Goal: Task Accomplishment & Management: Manage account settings

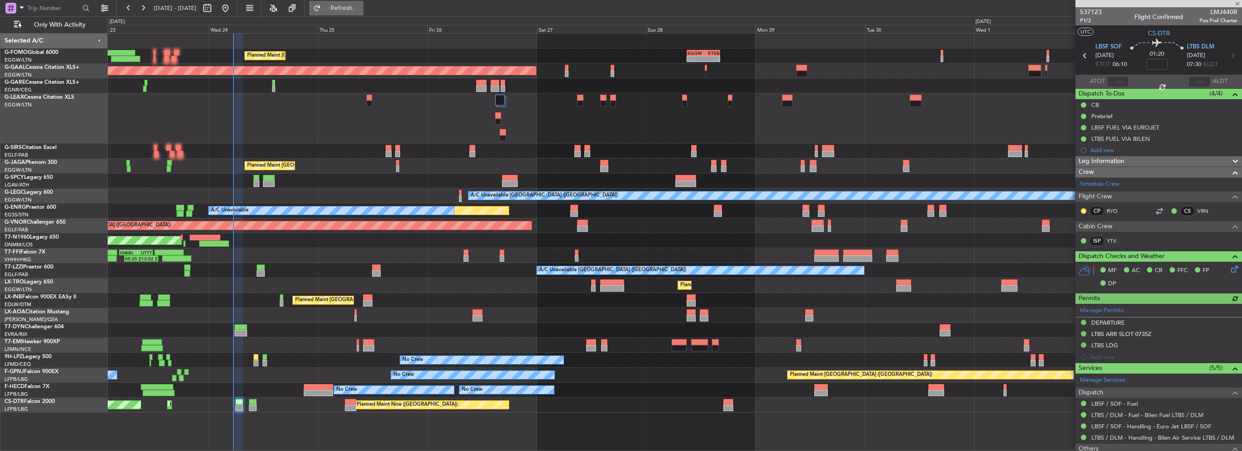
click at [363, 3] on button "Refresh" at bounding box center [336, 8] width 54 height 14
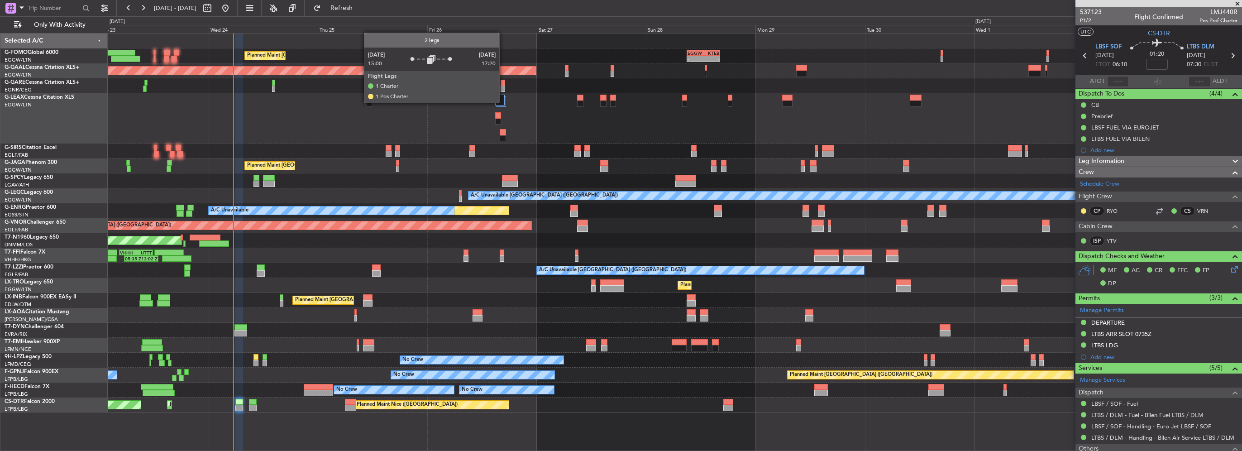
click at [503, 102] on div at bounding box center [500, 100] width 10 height 11
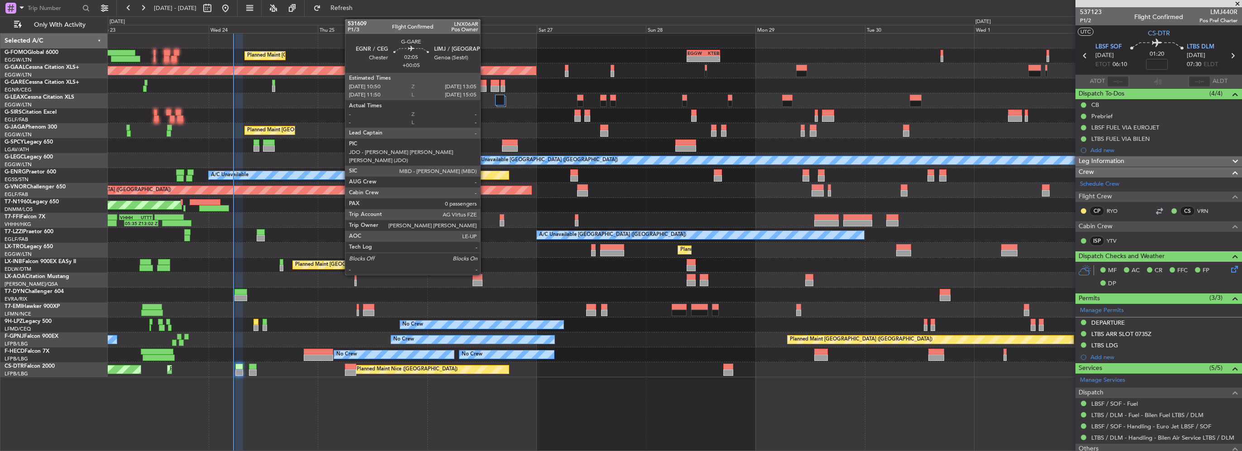
click at [484, 83] on div at bounding box center [481, 83] width 10 height 6
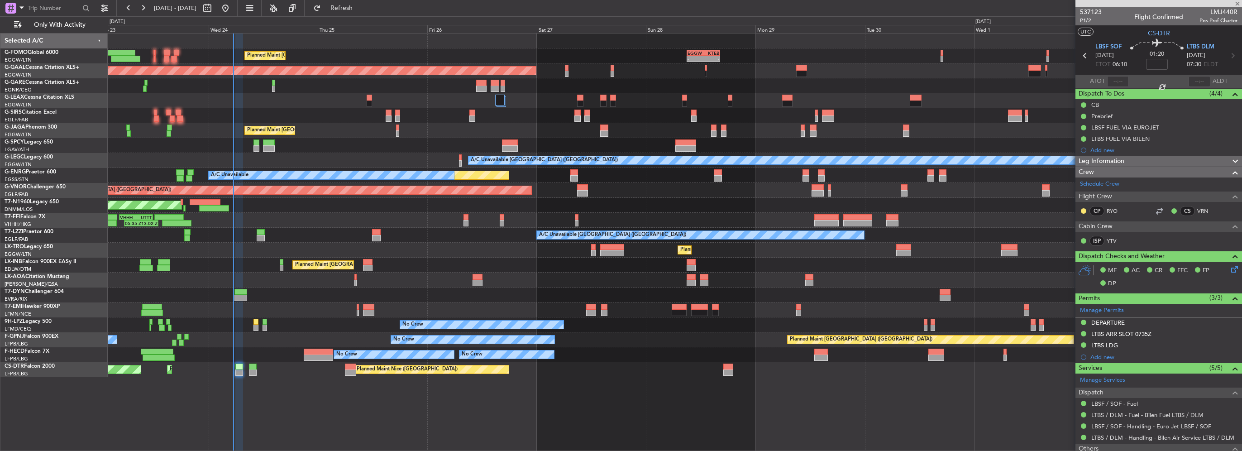
click at [481, 85] on div at bounding box center [481, 83] width 10 height 6
type input "+00:05"
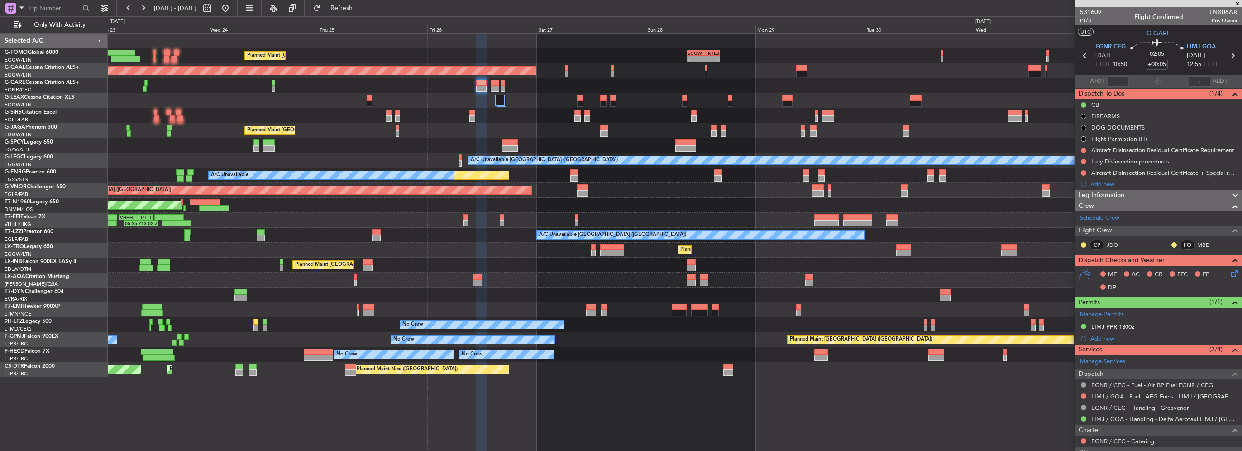
click at [1135, 198] on div "Leg Information" at bounding box center [1158, 195] width 167 height 10
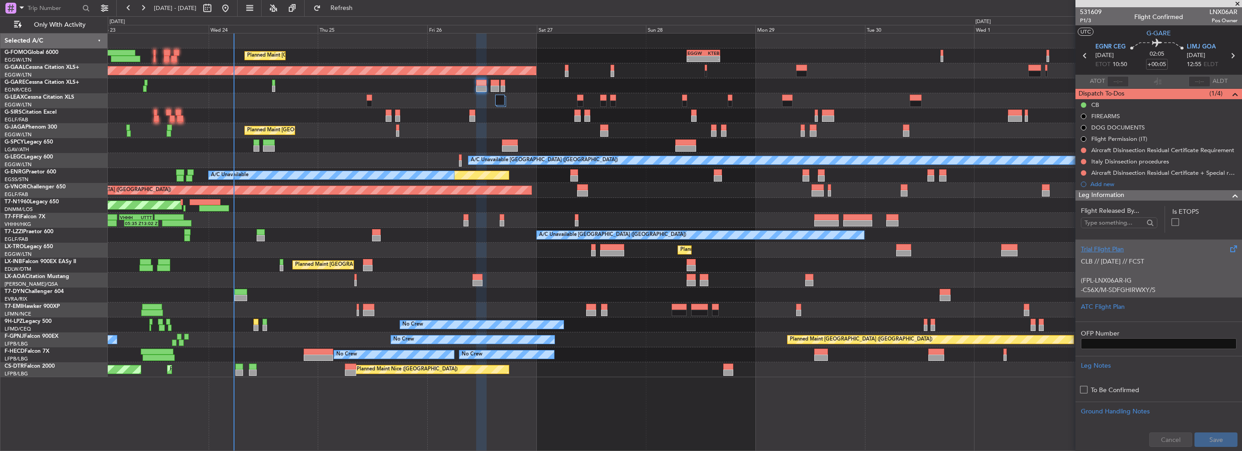
click at [1104, 246] on div "Trial Flight Plan" at bounding box center [1158, 249] width 156 height 10
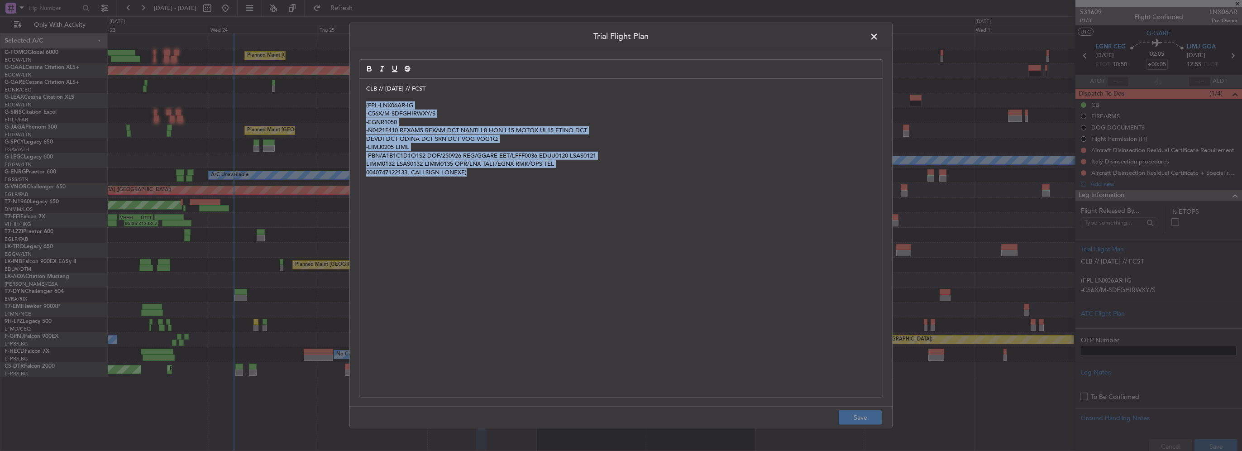
drag, startPoint x: 527, startPoint y: 194, endPoint x: 355, endPoint y: 103, distance: 194.3
click at [355, 103] on div "Trial Flight Plan CLB // 24SEP // FCST (FPL-LNX06AR-IG -C56X/M-SDFGHIRWXY/S -EG…" at bounding box center [620, 225] width 543 height 405
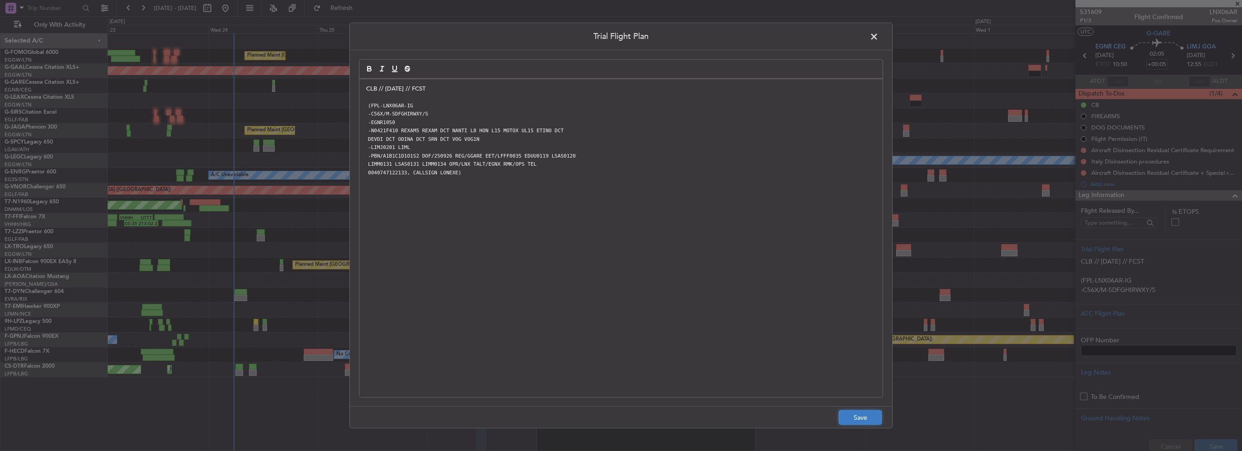
click at [858, 416] on button "Save" at bounding box center [859, 417] width 43 height 14
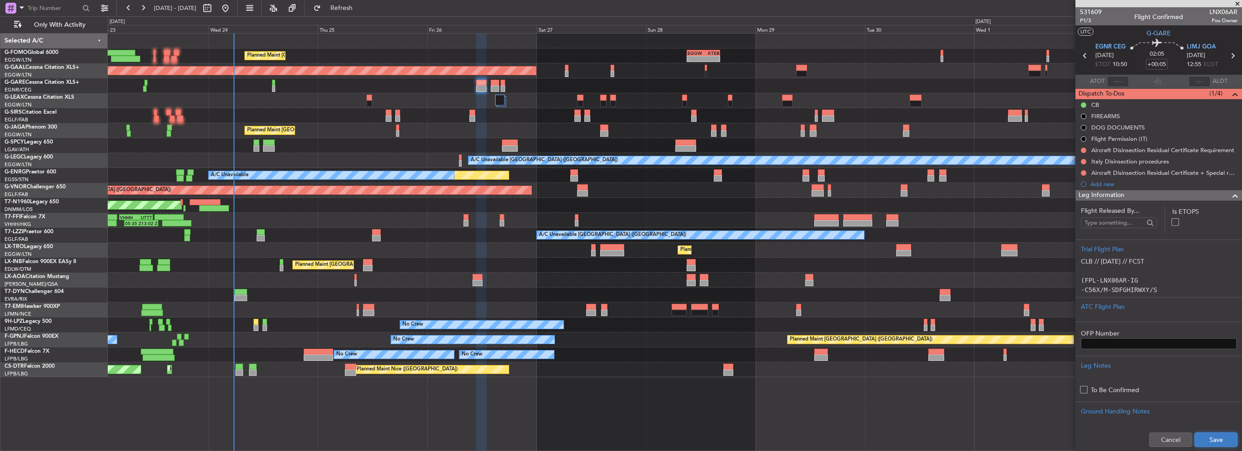
click at [1215, 437] on button "Save" at bounding box center [1215, 439] width 43 height 14
click at [1229, 195] on span at bounding box center [1234, 195] width 11 height 11
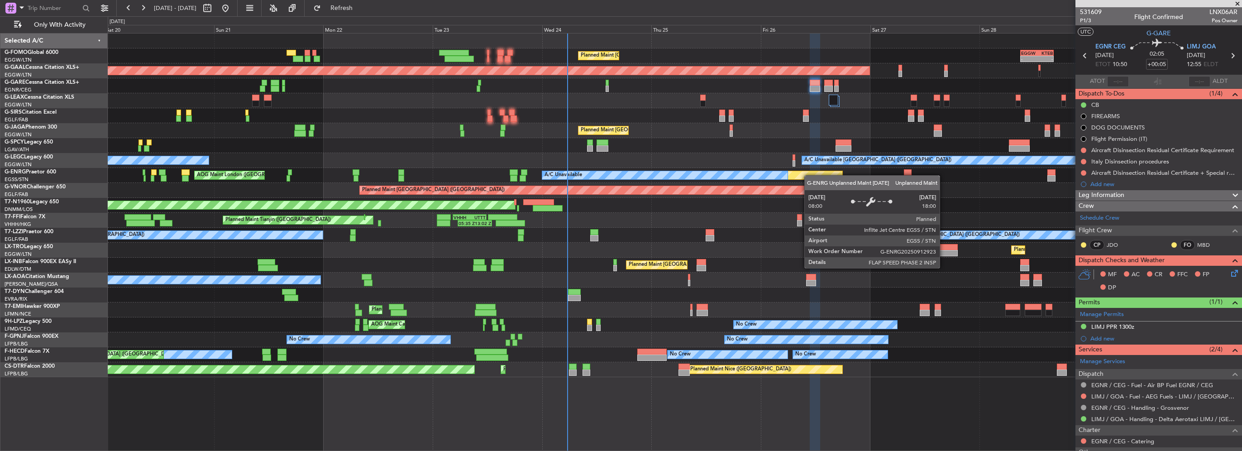
click at [809, 175] on div "Planned Maint London (Luton) - - EGGW 09:00 Z KTEB 16:20 Z Planned Maint Dussel…" at bounding box center [674, 204] width 1133 height 343
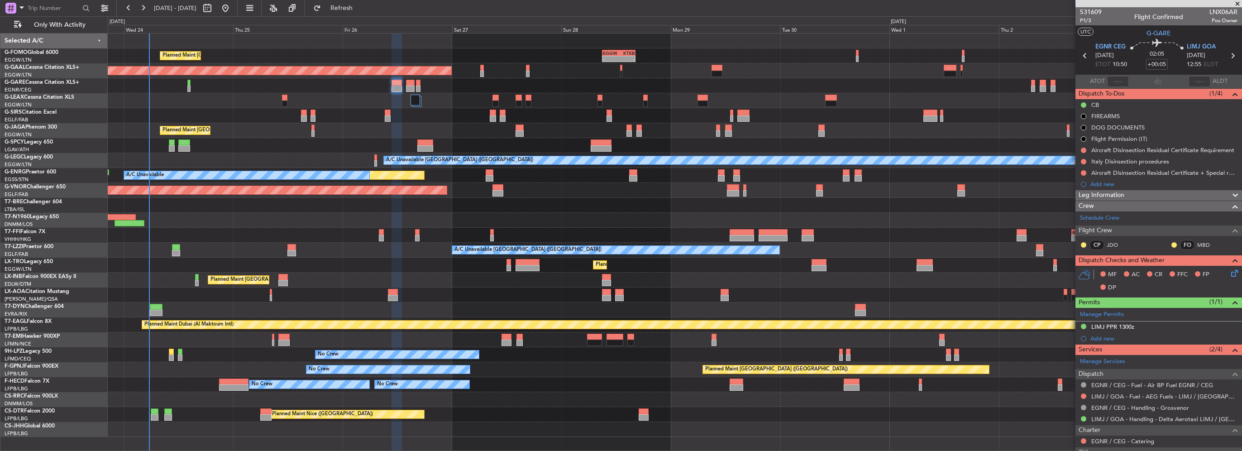
click at [555, 134] on div "Planned Maint London (Luton) - - EGGW 09:00 Z KTEB 16:20 Z Planned Maint Dussel…" at bounding box center [674, 234] width 1133 height 403
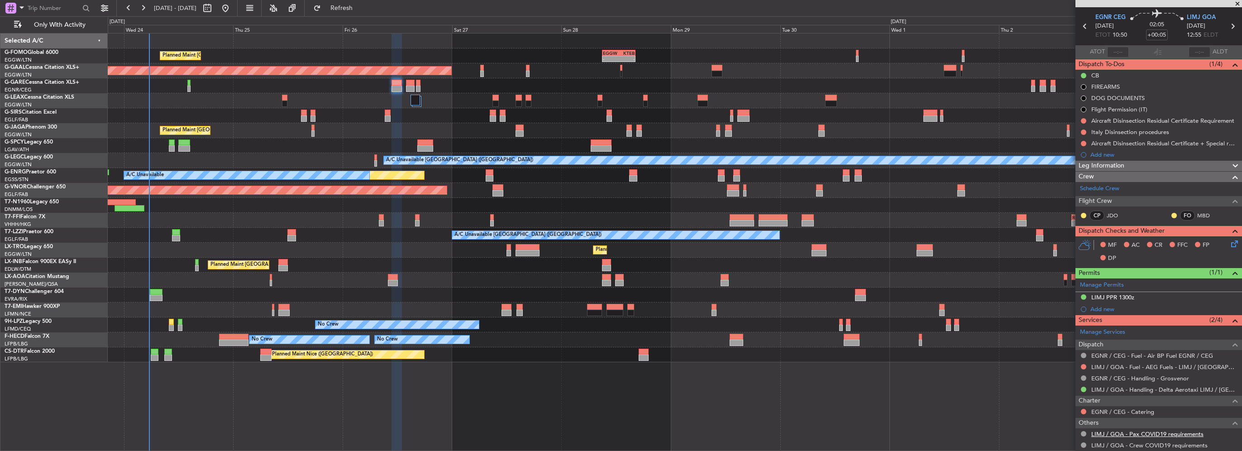
scroll to position [65, 0]
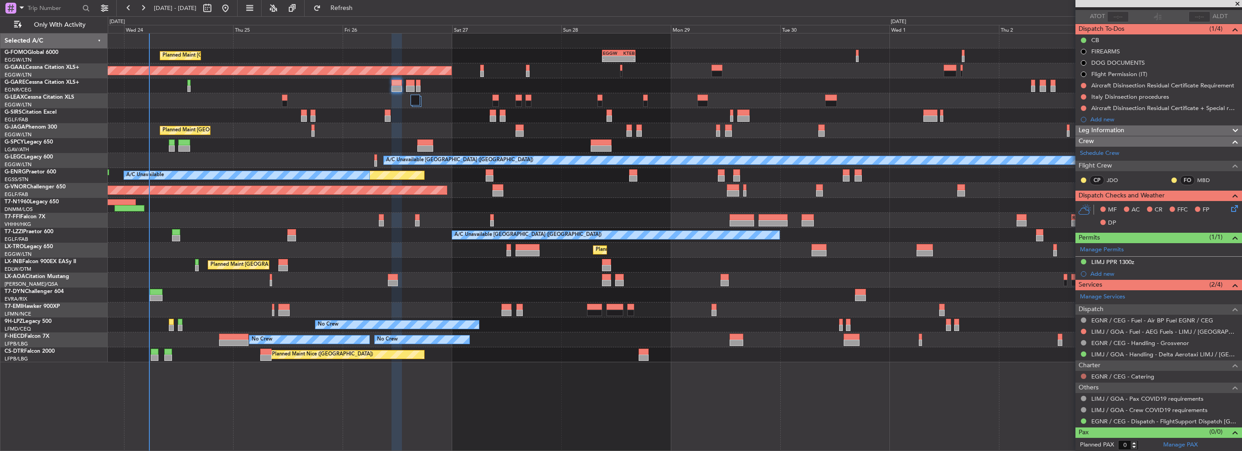
click at [1082, 376] on button at bounding box center [1082, 375] width 5 height 5
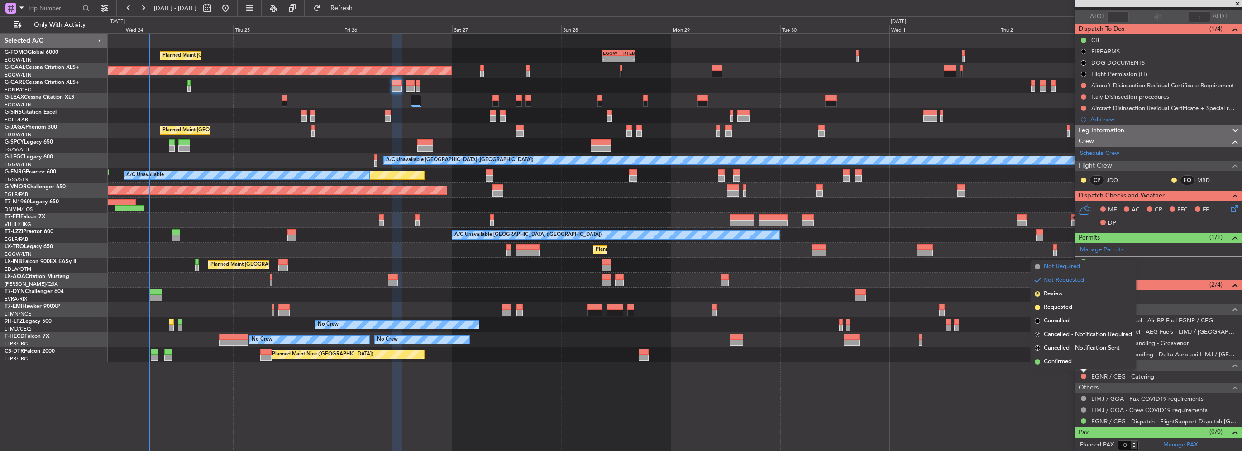
click at [1060, 270] on span "Not Required" at bounding box center [1061, 266] width 36 height 9
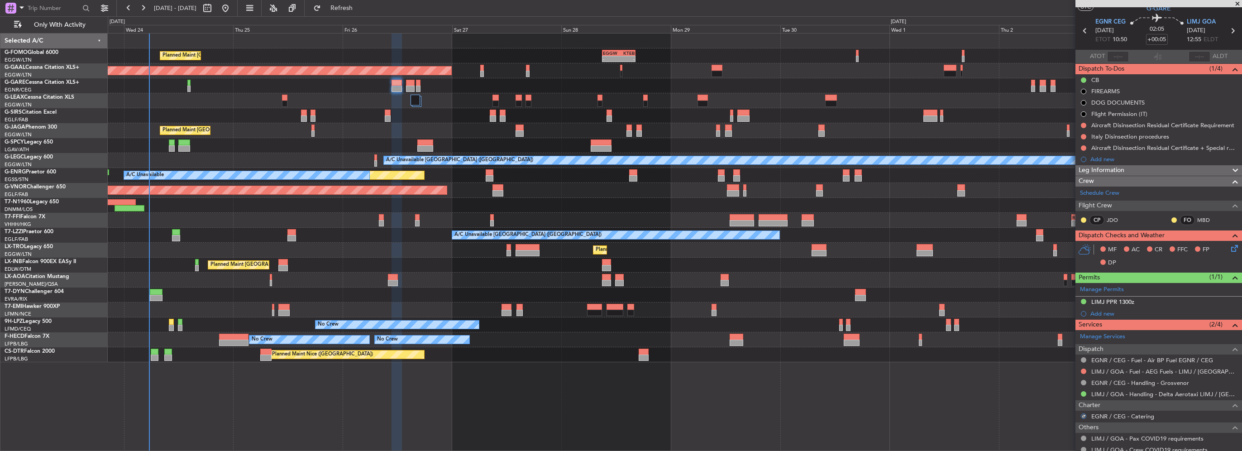
scroll to position [0, 0]
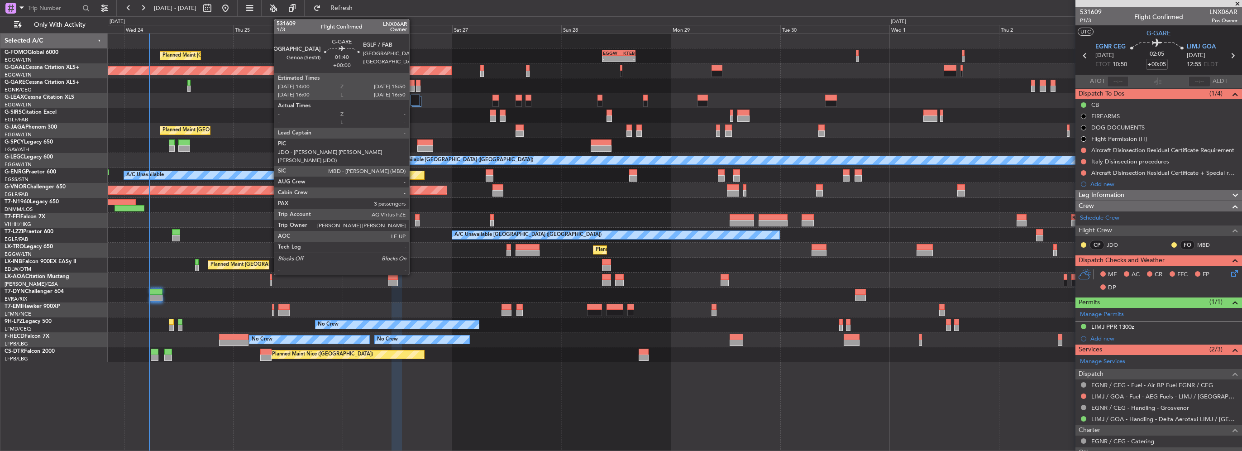
click at [413, 83] on div at bounding box center [410, 83] width 9 height 6
type input "3"
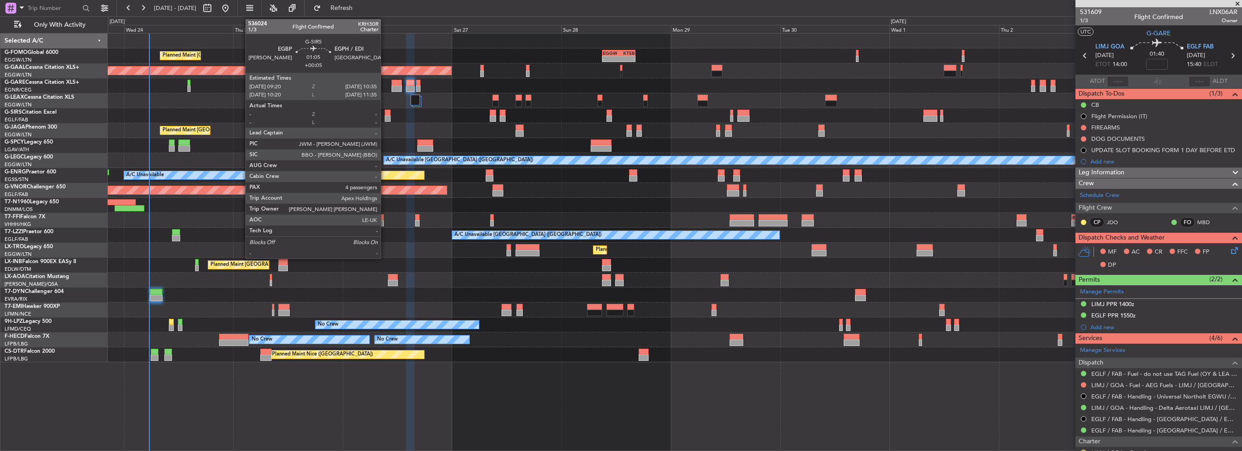
click at [385, 116] on div at bounding box center [388, 118] width 6 height 6
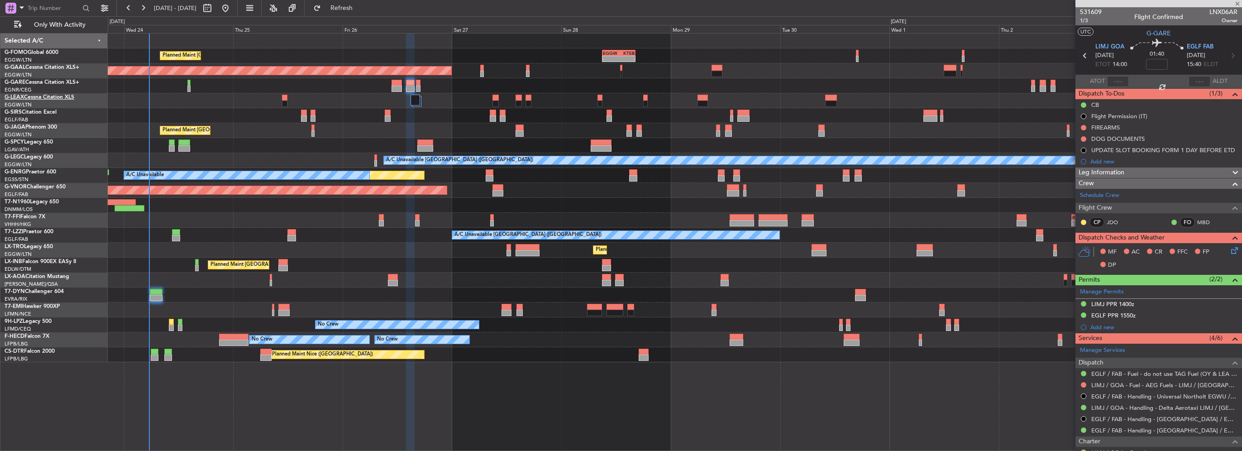
type input "+00:05"
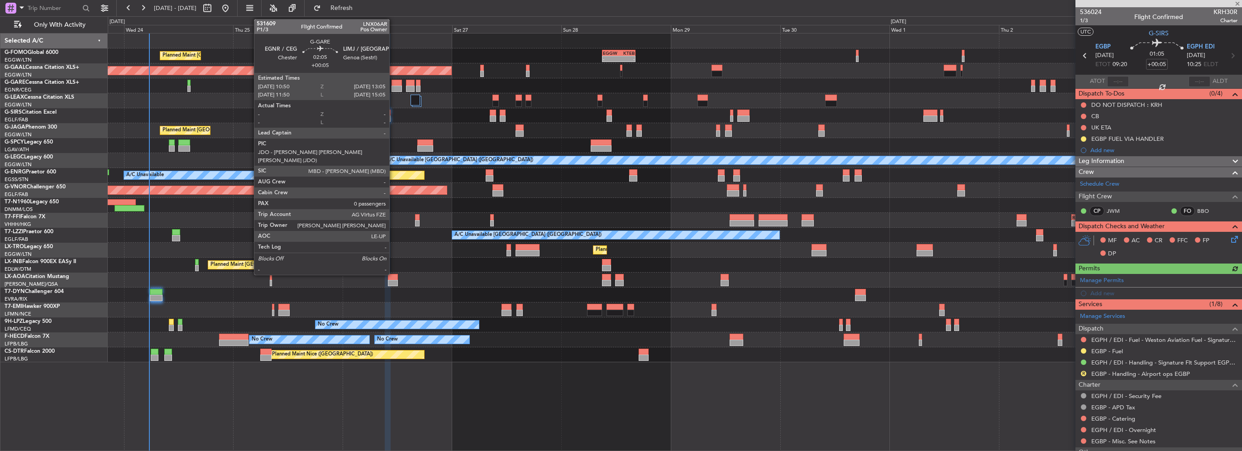
click at [393, 81] on div at bounding box center [396, 83] width 10 height 6
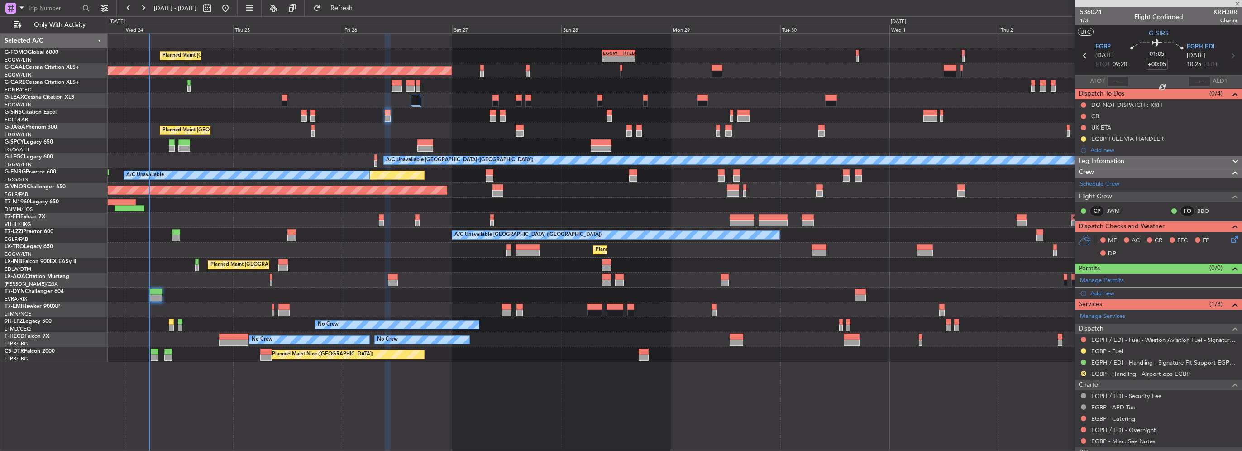
type input "0"
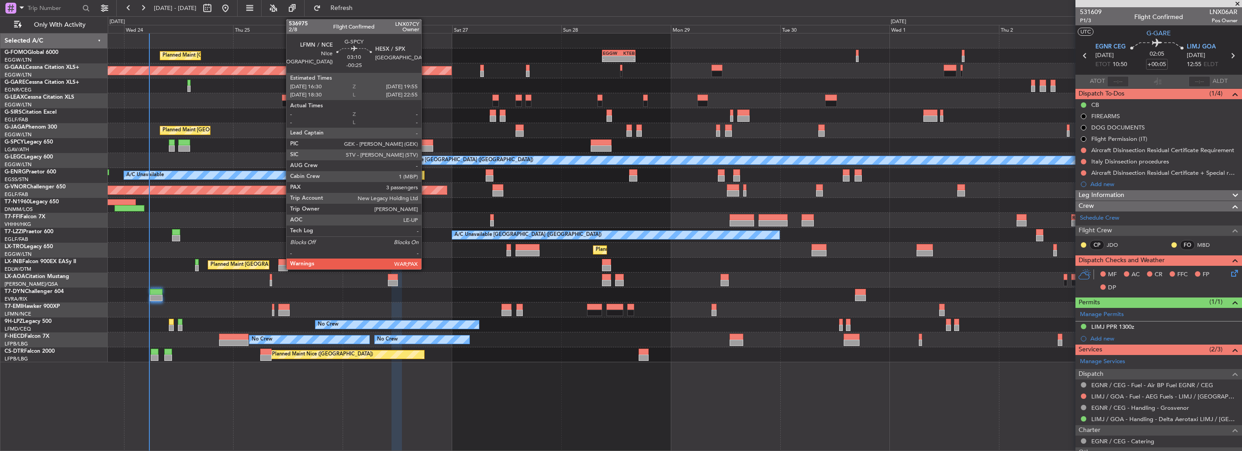
click at [425, 143] on div at bounding box center [425, 142] width 16 height 6
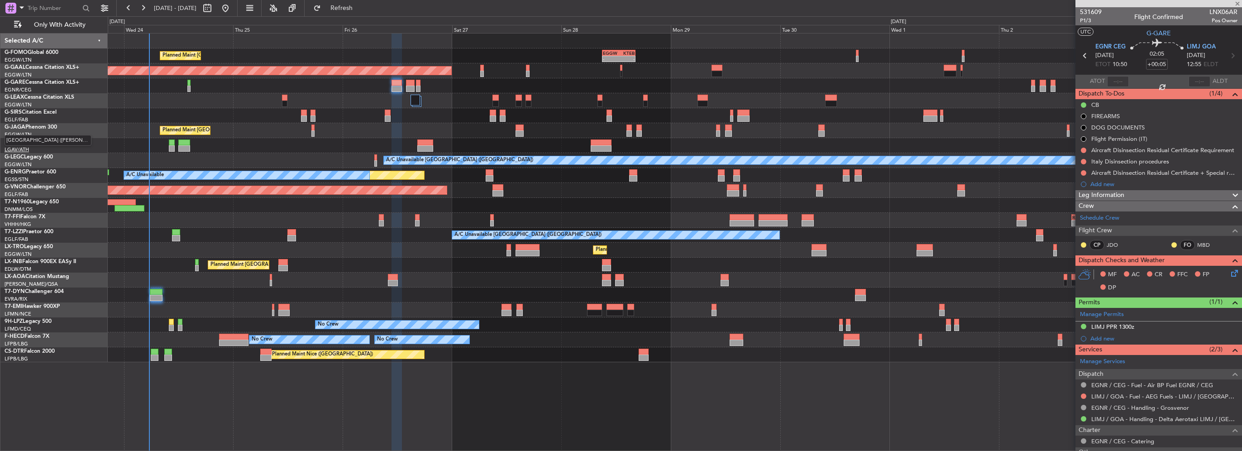
type input "-00:25"
type input "3"
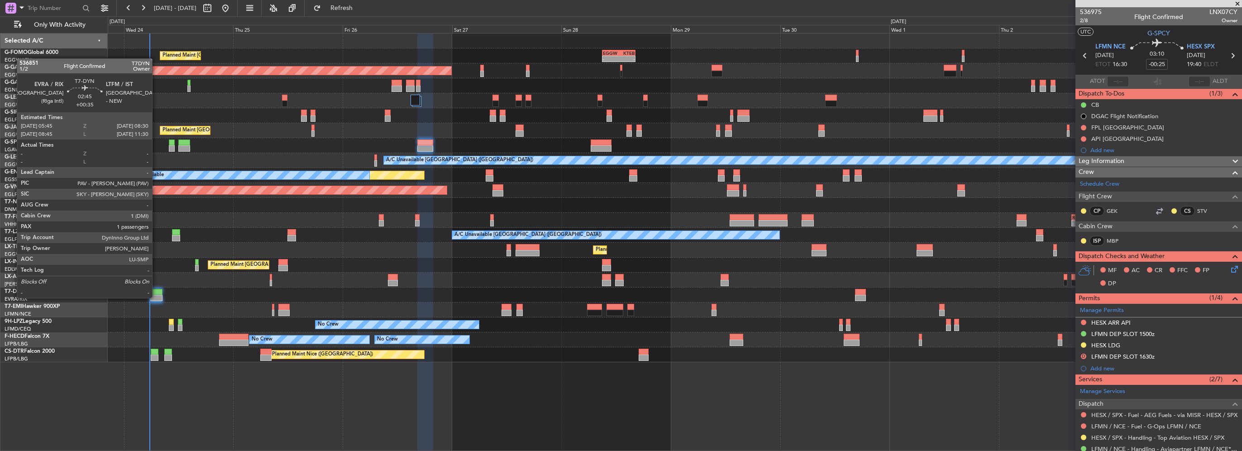
click at [156, 297] on div at bounding box center [156, 298] width 13 height 6
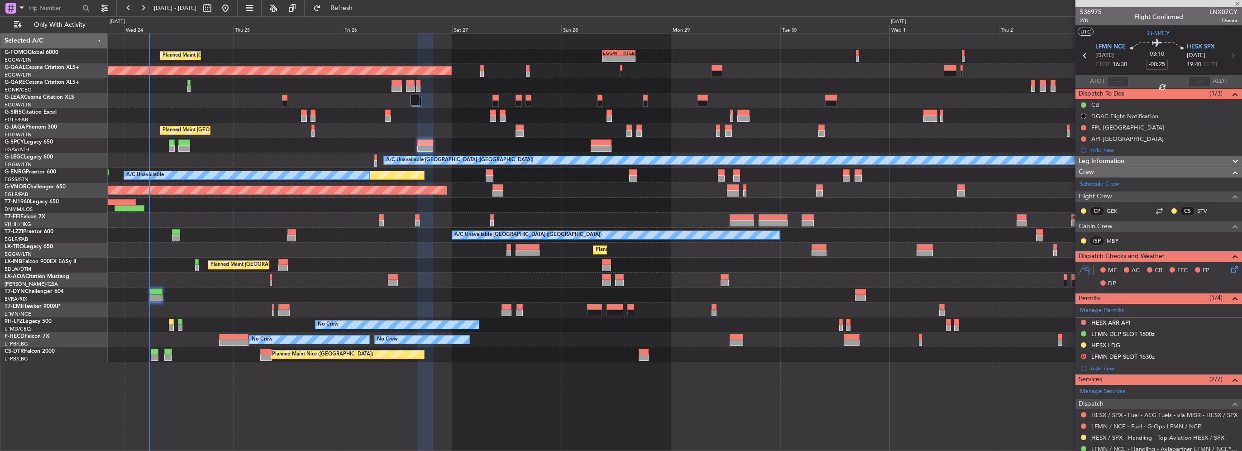
type input "+00:35"
type input "1"
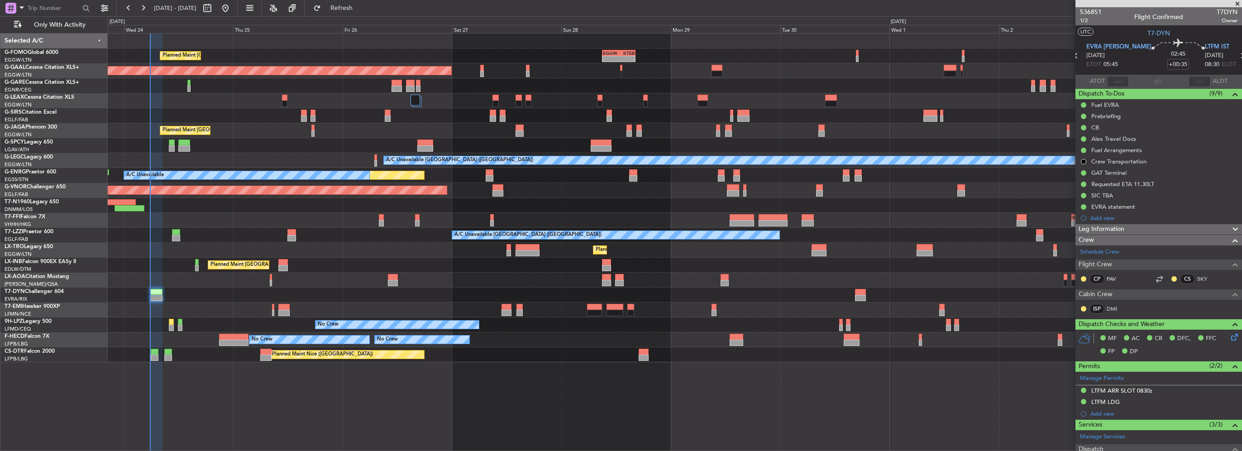
drag, startPoint x: 1128, startPoint y: 228, endPoint x: 1122, endPoint y: 295, distance: 67.2
click at [1128, 228] on div "Leg Information" at bounding box center [1158, 229] width 167 height 10
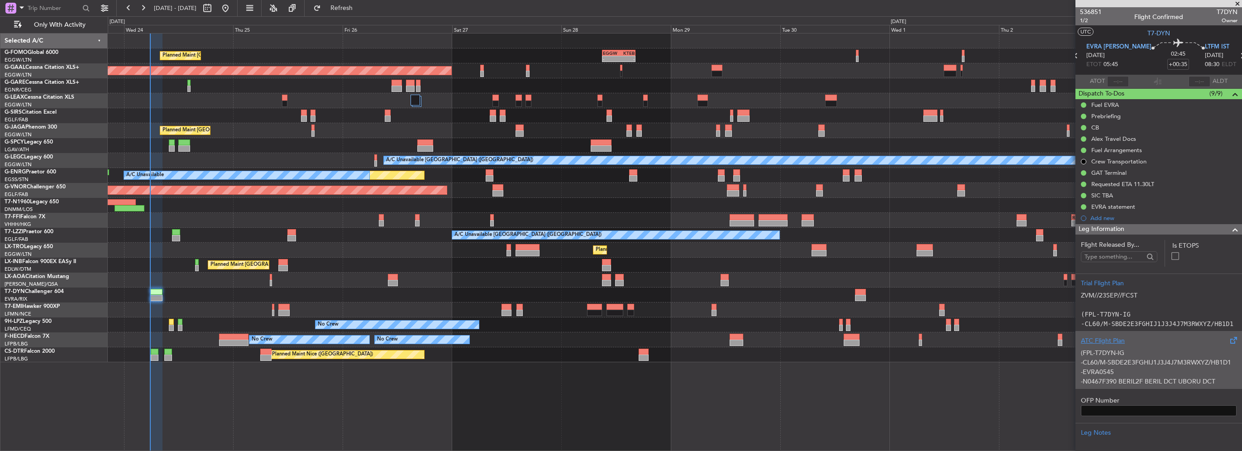
click at [1121, 349] on p "(FPL-T7DYN-IG" at bounding box center [1158, 353] width 156 height 10
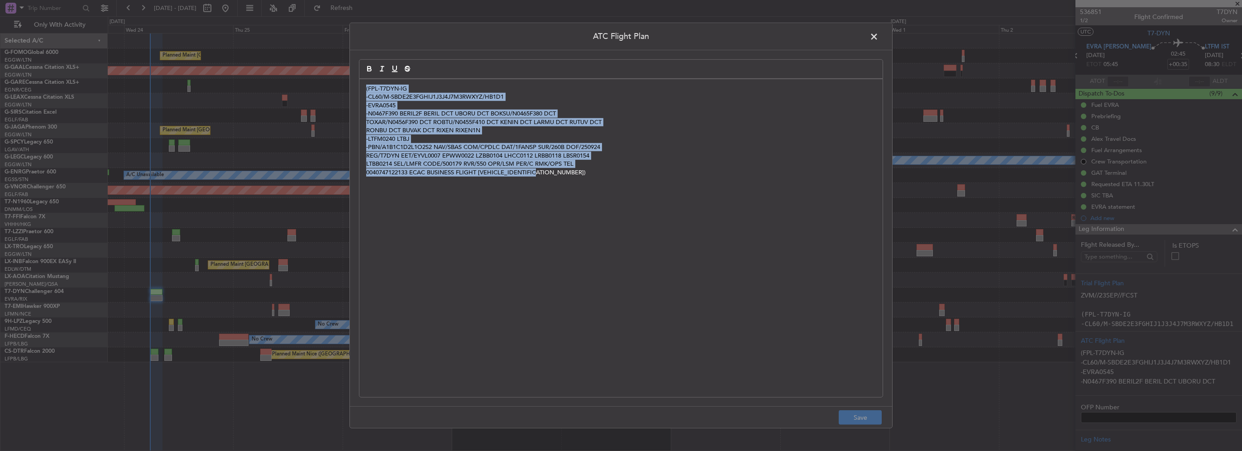
click at [264, 54] on div "ATC Flight Plan (FPL-T7DYN-IG -CL60/M-SBDE2E3FGHIJ1J3J4J7M3RWXYZ/HB1D1 -EVRA054…" at bounding box center [621, 225] width 1242 height 451
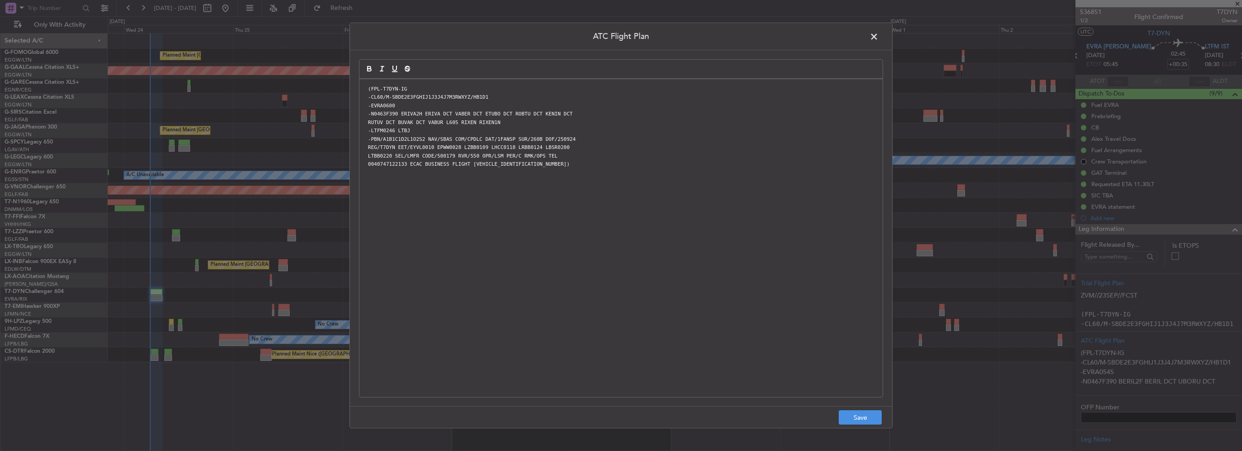
click at [867, 425] on footer "Save" at bounding box center [621, 417] width 542 height 22
click at [854, 416] on button "Save" at bounding box center [859, 417] width 43 height 14
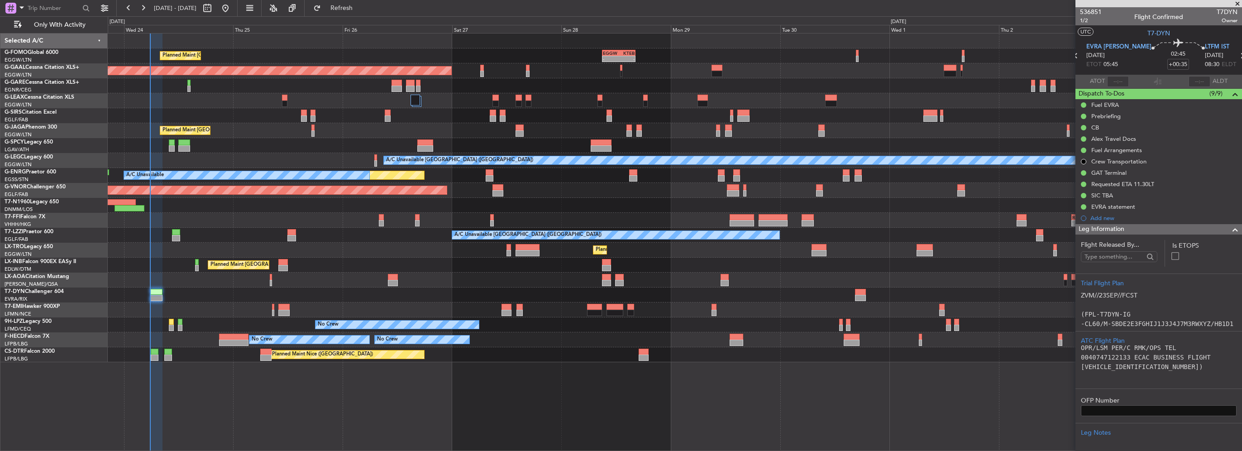
scroll to position [90, 0]
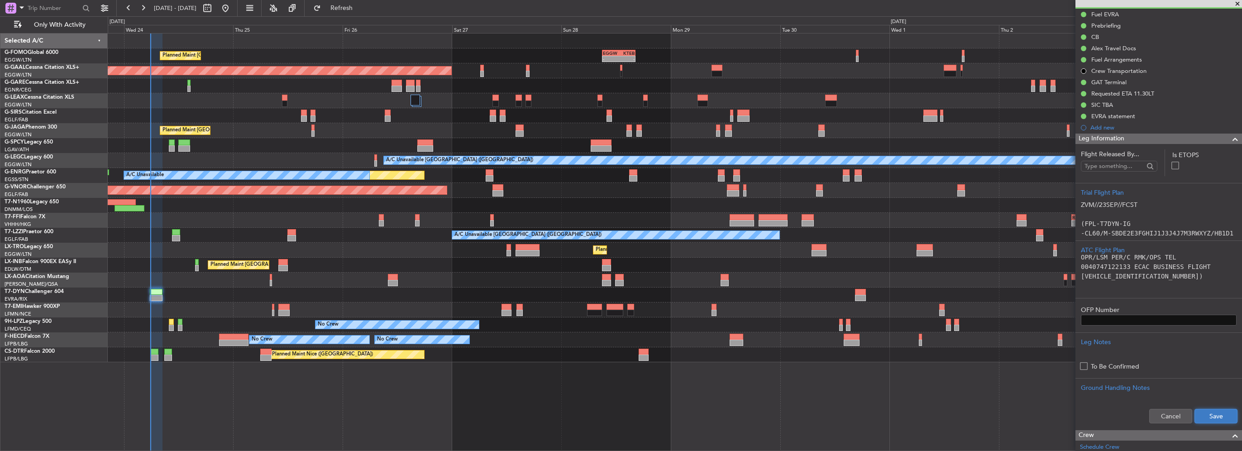
click at [1217, 409] on button "Save" at bounding box center [1215, 416] width 43 height 14
click at [1229, 136] on span at bounding box center [1234, 138] width 11 height 11
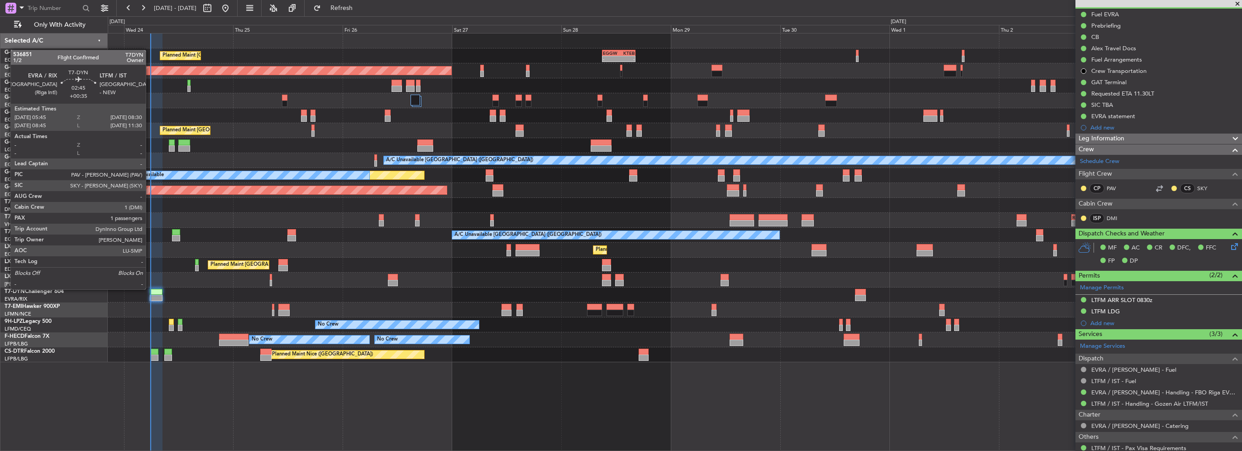
click at [150, 289] on div at bounding box center [156, 292] width 13 height 6
click at [151, 289] on div at bounding box center [156, 292] width 13 height 6
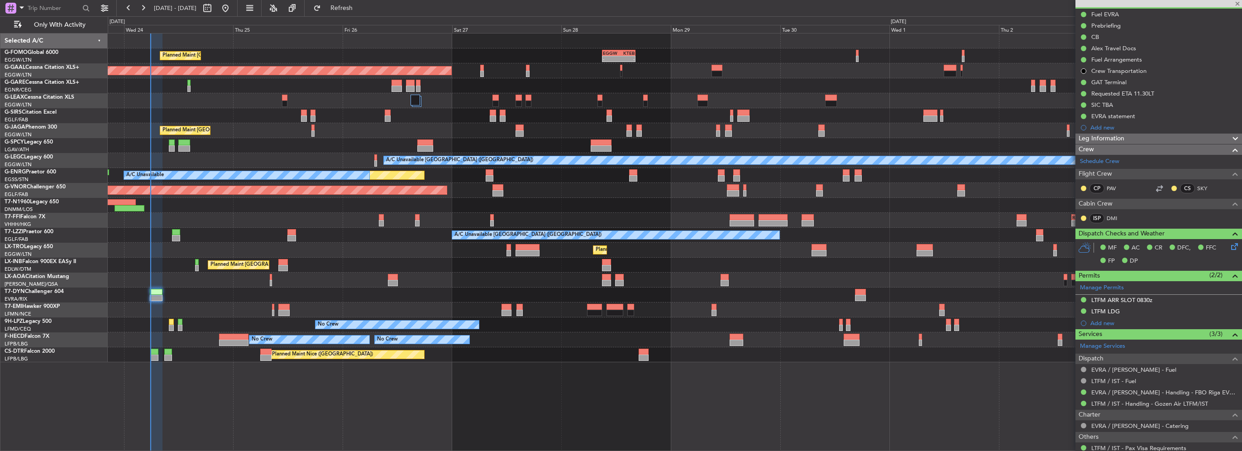
click at [151, 289] on div at bounding box center [156, 292] width 13 height 6
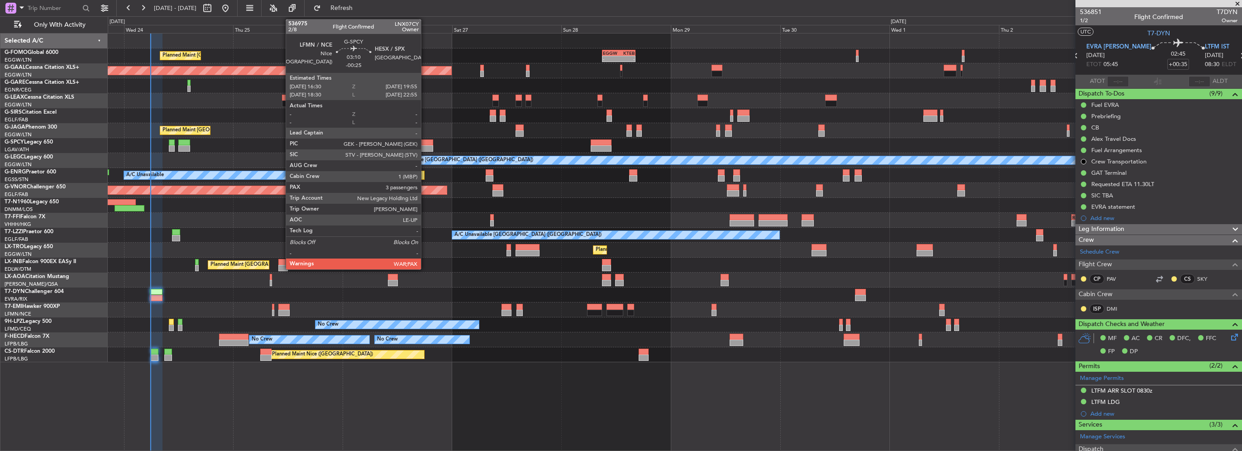
click at [425, 140] on div at bounding box center [425, 142] width 16 height 6
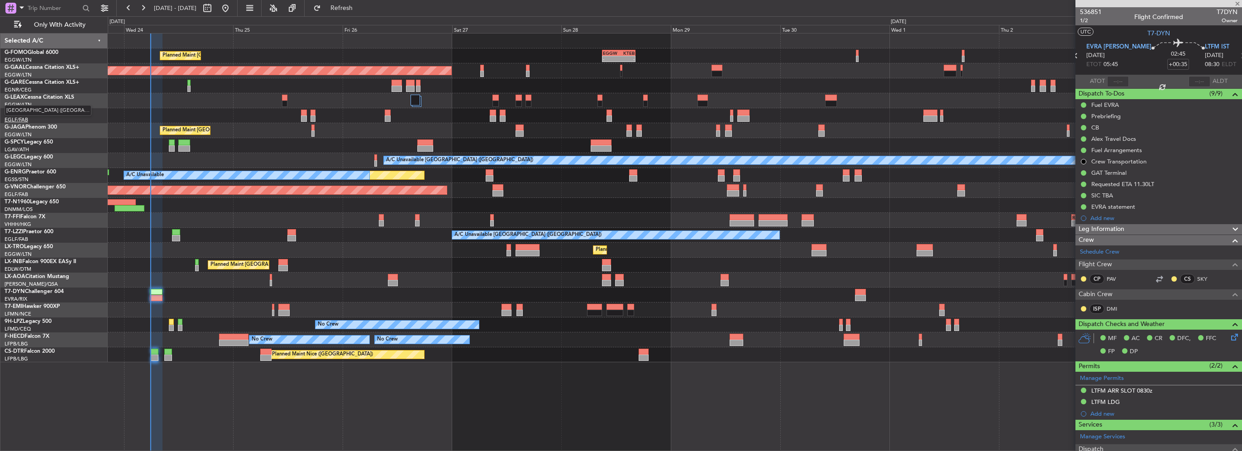
type input "-00:25"
type input "3"
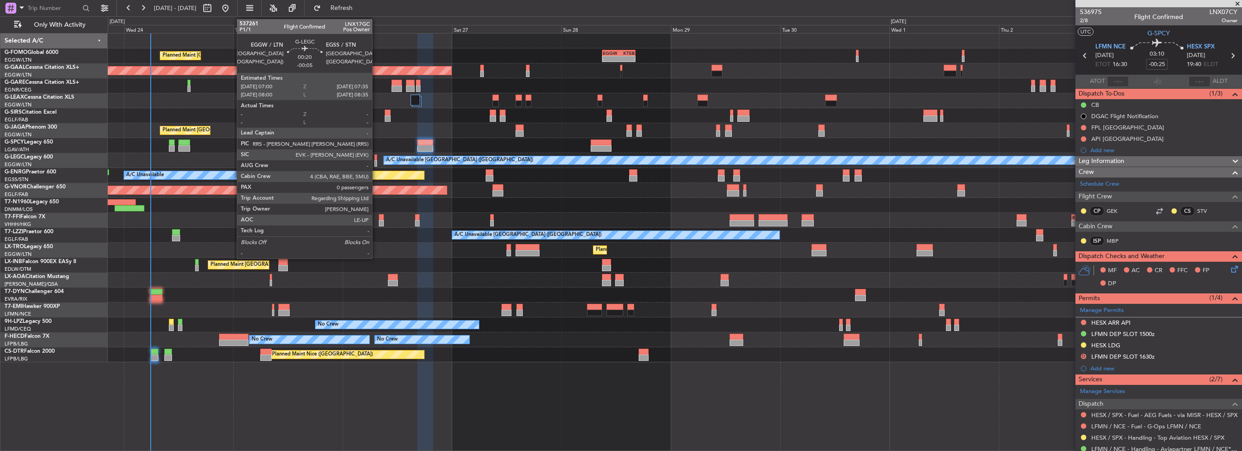
click at [376, 157] on div at bounding box center [375, 157] width 3 height 6
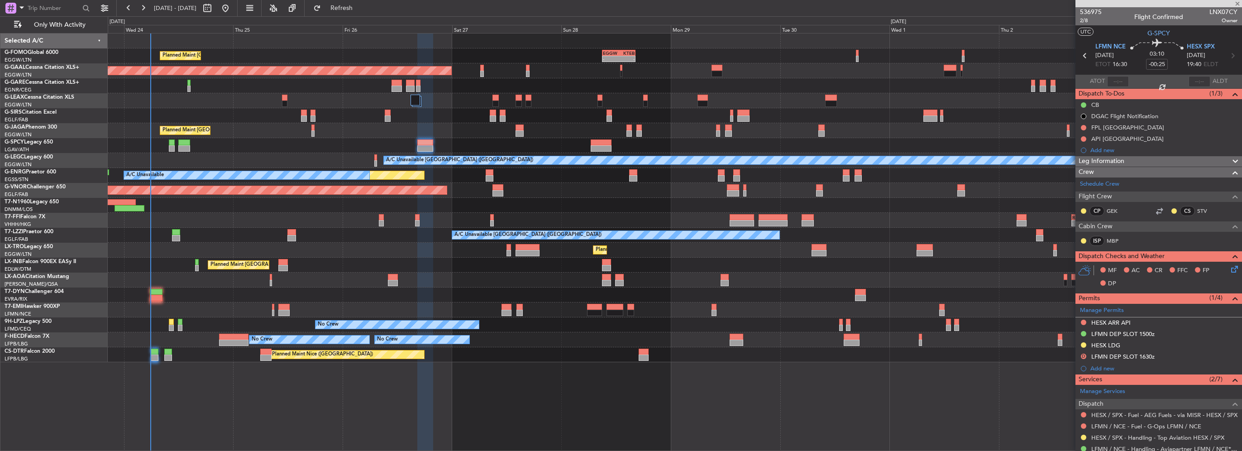
type input "-00:05"
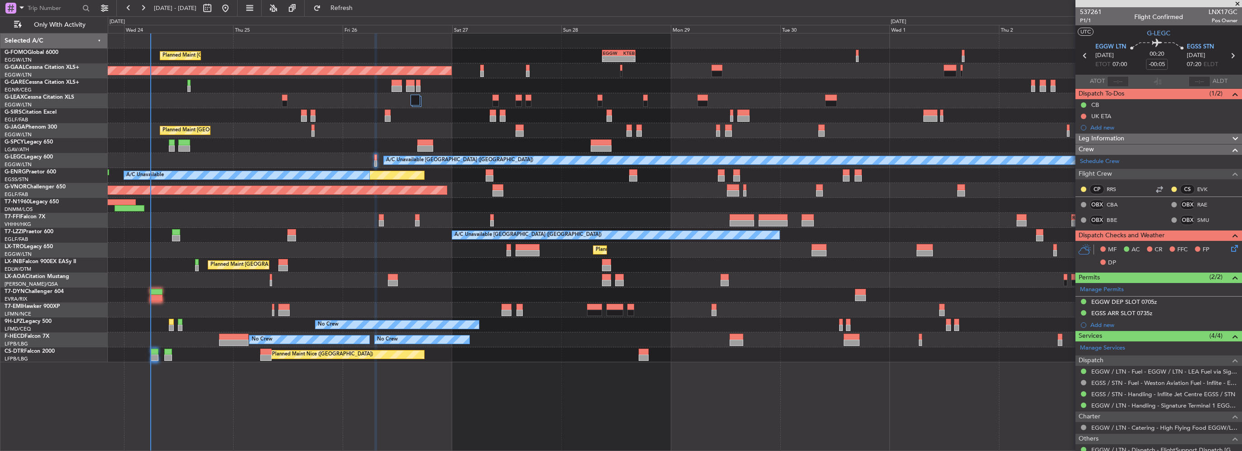
click at [1116, 138] on span "Leg Information" at bounding box center [1101, 138] width 46 height 10
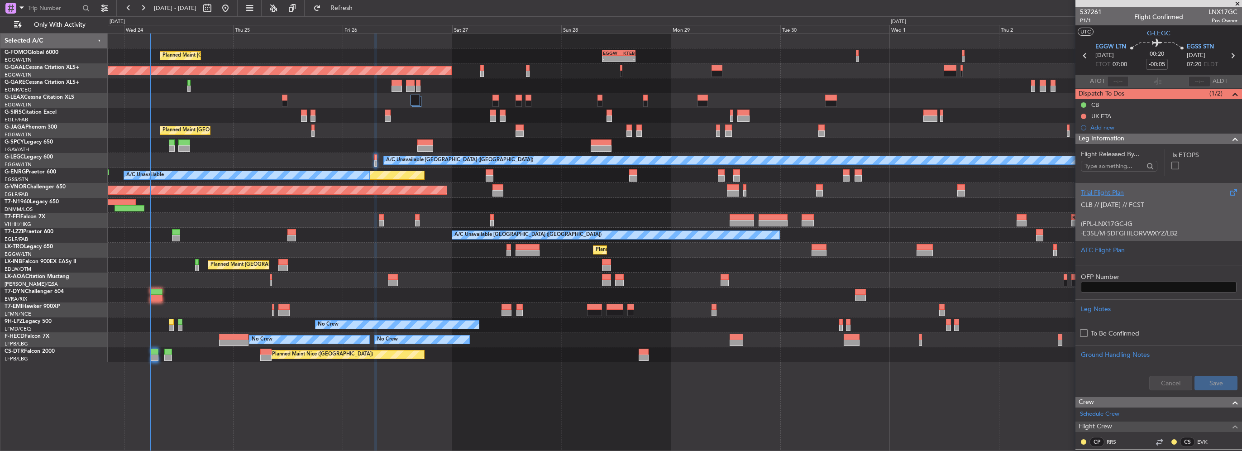
click at [1117, 217] on p at bounding box center [1158, 214] width 156 height 10
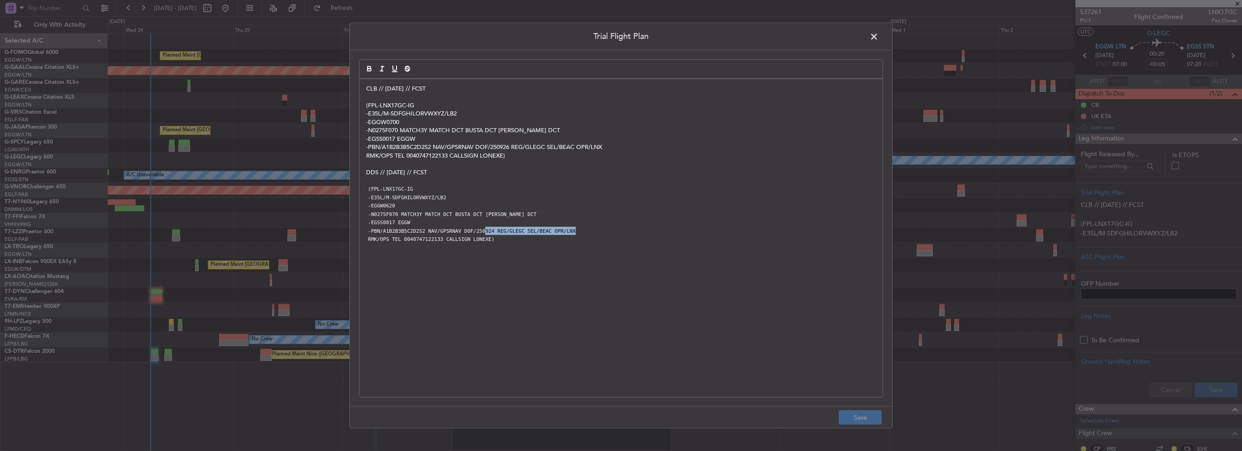
drag, startPoint x: 612, startPoint y: 233, endPoint x: 474, endPoint y: 226, distance: 138.2
click at [474, 227] on p "-PBN/A1B2B3B5C2D2S2 NAV/GPSRNAV DOF/250924 REG/GLEGC SEL/BEAC OPR/LNX" at bounding box center [620, 231] width 509 height 8
click at [425, 132] on p "-N0275F070 MATCH3Y MATCH DCT BUSTA DCT LOREL DCT" at bounding box center [620, 130] width 509 height 8
click at [878, 39] on span at bounding box center [878, 39] width 0 height 18
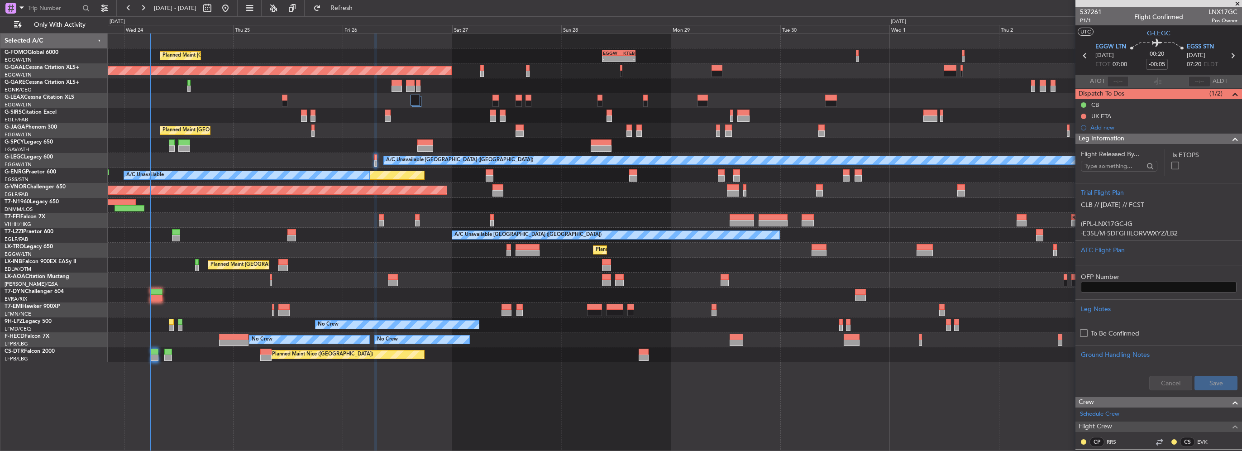
click at [1229, 137] on span at bounding box center [1234, 138] width 11 height 11
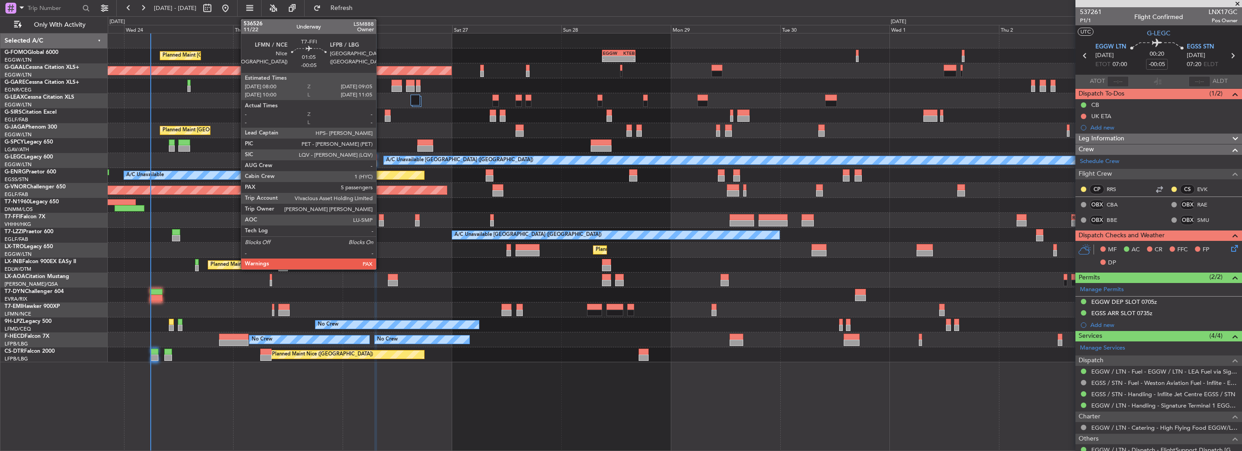
click at [380, 217] on div at bounding box center [381, 217] width 5 height 6
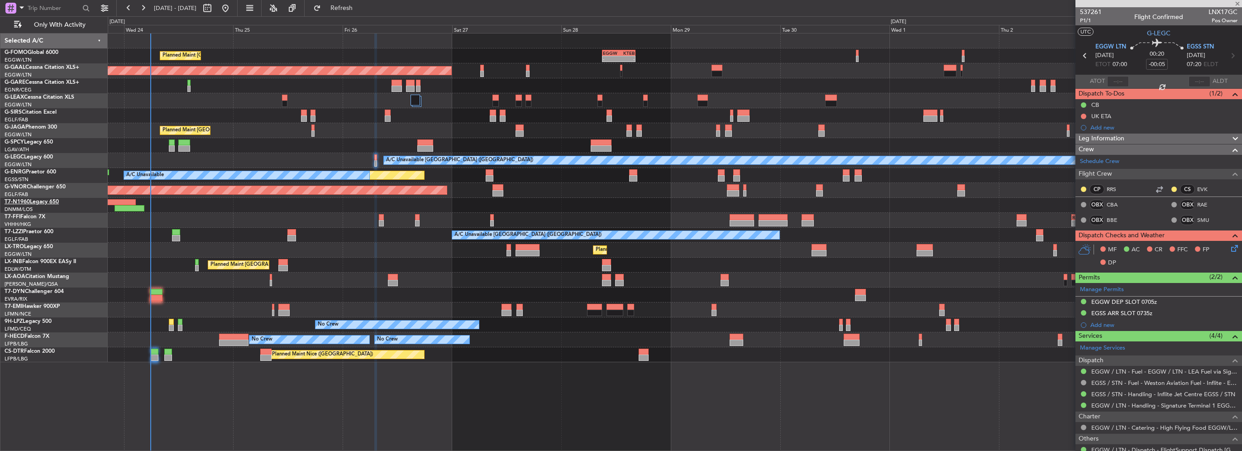
type input "5"
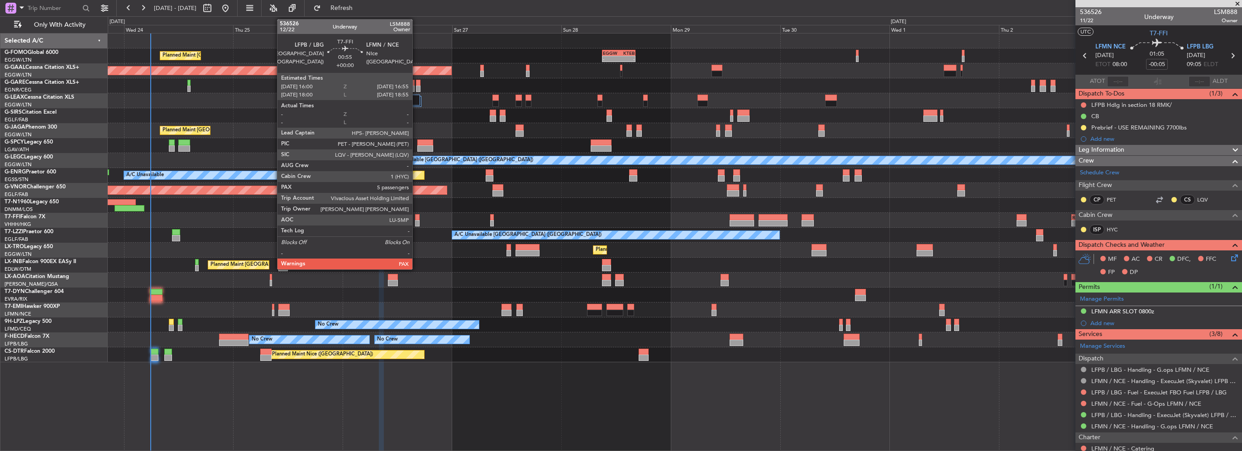
click at [416, 220] on div at bounding box center [417, 223] width 5 height 6
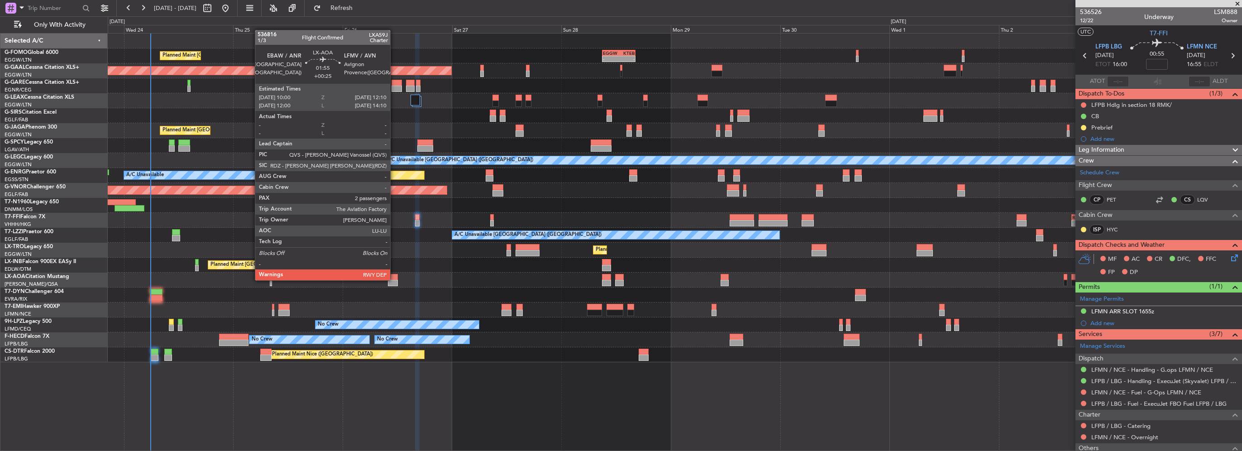
click at [394, 280] on div at bounding box center [393, 283] width 10 height 6
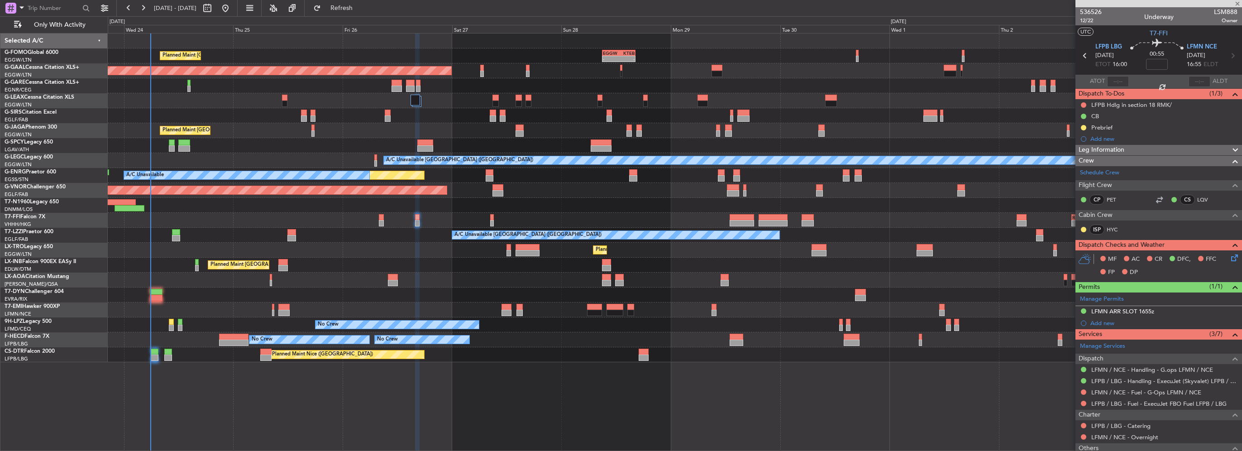
type input "+00:25"
type input "2"
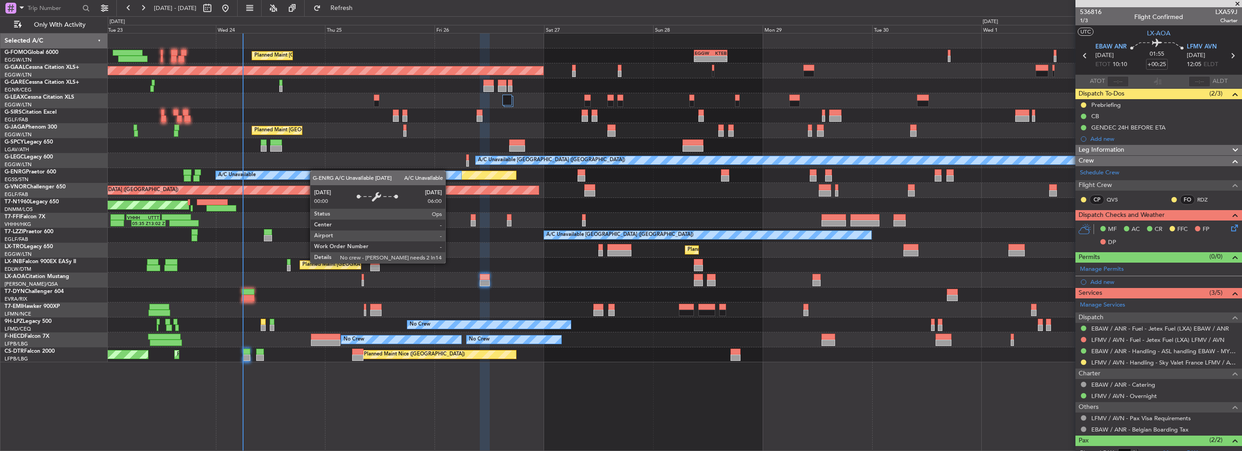
click at [370, 172] on div "Planned Maint London (Luton) - - EGGW 09:00 Z KTEB 16:20 Z Planned Maint Dussel…" at bounding box center [674, 197] width 1133 height 328
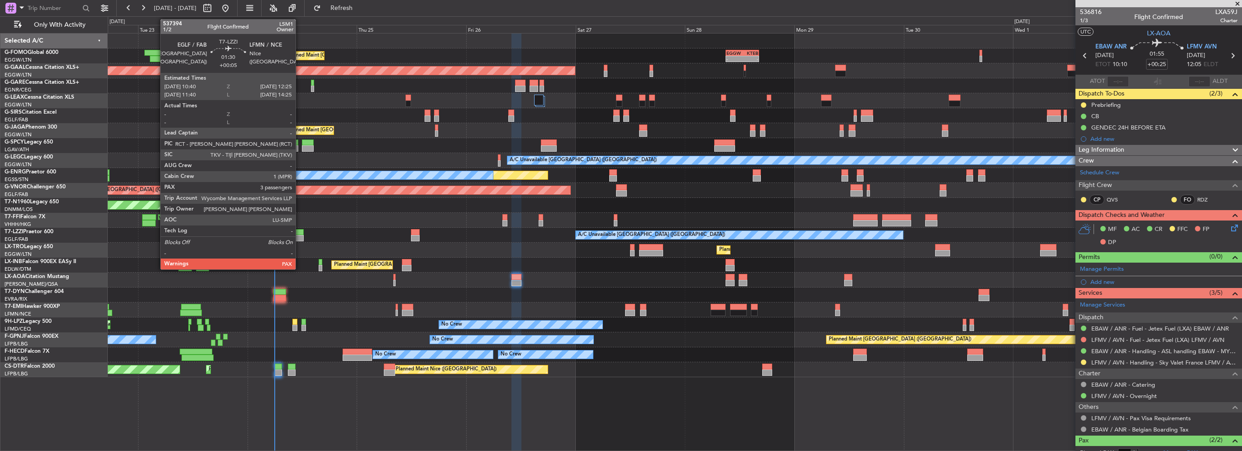
click at [300, 234] on div at bounding box center [299, 232] width 8 height 6
type input "+00:05"
type input "3"
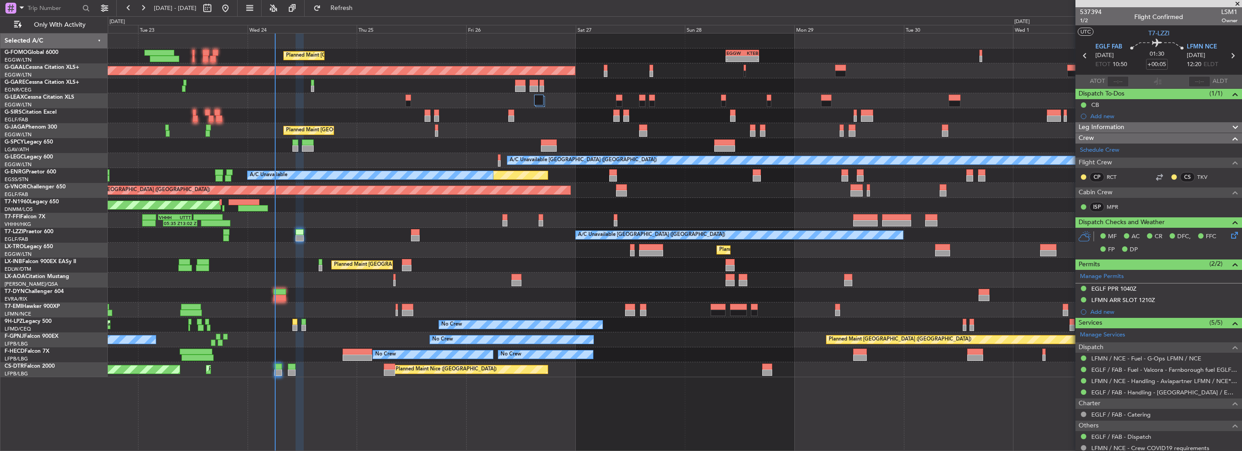
click at [1183, 133] on div "Crew Schedule Crew Flight Crew CP RCT CS TKV Cabin Crew ISP MPR" at bounding box center [1158, 175] width 167 height 84
click at [1173, 131] on div "Leg Information" at bounding box center [1158, 127] width 167 height 10
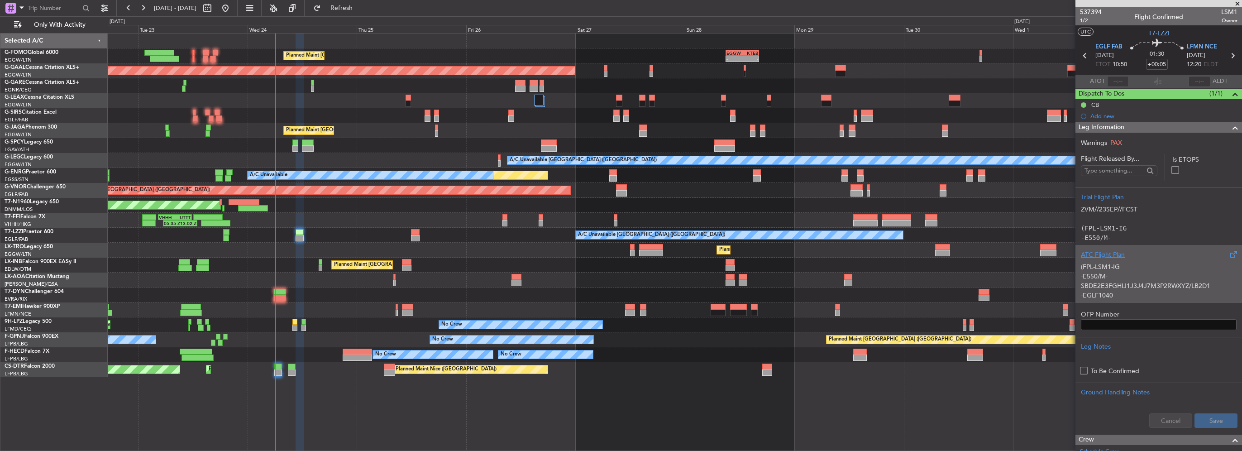
click at [1106, 266] on div "(FPL-LSM1-IG -E550/M-SBDE2E3FGHIJ1J3J4J7M3P2RWXYZ/LB2D1 -EGLF1040 -N0477F390 GW…" at bounding box center [1158, 278] width 156 height 38
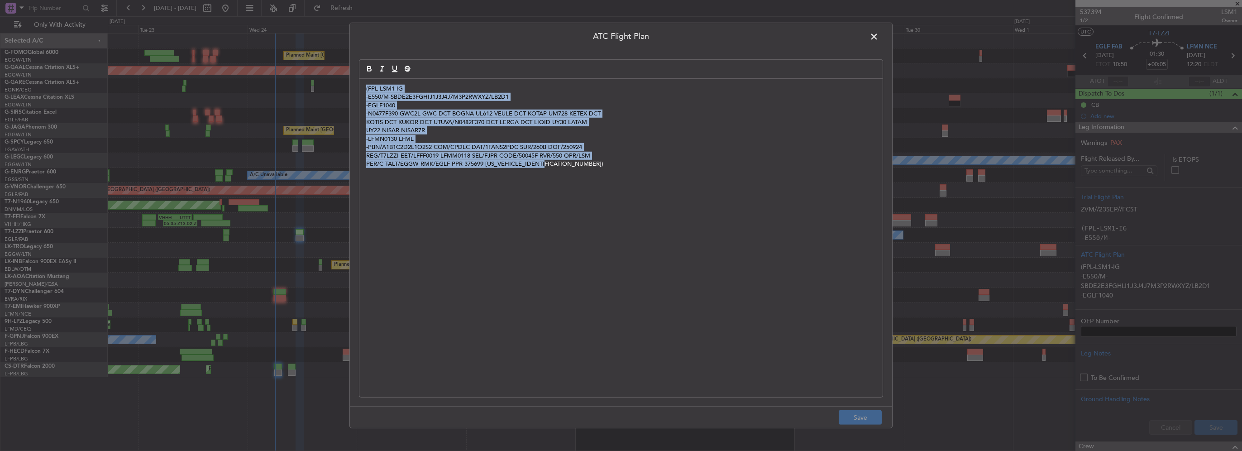
drag, startPoint x: 584, startPoint y: 180, endPoint x: 292, endPoint y: 71, distance: 312.1
click at [291, 75] on div "ATC Flight Plan (FPL-LSM1-IG -E550/M-SBDE2E3FGHIJ1J3J4J7M3P2RWXYZ/LB2D1 -EGLF10…" at bounding box center [621, 225] width 1242 height 451
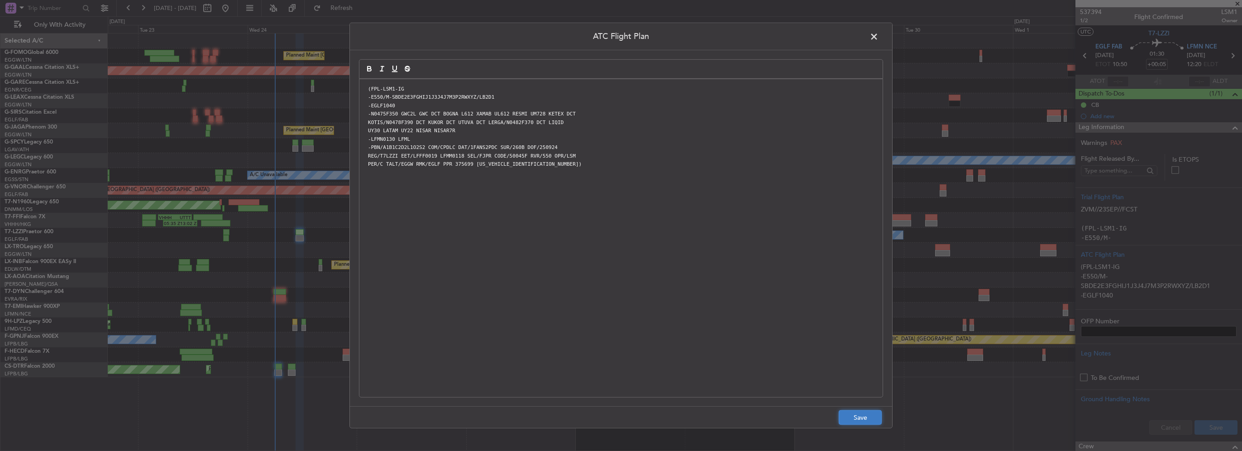
click at [860, 416] on button "Save" at bounding box center [859, 417] width 43 height 14
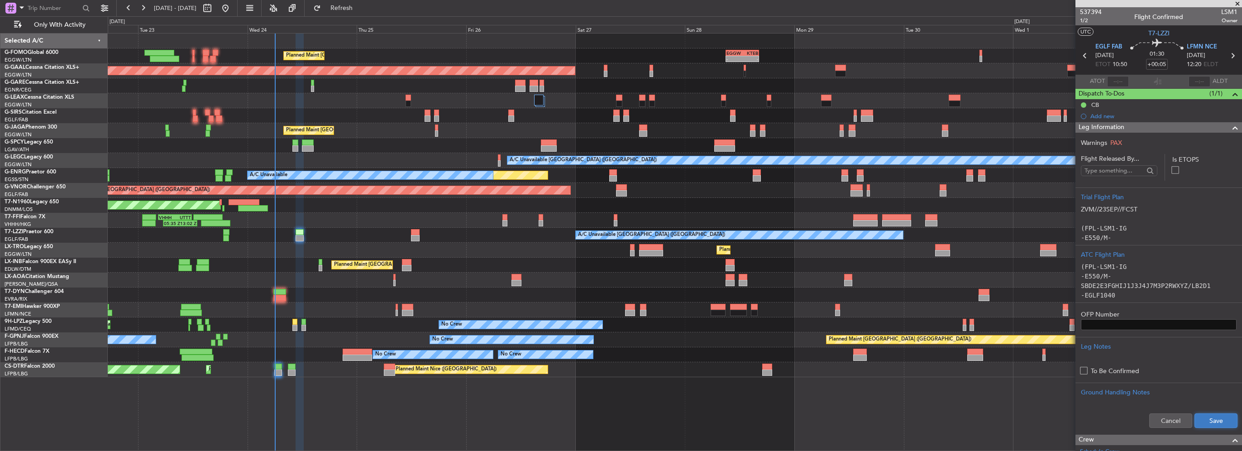
click at [1201, 417] on button "Save" at bounding box center [1215, 420] width 43 height 14
click at [1222, 124] on div at bounding box center [1231, 127] width 18 height 11
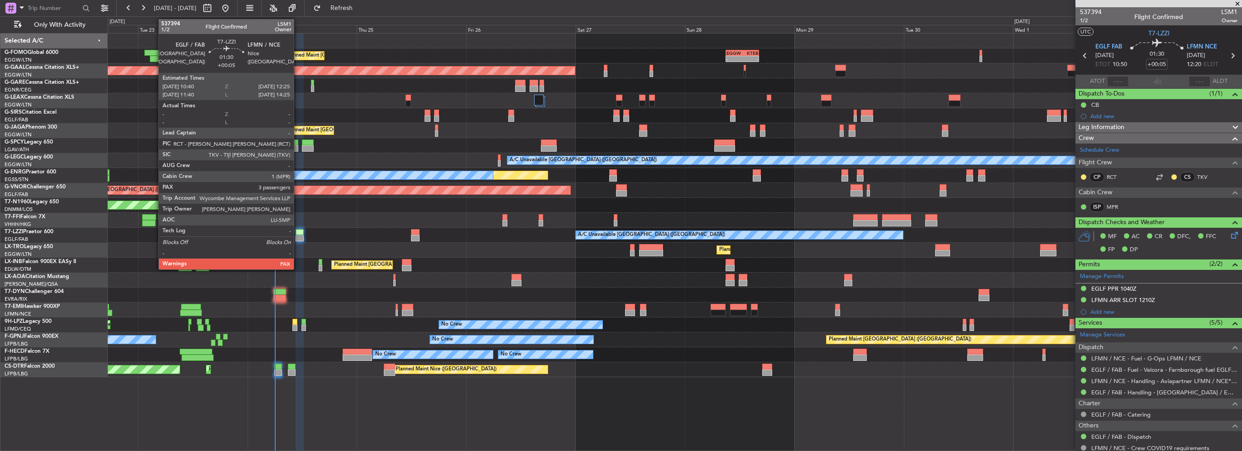
click at [299, 230] on div at bounding box center [299, 232] width 8 height 6
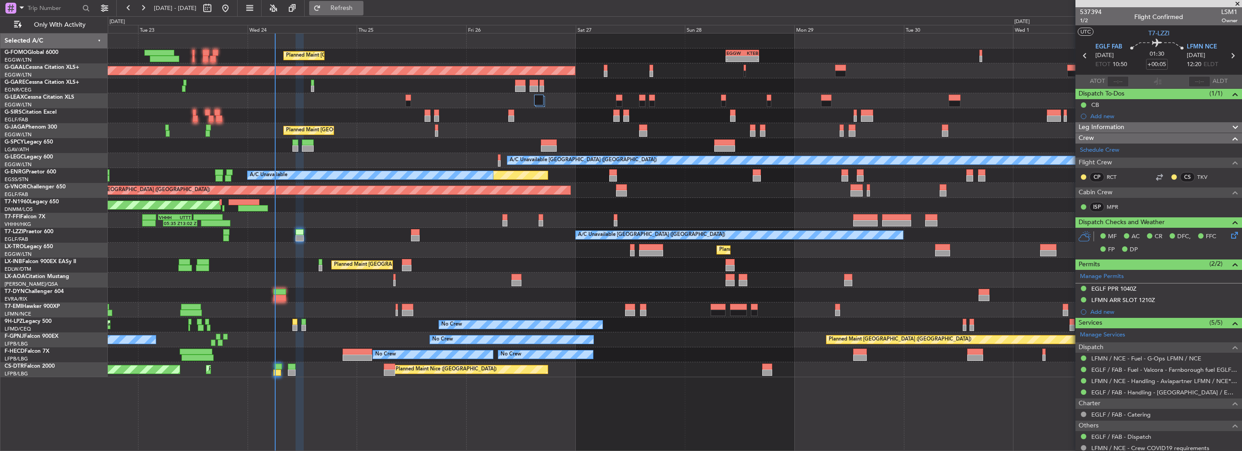
click at [363, 13] on button "Refresh" at bounding box center [336, 8] width 54 height 14
click at [361, 9] on span "Refresh" at bounding box center [342, 8] width 38 height 6
click at [361, 8] on span "Refresh" at bounding box center [342, 8] width 38 height 6
click at [368, 0] on fb-refresh-button "Refresh" at bounding box center [336, 8] width 63 height 16
click at [361, 5] on span "Refresh" at bounding box center [342, 8] width 38 height 6
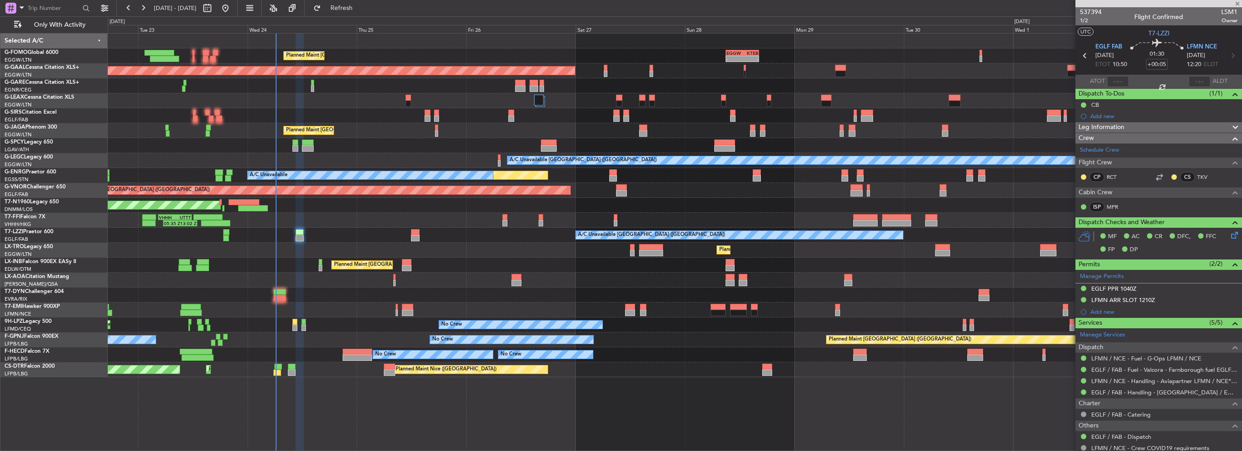
type input "+00:35"
type input "1"
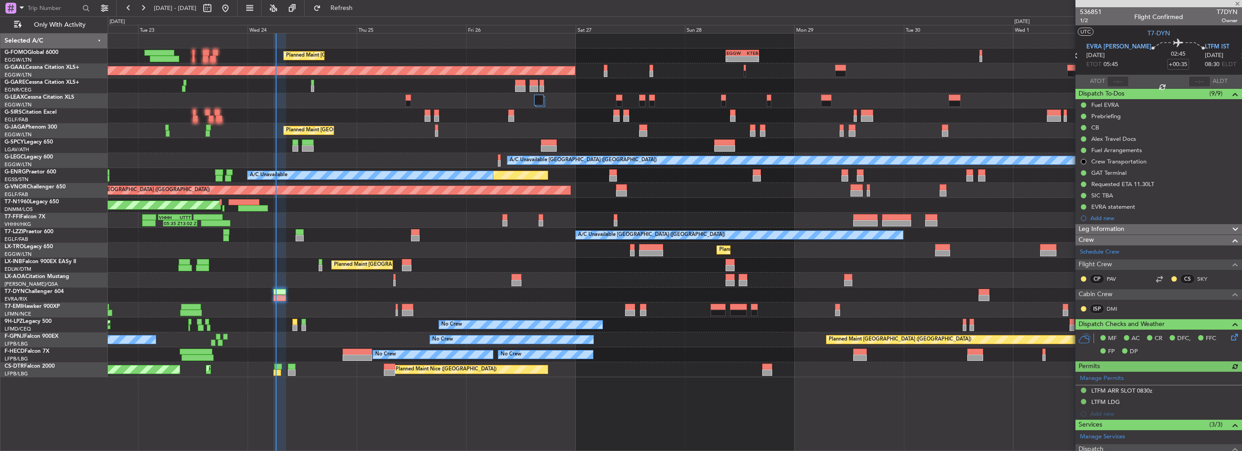
click at [1119, 81] on div at bounding box center [1118, 81] width 22 height 11
click at [1118, 82] on input "text" at bounding box center [1118, 81] width 22 height 11
type input "06:13"
click at [361, 10] on span "Refresh" at bounding box center [342, 8] width 38 height 6
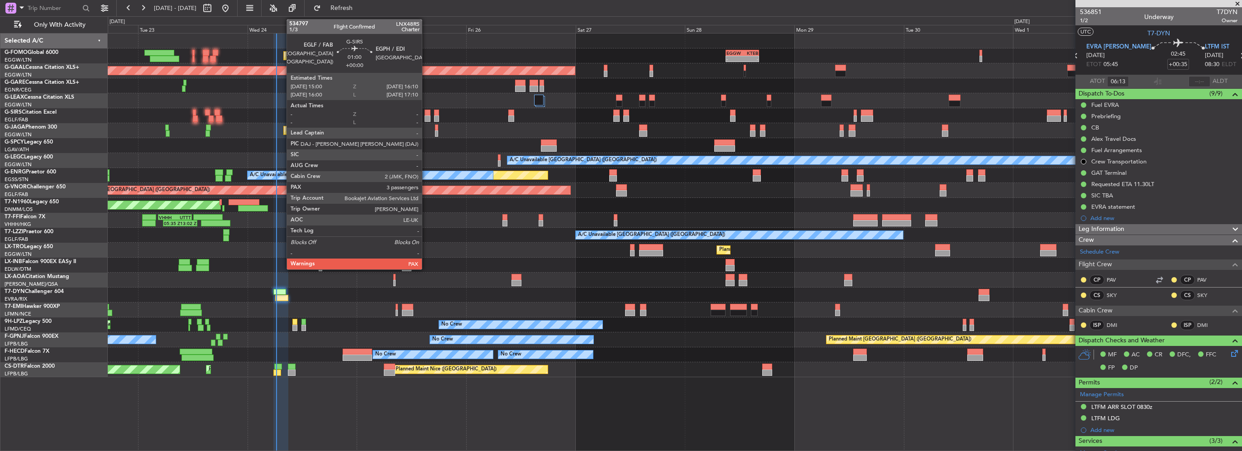
click at [426, 115] on div at bounding box center [426, 118] width 5 height 6
type input "5"
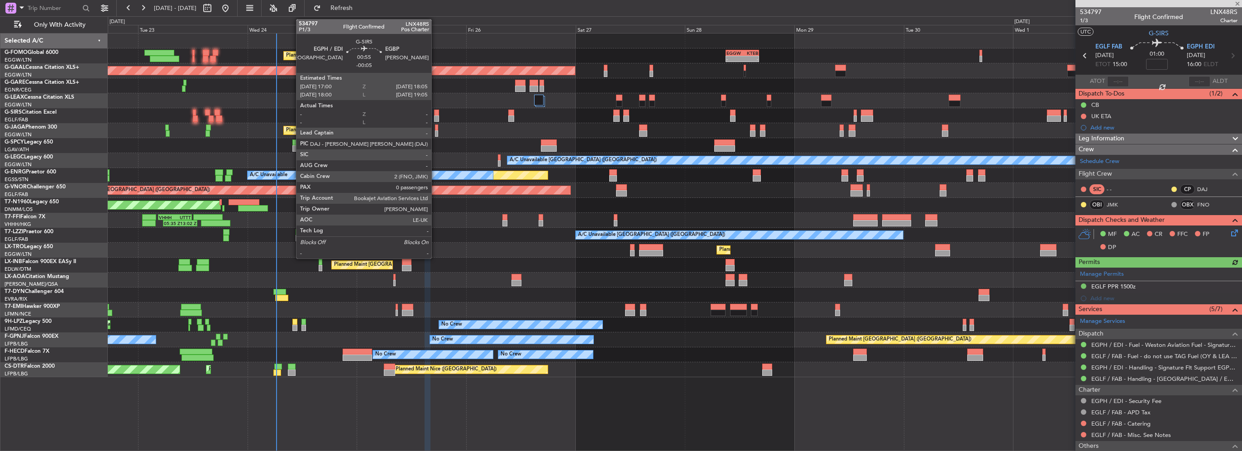
click at [435, 118] on div at bounding box center [436, 118] width 5 height 6
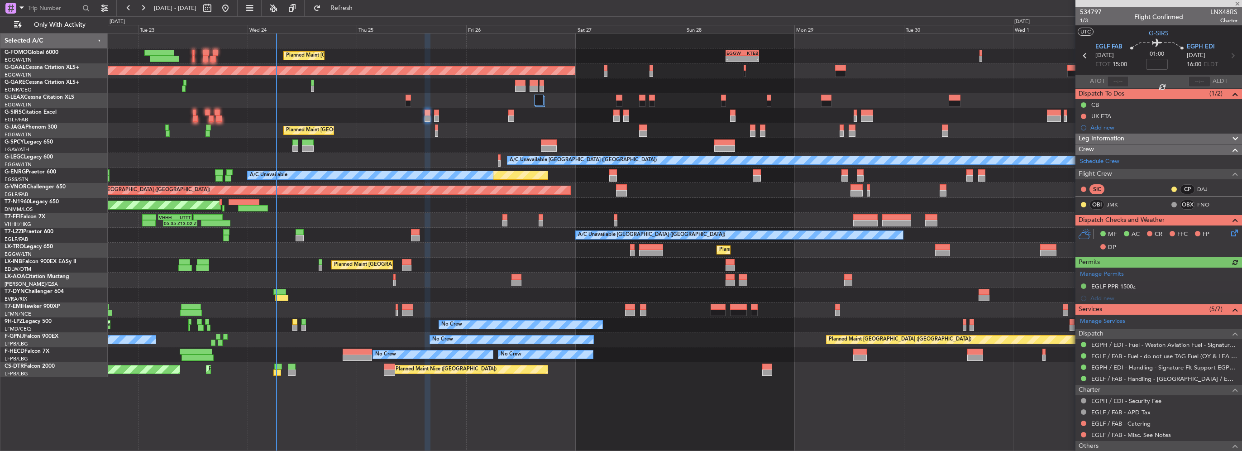
type input "-00:05"
type input "0"
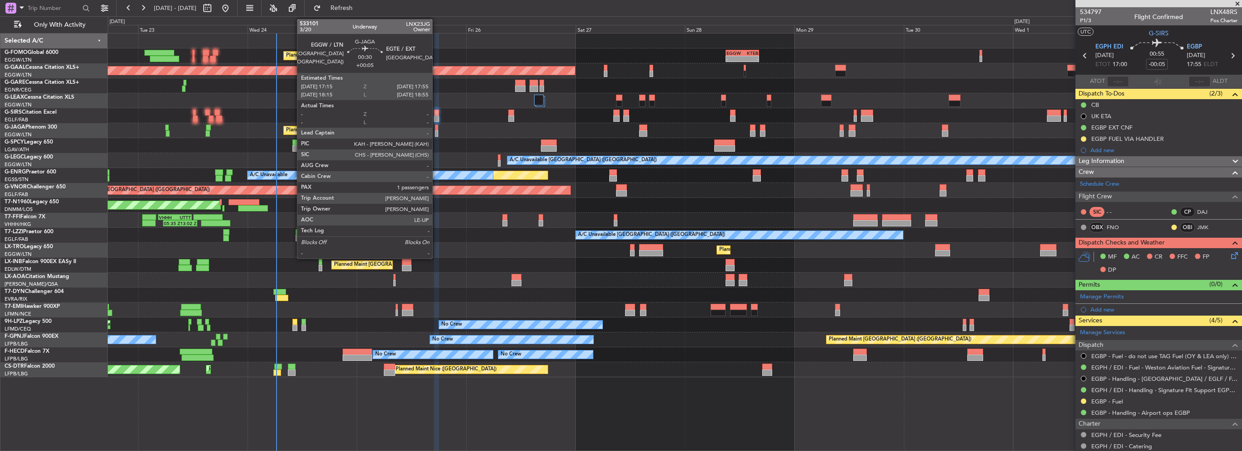
click at [436, 136] on div at bounding box center [436, 133] width 3 height 6
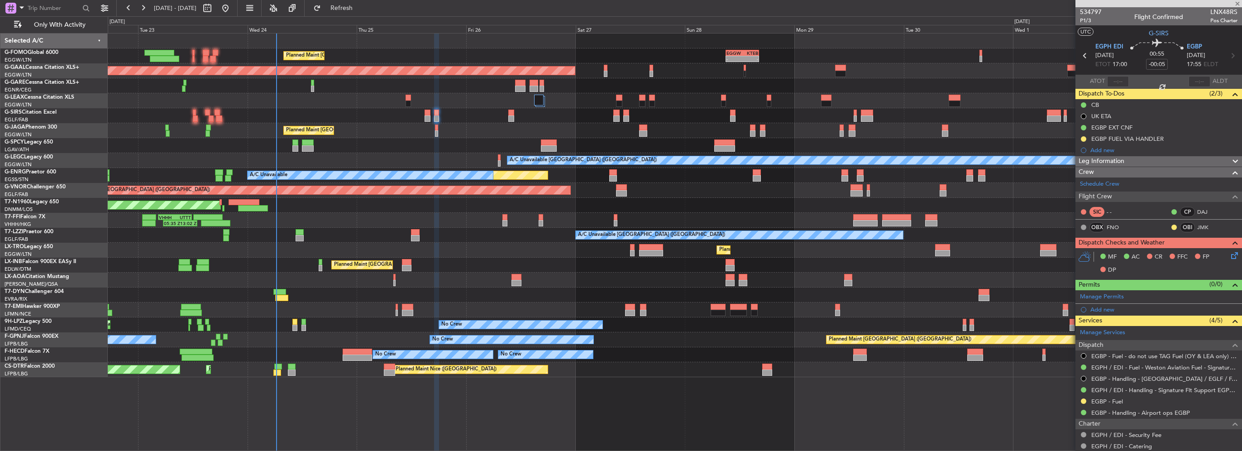
type input "+00:05"
type input "1"
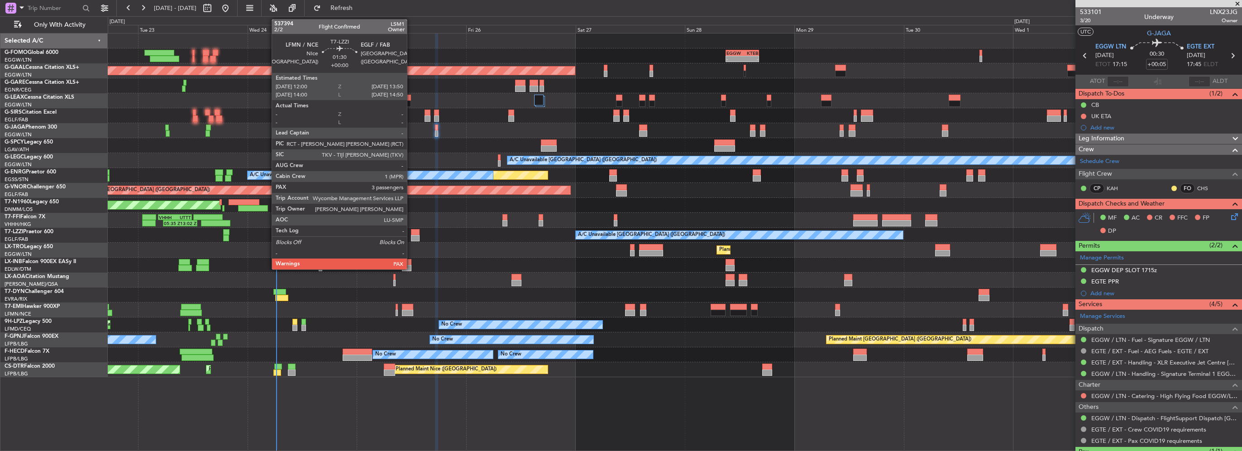
click at [411, 238] on div at bounding box center [415, 238] width 9 height 6
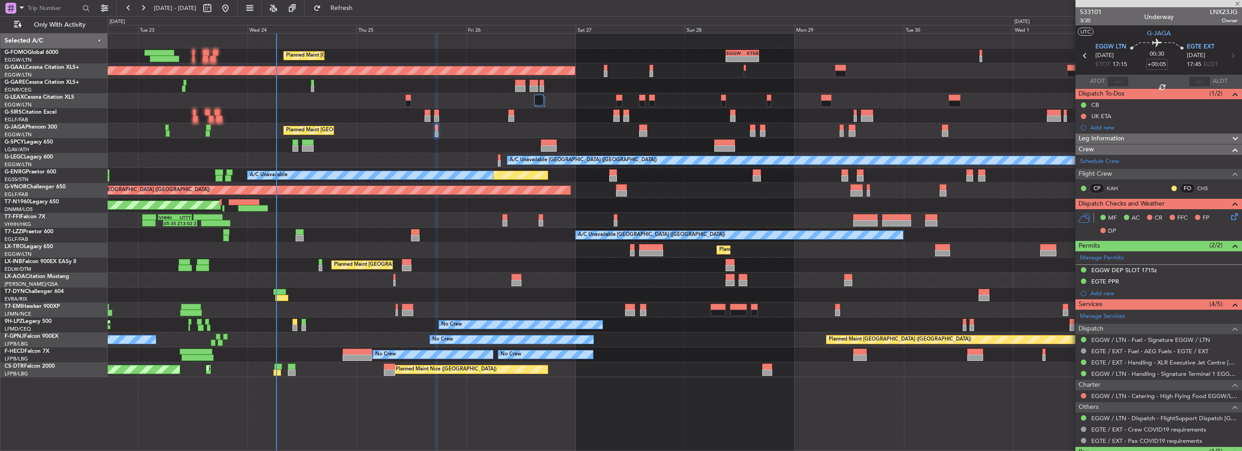
click at [415, 232] on div at bounding box center [415, 232] width 9 height 6
type input "3"
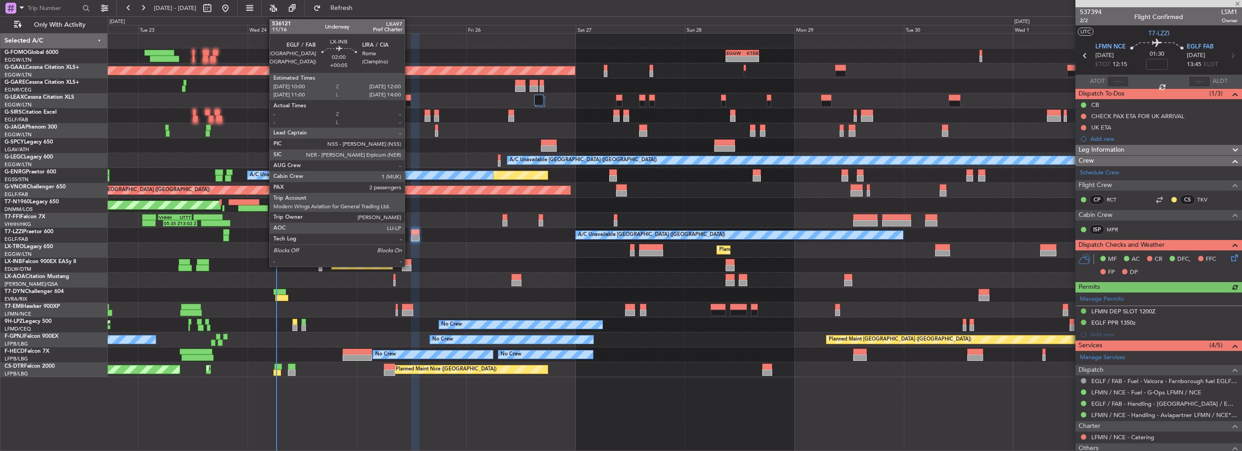
click at [409, 262] on div at bounding box center [407, 262] width 10 height 6
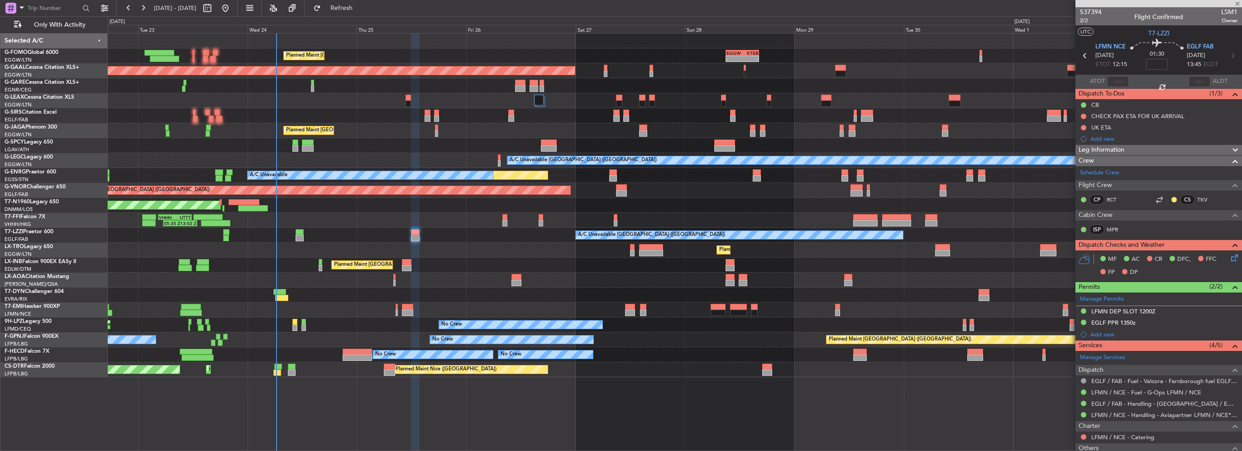
type input "+00:05"
type input "2"
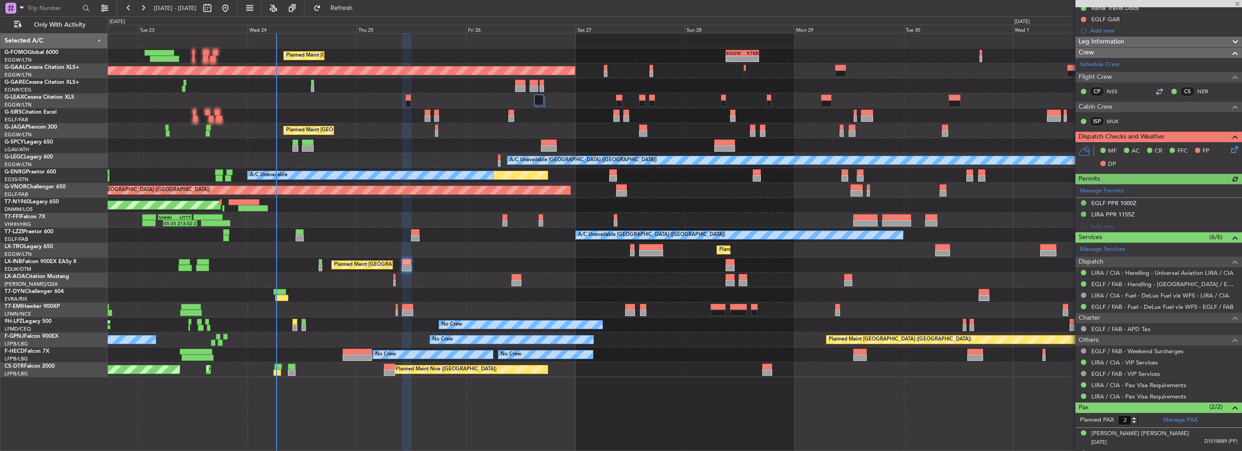
scroll to position [214, 0]
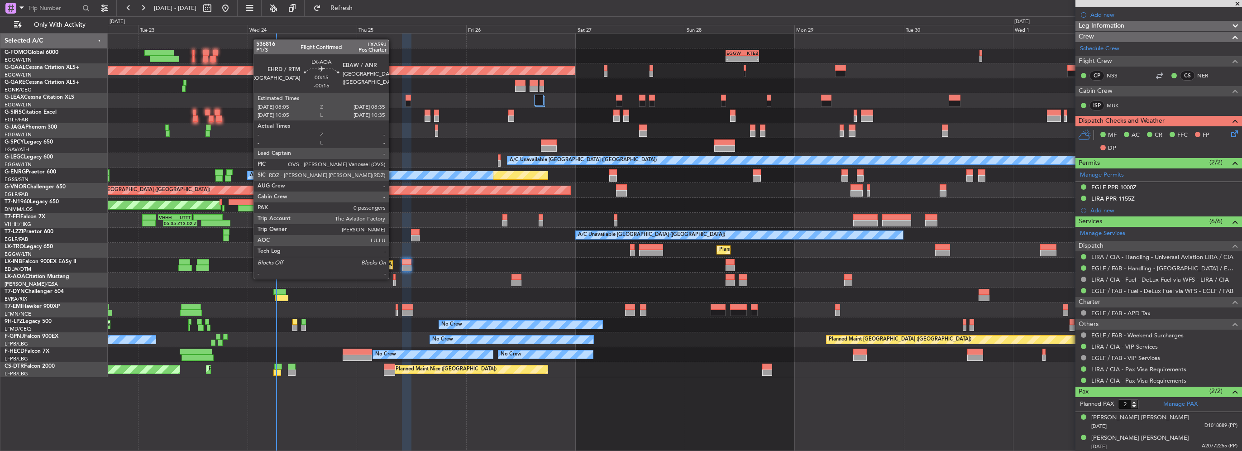
click at [393, 279] on div at bounding box center [394, 277] width 3 height 6
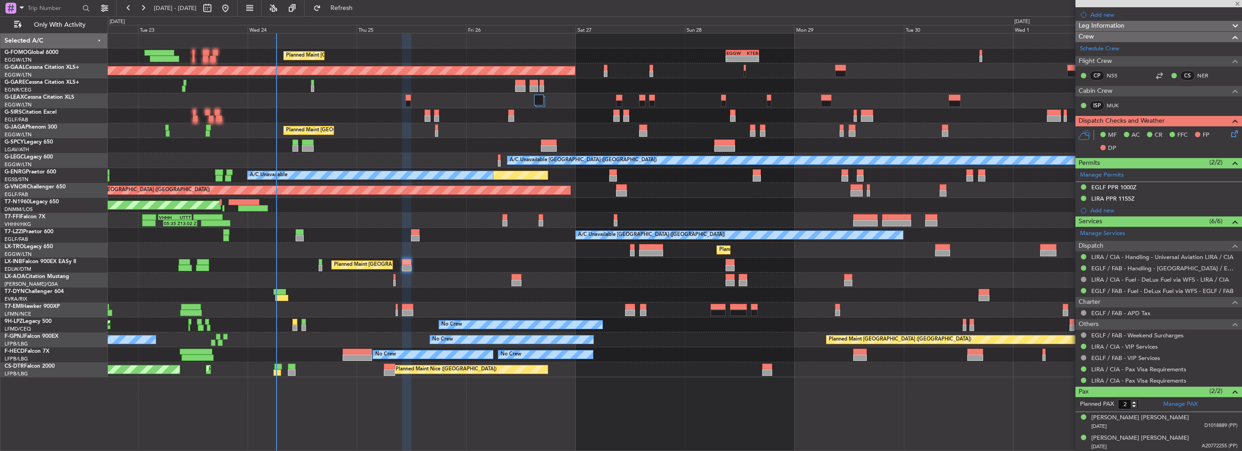
type input "-00:15"
type input "0"
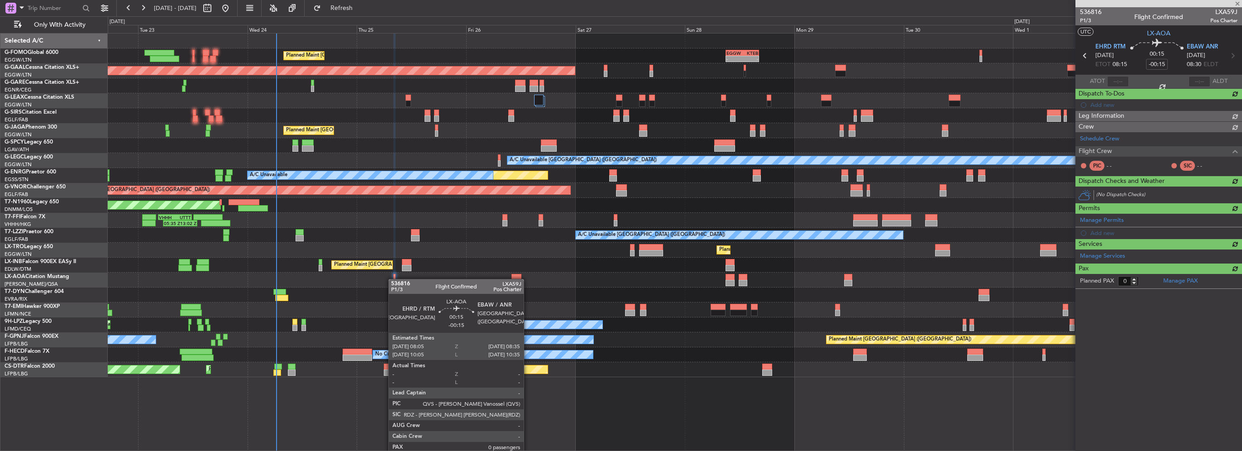
scroll to position [0, 0]
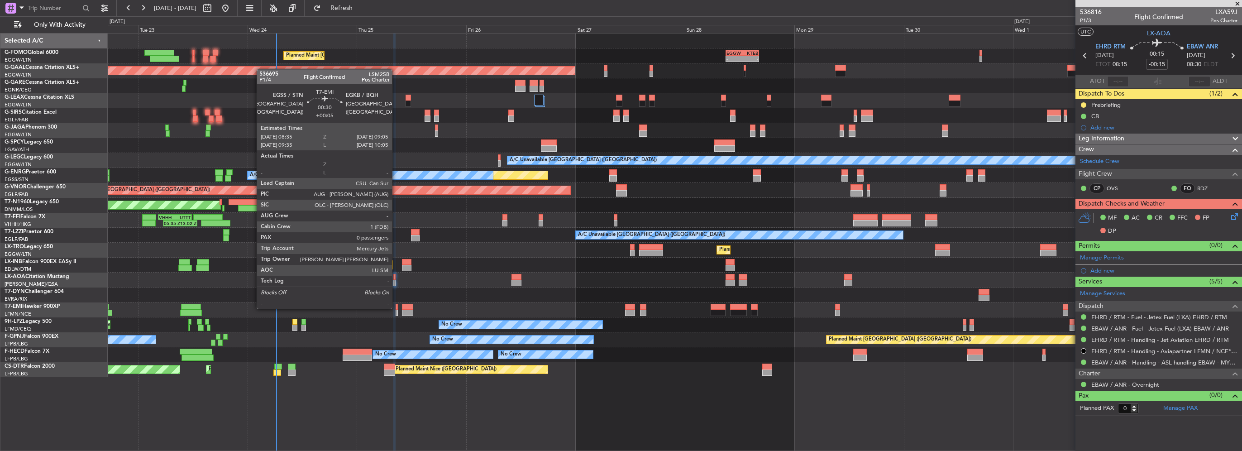
click at [396, 308] on div at bounding box center [396, 307] width 3 height 6
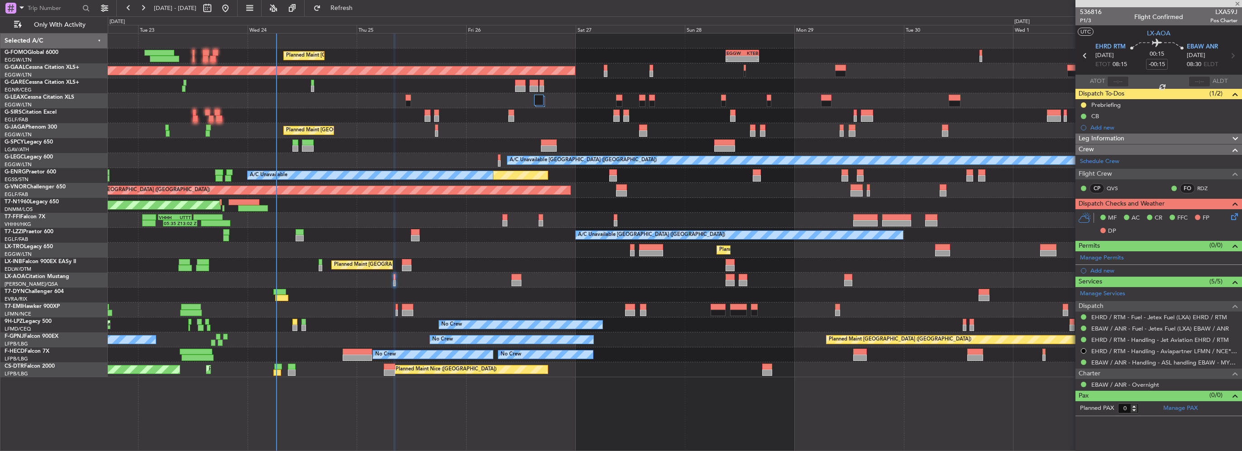
type input "+00:05"
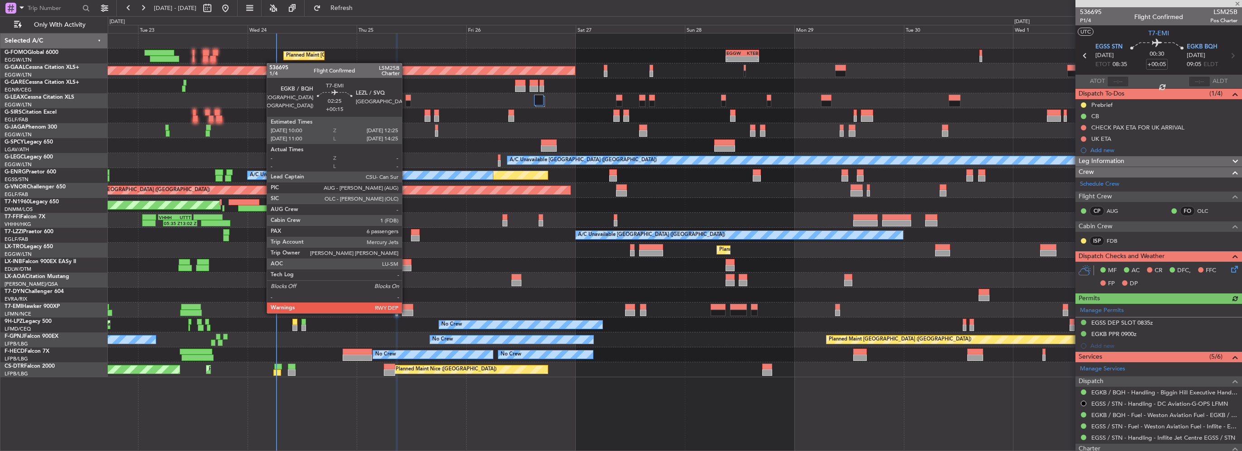
click at [406, 312] on div at bounding box center [407, 312] width 11 height 6
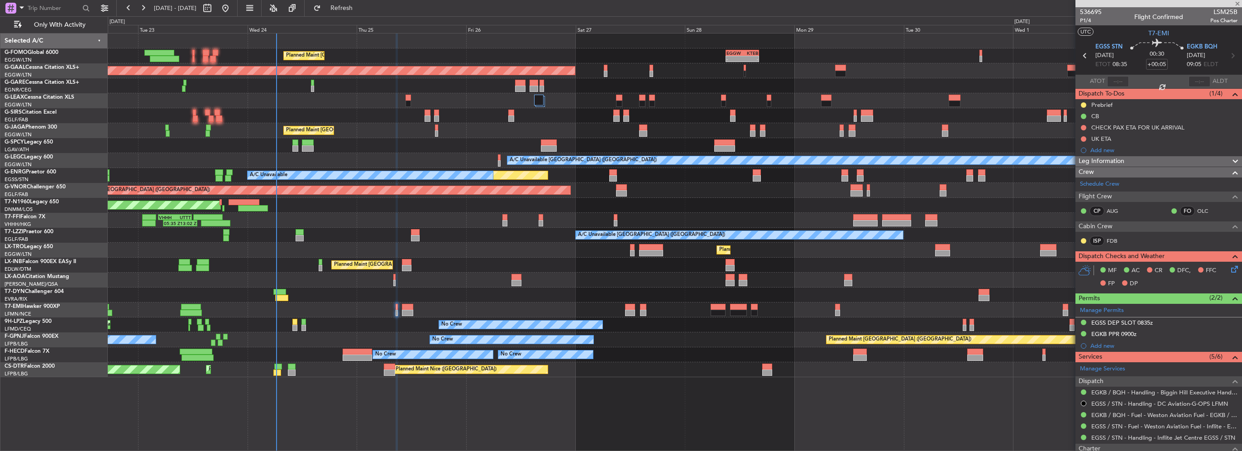
type input "+00:15"
type input "6"
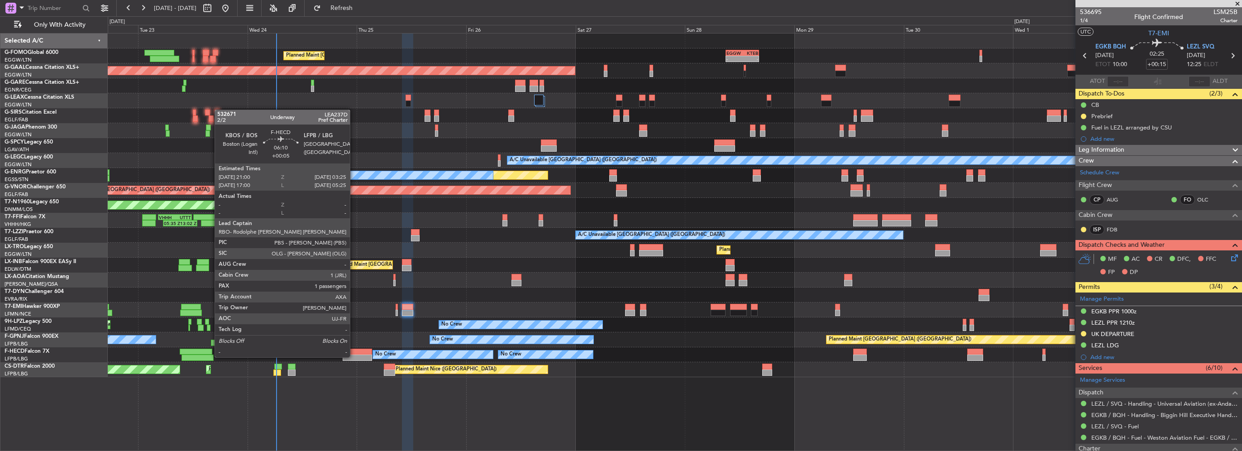
click at [354, 348] on div at bounding box center [357, 351] width 29 height 6
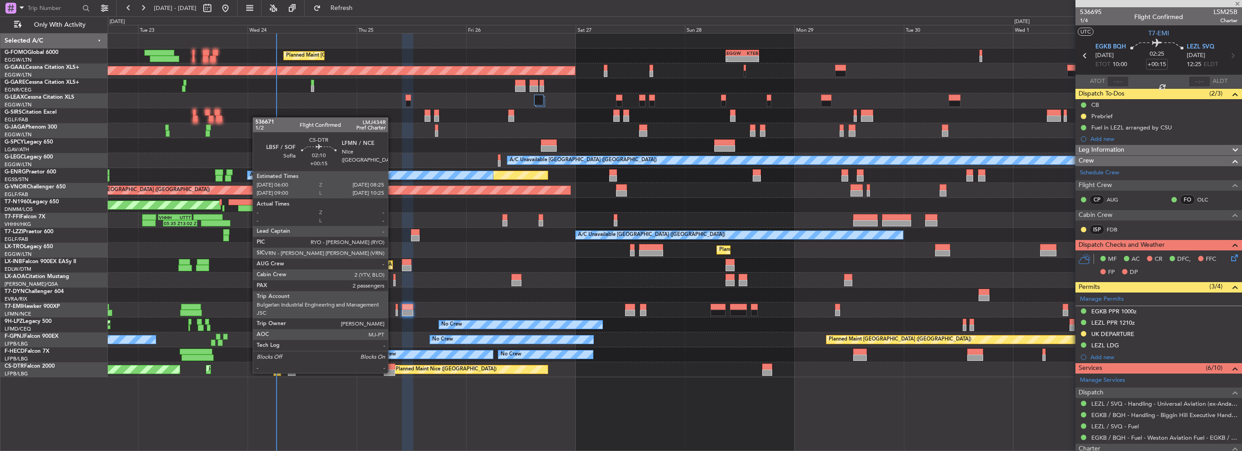
type input "+00:05"
type input "1"
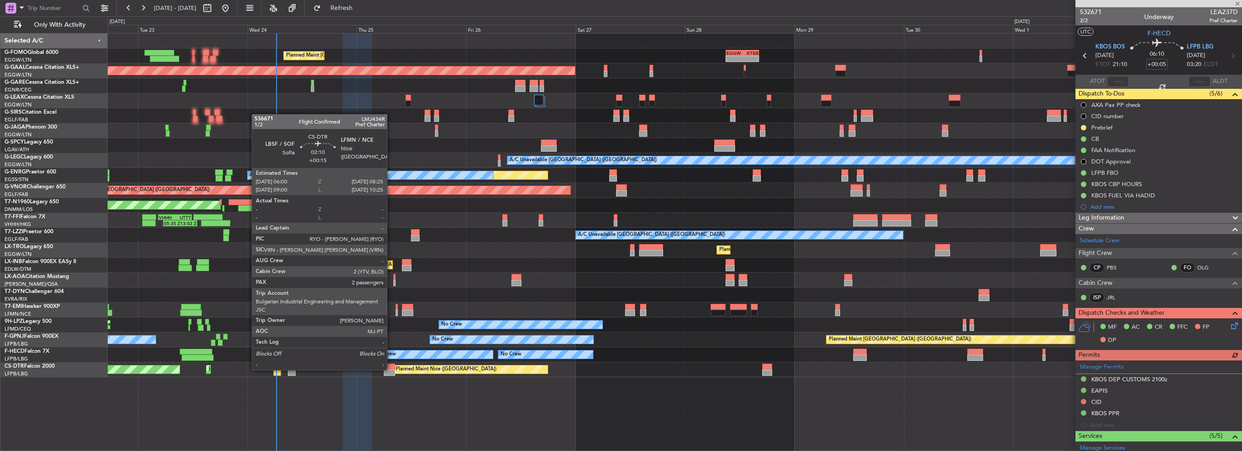
click at [391, 369] on div at bounding box center [389, 372] width 11 height 6
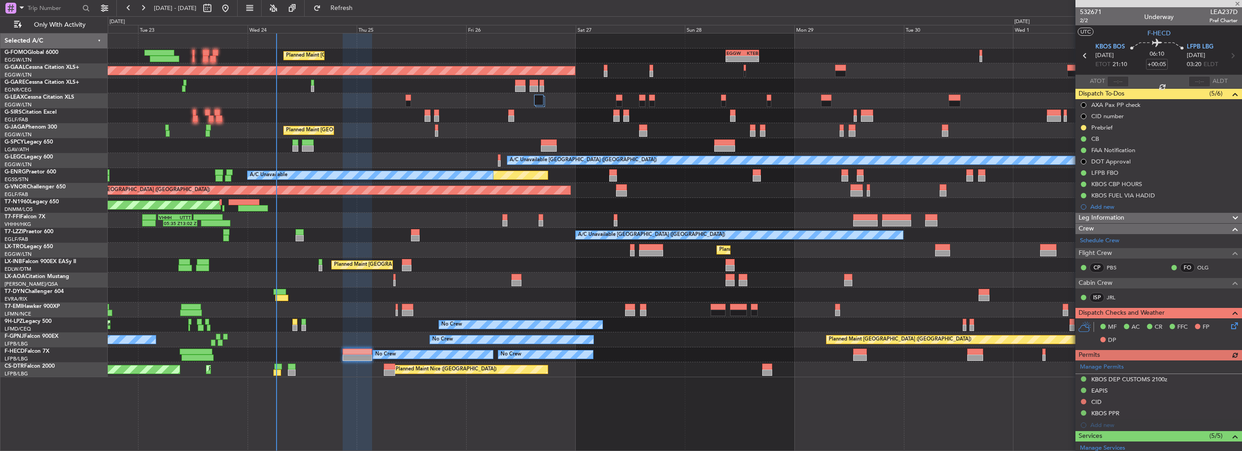
type input "+00:15"
type input "2"
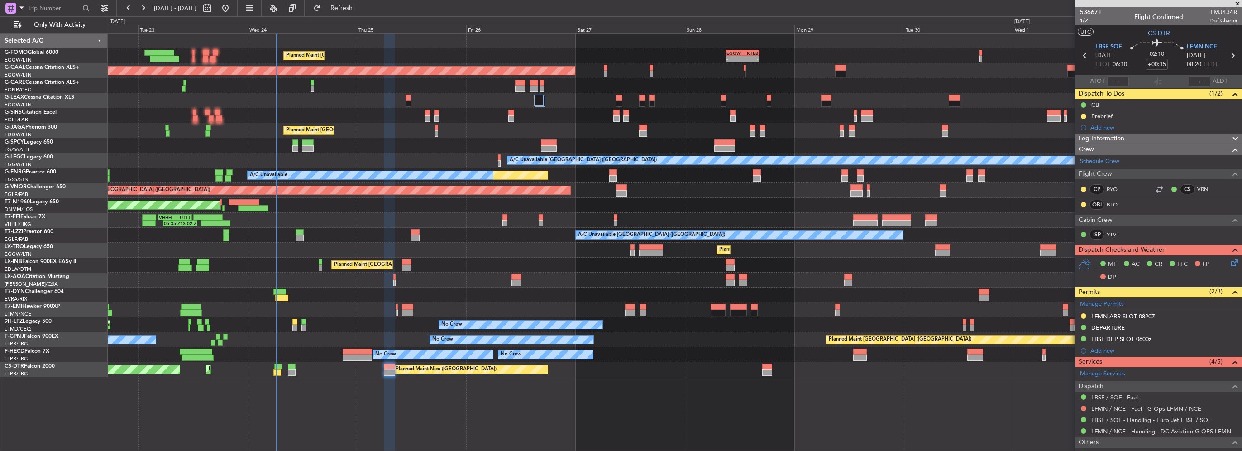
click at [1099, 347] on div "Add new" at bounding box center [1163, 351] width 147 height 8
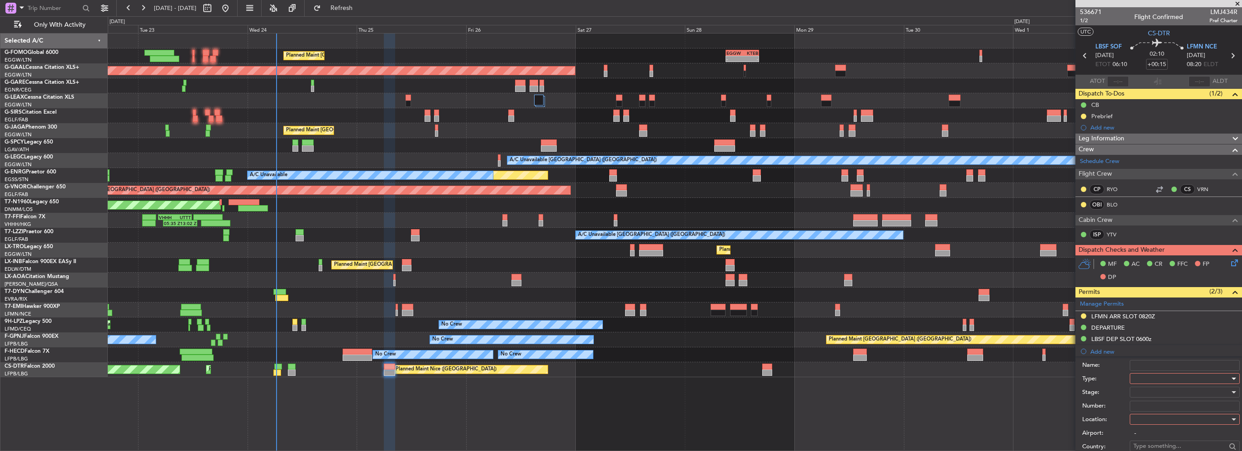
click at [1139, 377] on div at bounding box center [1181, 378] width 96 height 14
click at [1153, 427] on span "Parking" at bounding box center [1180, 427] width 95 height 14
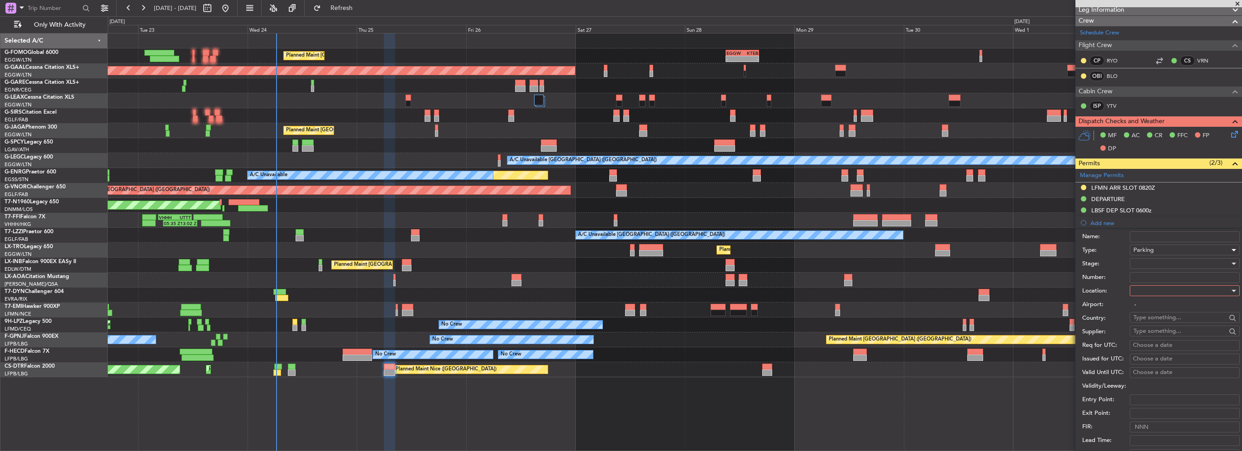
scroll to position [181, 0]
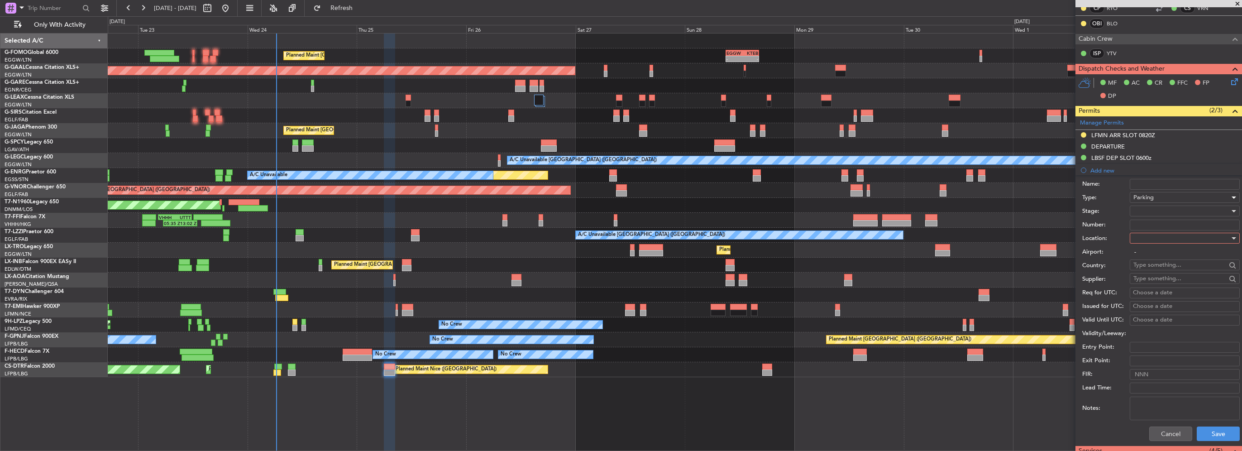
click at [1159, 243] on div at bounding box center [1181, 238] width 96 height 14
click at [1148, 281] on span "Arrival" at bounding box center [1180, 283] width 95 height 14
type input "LFMN / NCE"
click at [1216, 436] on button "Save" at bounding box center [1217, 433] width 43 height 14
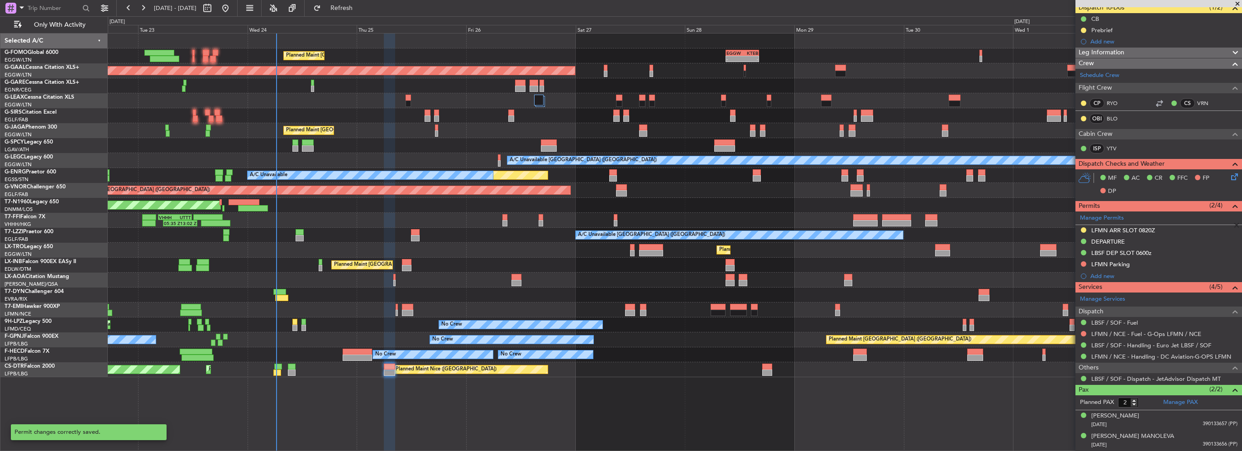
scroll to position [84, 0]
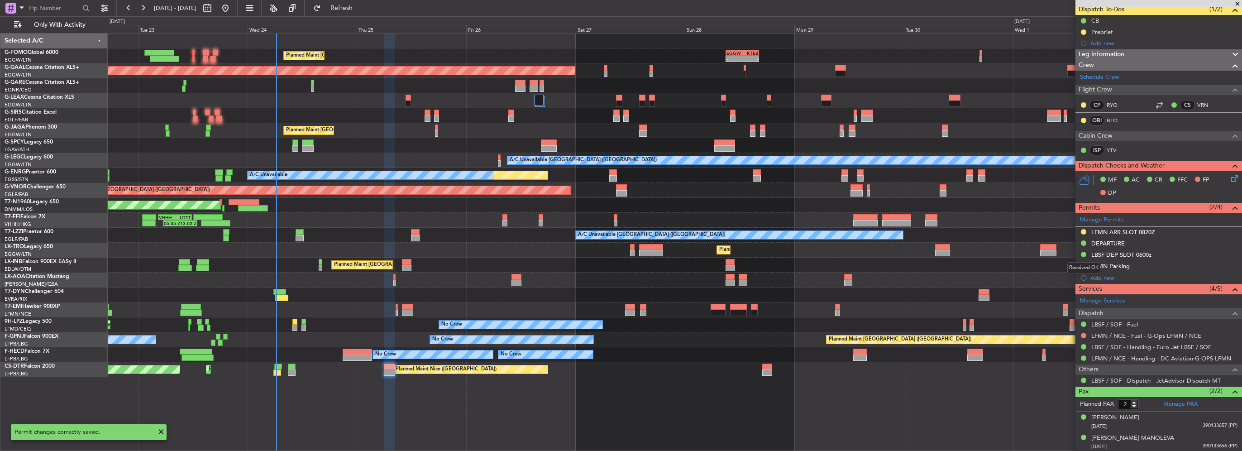
click at [1081, 264] on div "Received OK" at bounding box center [1083, 267] width 33 height 11
click at [1085, 264] on button at bounding box center [1082, 265] width 5 height 5
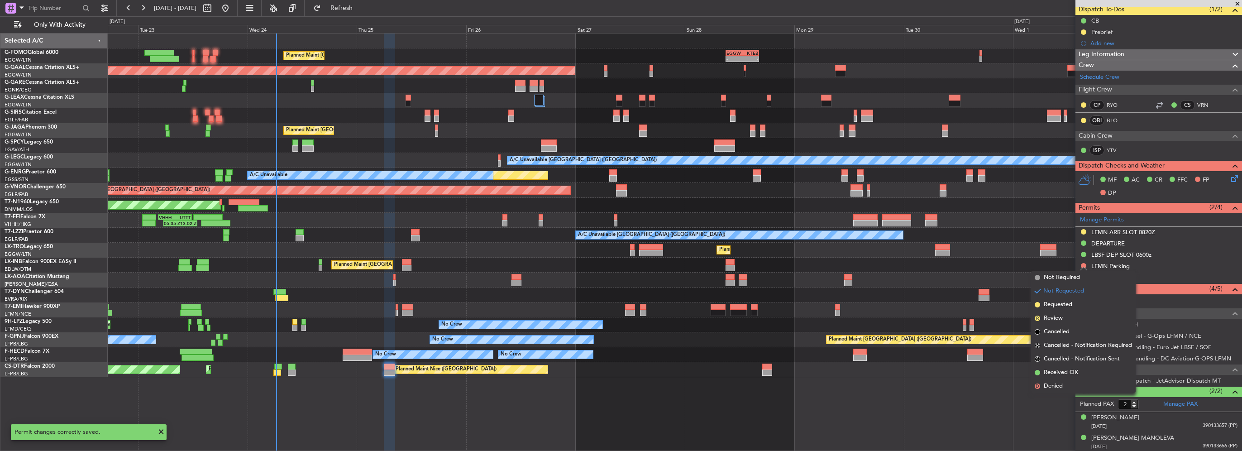
click at [1047, 392] on body "22 Sep 2025 - 03 Oct 2025 Refresh Quick Links Only With Activity Planned Maint …" at bounding box center [621, 225] width 1242 height 451
click at [1051, 389] on span "Denied" at bounding box center [1052, 385] width 19 height 9
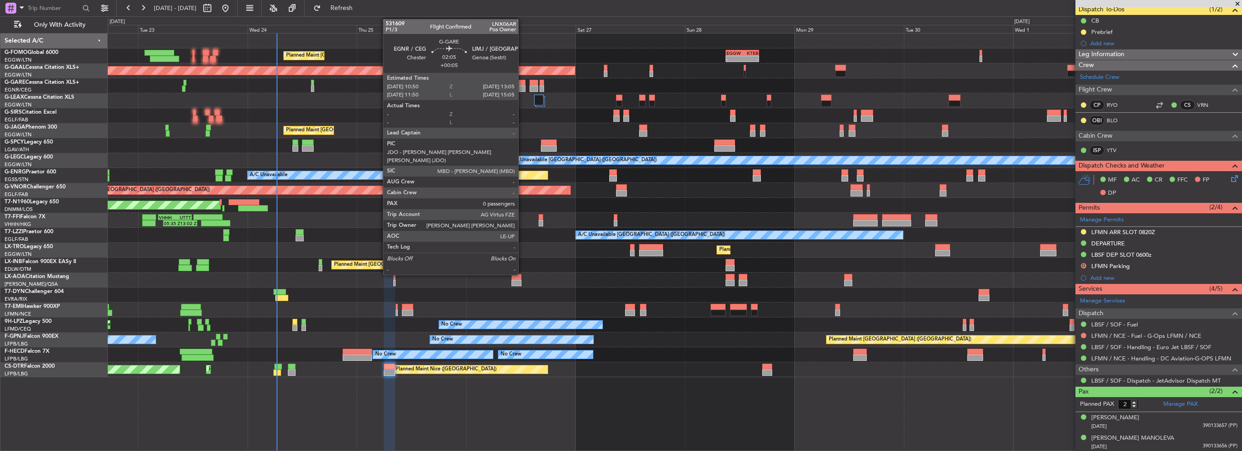
click at [522, 85] on div at bounding box center [520, 83] width 10 height 6
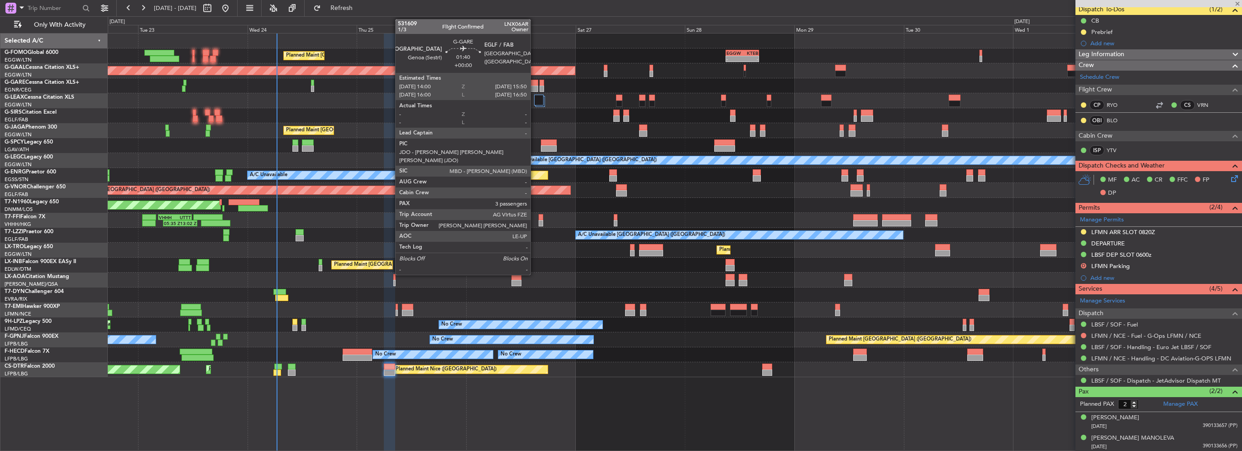
type input "+00:05"
type input "0"
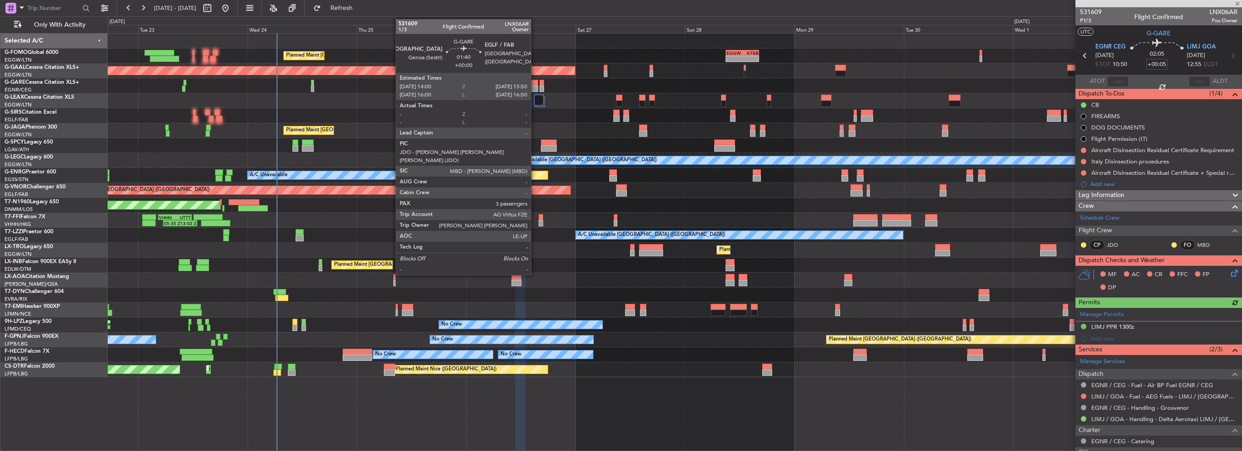
click at [535, 84] on div at bounding box center [533, 83] width 9 height 6
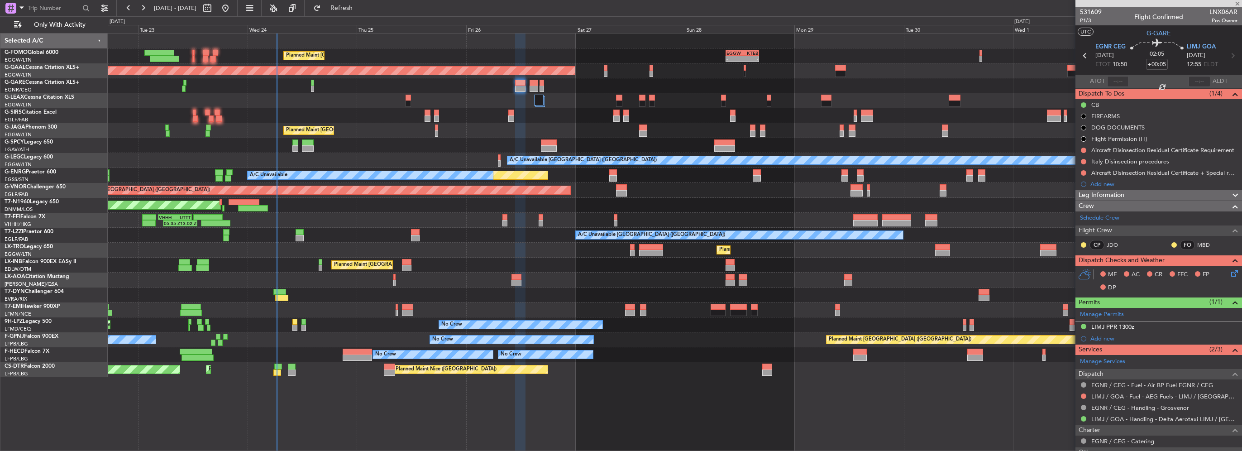
type input "3"
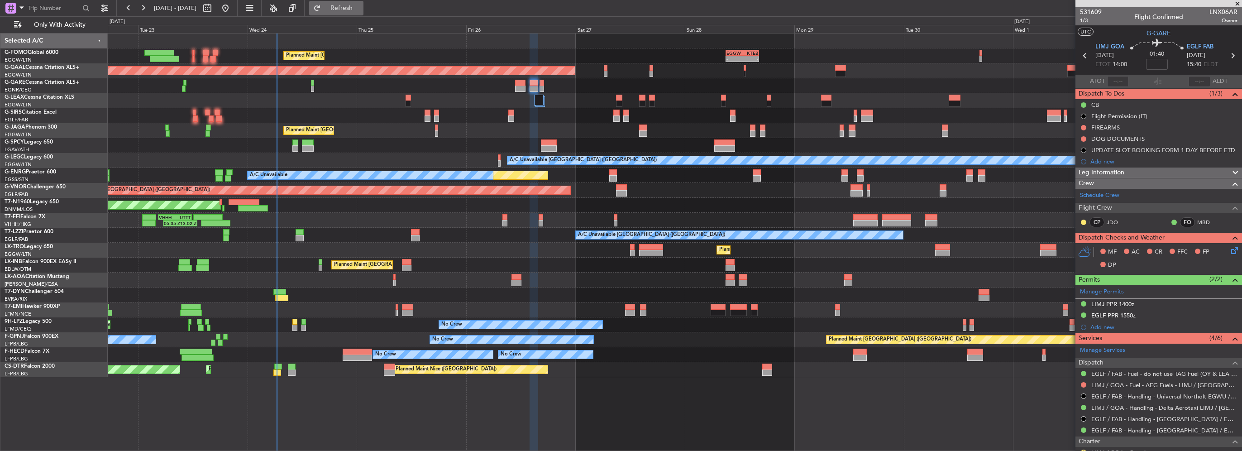
click at [361, 6] on span "Refresh" at bounding box center [342, 8] width 38 height 6
click at [320, 262] on div at bounding box center [320, 262] width 3 height 6
type input "-00:05"
type input "0"
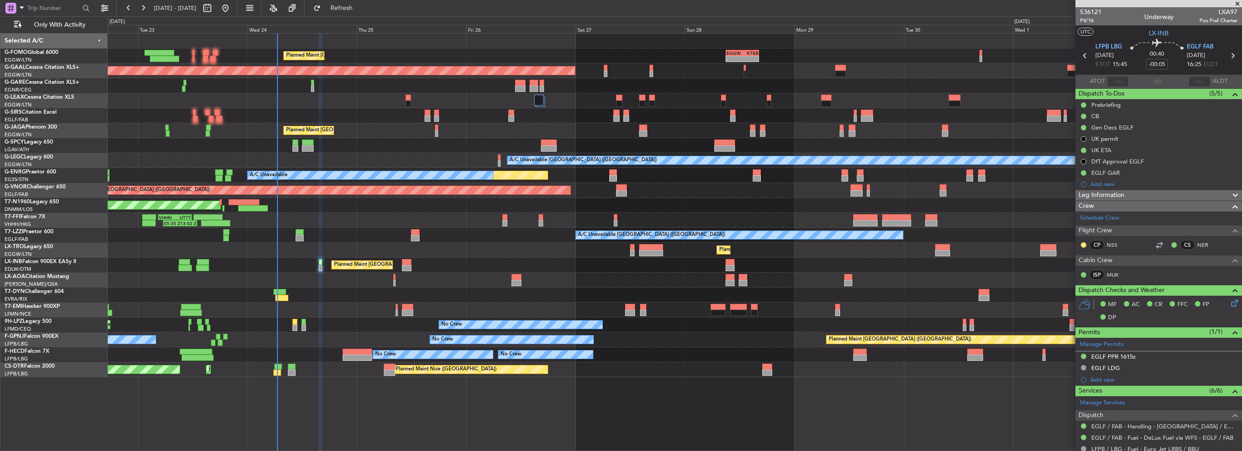
click at [1135, 195] on div "Leg Information" at bounding box center [1158, 195] width 167 height 10
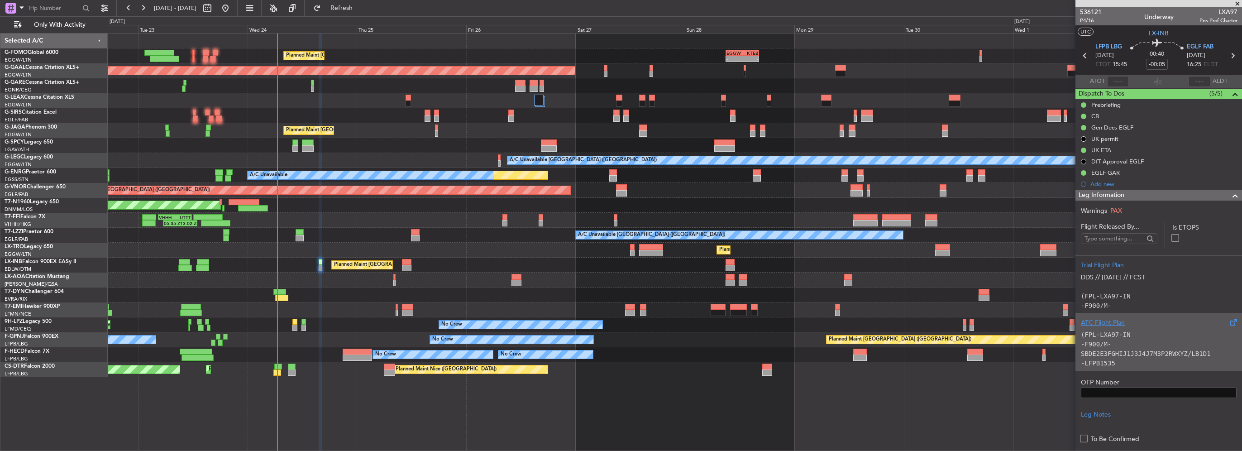
click at [1151, 349] on code "(FPL-LXA97-IN -F900/M-SBDE2E3FGHIJ1J3J4J7M3P2RWXYZ/LB1D1 -LFPB1535 -N0481F240 O…" at bounding box center [1156, 396] width 152 height 131
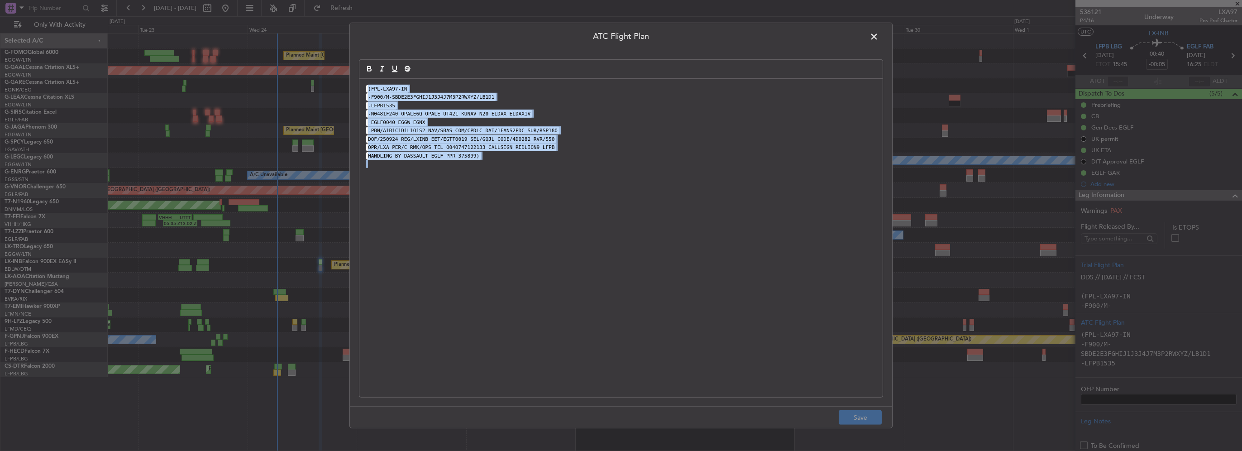
drag, startPoint x: 507, startPoint y: 188, endPoint x: 281, endPoint y: 60, distance: 258.9
click at [281, 60] on div "ATC Flight Plan (FPL-LXA97-IN -F900/M-SBDE2E3FGHIJ1J3J4J7M3P2RWXYZ/LB1D1 -LFPB1…" at bounding box center [621, 225] width 1242 height 451
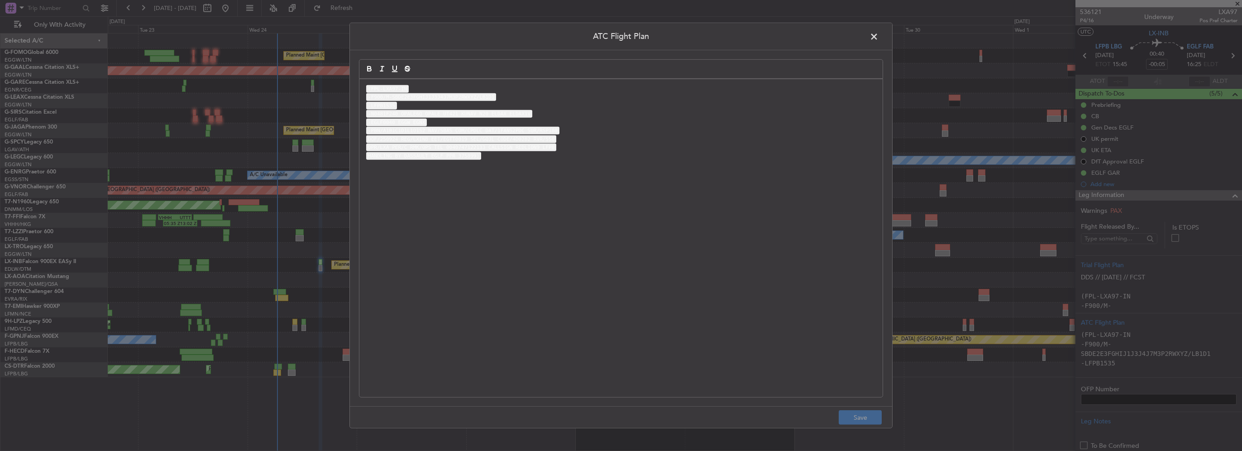
click at [878, 36] on span at bounding box center [878, 39] width 0 height 18
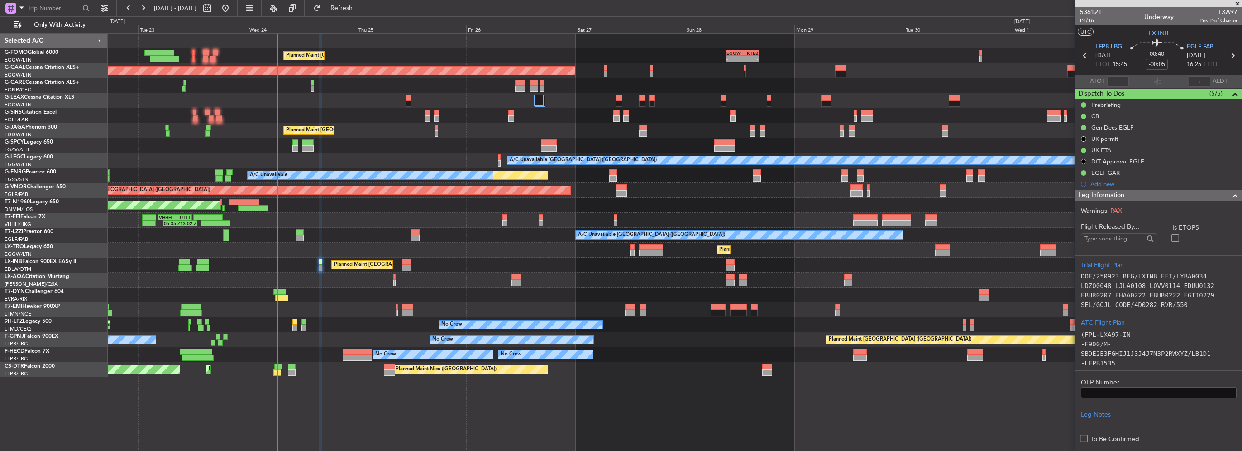
click at [1234, 193] on div "Leg Information" at bounding box center [1158, 195] width 167 height 10
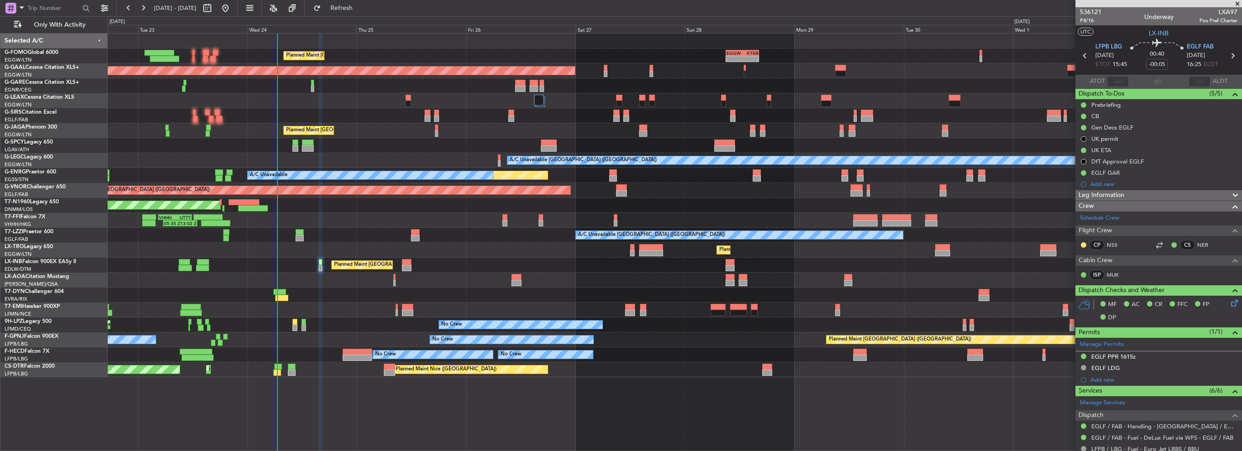
click at [1161, 198] on div "Leg Information" at bounding box center [1158, 195] width 167 height 10
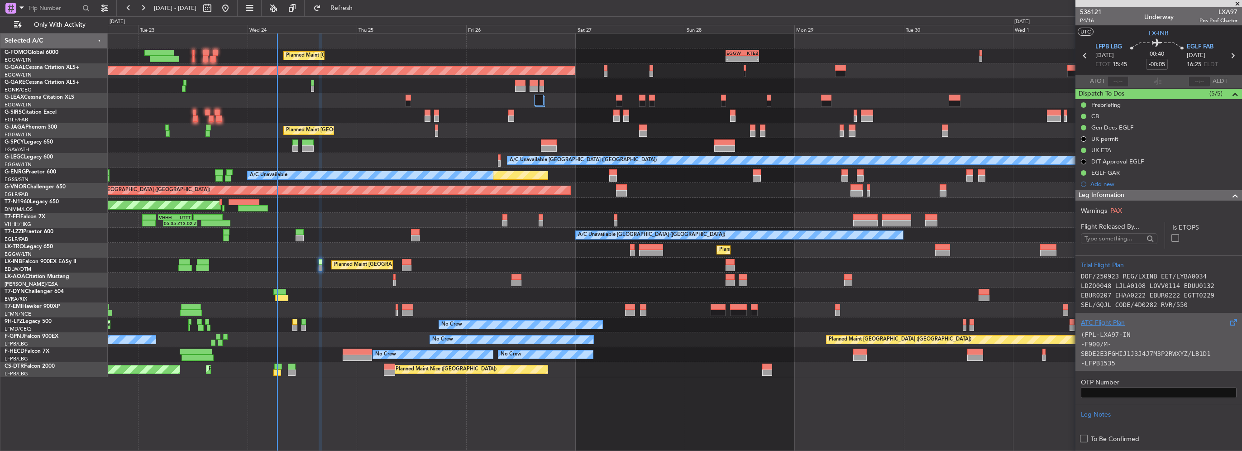
click at [1138, 333] on p "(FPL-LXA97-IN -F900/M-SBDE2E3FGHIJ1J3J4J7M3P2RWXYZ/LB1D1 -LFPB1535 -N0481F240 O…" at bounding box center [1158, 396] width 156 height 133
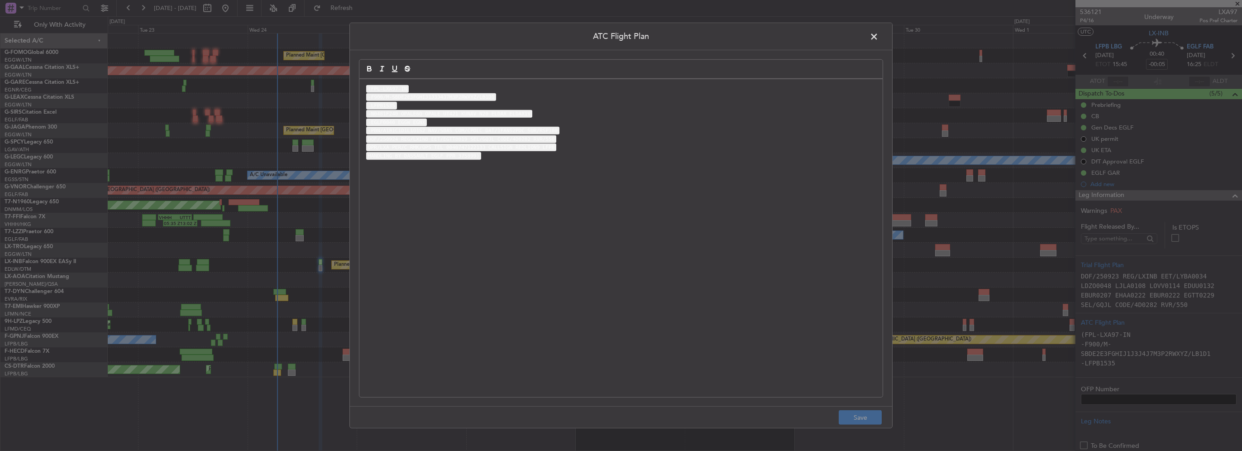
click at [364, 186] on div "(FPL-LXA97-IN -F900/M-SBDE2E3FGHIJ1J3J4J7M3P2RWXYZ/LB1D1 -LFPB1535 -N0481F240 O…" at bounding box center [620, 238] width 523 height 318
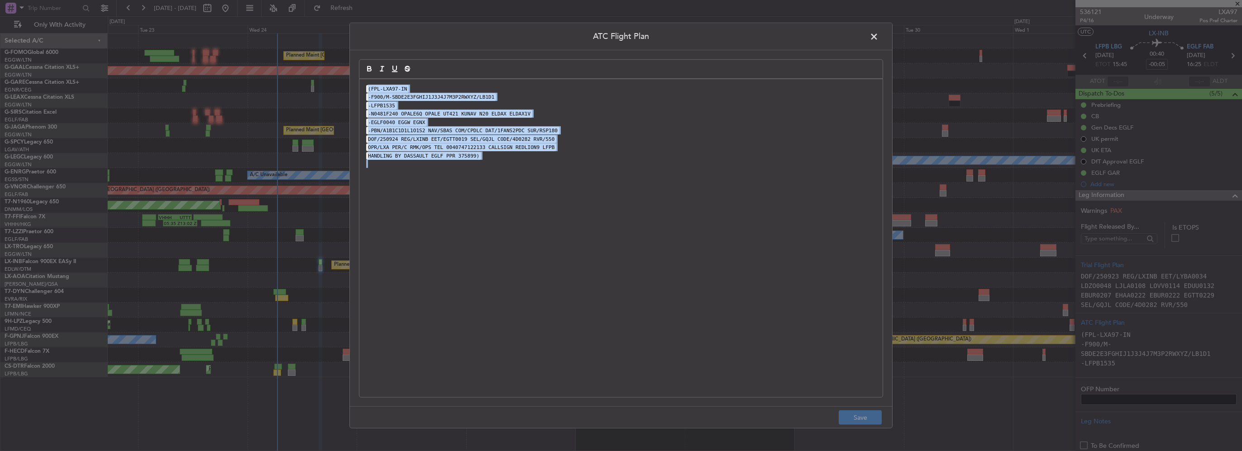
drag, startPoint x: 580, startPoint y: 159, endPoint x: 366, endPoint y: 58, distance: 236.0
click at [366, 58] on div "ATC Flight Plan (FPL-LXA97-IN -F900/M-SBDE2E3FGHIJ1J3J4J7M3P2RWXYZ/LB1D1 -LFPB1…" at bounding box center [620, 225] width 543 height 405
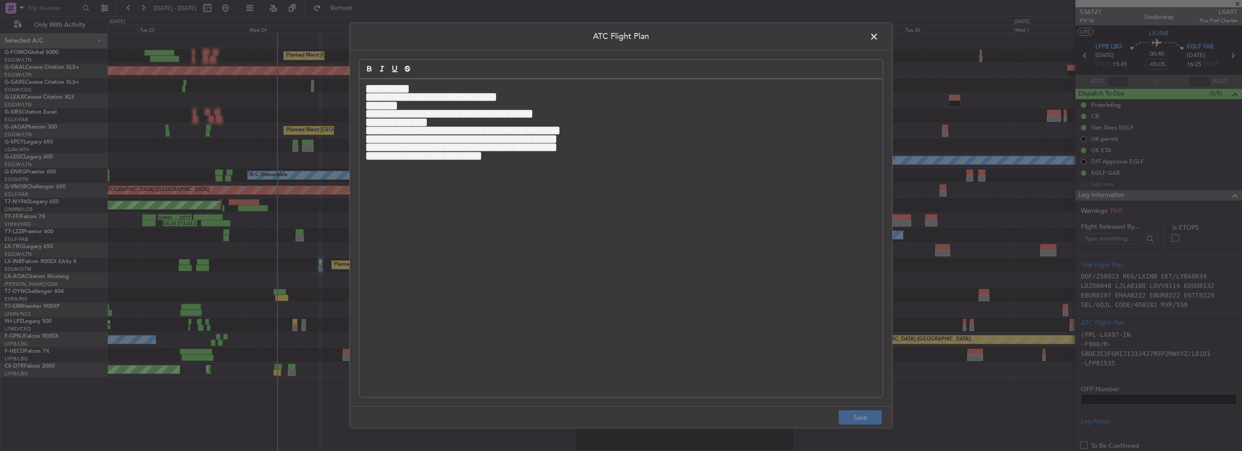
click at [878, 33] on span at bounding box center [878, 39] width 0 height 18
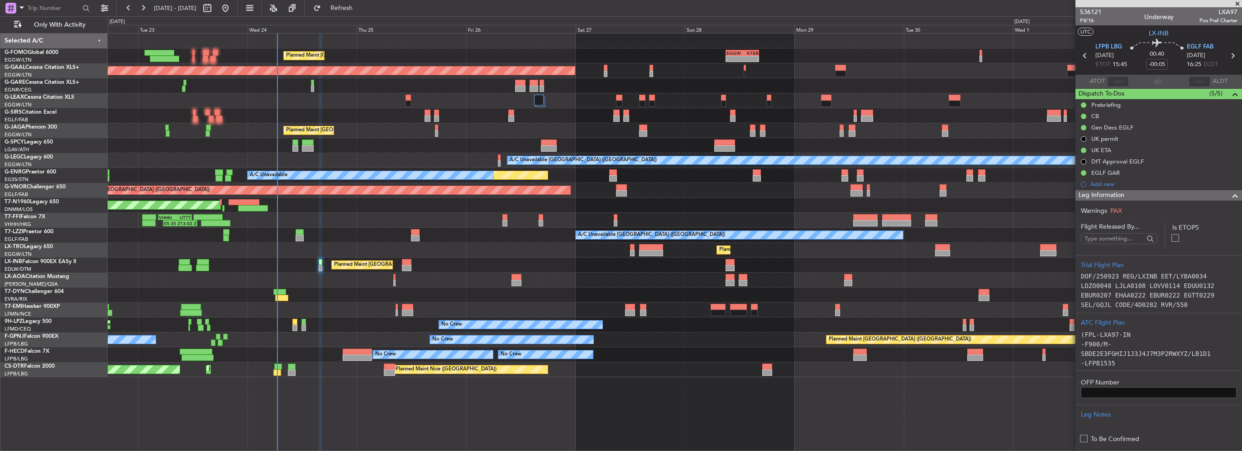
click at [1229, 197] on span at bounding box center [1234, 195] width 11 height 11
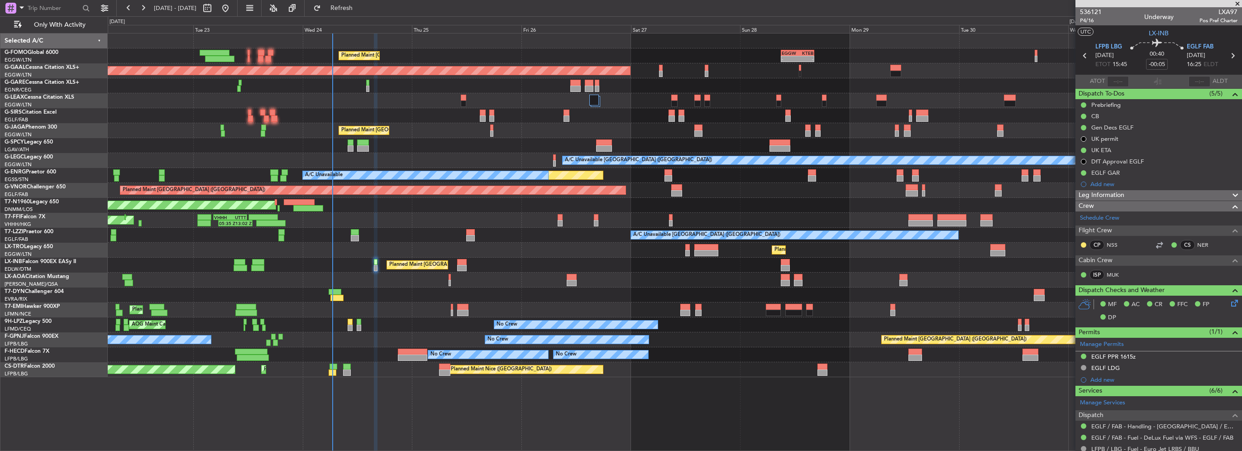
click at [351, 333] on div "Planned Maint Paris (Le Bourget) No Crew No Crew AOG Maint Paris (Le Bourget)" at bounding box center [674, 339] width 1133 height 15
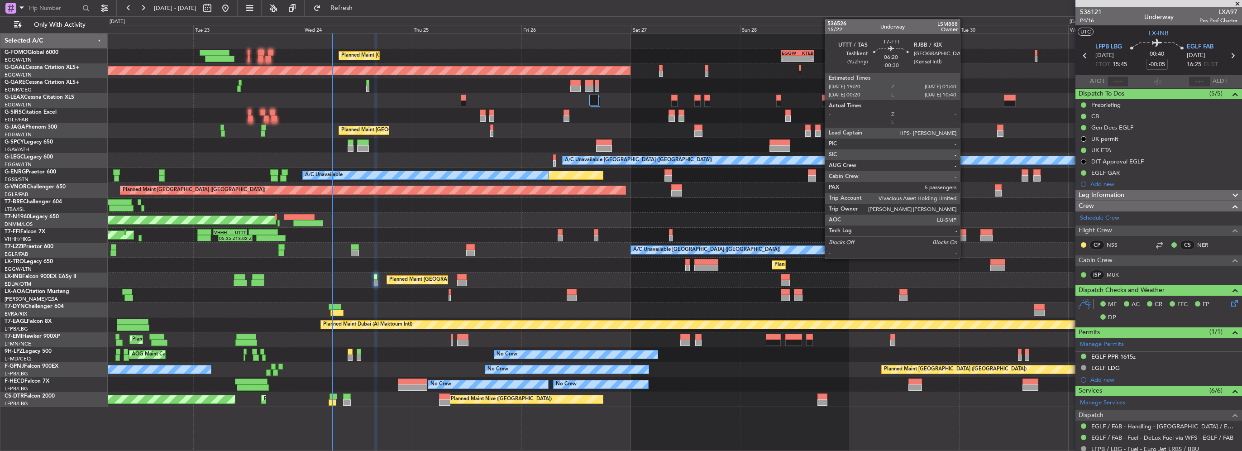
click at [964, 235] on div at bounding box center [951, 238] width 29 height 6
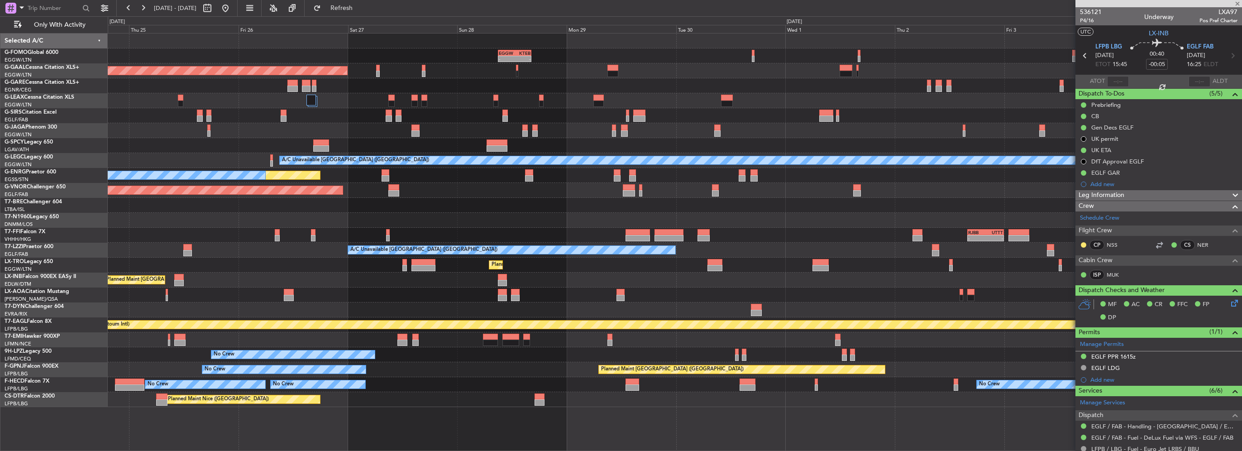
click at [599, 214] on div "AOG Maint London ([GEOGRAPHIC_DATA])" at bounding box center [674, 220] width 1133 height 15
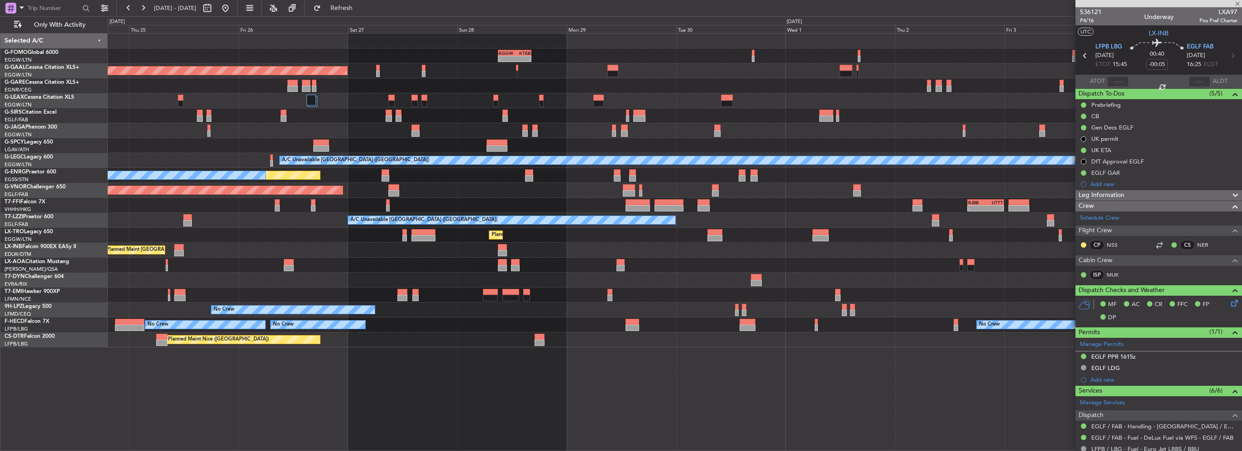
type input "-00:30"
type input "5"
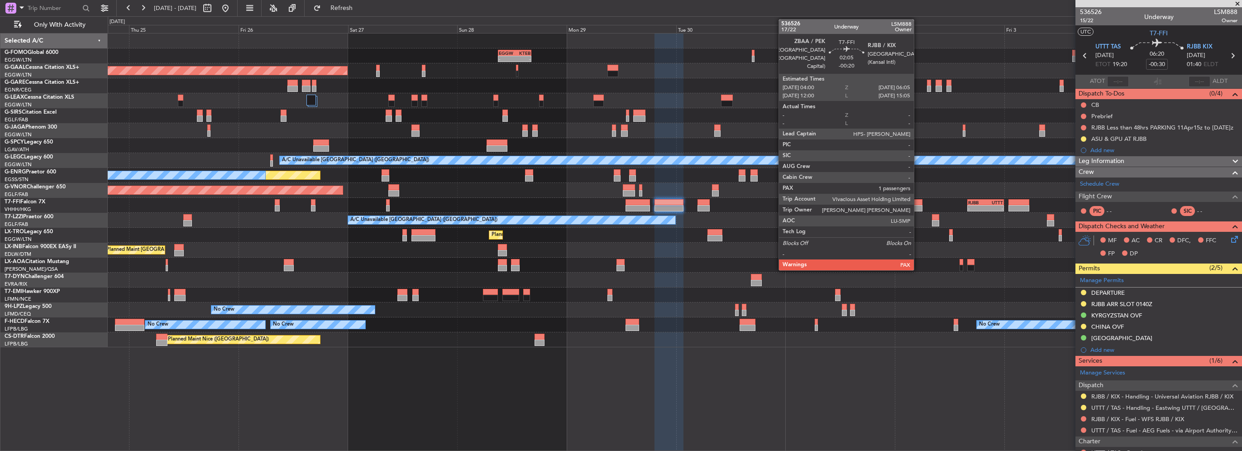
click at [918, 205] on div at bounding box center [917, 208] width 10 height 6
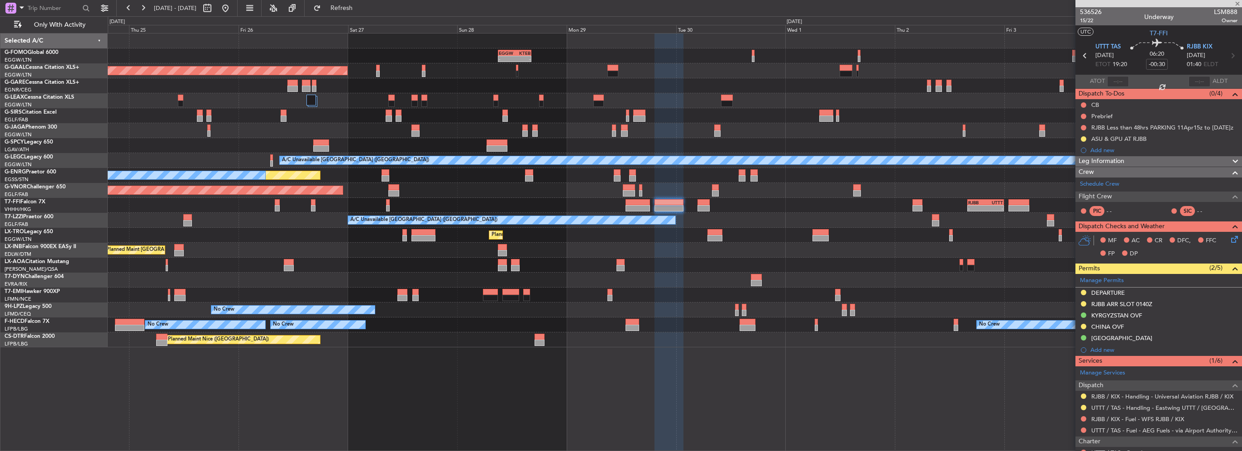
type input "-00:20"
type input "1"
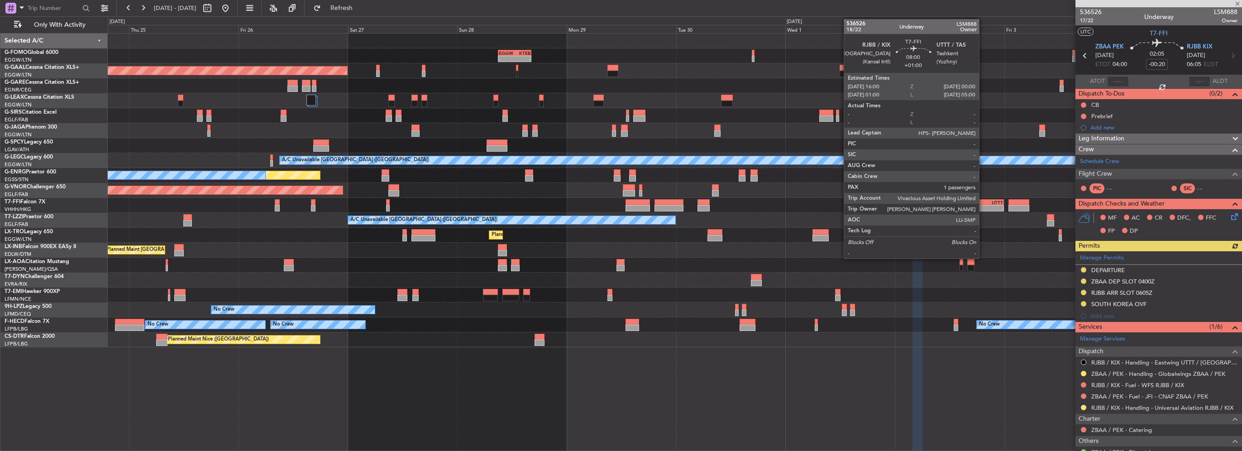
click at [983, 203] on div "RJBB" at bounding box center [977, 202] width 18 height 5
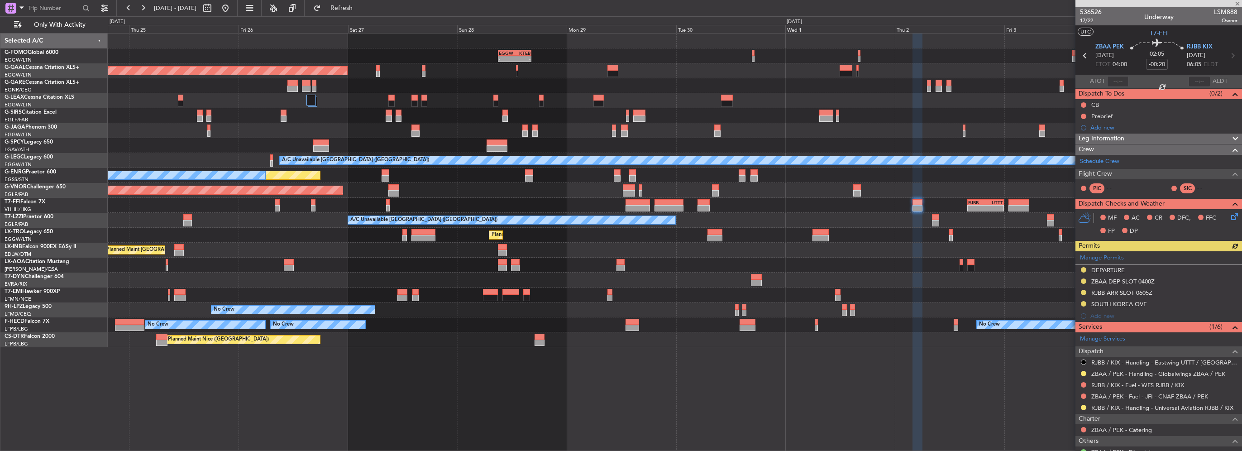
type input "+01:00"
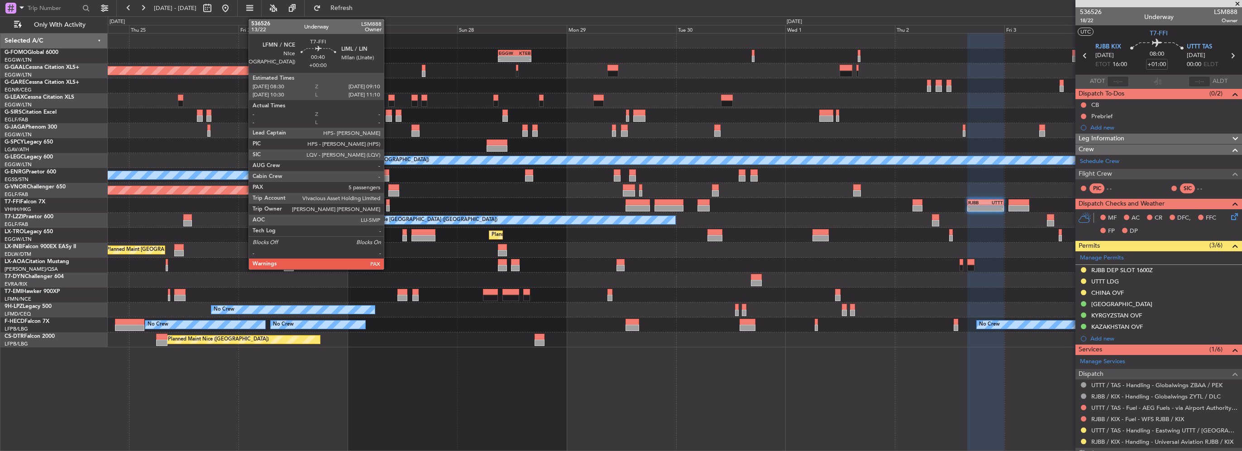
click at [388, 207] on div at bounding box center [387, 208] width 3 height 6
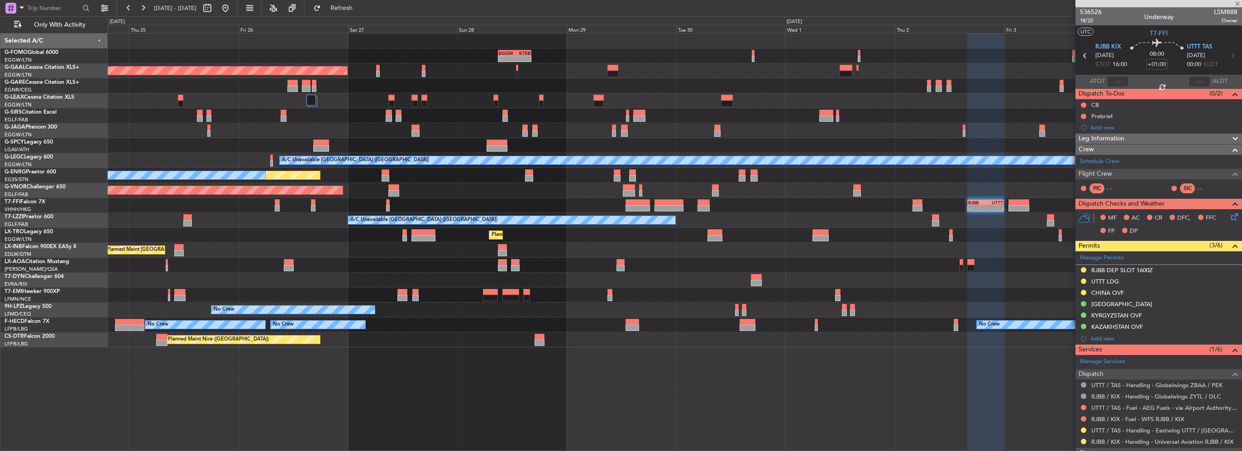
type input "5"
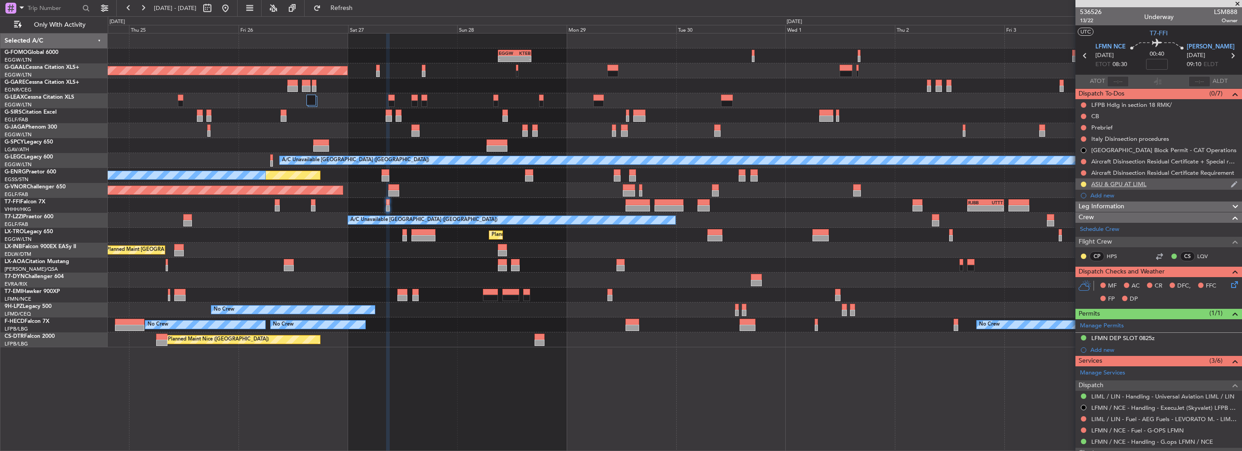
click at [1128, 182] on div "ASU & GPU AT LIML" at bounding box center [1118, 184] width 55 height 8
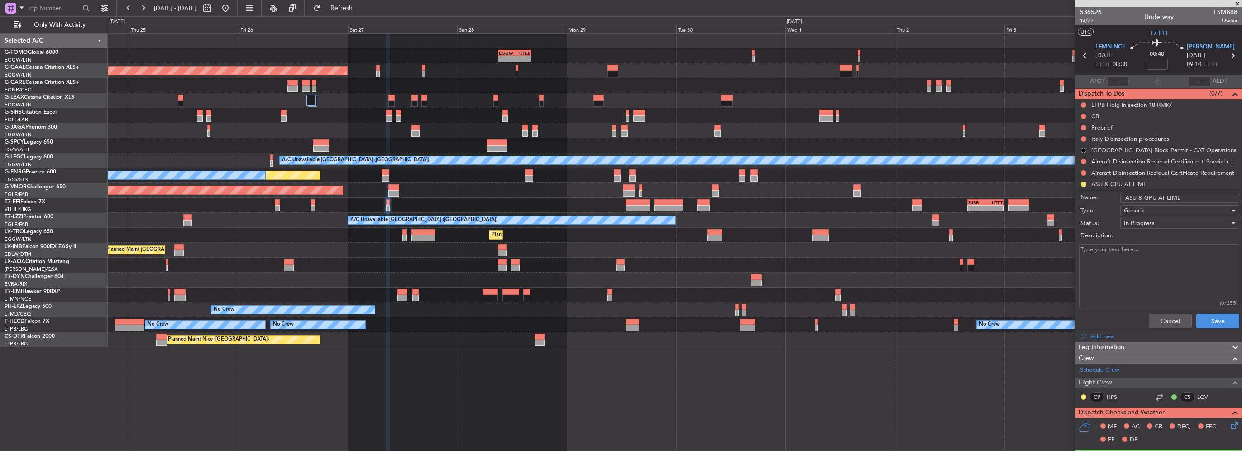
drag, startPoint x: 1140, startPoint y: 196, endPoint x: 997, endPoint y: 200, distance: 143.5
click at [997, 200] on fb-app "24 Sep 2025 - 05 Oct 2025 Refresh Quick Links Only With Activity - - EGGW 09:00…" at bounding box center [621, 229] width 1242 height 444
type input "GPU AT LIML"
click at [1139, 210] on span "Generic" at bounding box center [1133, 210] width 20 height 8
click at [1138, 212] on div at bounding box center [621, 225] width 1242 height 451
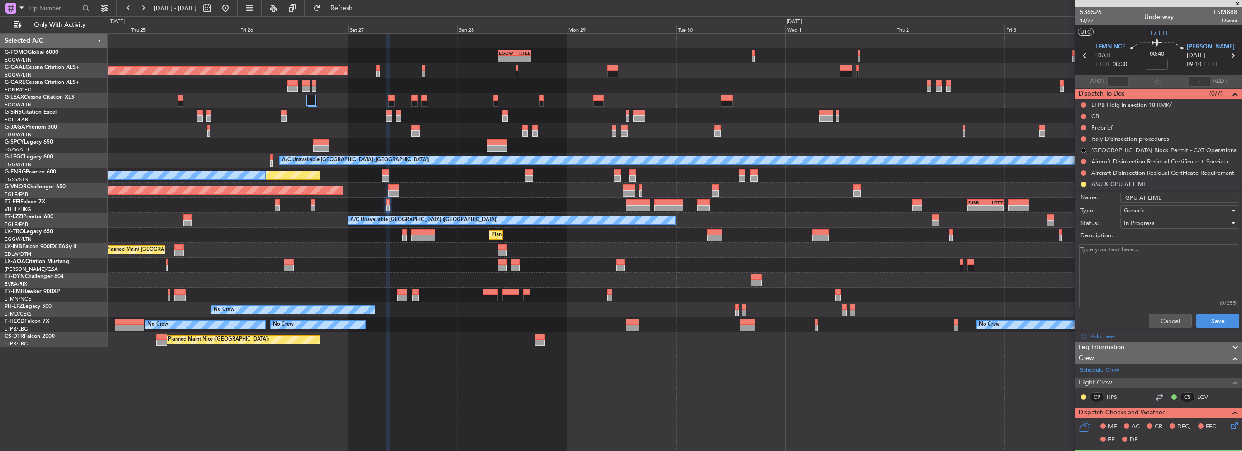
click at [1138, 219] on span "In Progress" at bounding box center [1138, 223] width 31 height 8
click at [1147, 264] on span "Completed" at bounding box center [1175, 268] width 106 height 14
click at [1211, 320] on button "Save" at bounding box center [1217, 321] width 43 height 14
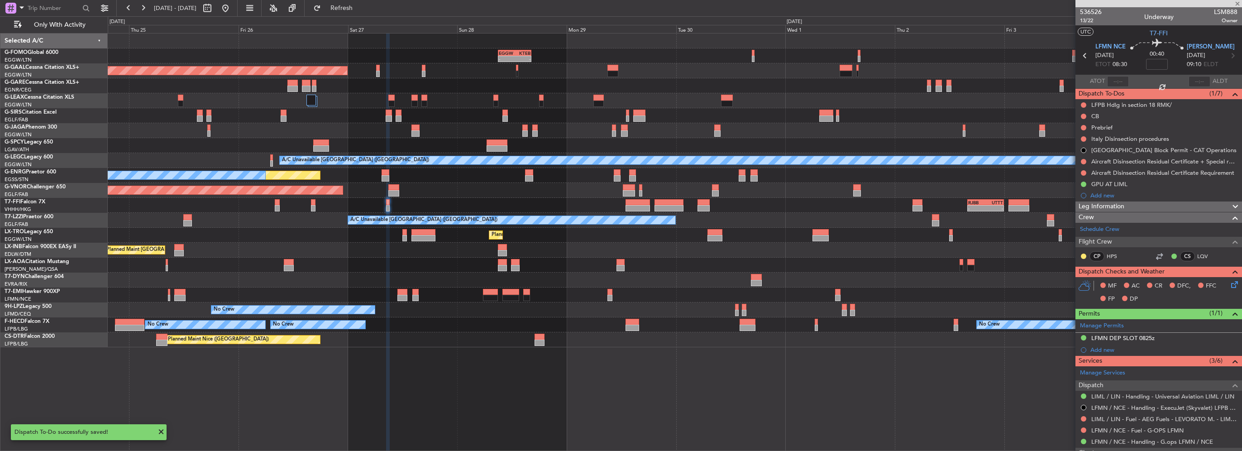
type input "-00:35"
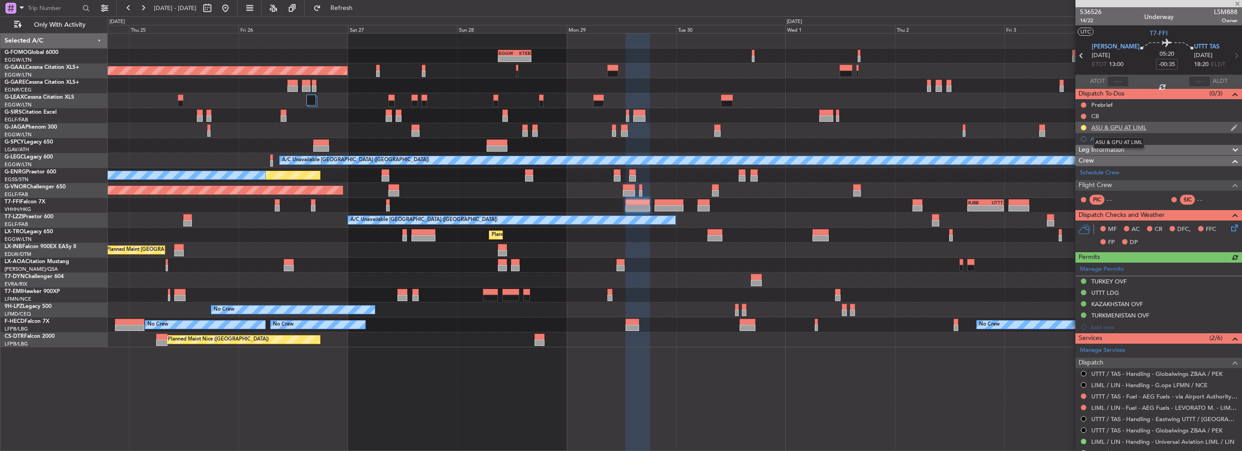
click at [1120, 129] on div "ASU & GPU AT LIML" at bounding box center [1118, 128] width 55 height 8
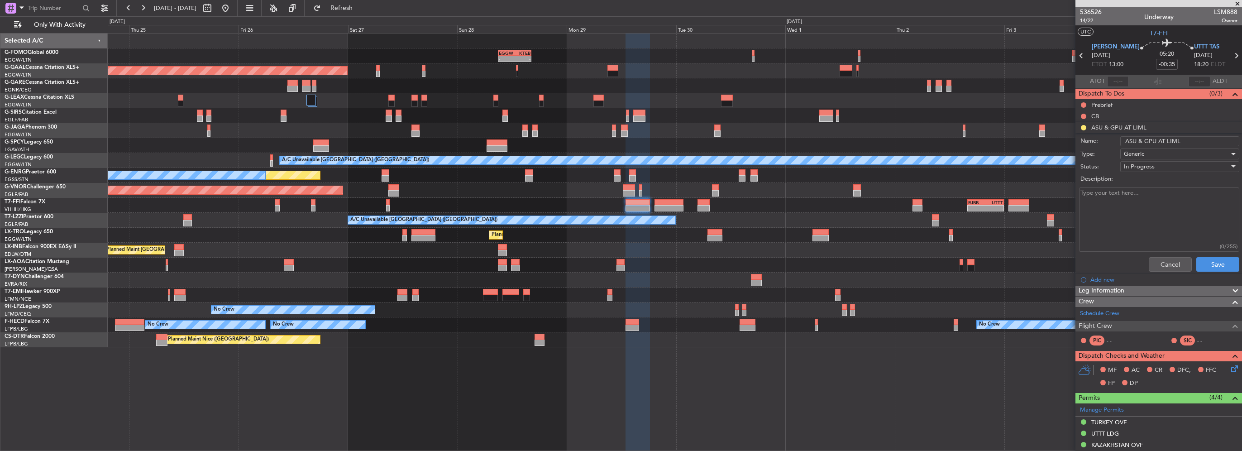
drag, startPoint x: 1155, startPoint y: 139, endPoint x: 1188, endPoint y: 143, distance: 33.3
click at [1188, 143] on input "ASU & GPU AT LIML" at bounding box center [1179, 141] width 119 height 10
click at [1167, 140] on input "ASU & GPU AT LIML" at bounding box center [1179, 141] width 119 height 10
drag, startPoint x: 1184, startPoint y: 140, endPoint x: 1142, endPoint y: 141, distance: 42.1
click at [1142, 141] on input "ASU & GPU AT LIML" at bounding box center [1179, 141] width 119 height 10
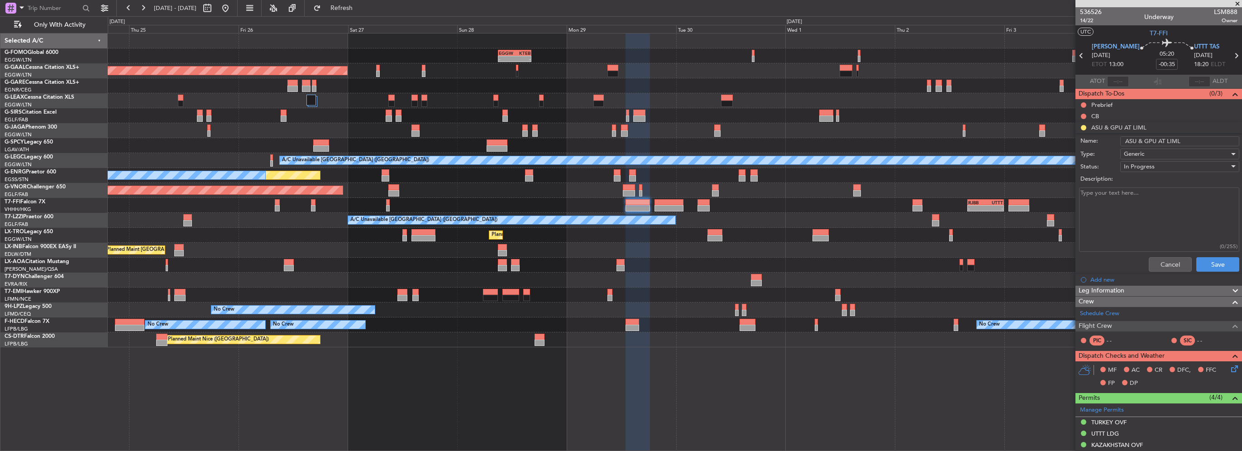
click at [1143, 141] on input "ASU & GPU AT LIML" at bounding box center [1179, 141] width 119 height 10
drag, startPoint x: 1143, startPoint y: 141, endPoint x: 1136, endPoint y: 141, distance: 7.2
click at [1136, 141] on input "ASU & GPU AT LIML" at bounding box center [1179, 141] width 119 height 10
click at [1140, 140] on input "ASU & GPU AT LIML" at bounding box center [1179, 141] width 119 height 10
drag, startPoint x: 1141, startPoint y: 140, endPoint x: 1135, endPoint y: 141, distance: 6.0
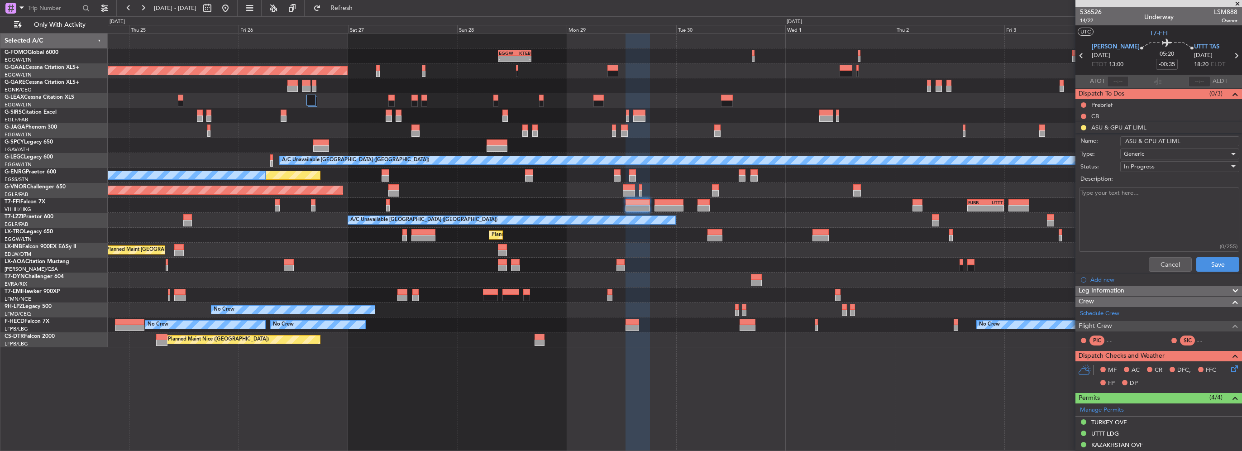
click at [1135, 141] on input "ASU & GPU AT LIML" at bounding box center [1179, 141] width 119 height 10
drag, startPoint x: 1148, startPoint y: 139, endPoint x: 1136, endPoint y: 141, distance: 12.3
click at [1136, 141] on input "ASU GPU AT LIML" at bounding box center [1179, 141] width 119 height 10
type input "ASU AT LIML"
click at [1215, 261] on button "Save" at bounding box center [1217, 264] width 43 height 14
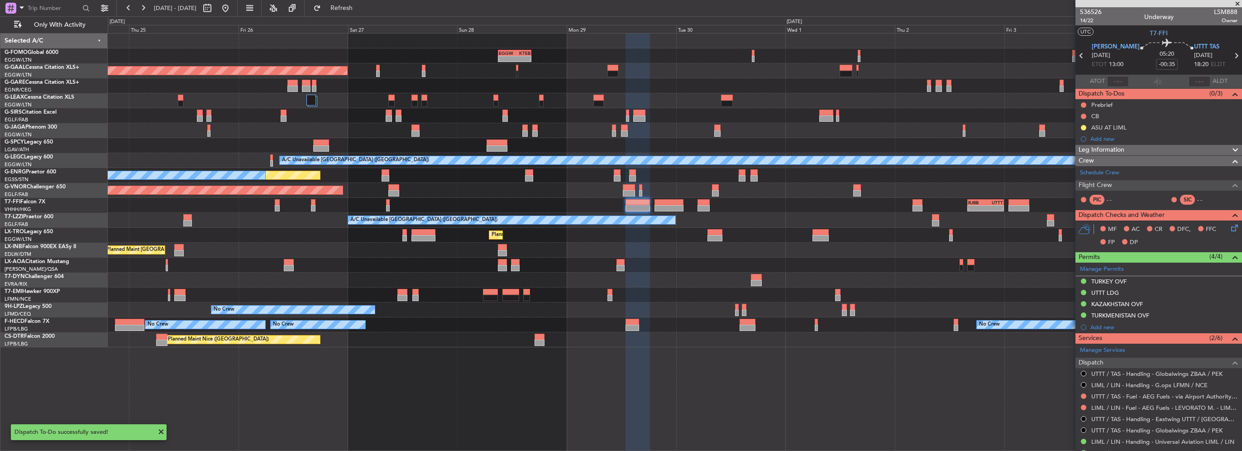
click at [1109, 142] on mat-tooltip-component "ASU AT LIML" at bounding box center [1108, 143] width 46 height 24
click at [1105, 137] on div "Add new" at bounding box center [1159, 139] width 139 height 8
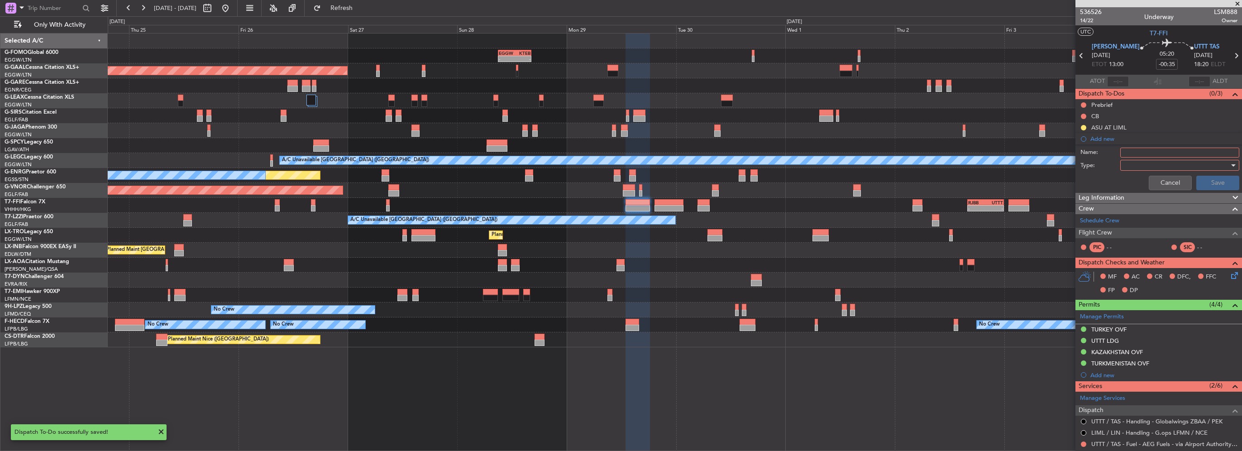
click at [1133, 155] on input "Name:" at bounding box center [1179, 153] width 119 height 10
paste input "GPU AT LIML"
type input "GPU AT LIML"
click at [1159, 163] on div at bounding box center [1175, 165] width 105 height 14
click at [1147, 182] on span "Generic" at bounding box center [1175, 183] width 106 height 14
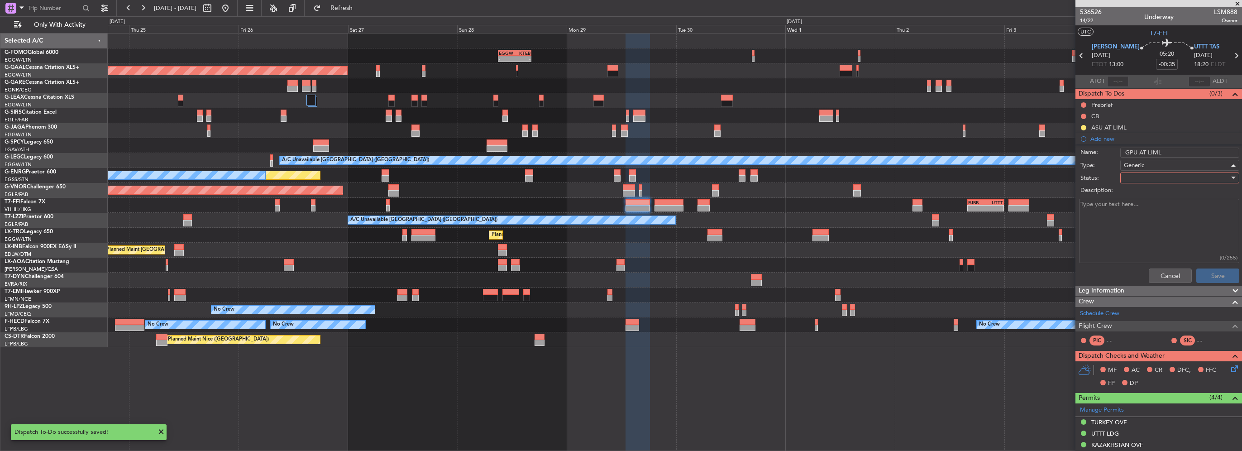
click at [1143, 175] on div at bounding box center [1175, 178] width 105 height 14
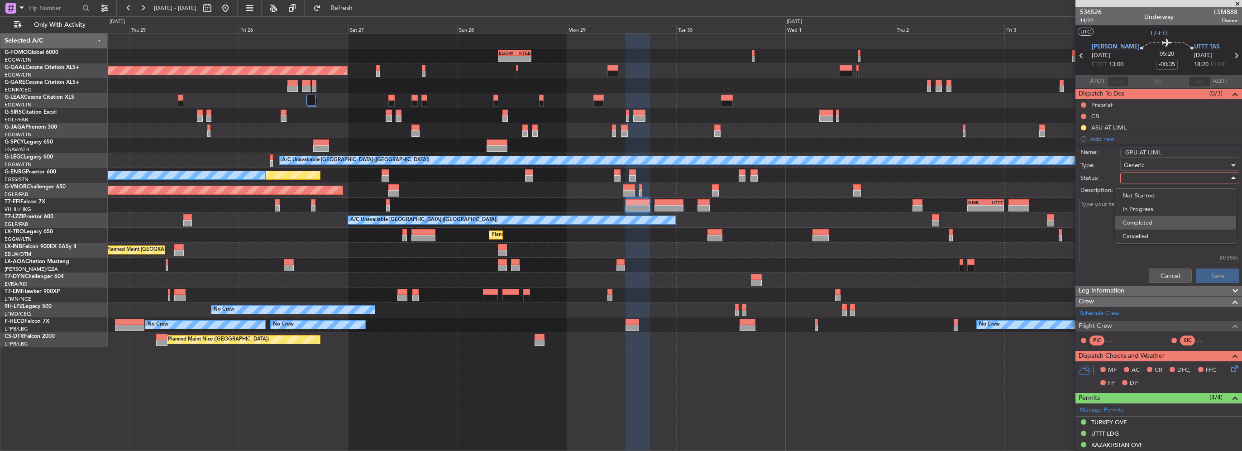
click at [1142, 224] on span "Completed" at bounding box center [1175, 223] width 106 height 14
click at [1211, 270] on button "Save" at bounding box center [1217, 275] width 43 height 14
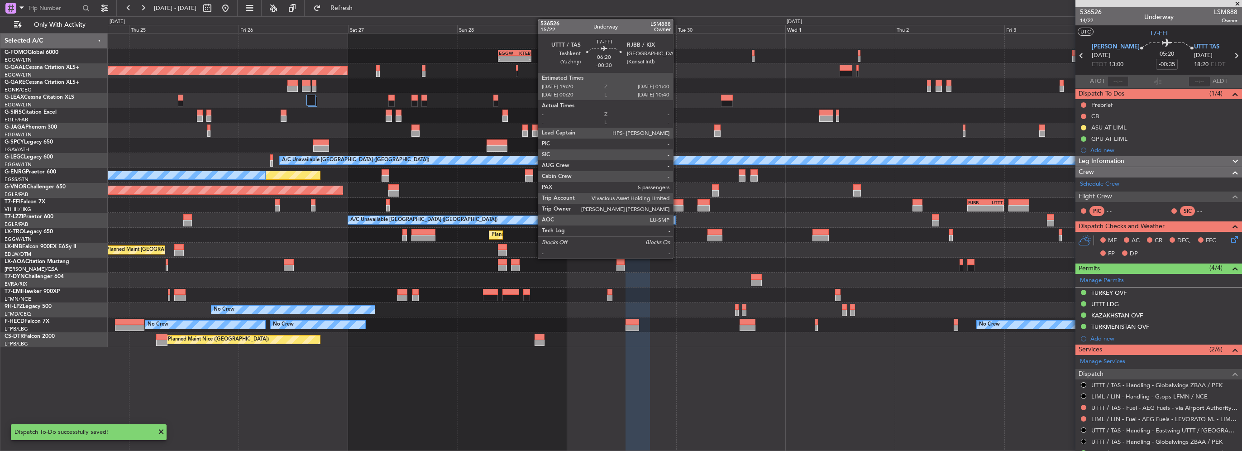
click at [677, 204] on div at bounding box center [668, 202] width 29 height 6
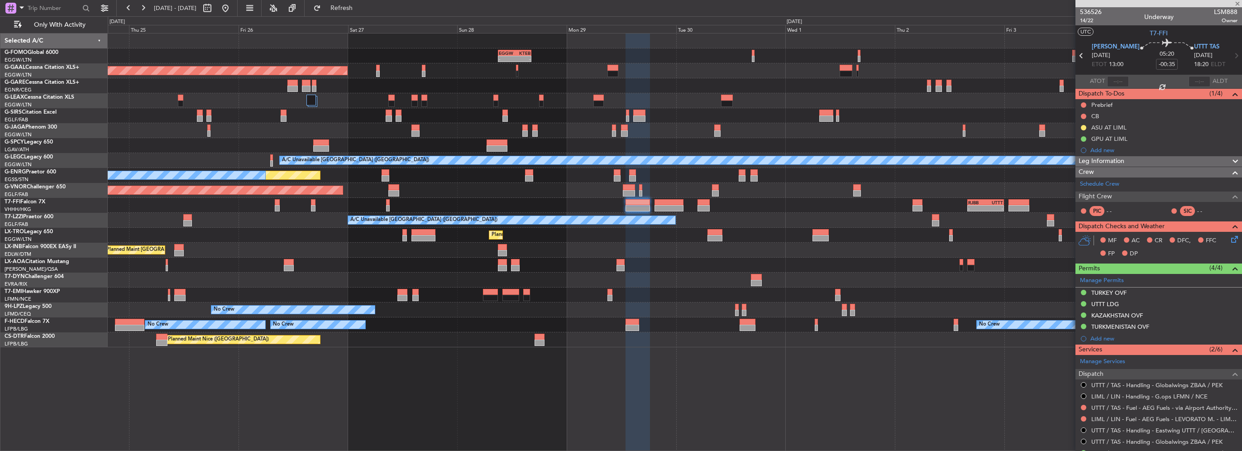
type input "-00:30"
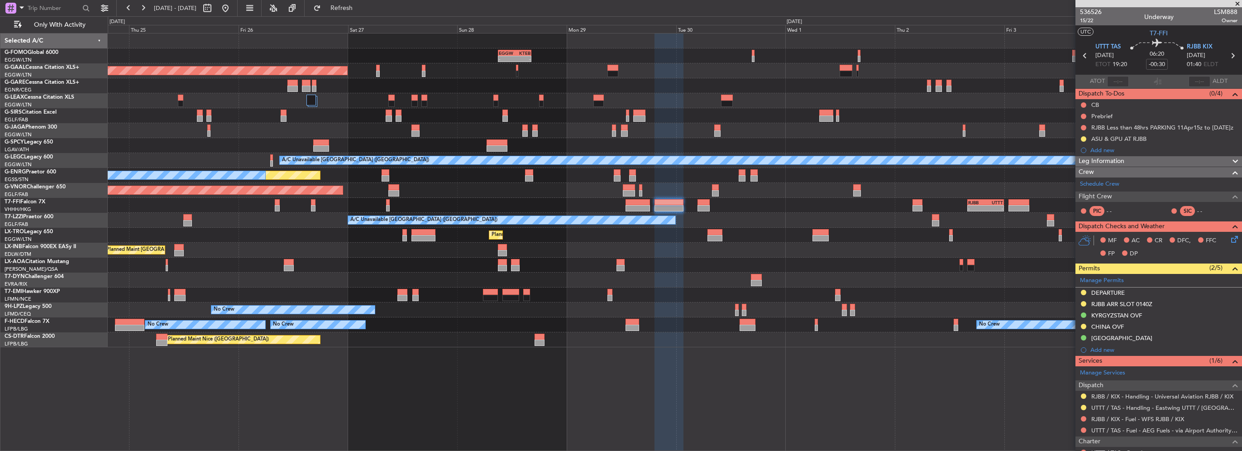
click at [233, 6] on div at bounding box center [216, 8] width 33 height 14
click at [229, 25] on div "Thu 25" at bounding box center [183, 29] width 109 height 8
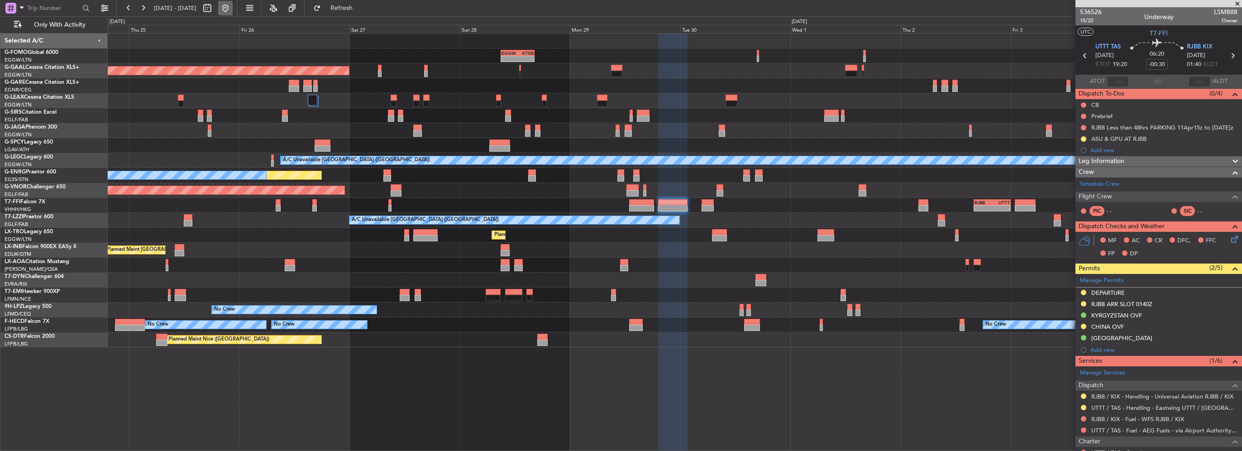
click at [233, 7] on button at bounding box center [225, 8] width 14 height 14
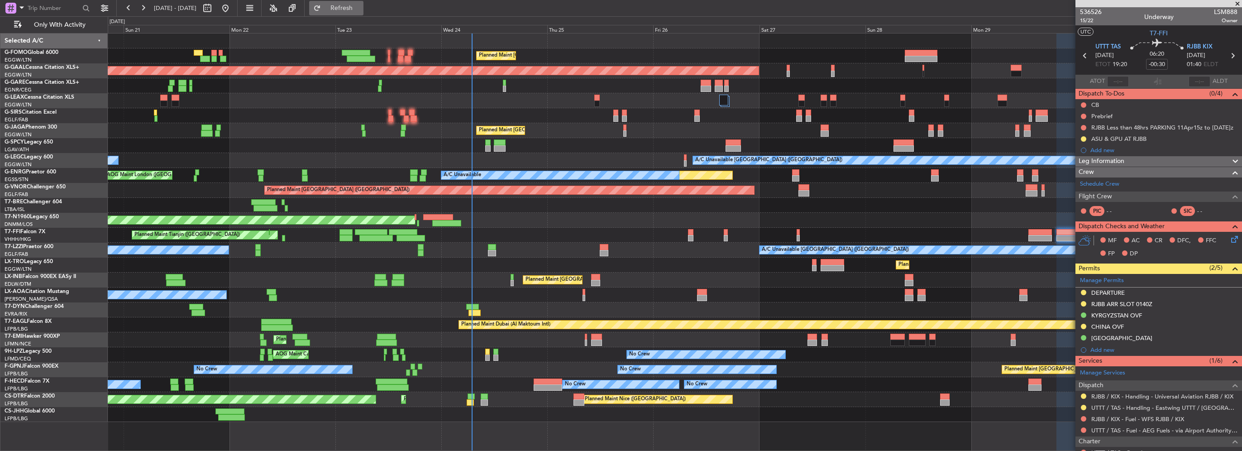
click at [361, 11] on span "Refresh" at bounding box center [342, 8] width 38 height 6
click at [361, 9] on span "Refresh" at bounding box center [342, 8] width 38 height 6
click at [1237, 2] on span at bounding box center [1236, 4] width 9 height 8
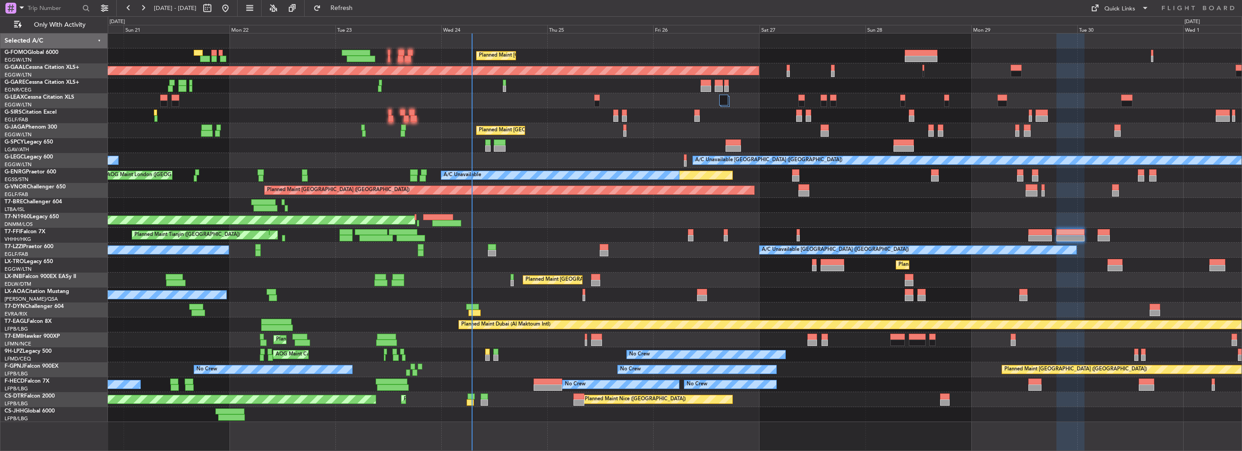
type input "0"
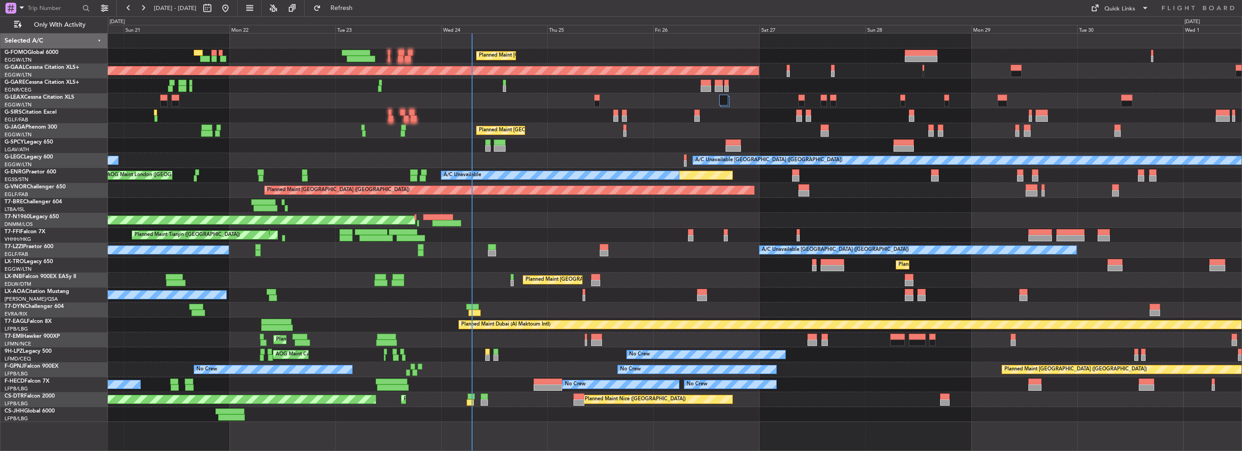
click at [548, 115] on div "Unplanned Maint [GEOGRAPHIC_DATA] ([GEOGRAPHIC_DATA])" at bounding box center [674, 115] width 1133 height 15
click at [361, 11] on span "Refresh" at bounding box center [342, 8] width 38 height 6
click at [408, 280] on div "Planned Maint [GEOGRAPHIC_DATA] ([GEOGRAPHIC_DATA])" at bounding box center [674, 279] width 1133 height 15
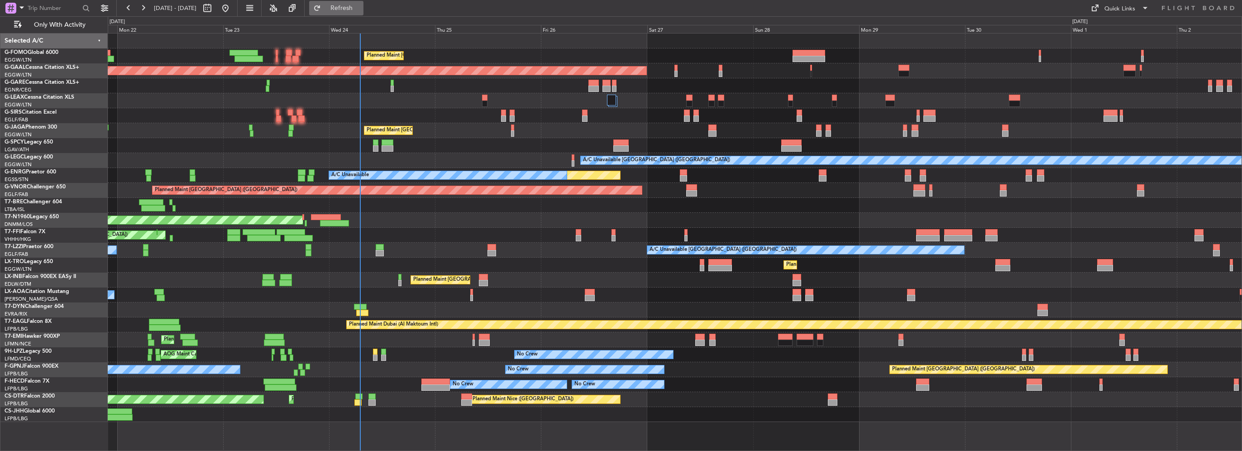
click at [361, 5] on span "Refresh" at bounding box center [342, 8] width 38 height 6
click at [353, 14] on button "Refresh" at bounding box center [336, 8] width 54 height 14
click at [363, 12] on button "Refresh" at bounding box center [336, 8] width 54 height 14
click at [408, 251] on div "A/C Unavailable London (Farnborough) A/C Unavailable London (Farnborough) Unpla…" at bounding box center [674, 250] width 1133 height 15
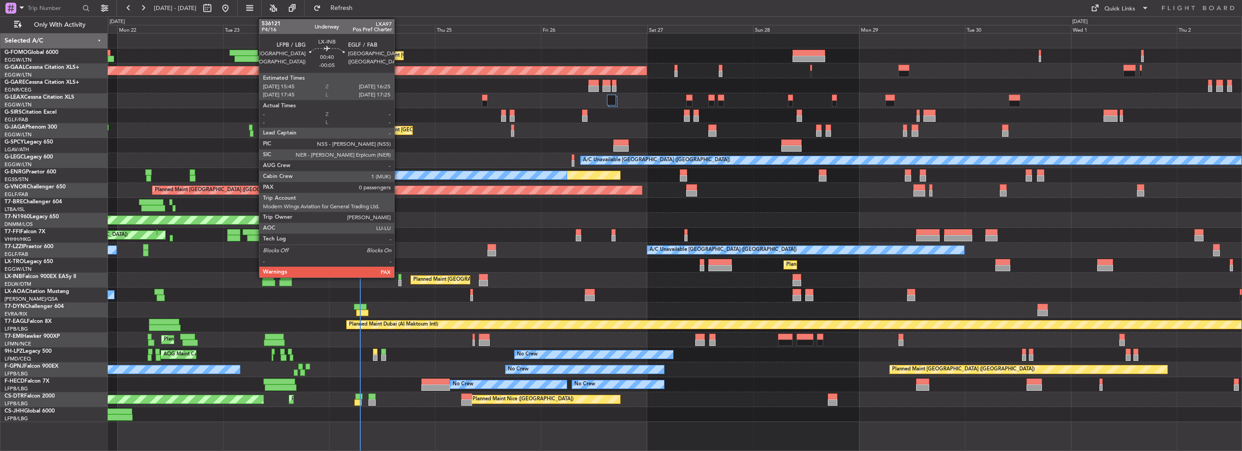
click at [398, 276] on div at bounding box center [399, 277] width 3 height 6
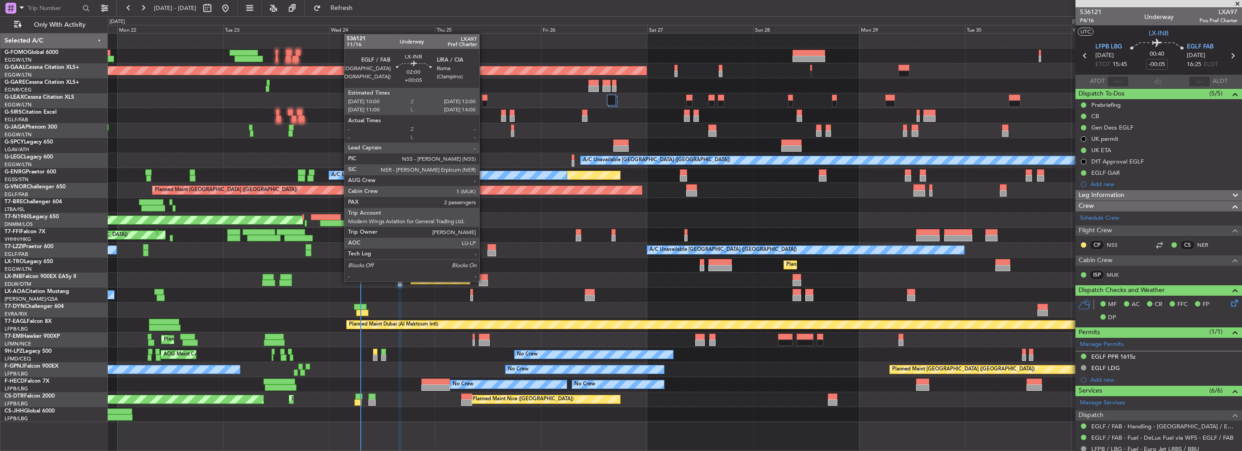
click at [483, 281] on div at bounding box center [483, 283] width 9 height 6
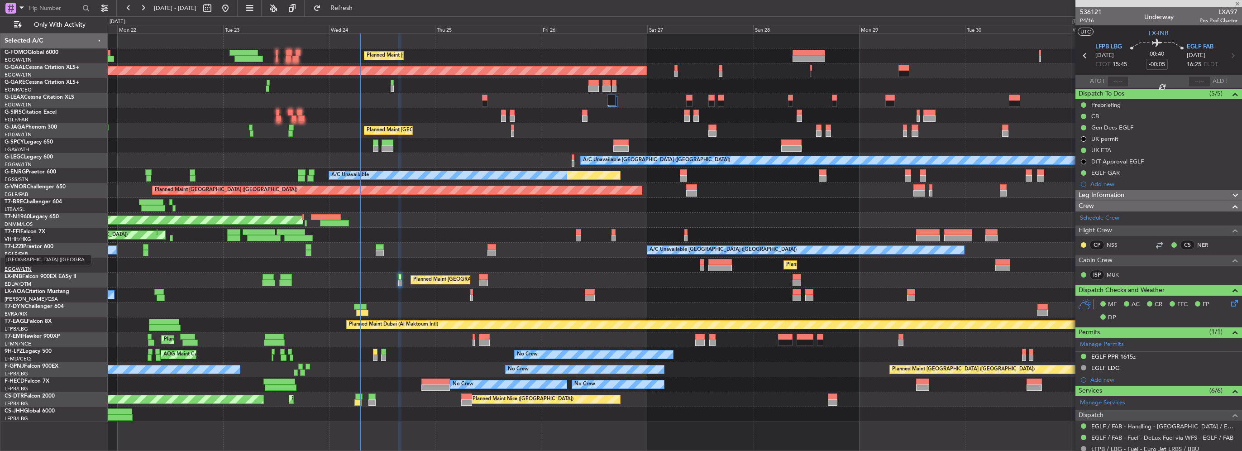
type input "+00:05"
type input "2"
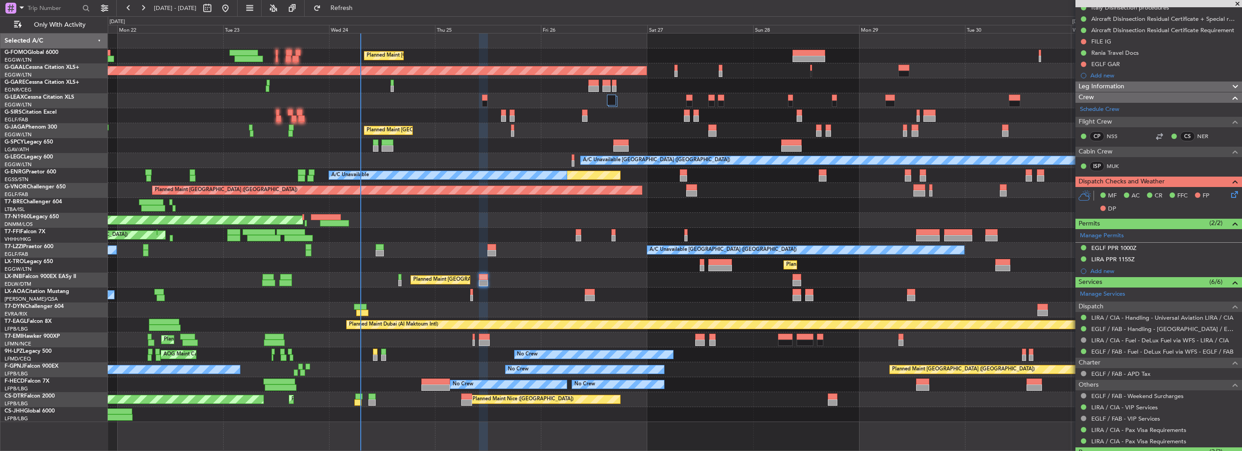
scroll to position [214, 0]
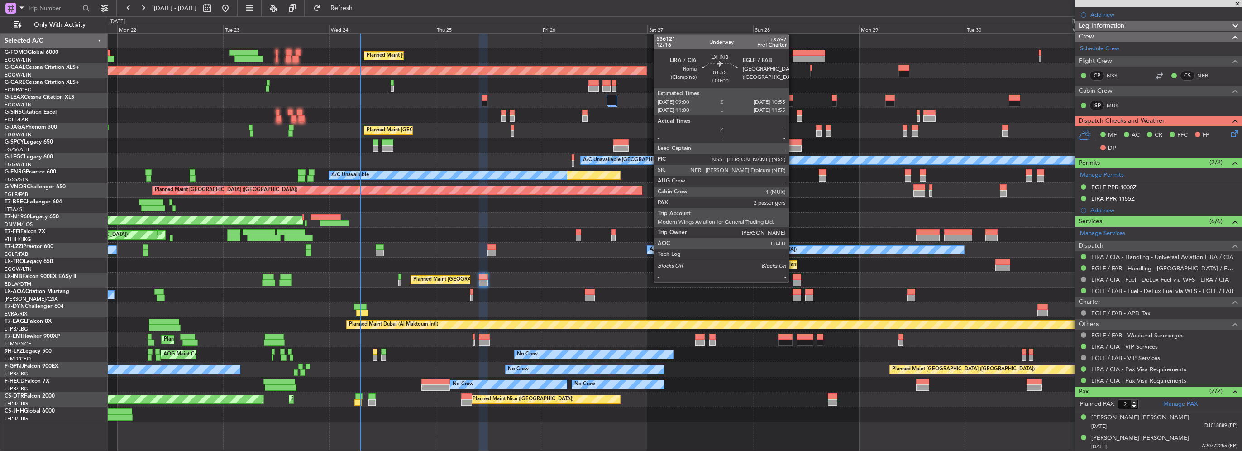
click at [793, 281] on div at bounding box center [796, 283] width 9 height 6
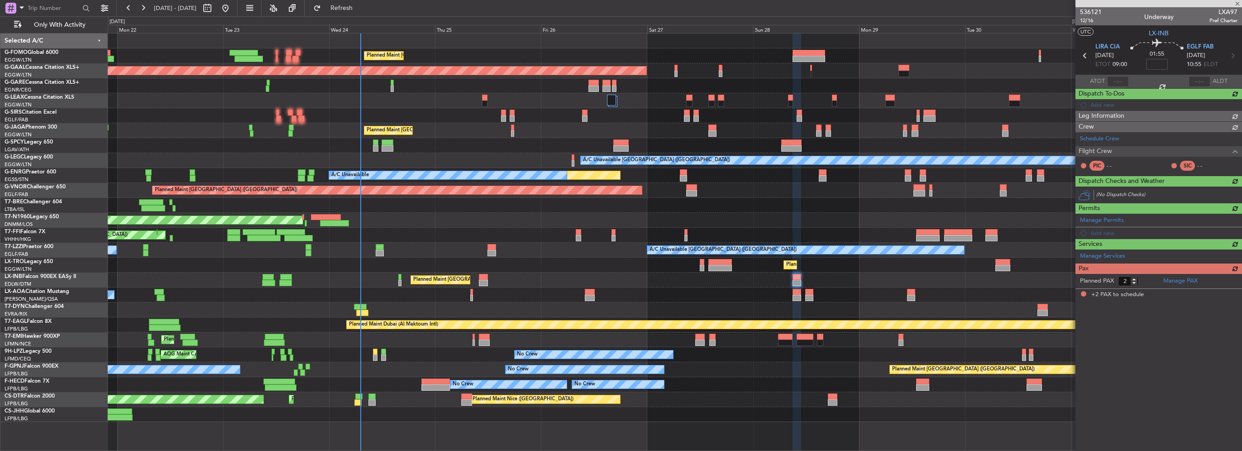
scroll to position [0, 0]
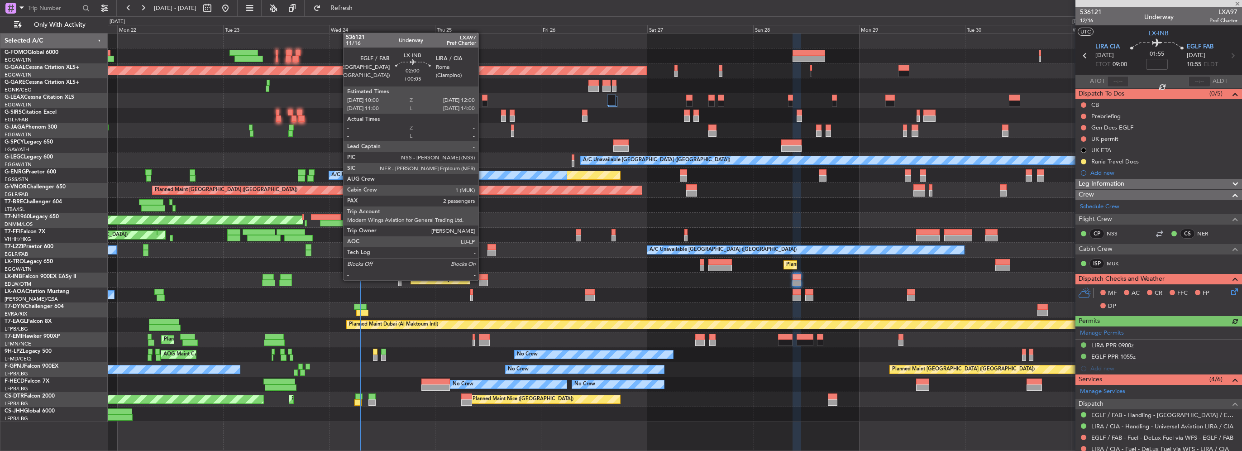
click at [482, 280] on div at bounding box center [483, 283] width 9 height 6
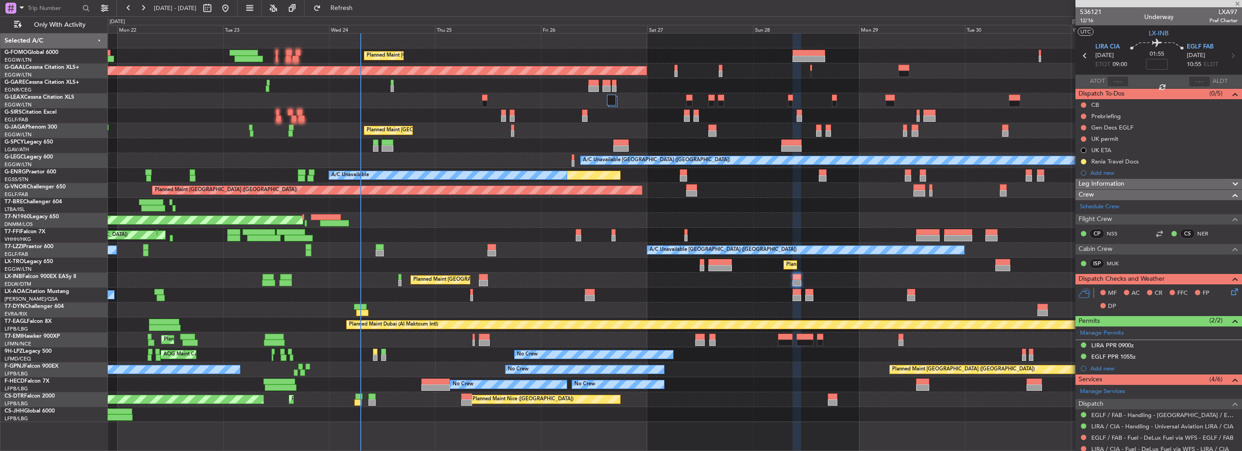
type input "+00:05"
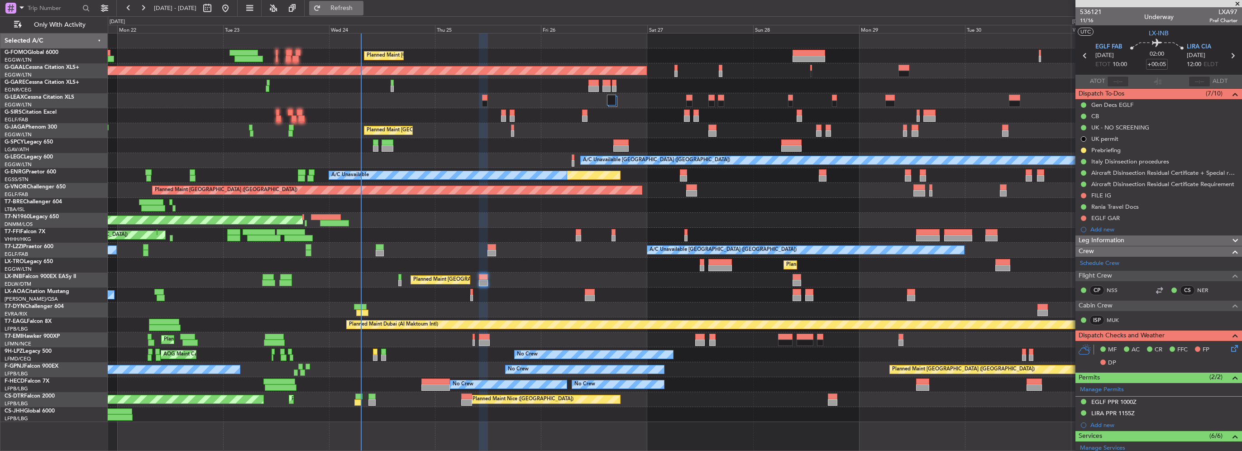
drag, startPoint x: 344, startPoint y: 14, endPoint x: 352, endPoint y: 12, distance: 8.6
click at [344, 14] on button "Refresh" at bounding box center [336, 8] width 54 height 14
click at [300, 239] on div "Planned Maint [GEOGRAPHIC_DATA] ([GEOGRAPHIC_DATA]) Planned [GEOGRAPHIC_DATA] O…" at bounding box center [674, 227] width 1133 height 388
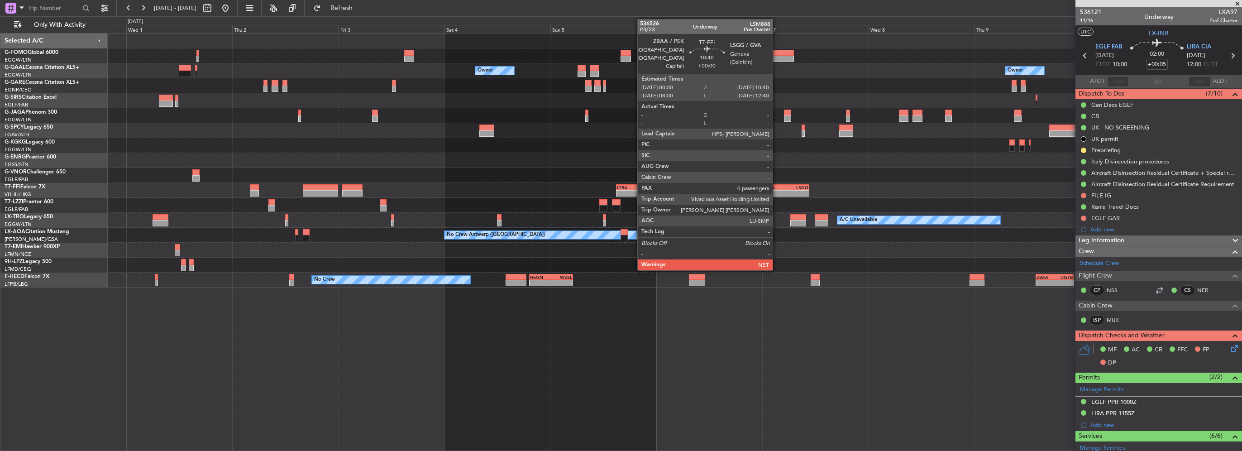
click at [776, 185] on div "ZBAA" at bounding box center [773, 187] width 23 height 5
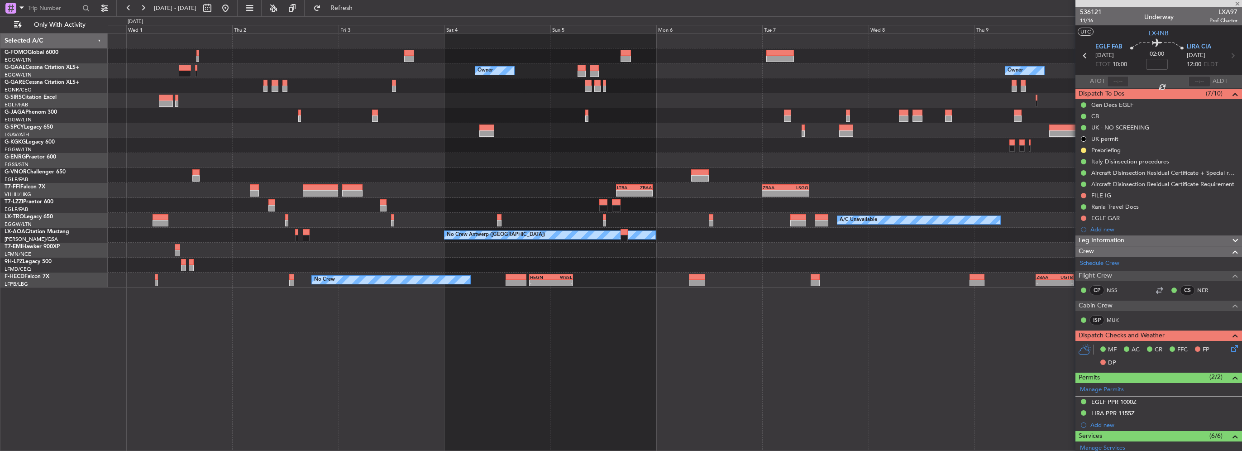
type input "0"
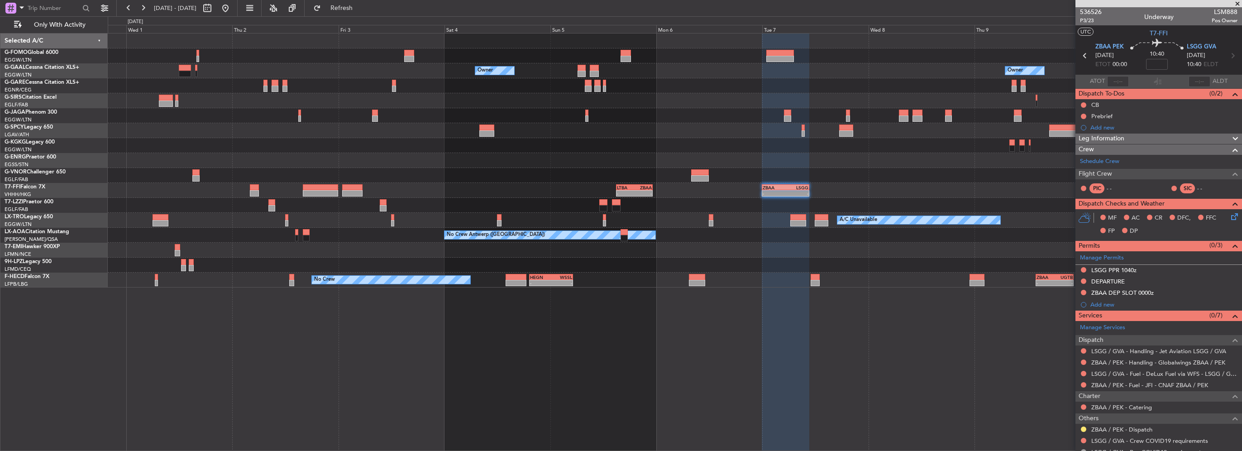
click at [992, 165] on div "Owner Owner Owner A/C Unavailable [GEOGRAPHIC_DATA] (Ataturk) Planned Maint Gen…" at bounding box center [674, 160] width 1133 height 254
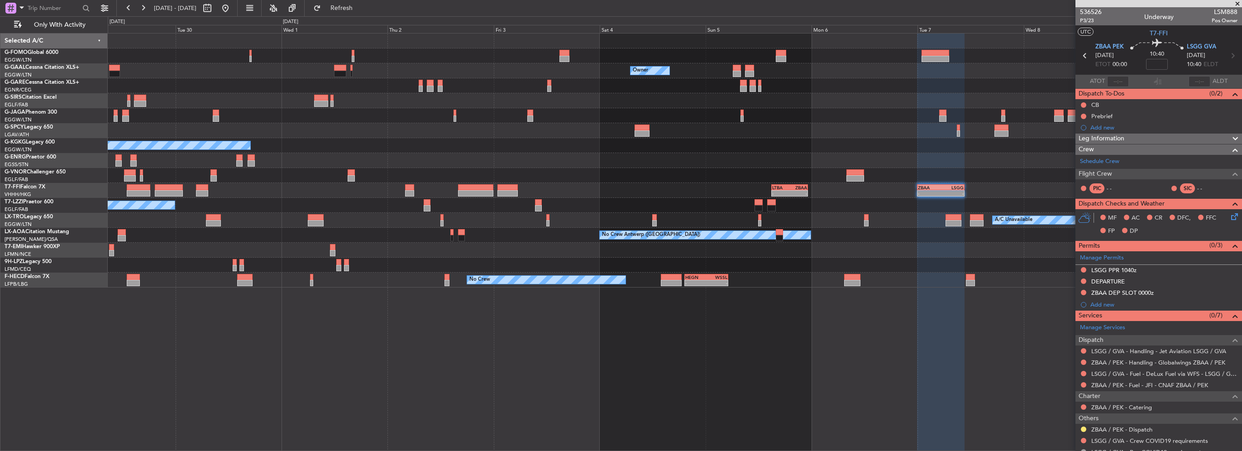
click at [879, 166] on div "Unplanned Maint [GEOGRAPHIC_DATA] ([GEOGRAPHIC_DATA])" at bounding box center [674, 160] width 1133 height 15
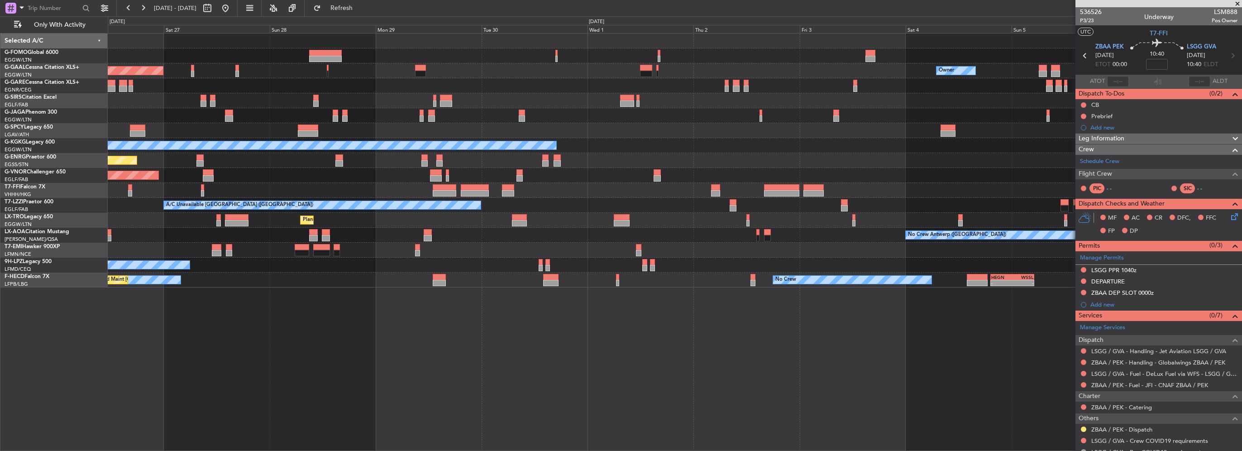
click at [902, 167] on div "Unplanned Maint [GEOGRAPHIC_DATA] ([GEOGRAPHIC_DATA]) A/C Unavailable" at bounding box center [674, 160] width 1133 height 15
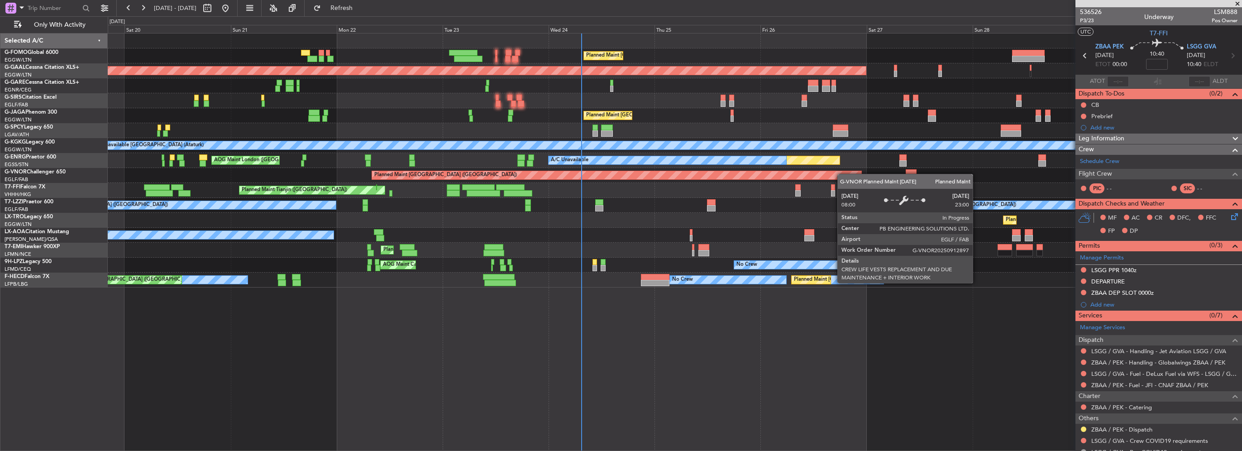
click at [551, 167] on div "Planned Maint [GEOGRAPHIC_DATA] ([GEOGRAPHIC_DATA]) Planned [GEOGRAPHIC_DATA] U…" at bounding box center [674, 160] width 1133 height 254
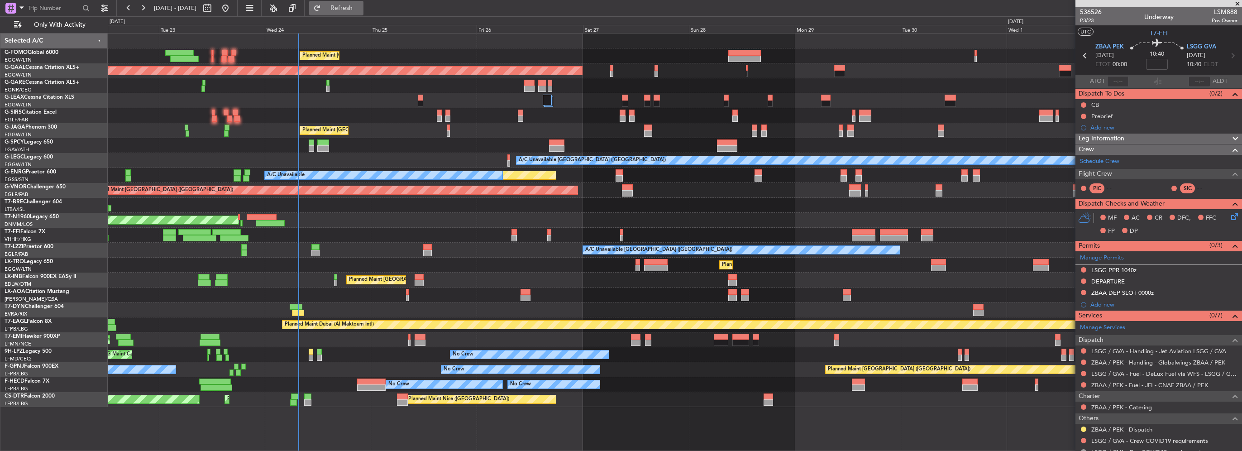
click at [361, 7] on span "Refresh" at bounding box center [342, 8] width 38 height 6
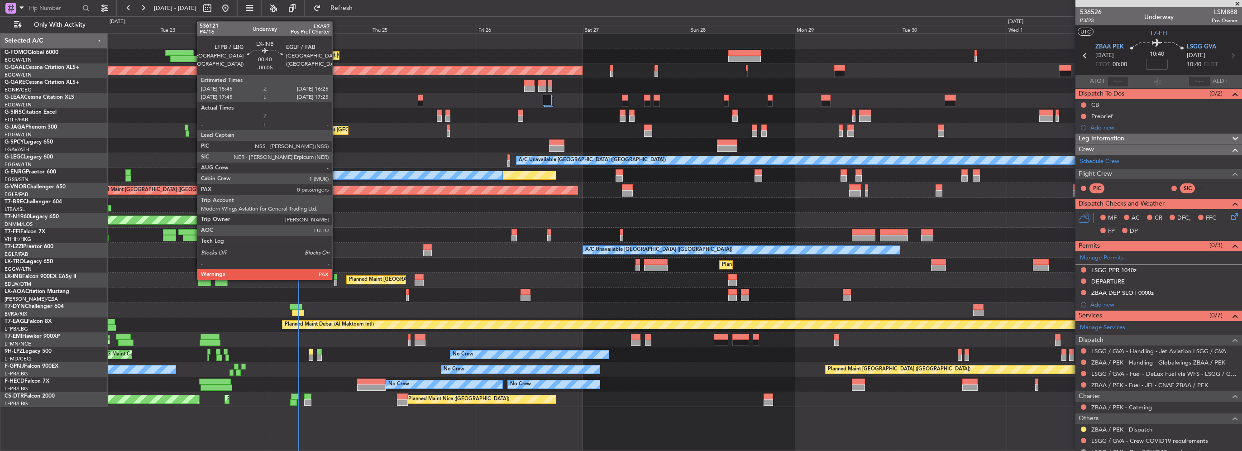
click at [336, 279] on div "Planned Maint [GEOGRAPHIC_DATA] ([GEOGRAPHIC_DATA])" at bounding box center [674, 279] width 1133 height 15
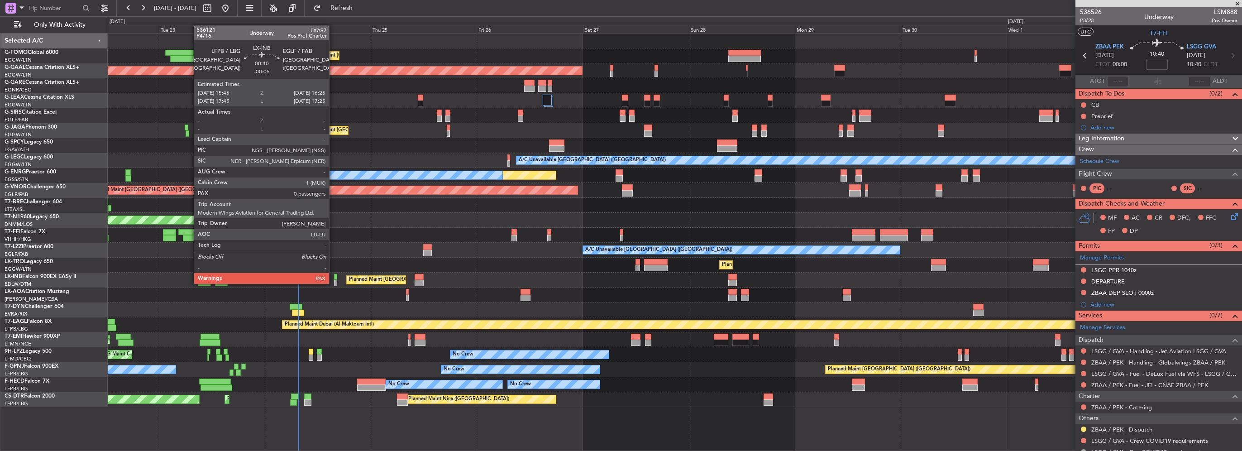
click at [334, 283] on div at bounding box center [335, 283] width 3 height 6
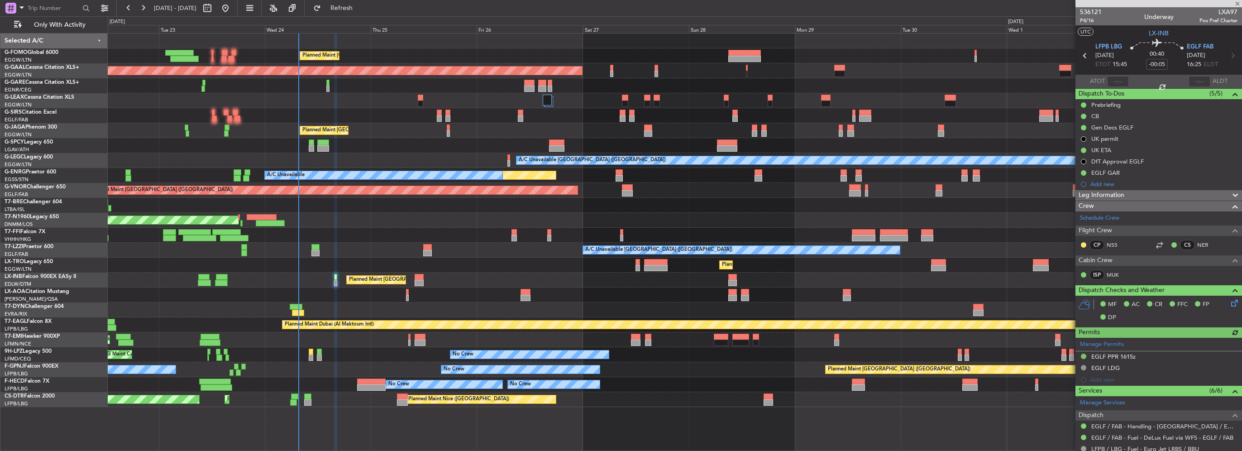
click at [1140, 196] on div "Leg Information" at bounding box center [1158, 195] width 167 height 10
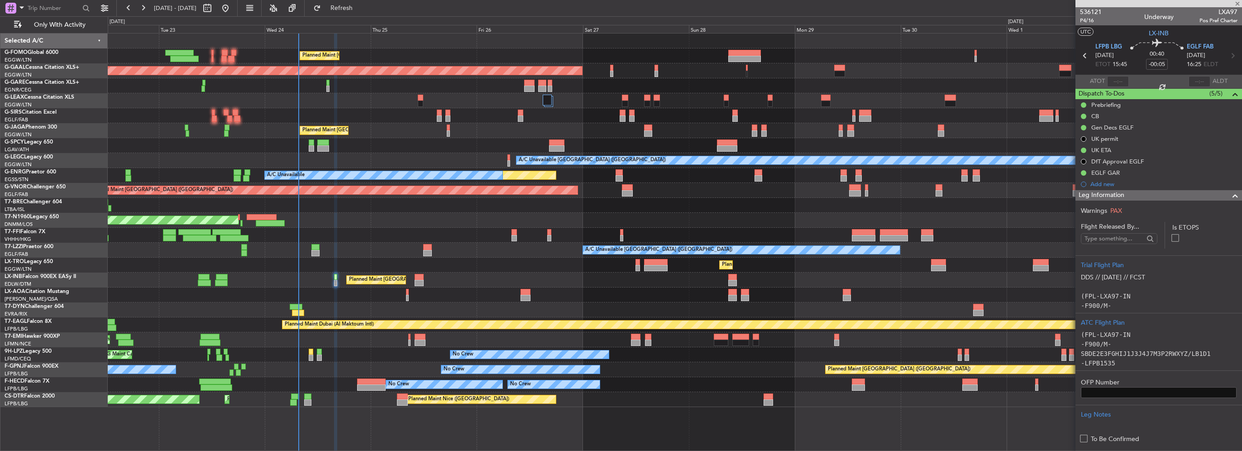
click at [1140, 196] on div "Leg Information" at bounding box center [1158, 195] width 167 height 10
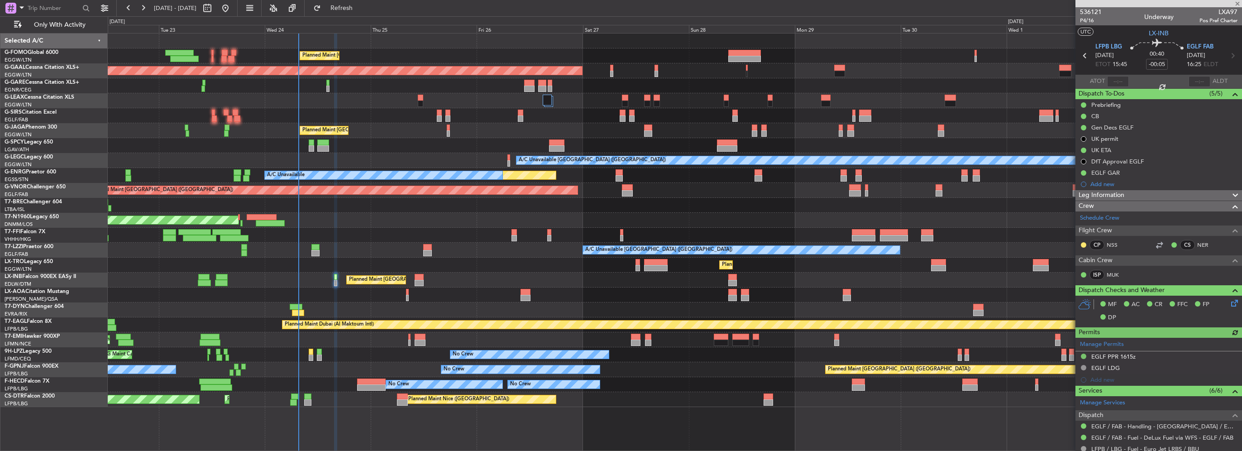
click at [1140, 196] on div "Leg Information" at bounding box center [1158, 195] width 167 height 10
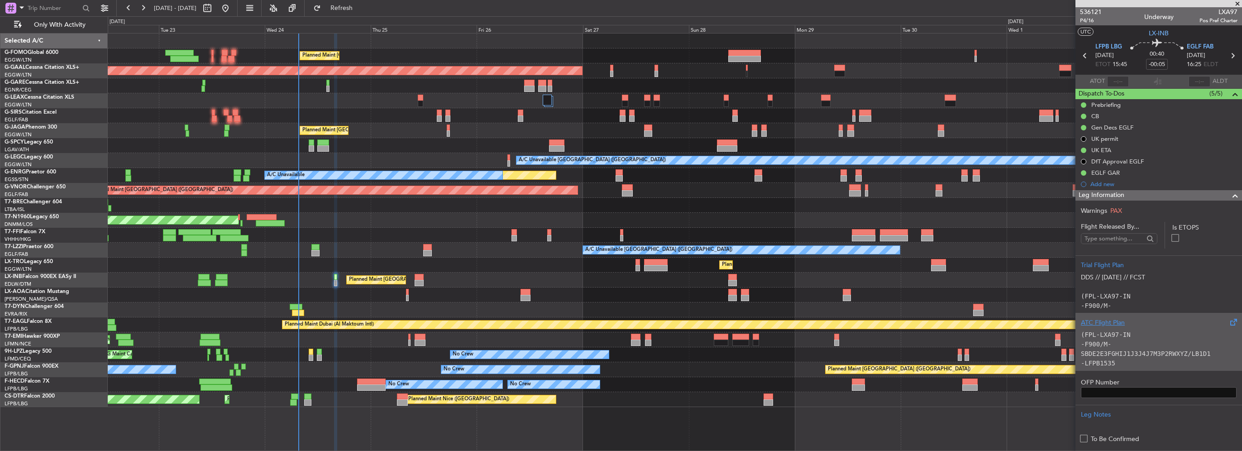
click at [1141, 354] on code "(FPL-LXA97-IN -F900/M-SBDE2E3FGHIJ1J3J4J7M3P2RWXYZ/LB1D1 -LFPB1535 -N0481F240 O…" at bounding box center [1156, 396] width 152 height 131
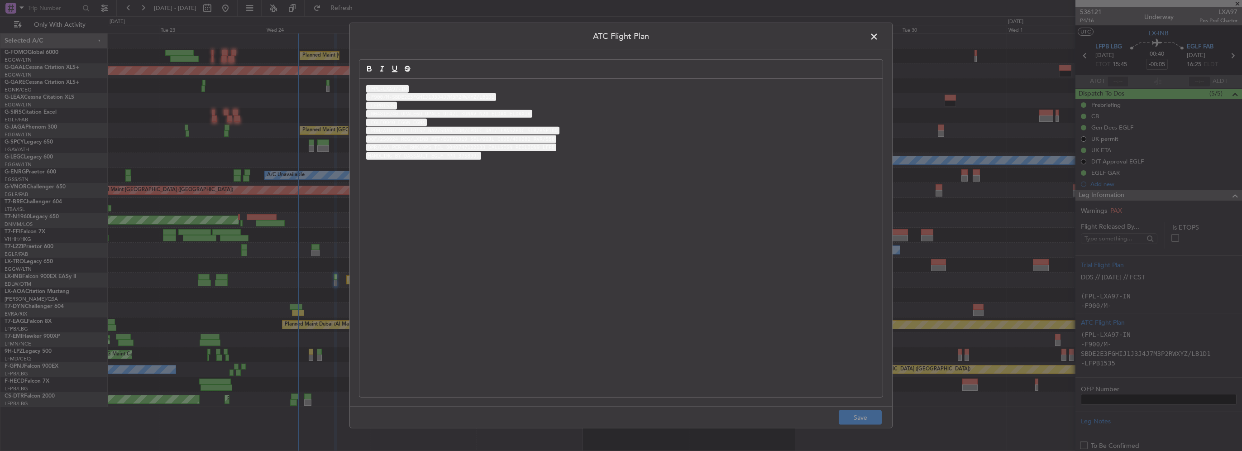
click at [878, 31] on span at bounding box center [878, 39] width 0 height 18
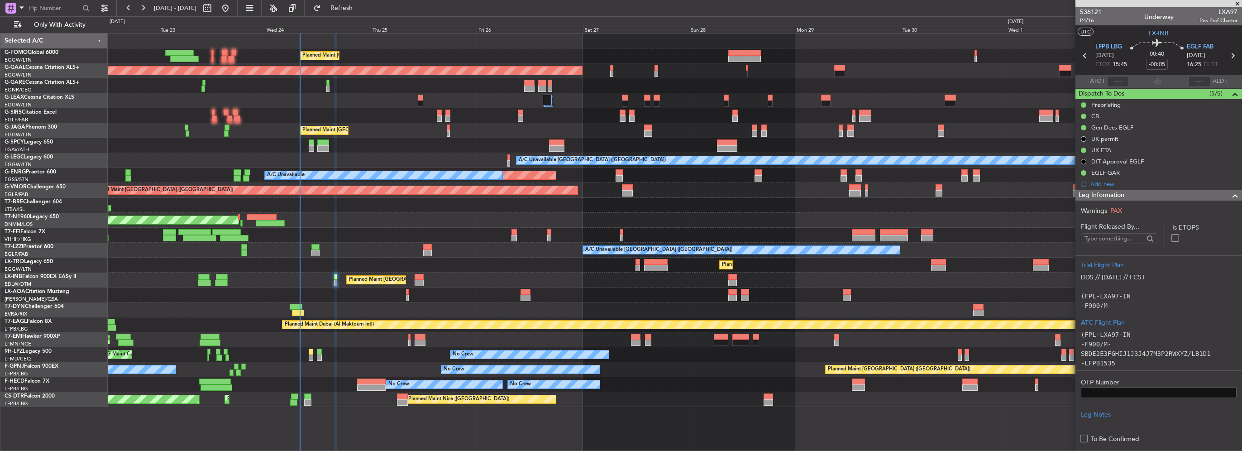
click at [0, 127] on html "[DATE] - [DATE] Refresh Quick Links Only With Activity Planned Maint [GEOGRAPHI…" at bounding box center [621, 225] width 1242 height 451
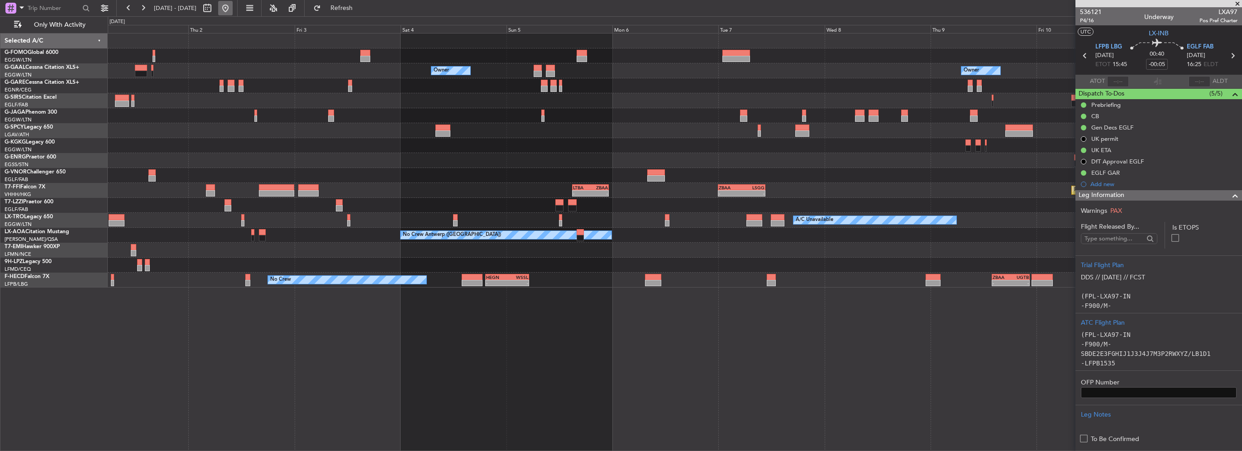
click at [233, 12] on button at bounding box center [225, 8] width 14 height 14
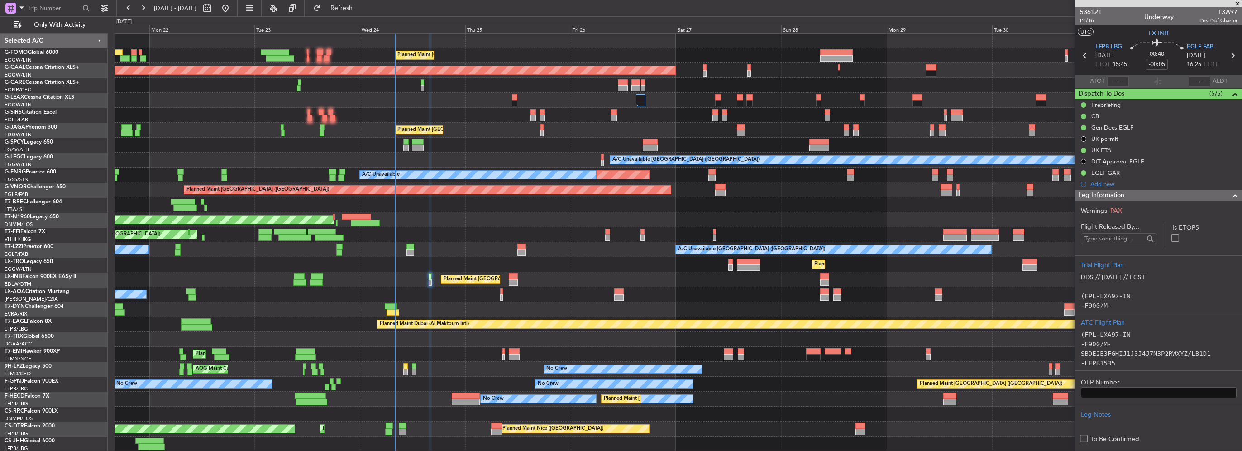
click at [452, 340] on div "Planned Maint [GEOGRAPHIC_DATA] ([GEOGRAPHIC_DATA]) Planned [GEOGRAPHIC_DATA] O…" at bounding box center [677, 242] width 1127 height 418
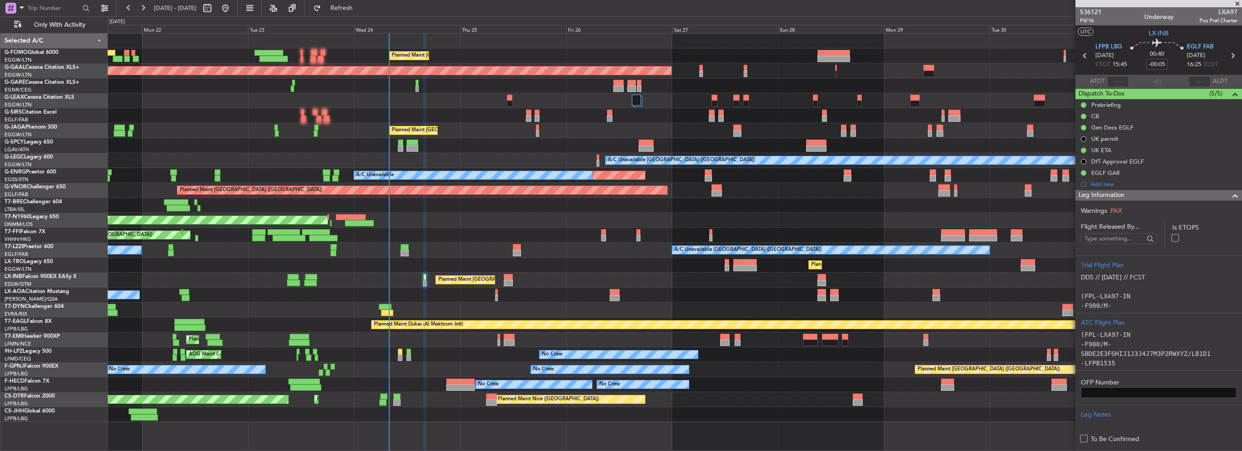
click at [404, 354] on div "No Crew AOG Maint Cannes ([GEOGRAPHIC_DATA]) [GEOGRAPHIC_DATA] ([GEOGRAPHIC_DAT…" at bounding box center [674, 354] width 1133 height 15
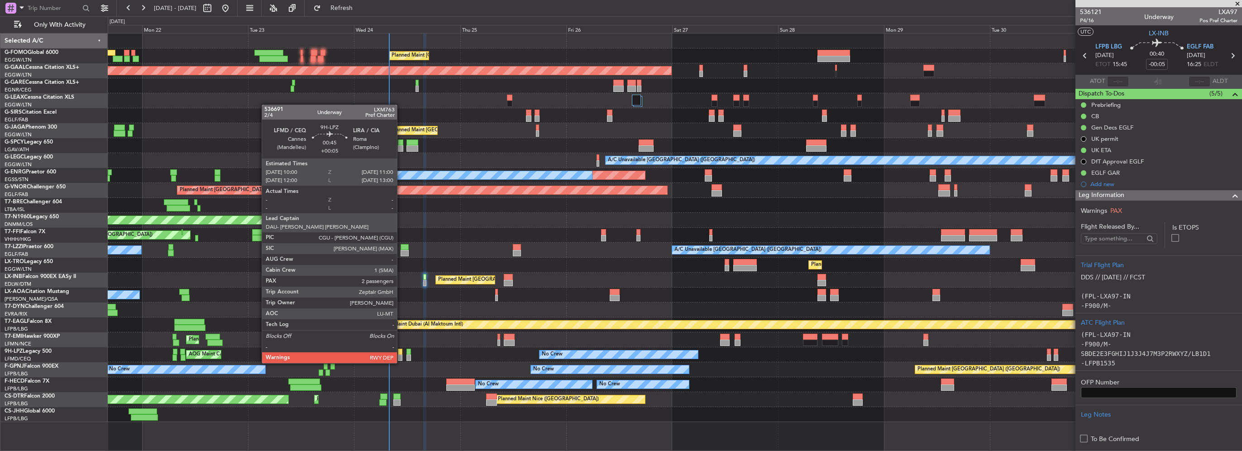
click at [401, 354] on div at bounding box center [400, 357] width 5 height 6
type input "+00:05"
type input "2"
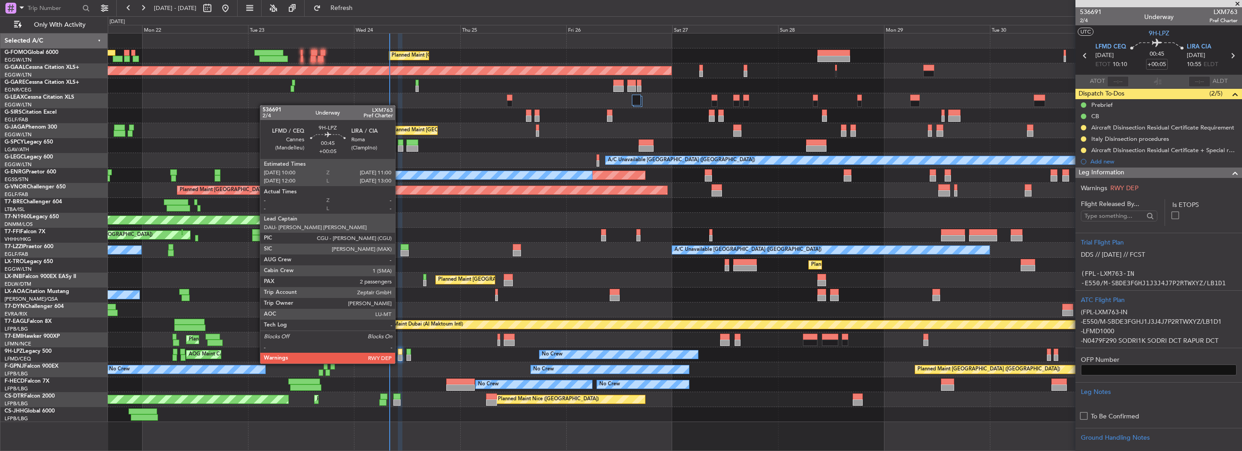
click at [399, 354] on div at bounding box center [400, 357] width 5 height 6
click at [400, 354] on div at bounding box center [400, 357] width 5 height 6
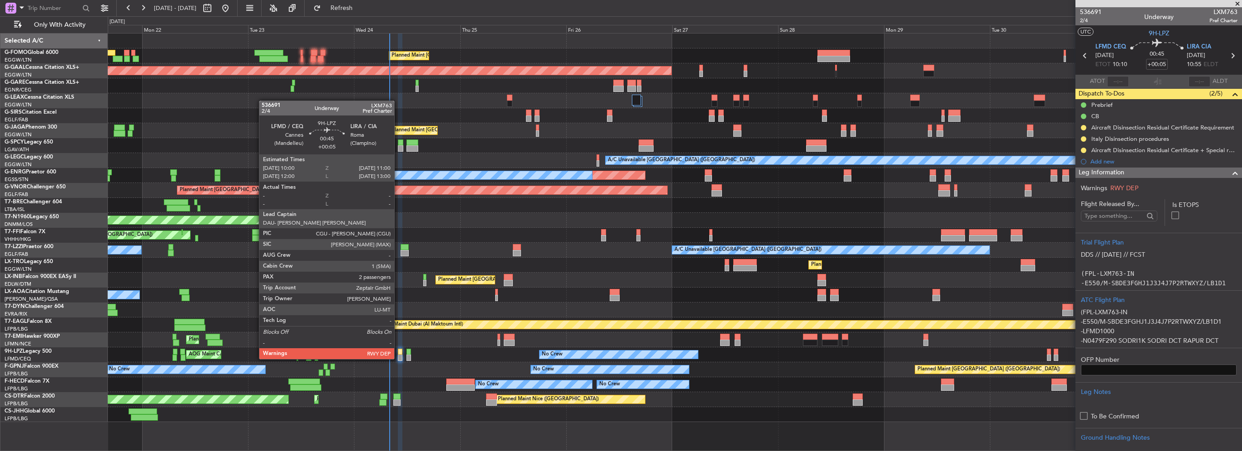
click at [400, 354] on div at bounding box center [400, 351] width 5 height 6
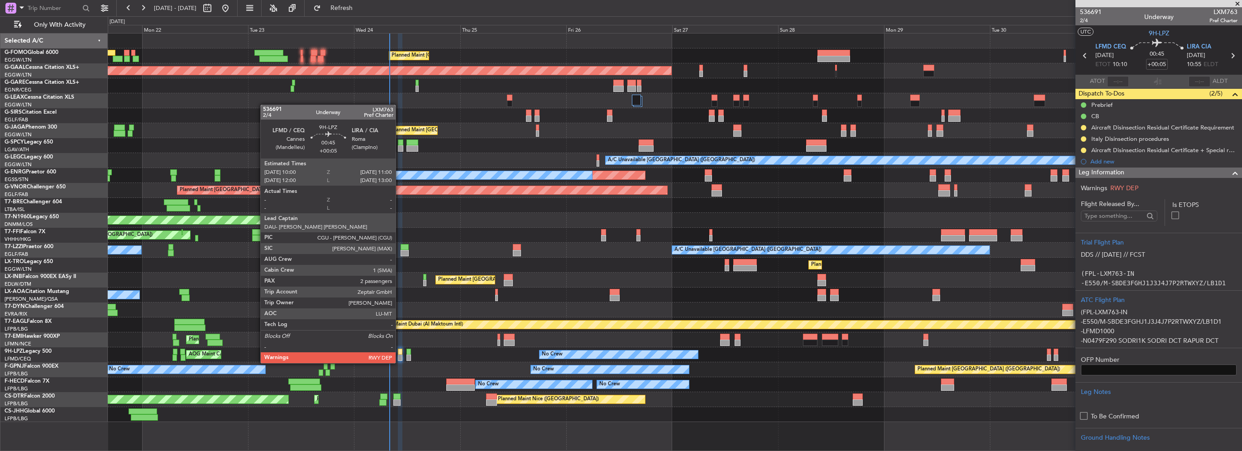
click at [400, 354] on div at bounding box center [400, 351] width 5 height 6
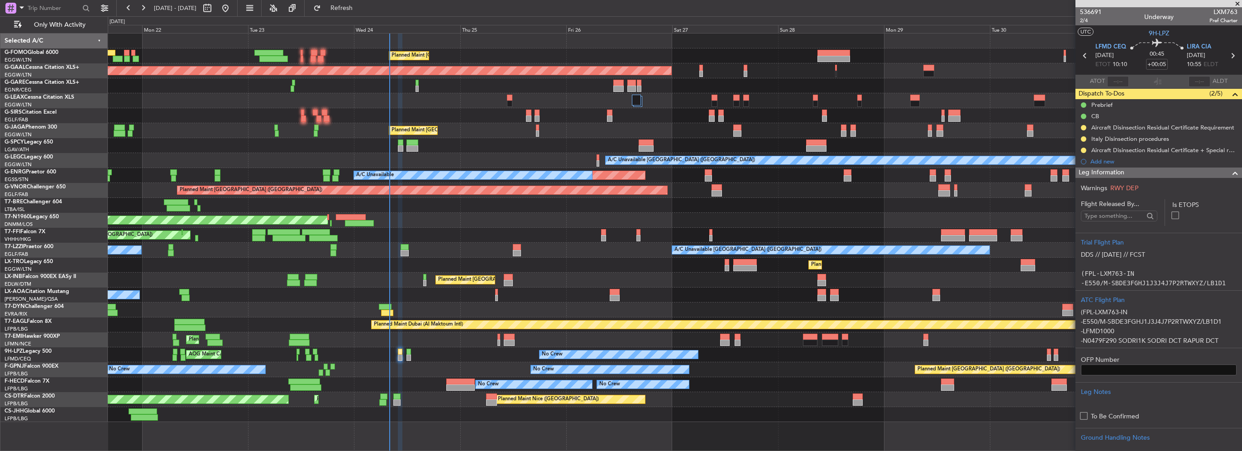
click at [1229, 170] on span at bounding box center [1234, 172] width 11 height 11
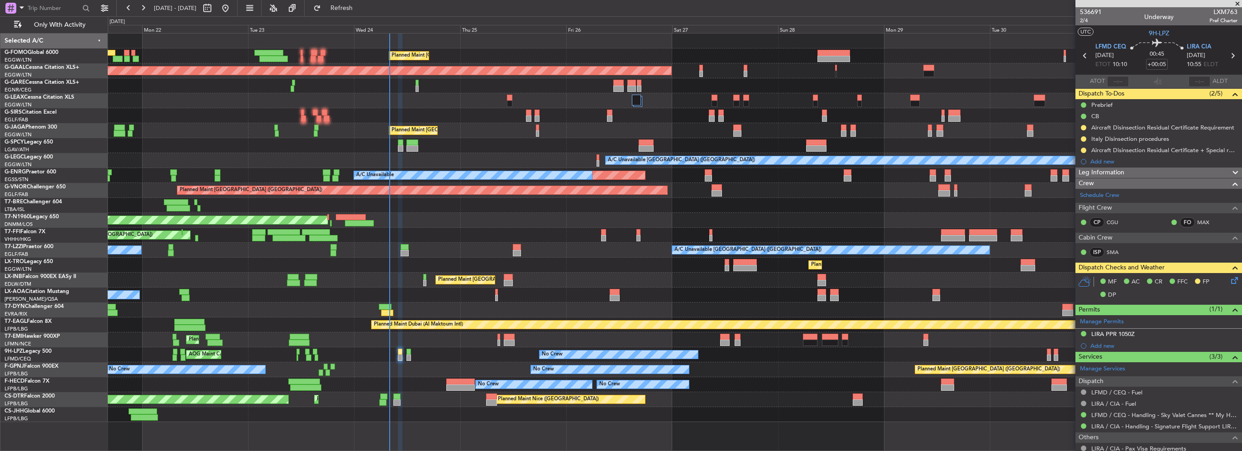
click at [1220, 279] on div "MF AC CR FFC FP DP" at bounding box center [1162, 288] width 133 height 27
click at [1221, 280] on div "MF AC CR FFC FP DP" at bounding box center [1162, 288] width 133 height 27
click at [1229, 281] on icon at bounding box center [1232, 278] width 7 height 7
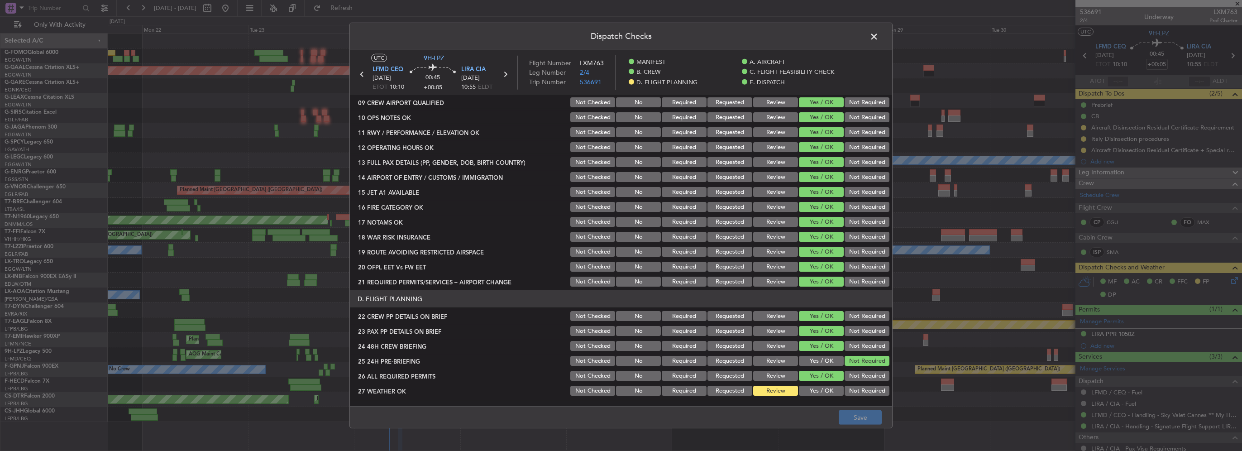
scroll to position [407, 0]
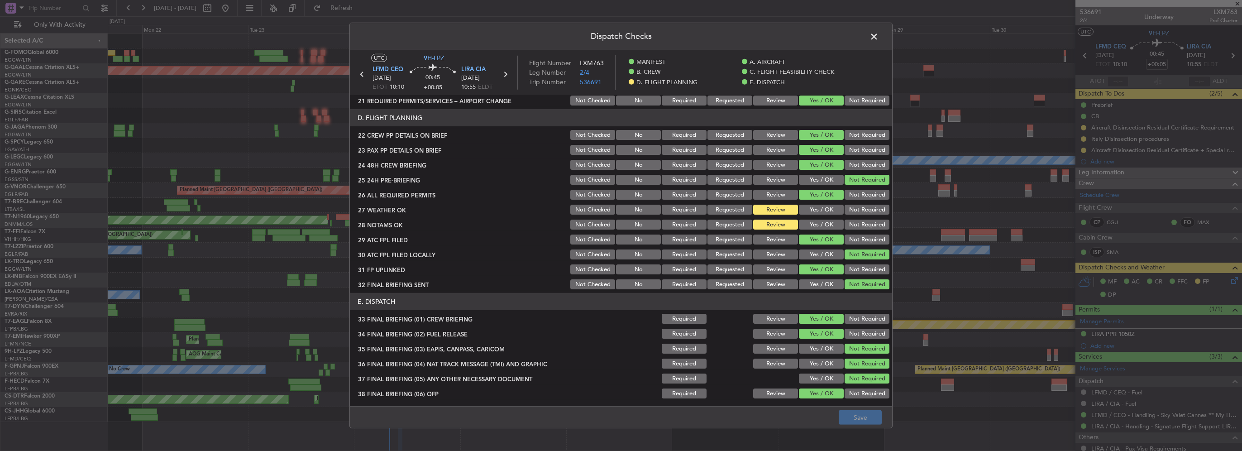
click at [820, 206] on button "Yes / OK" at bounding box center [821, 210] width 45 height 10
click at [822, 223] on button "Yes / OK" at bounding box center [821, 224] width 45 height 10
click at [854, 414] on button "Save" at bounding box center [859, 417] width 43 height 14
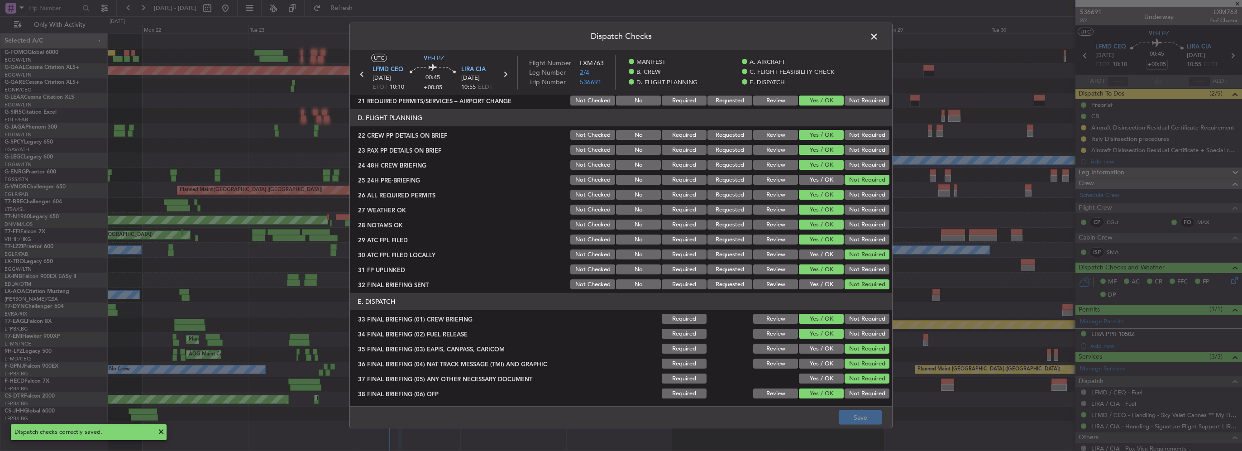
click at [878, 34] on span at bounding box center [878, 39] width 0 height 18
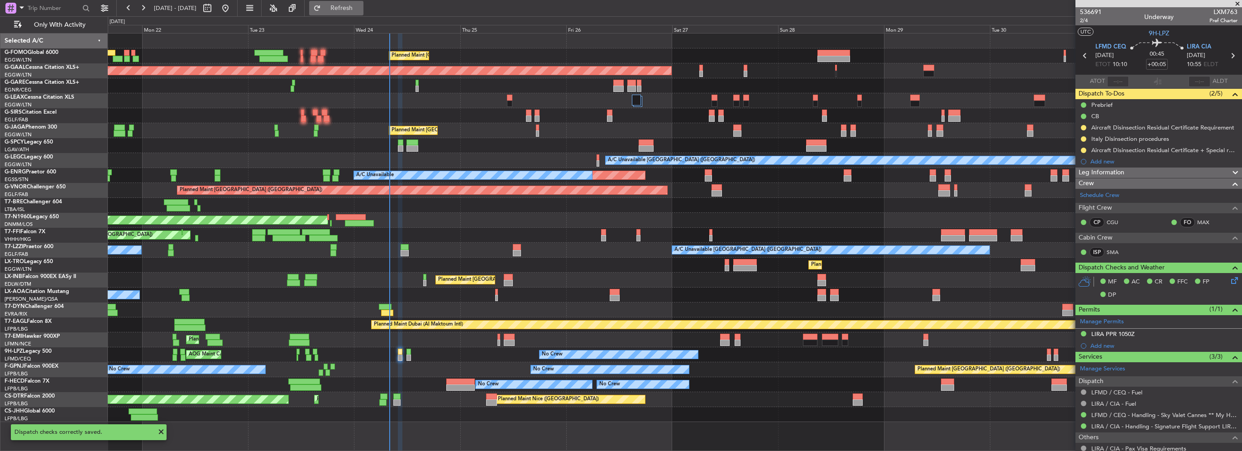
click at [363, 2] on button "Refresh" at bounding box center [336, 8] width 54 height 14
click at [170, 214] on div "Planned Maint [GEOGRAPHIC_DATA] ([GEOGRAPHIC_DATA]) Planned [GEOGRAPHIC_DATA] O…" at bounding box center [674, 227] width 1133 height 388
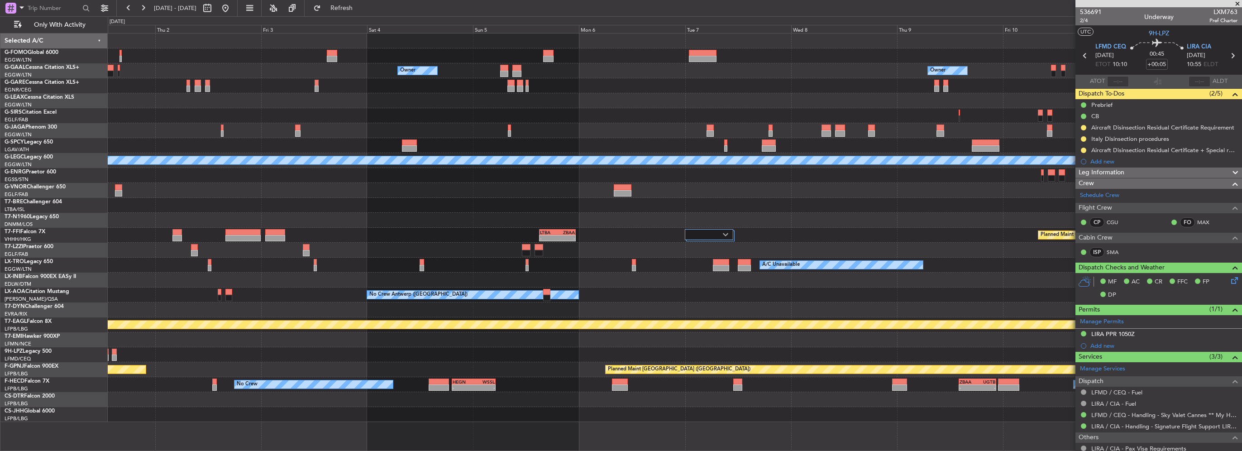
click at [491, 216] on div at bounding box center [674, 220] width 1133 height 15
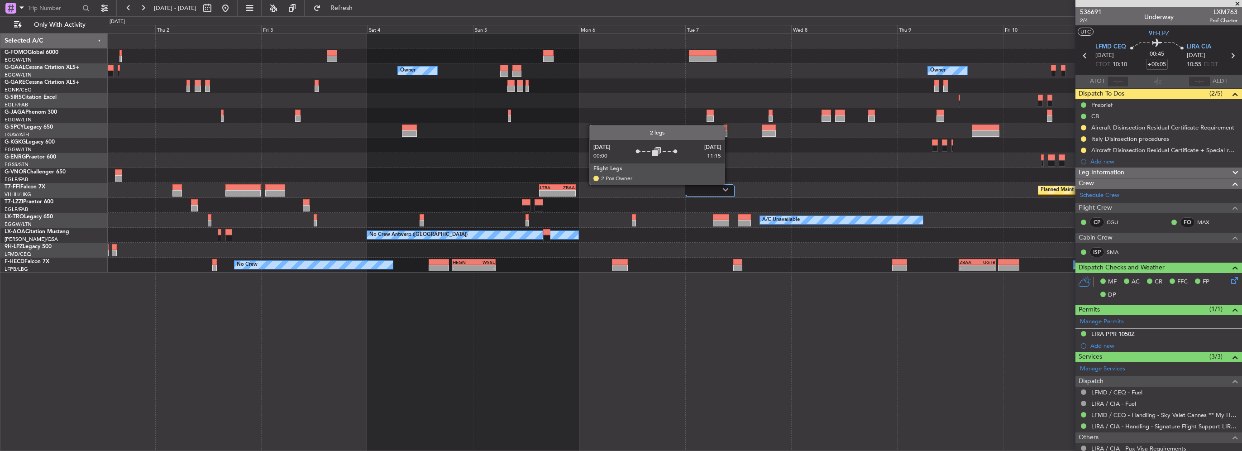
click at [728, 184] on div at bounding box center [709, 189] width 48 height 11
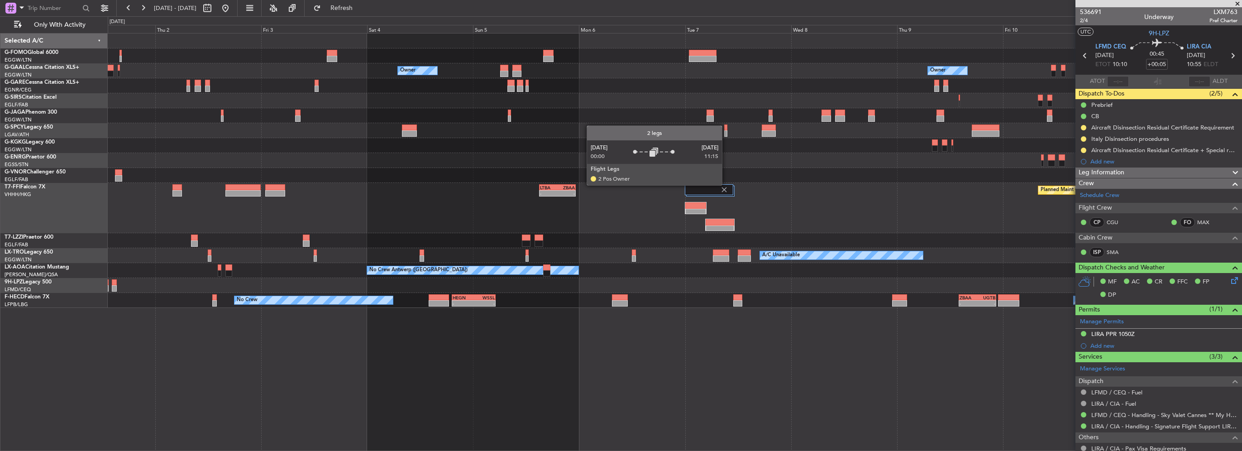
click at [726, 186] on div at bounding box center [709, 189] width 48 height 11
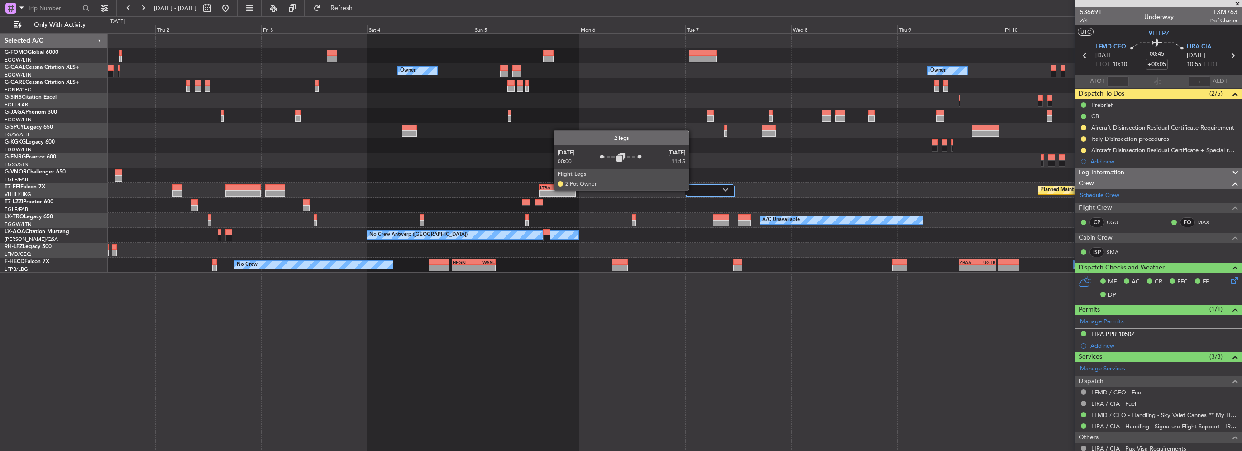
click at [693, 193] on div at bounding box center [709, 189] width 48 height 11
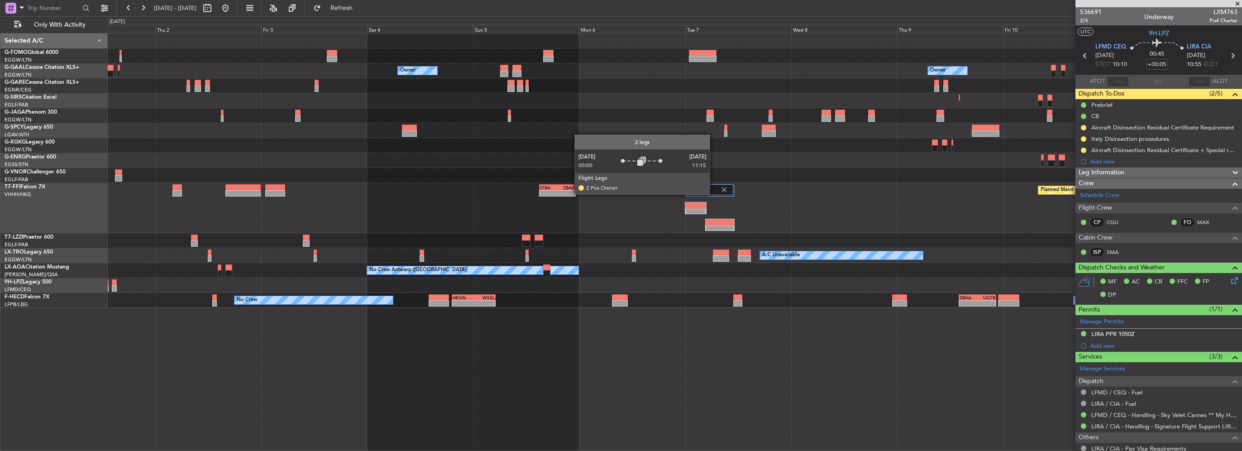
click at [714, 194] on div at bounding box center [709, 189] width 48 height 11
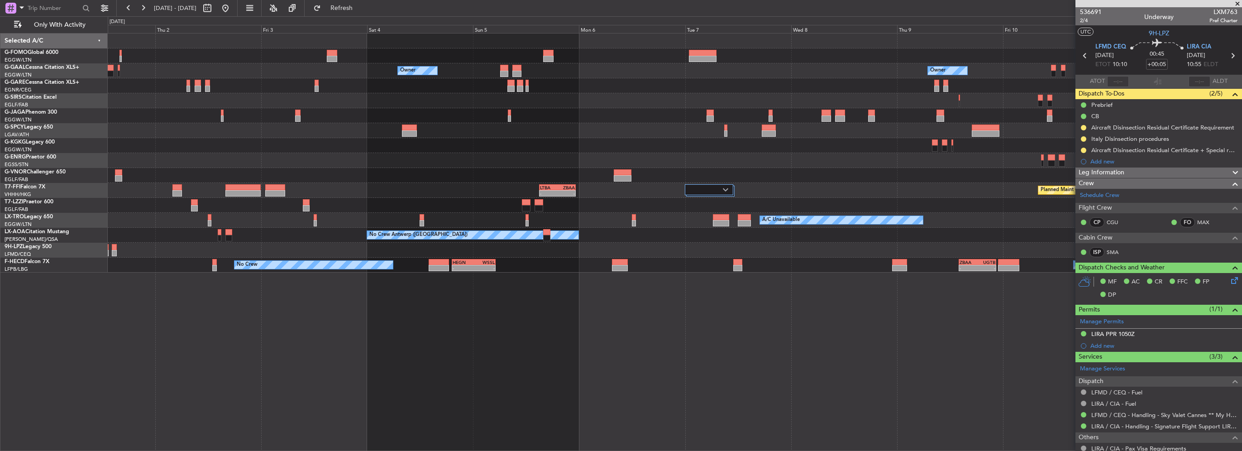
click at [975, 231] on div "Owner Owner Owner Owner A/C Unavailable [GEOGRAPHIC_DATA] (Ataturk) Planned Mai…" at bounding box center [674, 152] width 1133 height 239
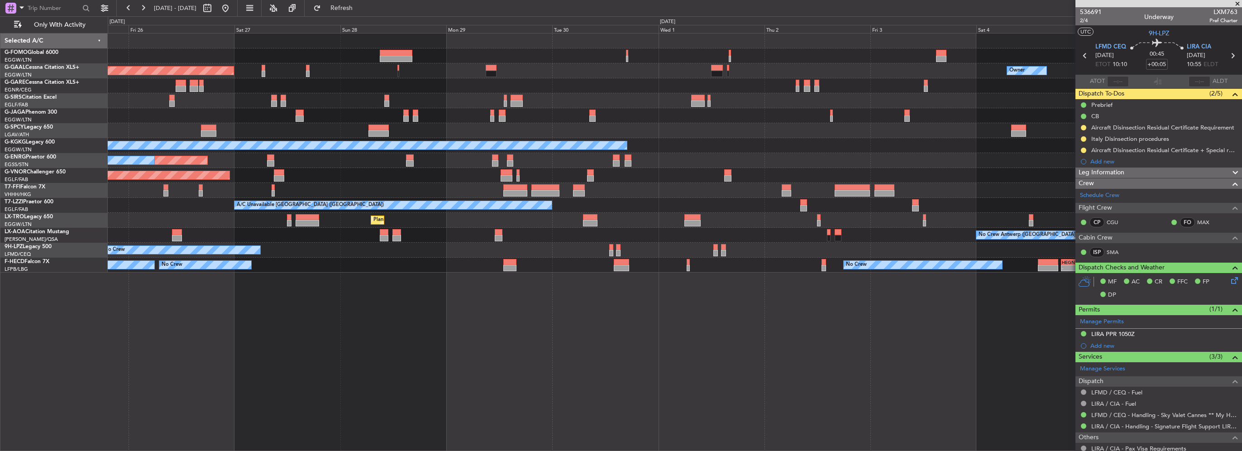
click at [891, 232] on div "Planned Maint [GEOGRAPHIC_DATA] ([GEOGRAPHIC_DATA]) Owner Planned [GEOGRAPHIC_D…" at bounding box center [674, 152] width 1133 height 239
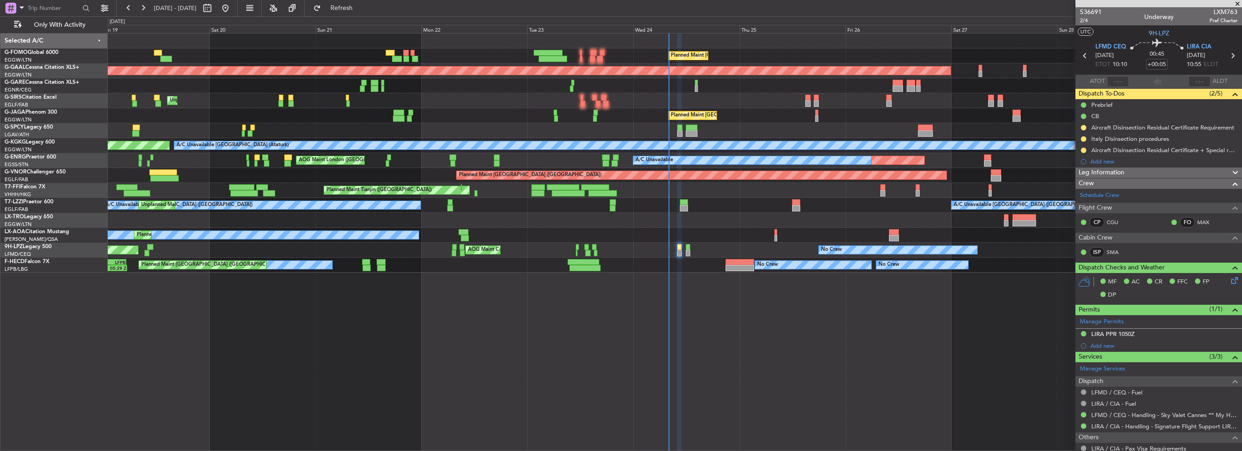
click at [502, 219] on div "Planned Maint [GEOGRAPHIC_DATA] ([GEOGRAPHIC_DATA]) Unplanned Maint [GEOGRAPHIC…" at bounding box center [674, 220] width 1133 height 15
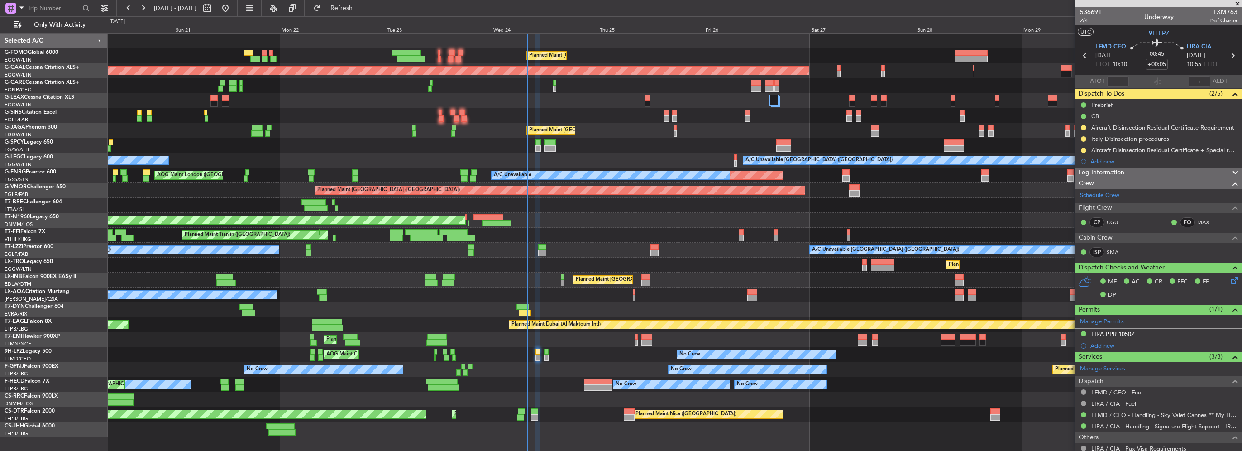
click at [290, 365] on div "Planned Maint [GEOGRAPHIC_DATA] ([GEOGRAPHIC_DATA]) Planned [GEOGRAPHIC_DATA] U…" at bounding box center [674, 234] width 1133 height 403
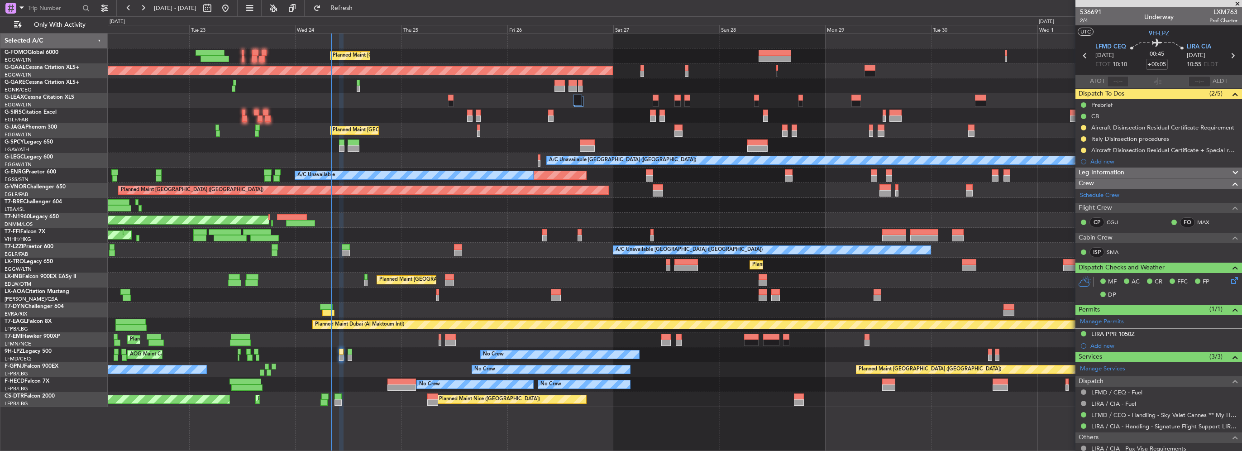
click at [533, 176] on div "A/C Unavailable" at bounding box center [414, 175] width 238 height 8
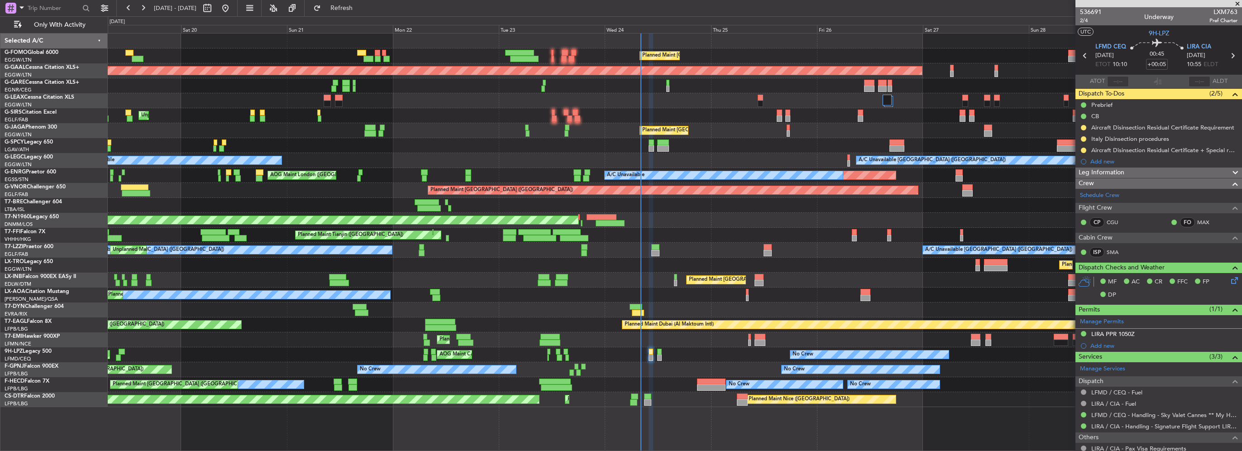
click at [500, 167] on div "A/C Unavailable [GEOGRAPHIC_DATA] ([GEOGRAPHIC_DATA]) A/C Unavailable" at bounding box center [674, 160] width 1133 height 15
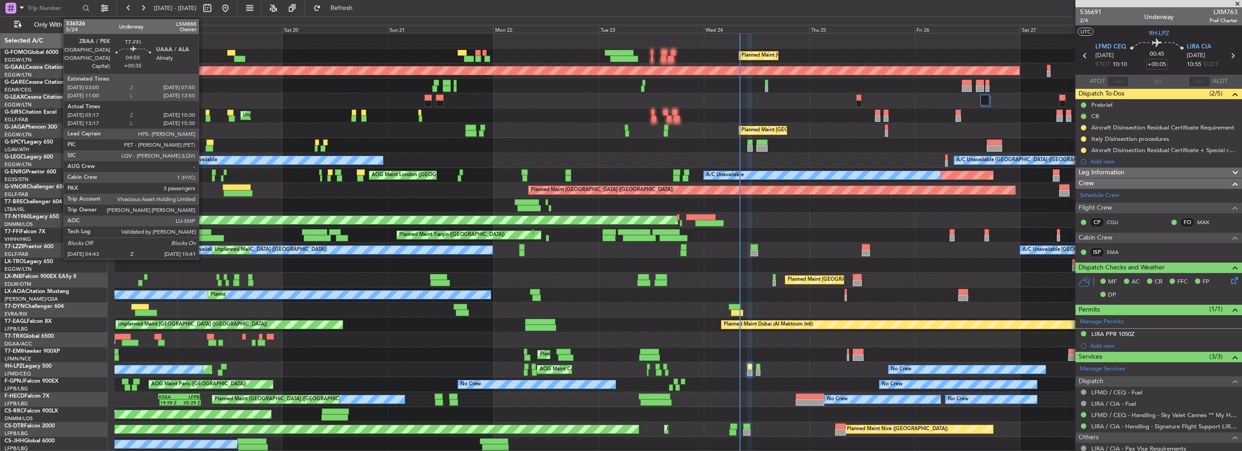
click at [587, 235] on div "Planned Maint Tianjin ([GEOGRAPHIC_DATA])" at bounding box center [677, 235] width 1127 height 15
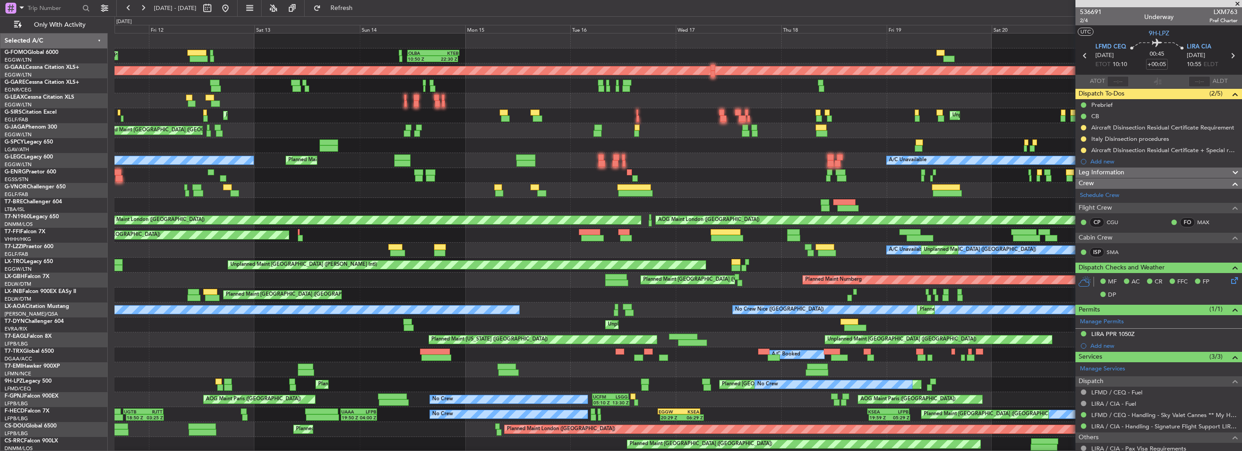
click at [556, 241] on div "Planned Maint Tianjin ([GEOGRAPHIC_DATA]) Planned Maint Tianjin ([GEOGRAPHIC_DA…" at bounding box center [677, 235] width 1127 height 15
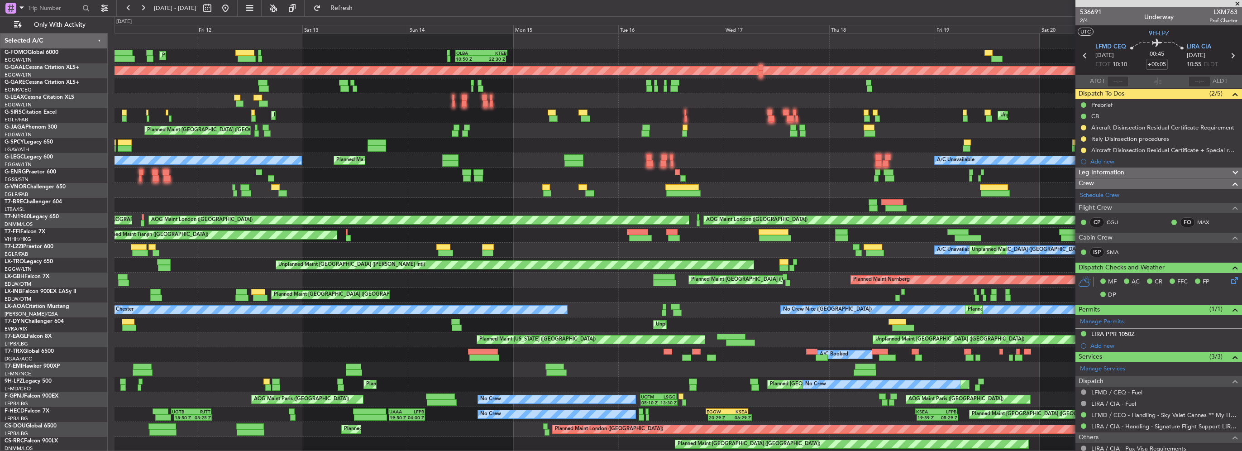
click at [883, 237] on div "Planned Maint Tianjin ([GEOGRAPHIC_DATA]) Planned Maint Tianjin ([GEOGRAPHIC_DA…" at bounding box center [677, 235] width 1127 height 15
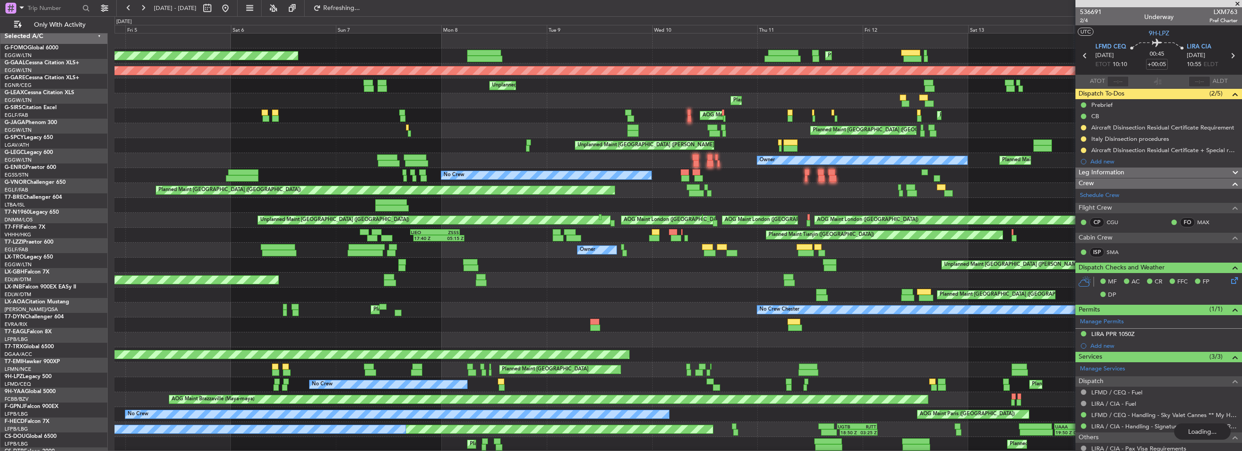
scroll to position [0, 0]
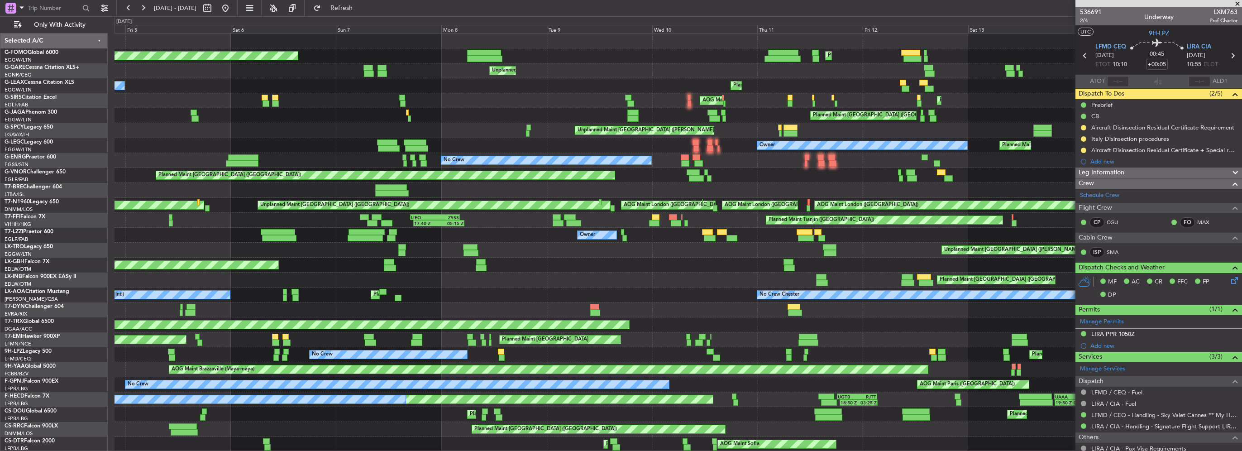
click at [703, 224] on div "Planned Maint Tianjin ([GEOGRAPHIC_DATA]) 17:40 Z 05:15 Z [PERSON_NAME] 17:00 Z…" at bounding box center [677, 220] width 1127 height 15
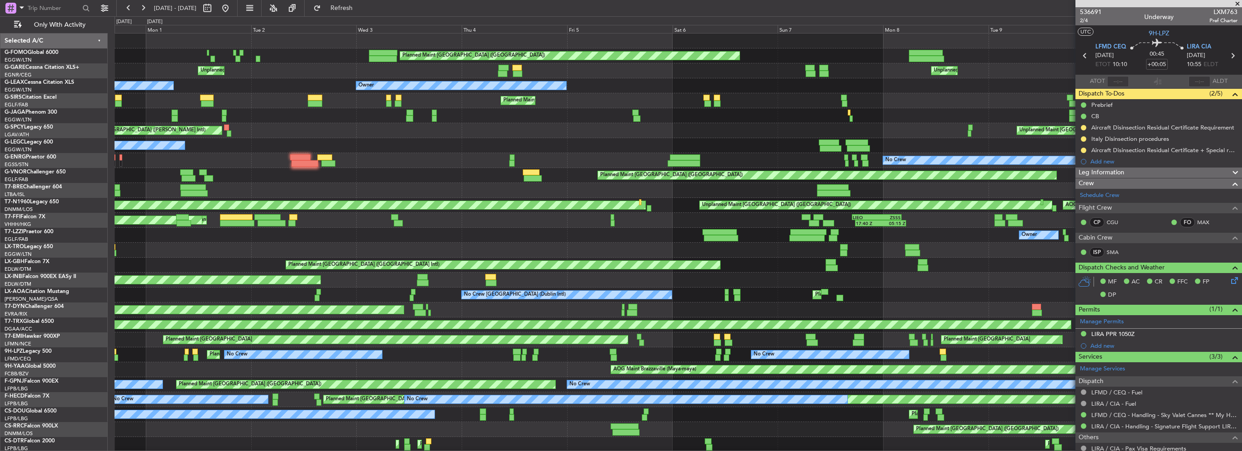
click at [655, 243] on div "Planned Maint [GEOGRAPHIC_DATA] ([GEOGRAPHIC_DATA]) Planned Maint [GEOGRAPHIC_D…" at bounding box center [677, 249] width 1127 height 433
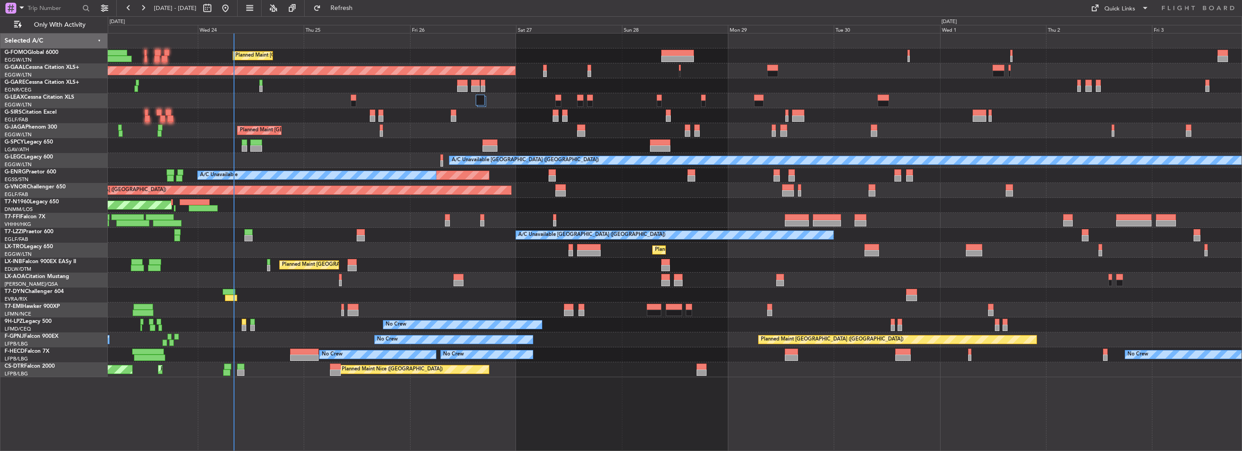
click at [550, 305] on div "Planned Maint London (Luton) Planned Maint Dusseldorf Owner Planned Maint Londo…" at bounding box center [674, 204] width 1133 height 343
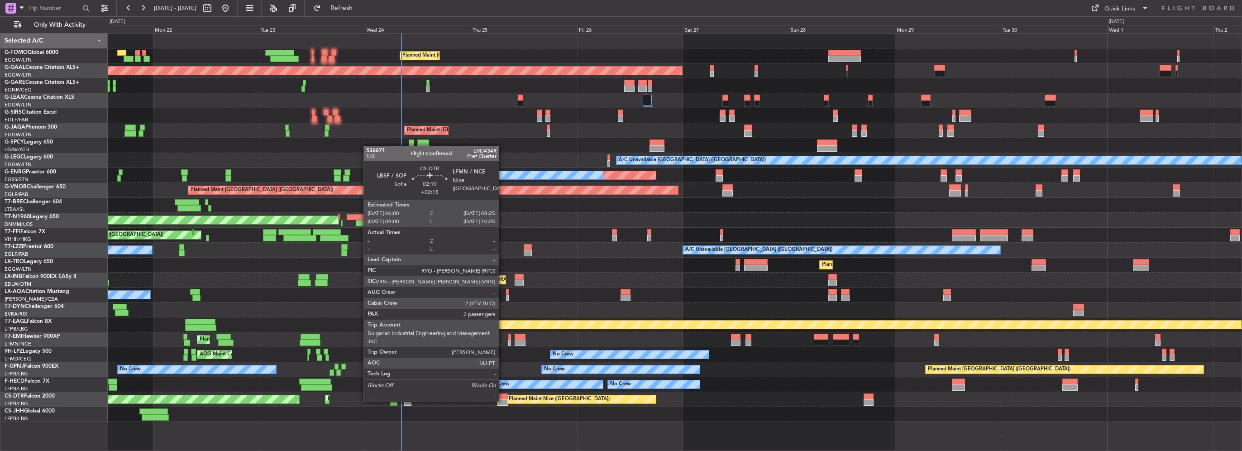
click at [503, 400] on div at bounding box center [502, 402] width 11 height 6
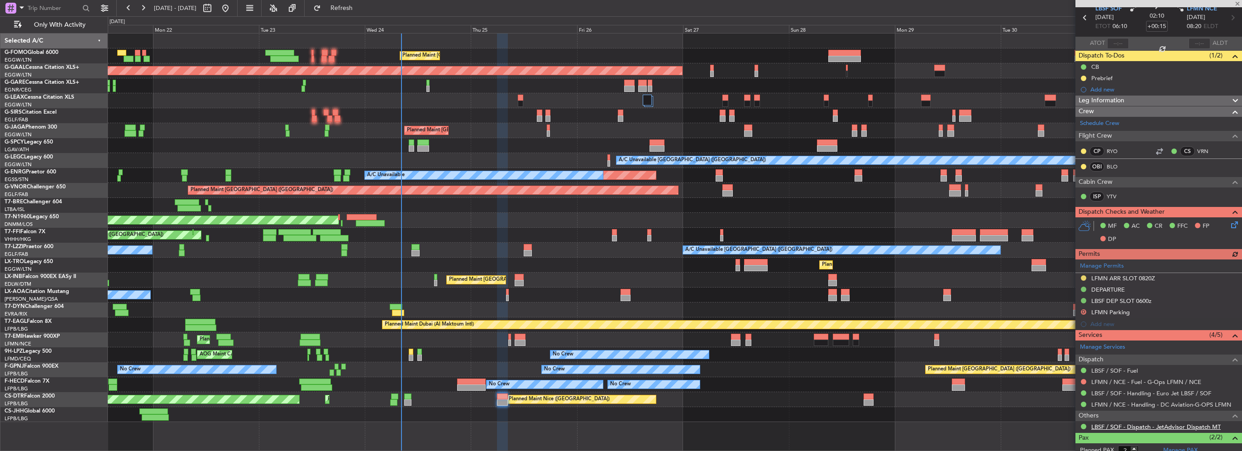
scroll to position [45, 0]
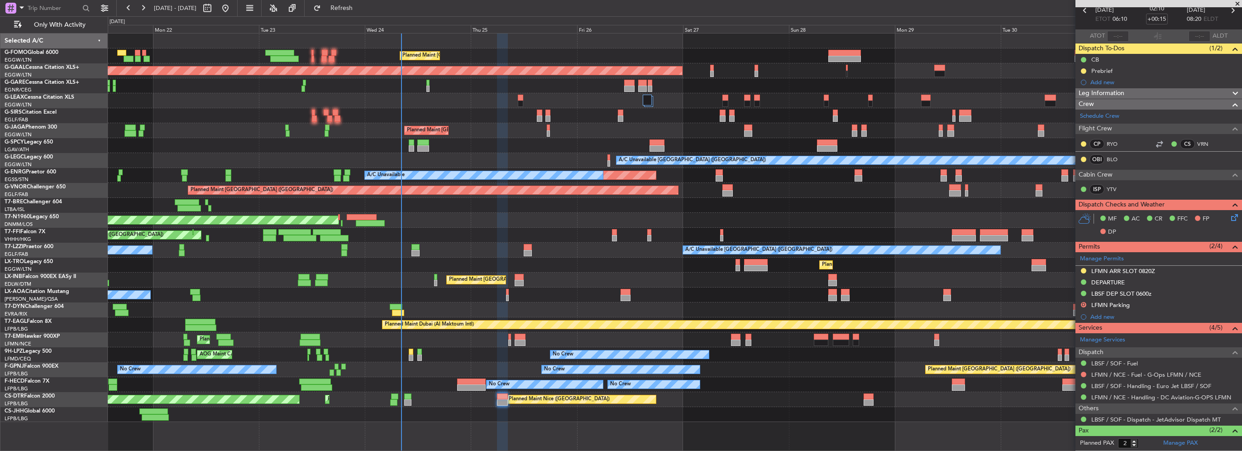
click at [355, 259] on div "Planned Maint [GEOGRAPHIC_DATA] ([GEOGRAPHIC_DATA]) Planned [GEOGRAPHIC_DATA] O…" at bounding box center [674, 227] width 1133 height 388
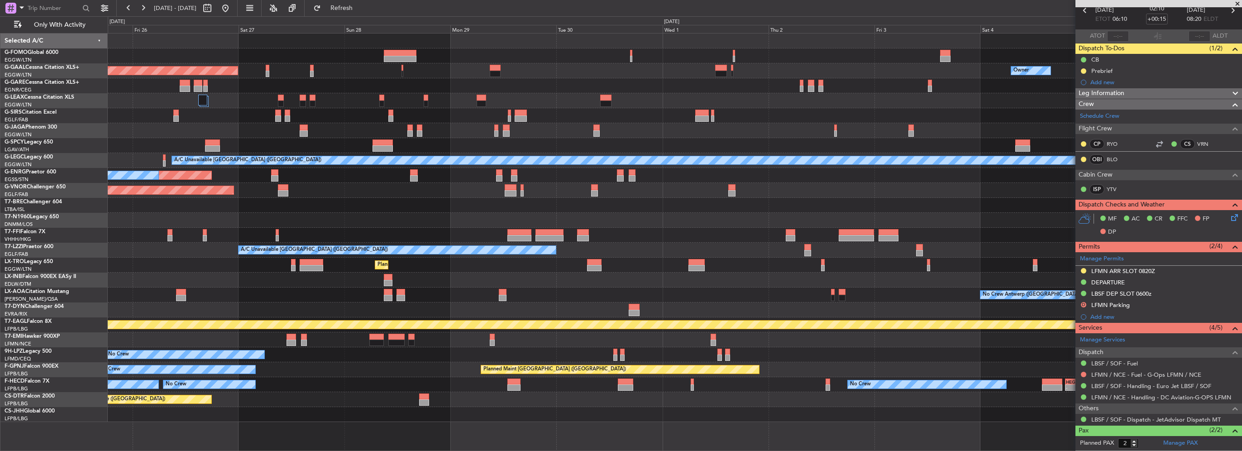
click at [459, 237] on div "- - LTBA 15:00 Z ZBAA 23:15 Z" at bounding box center [674, 235] width 1133 height 15
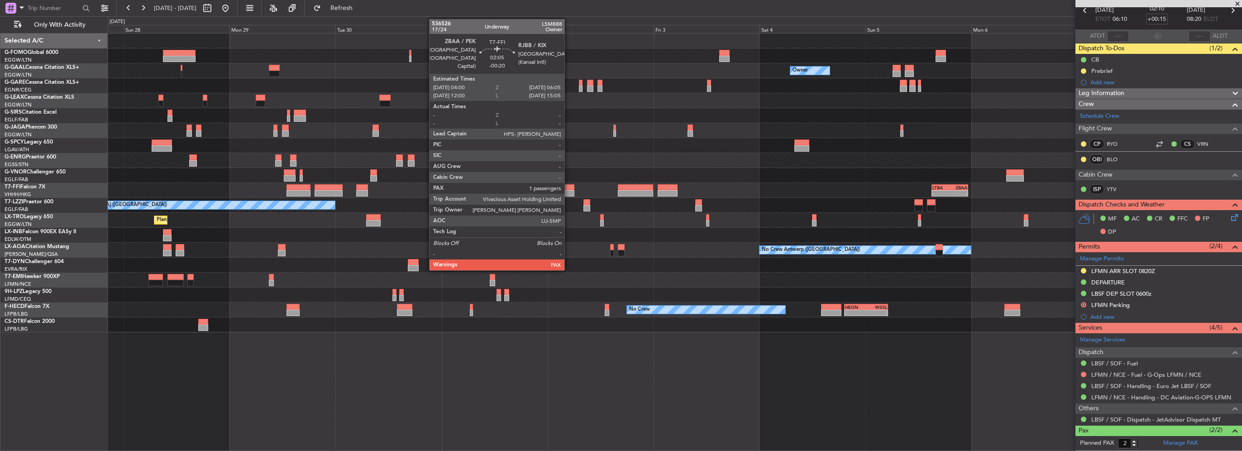
click at [568, 194] on div at bounding box center [570, 193] width 10 height 6
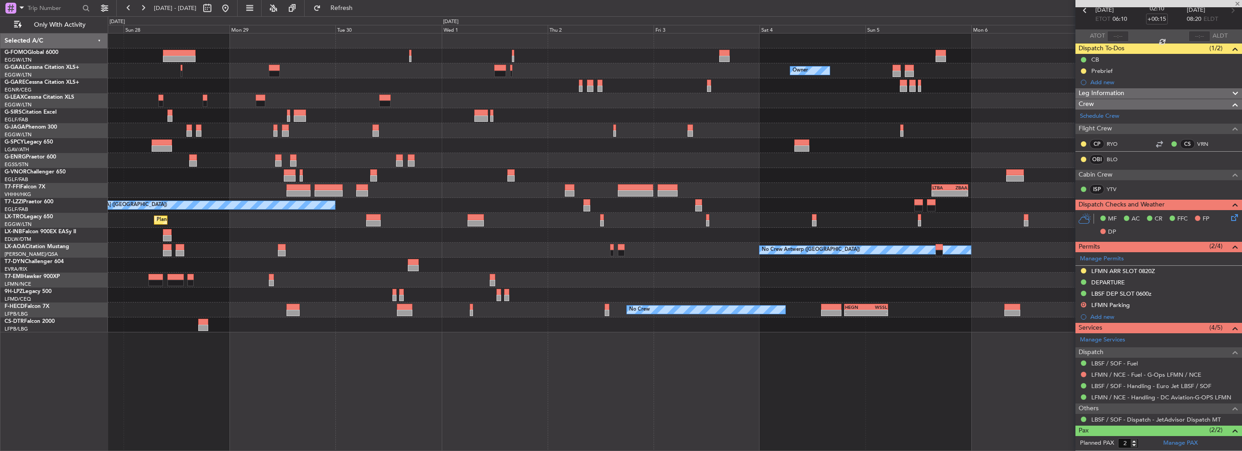
type input "-00:20"
type input "1"
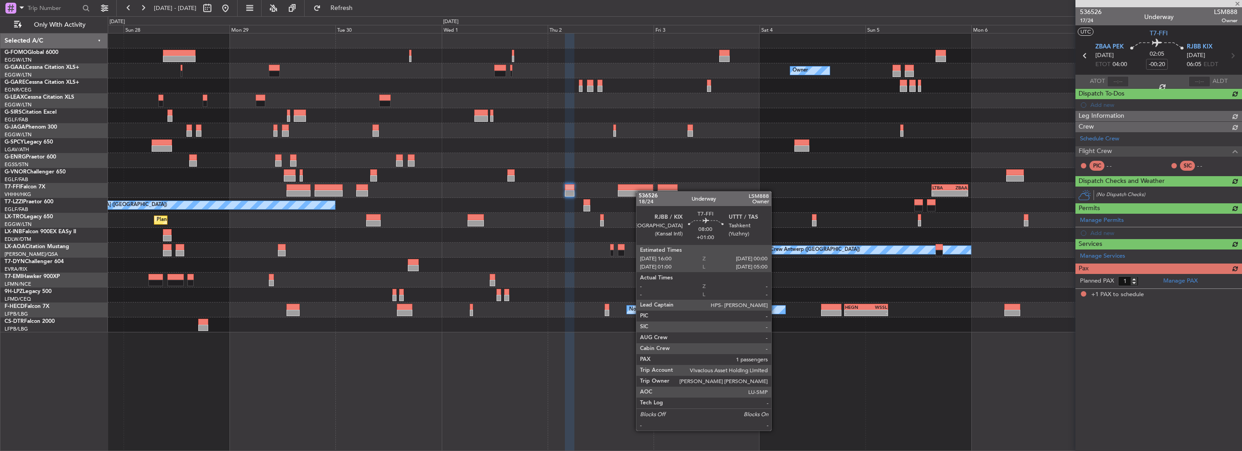
scroll to position [0, 0]
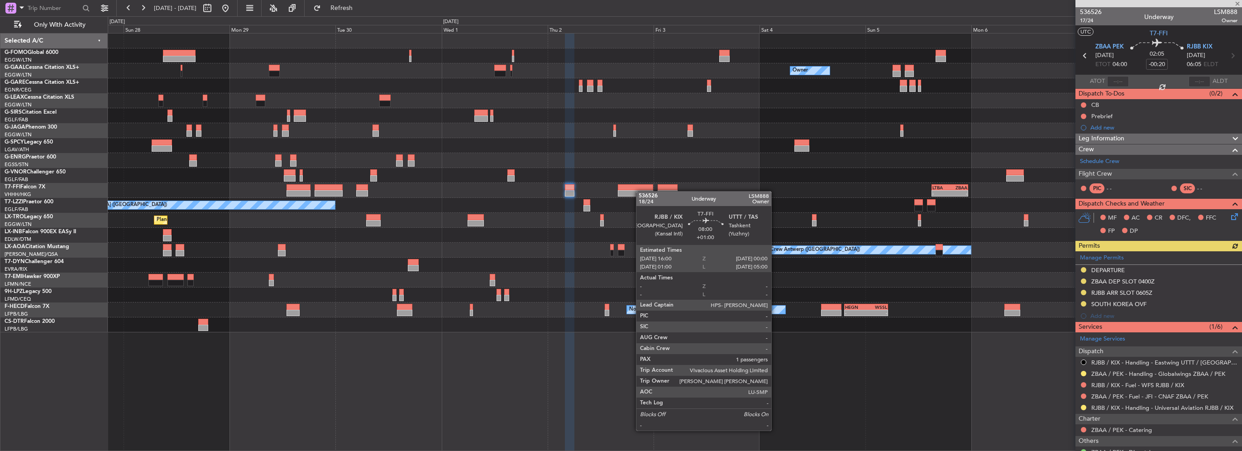
click at [640, 191] on div at bounding box center [636, 193] width 36 height 6
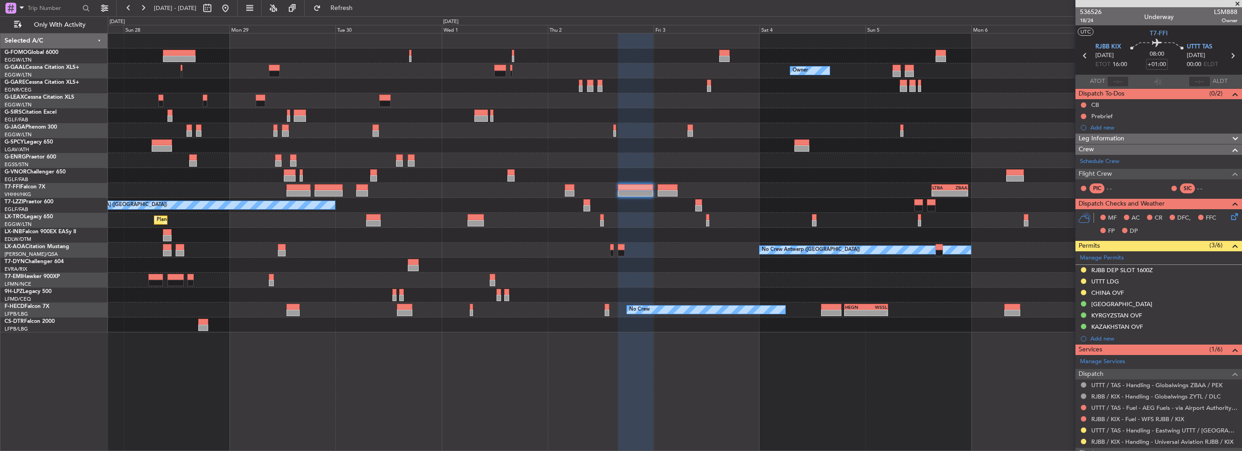
click at [964, 188] on div "Owner Owner Planned Maint Dusseldorf A/C Unavailable Unplanned Maint London (St…" at bounding box center [674, 182] width 1133 height 299
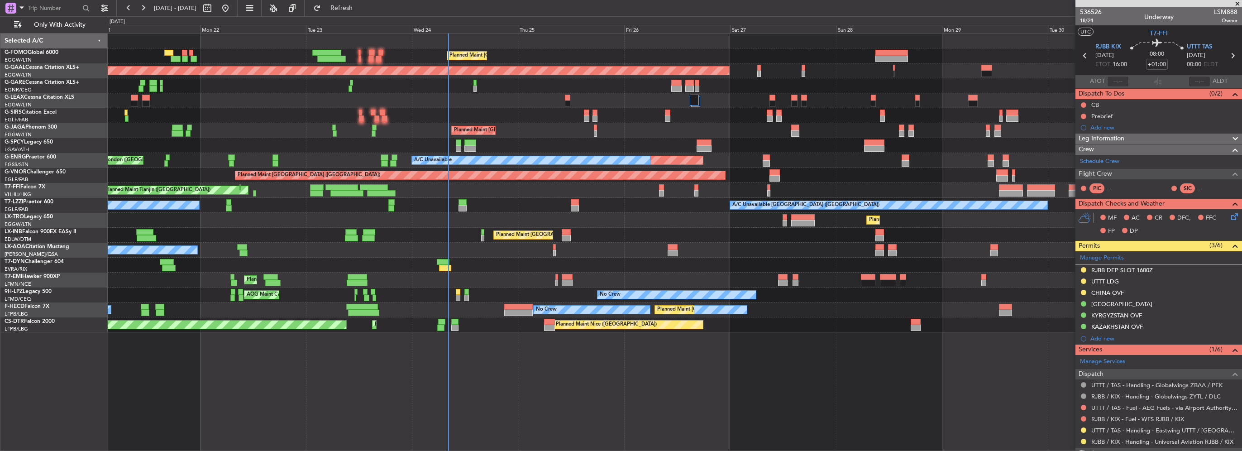
click at [547, 182] on div "Planned Maint London (Luton) Planned Maint Dusseldorf Owner Unplanned Maint Lon…" at bounding box center [674, 182] width 1133 height 299
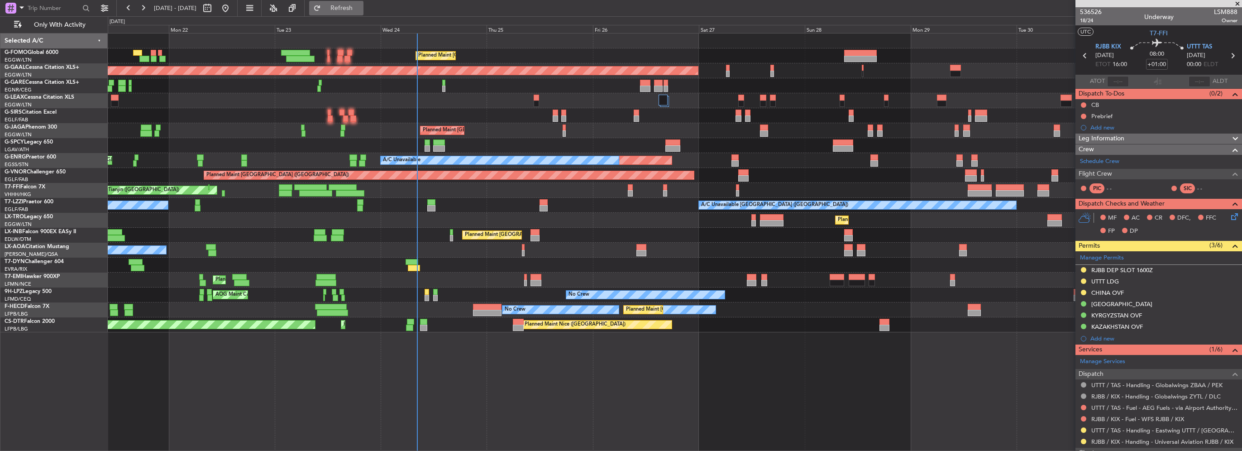
click at [361, 5] on span "Refresh" at bounding box center [342, 8] width 38 height 6
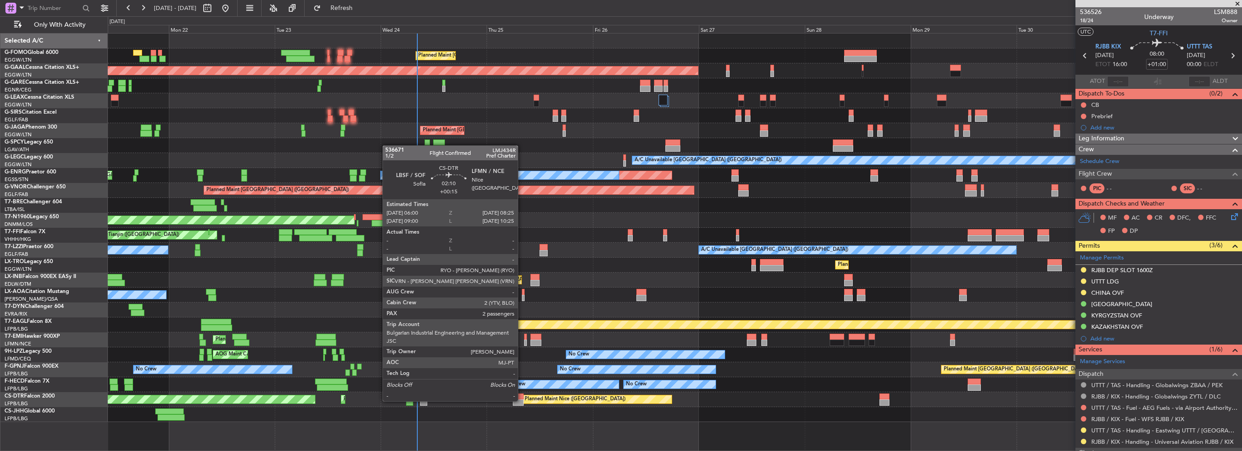
click at [522, 400] on div at bounding box center [518, 402] width 11 height 6
type input "+00:15"
type input "2"
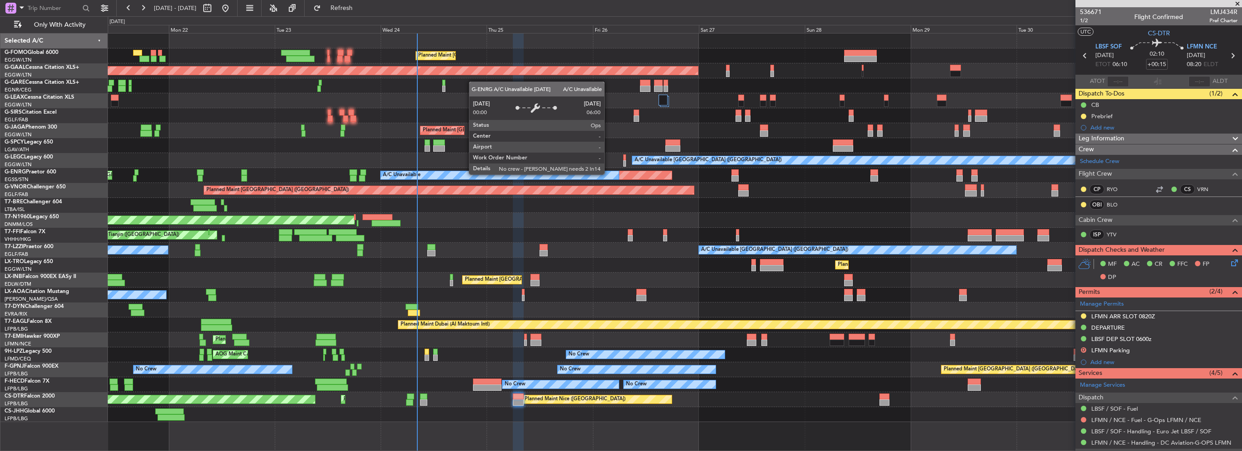
click at [444, 133] on div "Planned Maint [GEOGRAPHIC_DATA] ([GEOGRAPHIC_DATA])" at bounding box center [674, 130] width 1133 height 15
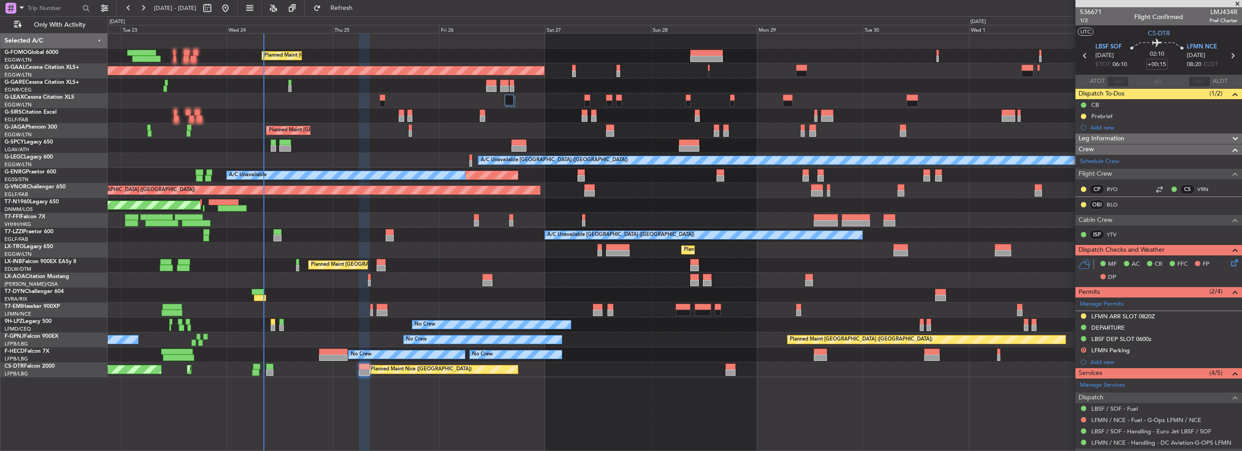
click at [176, 243] on div "Planned Maint London (Luton) Planned Maint Dusseldorf Owner Planned Maint Londo…" at bounding box center [674, 204] width 1133 height 343
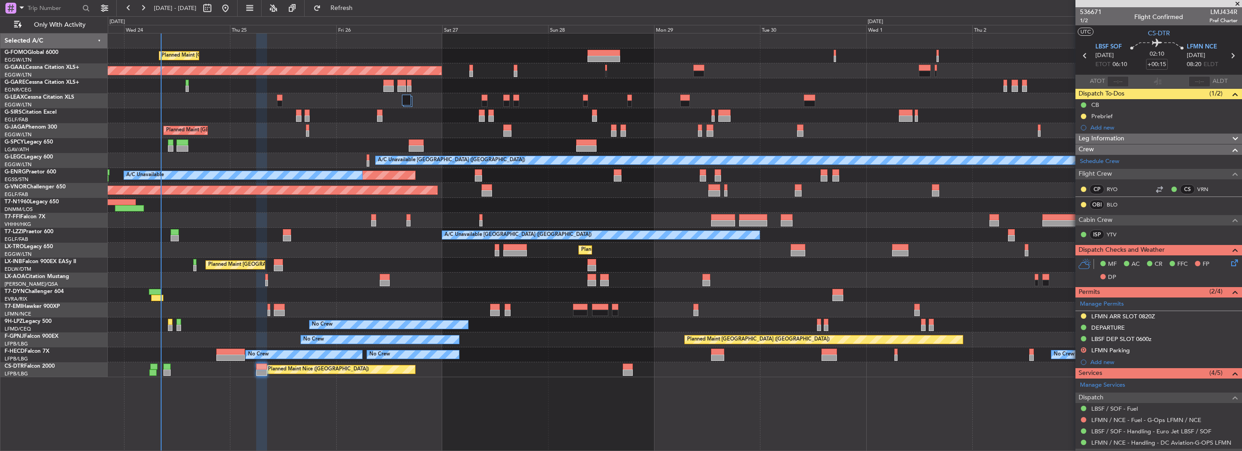
click at [302, 208] on div "AOG Maint London ([GEOGRAPHIC_DATA])" at bounding box center [674, 205] width 1133 height 15
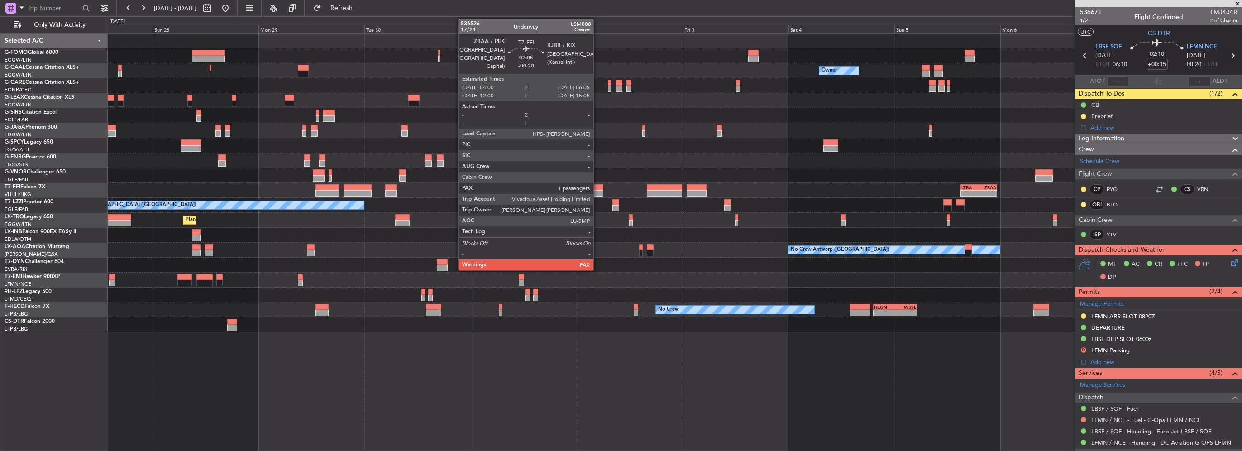
click at [597, 190] on div at bounding box center [599, 193] width 10 height 6
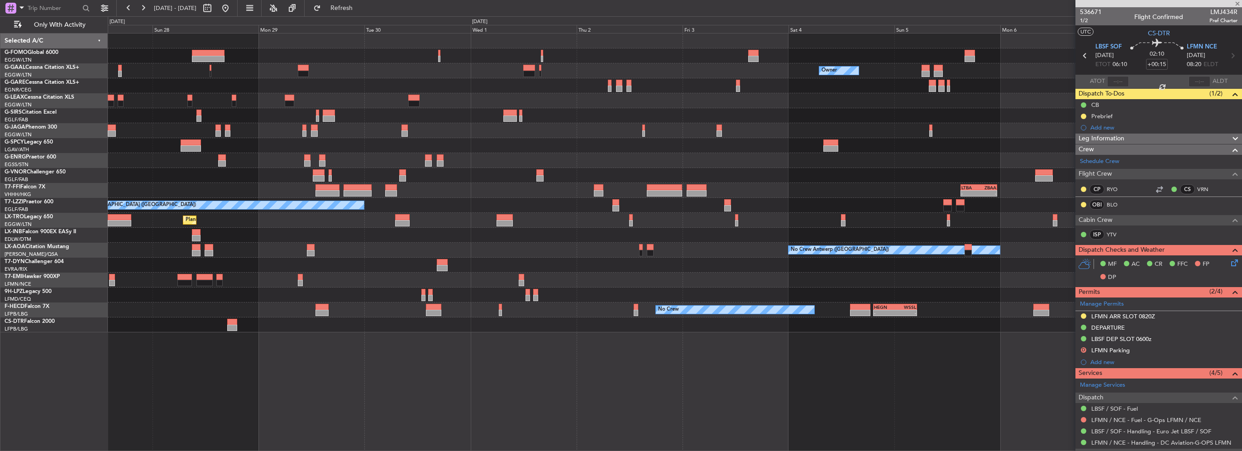
type input "-00:20"
type input "1"
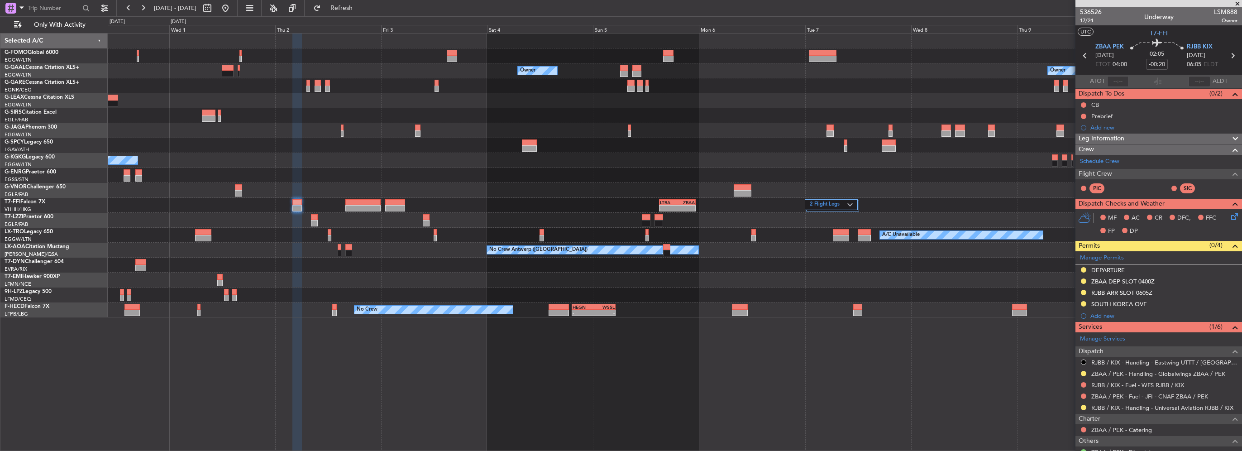
click at [572, 188] on div "Owner Owner Owner A/C Unavailable Istanbul (Ataturk) 2 Flight Legs - - LTBA 15:…" at bounding box center [674, 175] width 1133 height 284
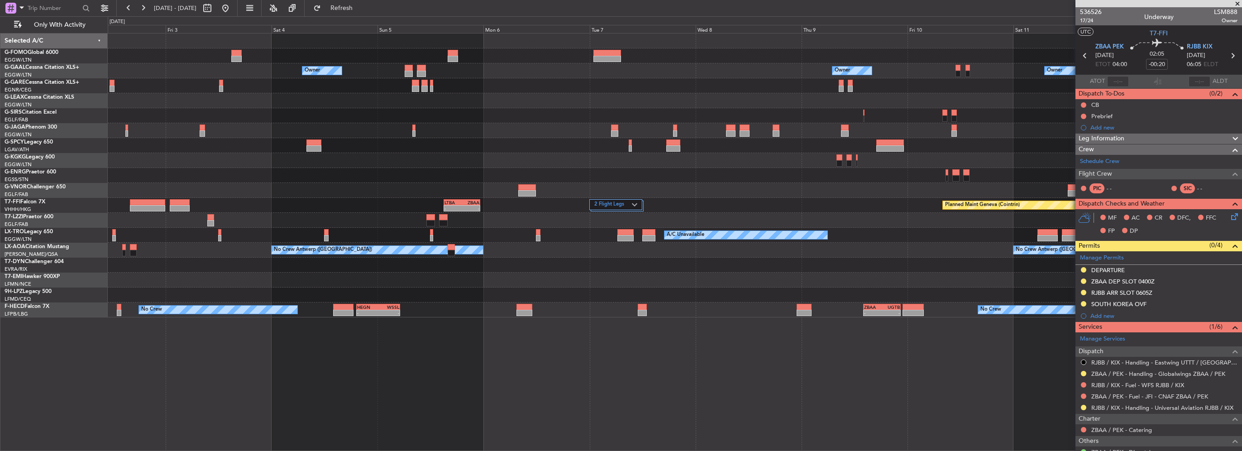
click at [633, 209] on div "2 Flight Legs" at bounding box center [615, 204] width 53 height 11
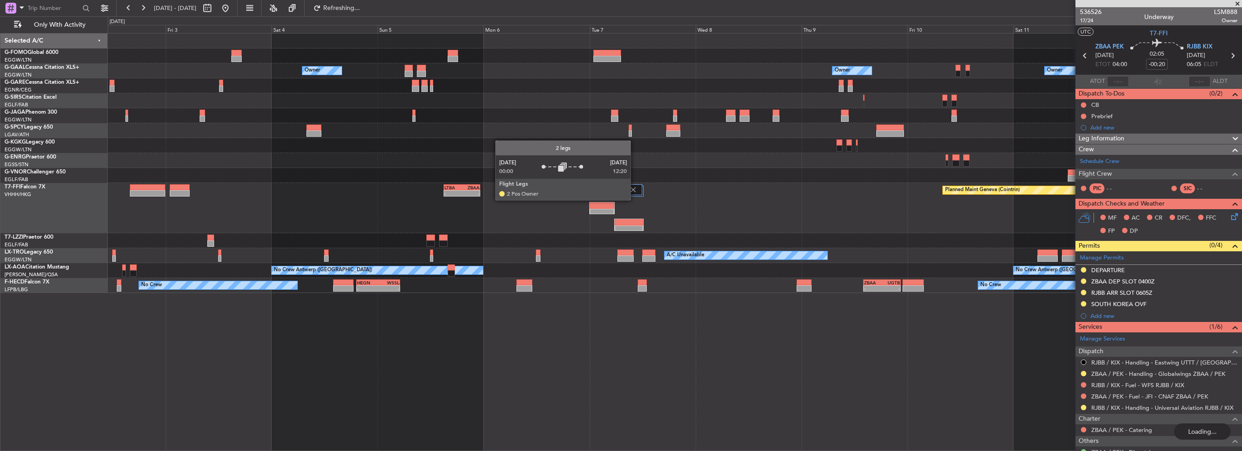
click at [635, 197] on div "2 Flight Legs" at bounding box center [616, 193] width 55 height 19
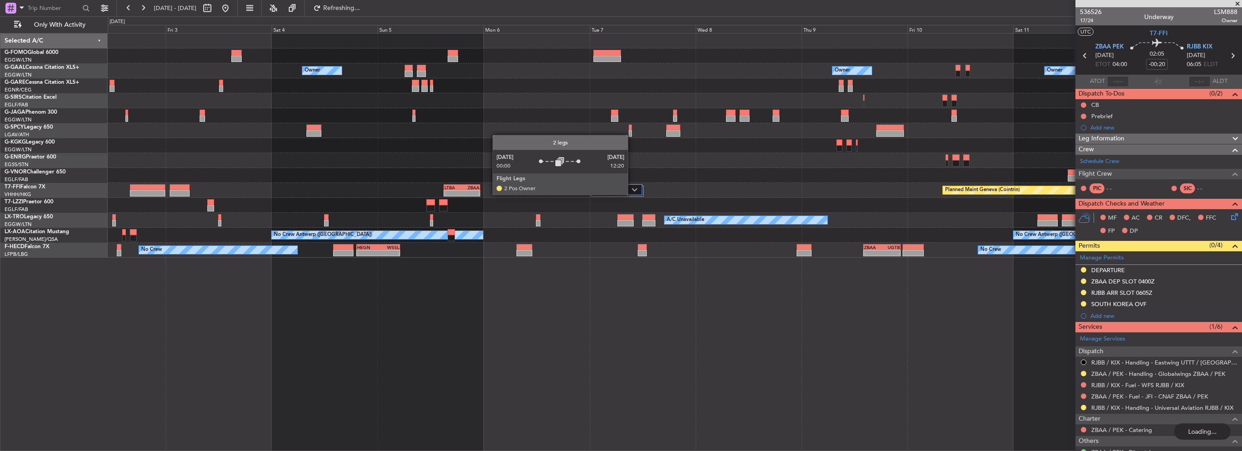
click at [631, 194] on div "2 Flight Legs" at bounding box center [615, 189] width 53 height 11
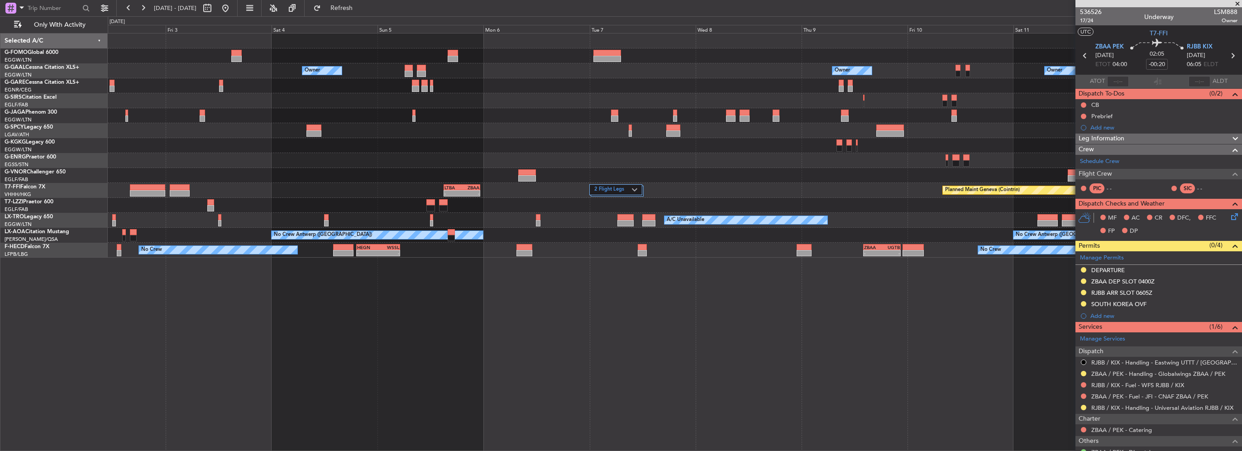
click at [642, 183] on div "2 Flight Legs Planned Maint Geneva (Cointrin) - - LTBA 15:00 Z ZBAA 23:15 Z" at bounding box center [674, 190] width 1133 height 15
click at [637, 188] on img at bounding box center [634, 190] width 5 height 4
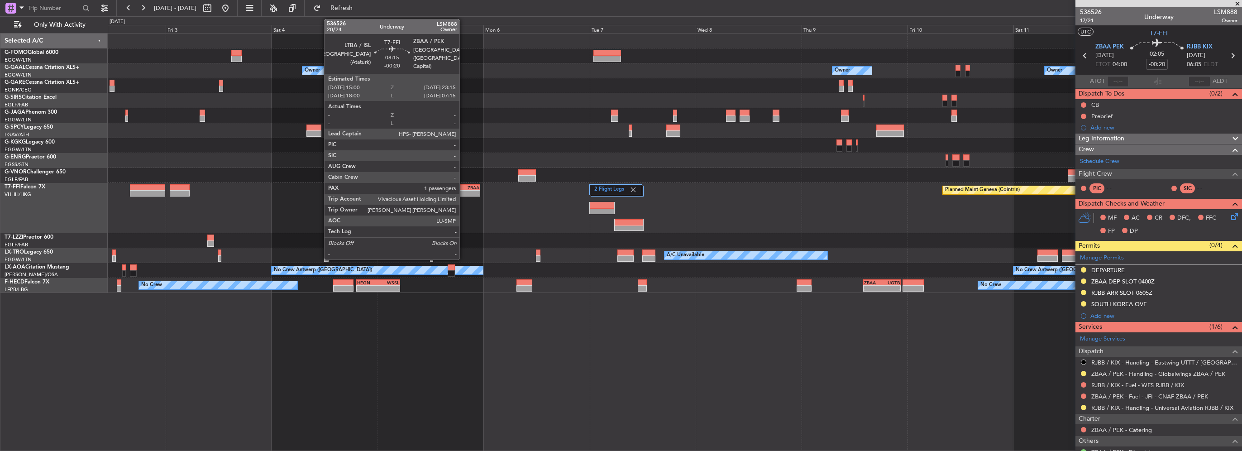
click at [463, 190] on div "23:15 Z" at bounding box center [470, 192] width 17 height 5
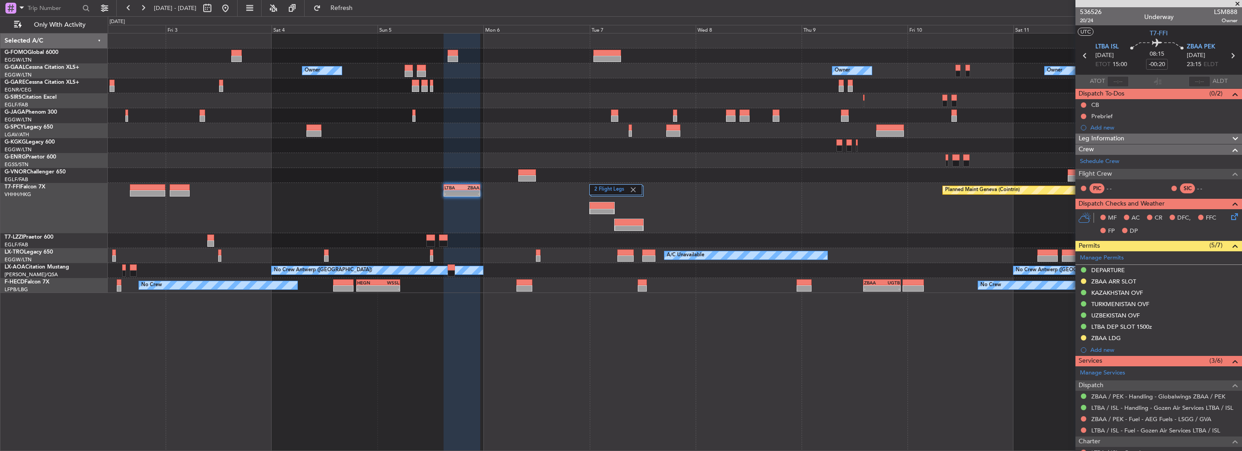
drag, startPoint x: 256, startPoint y: 5, endPoint x: 366, endPoint y: 105, distance: 148.7
click at [233, 5] on button at bounding box center [225, 8] width 14 height 14
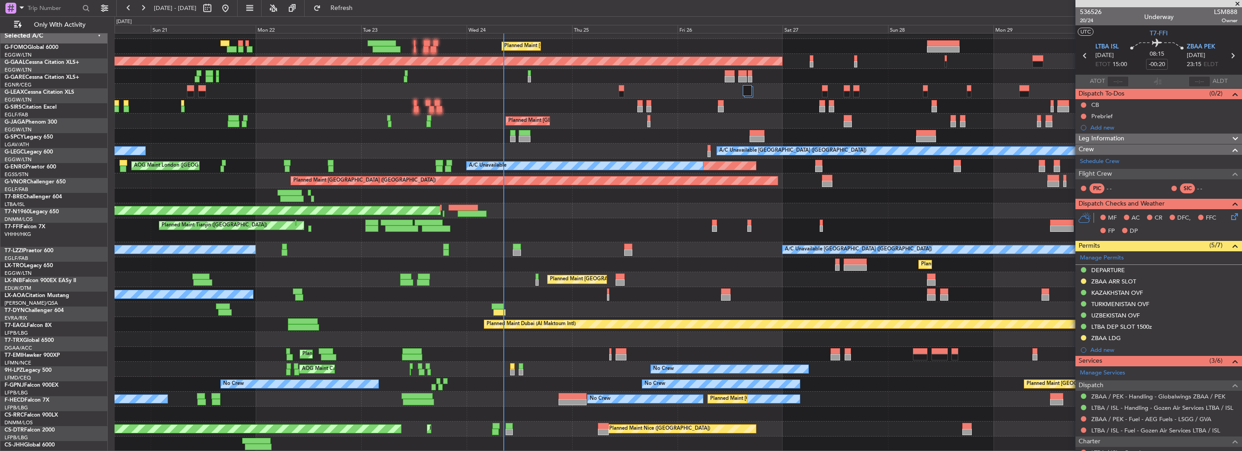
scroll to position [9, 0]
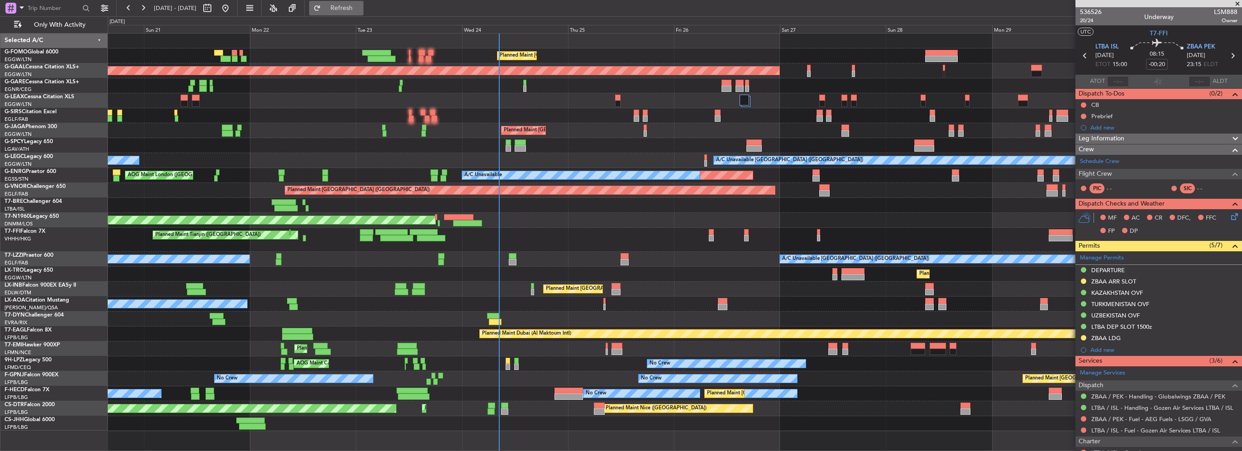
click at [352, 5] on button "Refresh" at bounding box center [336, 8] width 54 height 14
click at [457, 100] on div at bounding box center [674, 100] width 1133 height 15
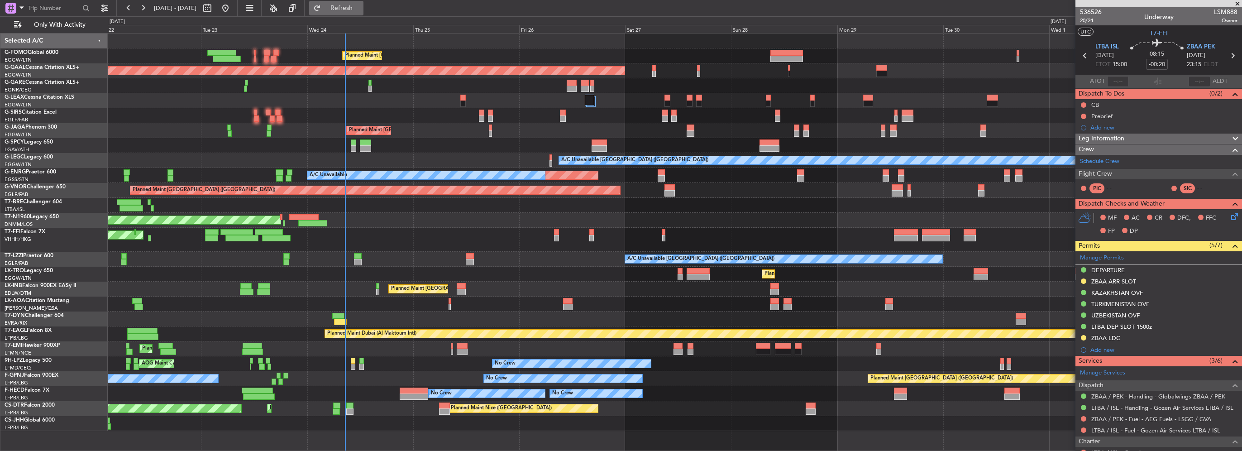
click at [361, 7] on span "Refresh" at bounding box center [342, 8] width 38 height 6
click at [368, 5] on fb-refresh-button "Refresh" at bounding box center [336, 8] width 63 height 16
click at [361, 6] on span "Refresh" at bounding box center [342, 8] width 38 height 6
click at [361, 9] on span "Refresh" at bounding box center [342, 8] width 38 height 6
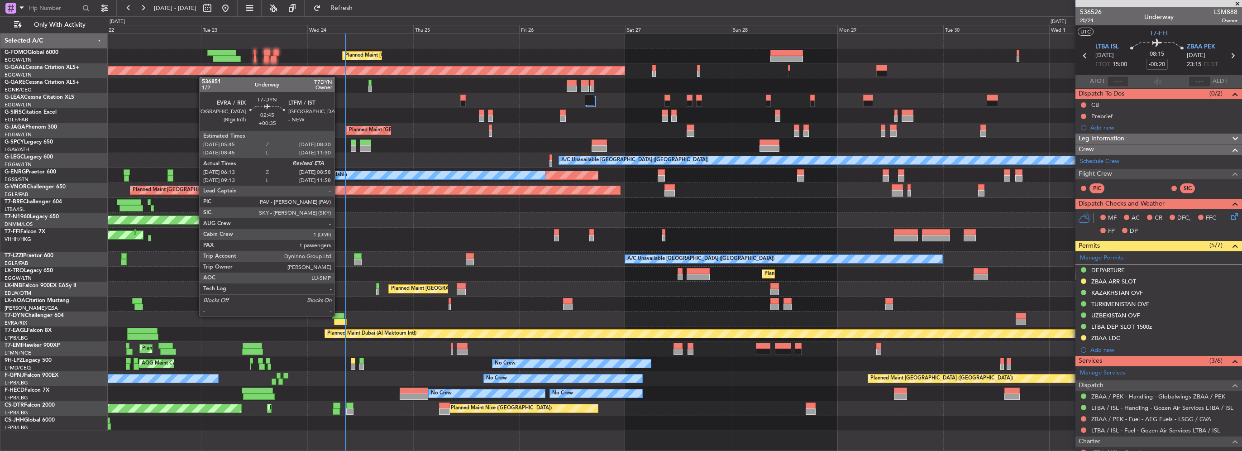
click at [338, 315] on div at bounding box center [338, 316] width 12 height 6
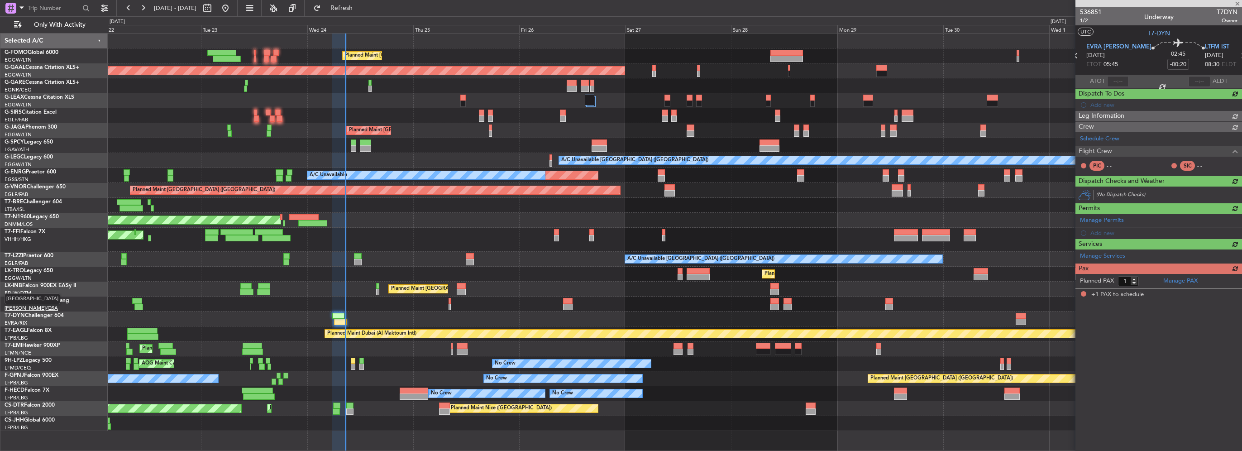
type input "+00:35"
type input "06:13"
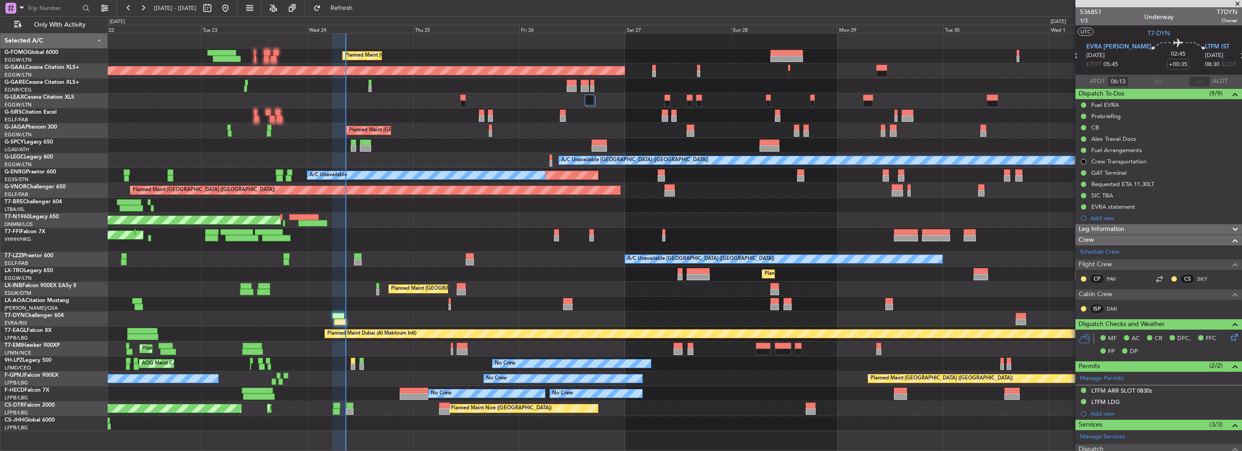
click at [0, 210] on html "22 Sep 2025 - 02 Oct 2025 Refresh Quick Links Only With Activity Planned Maint …" at bounding box center [621, 225] width 1242 height 451
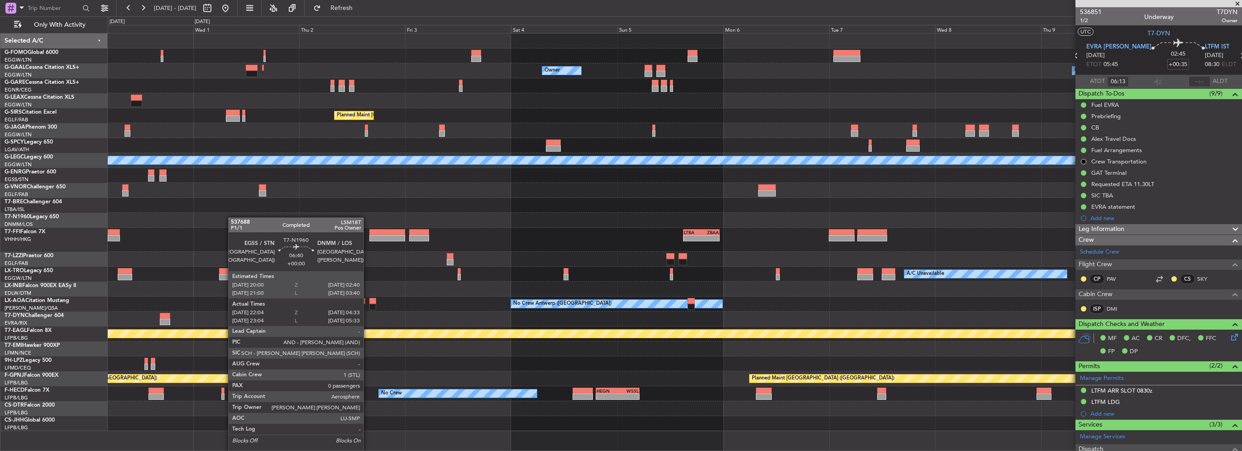
click at [135, 214] on div "Owner Owner Owner Planned Maint London (Luton) A/C Unavailable London (Luton) -…" at bounding box center [674, 231] width 1133 height 397
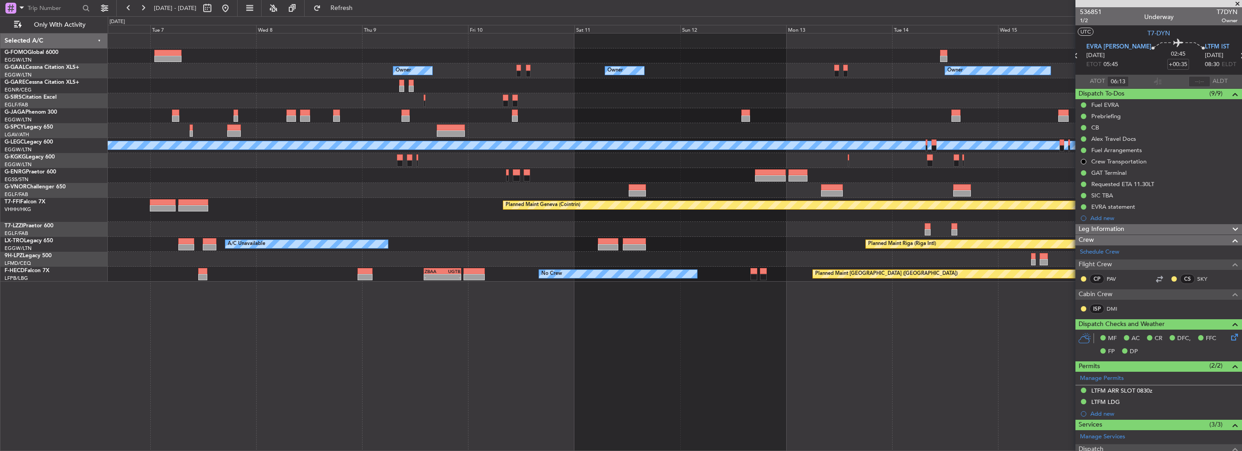
click at [813, 220] on div "Owner Owner Owner No Crew Owner Owner Owner A/C Unavailable London (Luton) Plan…" at bounding box center [674, 157] width 1133 height 248
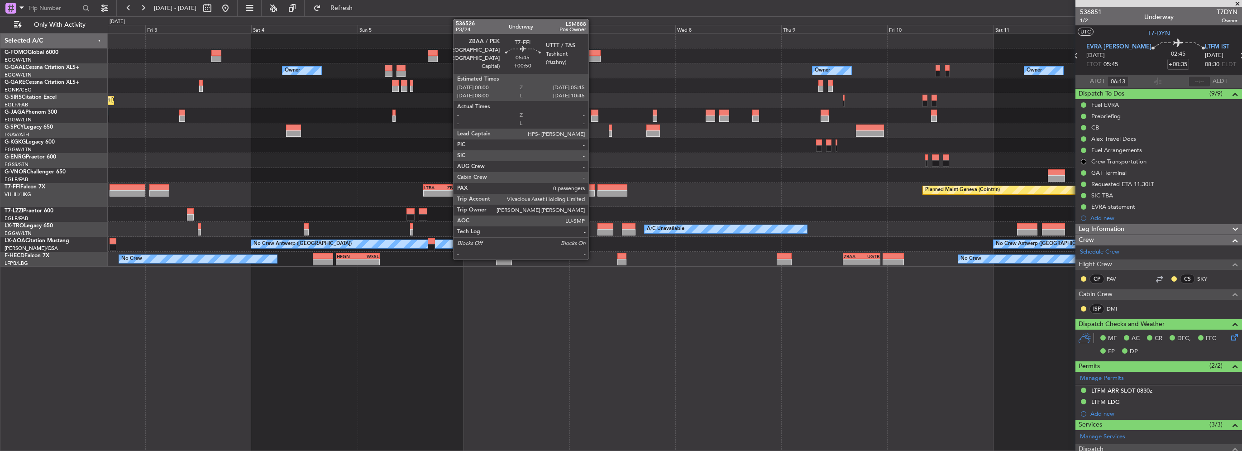
click at [587, 189] on div at bounding box center [582, 187] width 26 height 6
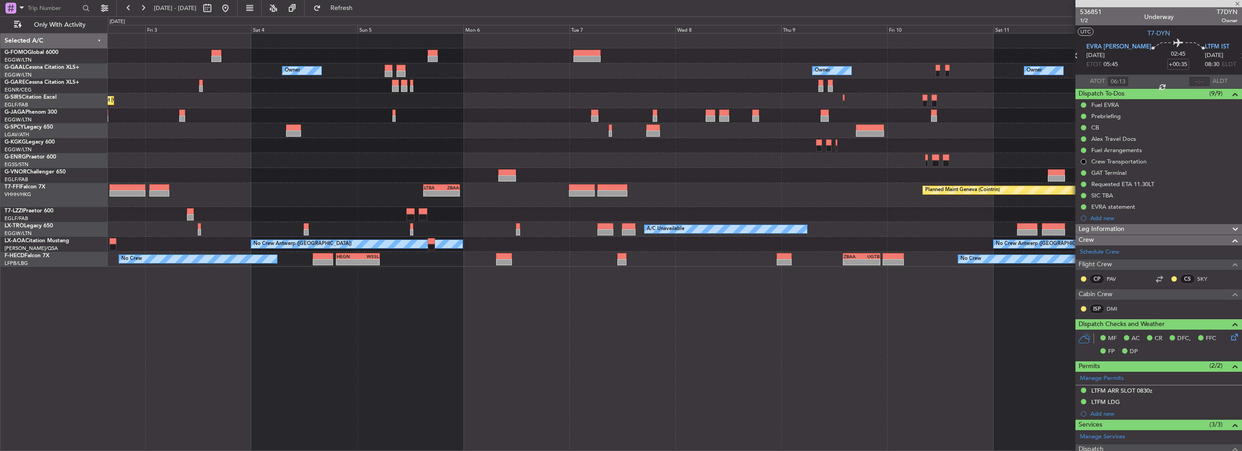
type input "+00:50"
type input "0"
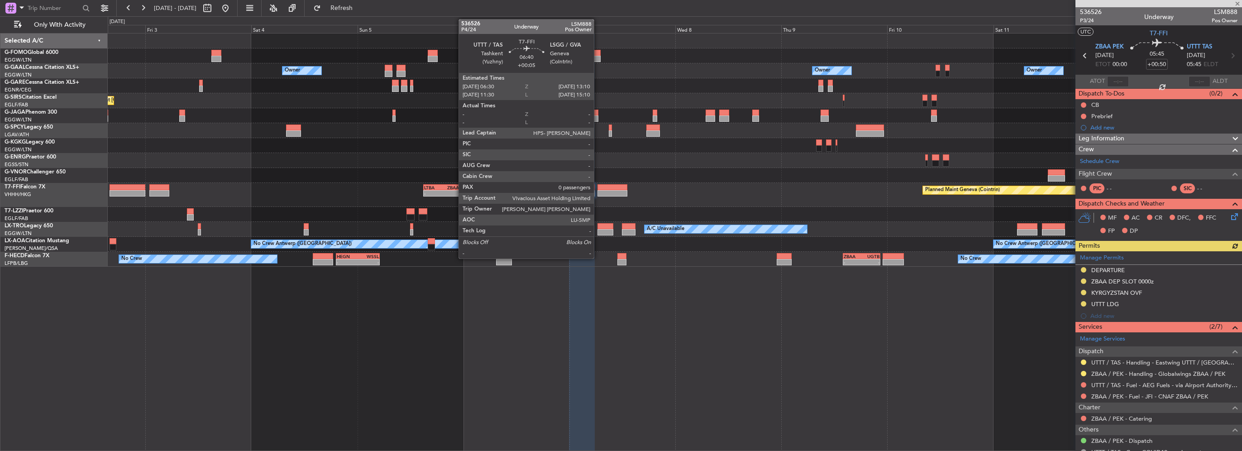
click at [598, 192] on div at bounding box center [612, 193] width 30 height 6
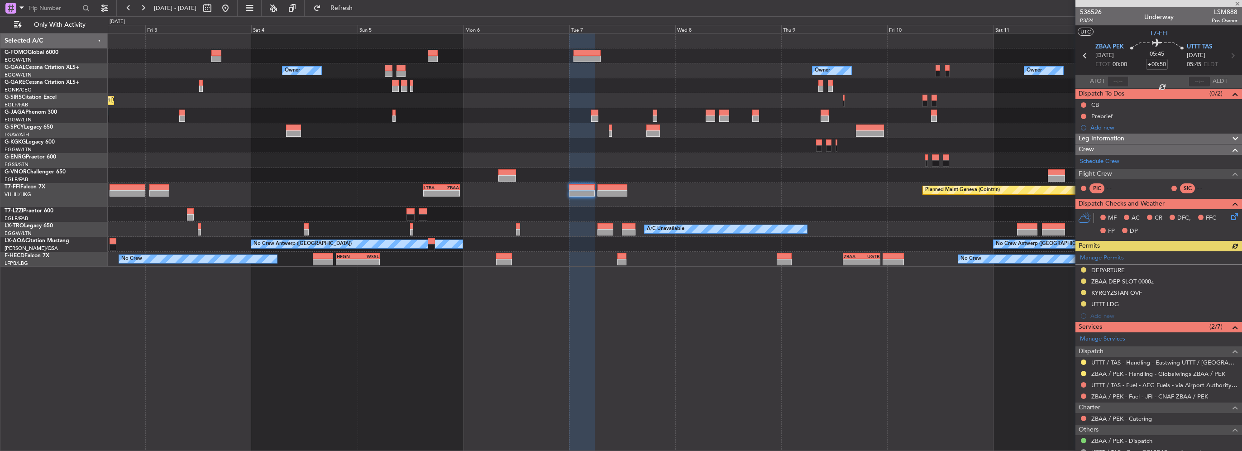
type input "+00:05"
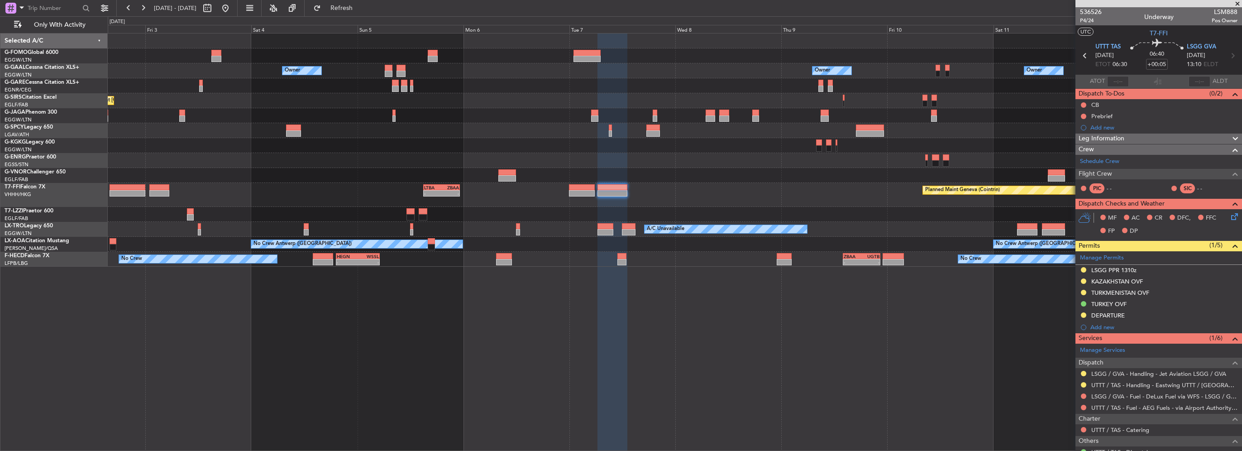
click at [809, 163] on div "Owner Owner Owner Owner Planned Maint London (Luton) A/C Unavailable Istanbul (…" at bounding box center [674, 149] width 1133 height 233
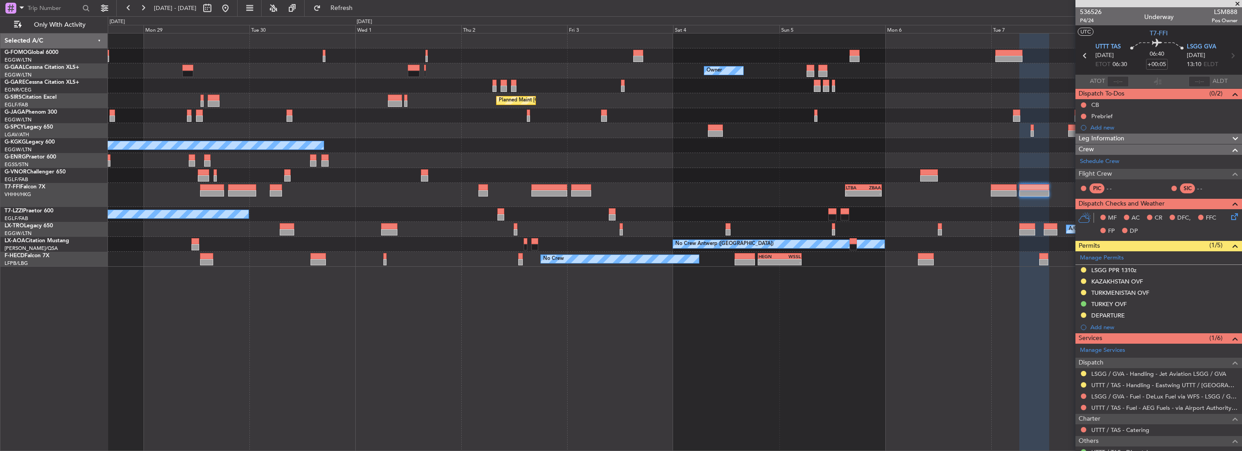
click at [818, 157] on div "Unplanned Maint [GEOGRAPHIC_DATA] ([GEOGRAPHIC_DATA]) A/C Unavailable" at bounding box center [674, 160] width 1133 height 15
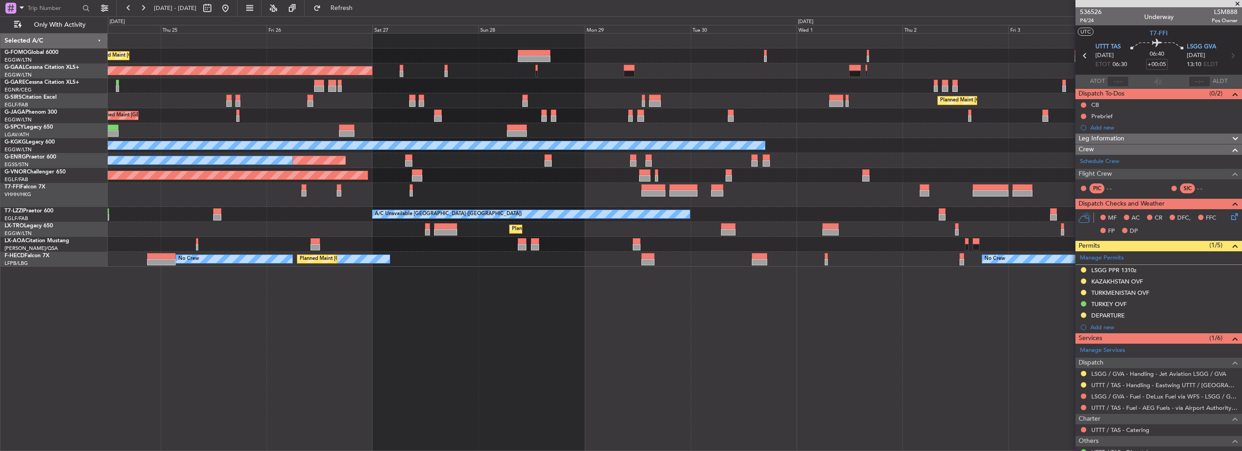
click at [654, 161] on div "Planned Maint London (Luton) Owner Planned Maint Dusseldorf Planned Maint Londo…" at bounding box center [674, 149] width 1133 height 233
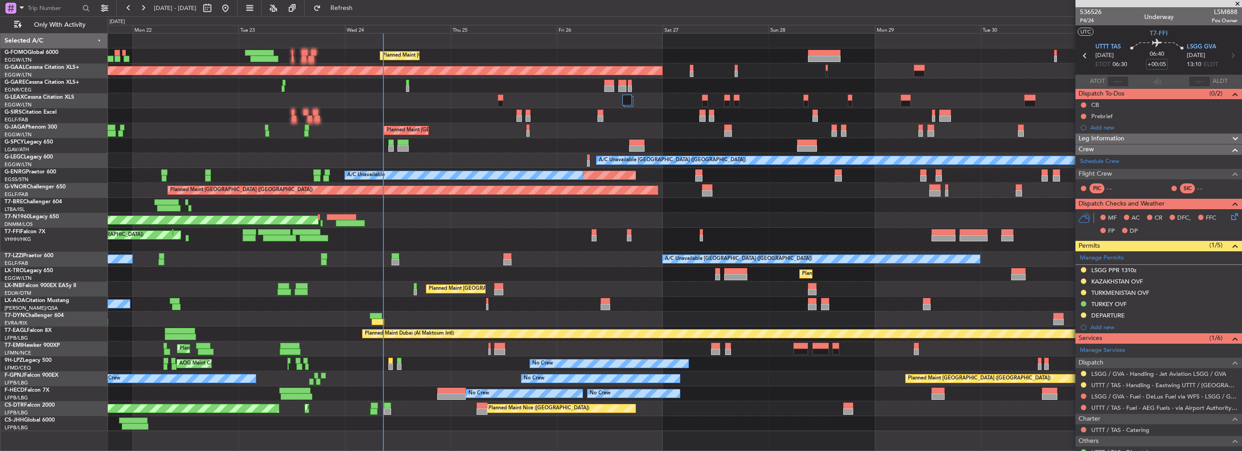
click at [534, 280] on div "Planned Maint London (Luton) Planned Maint Dusseldorf Owner Planned Maint Londo…" at bounding box center [674, 231] width 1133 height 397
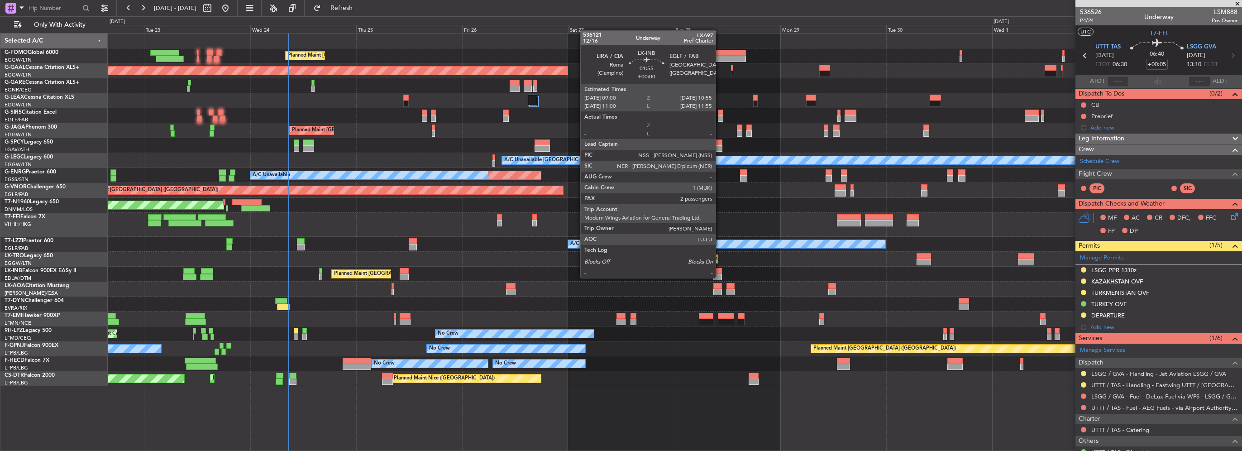
click at [719, 277] on div at bounding box center [717, 277] width 9 height 6
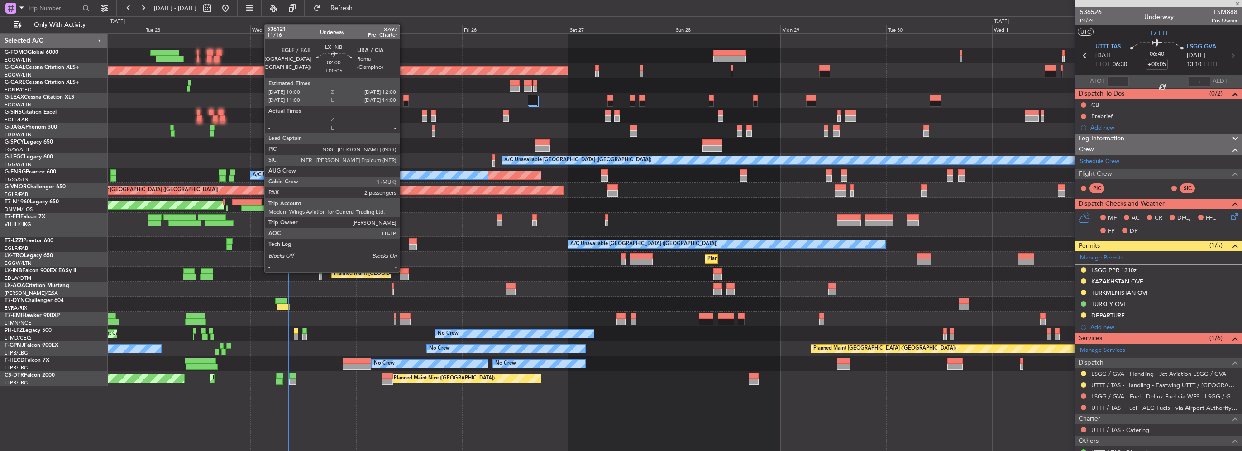
type input "2"
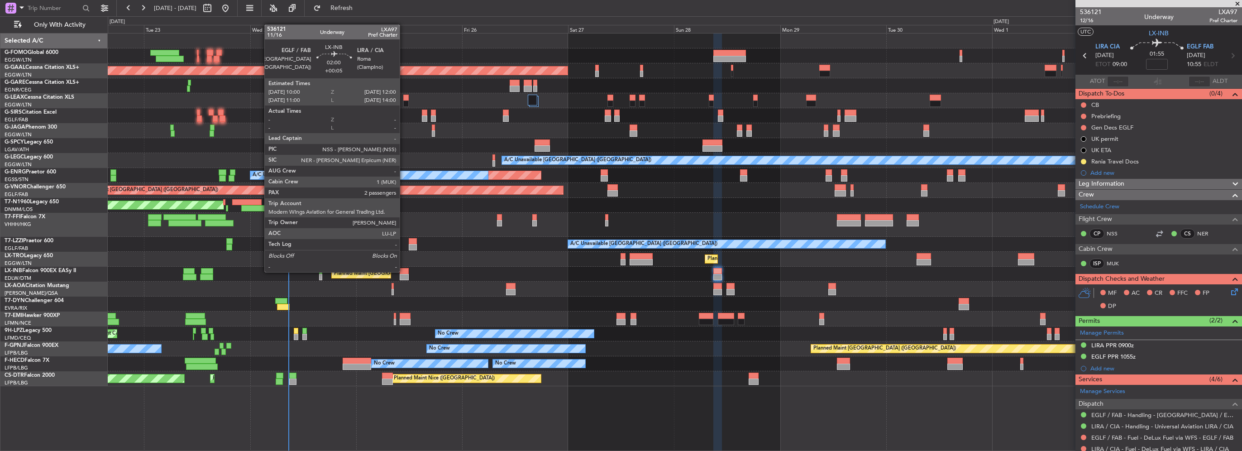
click at [404, 271] on div at bounding box center [404, 271] width 9 height 6
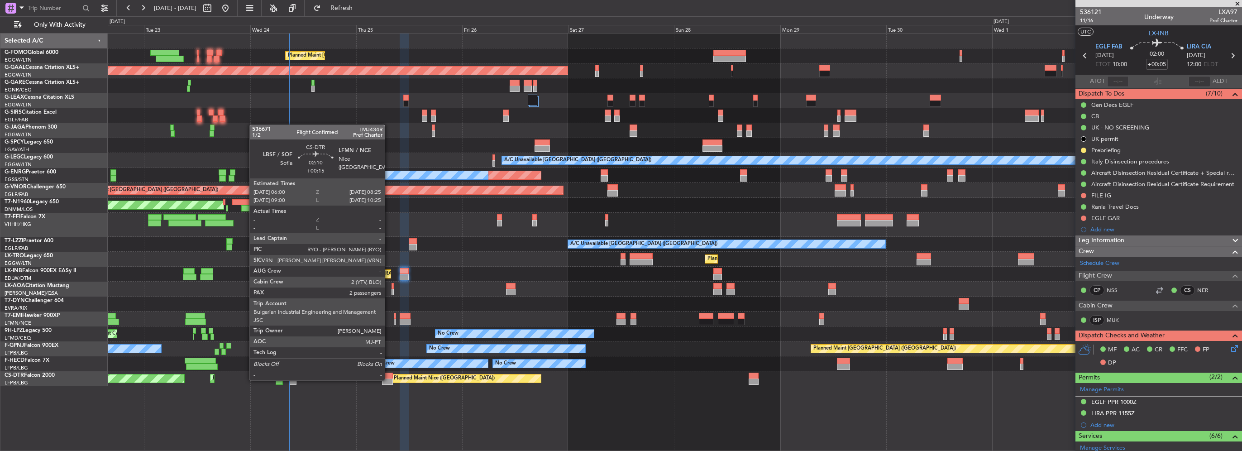
click at [384, 379] on div at bounding box center [387, 381] width 11 height 6
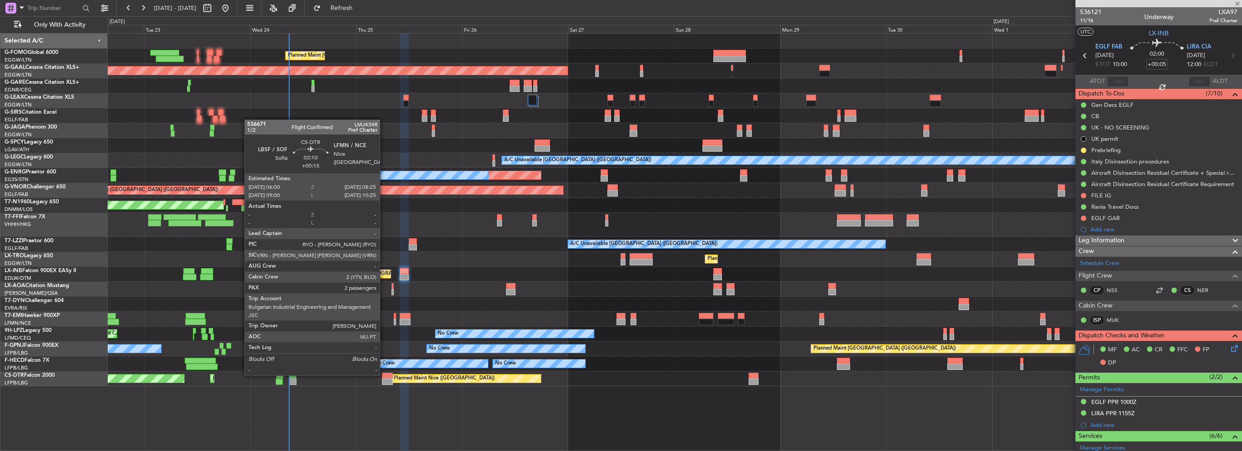
type input "+00:15"
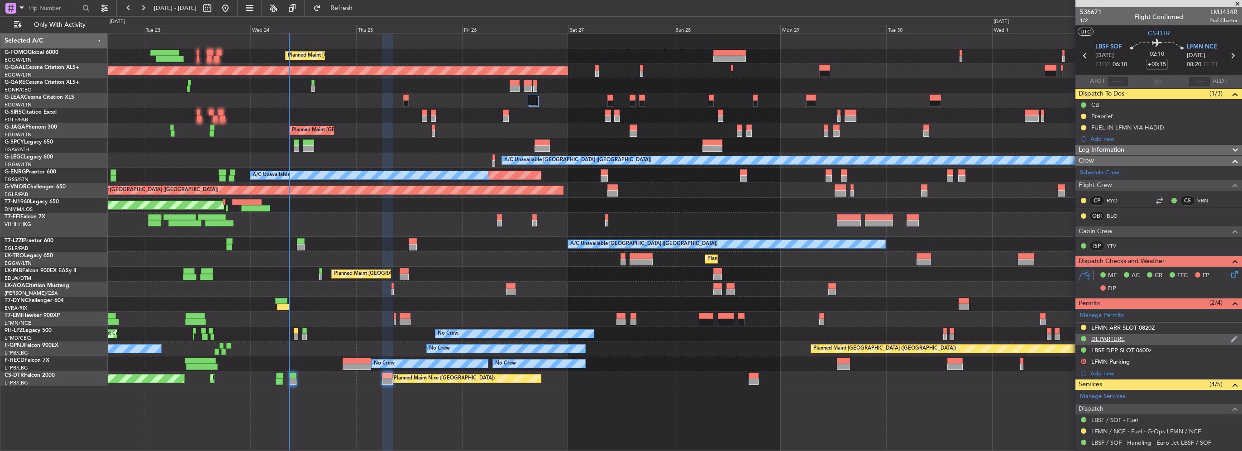
scroll to position [95, 0]
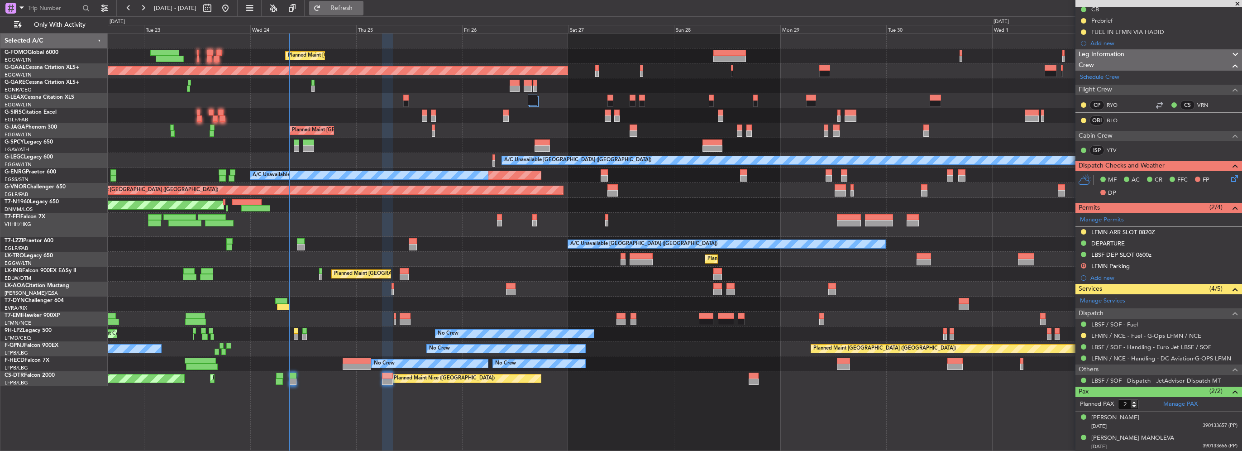
click at [354, 9] on span "Refresh" at bounding box center [342, 8] width 38 height 6
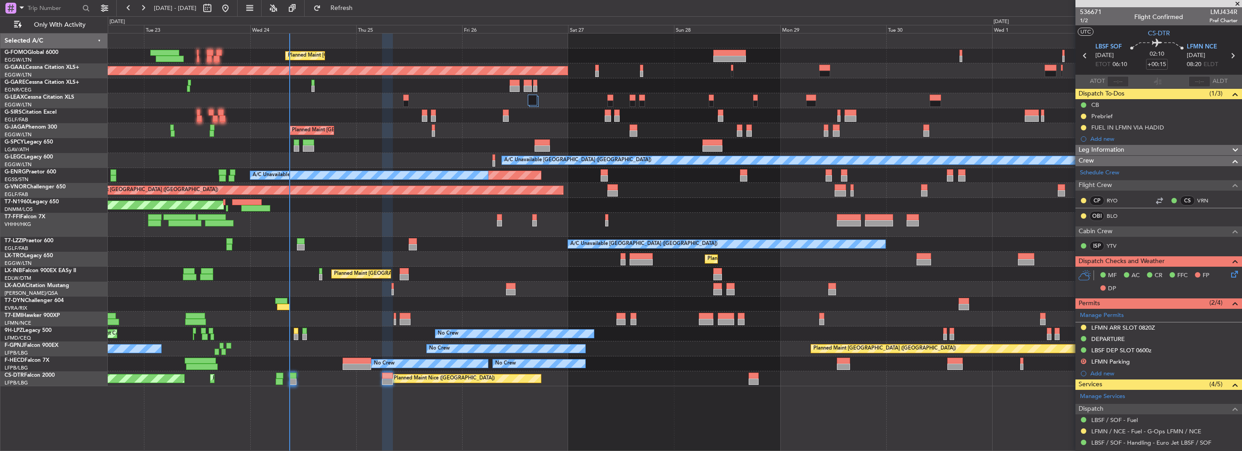
scroll to position [95, 0]
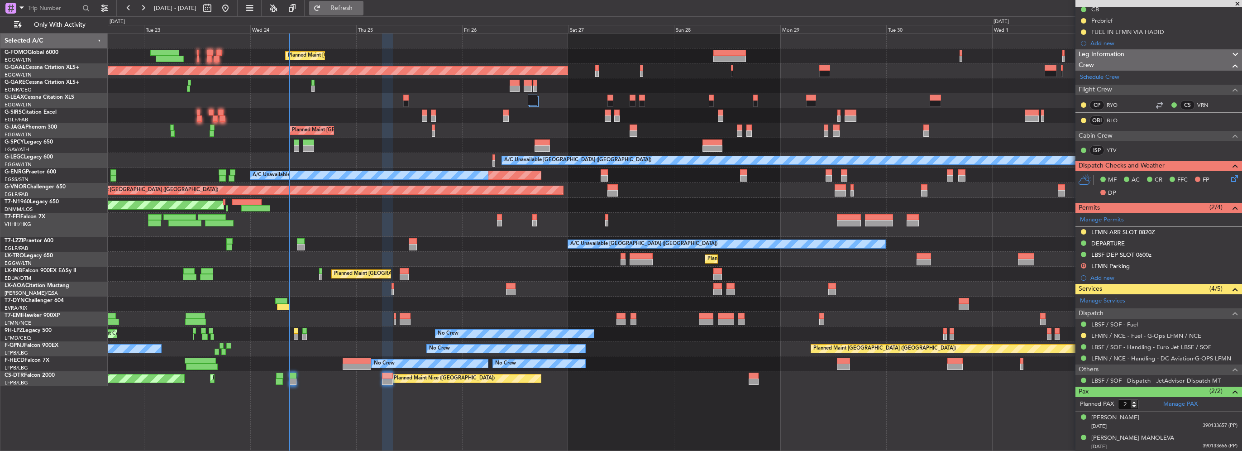
click at [353, 6] on span "Refresh" at bounding box center [342, 8] width 38 height 6
click at [578, 210] on div "AOG Maint London ([GEOGRAPHIC_DATA])" at bounding box center [674, 205] width 1133 height 15
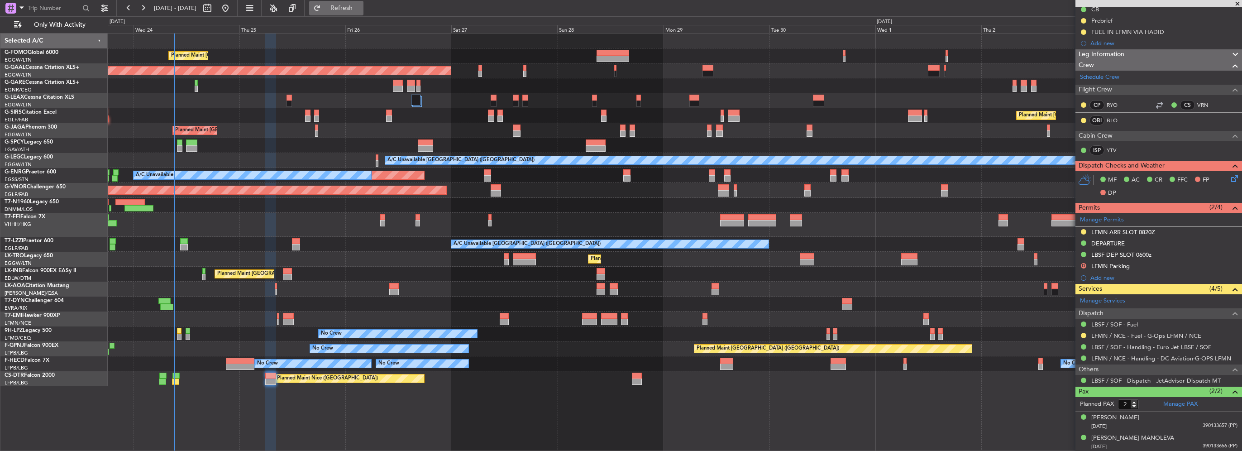
click at [361, 10] on span "Refresh" at bounding box center [342, 8] width 38 height 6
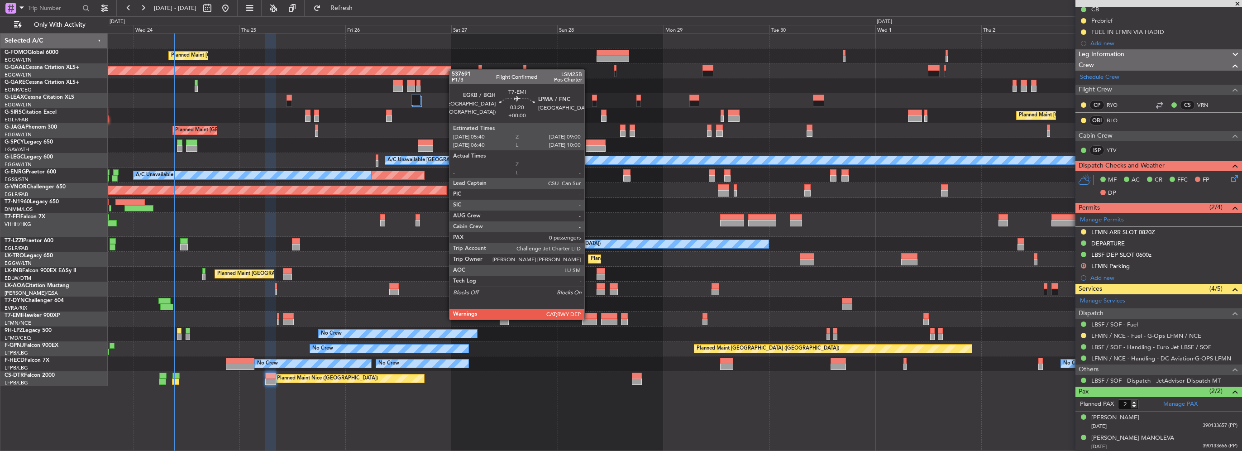
click at [588, 319] on div at bounding box center [589, 322] width 15 height 6
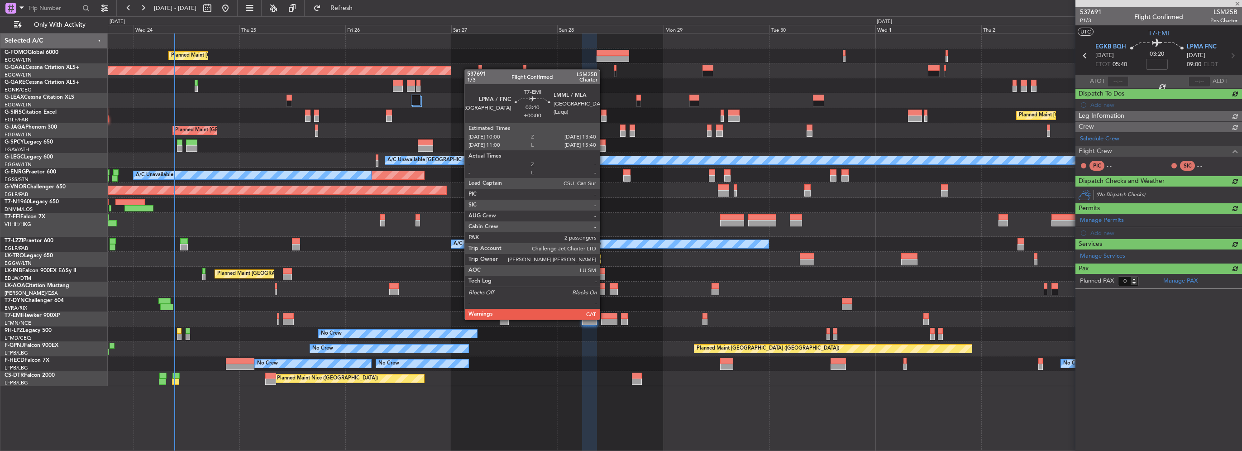
scroll to position [0, 0]
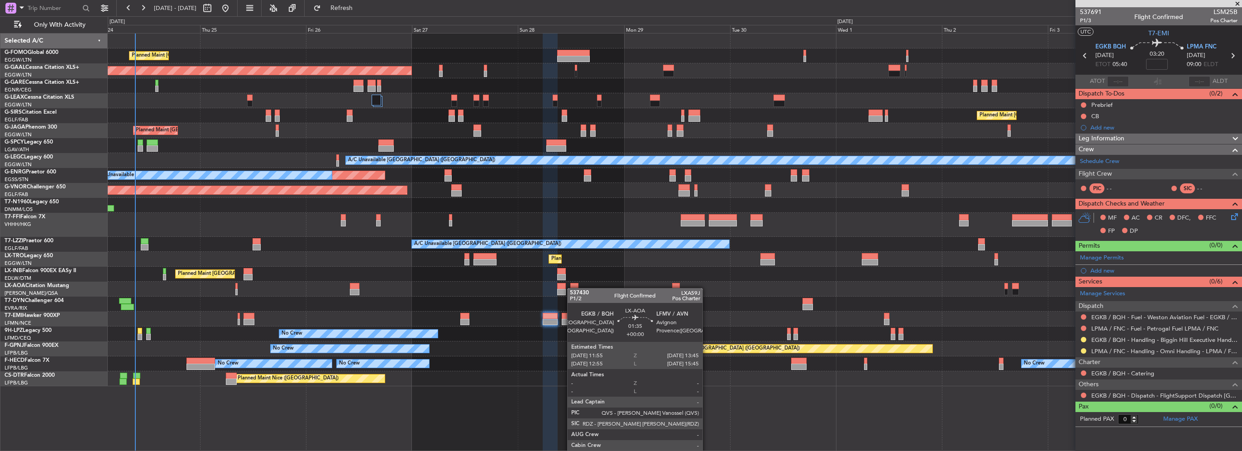
click at [571, 288] on div "Planned Maint London (Luton) Planned Maint Dusseldorf Owner Planned Maint Londo…" at bounding box center [674, 209] width 1133 height 352
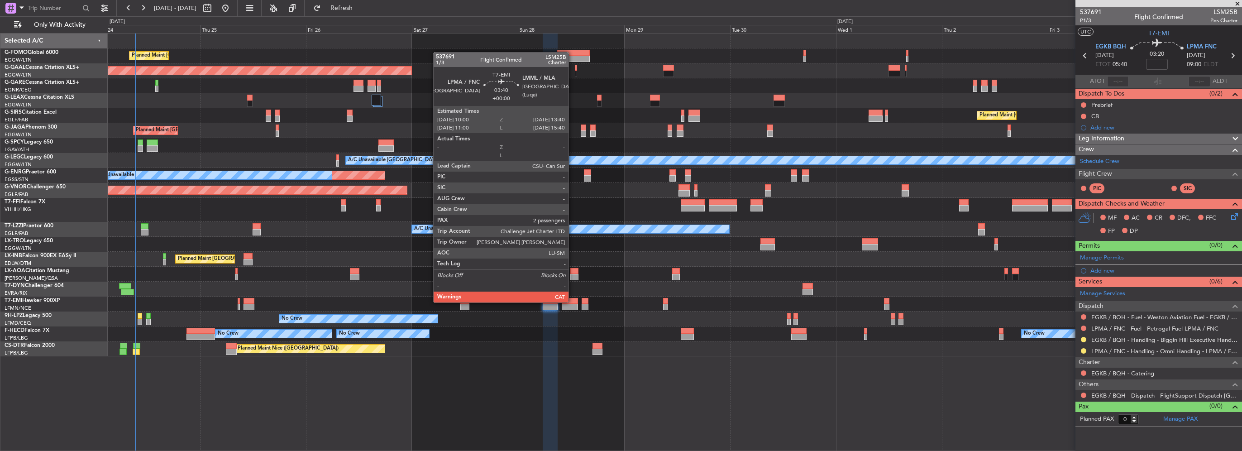
click at [572, 301] on div at bounding box center [569, 301] width 16 height 6
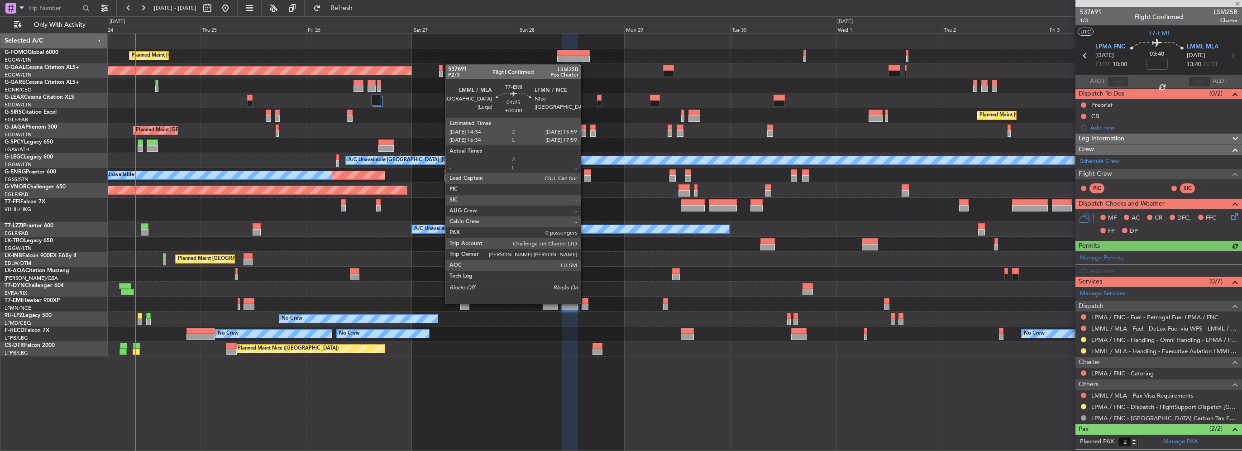
click at [585, 303] on div at bounding box center [584, 301] width 6 height 6
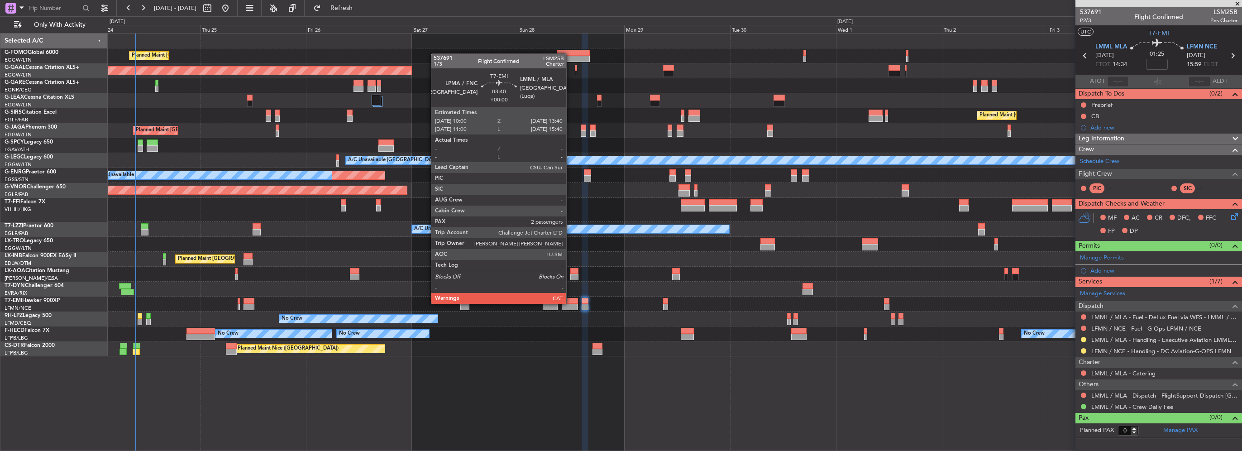
click at [570, 303] on div at bounding box center [569, 301] width 16 height 6
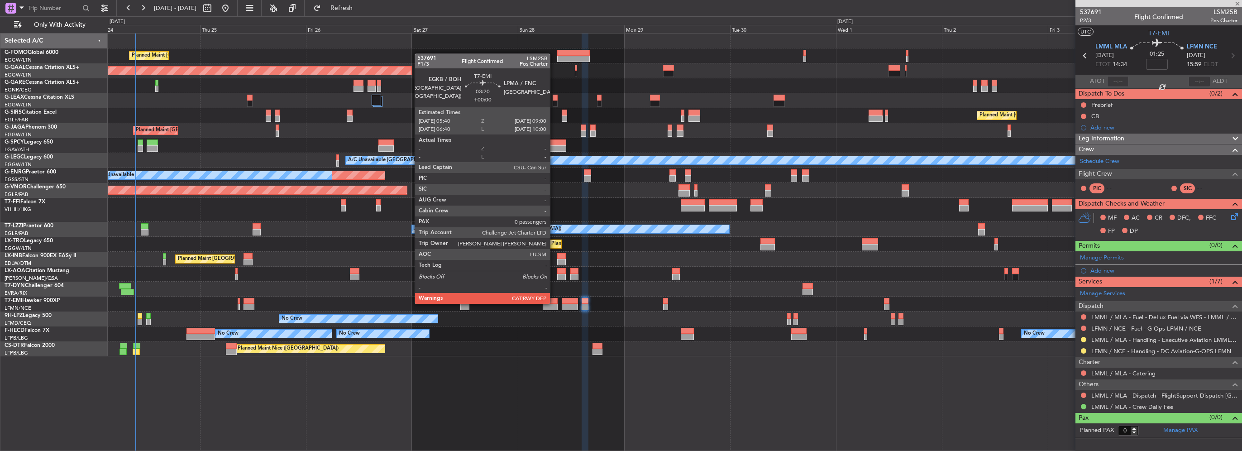
type input "2"
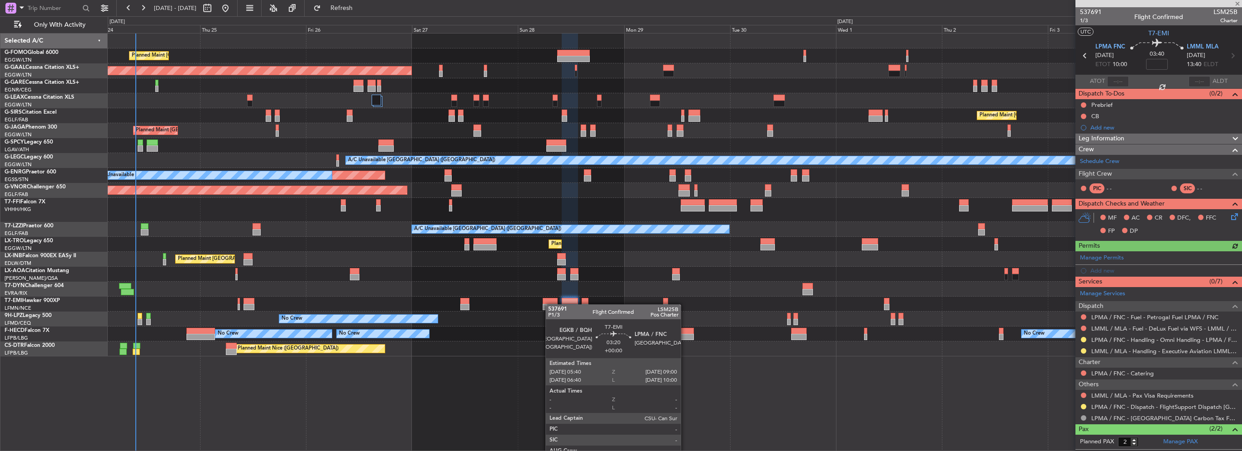
click at [550, 306] on div "Planned Maint [GEOGRAPHIC_DATA]" at bounding box center [674, 303] width 1133 height 15
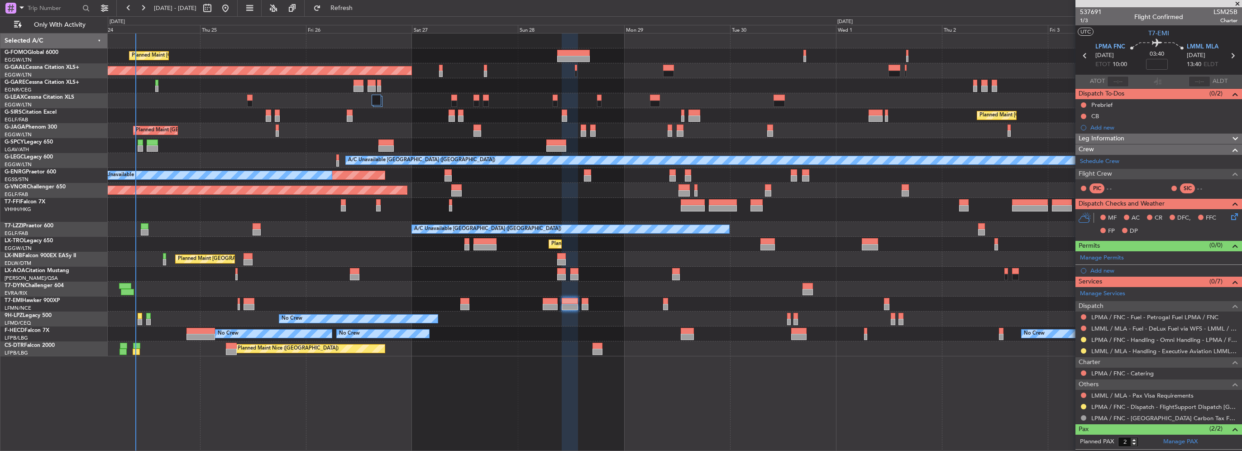
click at [222, 279] on div "No Crew Antwerp (Deurne) No Crew Nice (Côte d'Azur Airport)" at bounding box center [674, 273] width 1133 height 15
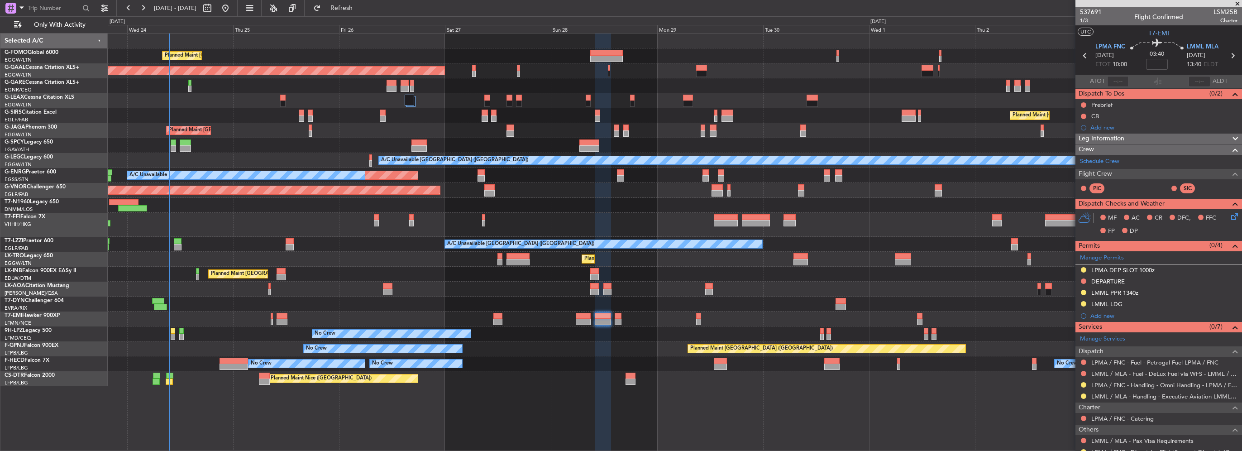
click at [516, 278] on div "Planned Maint [GEOGRAPHIC_DATA] ([GEOGRAPHIC_DATA])" at bounding box center [674, 273] width 1133 height 15
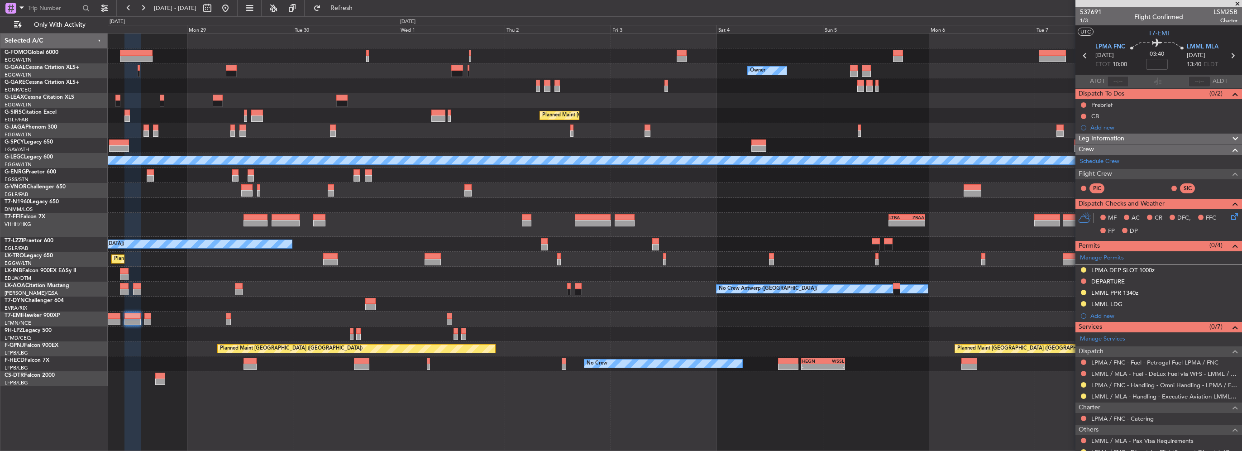
click at [416, 239] on div "A/C Unavailable [GEOGRAPHIC_DATA] ([GEOGRAPHIC_DATA])" at bounding box center [674, 244] width 1133 height 15
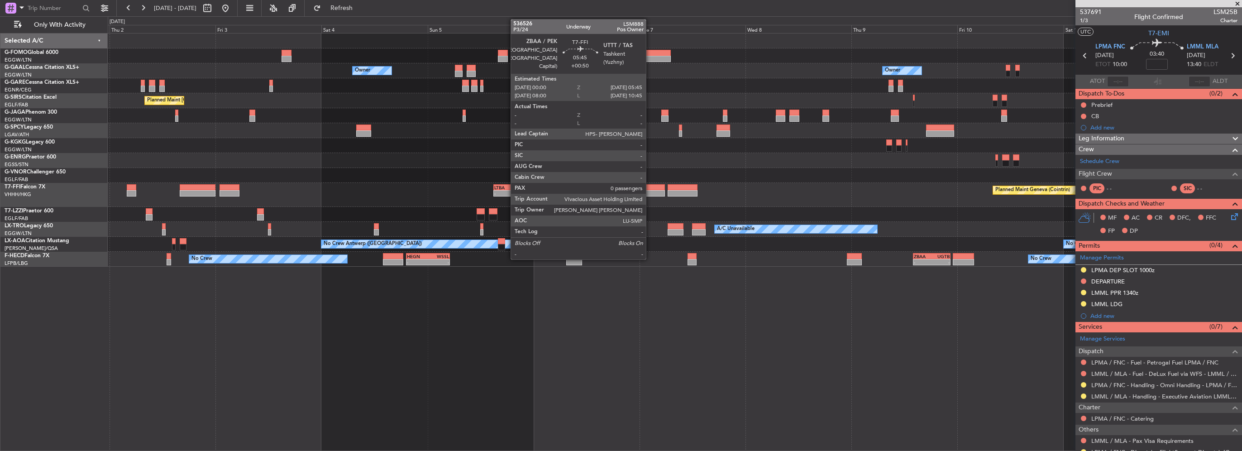
click at [650, 192] on div at bounding box center [652, 193] width 26 height 6
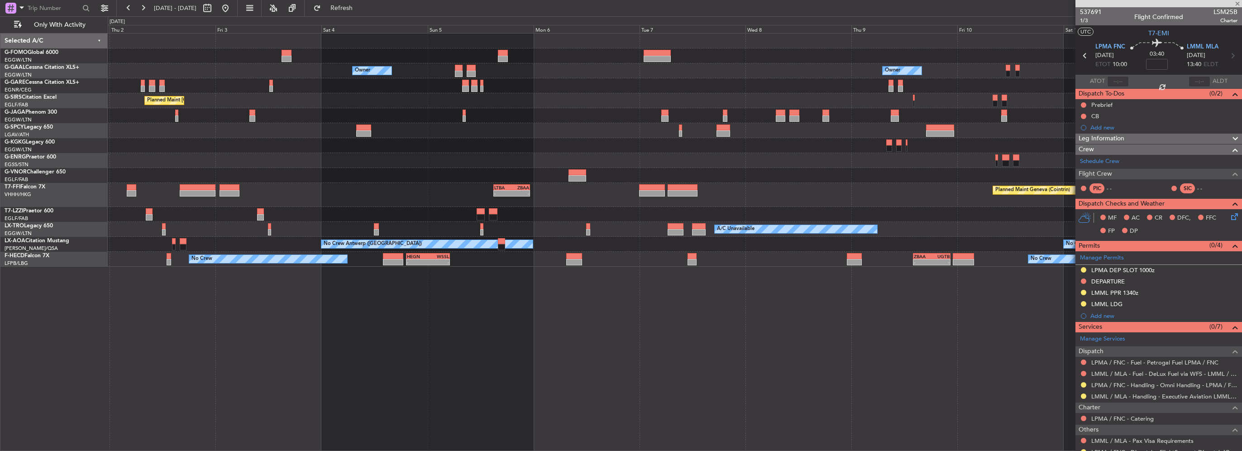
type input "+00:50"
type input "0"
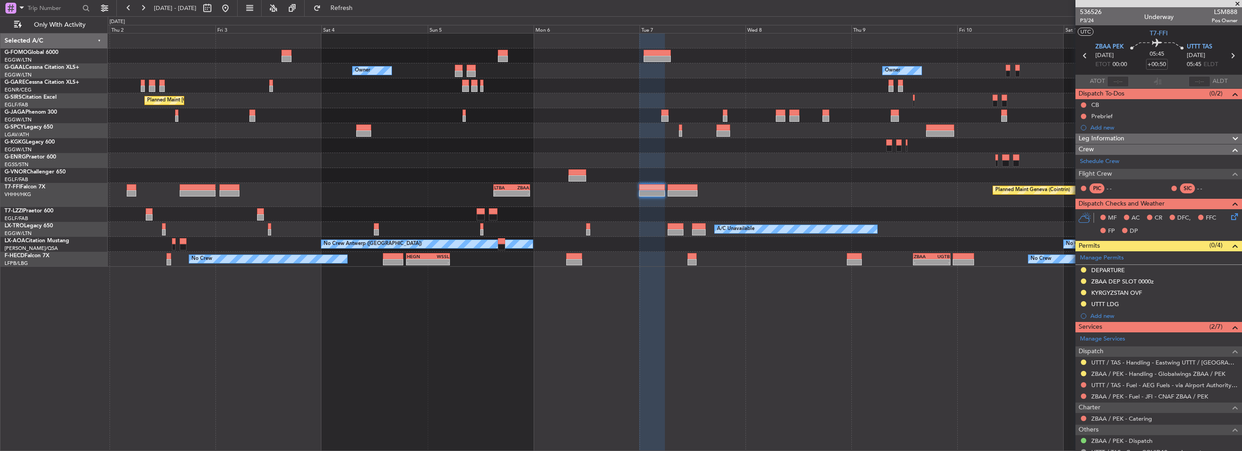
click at [1117, 143] on span "Leg Information" at bounding box center [1101, 138] width 46 height 10
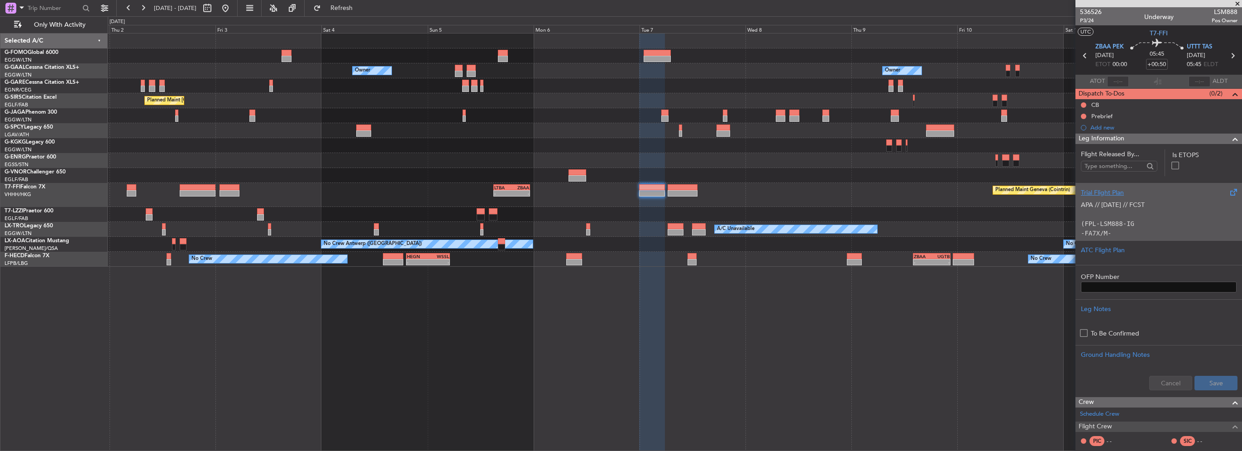
click at [1109, 228] on p "(FPL-LSM888-IG" at bounding box center [1158, 224] width 156 height 10
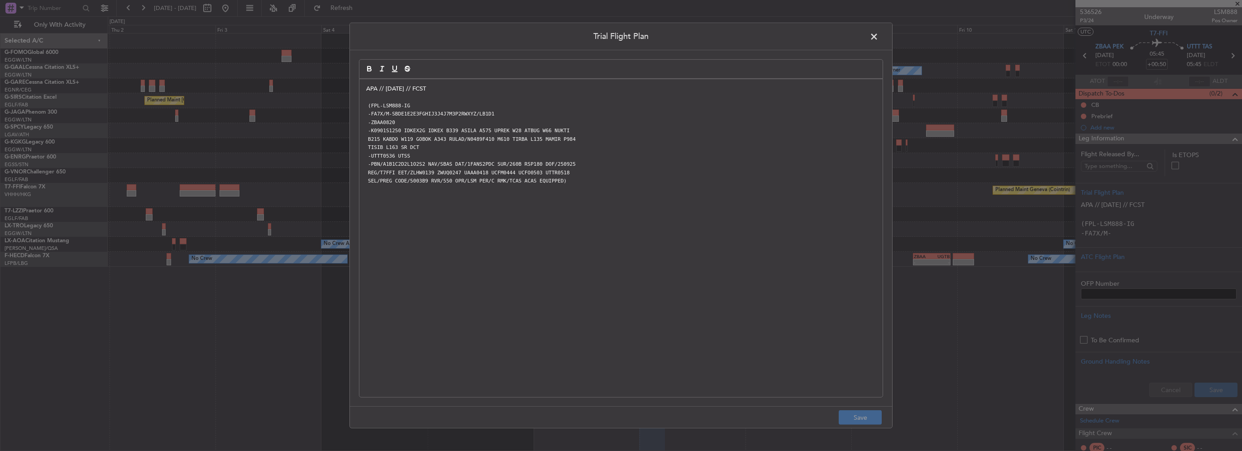
click at [362, 86] on div "APA // 24SEP // FCST (FPL-LSM888-IG -FA7X/M-SBDE1E2E3FGHIJ3J4J7M3P2RWXYZ/LB1D1 …" at bounding box center [620, 238] width 523 height 318
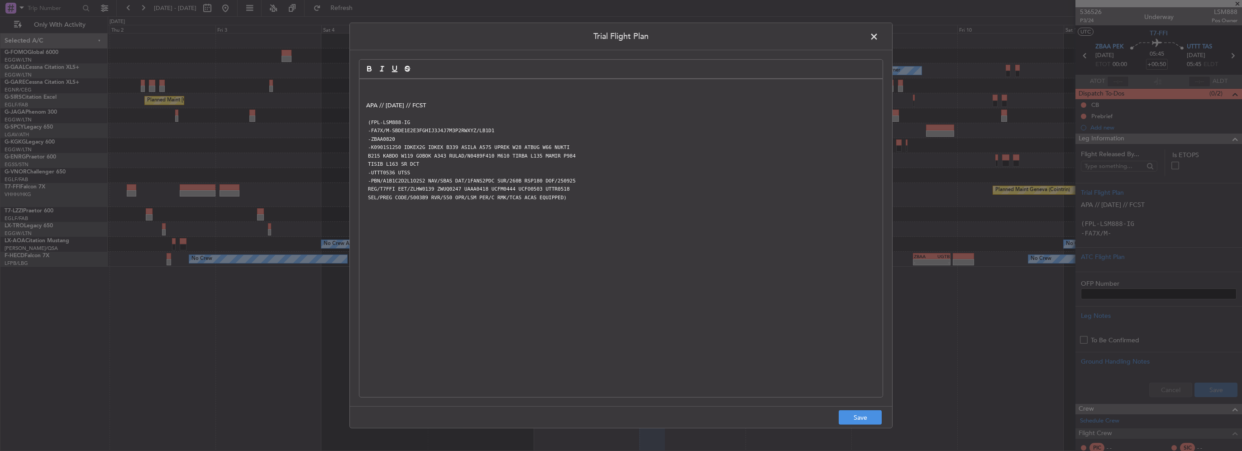
click at [373, 88] on p at bounding box center [620, 89] width 509 height 8
click at [863, 417] on button "Save" at bounding box center [859, 417] width 43 height 14
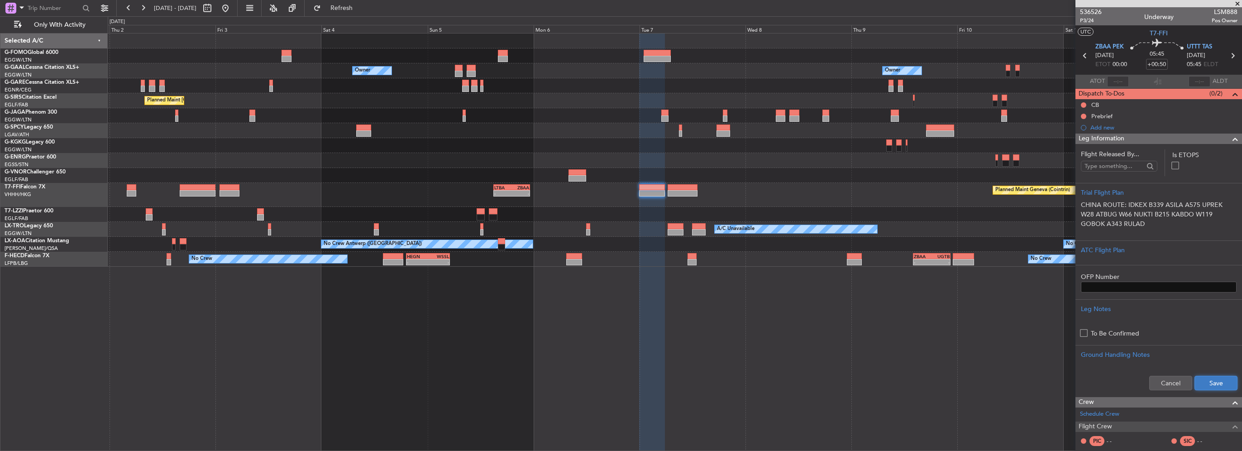
click at [1222, 385] on button "Save" at bounding box center [1215, 383] width 43 height 14
drag, startPoint x: 1229, startPoint y: 138, endPoint x: 796, endPoint y: 154, distance: 433.3
click at [1229, 138] on span at bounding box center [1234, 138] width 11 height 11
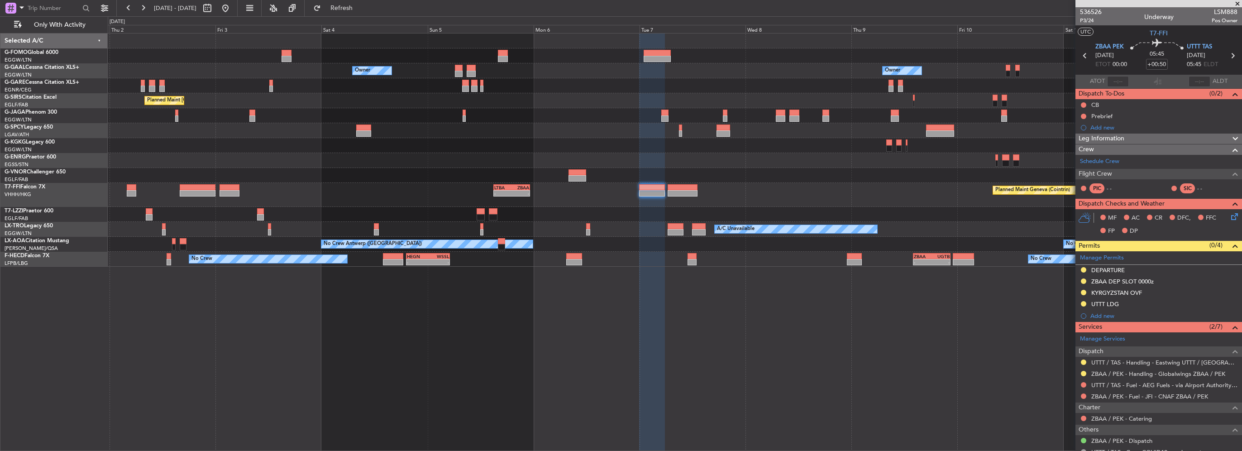
click at [831, 225] on div "Owner Owner Owner Owner Planned Maint London (Luton) A/C Unavailable Istanbul (…" at bounding box center [674, 149] width 1133 height 233
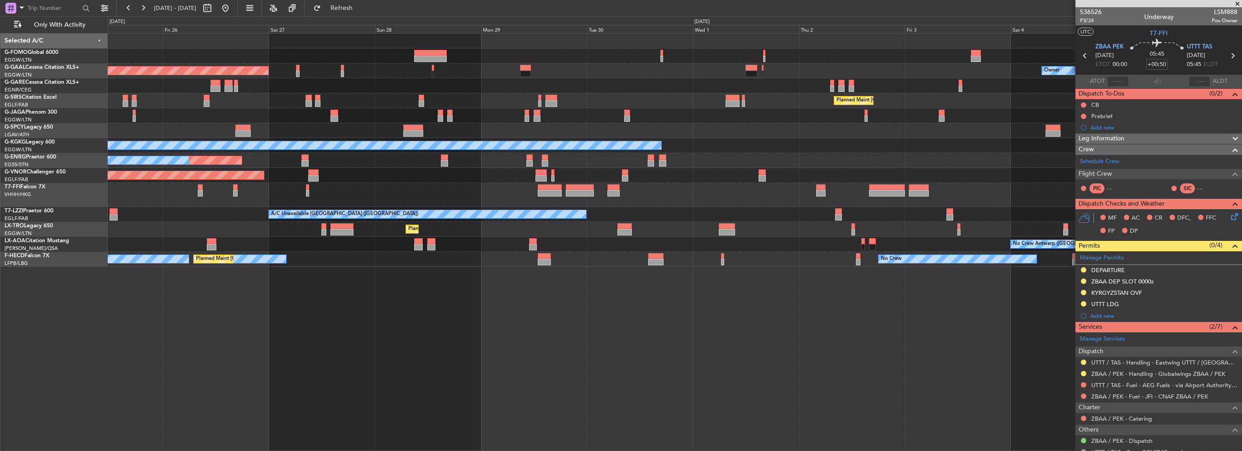
click at [796, 237] on div "Planned Maint London (Luton) Owner Planned Maint Dusseldorf Planned Maint Londo…" at bounding box center [674, 149] width 1133 height 233
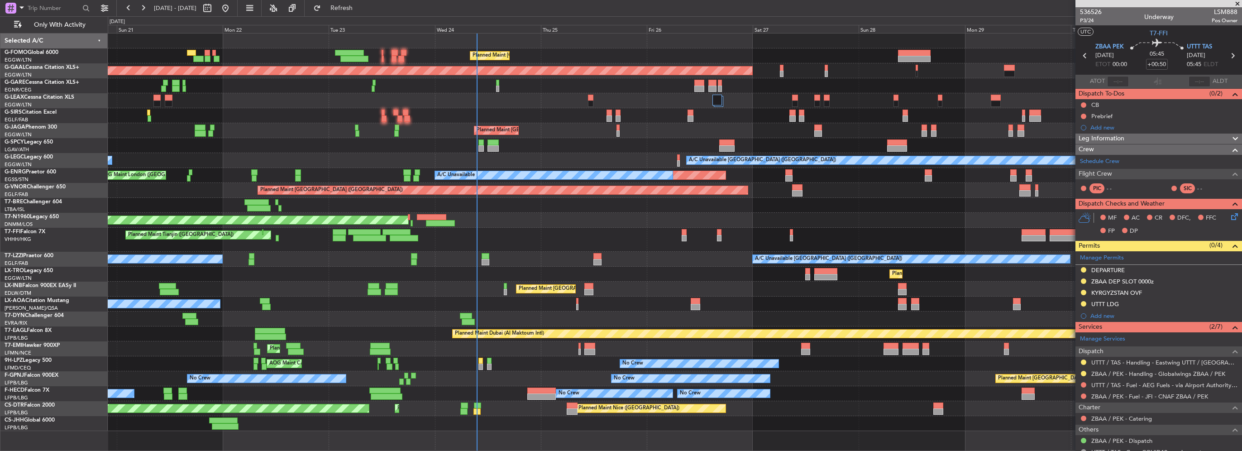
click at [289, 273] on div "Planned Maint [GEOGRAPHIC_DATA] ([GEOGRAPHIC_DATA])" at bounding box center [674, 273] width 1133 height 15
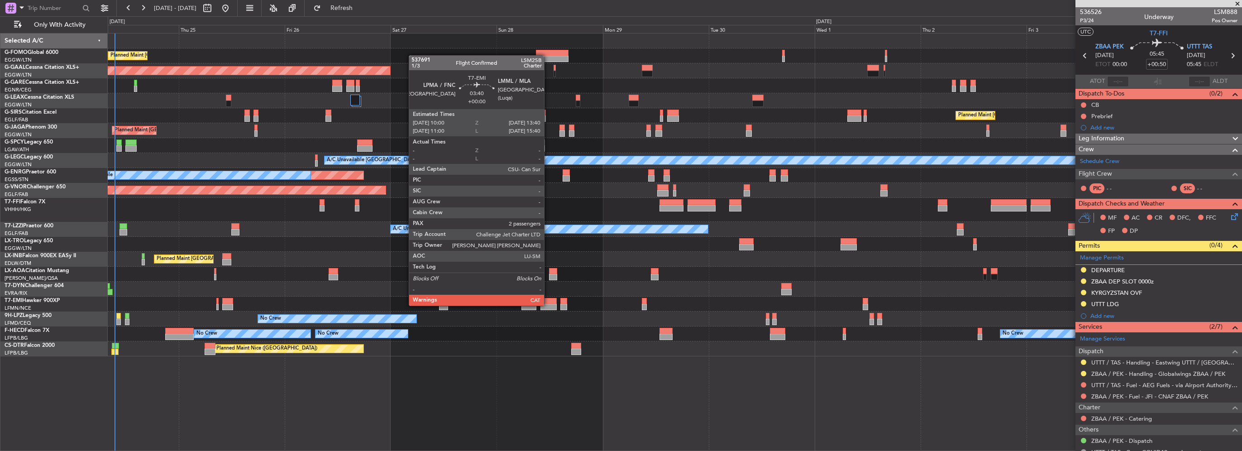
click at [548, 305] on div at bounding box center [548, 307] width 16 height 6
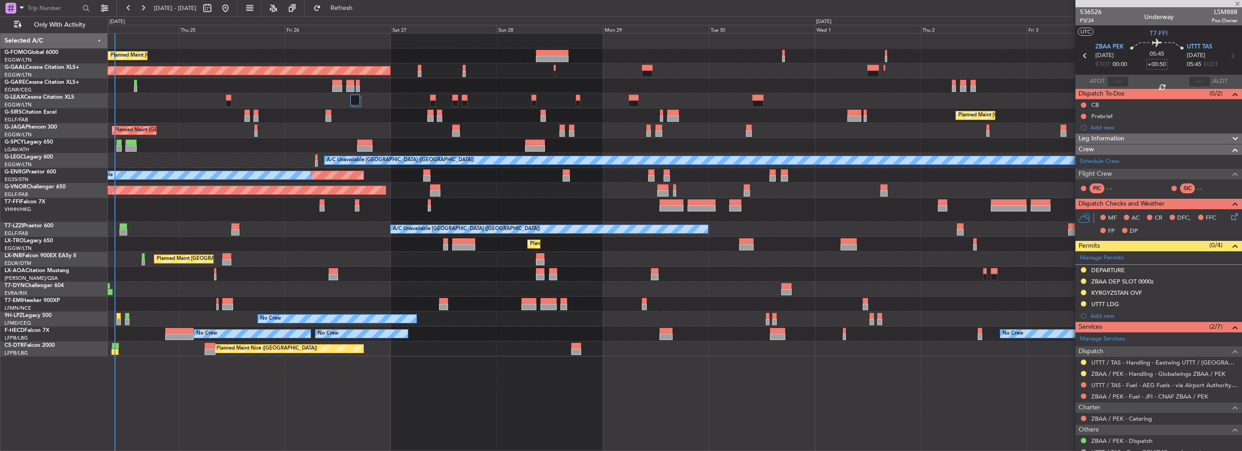
type input "2"
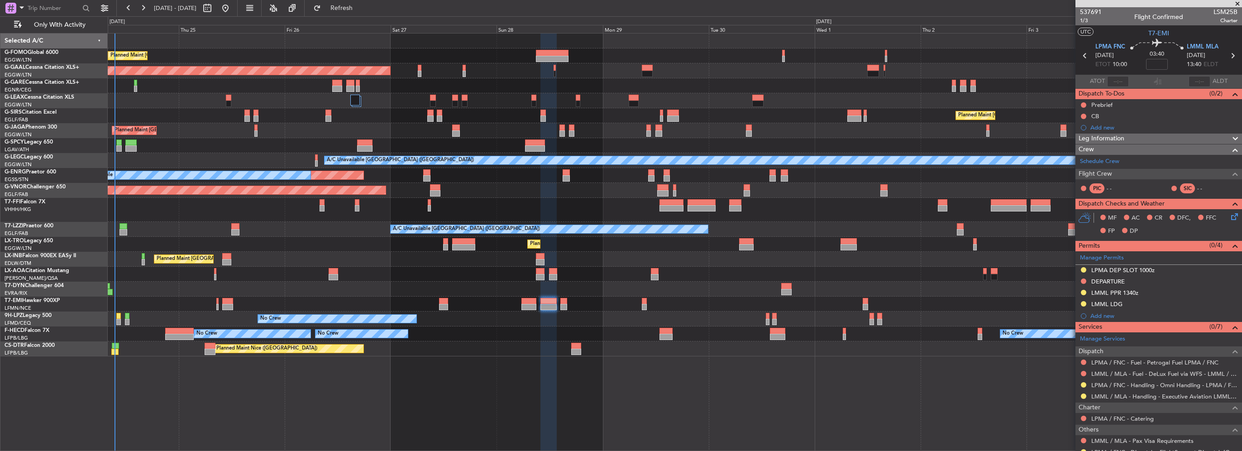
click at [573, 132] on div "Planned Maint London (Luton) Planned Maint Dusseldorf Owner Planned Maint Londo…" at bounding box center [674, 194] width 1133 height 323
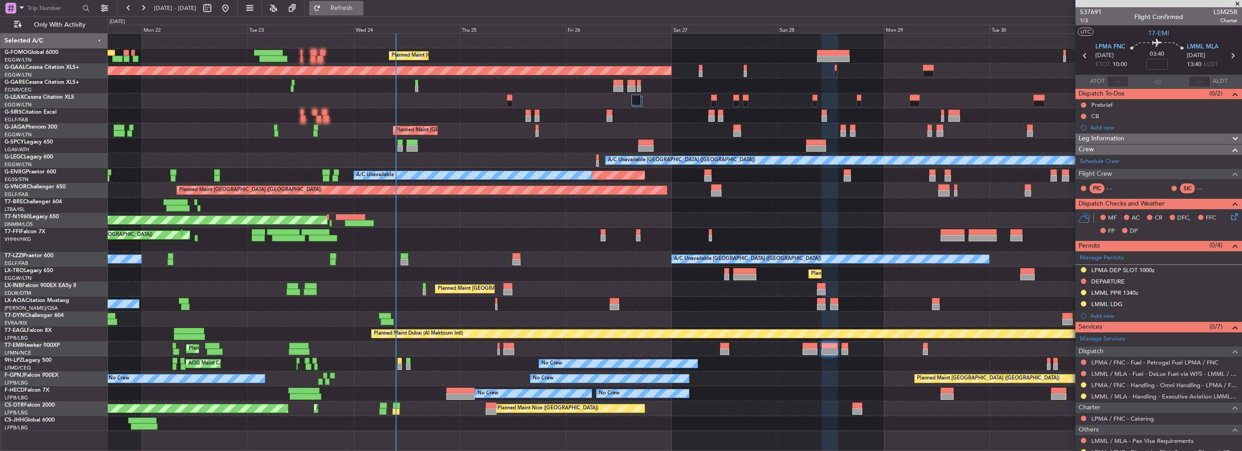
click at [363, 14] on button "Refresh" at bounding box center [336, 8] width 54 height 14
click at [276, 236] on div "Planned Maint London (Luton) Planned Maint Dusseldorf Owner Planned Maint Londo…" at bounding box center [674, 231] width 1133 height 397
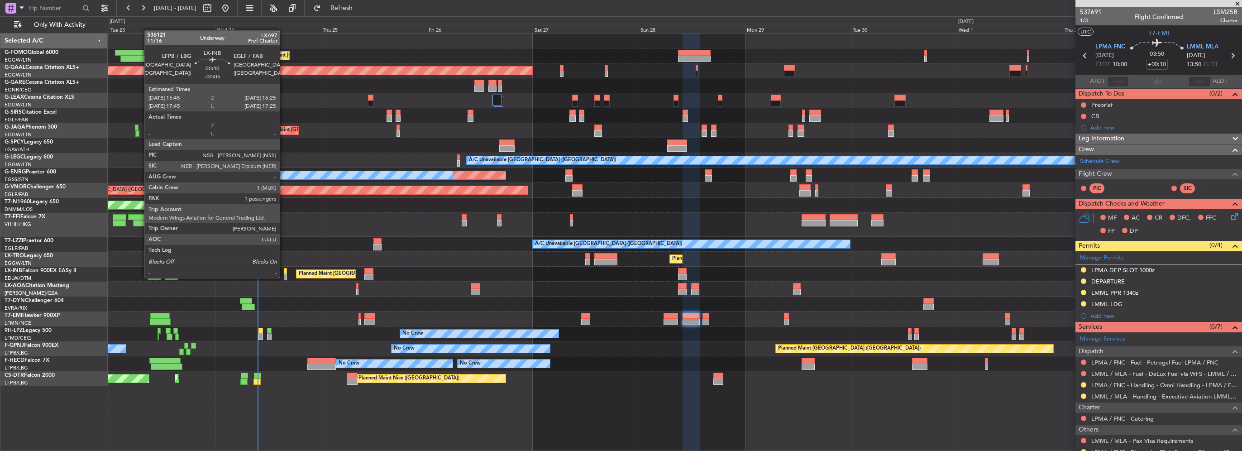
click at [284, 277] on div at bounding box center [285, 277] width 3 height 6
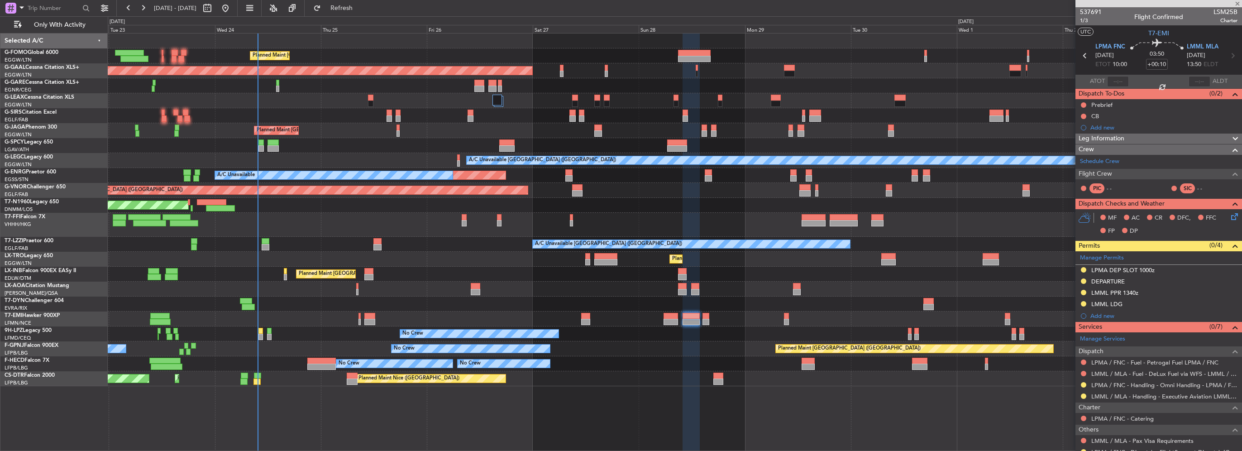
type input "-00:05"
type input "1"
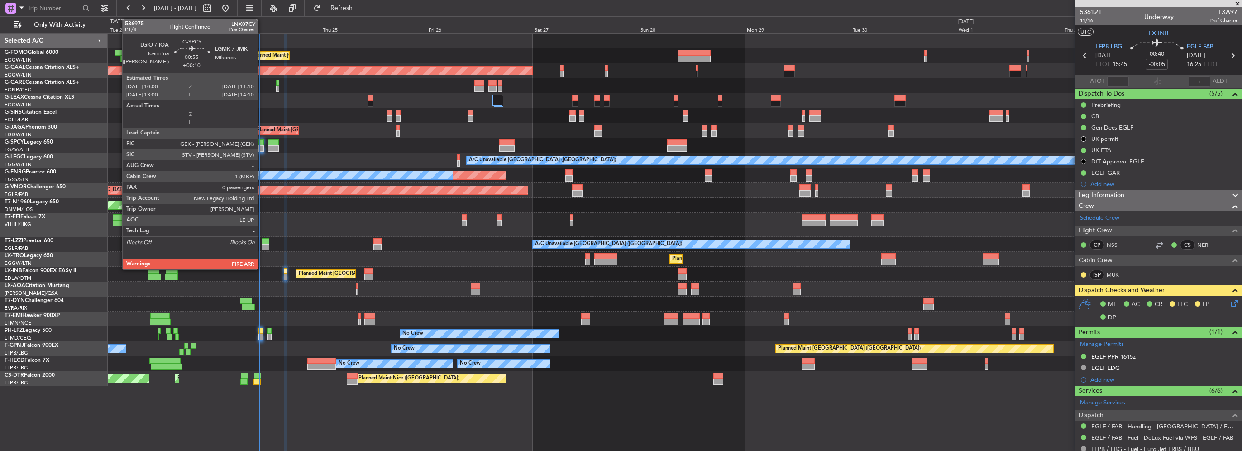
click at [262, 143] on div at bounding box center [260, 142] width 5 height 6
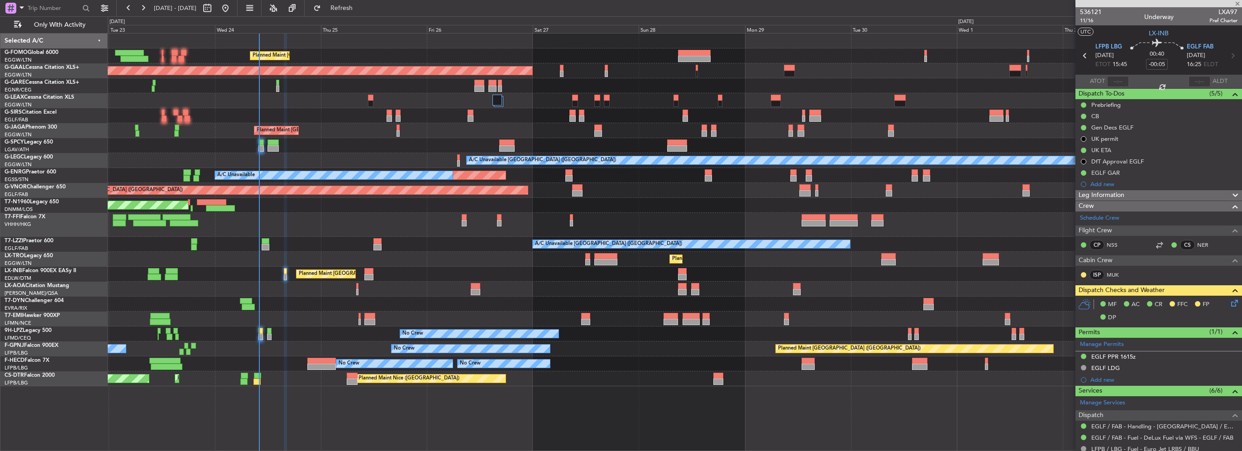
type input "+00:10"
type input "0"
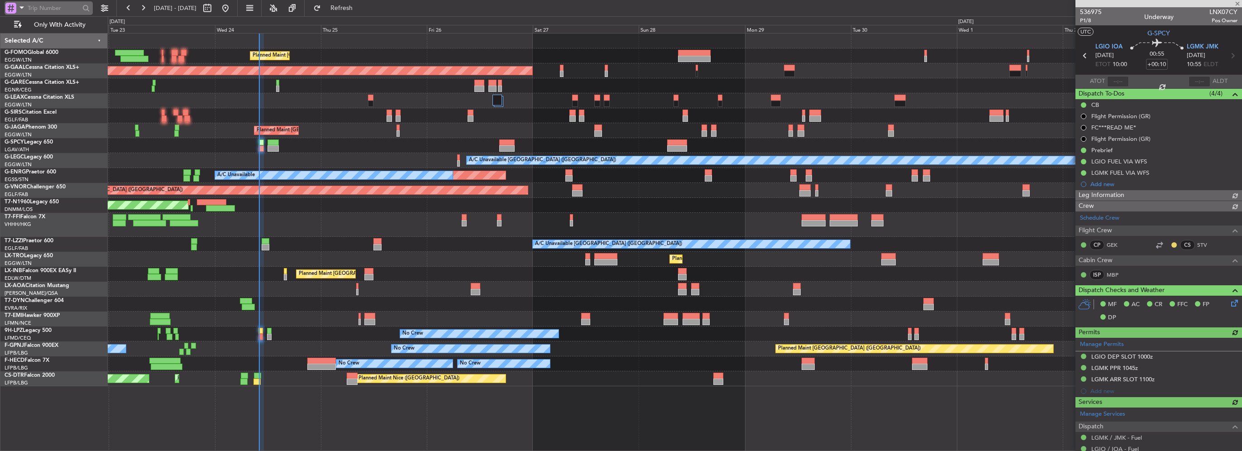
type input "10:00"
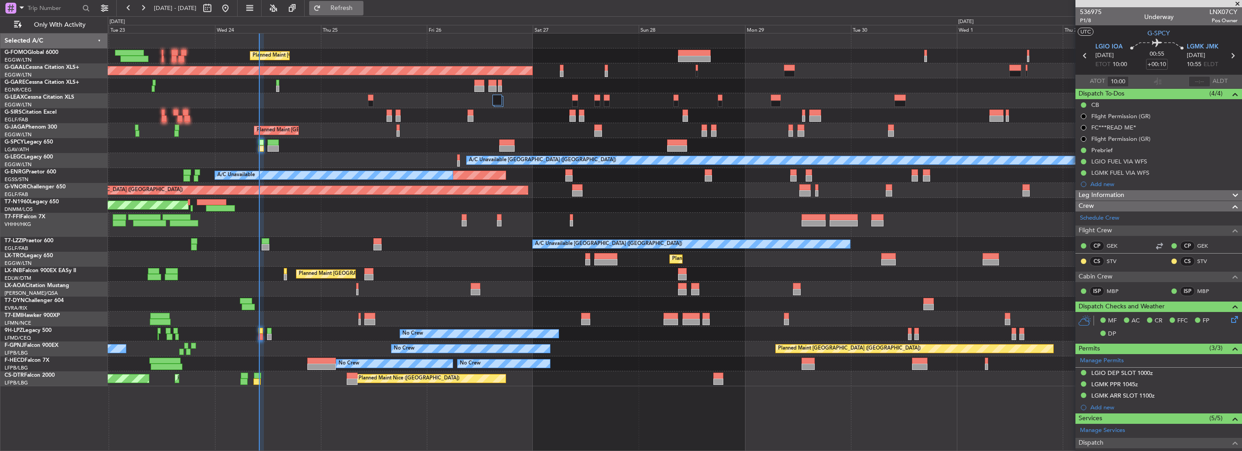
click at [359, 9] on span "Refresh" at bounding box center [342, 8] width 38 height 6
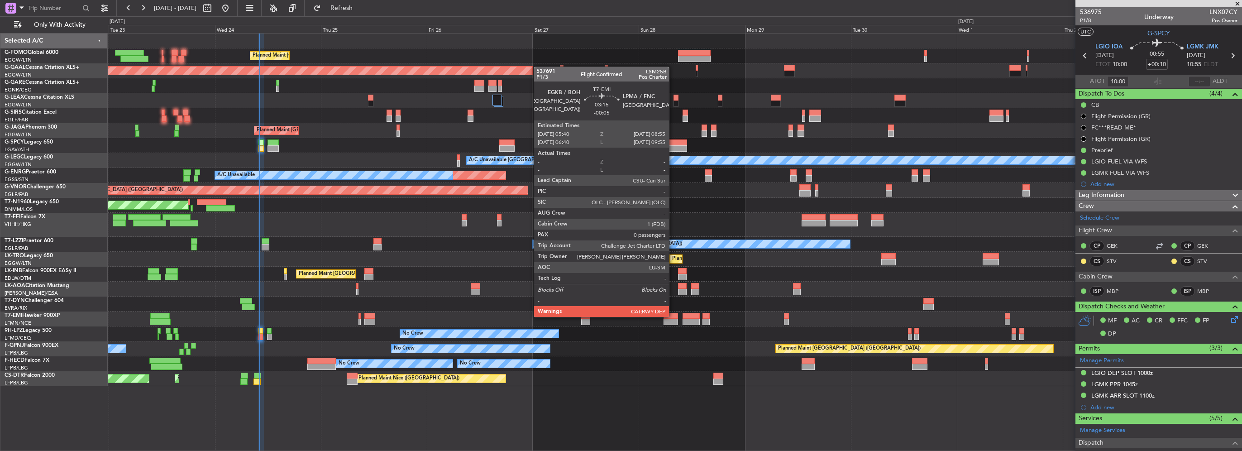
click at [673, 316] on div at bounding box center [670, 316] width 14 height 6
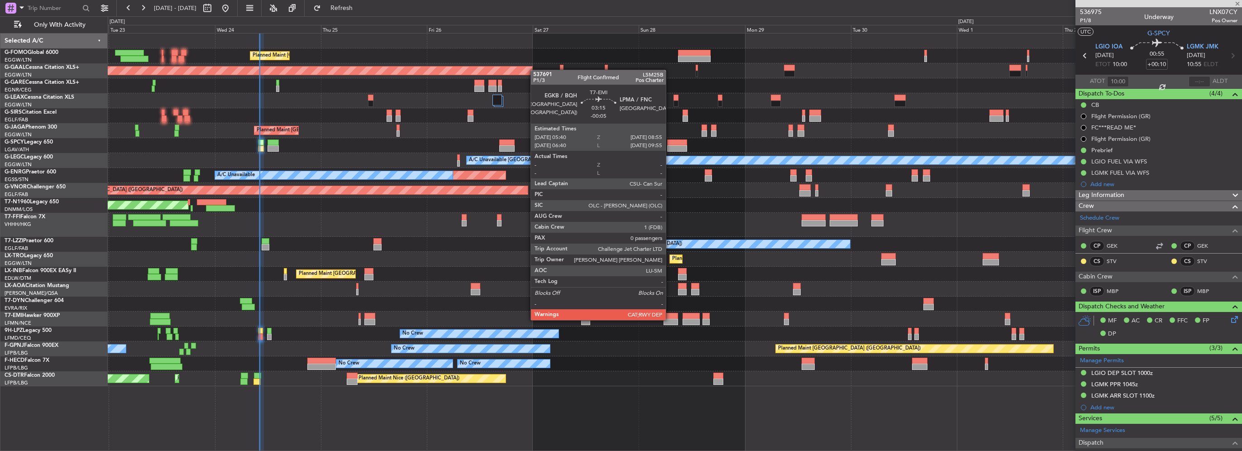
type input "-00:05"
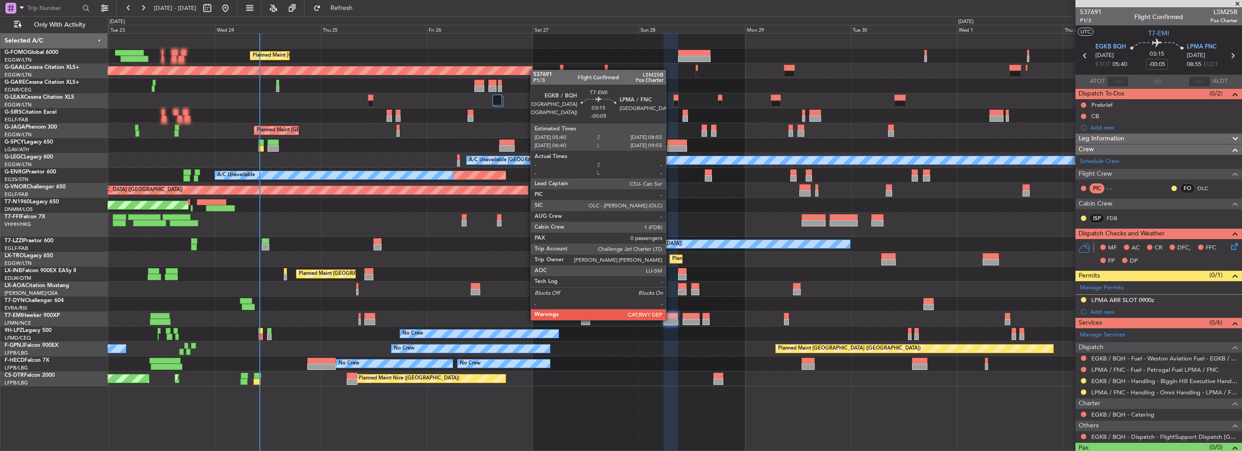
click at [670, 319] on div at bounding box center [670, 322] width 14 height 6
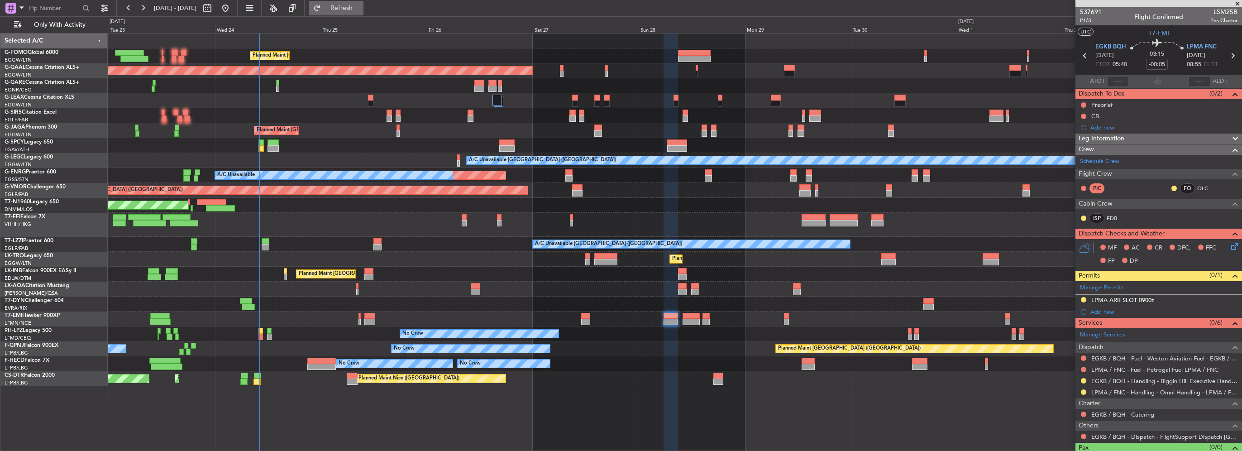
click at [363, 1] on button "Refresh" at bounding box center [336, 8] width 54 height 14
click at [363, 2] on button "Refreshing..." at bounding box center [336, 8] width 54 height 14
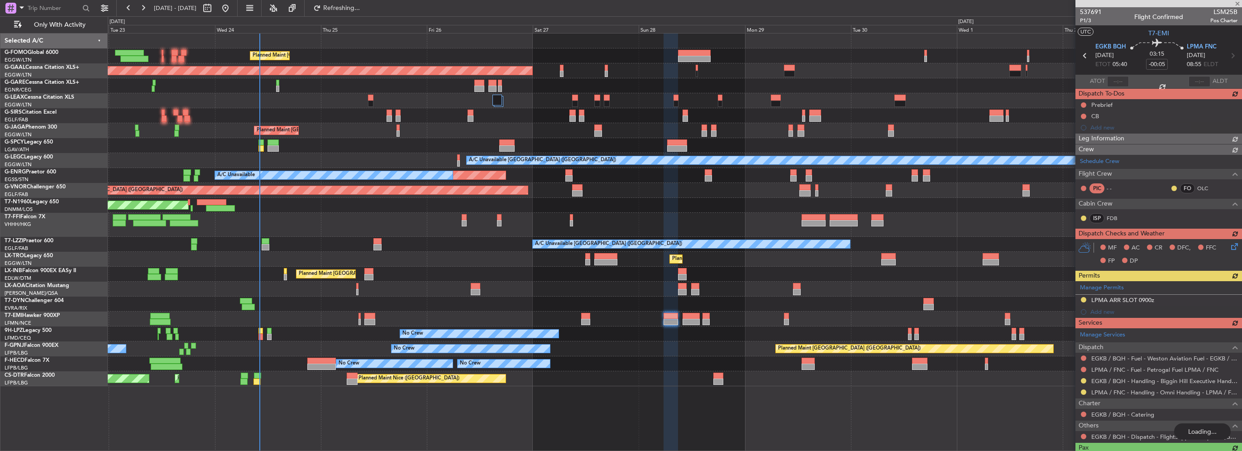
click at [263, 338] on div "No Crew AOG Maint Cannes (Mandelieu)" at bounding box center [674, 333] width 1133 height 15
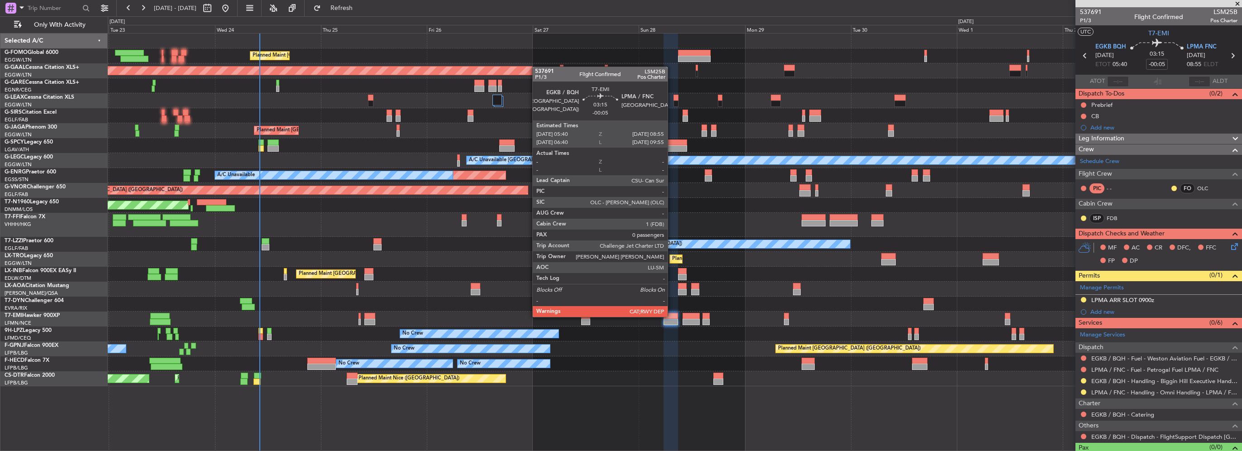
click at [671, 316] on div at bounding box center [670, 316] width 14 height 6
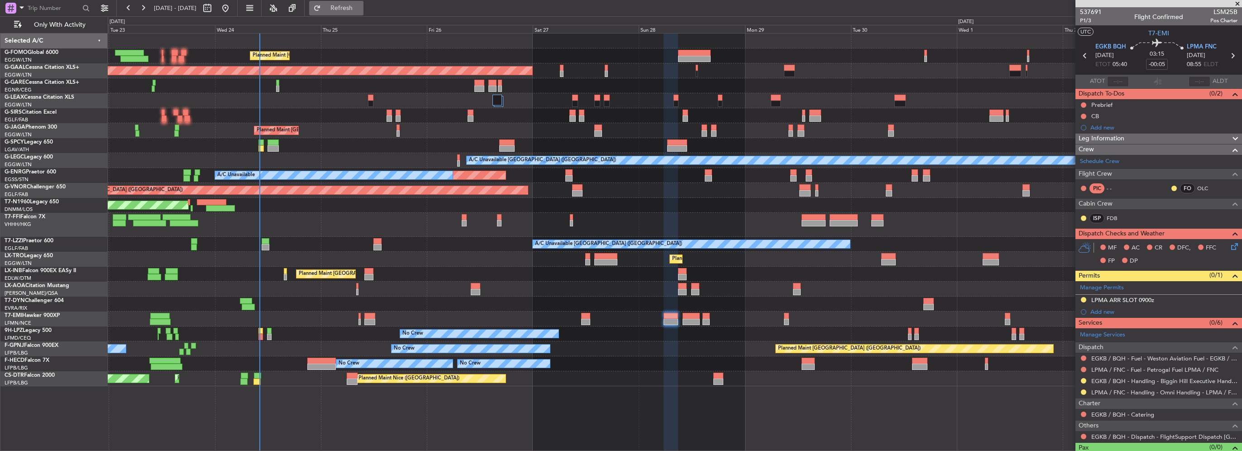
click at [349, 5] on button "Refresh" at bounding box center [336, 8] width 54 height 14
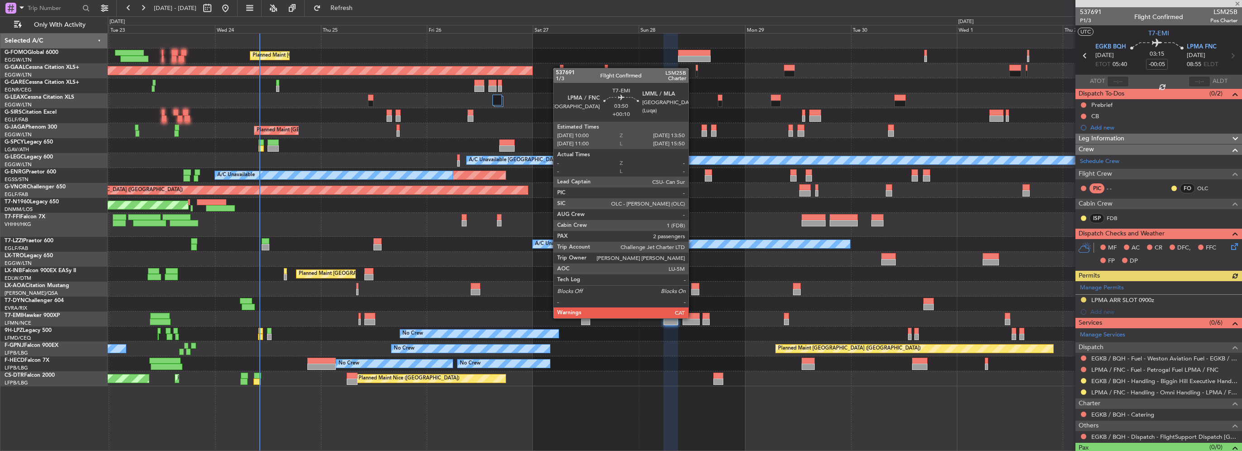
click at [692, 317] on div at bounding box center [690, 316] width 17 height 6
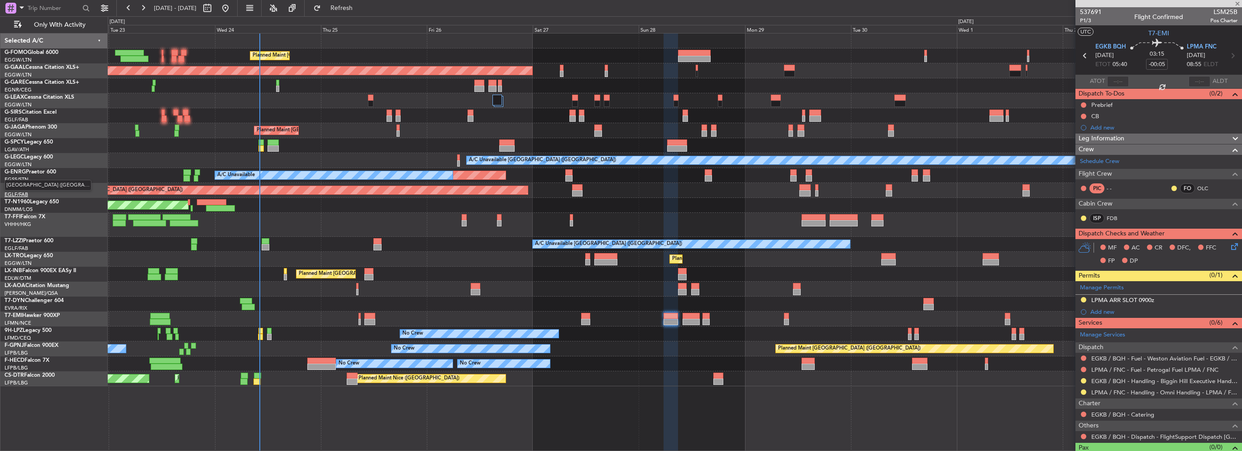
type input "+00:10"
type input "2"
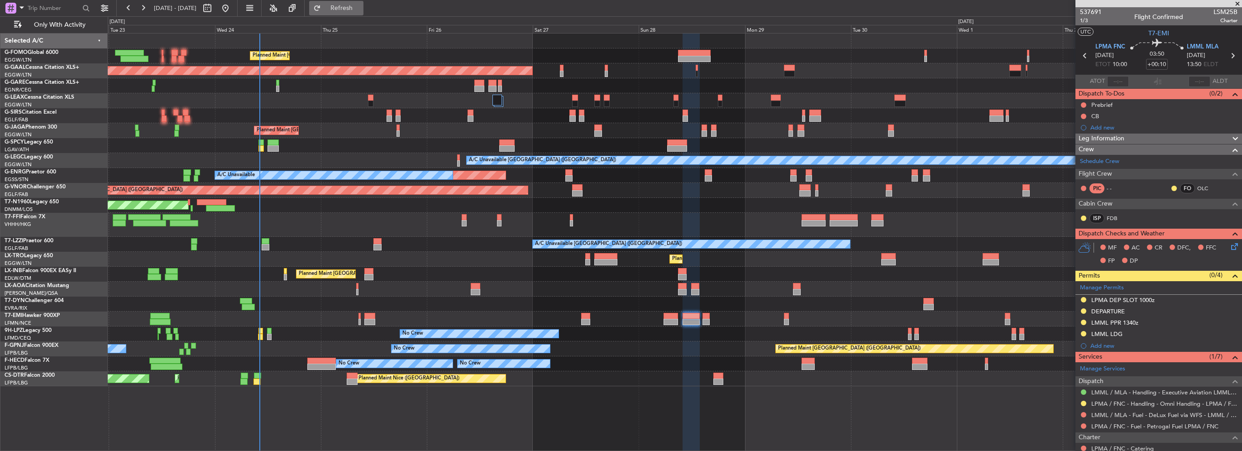
click at [360, 5] on span "Refresh" at bounding box center [342, 8] width 38 height 6
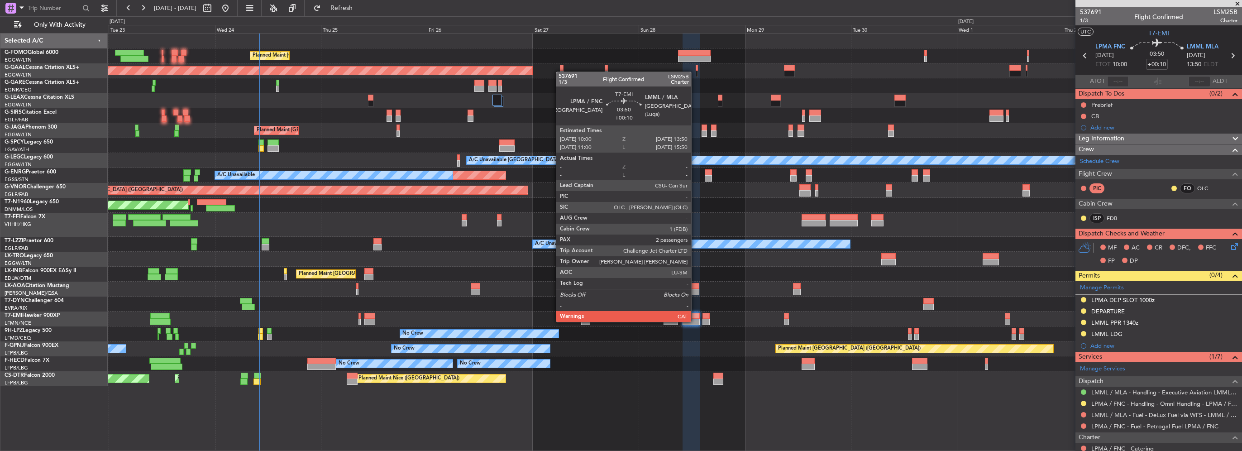
click at [695, 321] on div at bounding box center [690, 322] width 17 height 6
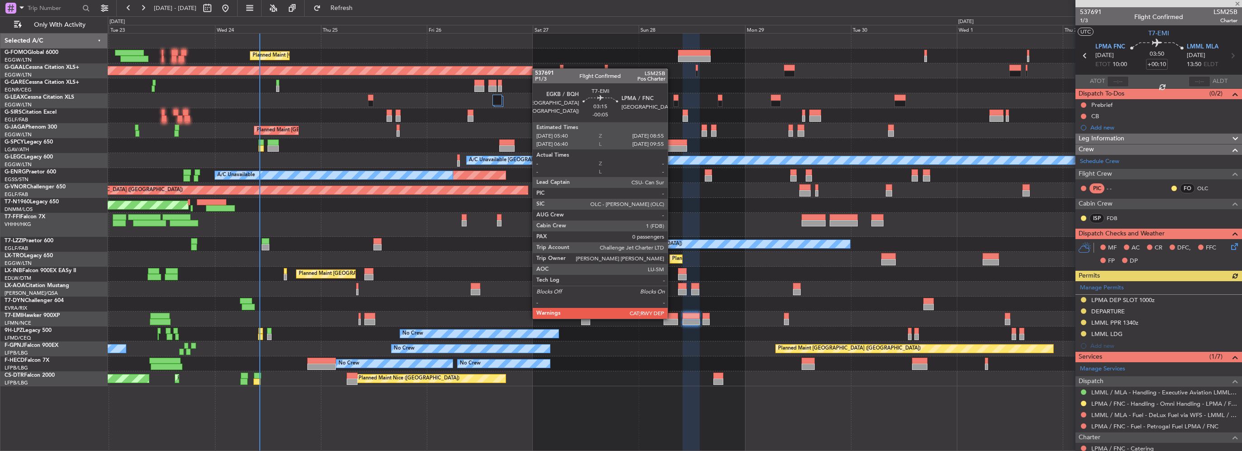
click at [671, 318] on div at bounding box center [670, 316] width 14 height 6
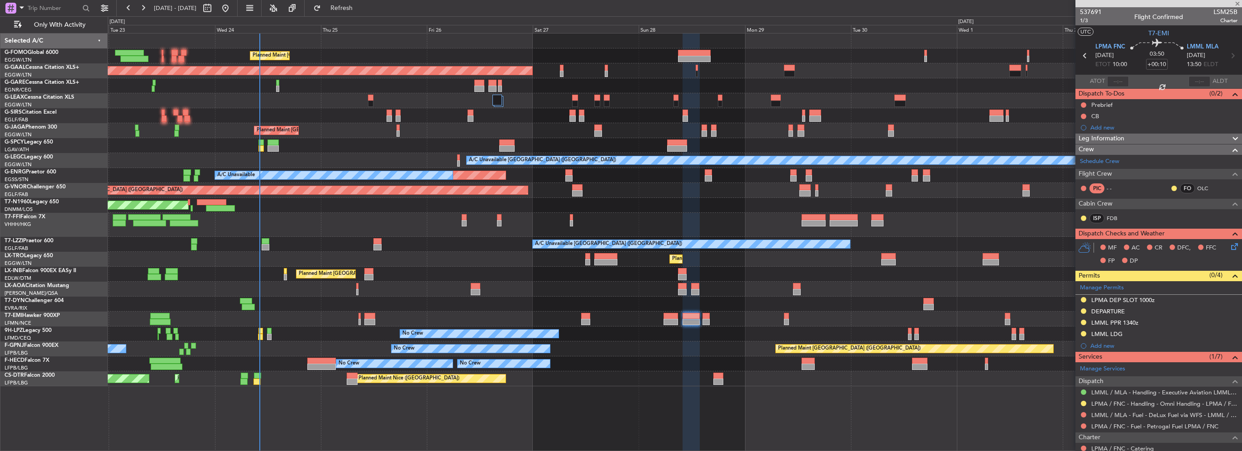
type input "-00:05"
type input "0"
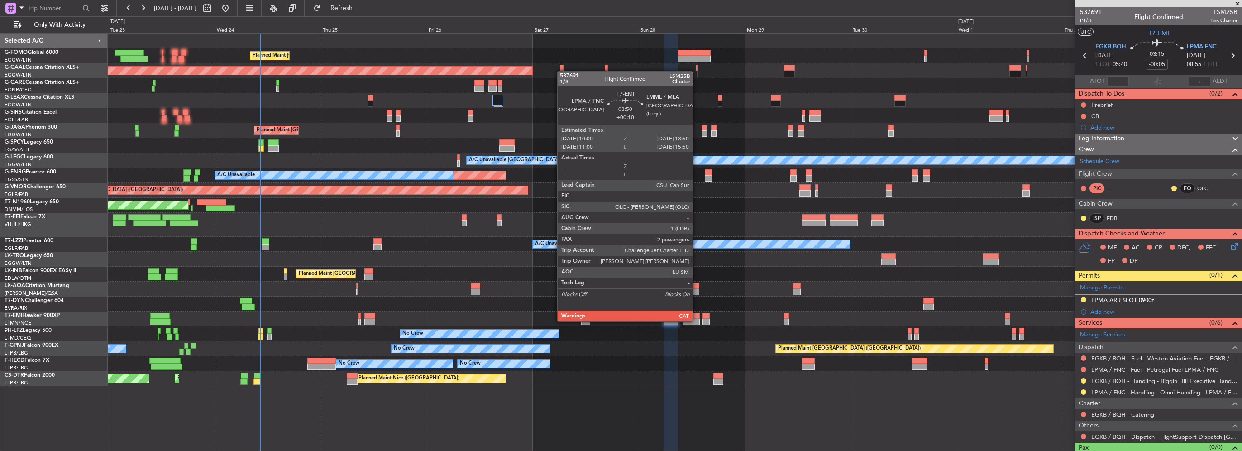
click at [696, 320] on div at bounding box center [690, 322] width 17 height 6
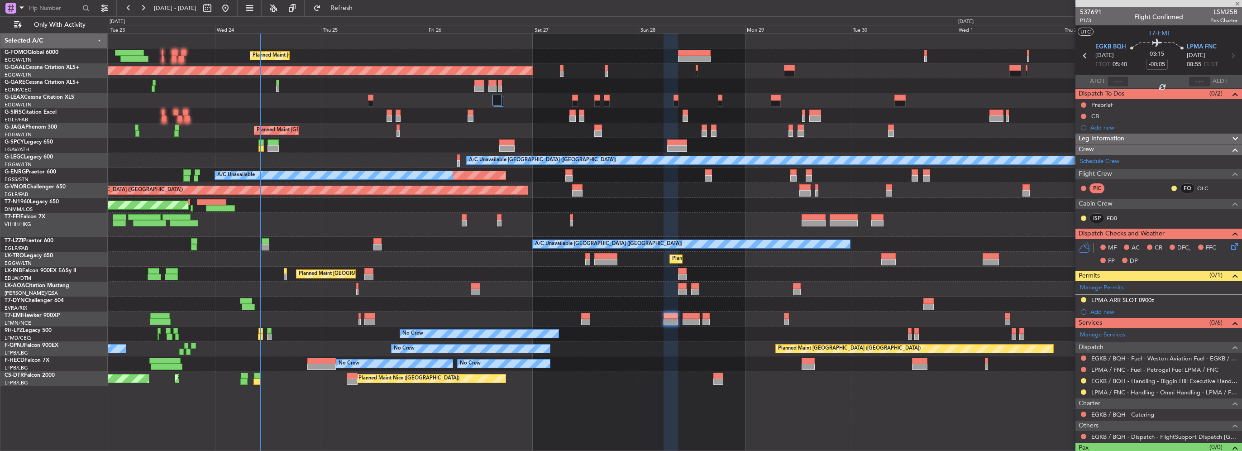
type input "+00:10"
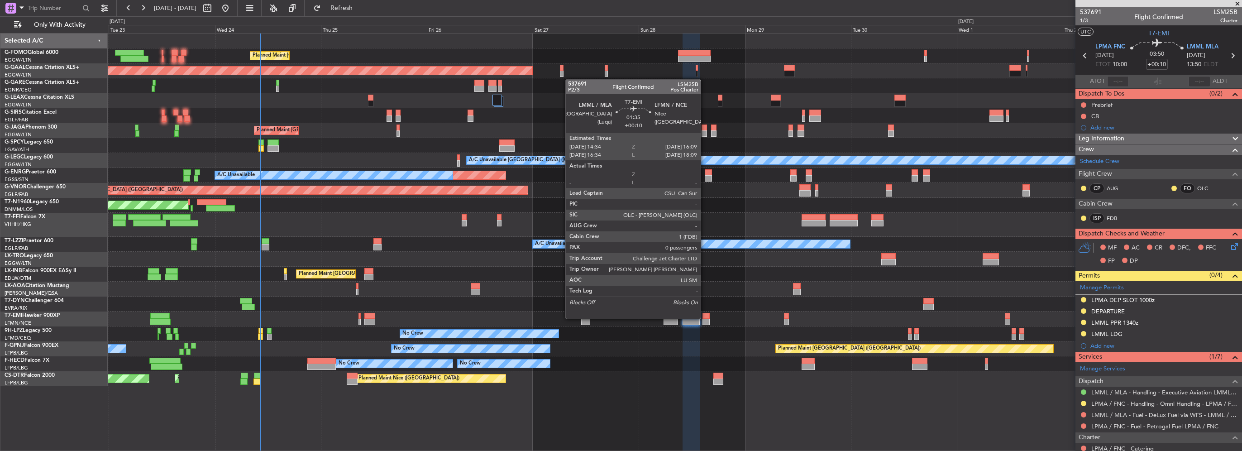
click at [704, 318] on div at bounding box center [705, 316] width 7 height 6
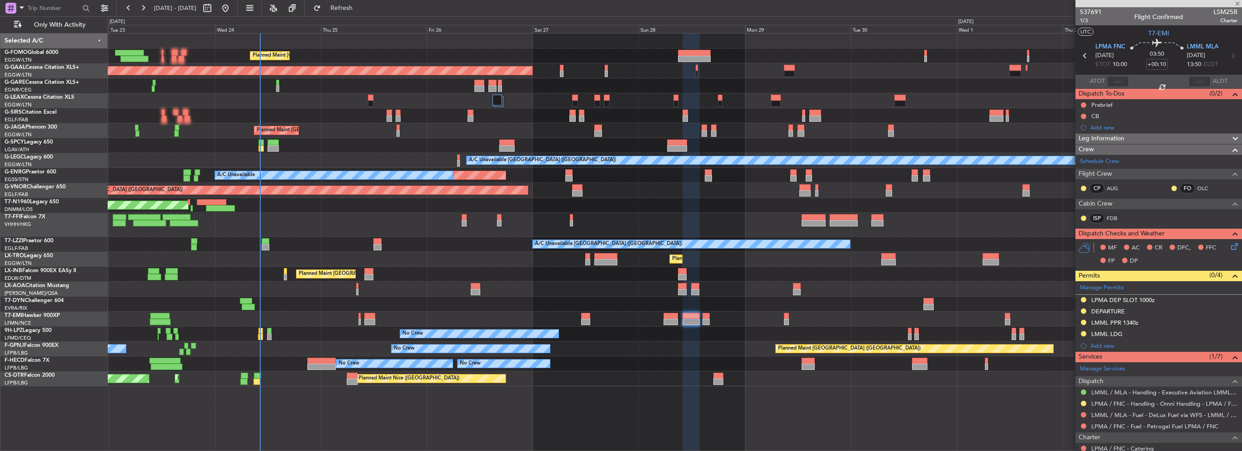
type input "0"
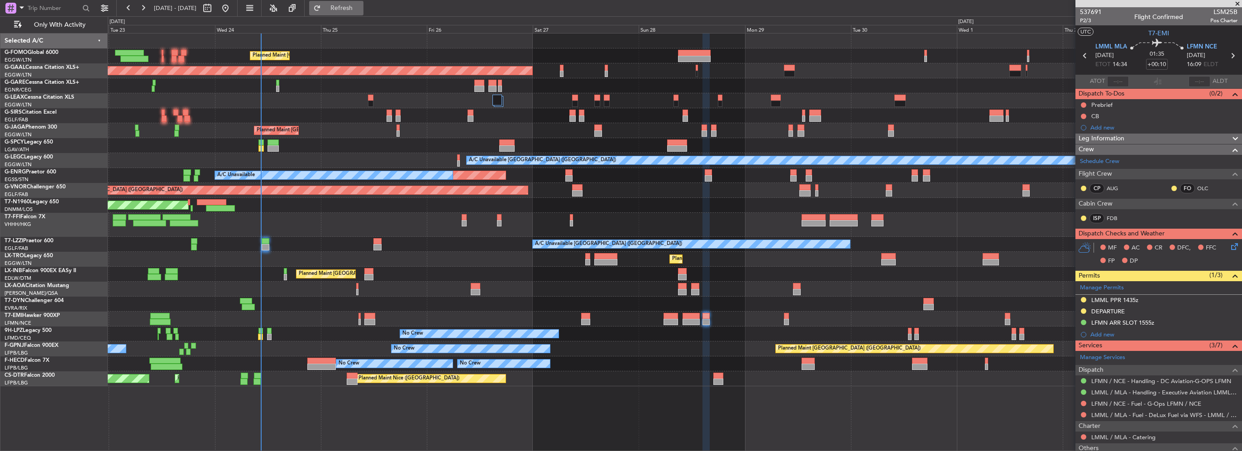
click at [361, 9] on span "Refresh" at bounding box center [342, 8] width 38 height 6
click at [361, 5] on span "Refresh" at bounding box center [342, 8] width 38 height 6
drag, startPoint x: 354, startPoint y: 7, endPoint x: 308, endPoint y: 119, distance: 121.5
click at [354, 7] on span "Refresh" at bounding box center [342, 8] width 38 height 6
click at [361, 5] on span "Refresh" at bounding box center [342, 8] width 38 height 6
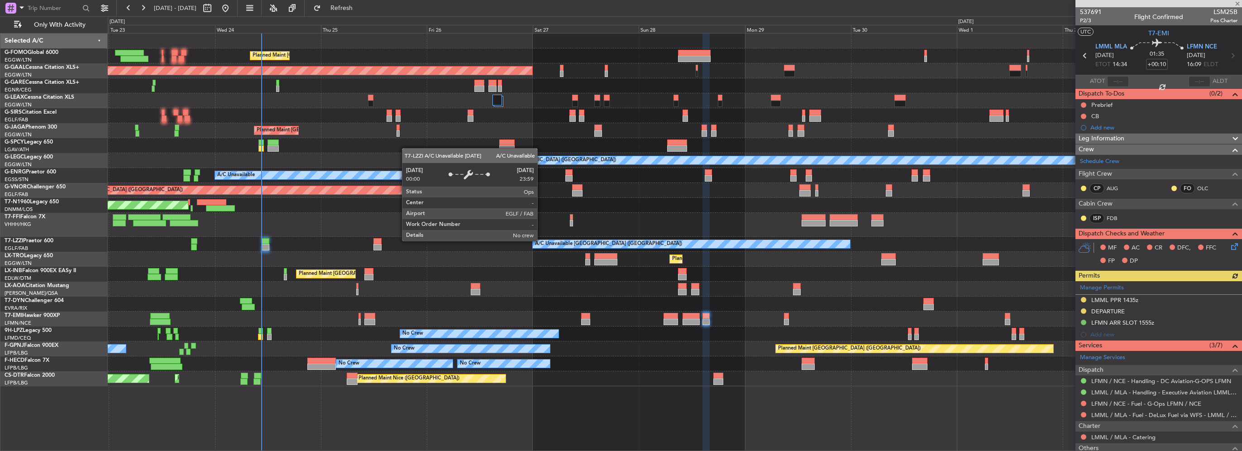
click at [266, 243] on div at bounding box center [266, 241] width 8 height 6
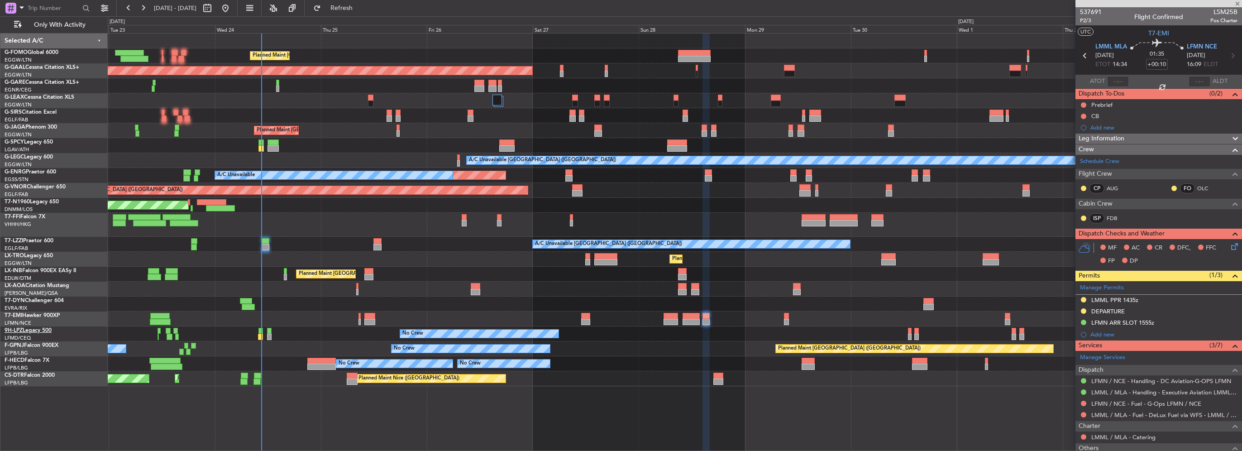
type input "+00:05"
type input "3"
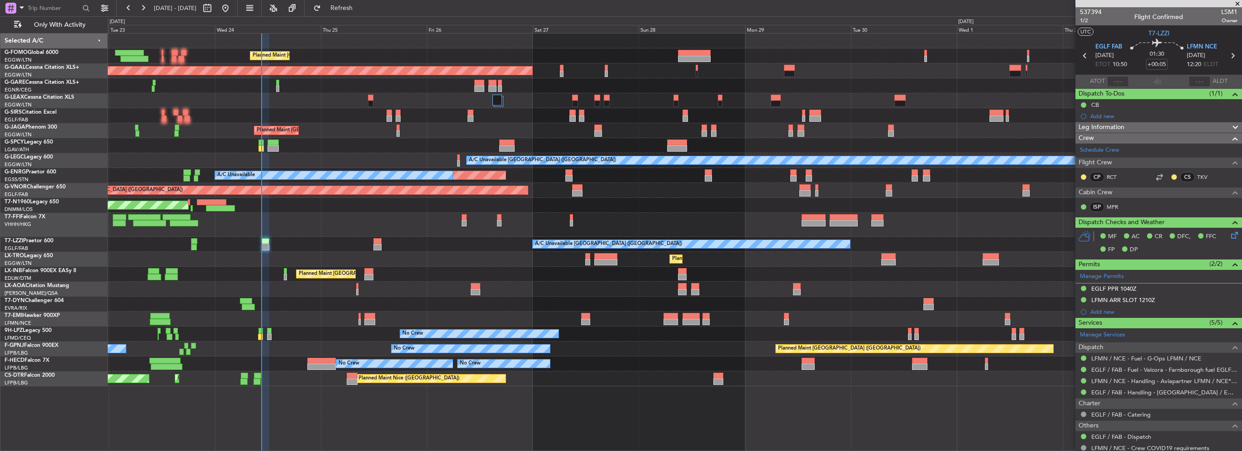
click at [46, 248] on div "Planned Maint [GEOGRAPHIC_DATA] ([GEOGRAPHIC_DATA]) Planned [GEOGRAPHIC_DATA] O…" at bounding box center [621, 233] width 1242 height 434
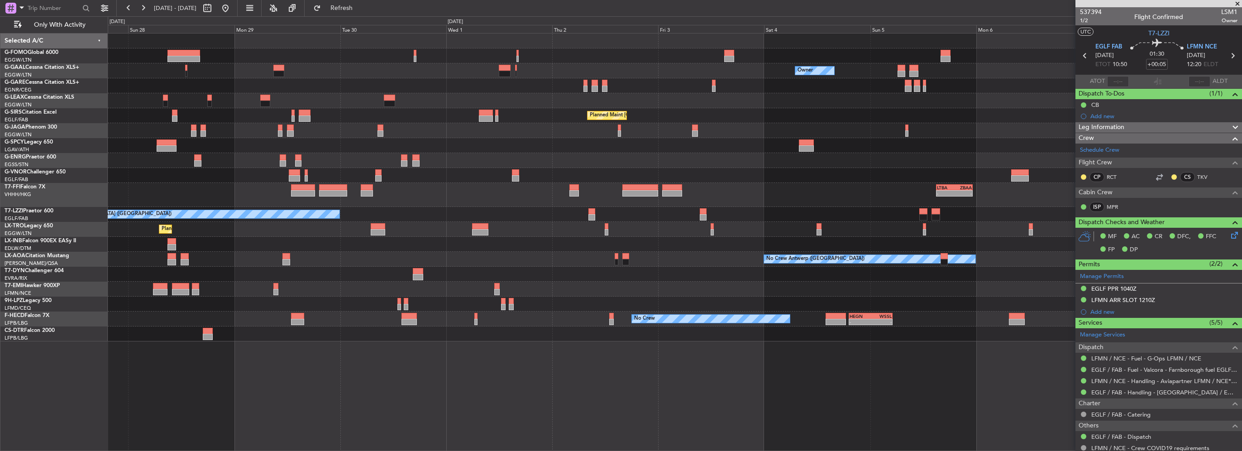
click at [190, 203] on div "- - LTBA 15:00 Z ZBAA 23:15 Z Planned Maint Geneva ([GEOGRAPHIC_DATA])" at bounding box center [674, 195] width 1133 height 24
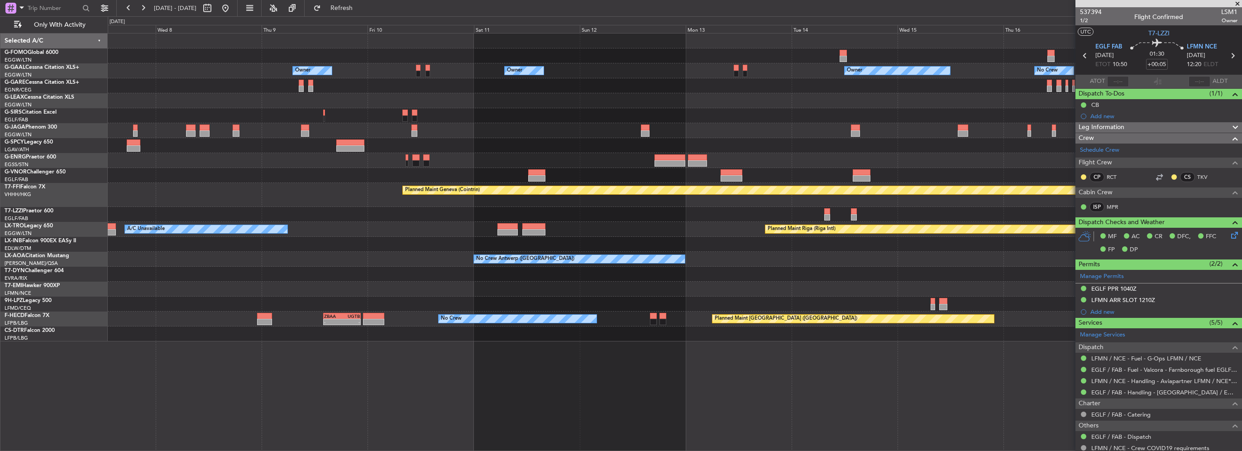
click at [262, 203] on div "Planned Maint Geneva (Cointrin) - - LTBA 15:00 Z ZBAA 23:15 Z" at bounding box center [674, 195] width 1133 height 24
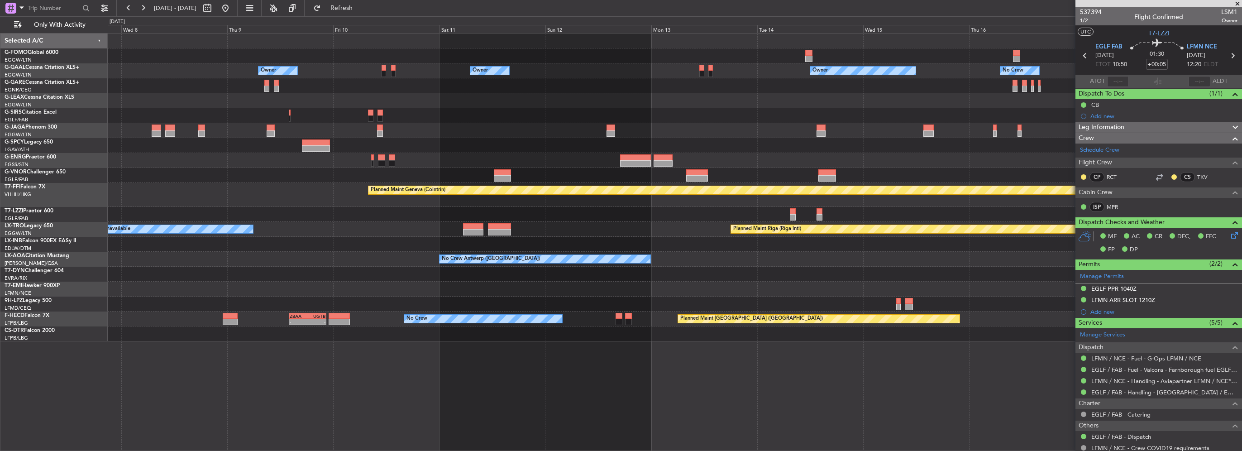
click at [416, 194] on div "Planned Maint Geneva (Cointrin) - - LTBA 15:00 Z ZBAA 23:15 Z" at bounding box center [674, 195] width 1133 height 24
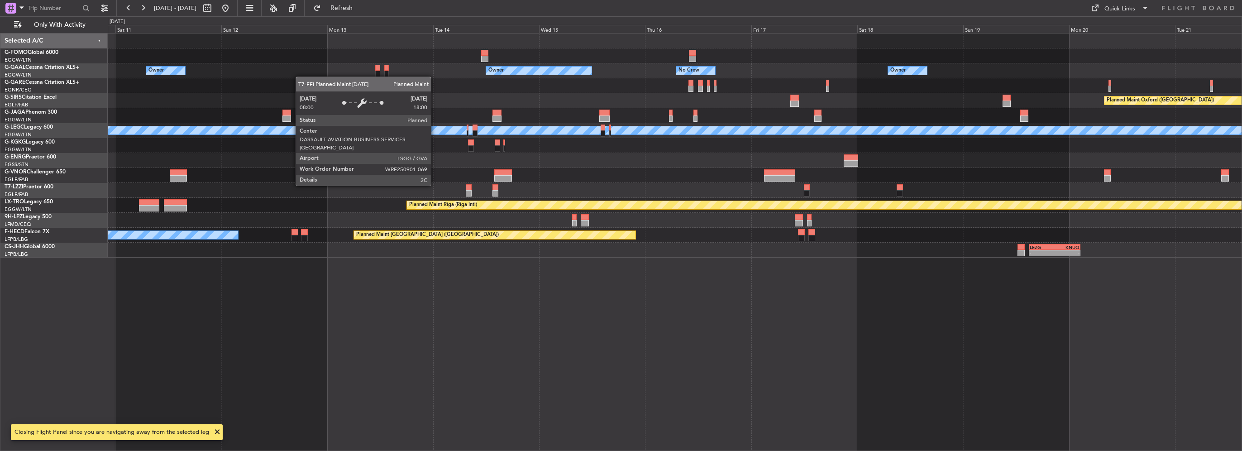
click at [331, 343] on div "Owner No Crew Owner Owner Owner Owner Planned Maint [GEOGRAPHIC_DATA] ([GEOGRAP…" at bounding box center [675, 242] width 1134 height 418
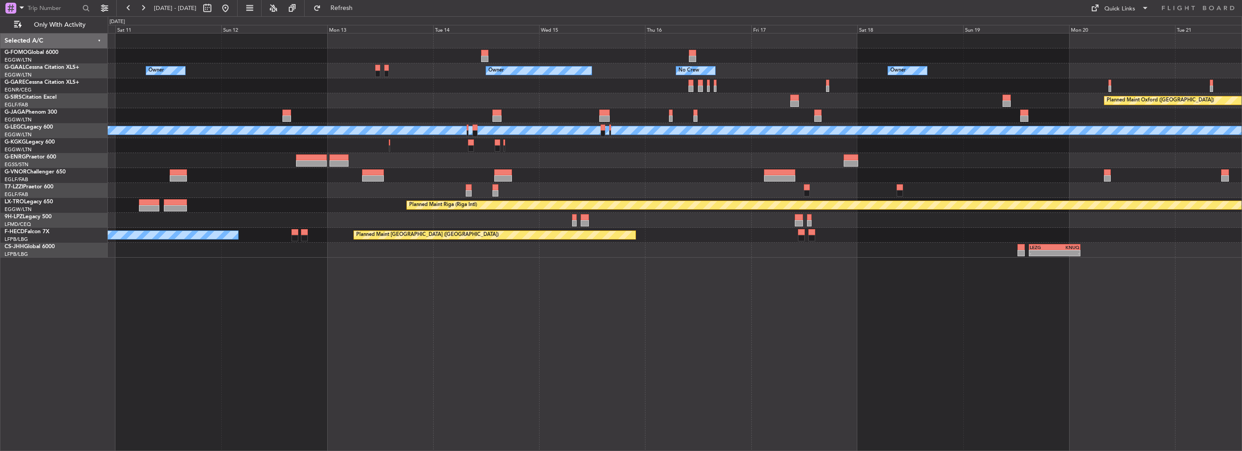
click at [1176, 179] on div at bounding box center [674, 175] width 1133 height 15
click at [1219, 234] on div "Owner No Crew Owner Owner Owner Owner Planned Maint [GEOGRAPHIC_DATA] ([GEOGRAP…" at bounding box center [674, 145] width 1133 height 224
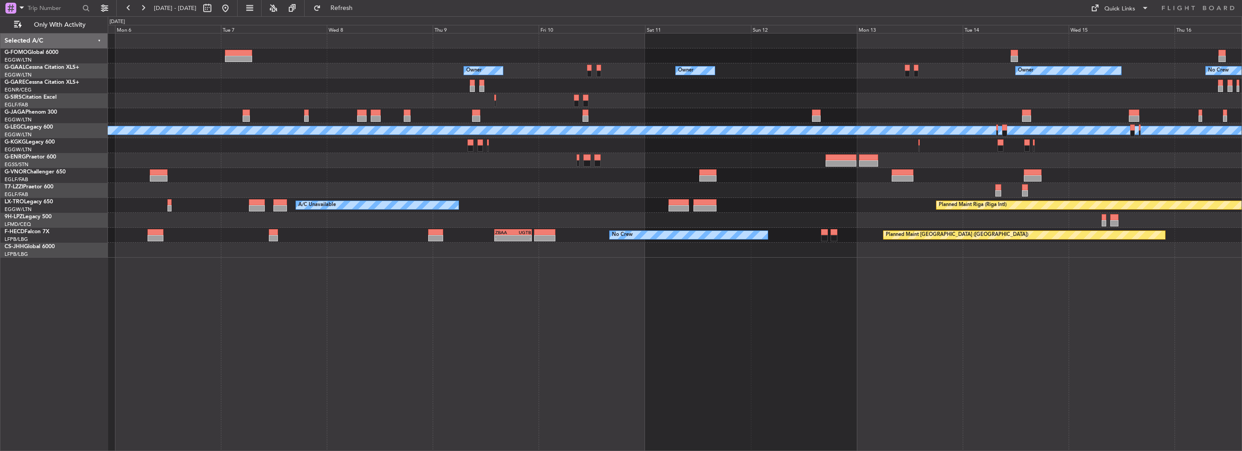
click at [782, 253] on div "Owner No Crew Owner Owner Owner Owner Owner A/C Unavailable [GEOGRAPHIC_DATA] (…" at bounding box center [674, 145] width 1133 height 224
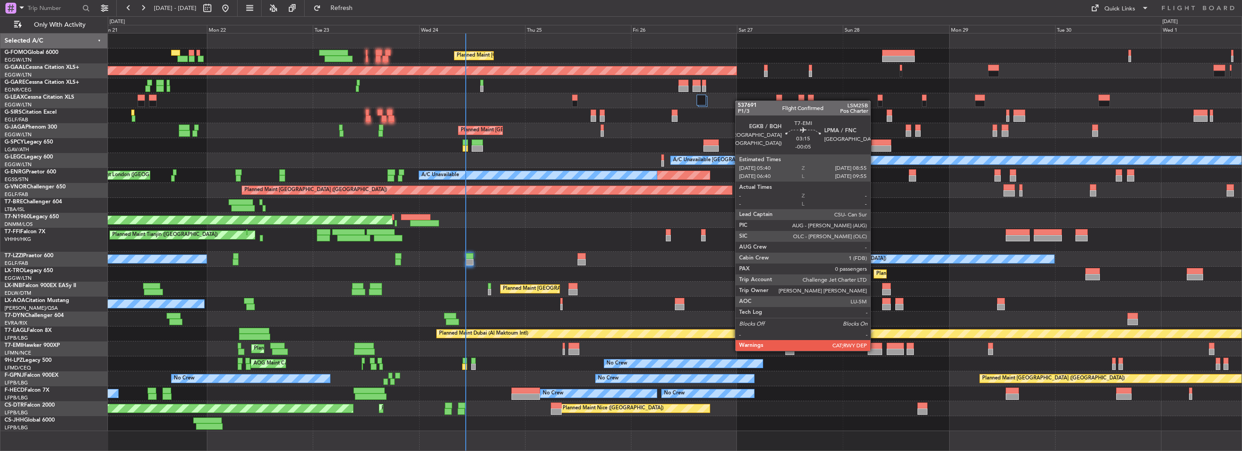
click at [874, 350] on div at bounding box center [874, 351] width 14 height 6
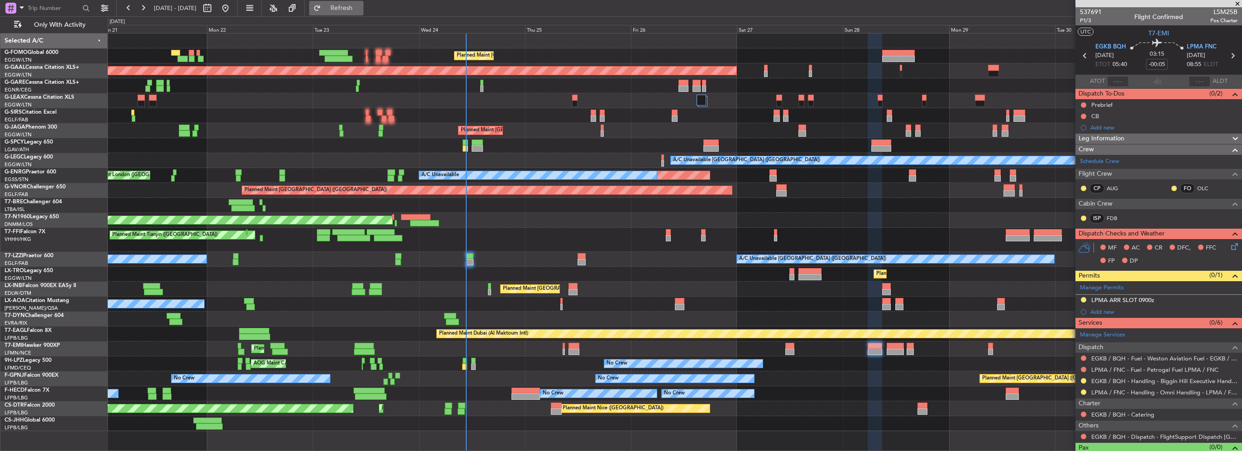
click at [361, 5] on span "Refresh" at bounding box center [342, 8] width 38 height 6
click at [363, 2] on button "Refresh" at bounding box center [336, 8] width 54 height 14
click at [343, 5] on button "Refresh" at bounding box center [336, 8] width 54 height 14
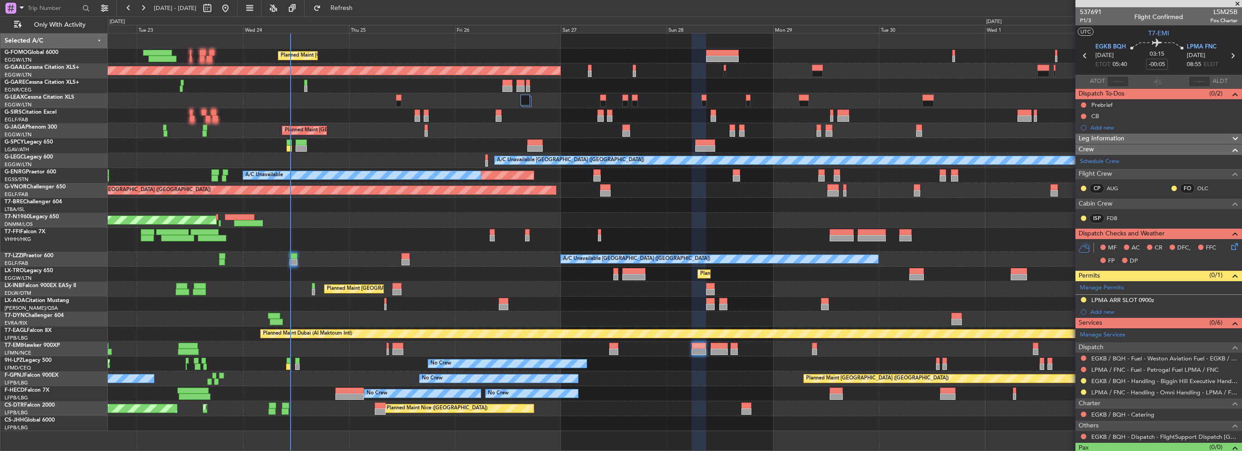
click at [497, 271] on div "Planned Maint London (Luton) Planned Maint Dusseldorf Owner Planned Maint Londo…" at bounding box center [674, 231] width 1133 height 397
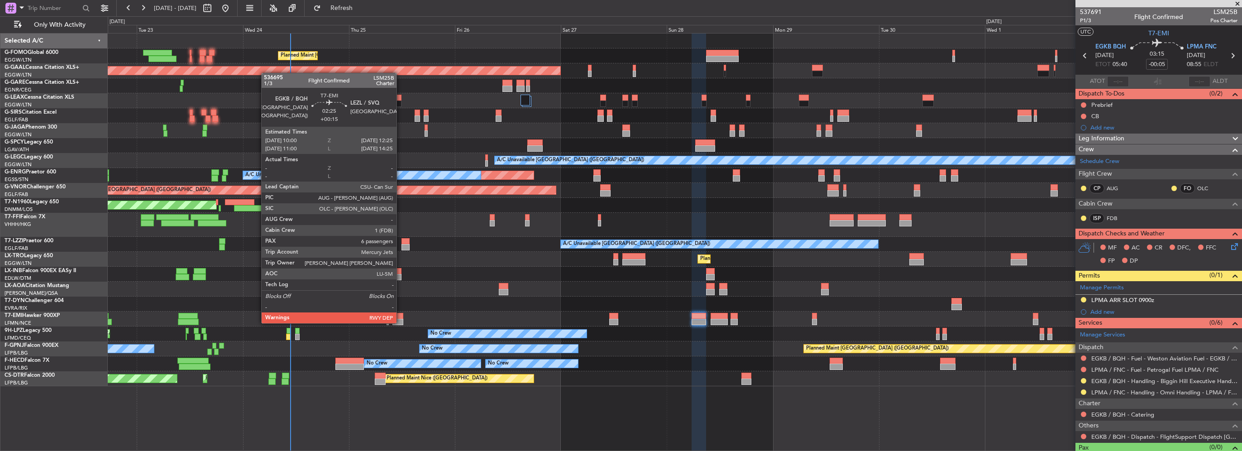
click at [400, 322] on div at bounding box center [397, 322] width 11 height 6
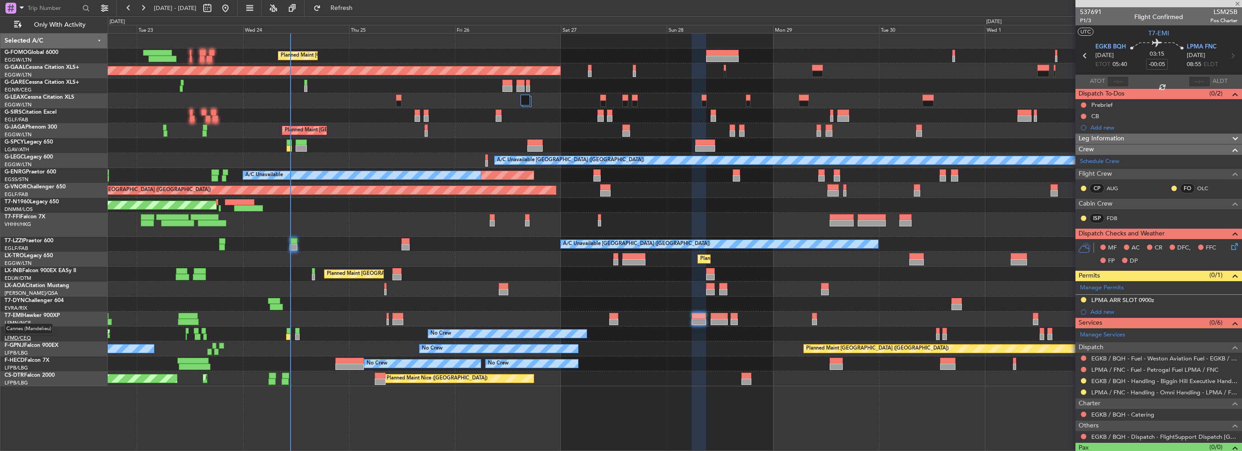
type input "+00:15"
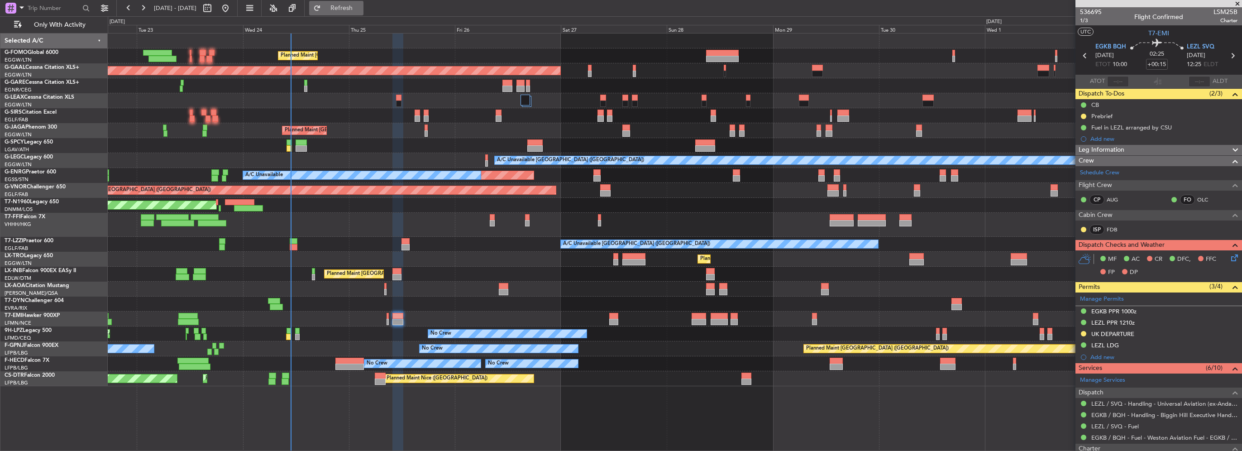
drag, startPoint x: 348, startPoint y: 7, endPoint x: 350, endPoint y: 14, distance: 7.2
click at [348, 7] on button "Refresh" at bounding box center [336, 8] width 54 height 14
click at [368, 232] on div "Planned Maint Tianjin (Binhai) - - LTBA 15:00 Z ZBAA 23:15 Z" at bounding box center [674, 225] width 1133 height 24
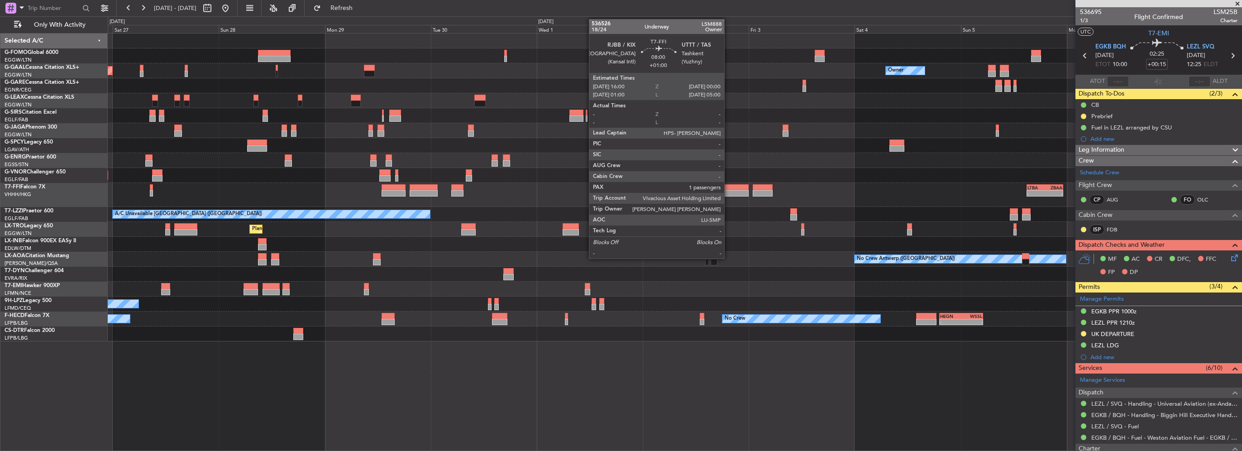
click at [725, 190] on div "- - LTBA 15:00 Z ZBAA 23:15 Z" at bounding box center [674, 195] width 1133 height 24
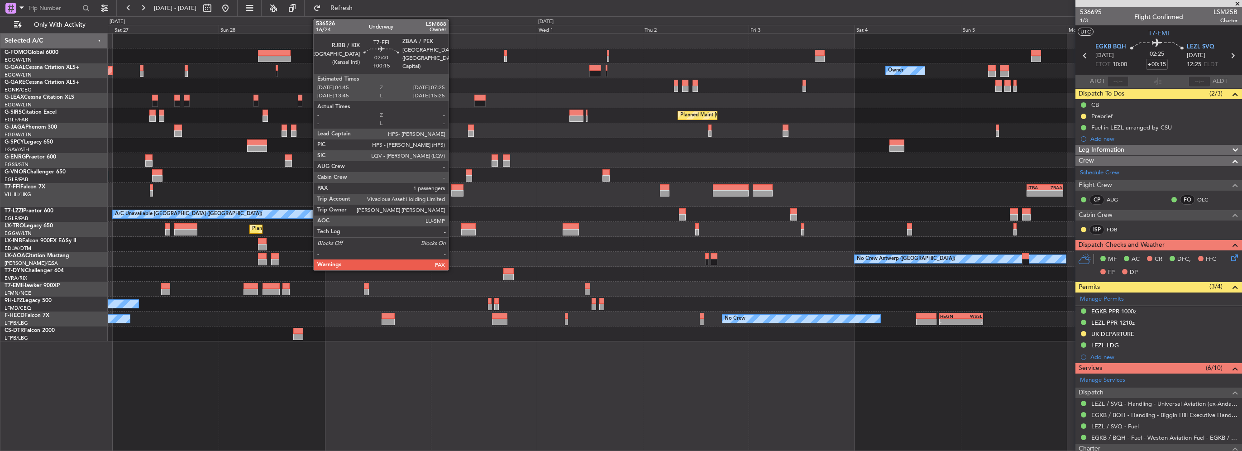
click at [452, 192] on div at bounding box center [457, 193] width 12 height 6
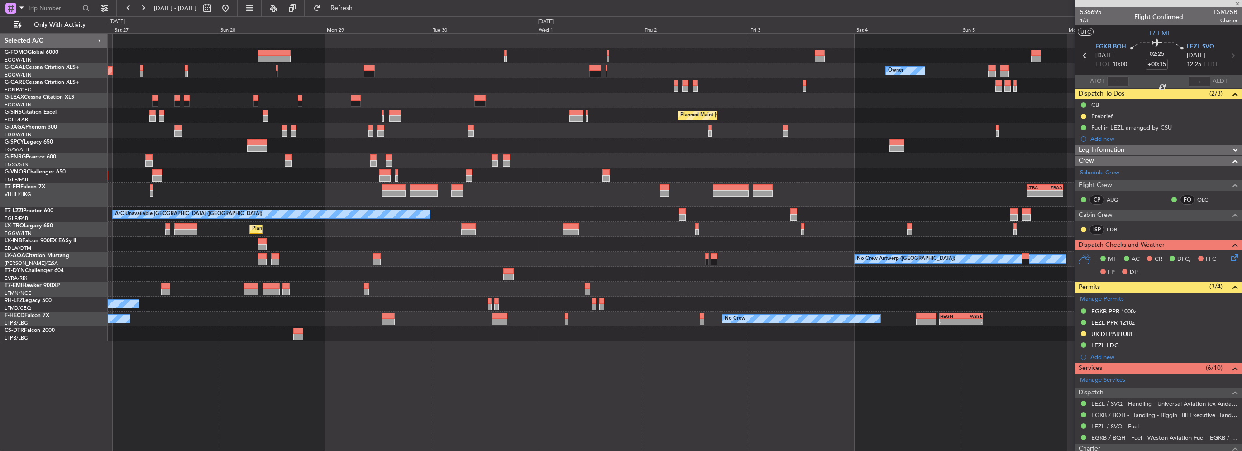
type input "4"
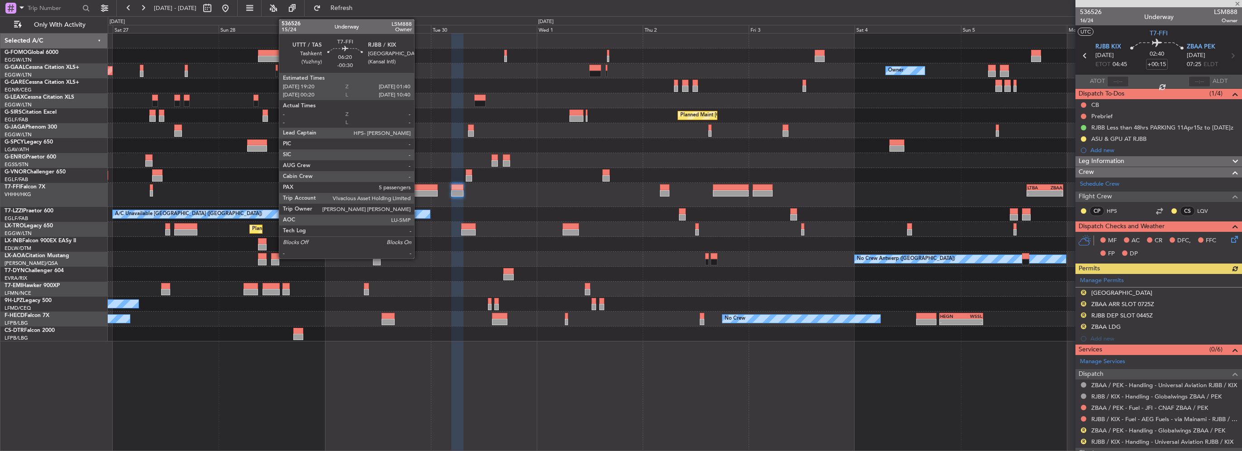
click at [418, 188] on div at bounding box center [423, 187] width 28 height 6
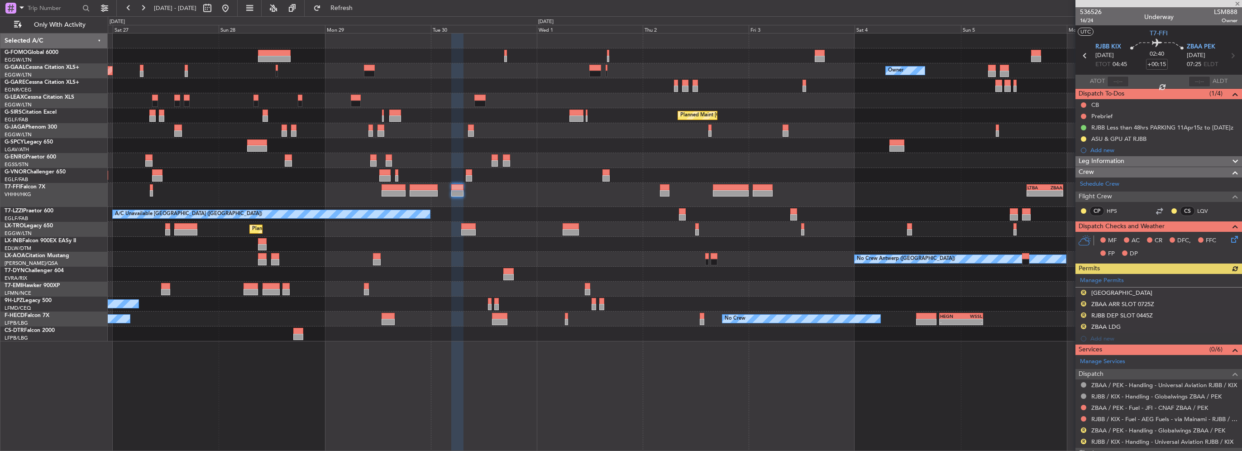
type input "-00:30"
type input "5"
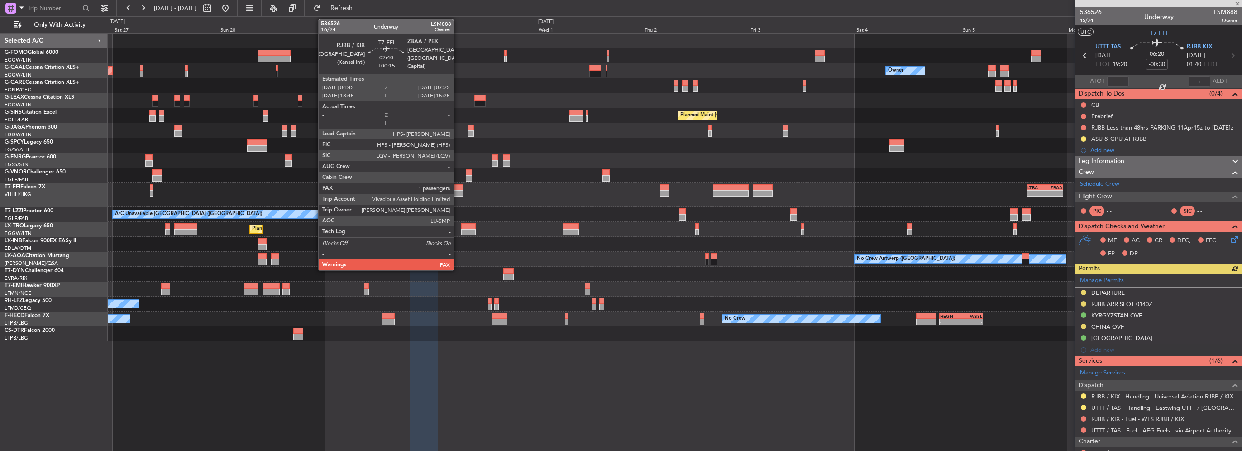
click at [457, 188] on div at bounding box center [457, 187] width 12 height 6
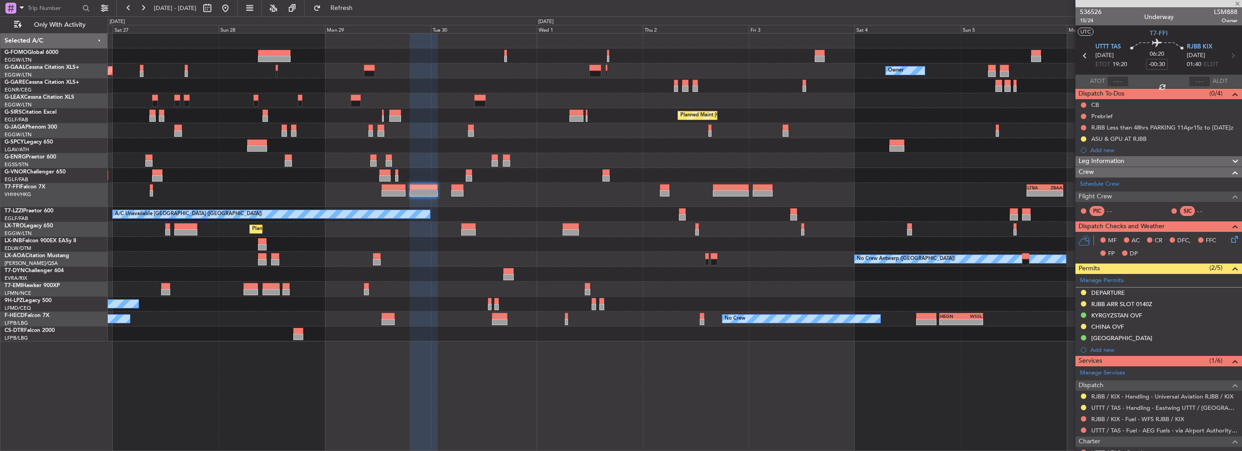
type input "+00:15"
type input "4"
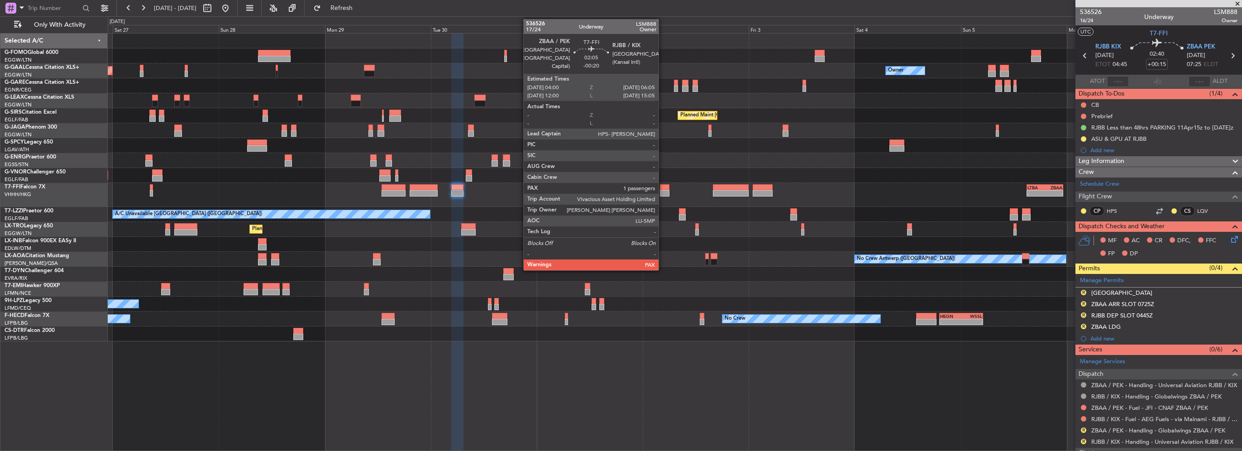
click at [662, 190] on div at bounding box center [665, 193] width 10 height 6
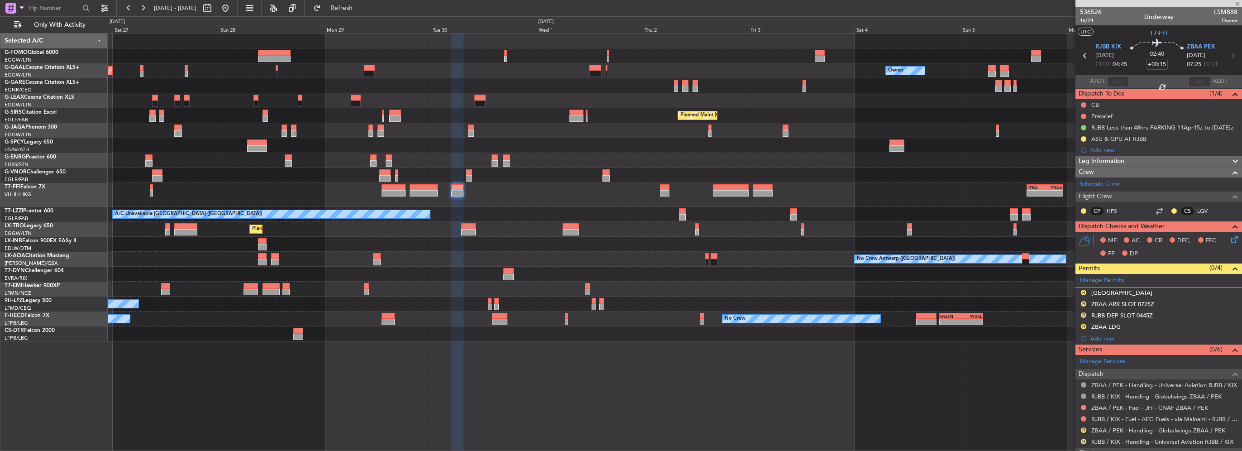
type input "-00:20"
type input "1"
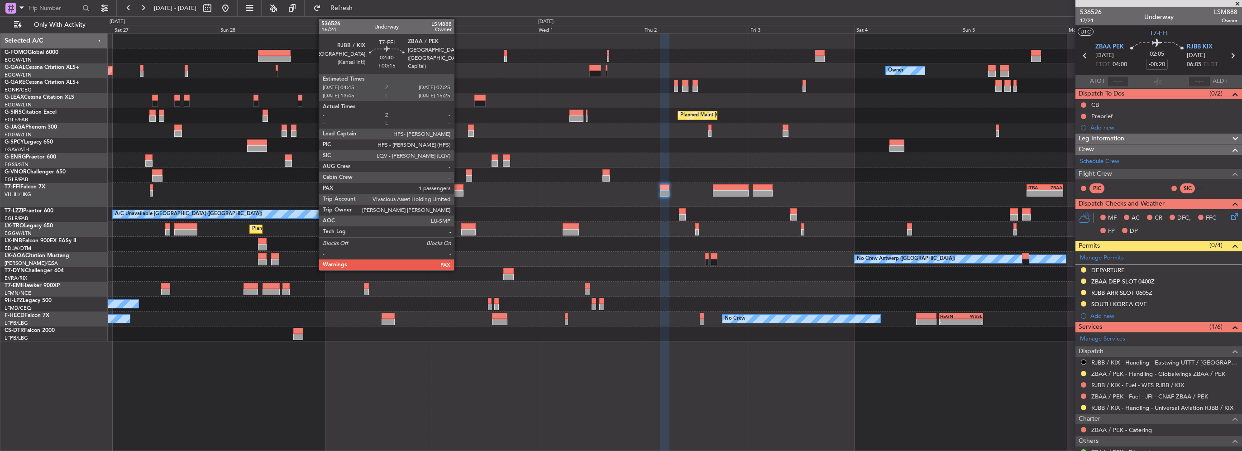
click at [458, 190] on div at bounding box center [457, 193] width 12 height 6
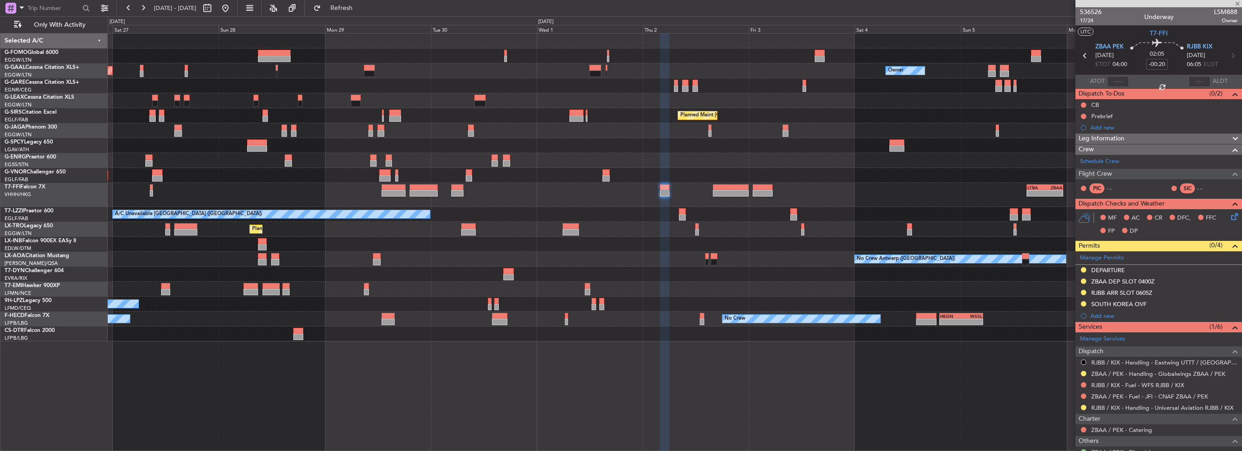
type input "+00:15"
type input "4"
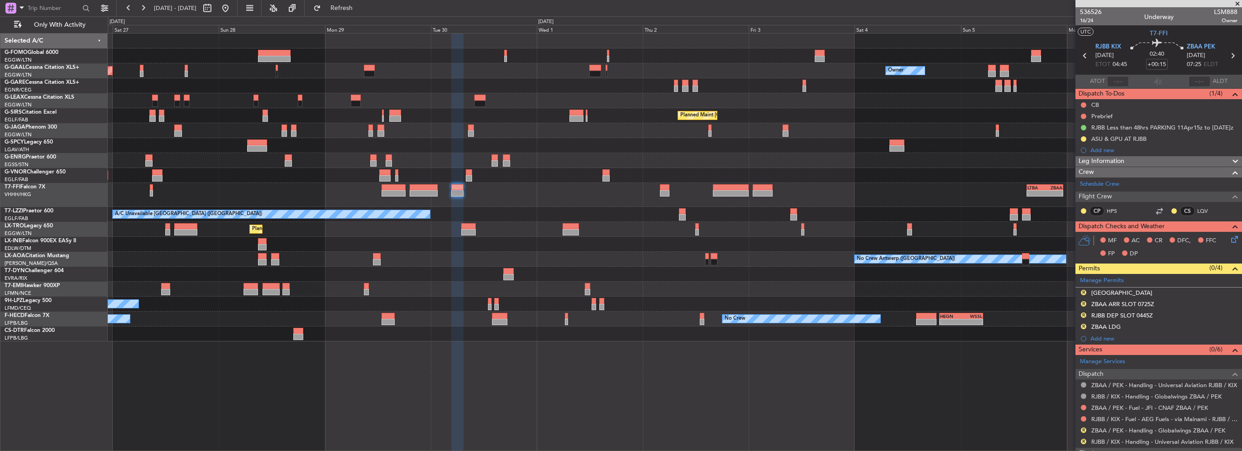
click at [967, 130] on div "Planned Maint London (Luton) Owner Planned Maint Dusseldorf Owner Planned Maint…" at bounding box center [674, 187] width 1133 height 308
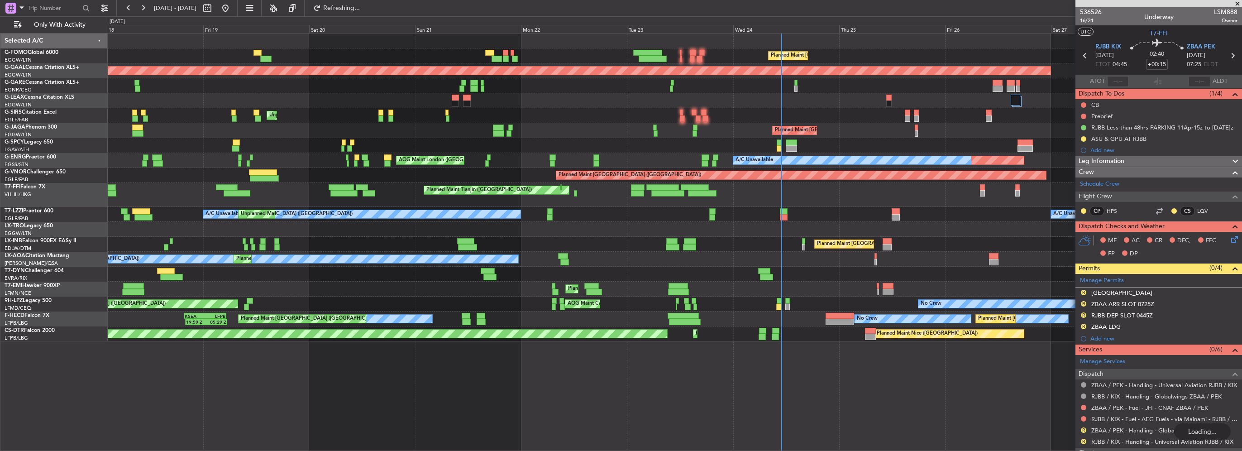
click at [300, 109] on div "Planned Maint London (Luton) Planned Maint Dusseldorf Unplanned Maint London (L…" at bounding box center [674, 187] width 1133 height 308
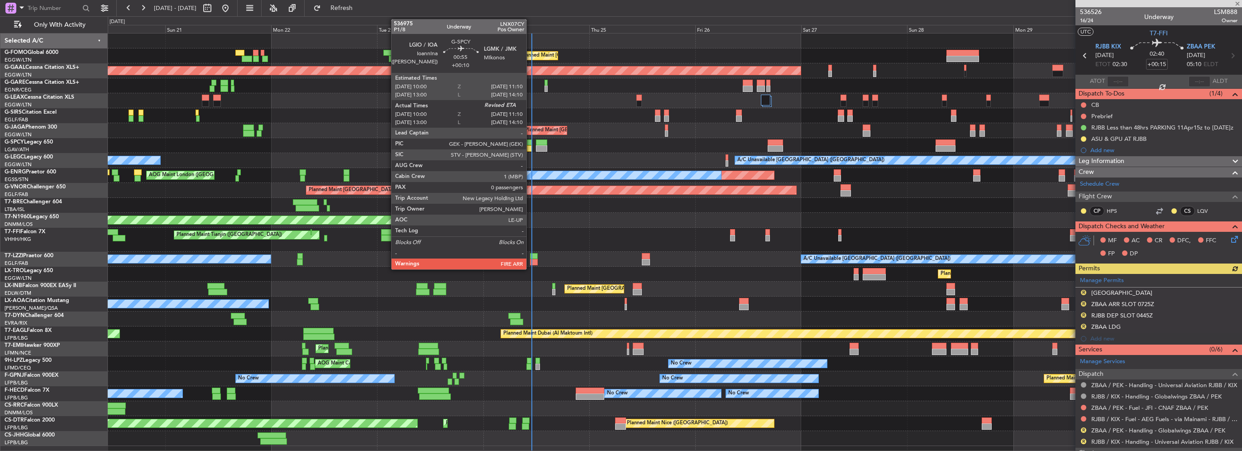
click at [530, 147] on div at bounding box center [529, 148] width 5 height 6
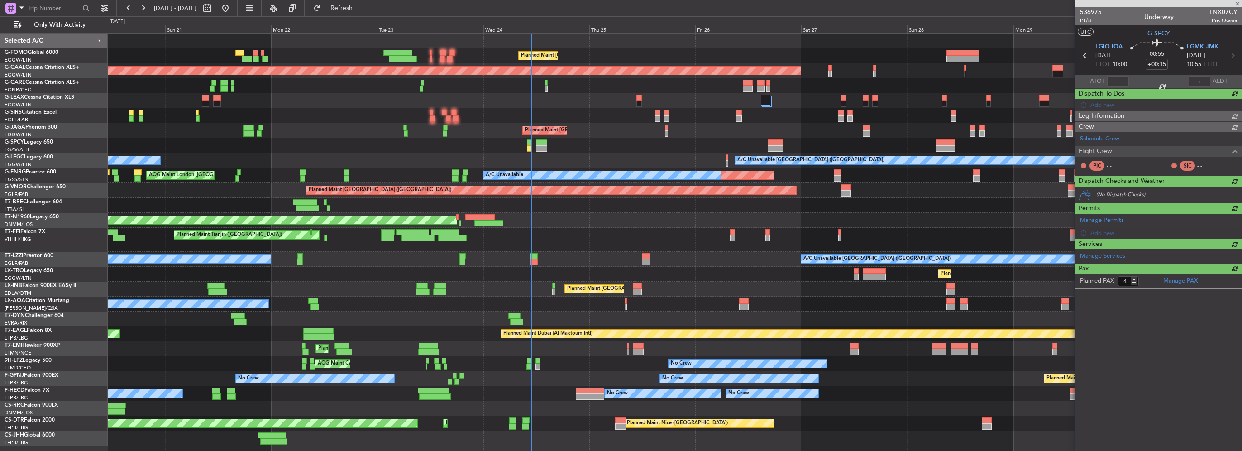
type input "+00:10"
type input "10:00"
type input "0"
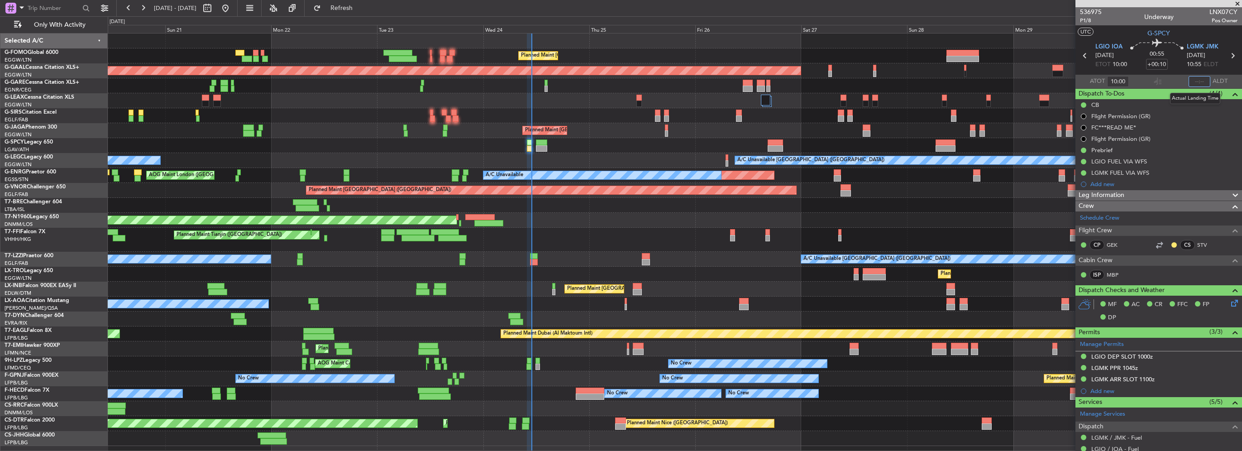
click at [1191, 81] on input "text" at bounding box center [1199, 81] width 22 height 11
type input "1049"
type input "10:49"
click at [116, 156] on div "Planned Maint London (Luton) Planned Maint Dusseldorf Unplanned Maint London (L…" at bounding box center [674, 239] width 1133 height 412
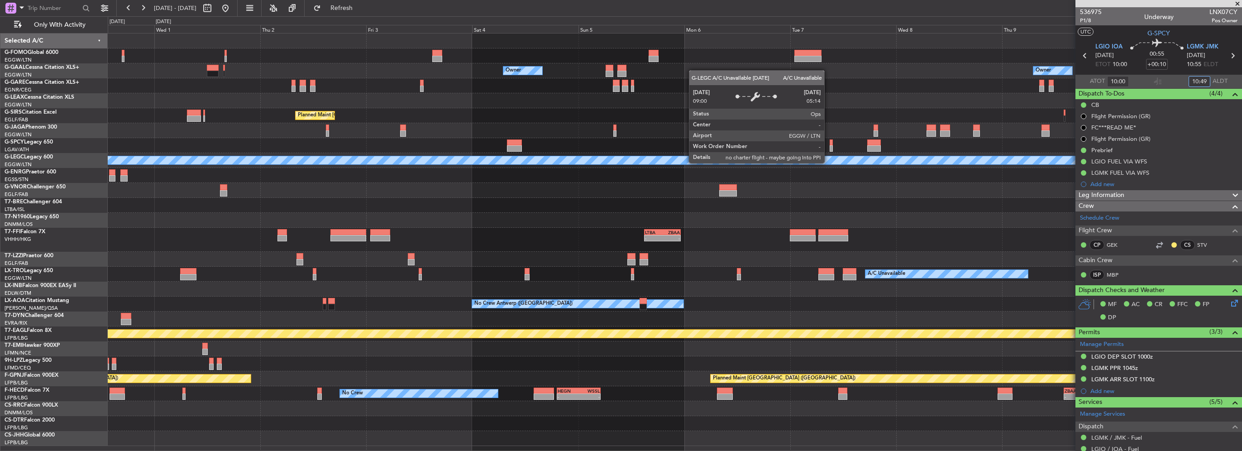
click at [438, 157] on div "A/C Unavailable [GEOGRAPHIC_DATA] ([GEOGRAPHIC_DATA])" at bounding box center [1019, 160] width 2710 height 8
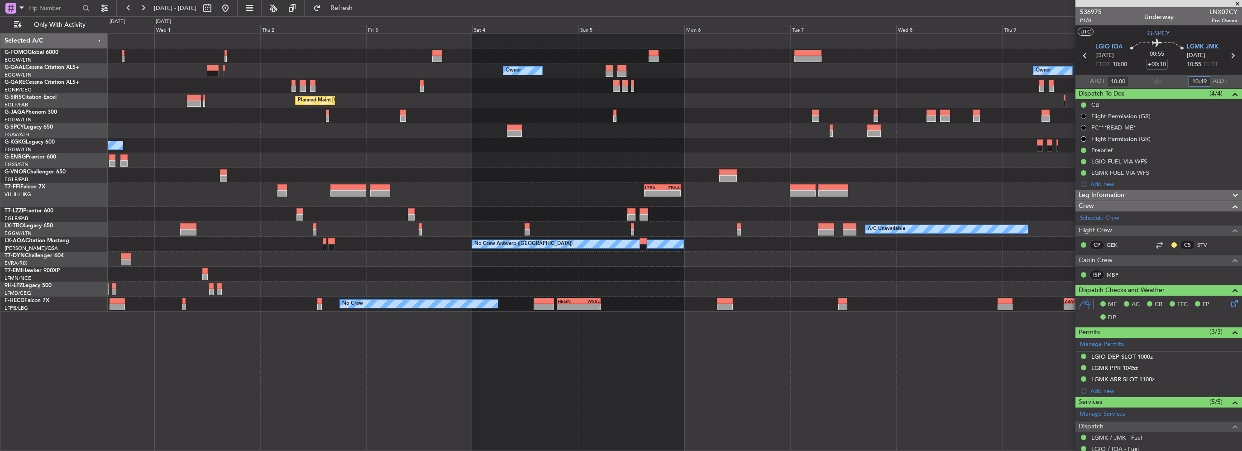
click at [1048, 161] on div at bounding box center [674, 160] width 1133 height 15
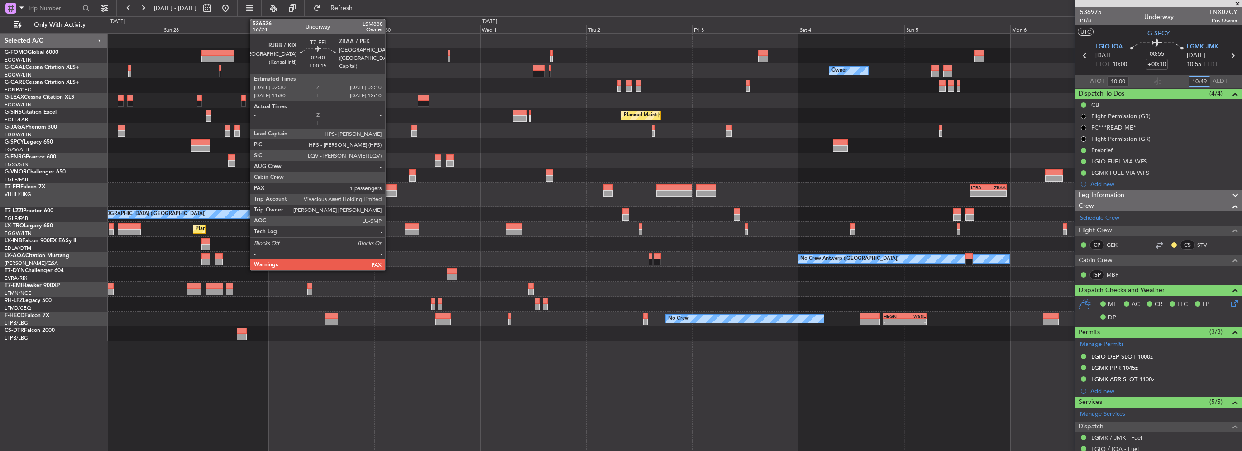
click at [389, 190] on div at bounding box center [391, 193] width 12 height 6
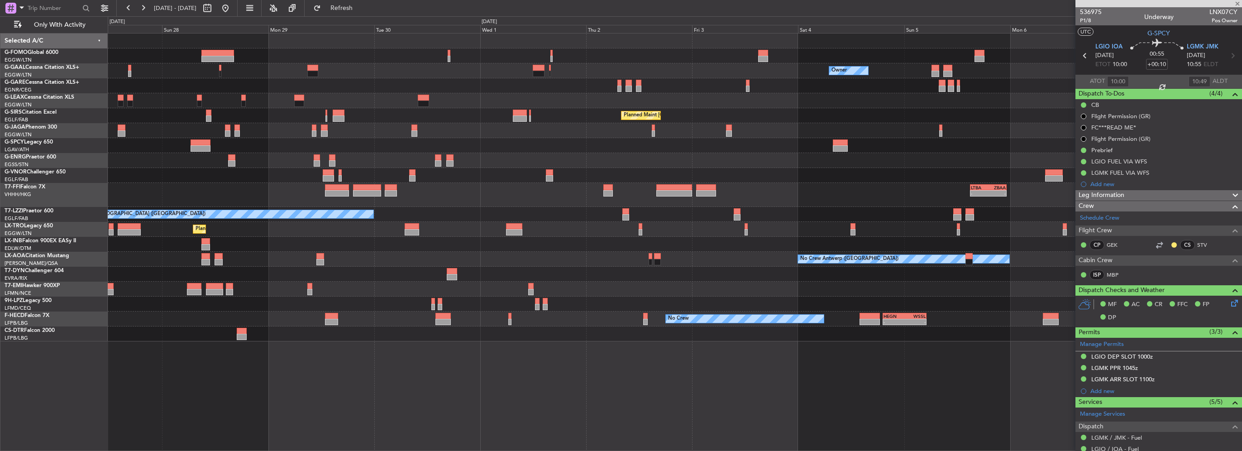
type input "+00:15"
type input "4"
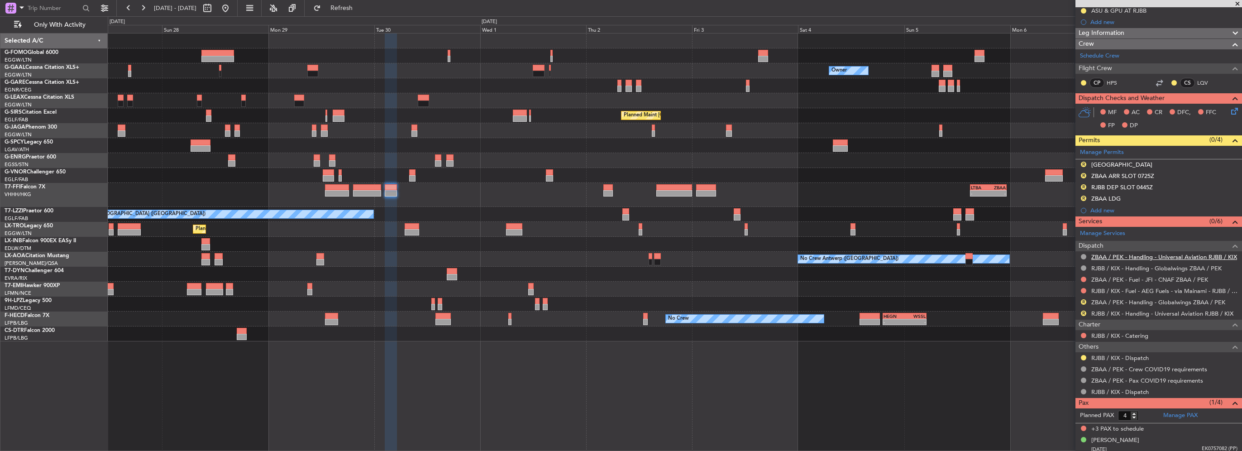
scroll to position [130, 0]
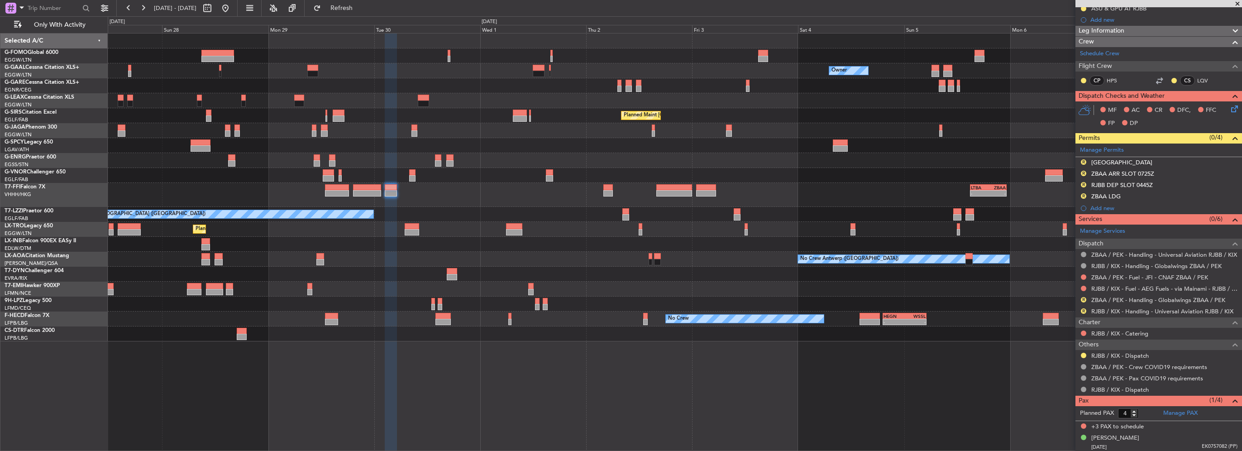
click at [1083, 354] on button at bounding box center [1082, 354] width 5 height 5
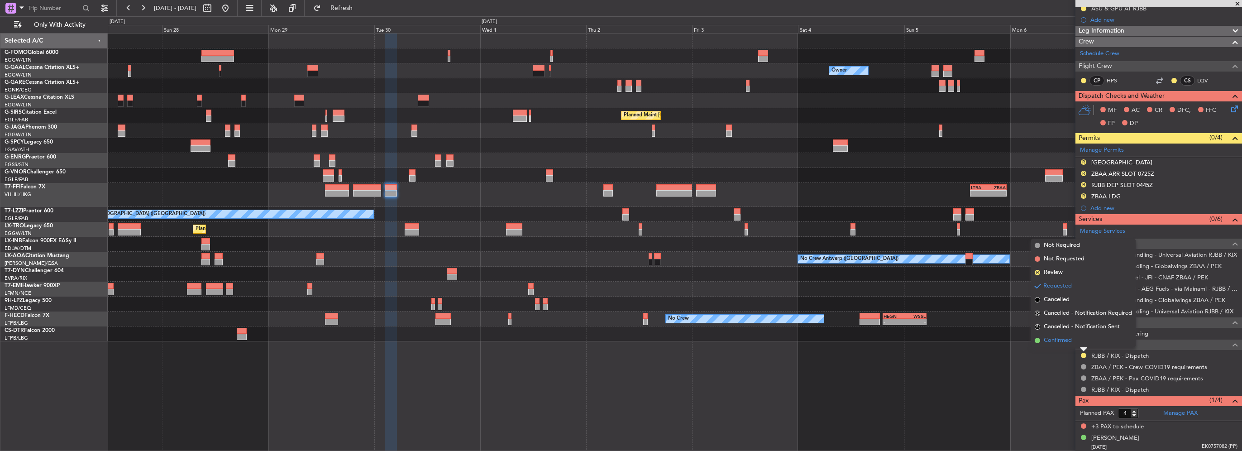
click at [1059, 343] on span "Confirmed" at bounding box center [1057, 340] width 28 height 9
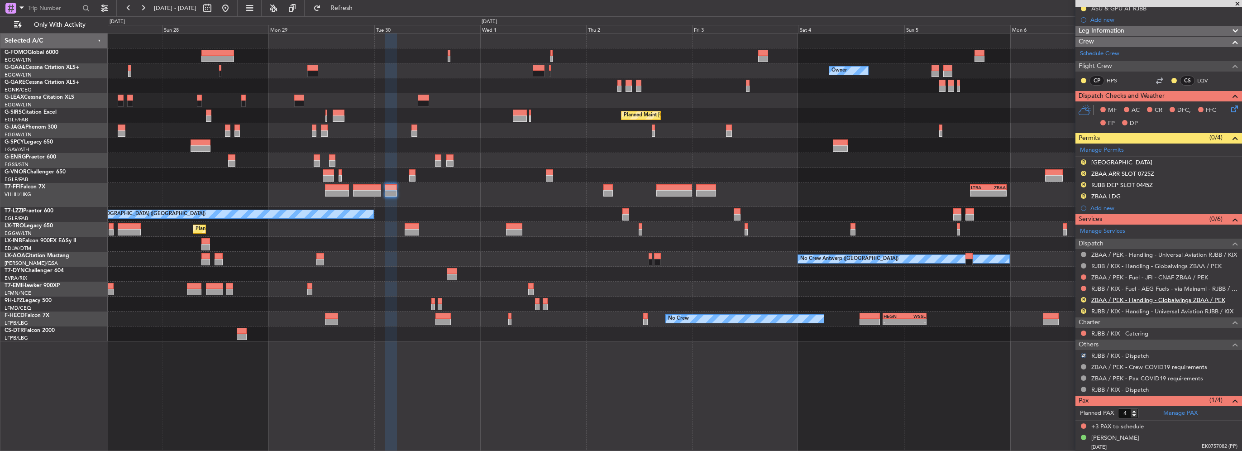
click at [1149, 297] on link "ZBAA / PEK - Handling - Globalwings ZBAA / PEK" at bounding box center [1158, 300] width 134 height 8
click at [1185, 310] on link "RJBB / KIX - Handling - Universal Aviation RJBB / KIX" at bounding box center [1162, 311] width 142 height 8
click at [233, 9] on button at bounding box center [225, 8] width 14 height 14
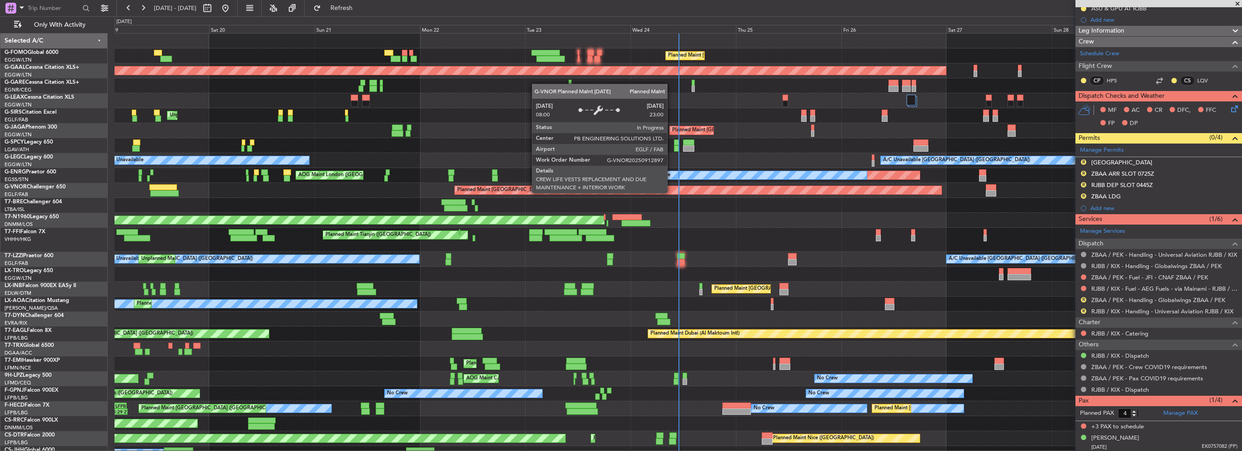
click at [0, 226] on html "19 Sep 2025 - 29 Sep 2025 Refresh Quick Links Only With Activity Planned Maint …" at bounding box center [621, 225] width 1242 height 451
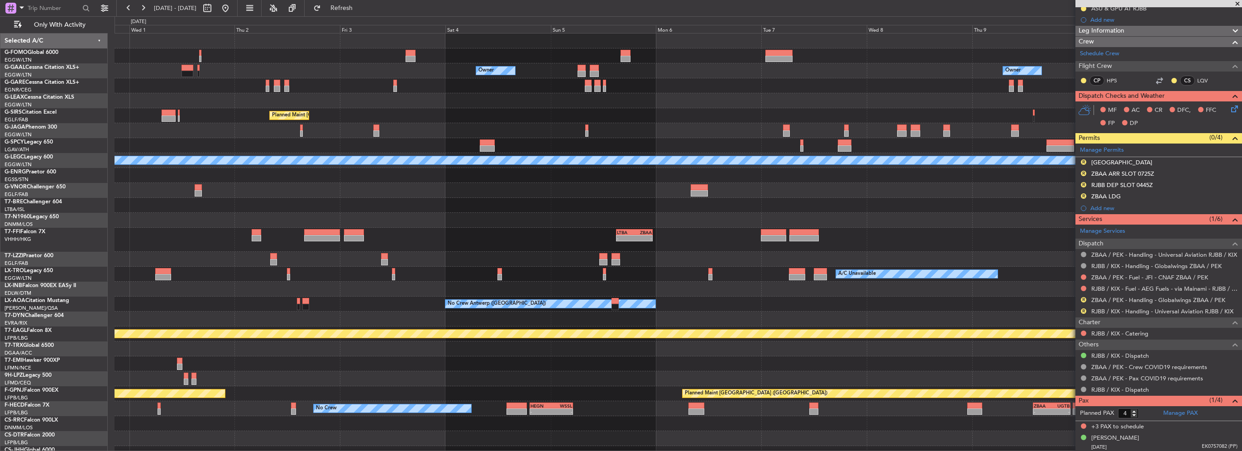
click at [734, 186] on div at bounding box center [677, 190] width 1127 height 15
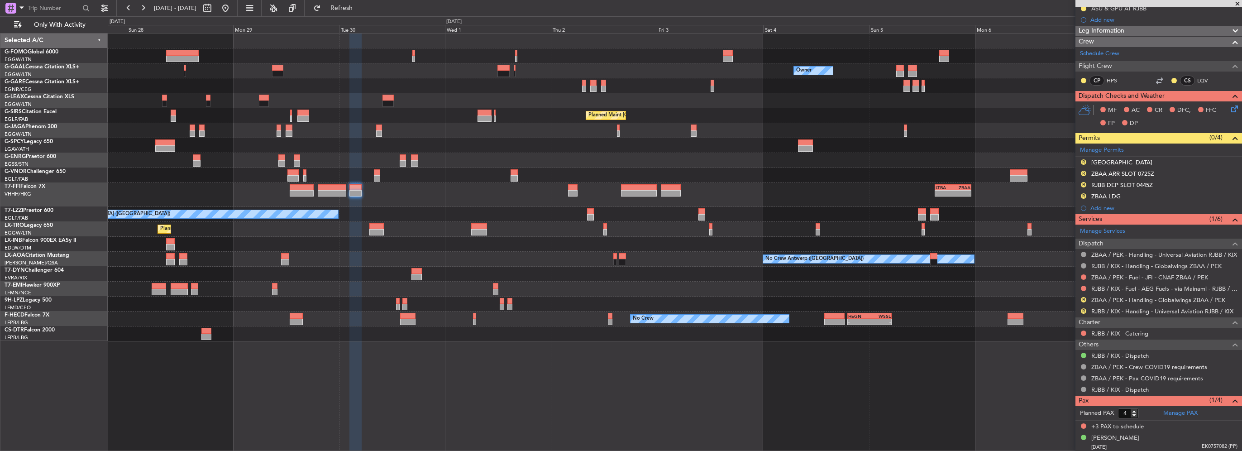
scroll to position [0, 0]
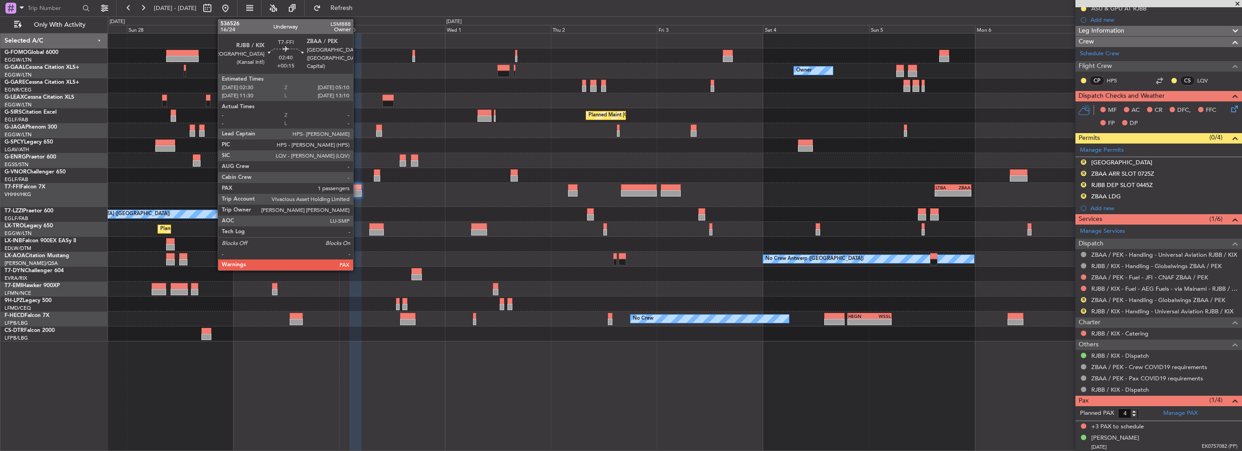
click at [357, 190] on div at bounding box center [355, 193] width 12 height 6
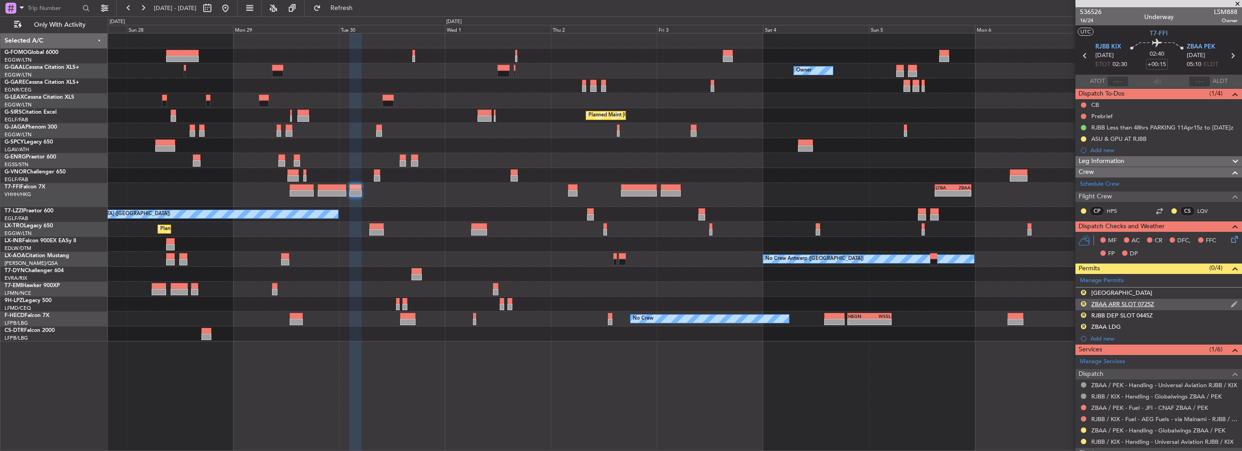
click at [1149, 305] on div "ZBAA ARR SLOT 0725Z" at bounding box center [1122, 304] width 63 height 8
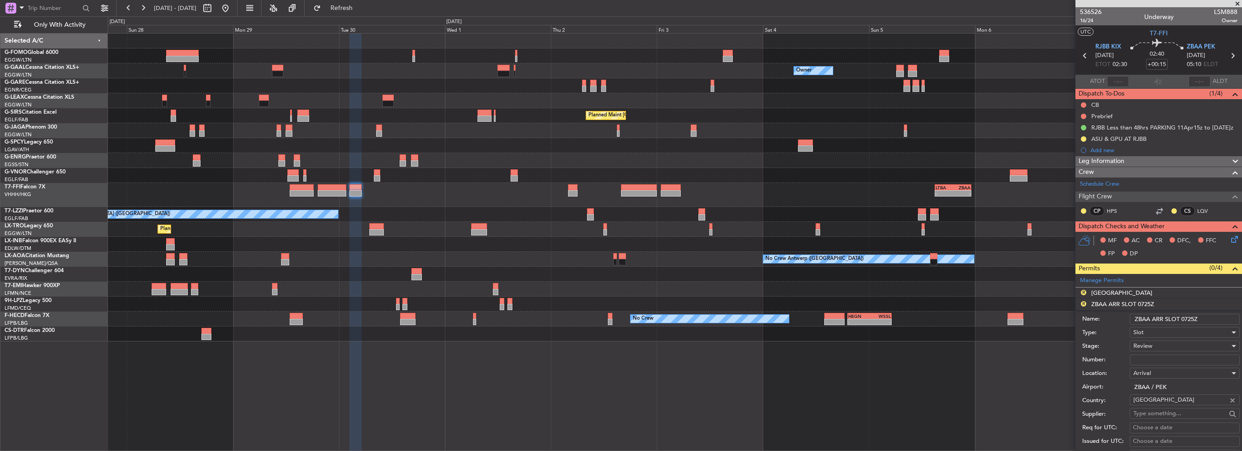
click at [1185, 319] on input "ZBAA ARR SLOT 0725Z" at bounding box center [1184, 319] width 110 height 11
type input "ZBAA ARR SLOT 0510Z"
click at [1164, 346] on div "Review" at bounding box center [1181, 346] width 96 height 14
click at [1150, 403] on span "Requested" at bounding box center [1180, 404] width 95 height 14
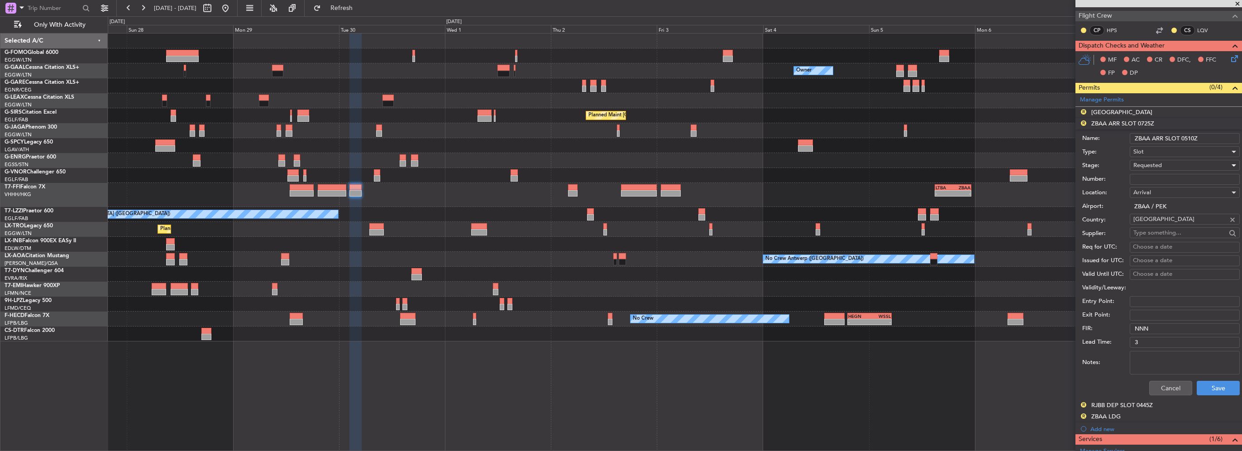
scroll to position [181, 0]
click at [1210, 381] on button "Save" at bounding box center [1217, 387] width 43 height 14
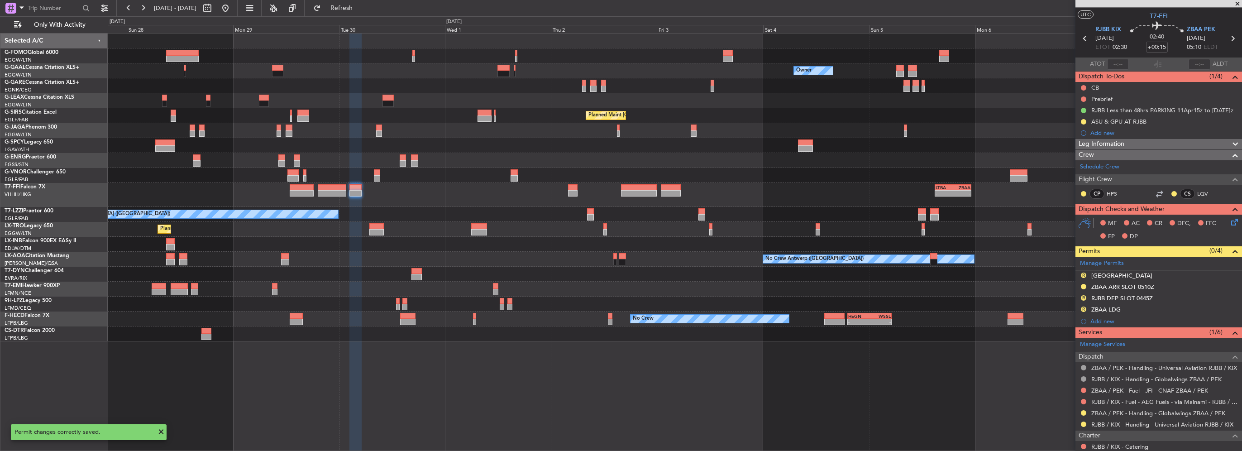
scroll to position [0, 0]
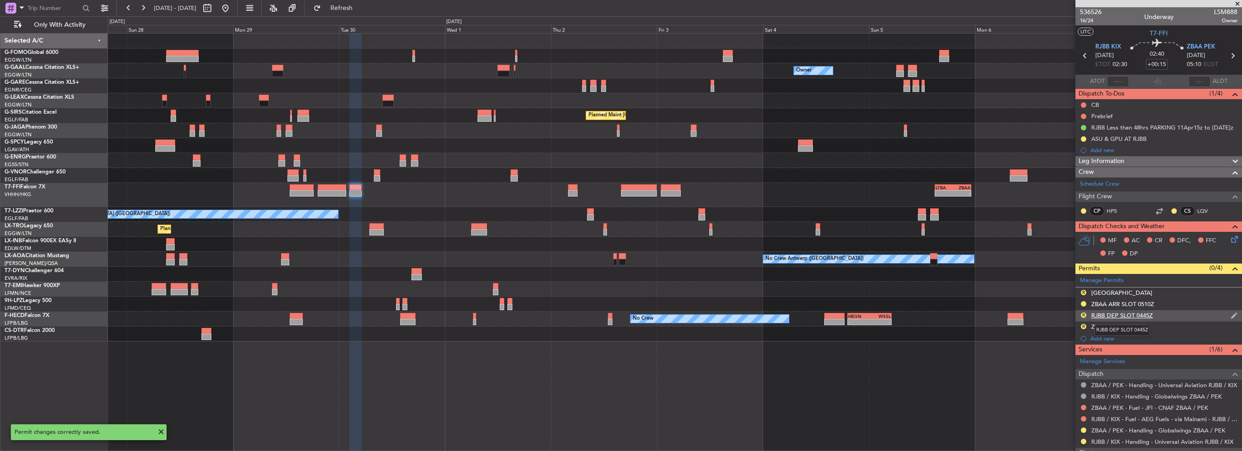
click at [1151, 313] on div "RJBB DEP SLOT 0445Z" at bounding box center [1122, 315] width 62 height 8
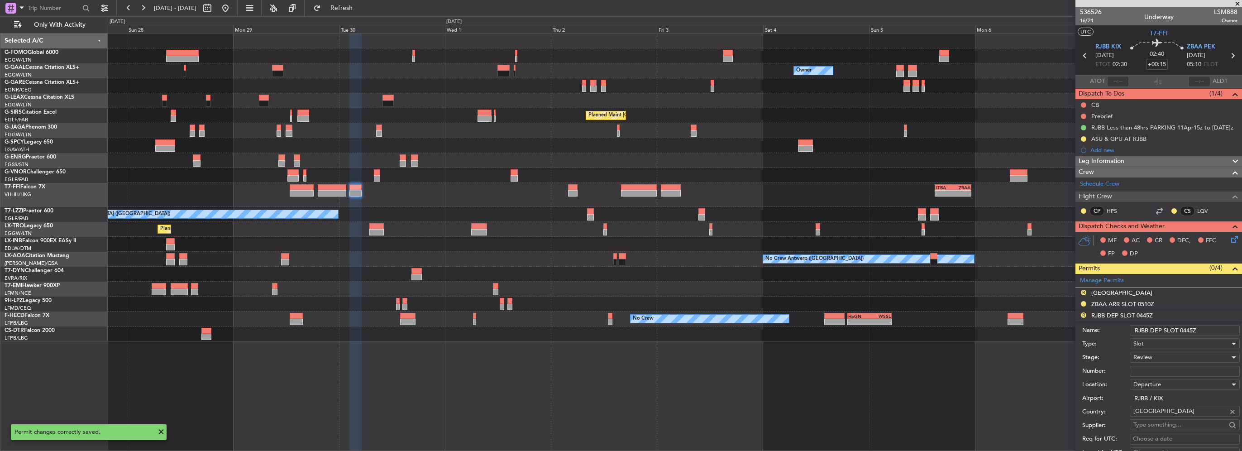
drag, startPoint x: 1193, startPoint y: 329, endPoint x: 1182, endPoint y: 329, distance: 10.4
click at [1182, 329] on input "RJBB DEP SLOT 0445Z" at bounding box center [1184, 330] width 110 height 11
type input "RJBB DEP SLOT 0230Z"
click at [1160, 355] on div "Review" at bounding box center [1181, 357] width 96 height 14
click at [1162, 418] on span "Requested" at bounding box center [1180, 416] width 95 height 14
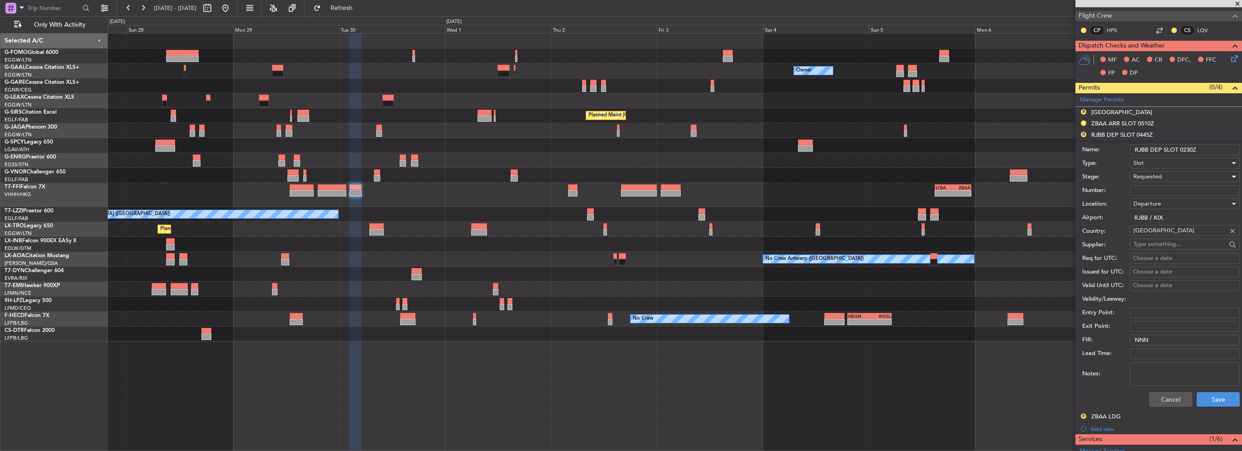
scroll to position [181, 0]
drag, startPoint x: 1200, startPoint y: 386, endPoint x: 1207, endPoint y: 391, distance: 8.4
click at [1200, 388] on div "Cancel Save" at bounding box center [1160, 399] width 157 height 24
click at [1209, 394] on button "Save" at bounding box center [1217, 398] width 43 height 14
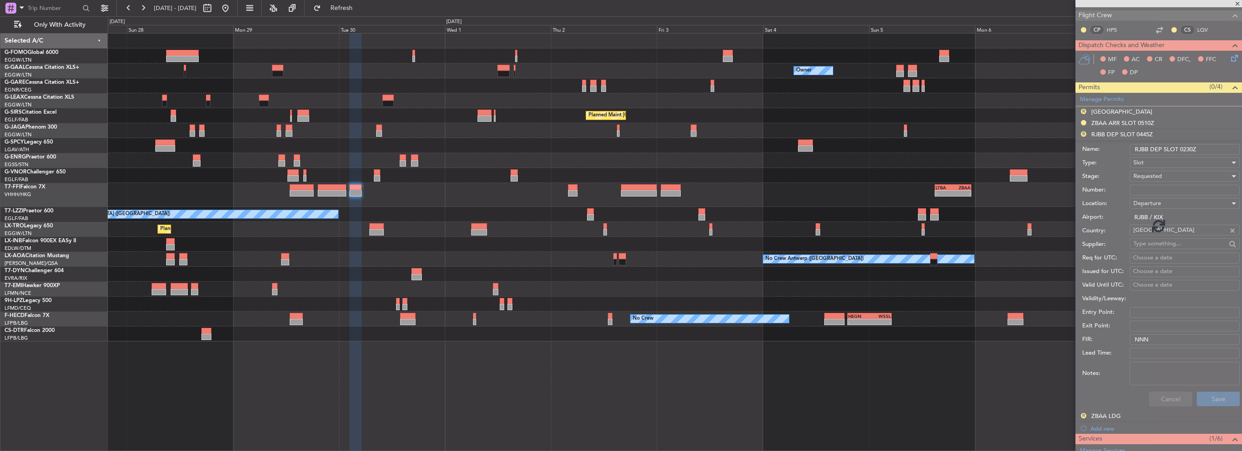
scroll to position [130, 0]
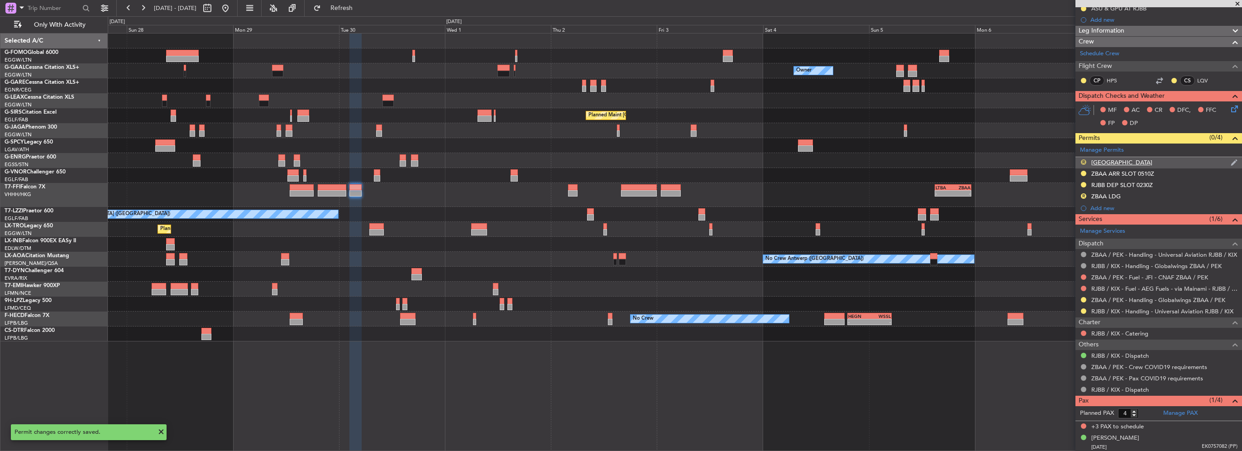
click at [1082, 159] on button "R" at bounding box center [1082, 161] width 5 height 5
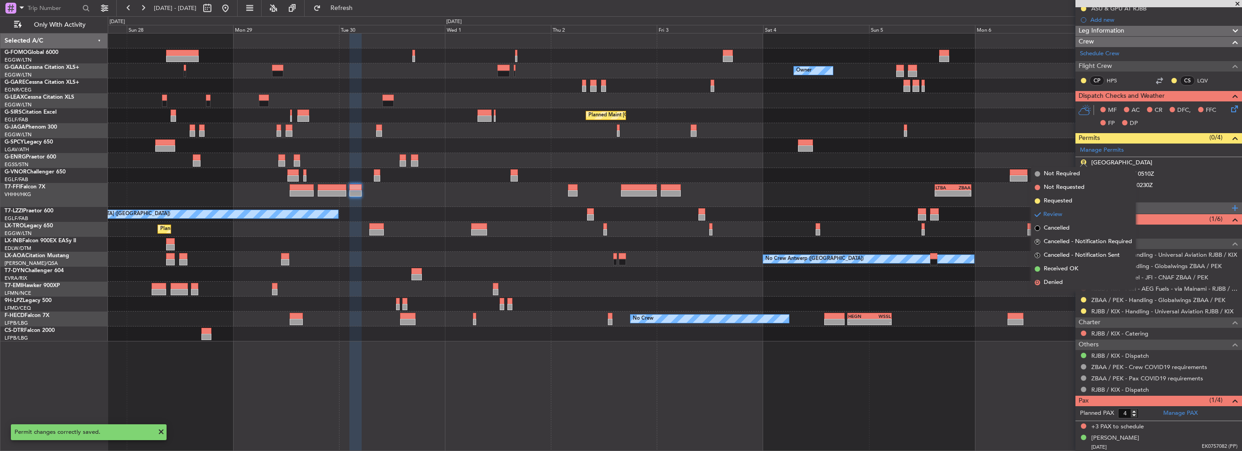
click at [1176, 210] on div "Add new" at bounding box center [1158, 207] width 167 height 11
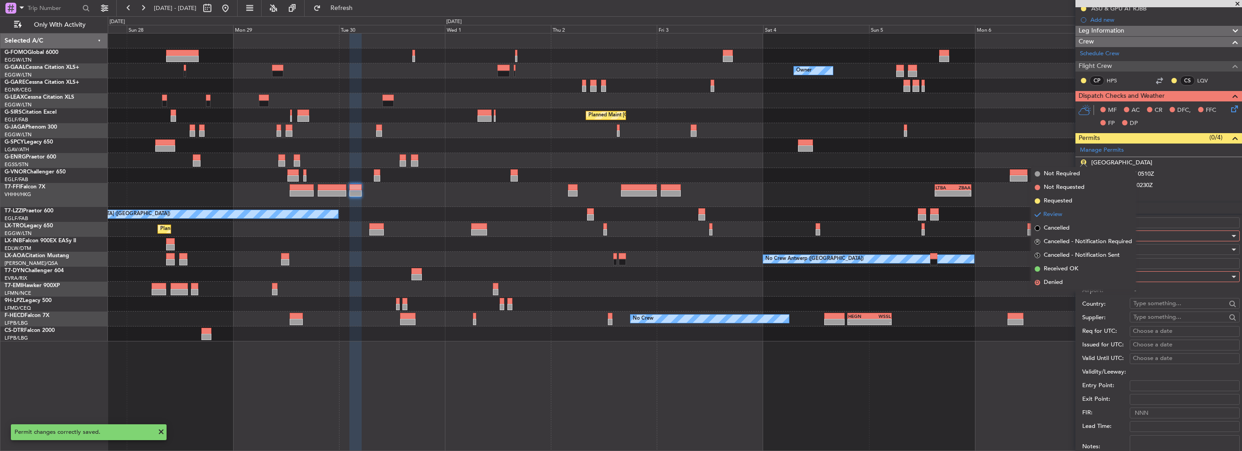
click at [1056, 144] on div at bounding box center [674, 145] width 1133 height 15
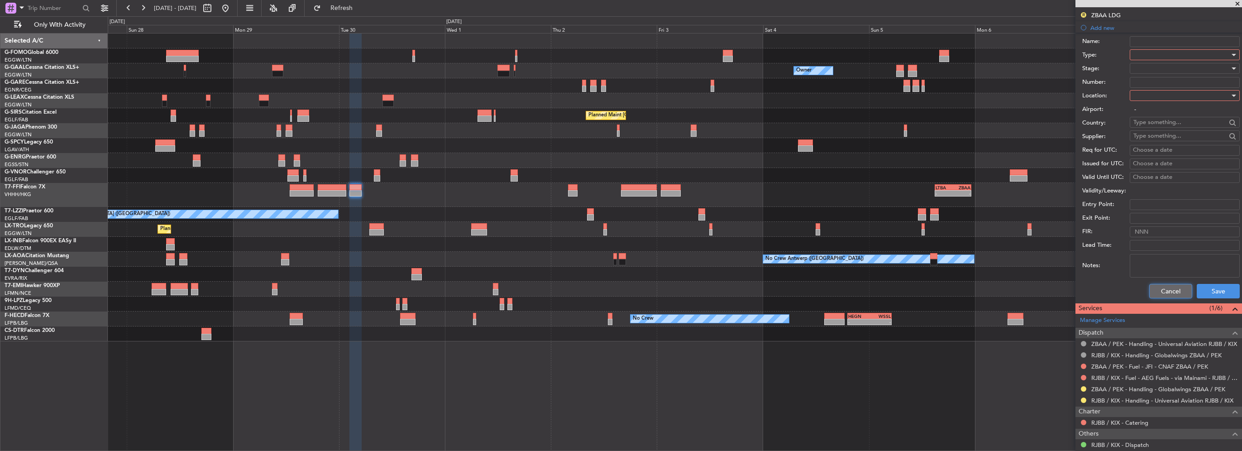
click at [1159, 294] on button "Cancel" at bounding box center [1170, 291] width 43 height 14
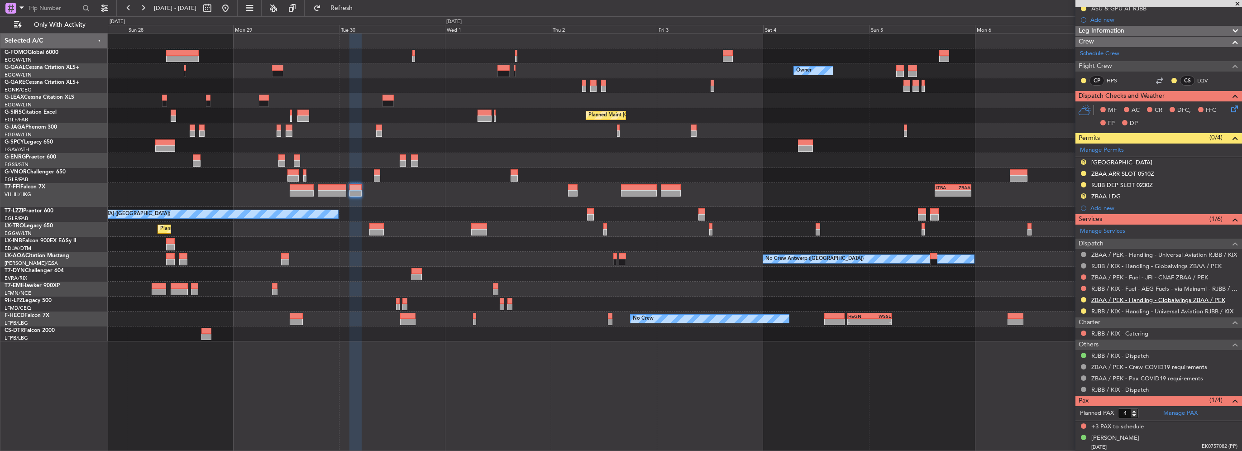
scroll to position [0, 0]
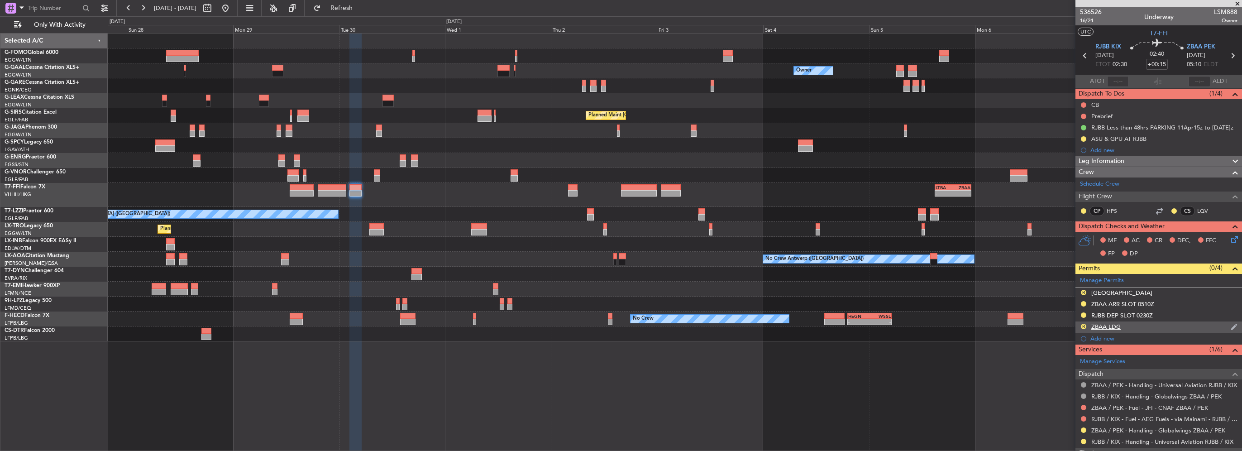
click at [1081, 328] on div "R" at bounding box center [1083, 326] width 7 height 7
click at [1083, 324] on button "R" at bounding box center [1082, 326] width 5 height 5
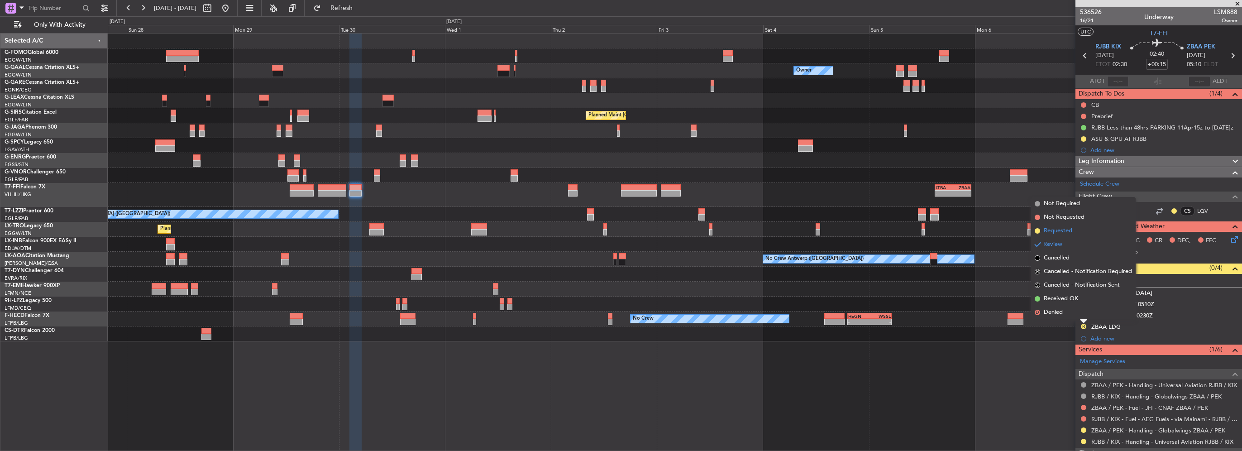
click at [1056, 229] on span "Requested" at bounding box center [1057, 230] width 29 height 9
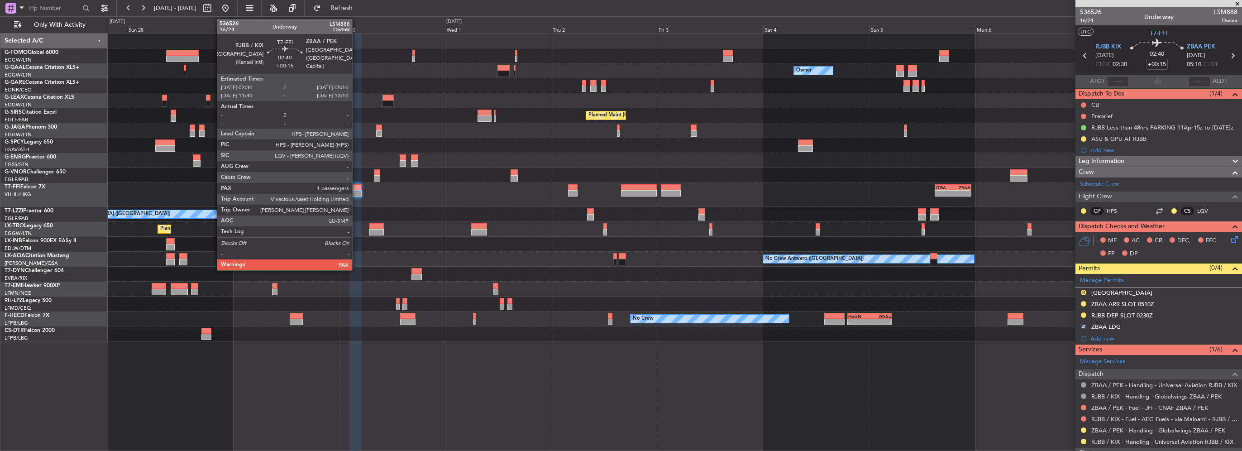
click at [356, 193] on div at bounding box center [355, 193] width 12 height 6
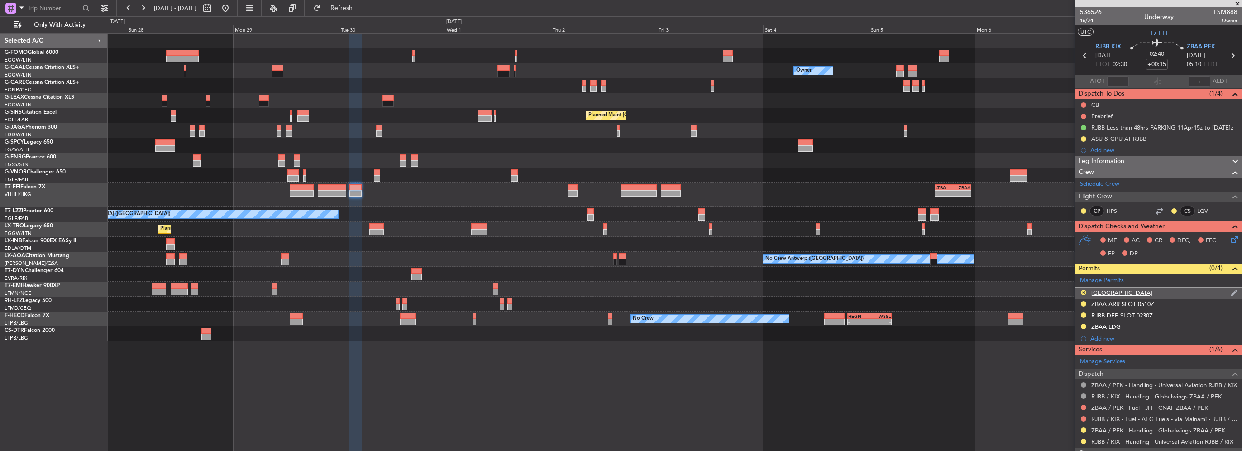
click at [1135, 294] on div "R SOUTH KOREA" at bounding box center [1158, 292] width 167 height 11
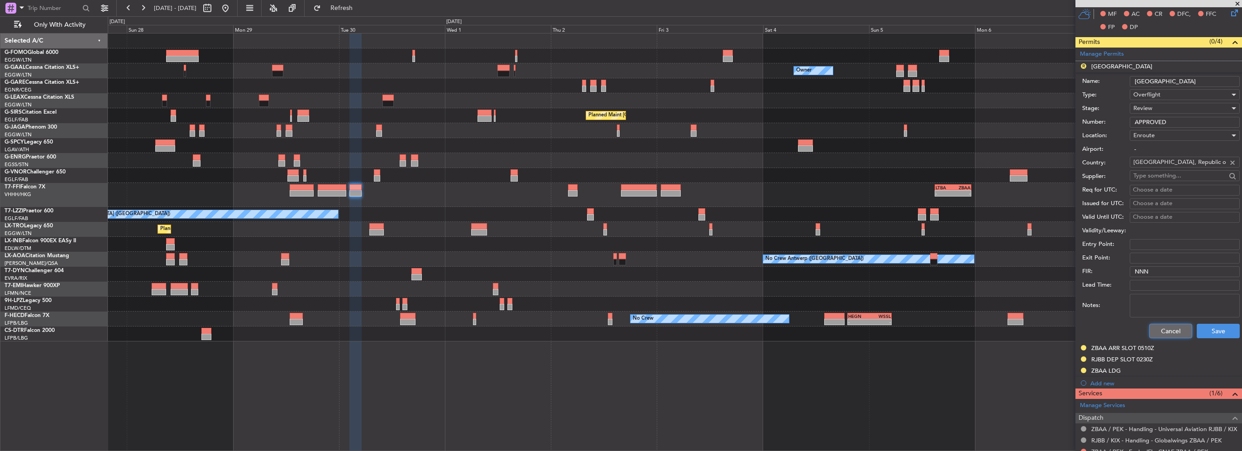
click at [1158, 329] on button "Cancel" at bounding box center [1170, 331] width 43 height 14
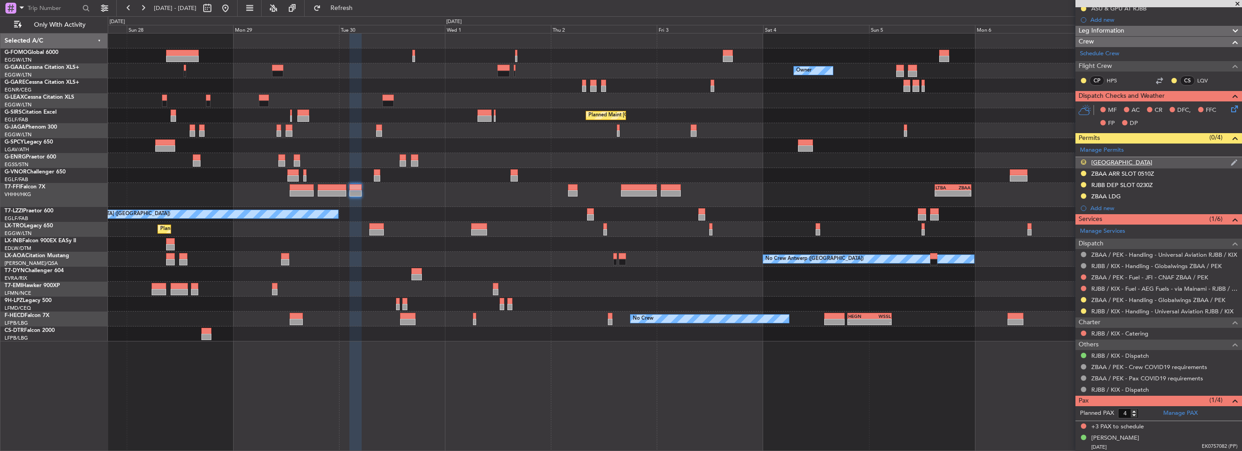
click at [1082, 159] on button "R" at bounding box center [1082, 161] width 5 height 5
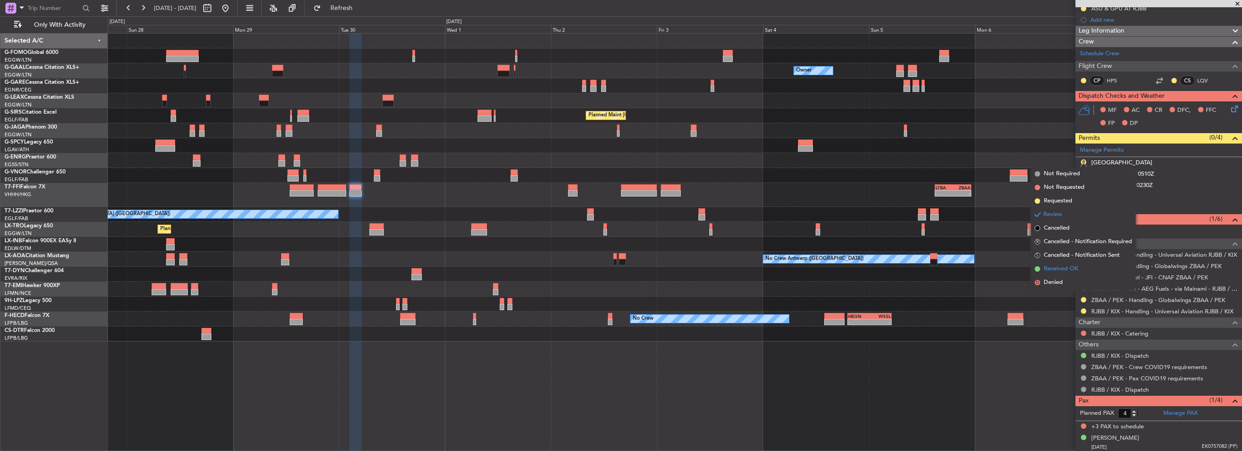
click at [1057, 271] on span "Received OK" at bounding box center [1060, 268] width 34 height 9
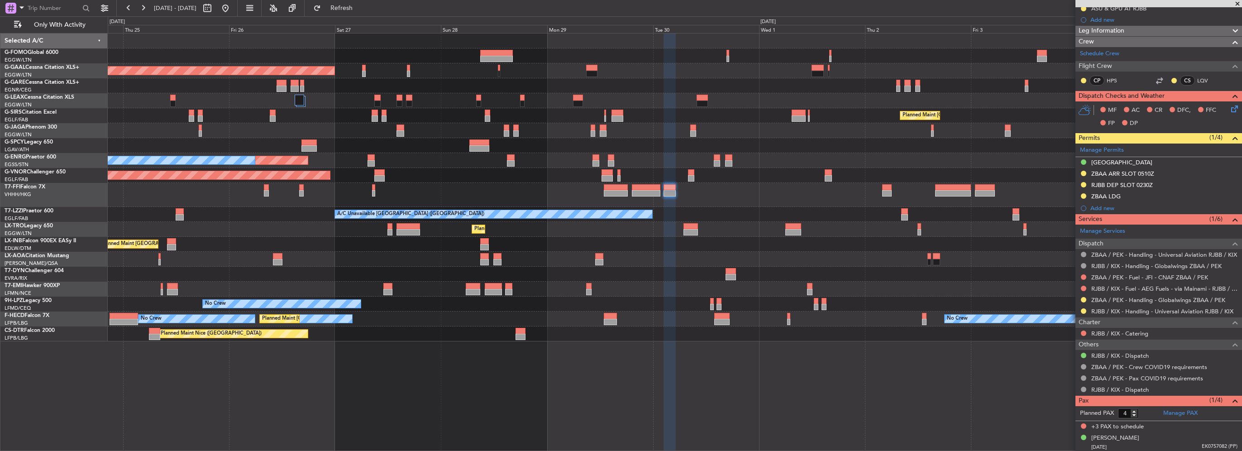
click at [891, 187] on div "Planned Maint London (Luton) Owner Planned Maint Dusseldorf Planned Maint Londo…" at bounding box center [674, 187] width 1133 height 308
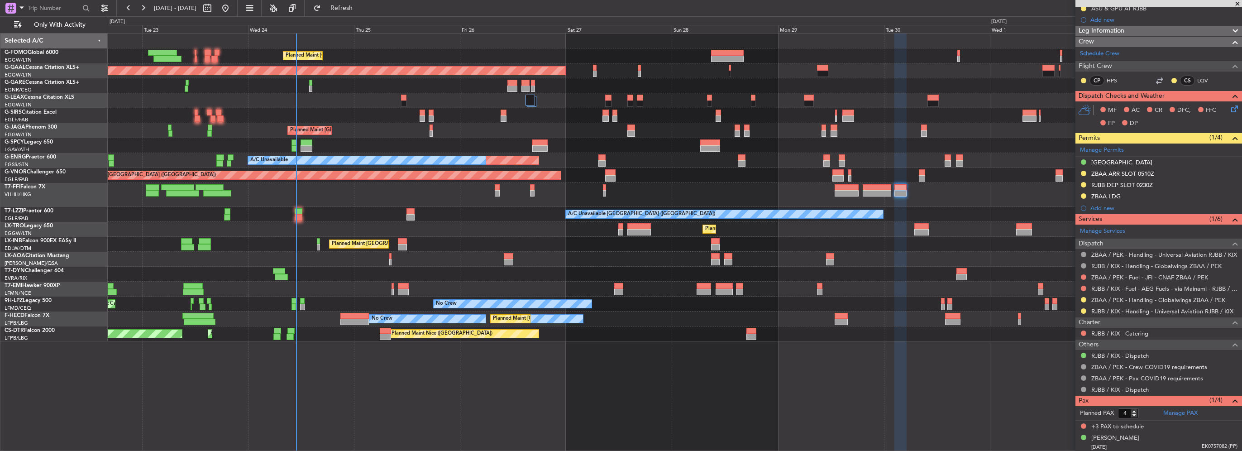
click at [577, 235] on div "Planned Maint [GEOGRAPHIC_DATA] ([GEOGRAPHIC_DATA])" at bounding box center [674, 229] width 1133 height 15
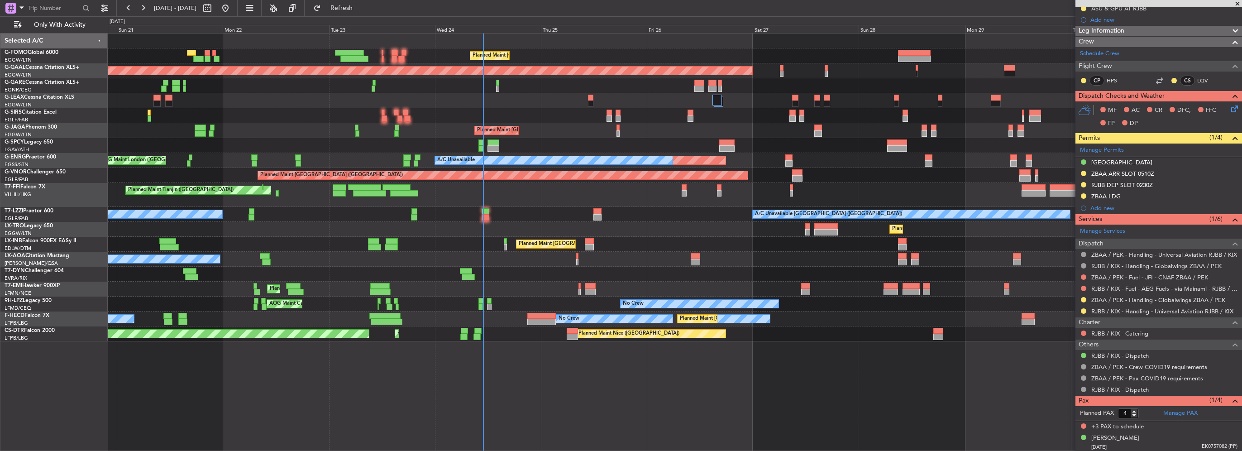
click at [277, 238] on div "Planned Maint London (Luton) Planned Maint Dusseldorf Owner Unplanned Maint Lon…" at bounding box center [674, 187] width 1133 height 308
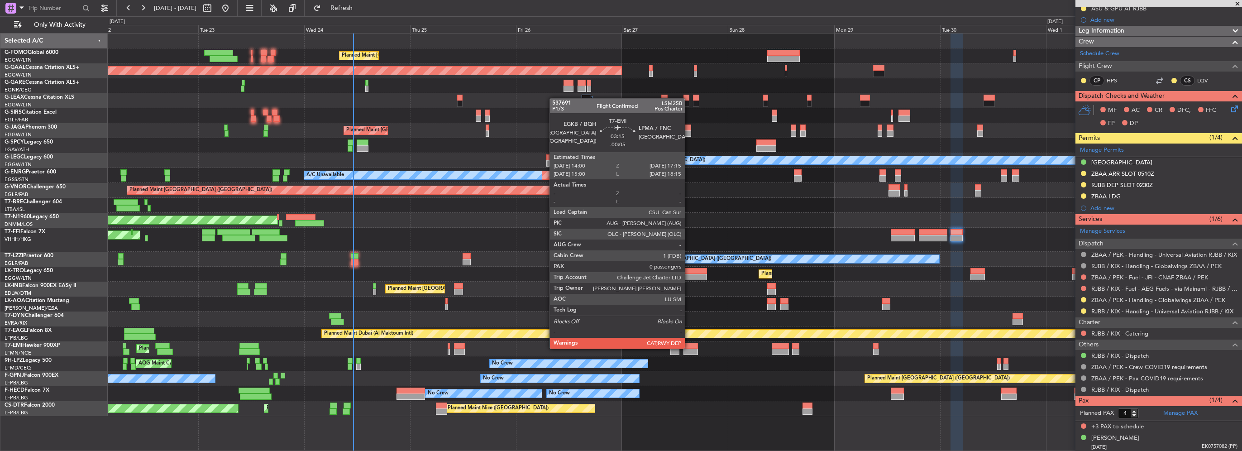
click at [689, 347] on div at bounding box center [690, 346] width 14 height 6
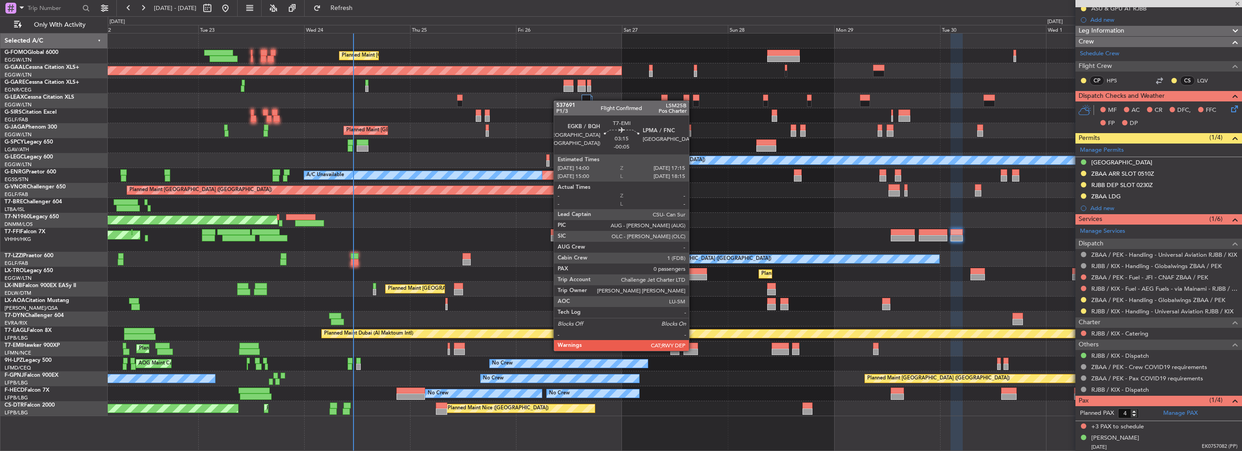
type input "-00:05"
type input "0"
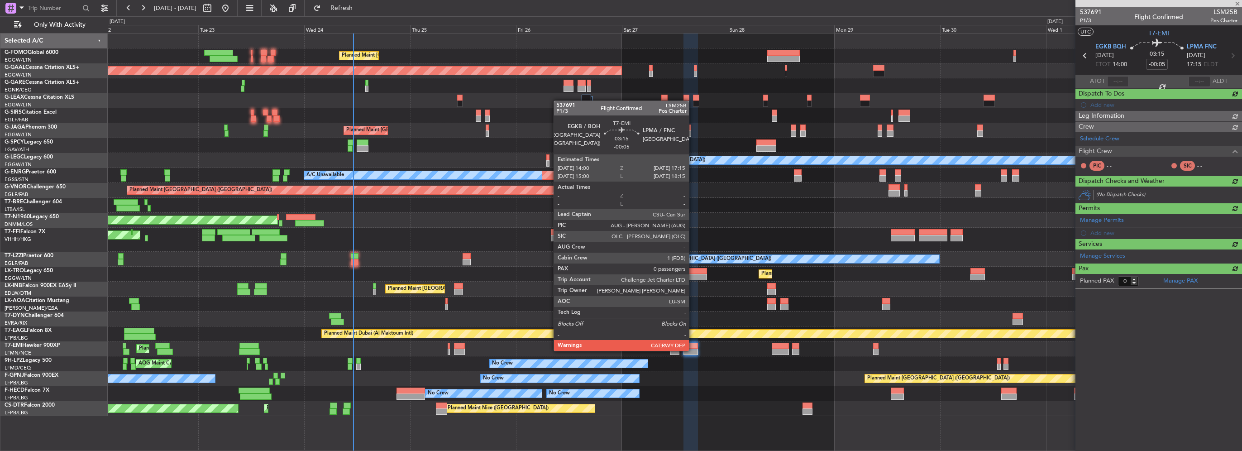
scroll to position [0, 0]
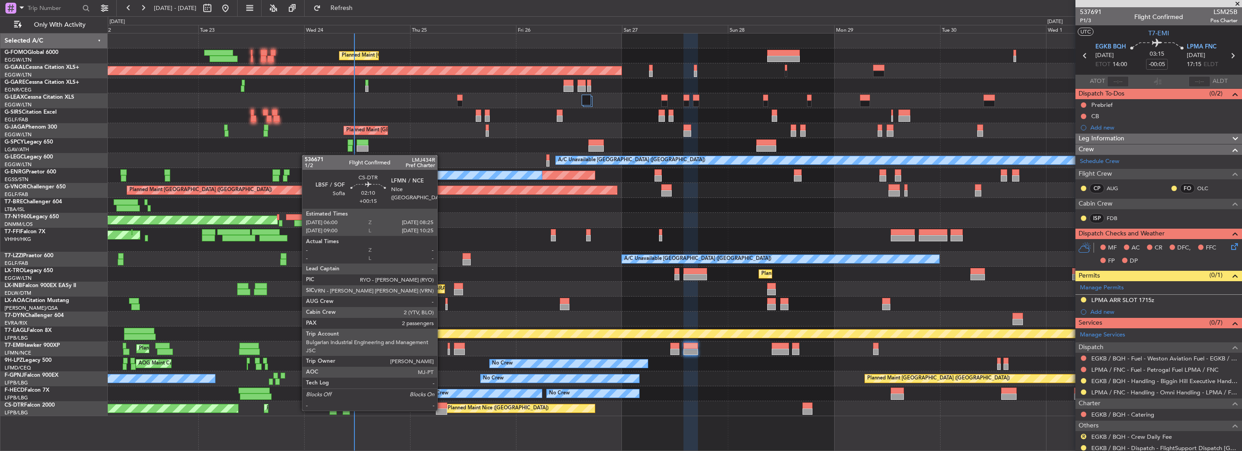
click at [441, 409] on div at bounding box center [441, 411] width 11 height 6
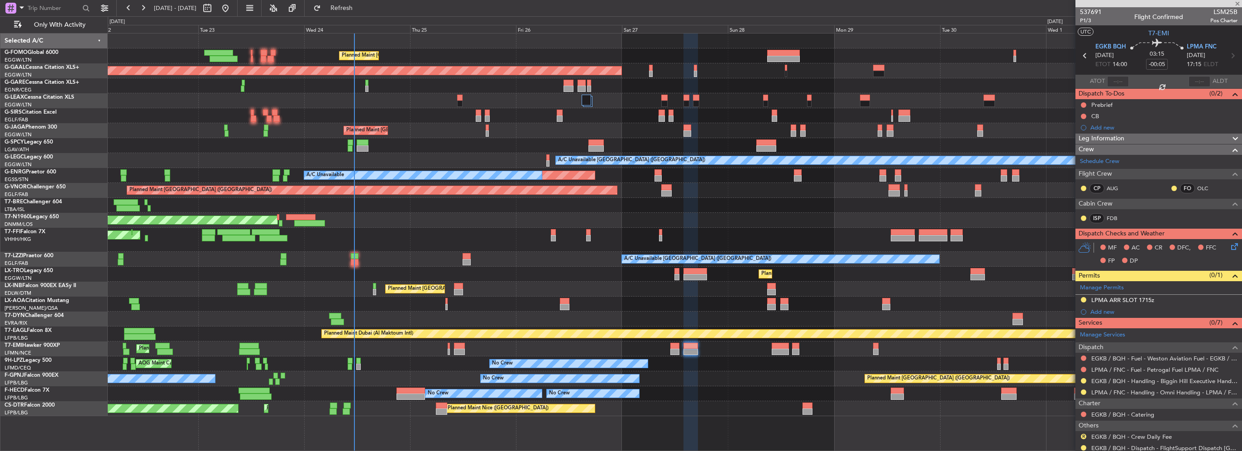
type input "+00:15"
type input "2"
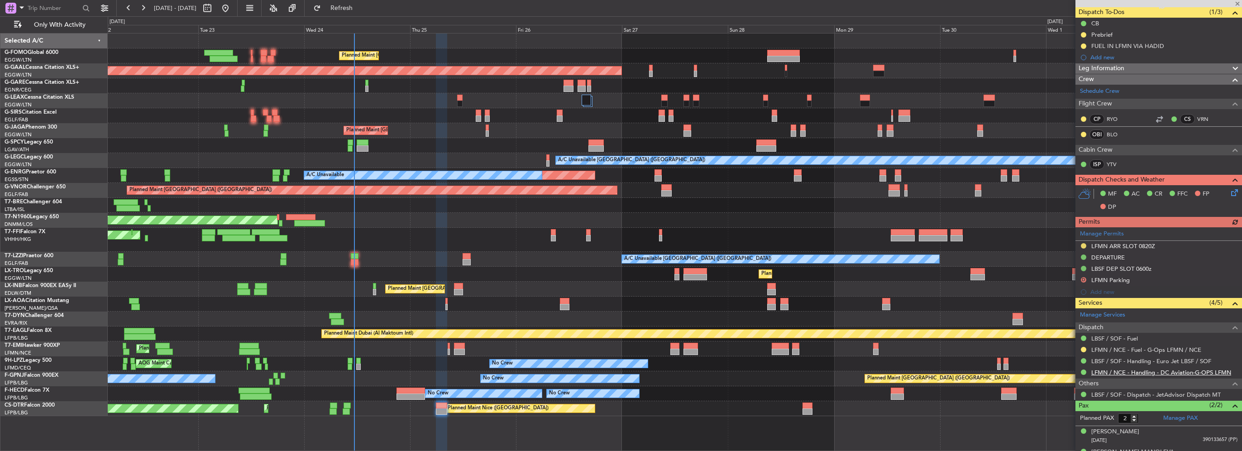
scroll to position [95, 0]
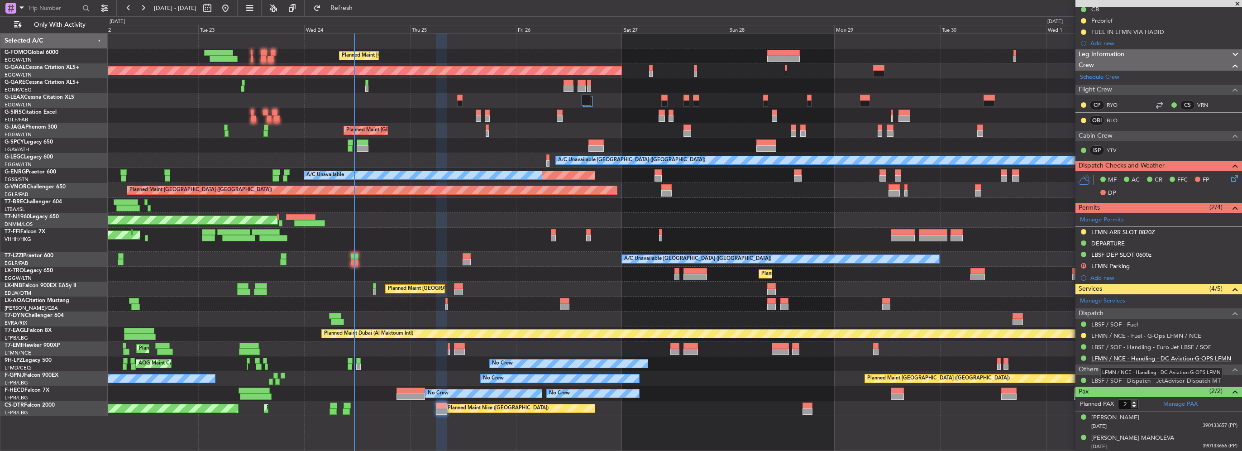
click at [1174, 355] on link "LFMN / NCE - Handling - DC Aviation-G-OPS LFMN" at bounding box center [1161, 358] width 140 height 8
click at [354, 12] on button "Refresh" at bounding box center [336, 8] width 54 height 14
click at [1211, 358] on link "LFMN / NCE - Handling - DC Aviation-G-OPS LFMN" at bounding box center [1161, 358] width 140 height 8
click at [1152, 228] on div "LFMN ARR SLOT 0820Z" at bounding box center [1123, 232] width 64 height 8
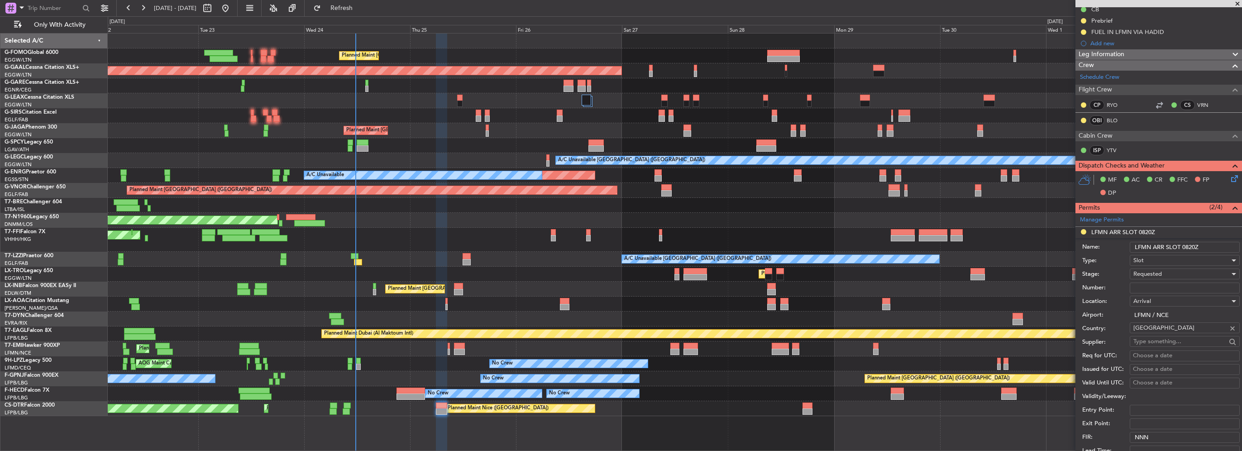
click at [1156, 283] on input "Number:" at bounding box center [1184, 287] width 110 height 11
paste input "LFMNA000091348"
type input "LFMNA000091348"
click at [1159, 271] on span "Requested" at bounding box center [1147, 274] width 29 height 8
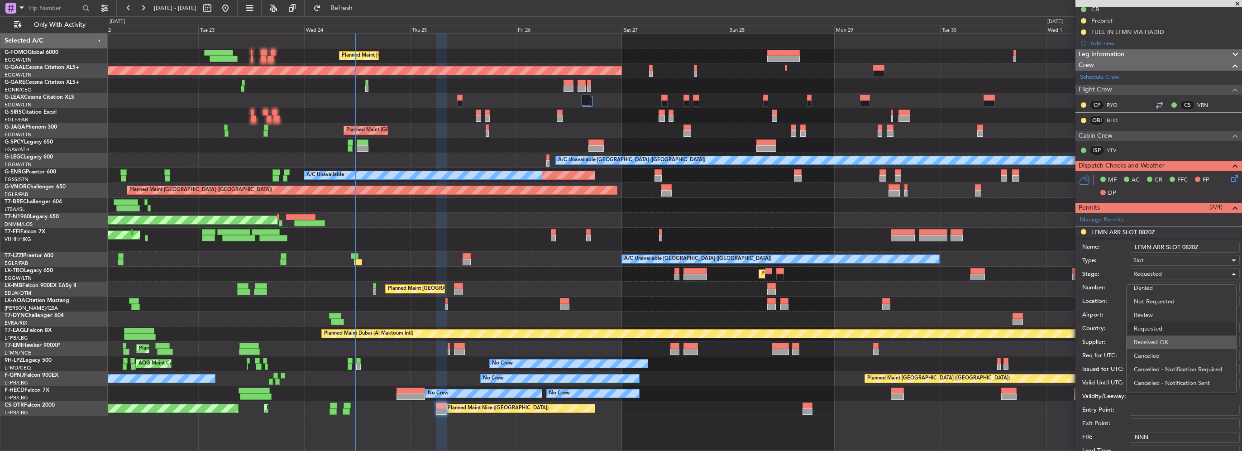
click at [1166, 337] on span "Received OK" at bounding box center [1180, 342] width 95 height 14
click at [1192, 245] on input "LFMN ARR SLOT 0820Z" at bounding box center [1184, 247] width 110 height 11
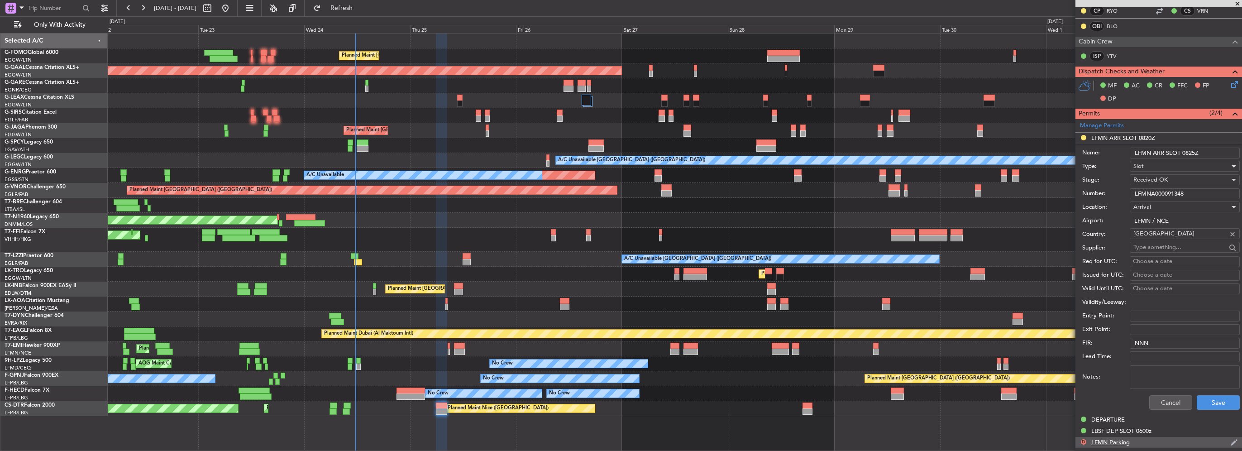
scroll to position [231, 0]
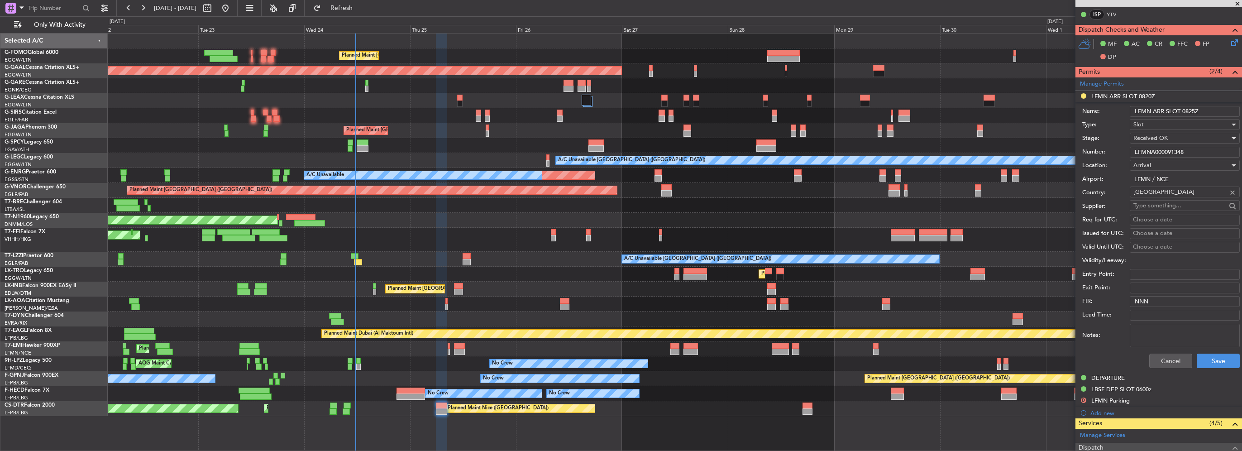
type input "LFMN ARR SLOT 0825Z"
click at [1209, 351] on div "Cancel Save" at bounding box center [1160, 361] width 157 height 24
click at [1210, 356] on button "Save" at bounding box center [1217, 360] width 43 height 14
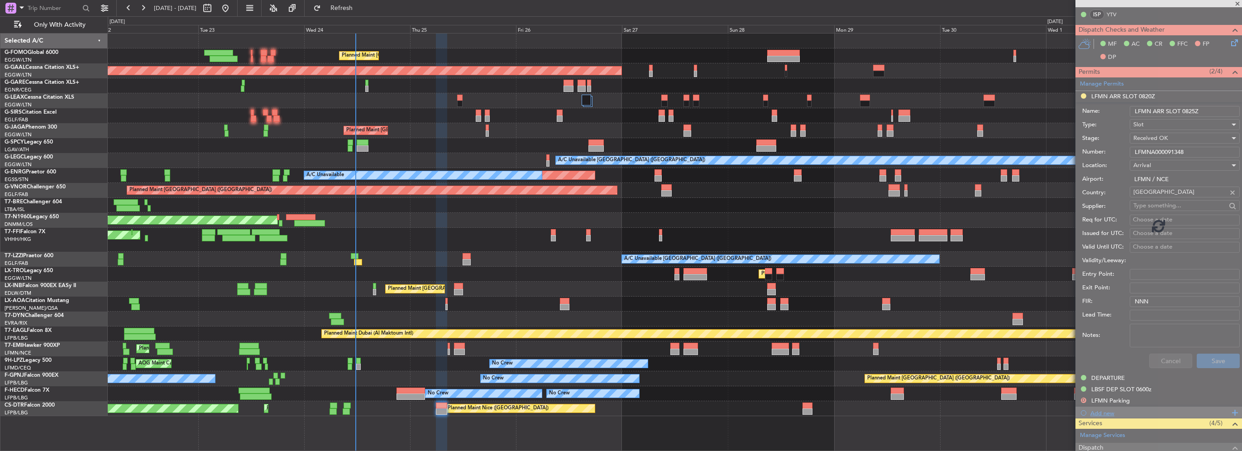
scroll to position [95, 0]
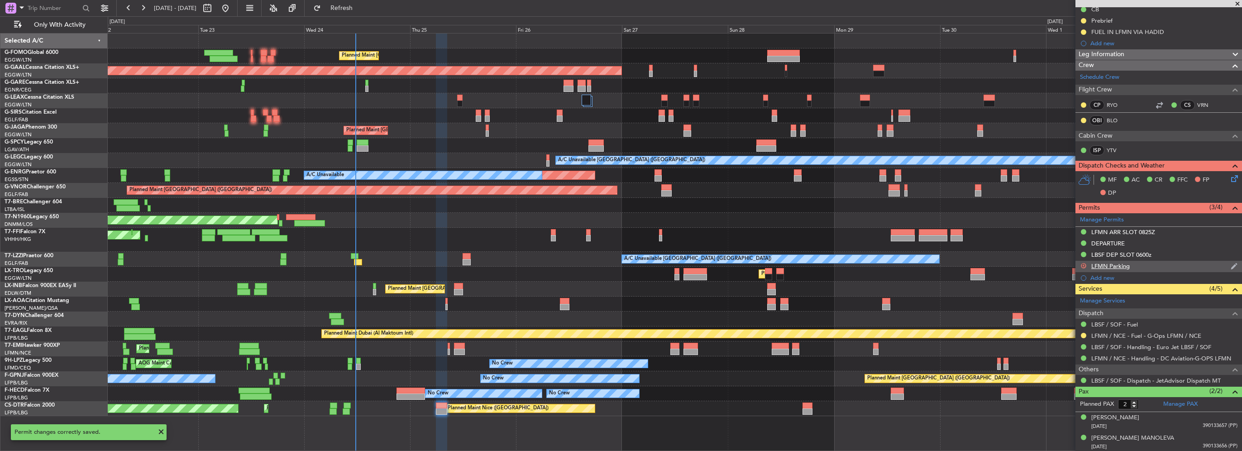
click at [1082, 265] on button "D" at bounding box center [1082, 265] width 5 height 5
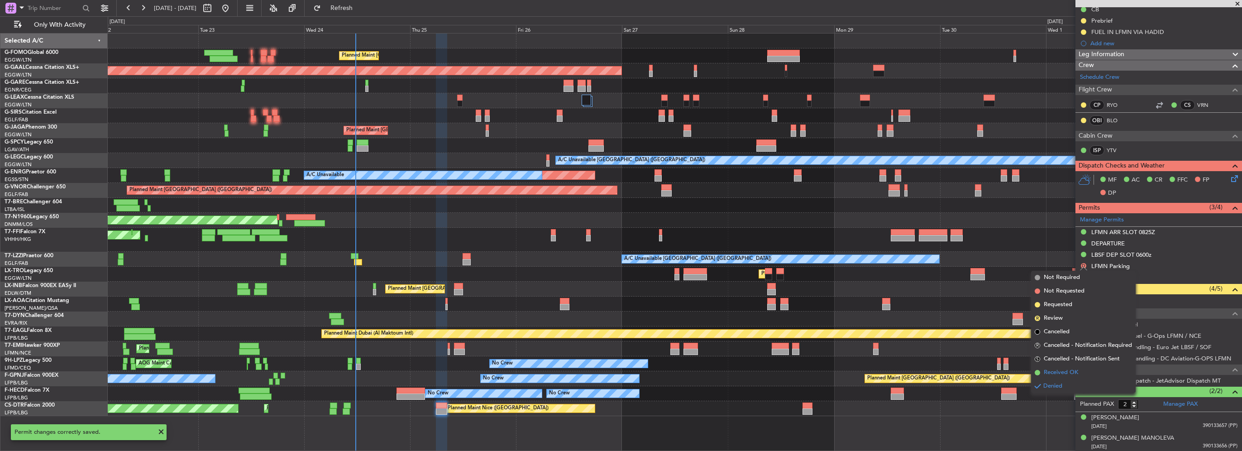
click at [1067, 368] on span "Received OK" at bounding box center [1060, 372] width 34 height 9
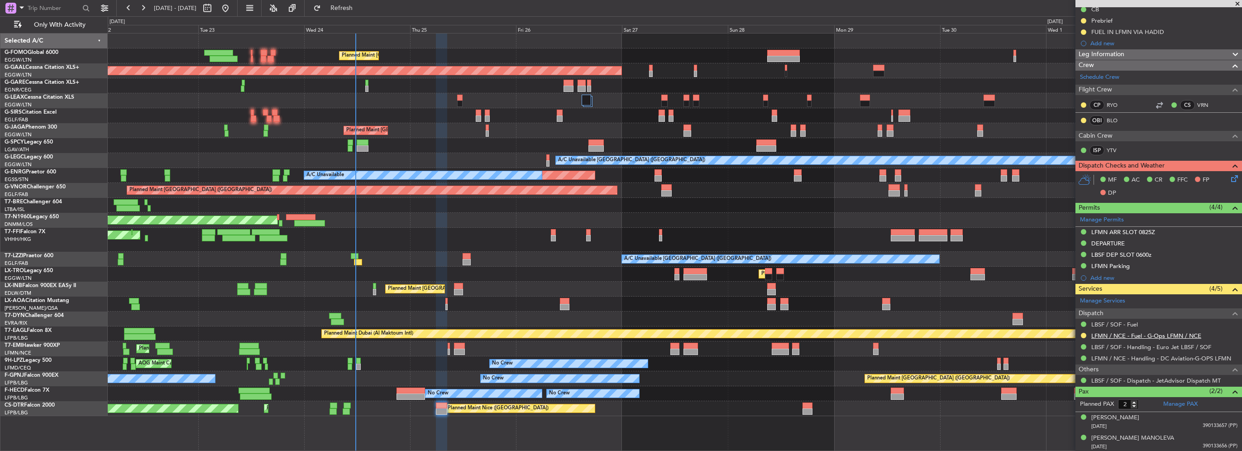
click at [1190, 337] on link "LFMN / NCE - Fuel - G-Ops LFMN / NCE" at bounding box center [1146, 336] width 110 height 8
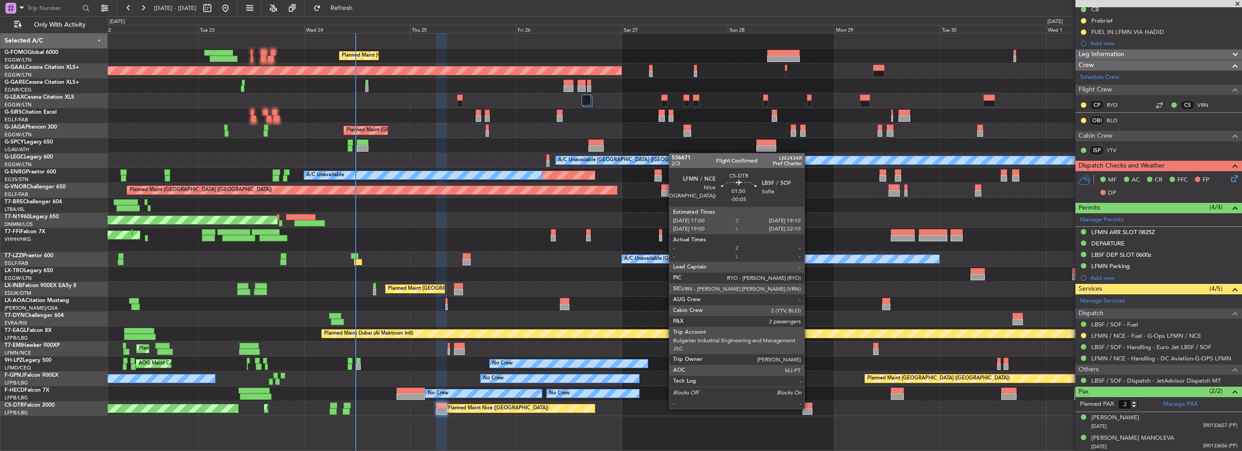
click at [808, 408] on div at bounding box center [807, 411] width 10 height 6
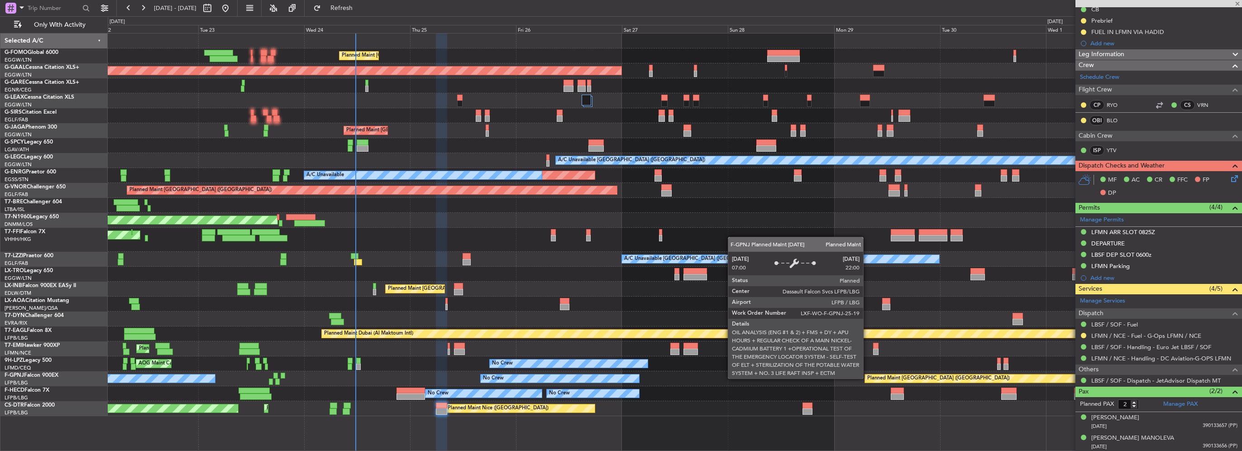
type input "-00:05"
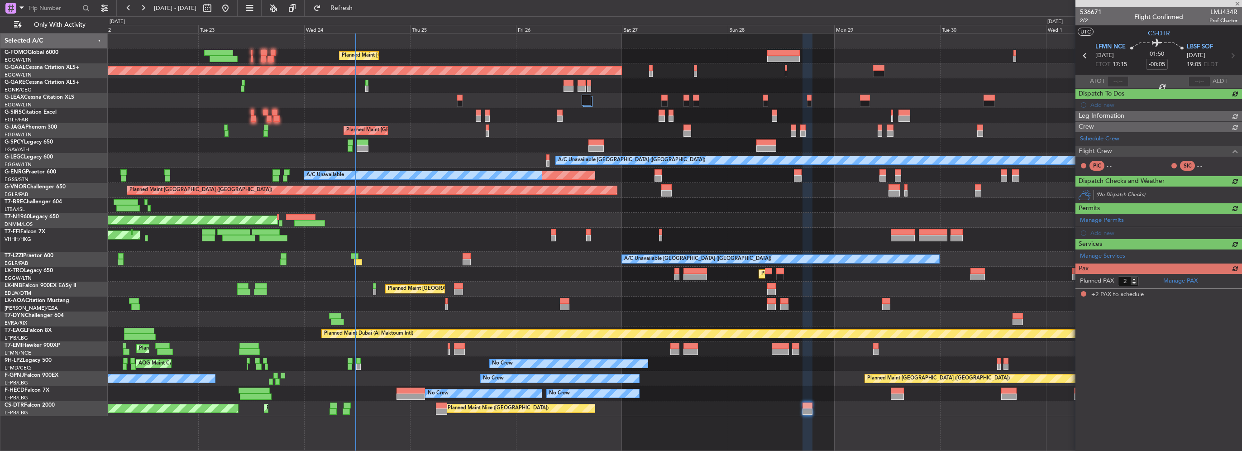
scroll to position [0, 0]
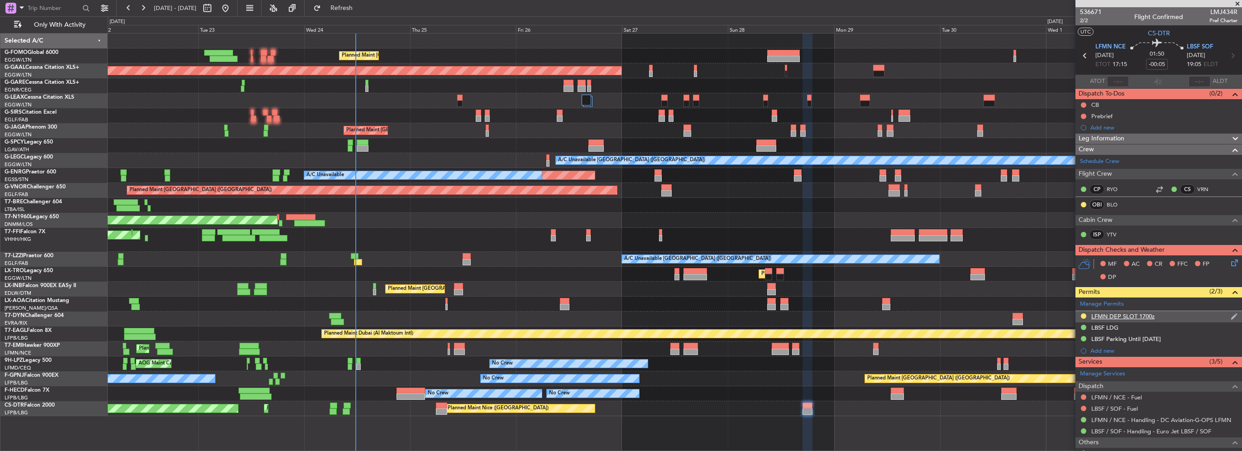
click at [1149, 314] on div "LFMN DEP SLOT 1700z" at bounding box center [1122, 316] width 63 height 8
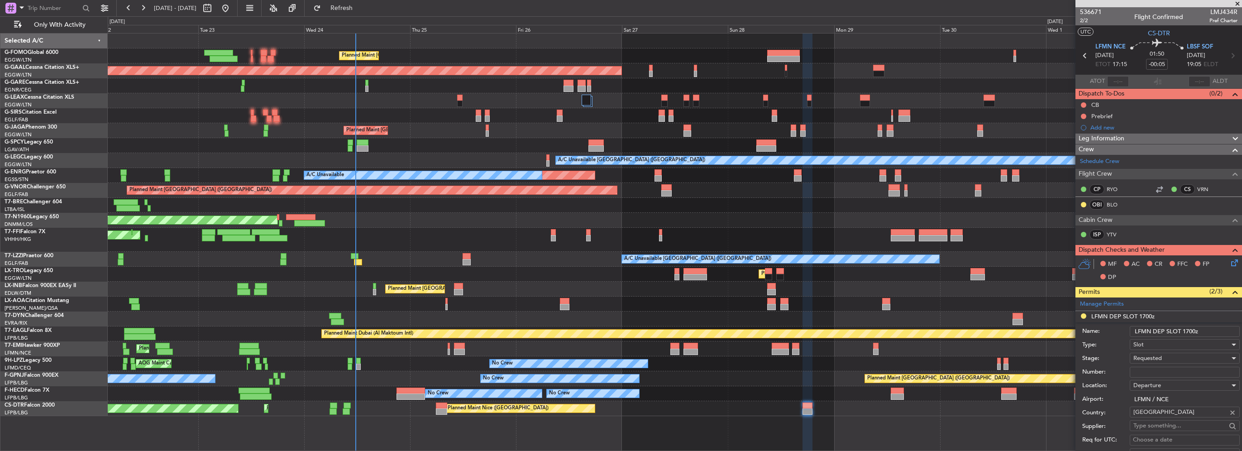
click at [1187, 331] on input "LFMN DEP SLOT 1700z" at bounding box center [1184, 331] width 110 height 11
type input "LFMN DEP SLOT 1710z"
click at [1157, 372] on input "Number:" at bounding box center [1184, 371] width 110 height 11
paste input "LFMND000091349"
type input "LFMND000091349"
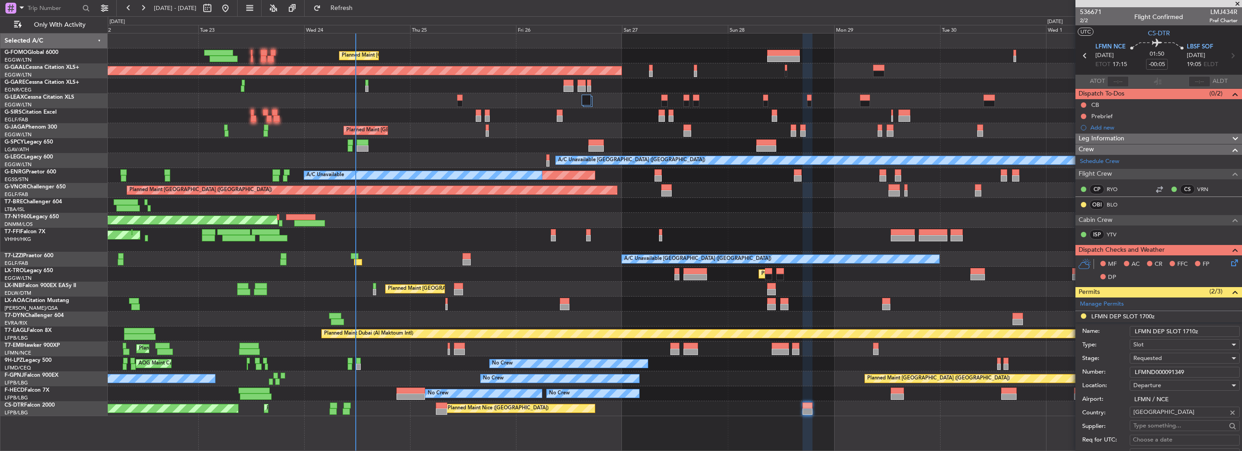
click at [1155, 359] on span "Requested" at bounding box center [1147, 358] width 29 height 8
click at [1168, 426] on span "Received OK" at bounding box center [1180, 430] width 95 height 14
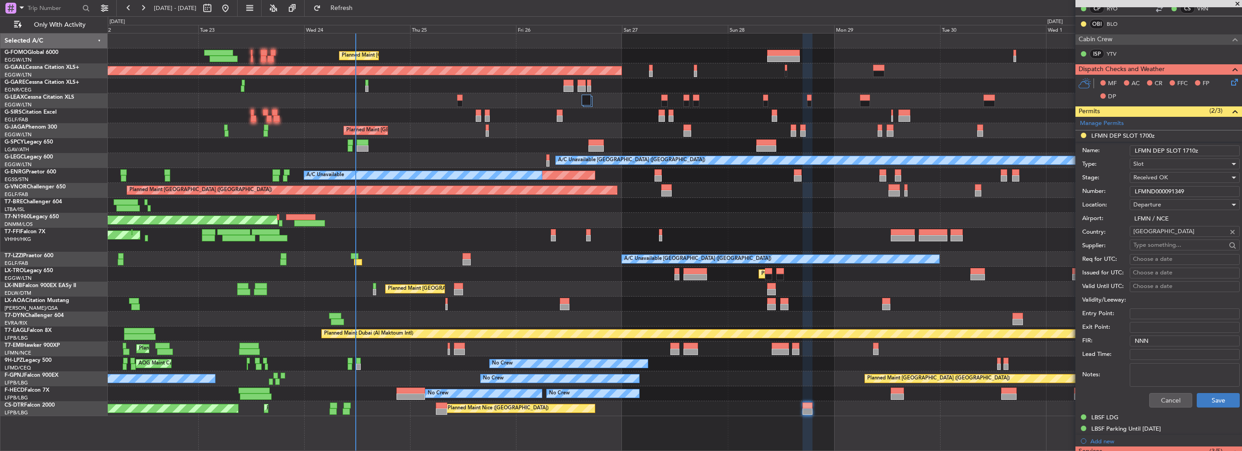
scroll to position [181, 0]
click at [1213, 398] on button "Save" at bounding box center [1217, 399] width 43 height 14
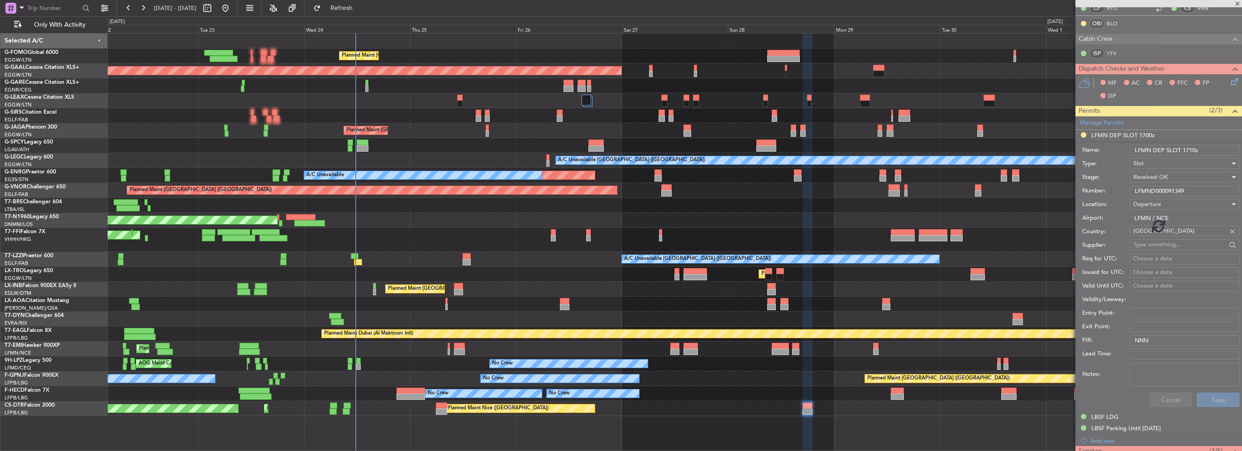
scroll to position [72, 0]
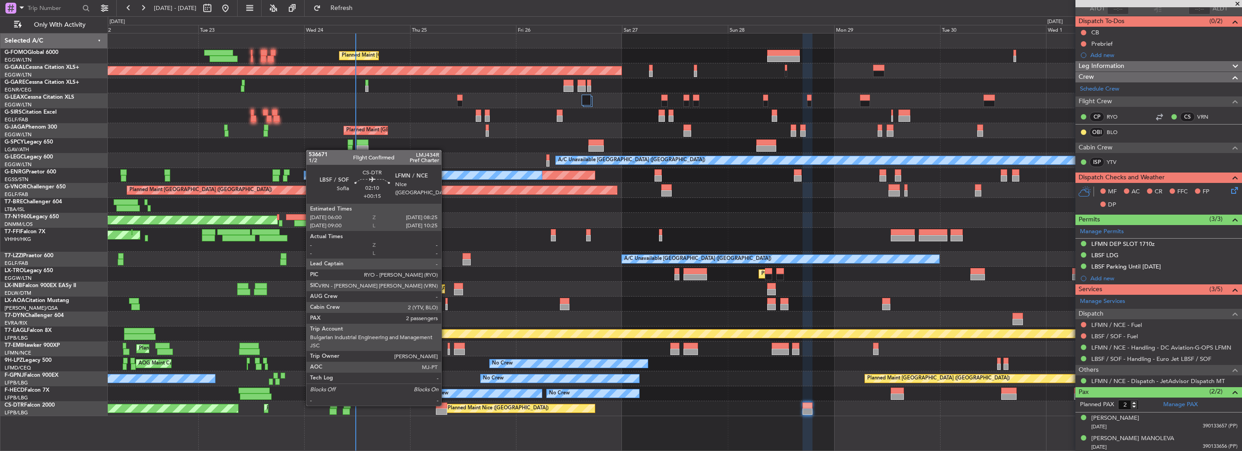
click at [445, 404] on div at bounding box center [441, 405] width 11 height 6
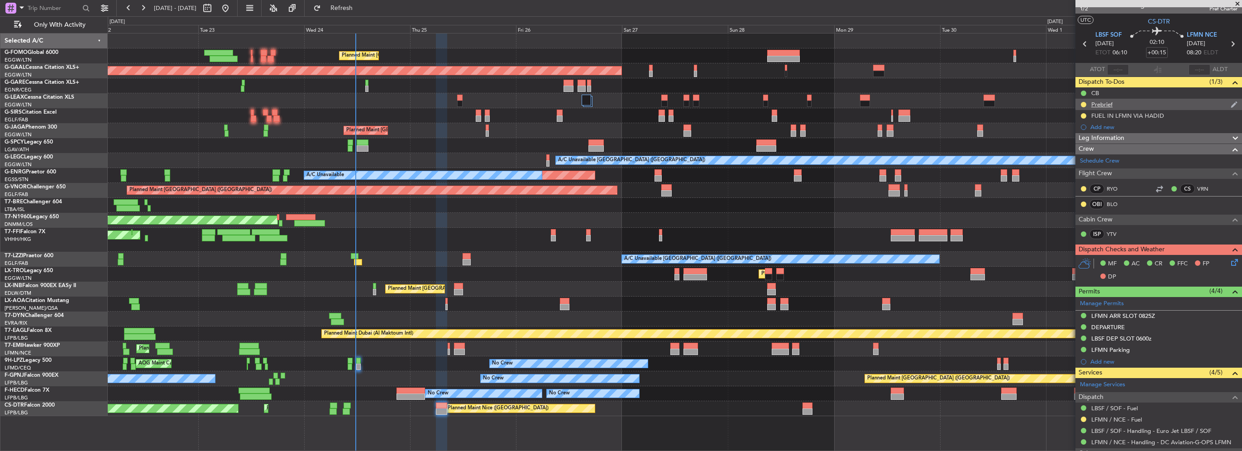
scroll to position [0, 0]
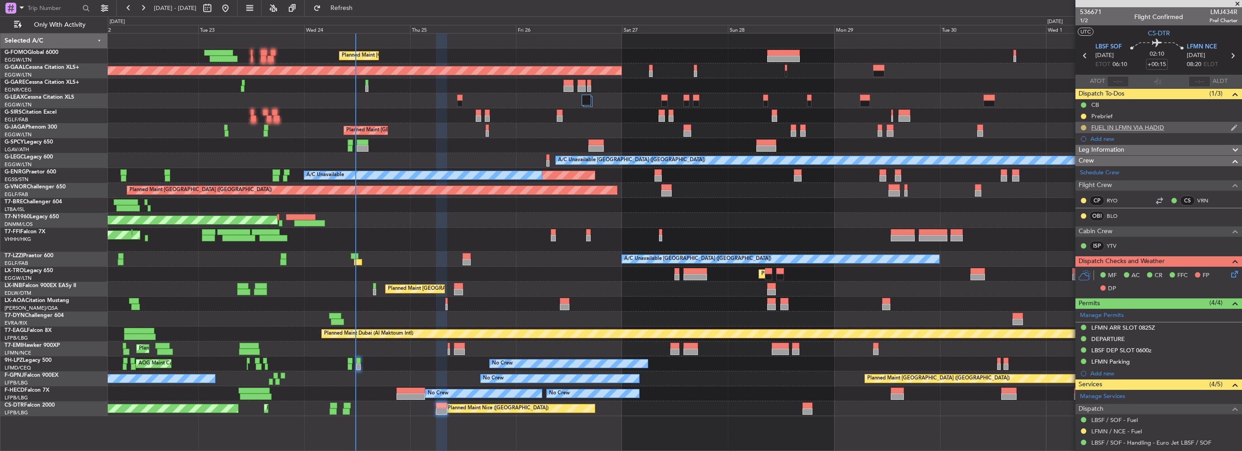
click at [1082, 126] on button at bounding box center [1082, 127] width 5 height 5
drag, startPoint x: 1078, startPoint y: 167, endPoint x: 1102, endPoint y: 200, distance: 41.2
click at [1078, 167] on span "Completed" at bounding box center [1087, 167] width 30 height 9
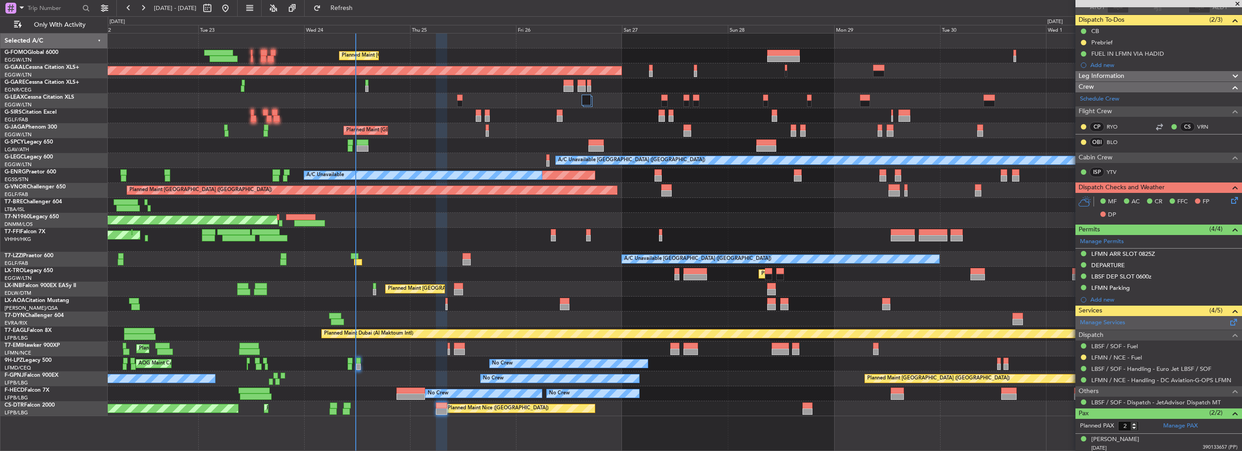
scroll to position [95, 0]
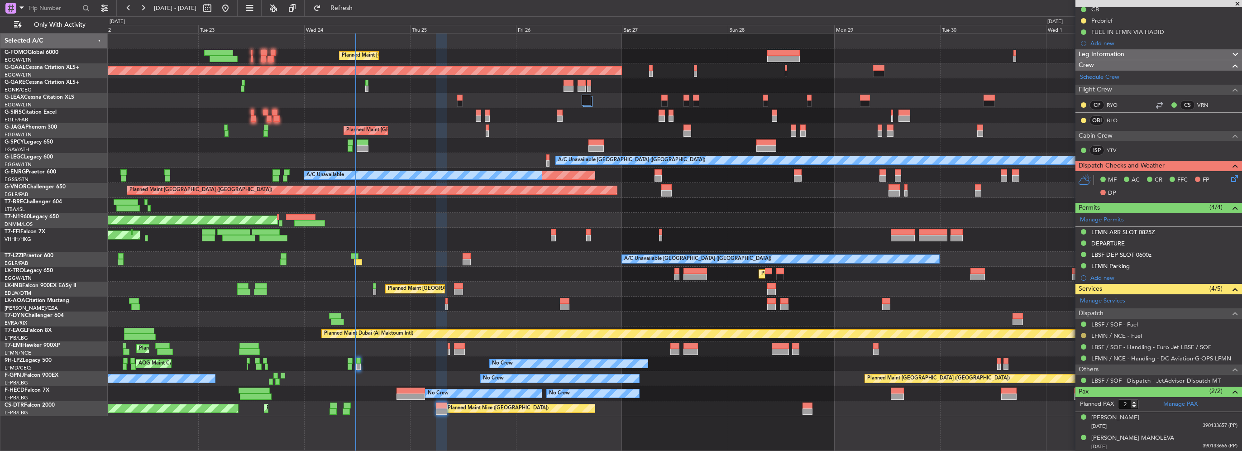
click at [1082, 333] on button at bounding box center [1082, 335] width 5 height 5
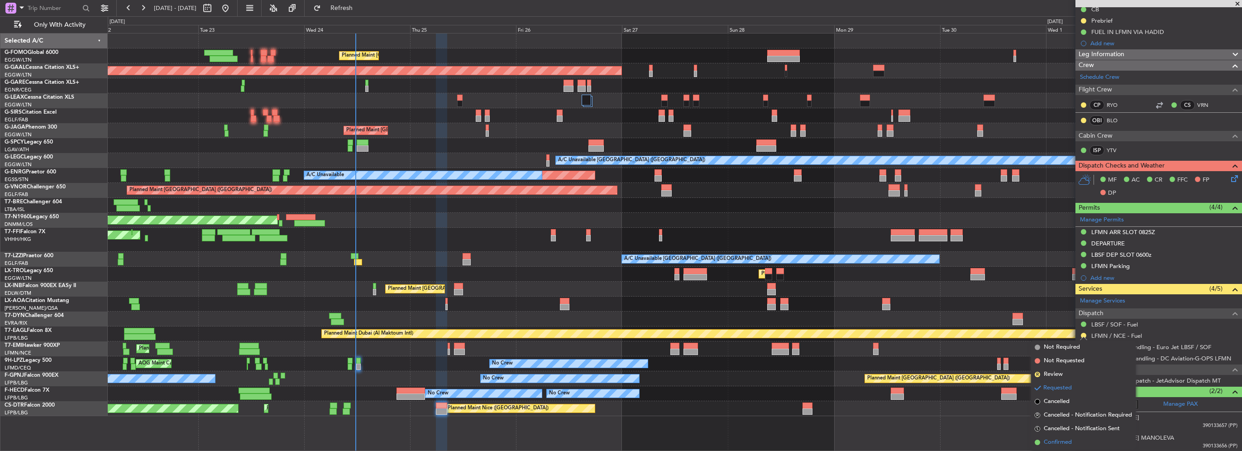
click at [1055, 443] on span "Confirmed" at bounding box center [1057, 442] width 28 height 9
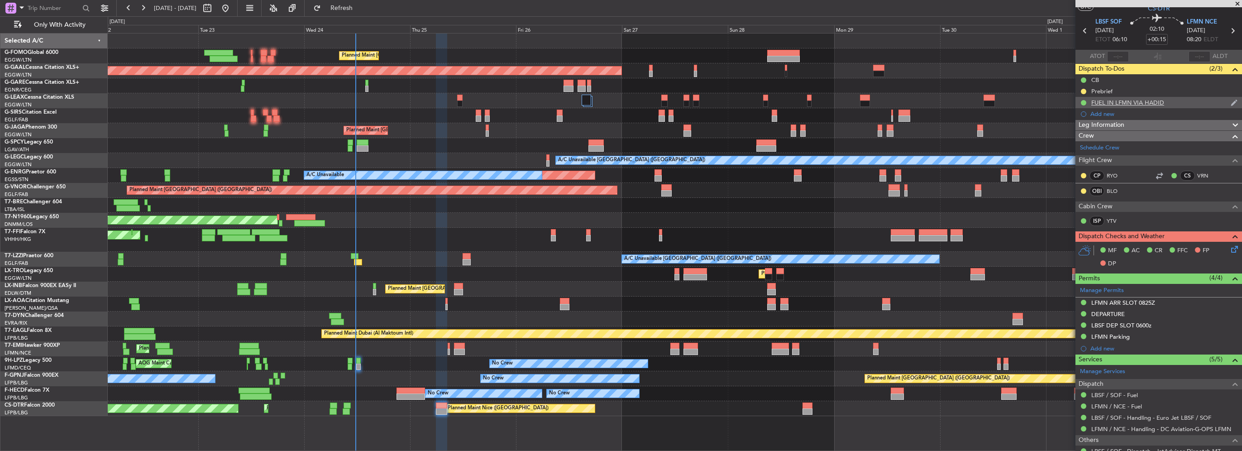
scroll to position [0, 0]
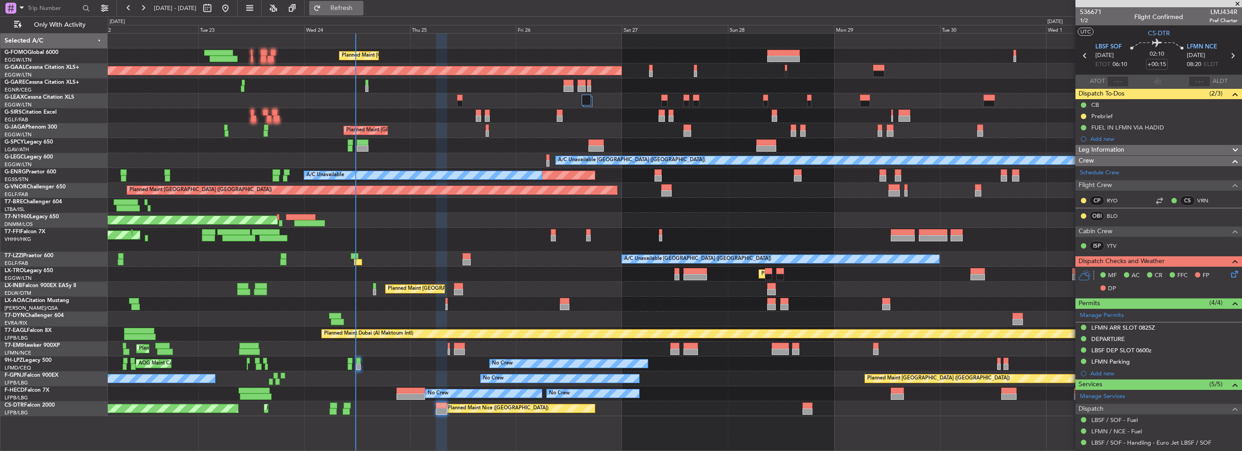
click at [361, 9] on span "Refresh" at bounding box center [342, 8] width 38 height 6
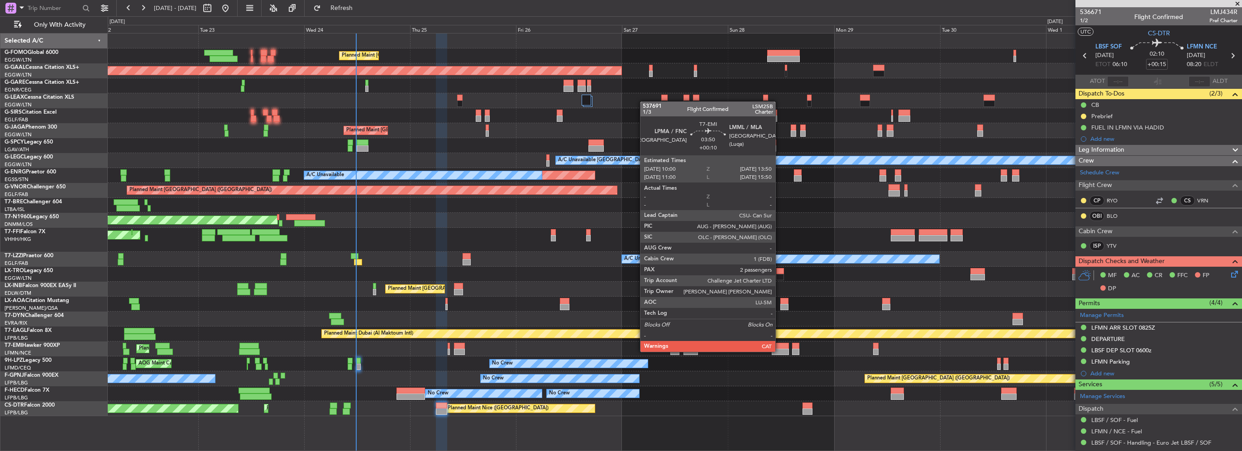
click at [779, 351] on div at bounding box center [779, 351] width 17 height 6
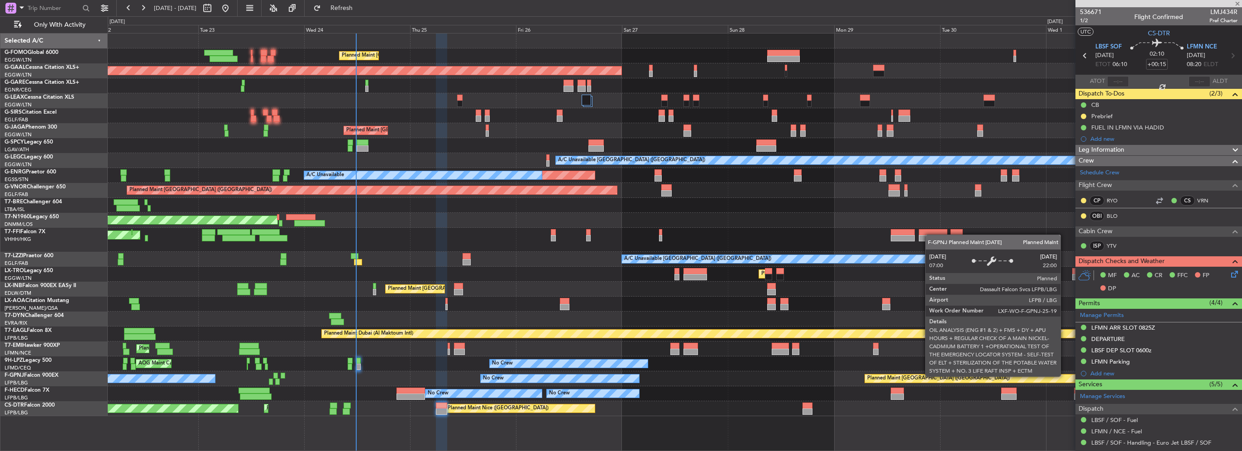
type input "+00:10"
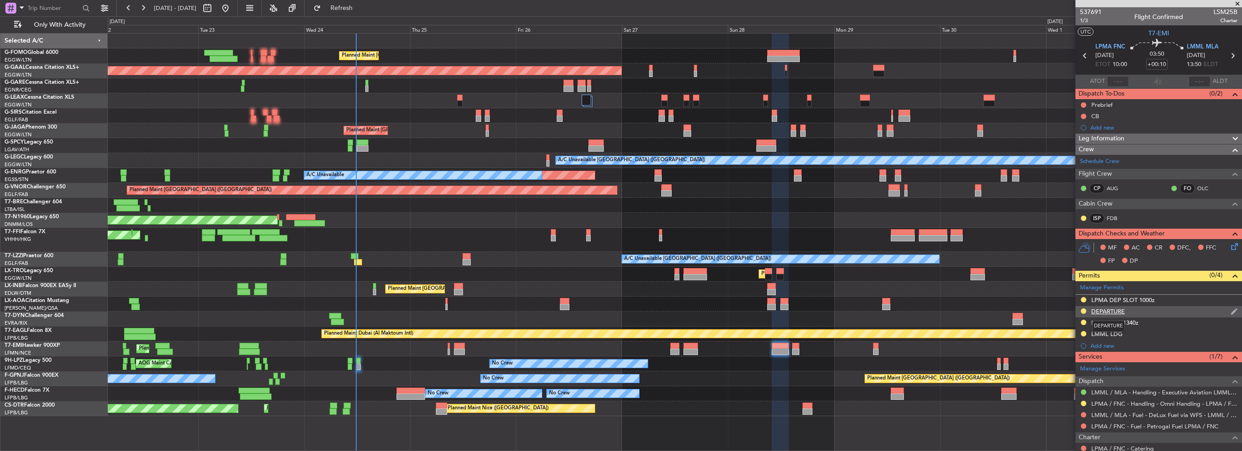
click at [1116, 311] on div "DEPARTURE" at bounding box center [1107, 311] width 33 height 8
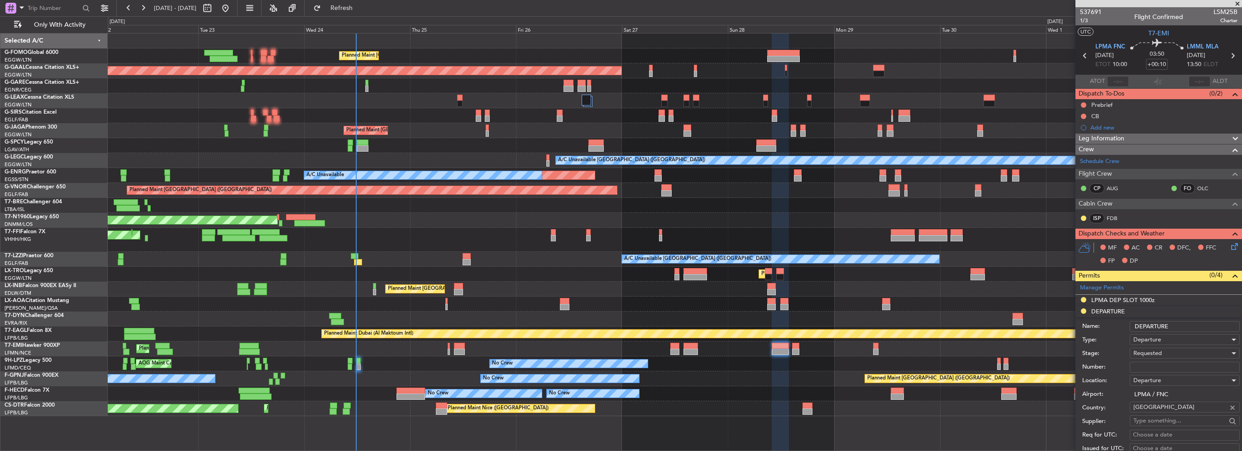
click at [1158, 364] on input "Number:" at bounding box center [1184, 367] width 110 height 11
paste input "2377-2025/DRE/DRT"
type input "2377-2025/DRE/DRT"
click at [1164, 351] on div "Requested" at bounding box center [1181, 353] width 96 height 14
click at [1166, 426] on span "Received OK" at bounding box center [1180, 425] width 95 height 14
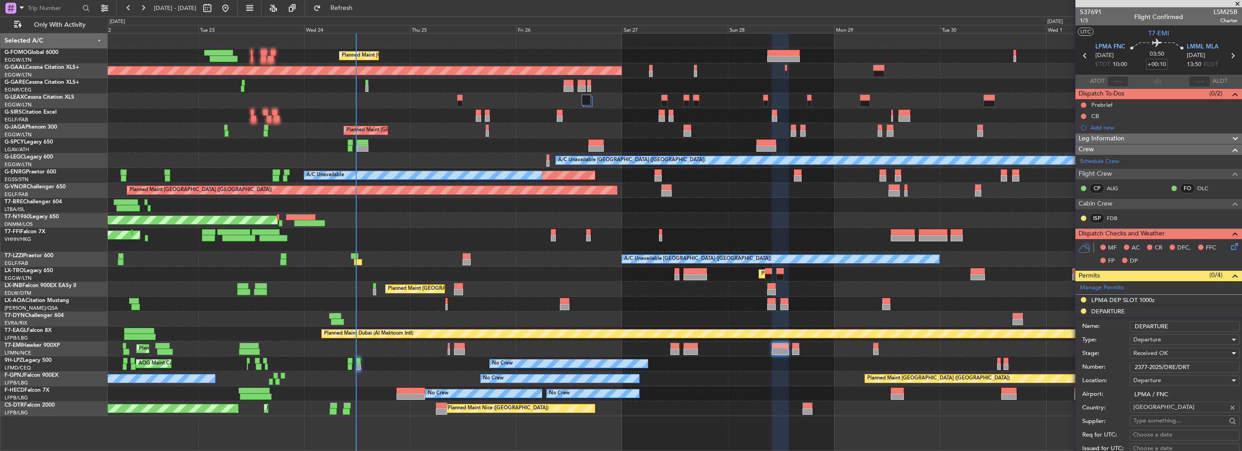
scroll to position [181, 0]
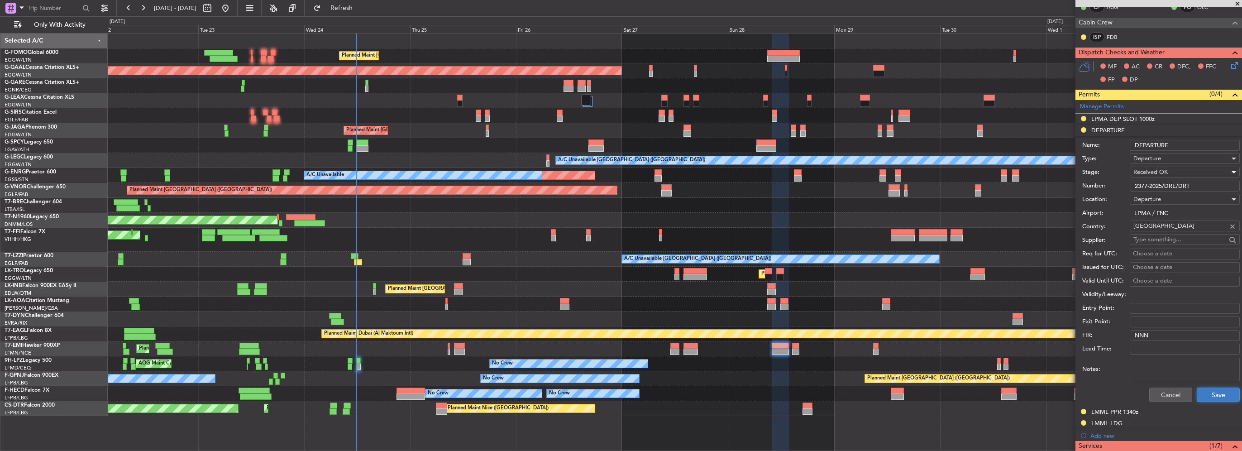
click at [1216, 390] on button "Save" at bounding box center [1217, 394] width 43 height 14
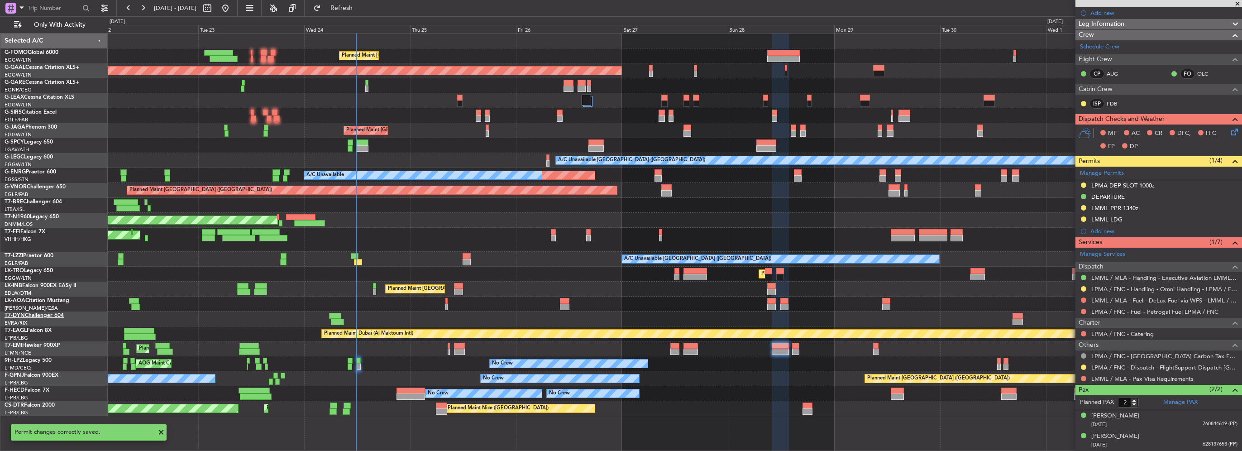
scroll to position [112, 0]
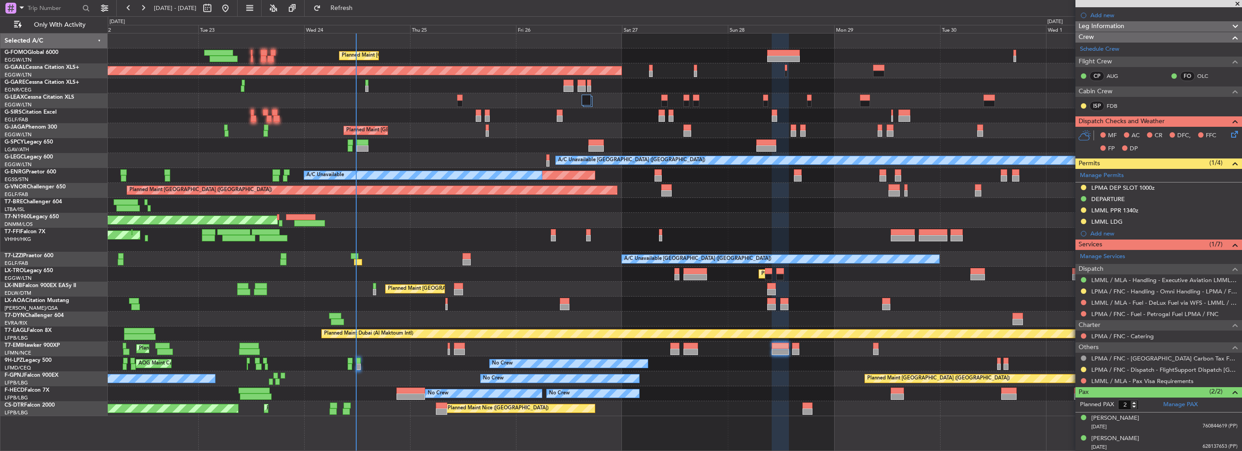
drag, startPoint x: 1080, startPoint y: 367, endPoint x: 1075, endPoint y: 363, distance: 7.2
click at [1080, 367] on button at bounding box center [1082, 368] width 5 height 5
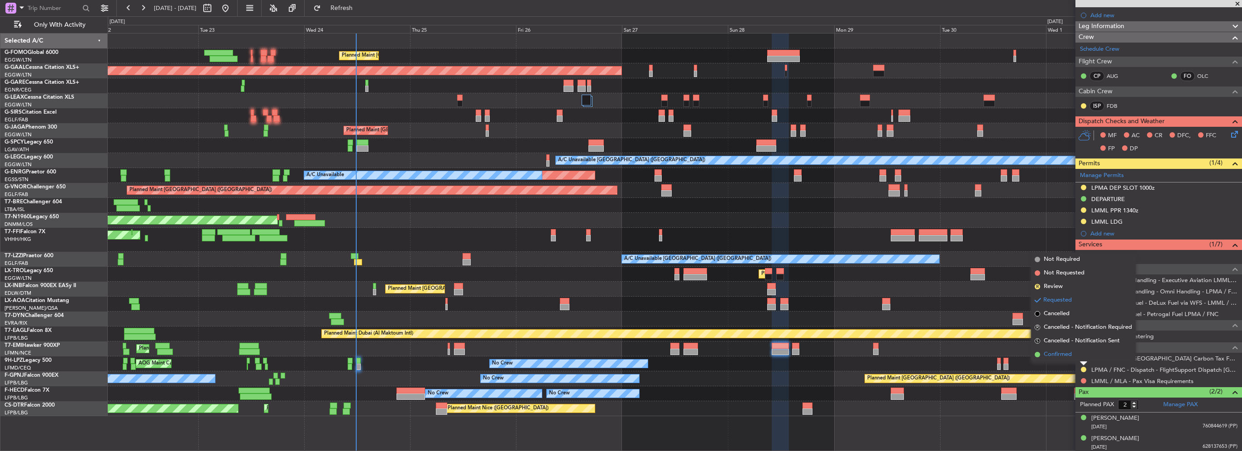
click at [1064, 354] on span "Confirmed" at bounding box center [1057, 354] width 28 height 9
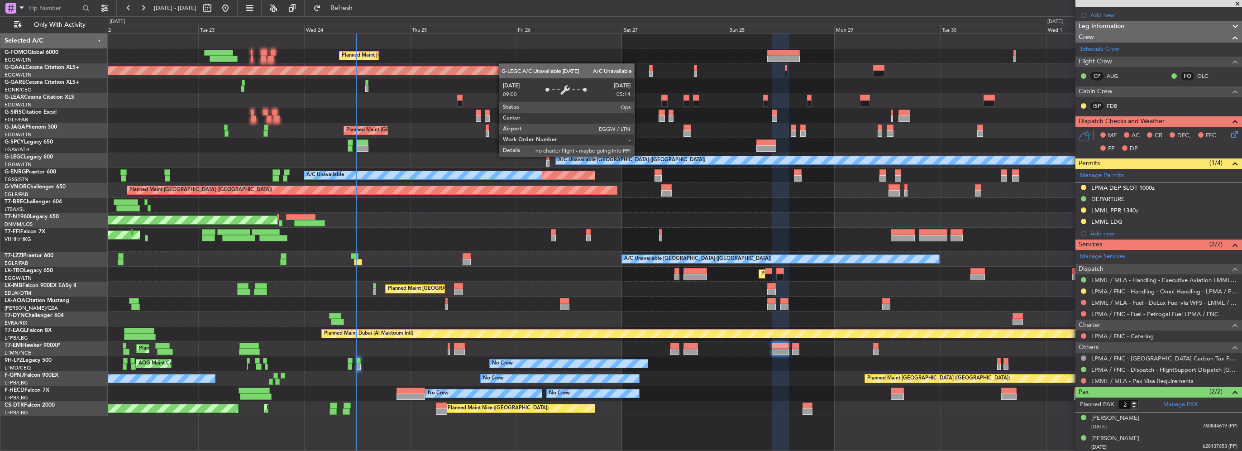
click at [249, 142] on div "Planned Maint London (Luton) Planned Maint Dusseldorf Owner Planned Maint Londo…" at bounding box center [674, 224] width 1133 height 382
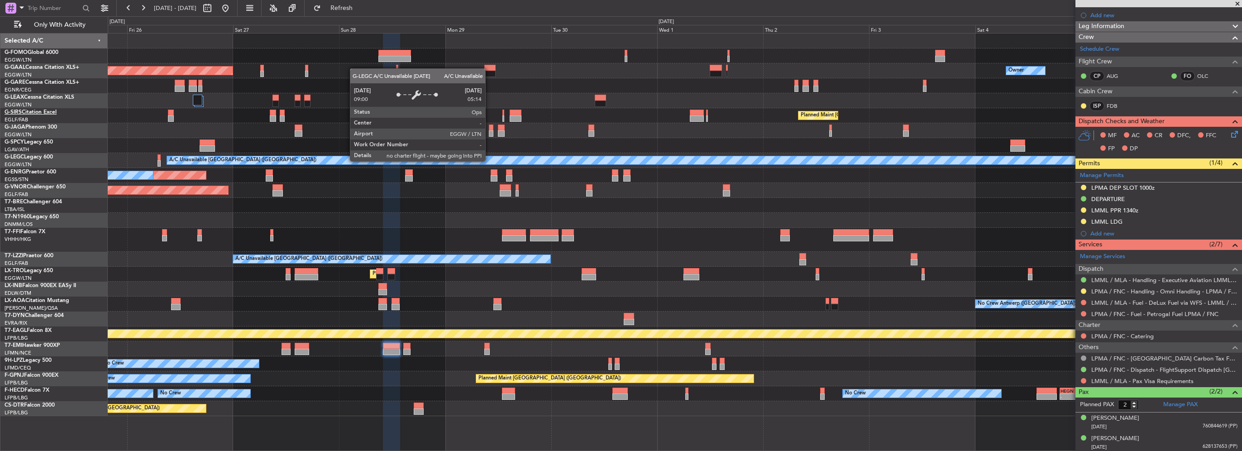
click at [87, 123] on div "Planned Maint London (Luton) Planned Maint Dusseldorf Owner Planned Maint Londo…" at bounding box center [621, 233] width 1242 height 434
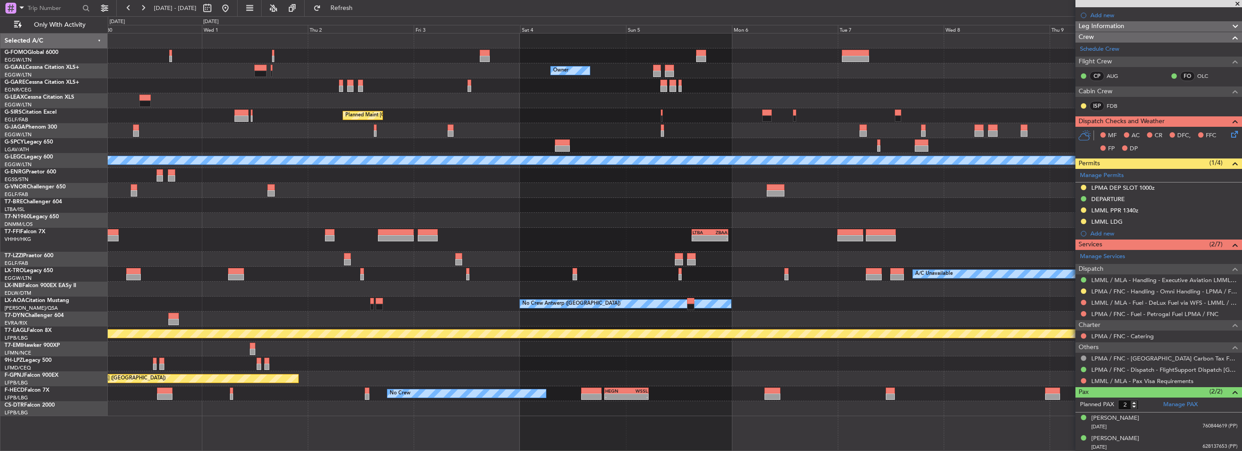
click at [231, 124] on div "Owner Owner Owner Planned Maint London (Luton) A/C Unavailable London (Luton) -…" at bounding box center [674, 224] width 1133 height 382
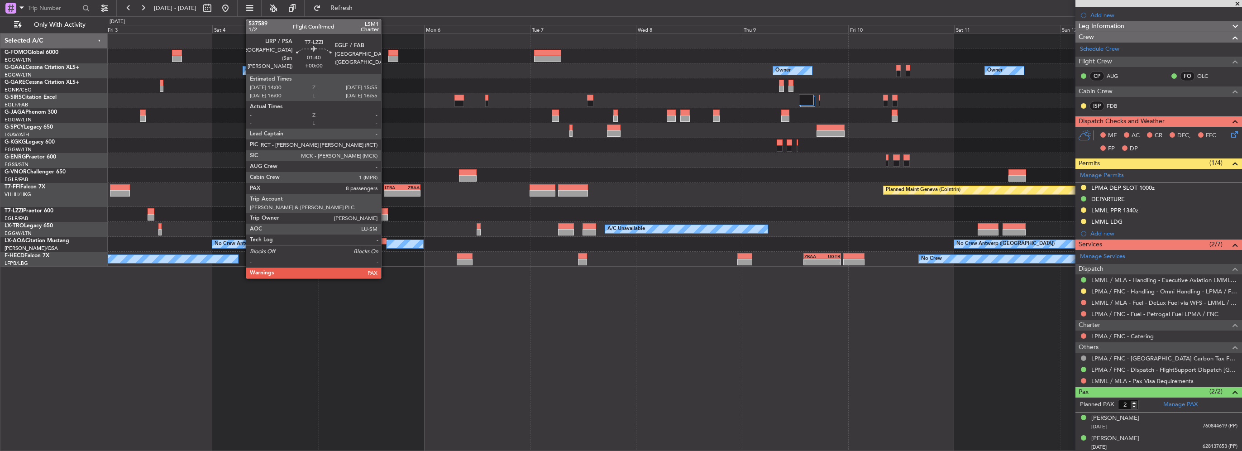
click at [385, 213] on div at bounding box center [383, 211] width 9 height 6
type input "8"
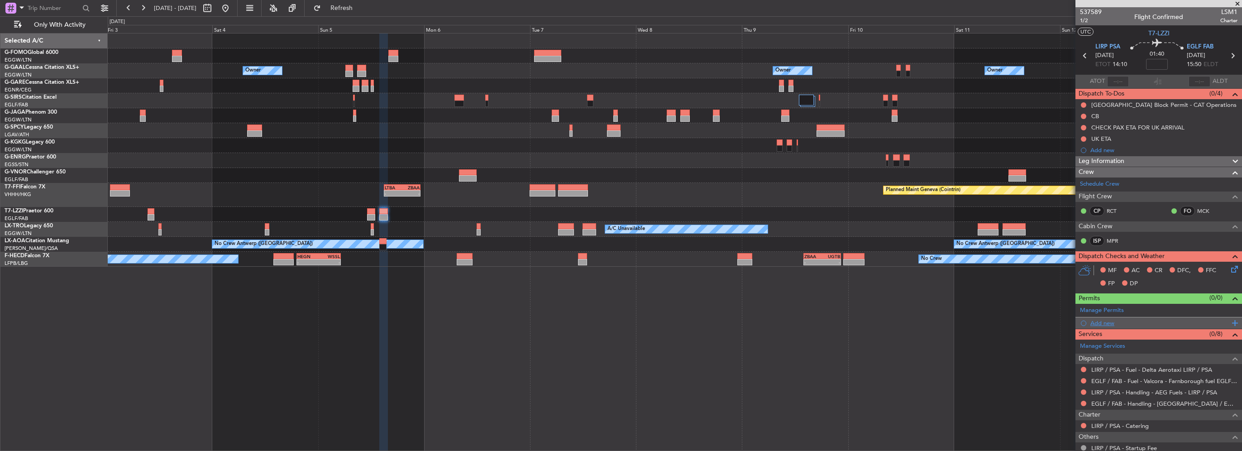
click at [1109, 322] on div "Add new" at bounding box center [1159, 323] width 139 height 8
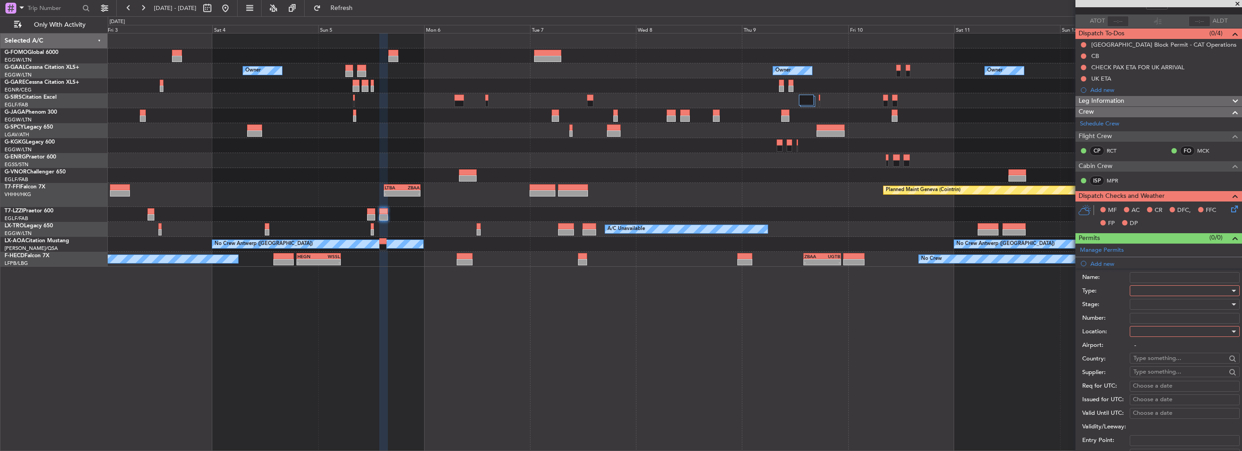
scroll to position [45, 0]
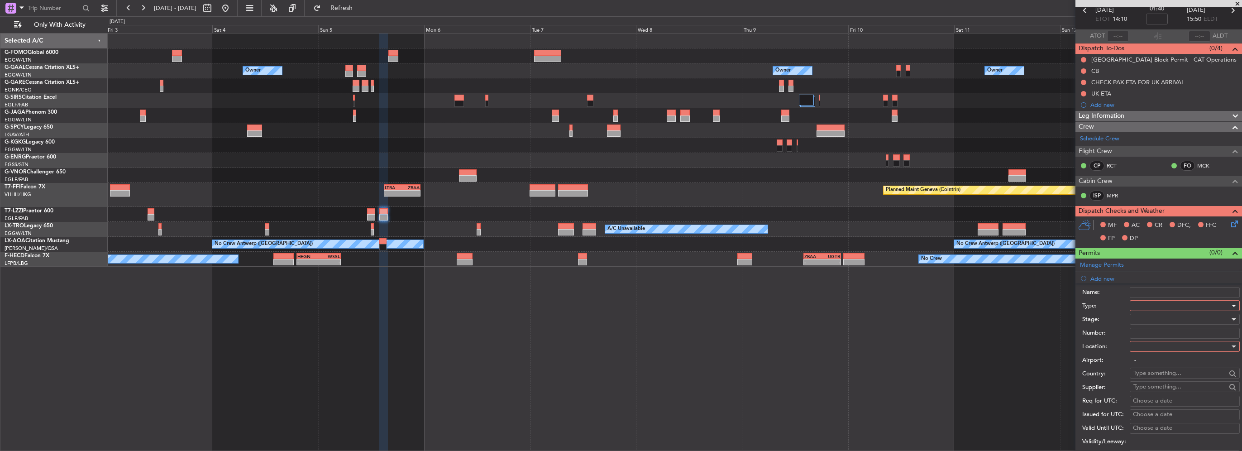
click at [1146, 306] on div at bounding box center [1181, 306] width 96 height 14
click at [1151, 355] on span "Landing" at bounding box center [1180, 359] width 95 height 14
click at [1147, 346] on div at bounding box center [1181, 346] width 96 height 14
click at [1147, 393] on span "Arrival" at bounding box center [1180, 391] width 95 height 14
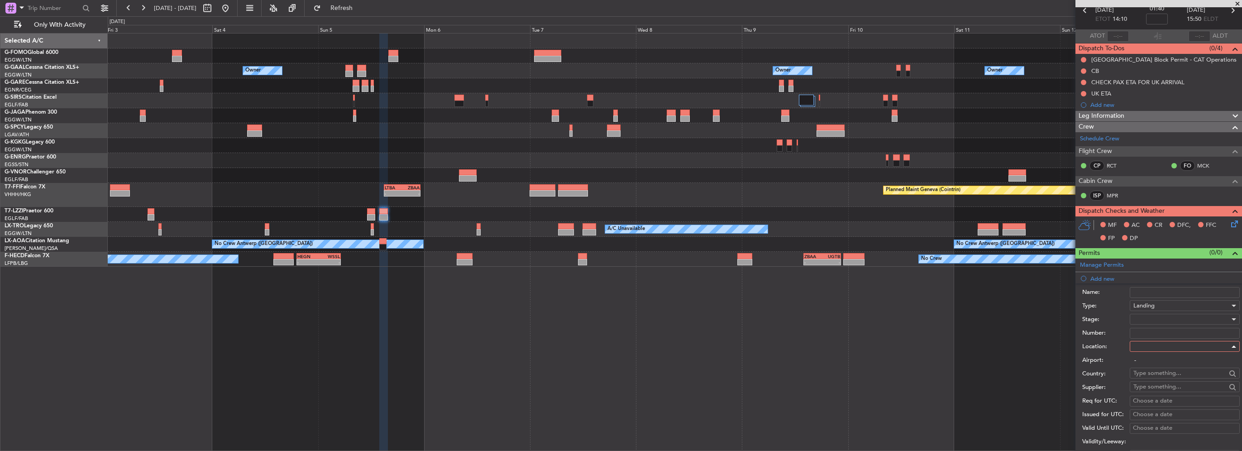
type input "EGLF / FAB"
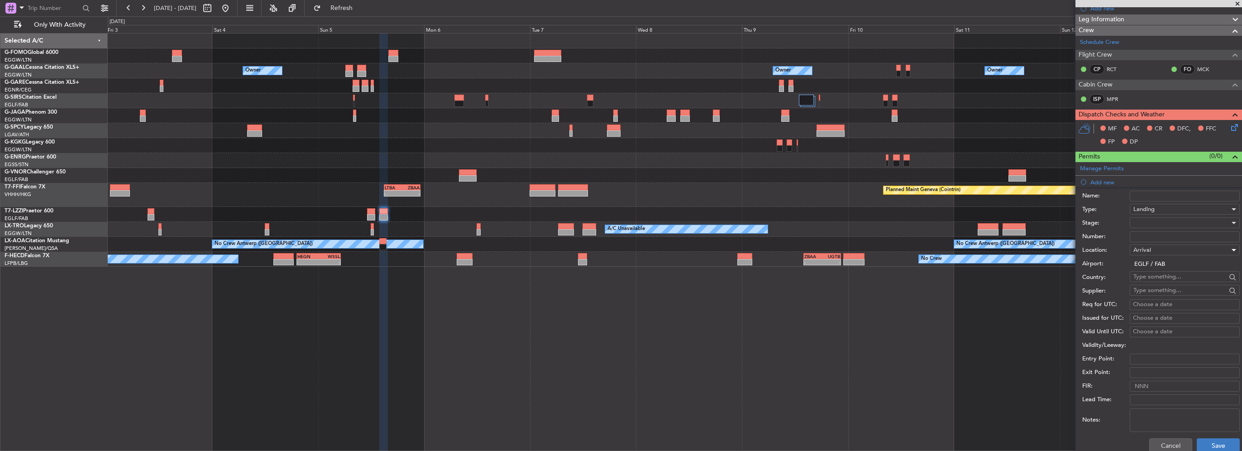
scroll to position [181, 0]
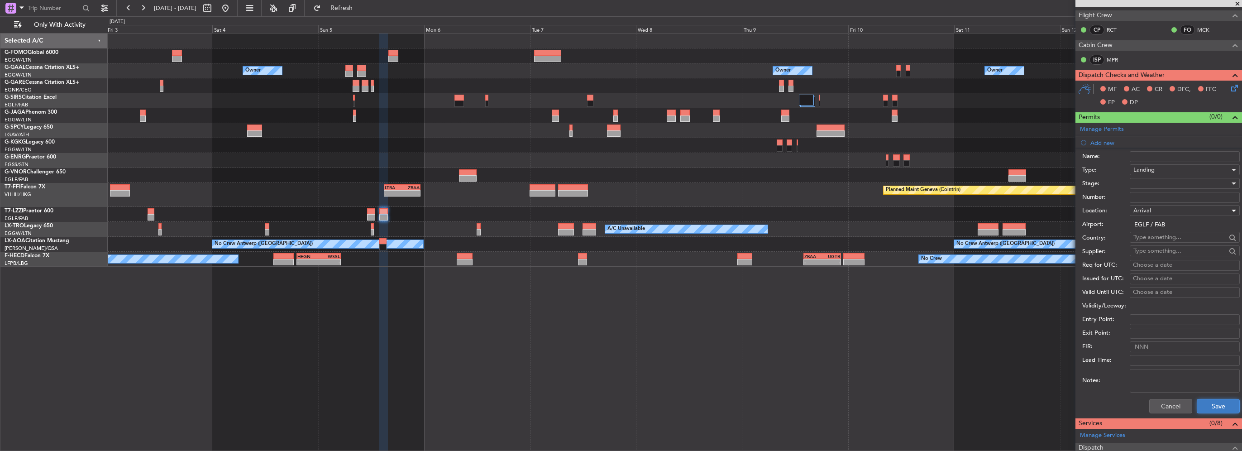
click at [1204, 404] on button "Save" at bounding box center [1217, 406] width 43 height 14
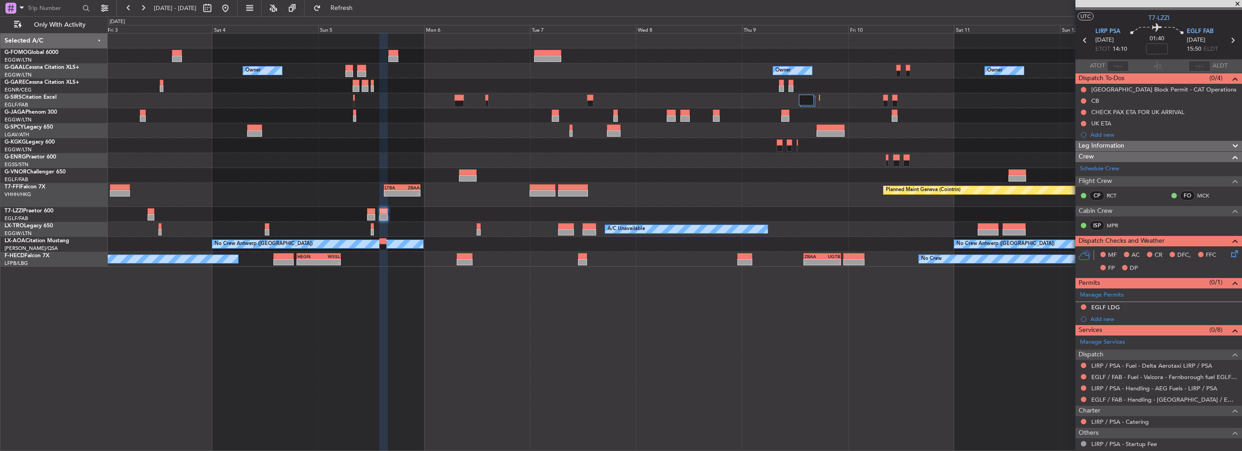
scroll to position [0, 0]
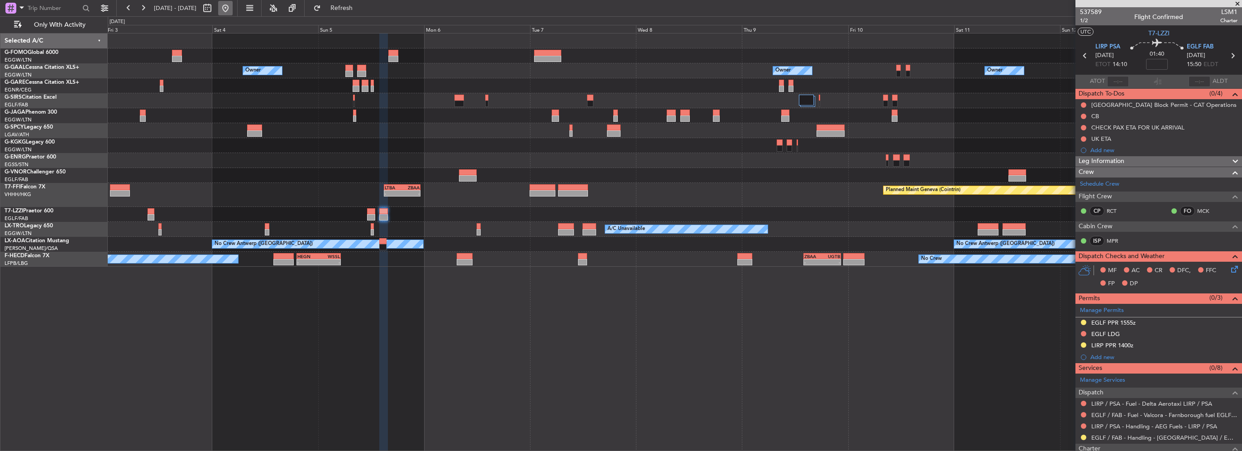
click at [233, 8] on button at bounding box center [225, 8] width 14 height 14
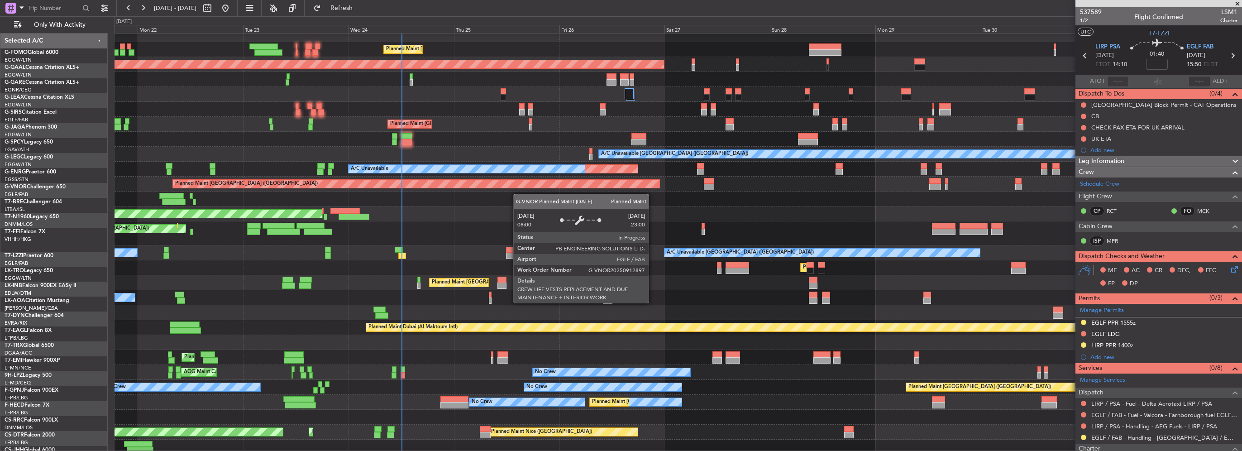
scroll to position [9, 0]
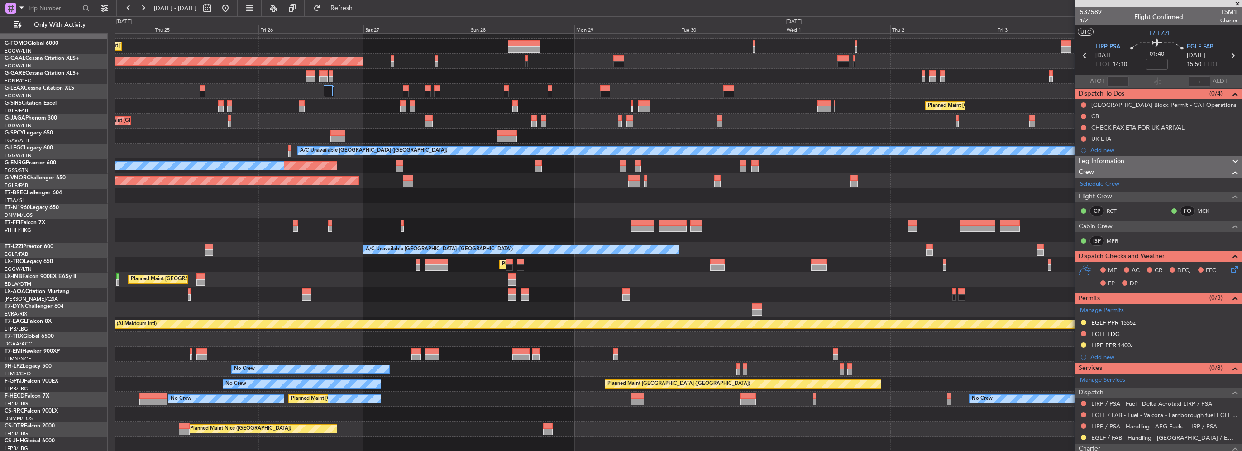
click at [466, 237] on div "- - LTBA 15:00 Z ZBAA 23:15 Z Planned Maint Tianjin ([GEOGRAPHIC_DATA])" at bounding box center [677, 230] width 1127 height 24
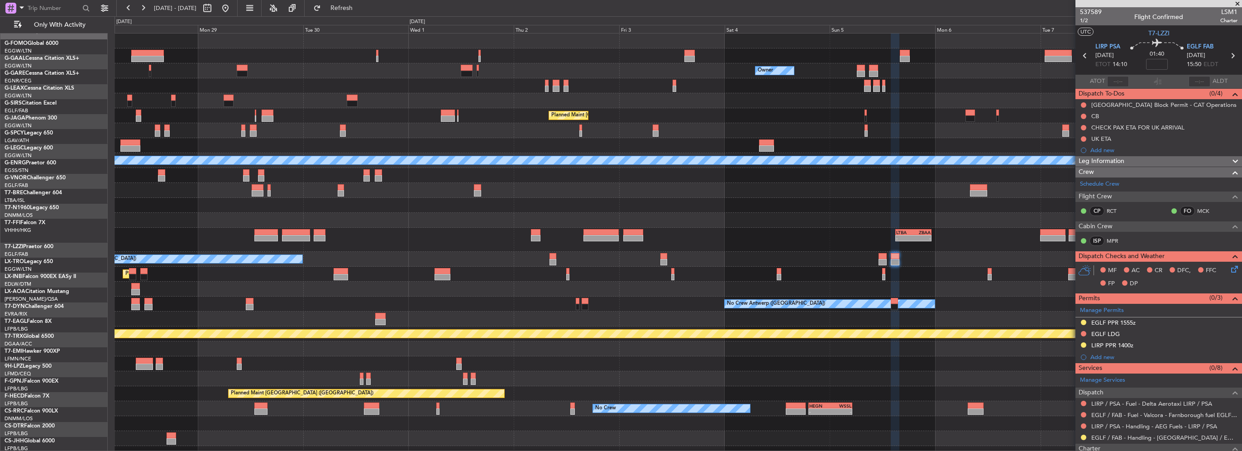
scroll to position [0, 0]
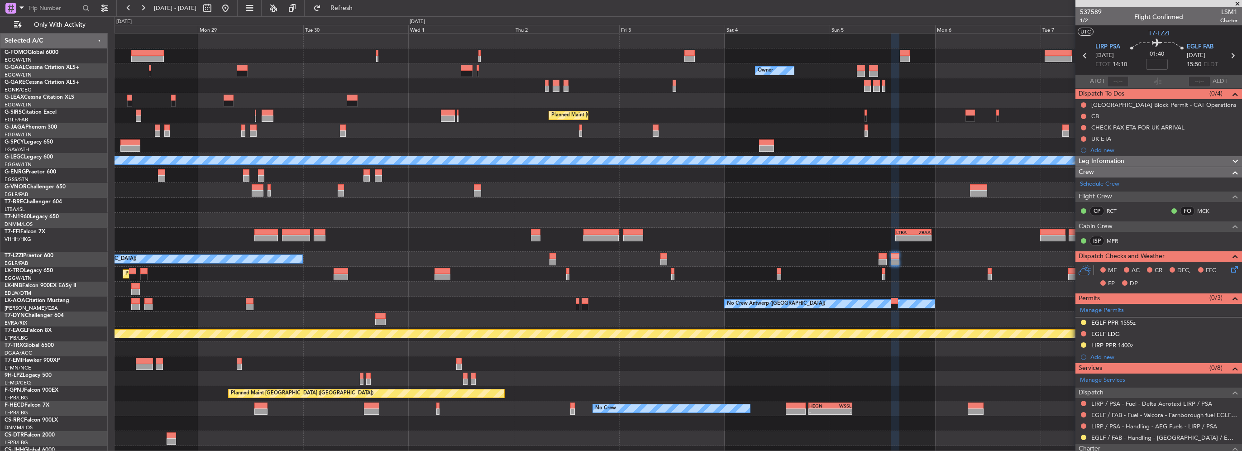
click at [485, 248] on div "- - LTBA 15:00 Z ZBAA 23:15 Z Planned Maint Geneva ([GEOGRAPHIC_DATA])" at bounding box center [677, 240] width 1127 height 24
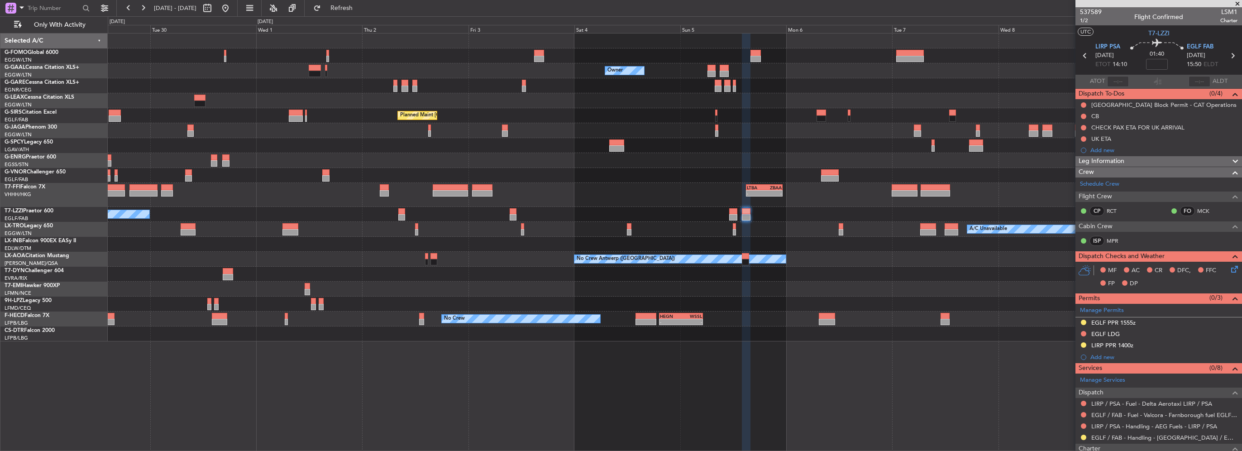
click at [683, 232] on div "A/C Unavailable Planned Maint [GEOGRAPHIC_DATA] ([GEOGRAPHIC_DATA])" at bounding box center [674, 229] width 1133 height 15
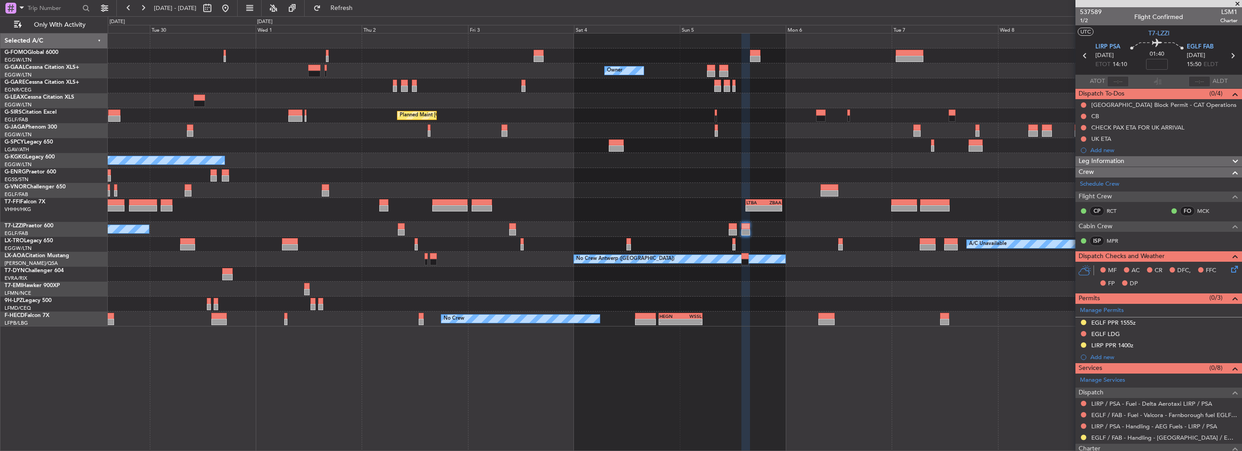
click at [1236, 1] on span at bounding box center [1236, 4] width 9 height 8
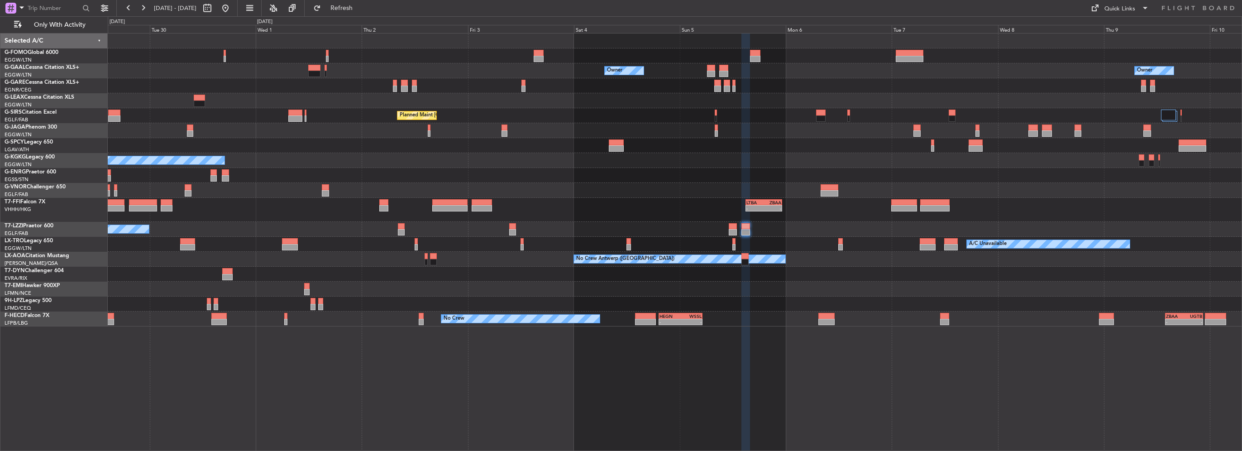
type input "0"
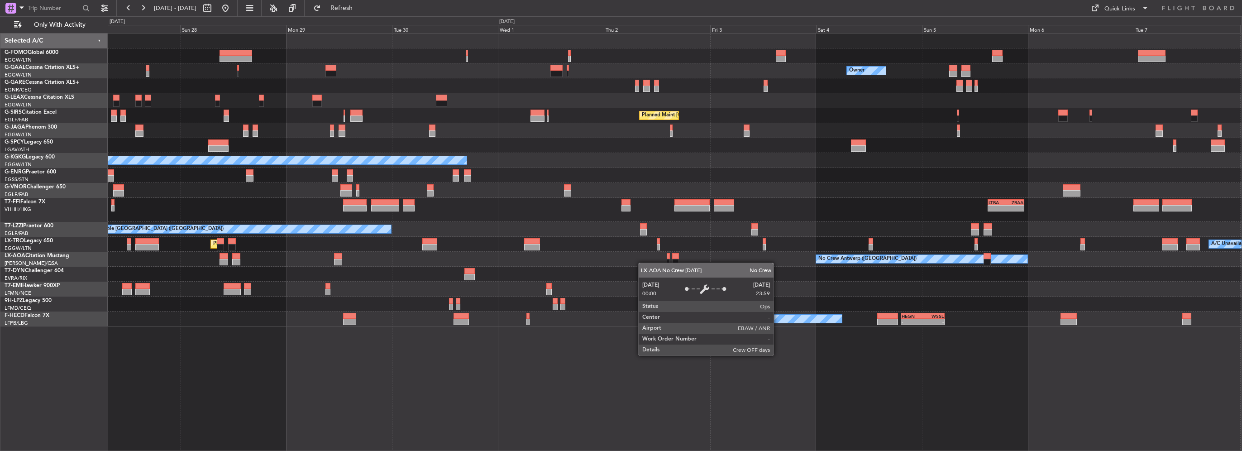
click at [881, 260] on div "No Crew Antwerp ([GEOGRAPHIC_DATA])" at bounding box center [674, 259] width 1133 height 15
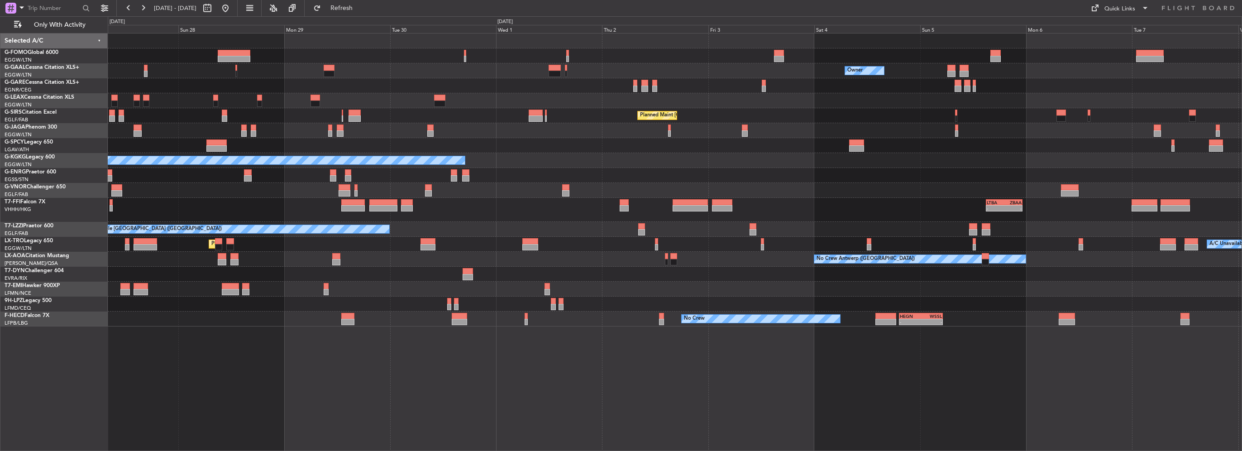
click at [830, 285] on div "Planned Maint [GEOGRAPHIC_DATA] ([GEOGRAPHIC_DATA]) Owner Owner Planned [GEOGRA…" at bounding box center [674, 179] width 1133 height 293
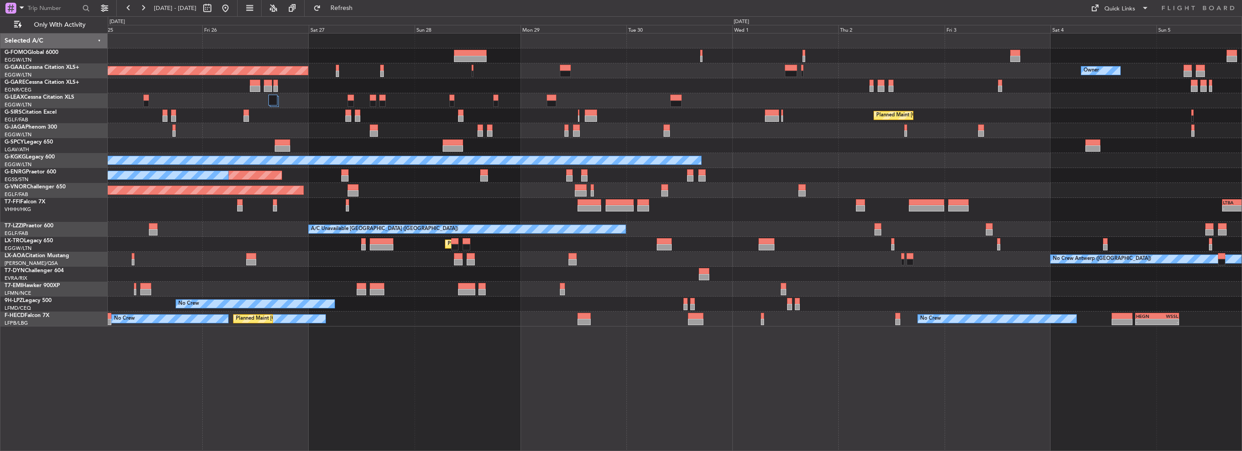
click at [764, 282] on div "Planned Maint [GEOGRAPHIC_DATA]" at bounding box center [674, 288] width 1133 height 15
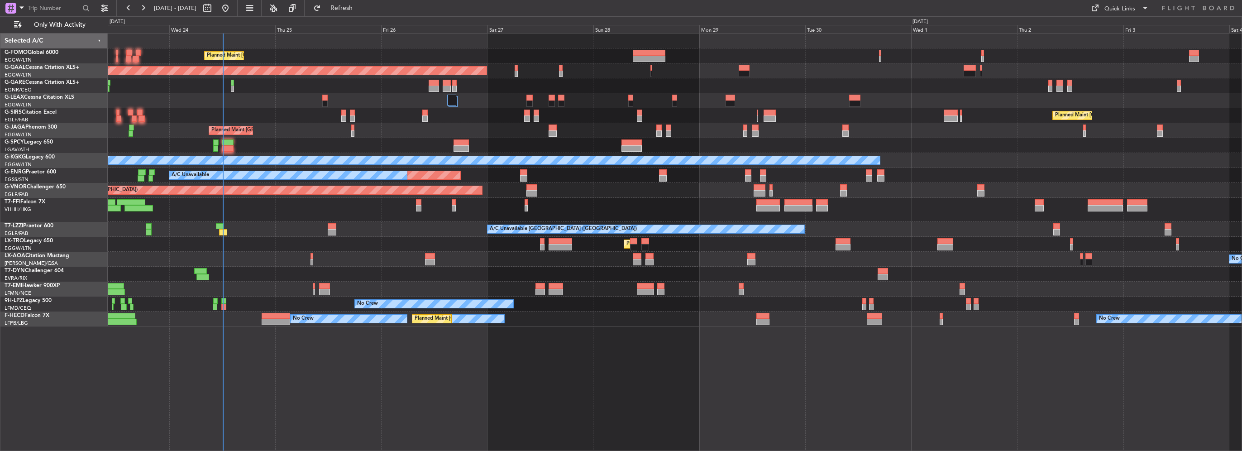
click at [928, 288] on div "Planned Maint [GEOGRAPHIC_DATA]" at bounding box center [674, 288] width 1133 height 15
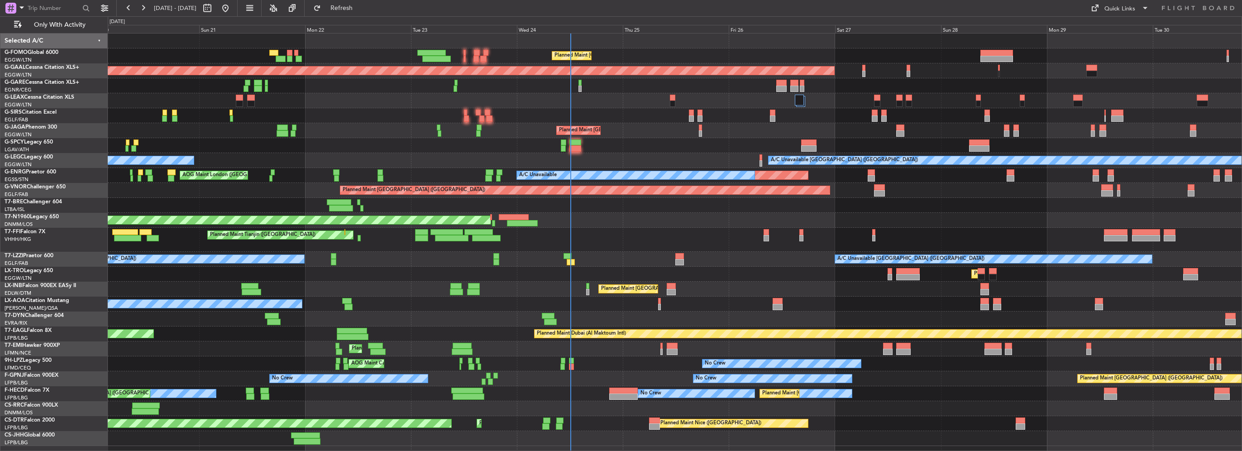
click at [419, 277] on div "Planned Maint [GEOGRAPHIC_DATA] ([GEOGRAPHIC_DATA]) Planned [GEOGRAPHIC_DATA] U…" at bounding box center [674, 239] width 1133 height 412
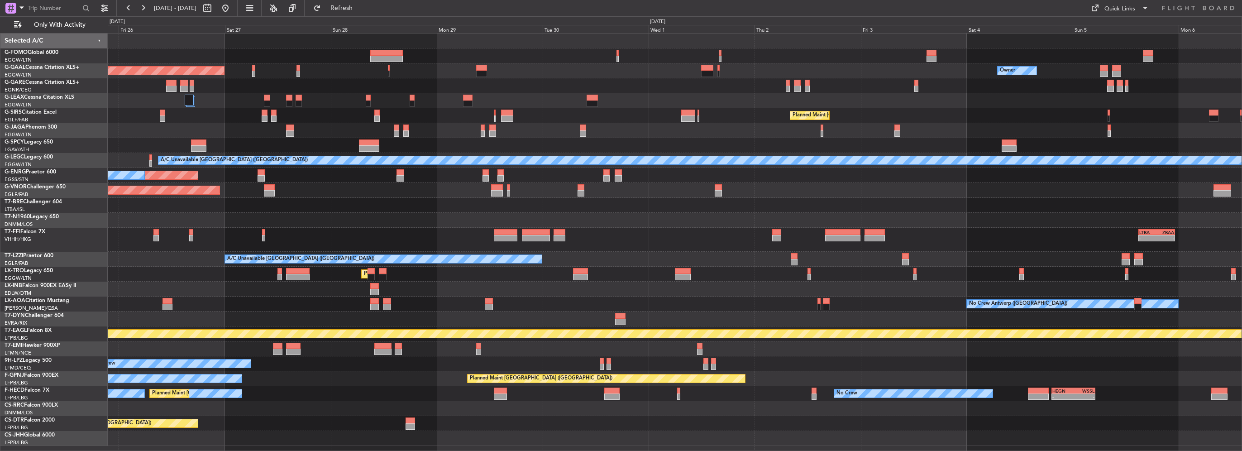
click at [442, 253] on div "Planned Maint [GEOGRAPHIC_DATA] ([GEOGRAPHIC_DATA]) Planned [GEOGRAPHIC_DATA] O…" at bounding box center [674, 239] width 1133 height 412
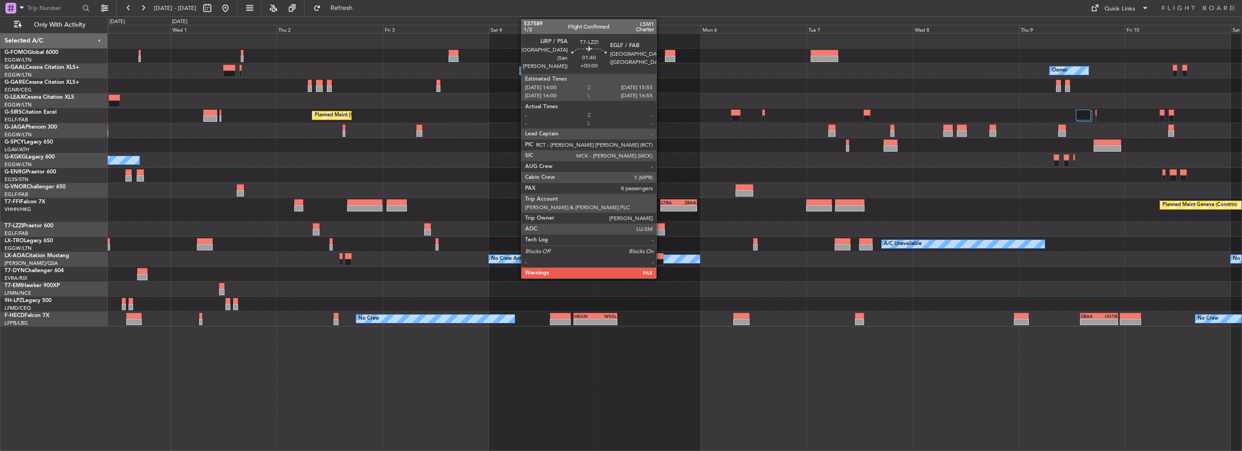
click at [660, 229] on div at bounding box center [660, 232] width 9 height 6
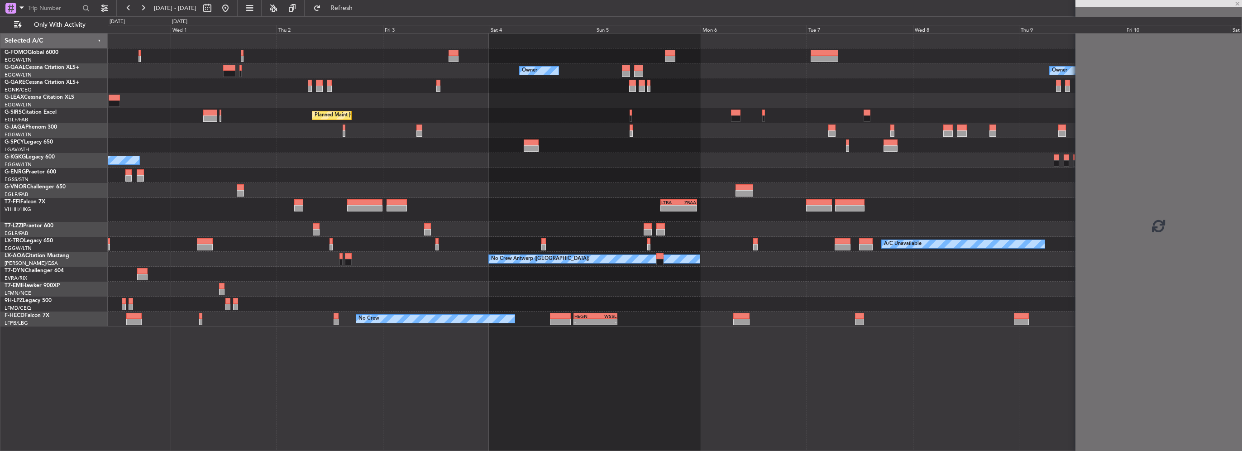
click at [489, 227] on div "A/C Unavailable [GEOGRAPHIC_DATA] ([GEOGRAPHIC_DATA])" at bounding box center [674, 229] width 1133 height 15
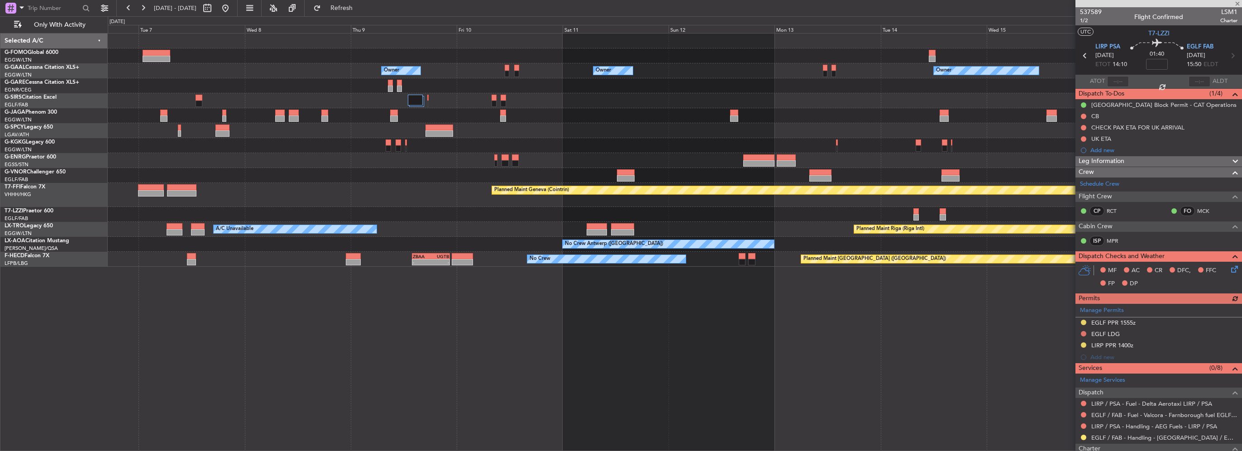
click at [427, 199] on div "Owner Owner Owner Owner No Crew Owner Owner Planned Maint Geneva ([GEOGRAPHIC_D…" at bounding box center [674, 149] width 1133 height 233
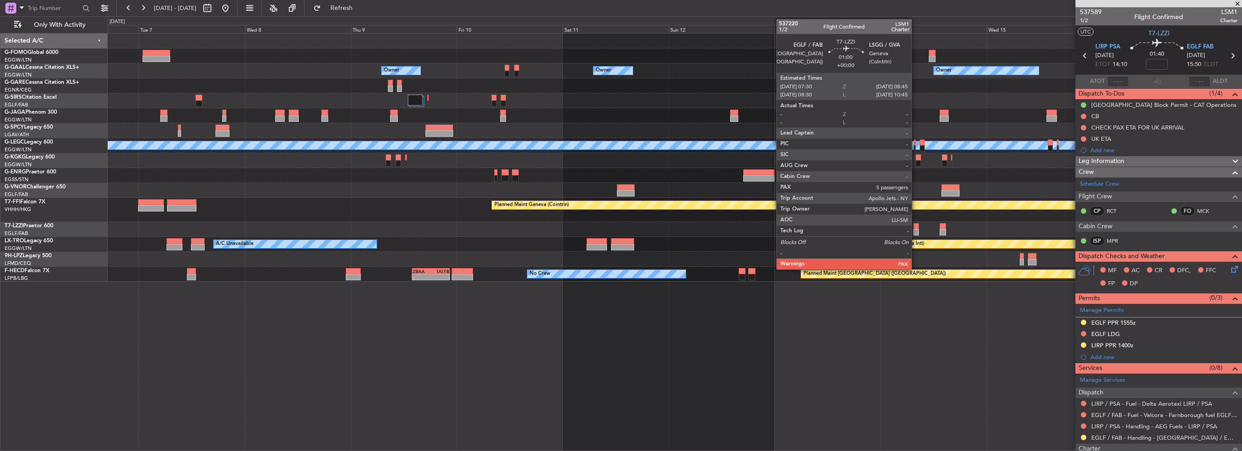
click at [915, 231] on div at bounding box center [916, 232] width 6 height 6
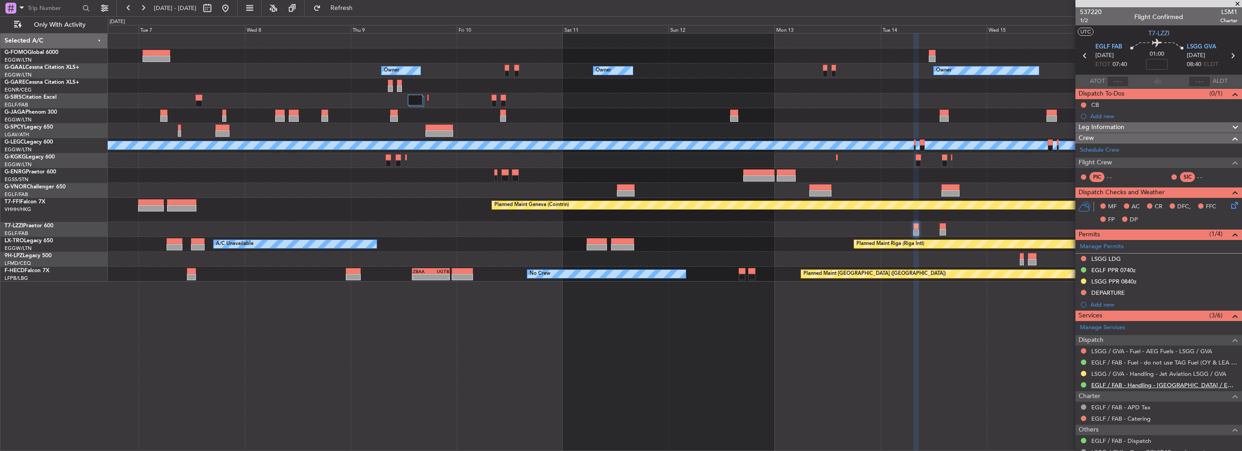
click at [1155, 385] on link "EGLF / FAB - Handling - [GEOGRAPHIC_DATA] / EGLF / FAB" at bounding box center [1164, 385] width 146 height 8
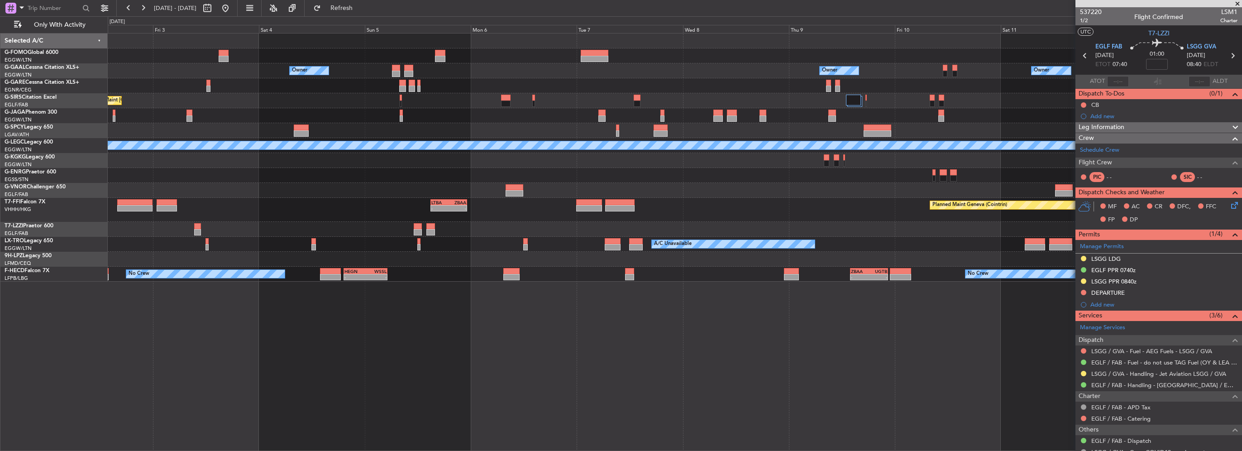
click at [690, 274] on div "Owner Owner Owner Owner Planned Maint [GEOGRAPHIC_DATA] ([GEOGRAPHIC_DATA]) A/C…" at bounding box center [674, 157] width 1133 height 248
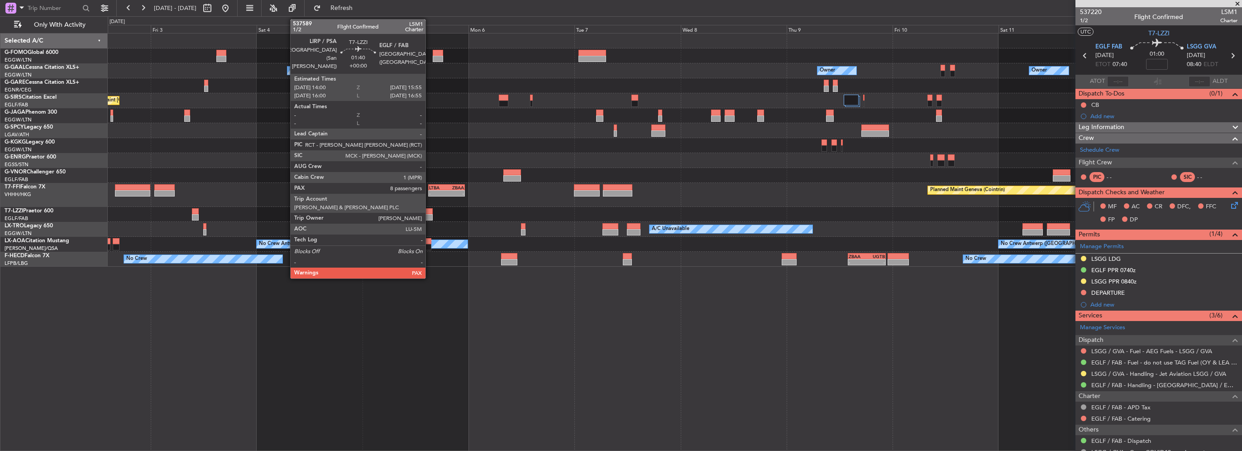
click at [429, 211] on div at bounding box center [428, 211] width 9 height 6
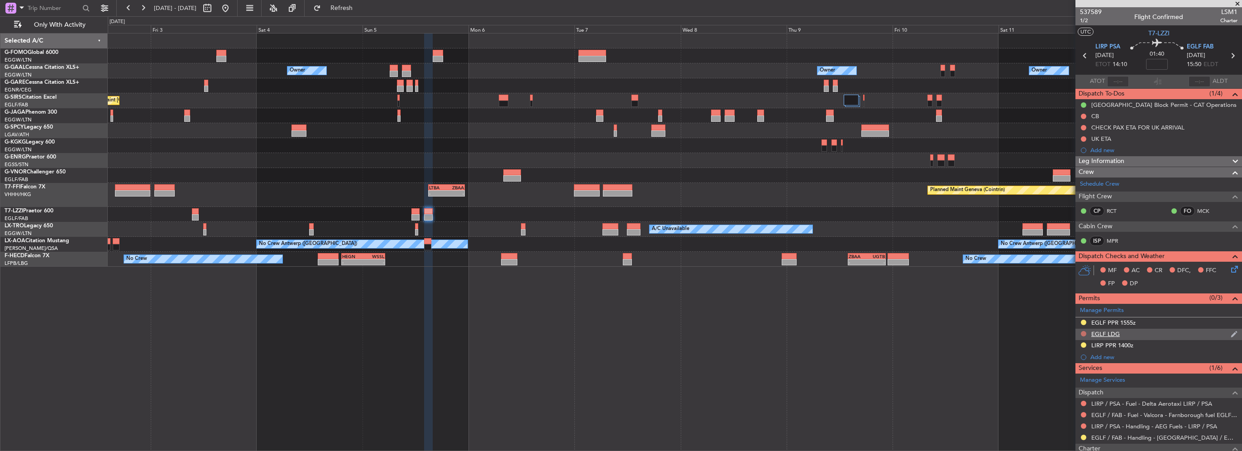
click at [1082, 331] on button at bounding box center [1082, 333] width 5 height 5
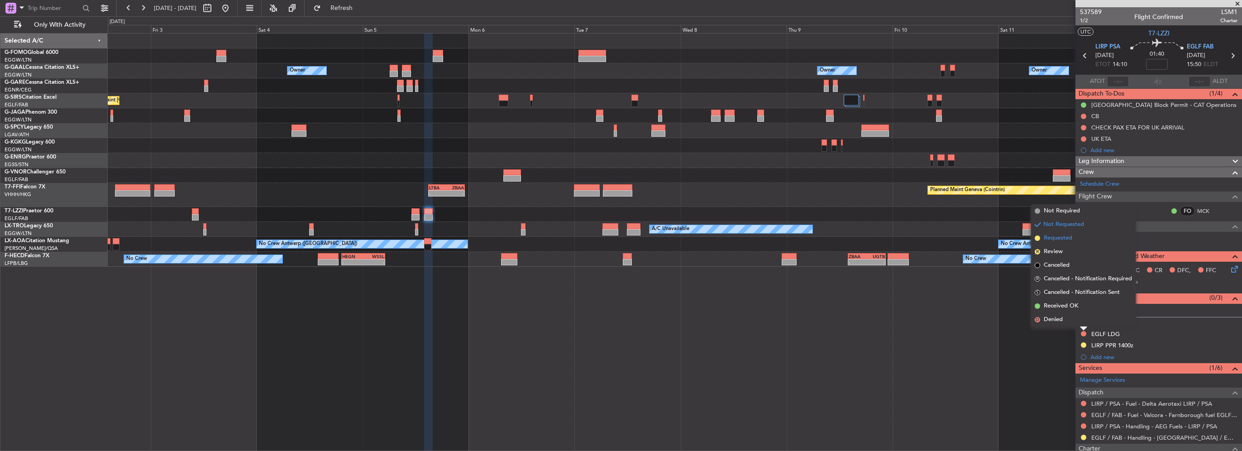
click at [1056, 240] on span "Requested" at bounding box center [1057, 237] width 29 height 9
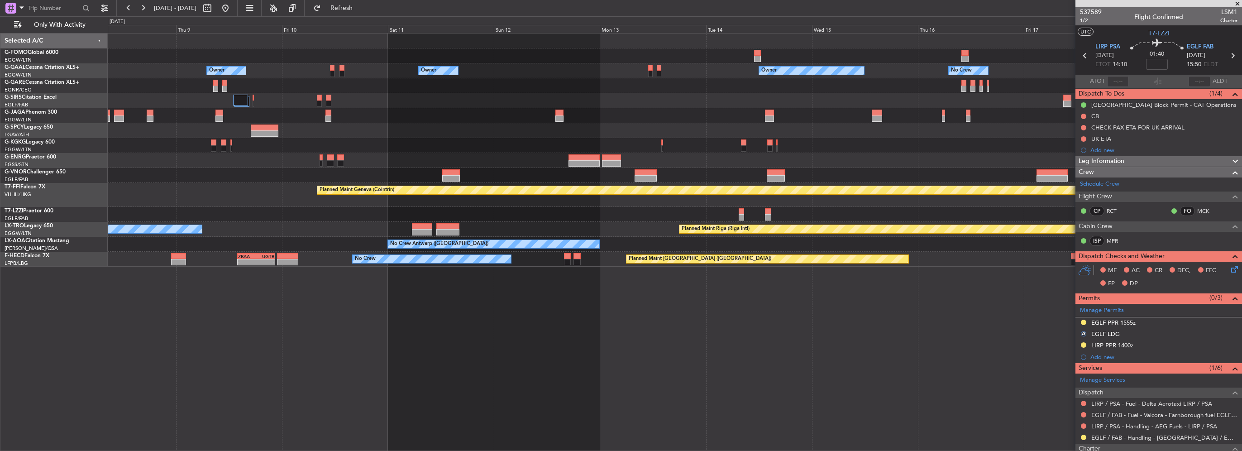
click at [292, 210] on div at bounding box center [674, 214] width 1133 height 15
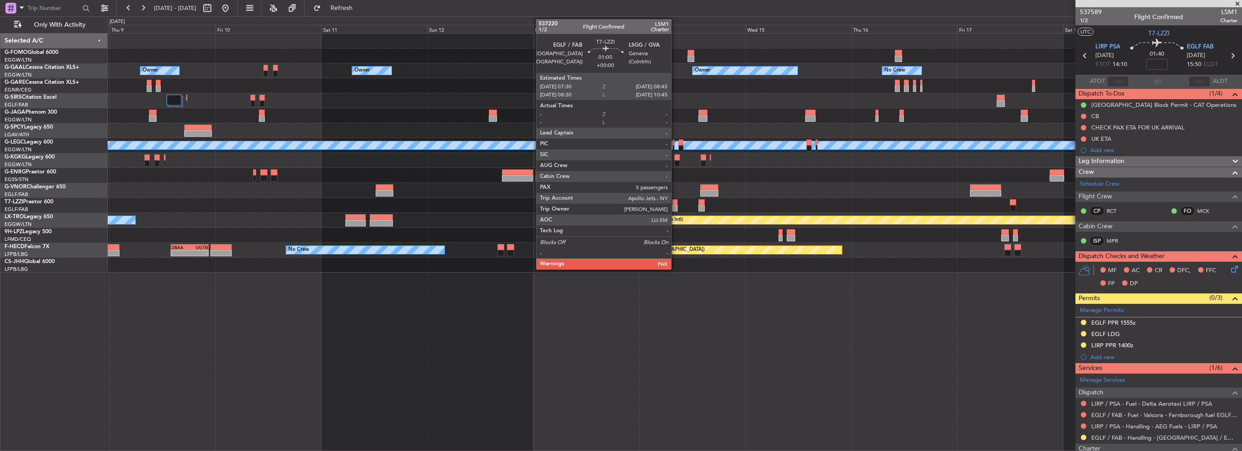
click at [675, 206] on div at bounding box center [675, 208] width 6 height 6
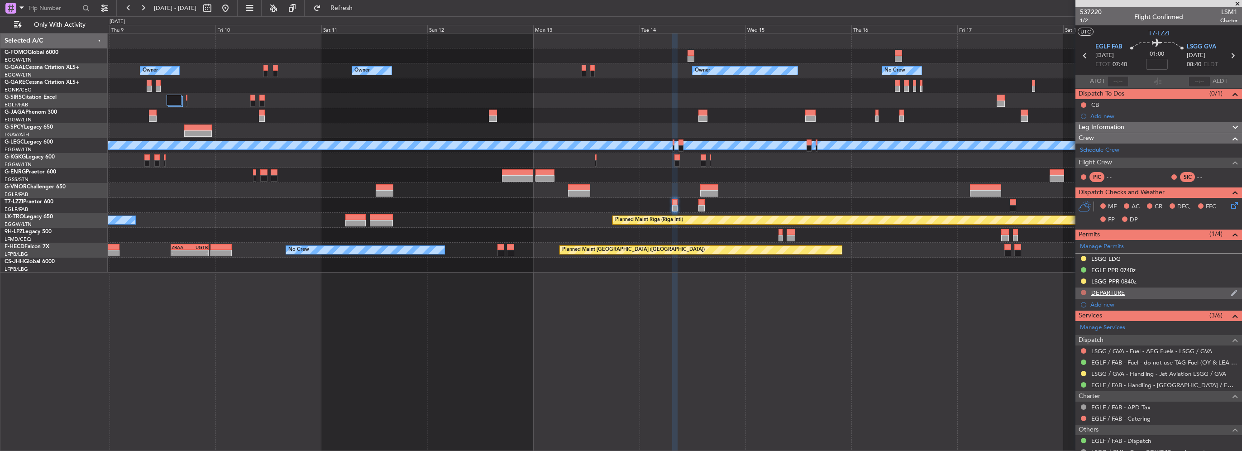
click at [1083, 291] on button at bounding box center [1082, 292] width 5 height 5
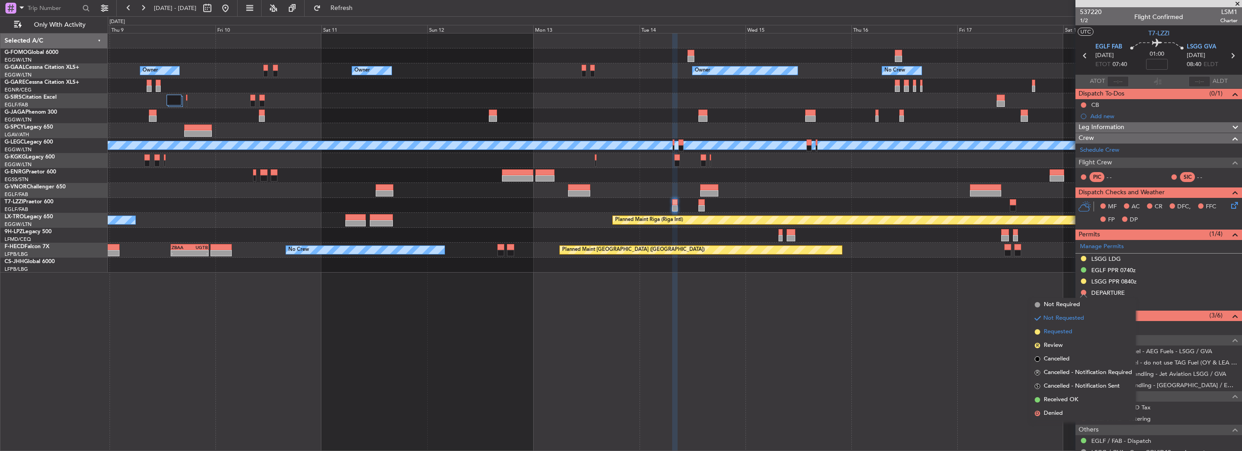
click at [1059, 331] on span "Requested" at bounding box center [1057, 331] width 29 height 9
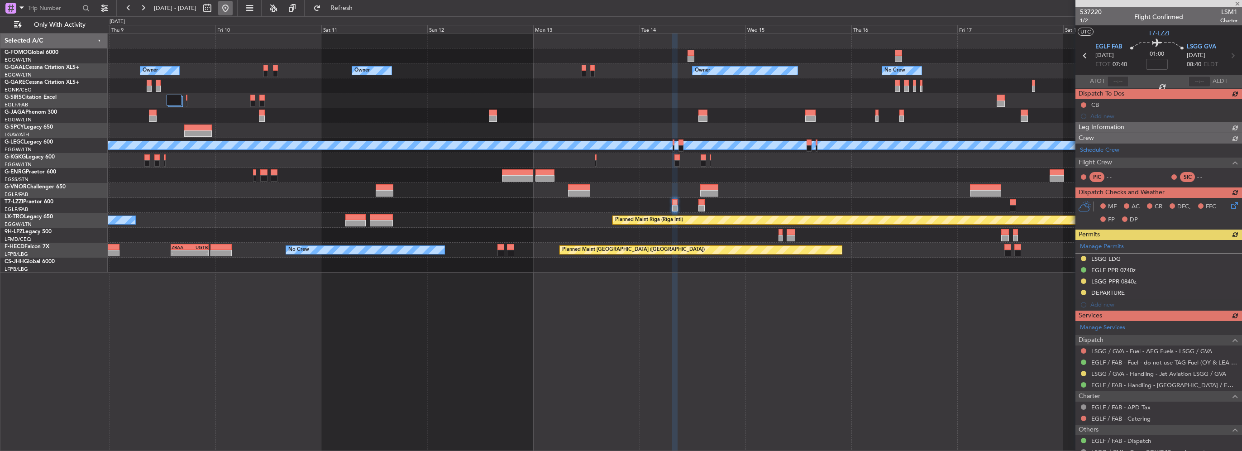
click at [233, 11] on button at bounding box center [225, 8] width 14 height 14
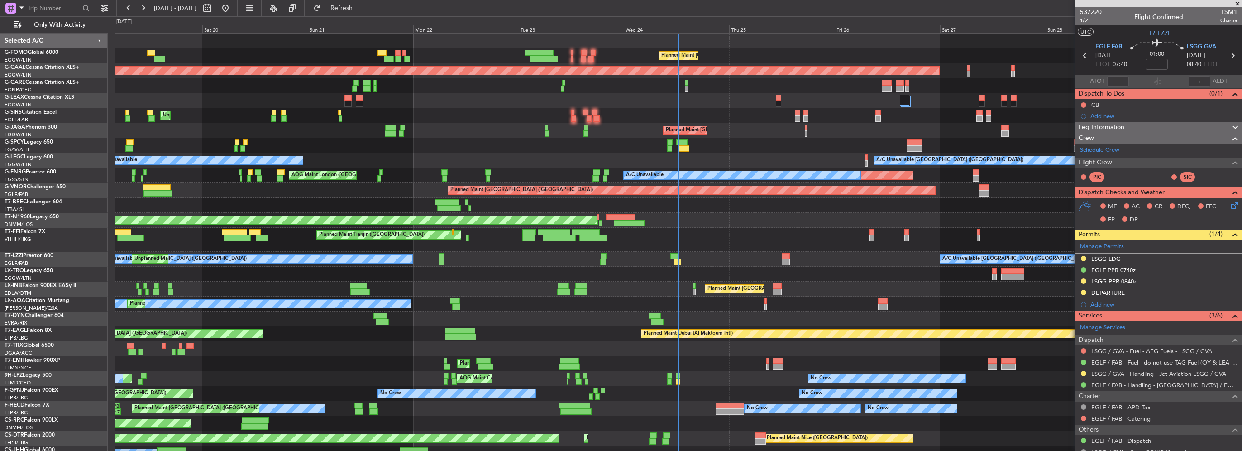
click at [302, 139] on div "Planned Maint London (Luton) Planned Maint Dusseldorf Unplanned Maint London (L…" at bounding box center [677, 246] width 1127 height 427
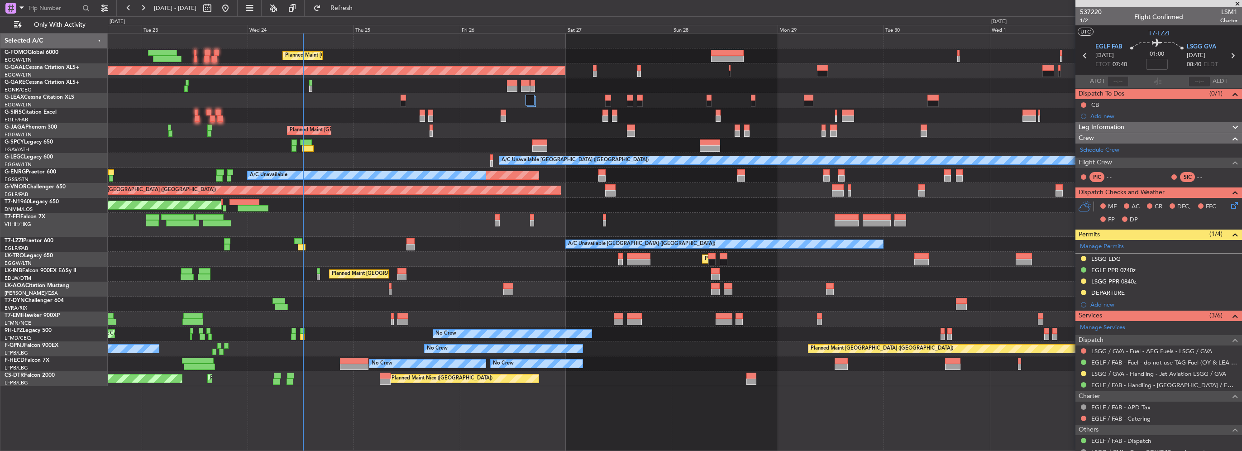
click at [305, 189] on div "Planned Maint London (Luton) Planned Maint Dusseldorf Owner Planned Maint Londo…" at bounding box center [674, 209] width 1133 height 352
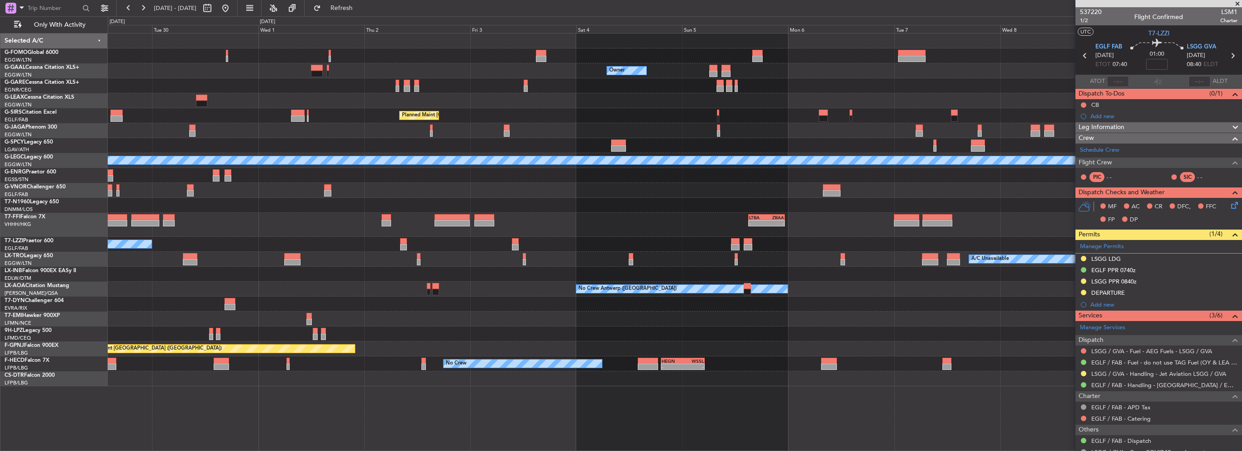
click at [323, 195] on div "Owner Owner Owner Planned Maint Dusseldorf Planned Maint London (Luton) A/C Una…" at bounding box center [674, 209] width 1133 height 352
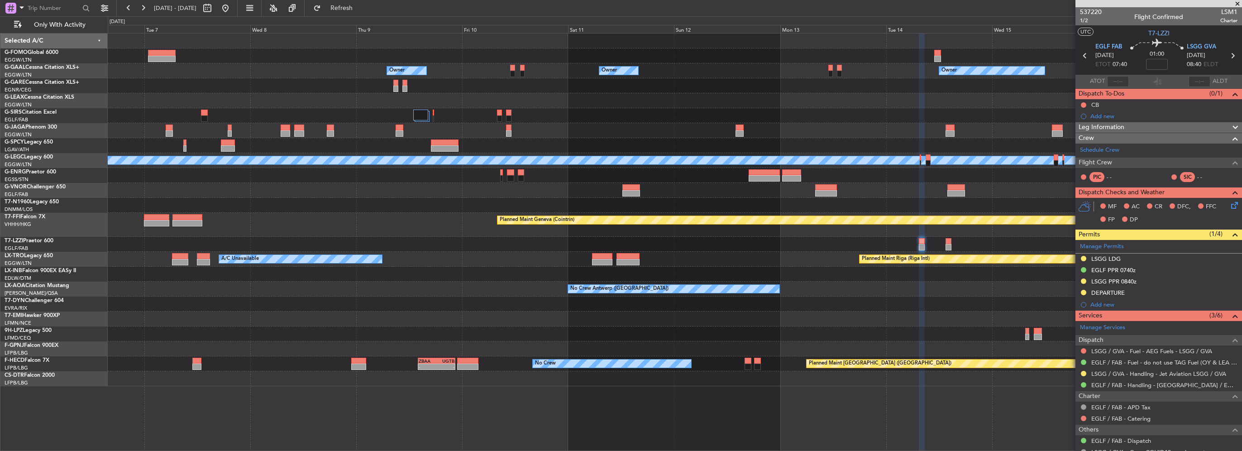
click at [145, 157] on div "Owner Owner Owner Owner No Crew Owner A/C Unavailable London (Luton) Planned Ma…" at bounding box center [674, 209] width 1133 height 352
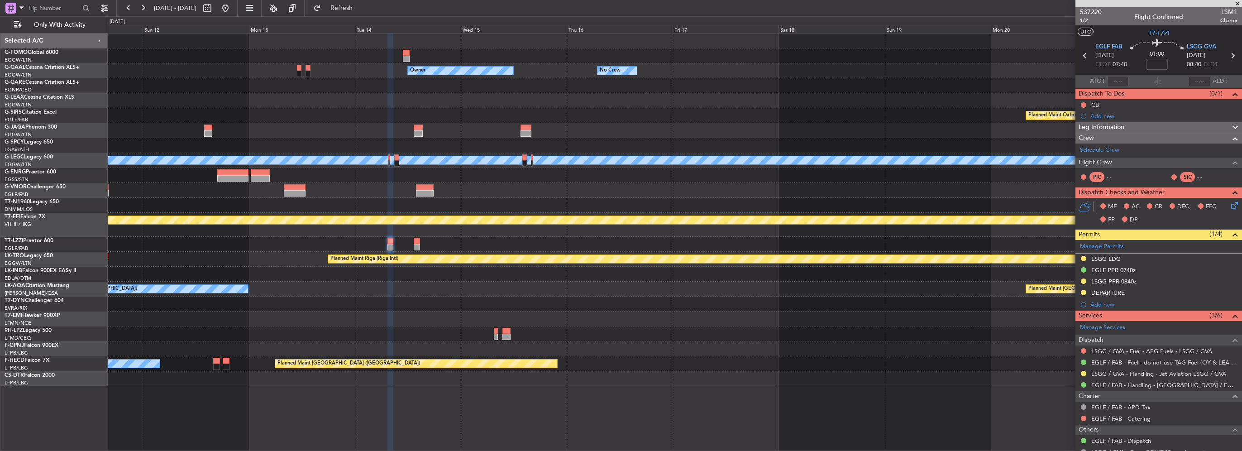
click at [246, 147] on div "Owner Owner No Crew Owner Owner Planned Maint Oxford (Kidlington) A/C Unavailab…" at bounding box center [674, 209] width 1133 height 352
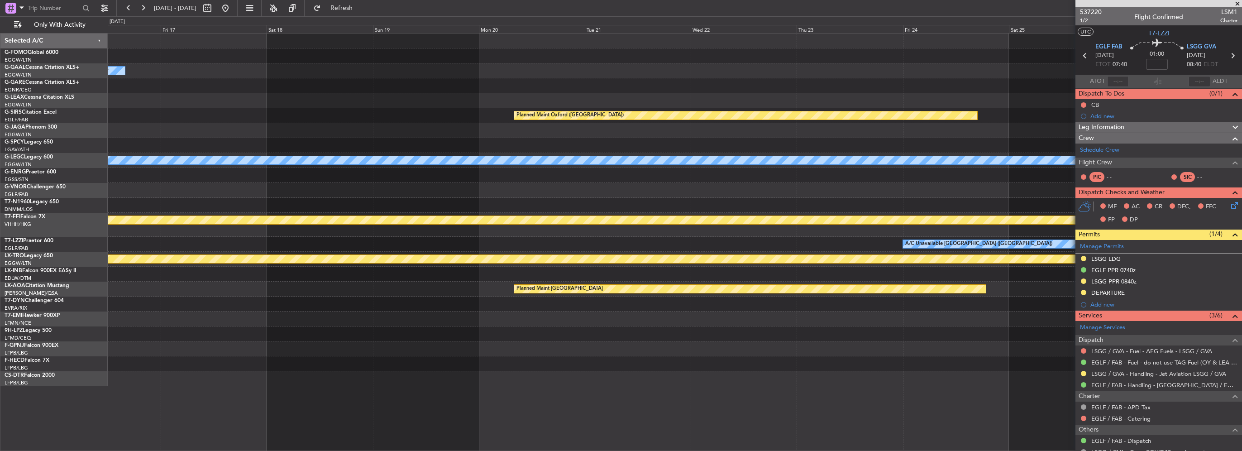
click at [808, 207] on div "Owner No Crew Owner Planned Maint Oxford (Kidlington) A/C Unavailable London (L…" at bounding box center [674, 209] width 1133 height 352
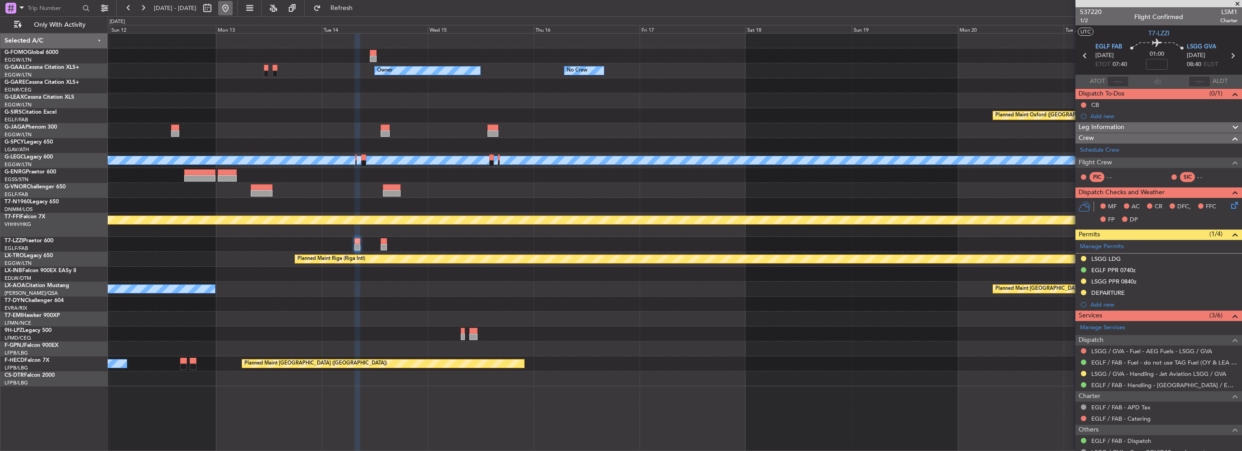
click at [233, 10] on button at bounding box center [225, 8] width 14 height 14
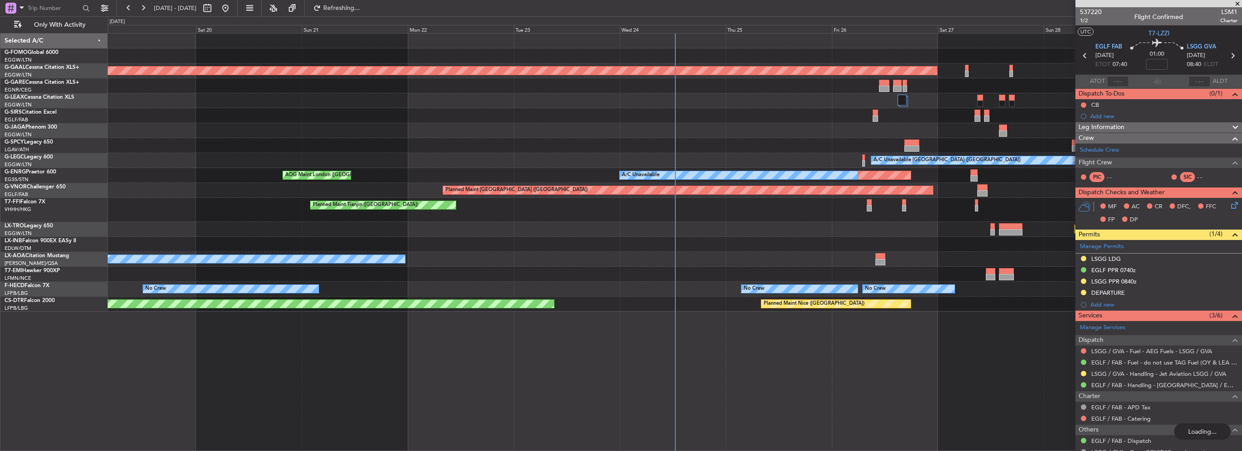
click at [477, 190] on div "Planned Maint Dusseldorf Planned Maint London (Luton) A/C Unavailable London (L…" at bounding box center [674, 172] width 1133 height 278
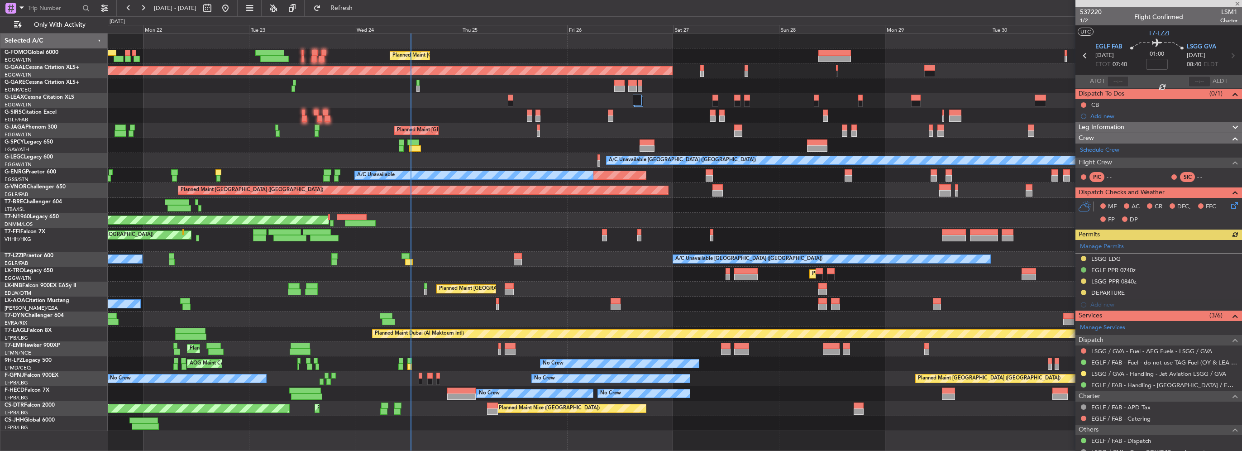
click at [532, 115] on div "Planned Maint London (Luton) Unplanned Maint London (Luton)" at bounding box center [674, 115] width 1133 height 15
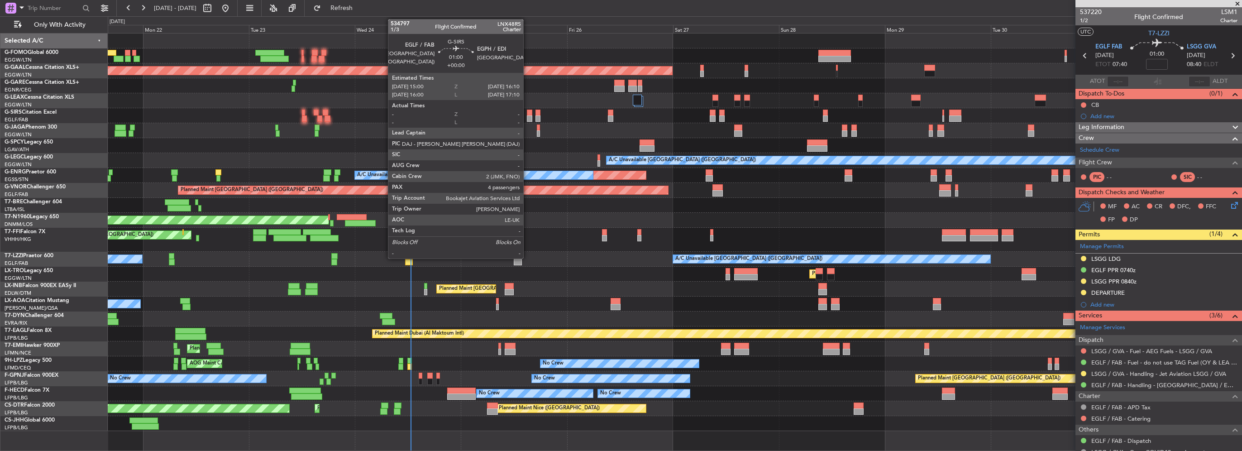
click at [527, 119] on div at bounding box center [529, 118] width 5 height 6
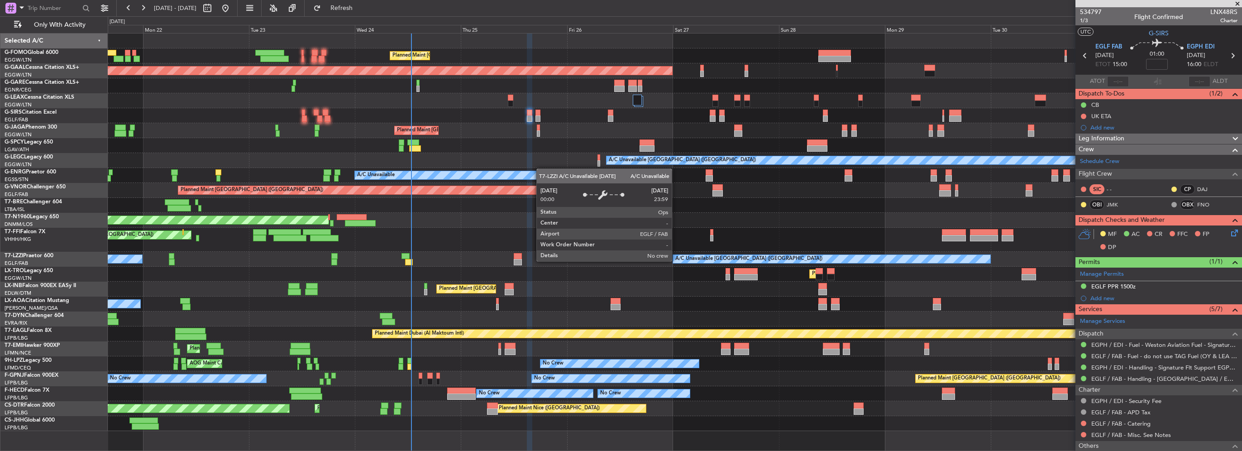
click at [45, 246] on div "Planned Maint London (Luton) Planned Maint Dusseldorf Owner Planned Maint Londo…" at bounding box center [621, 233] width 1242 height 434
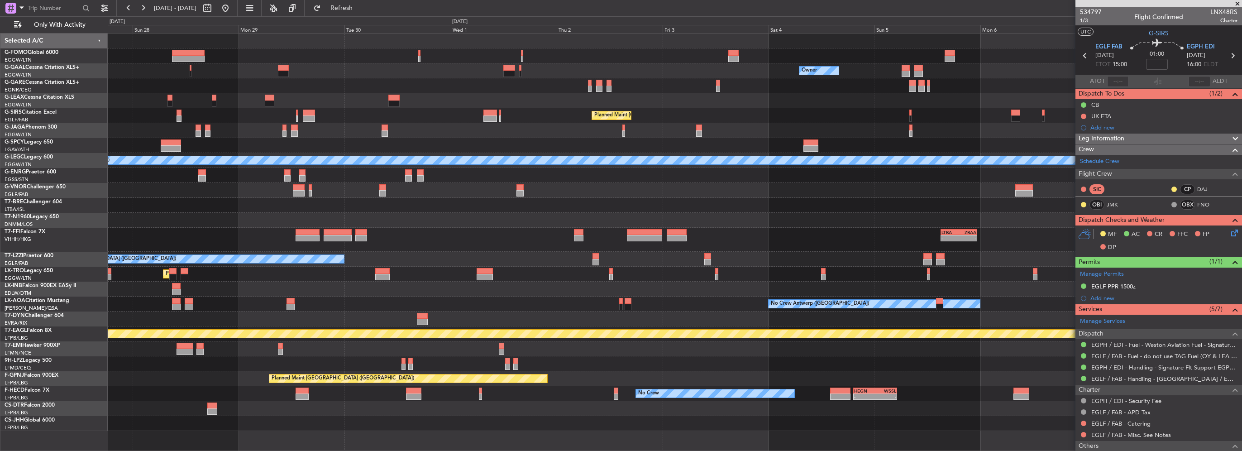
click at [137, 224] on div "Owner Owner Planned Maint Dusseldorf Planned Maint London (Luton) A/C Unavailab…" at bounding box center [674, 231] width 1133 height 397
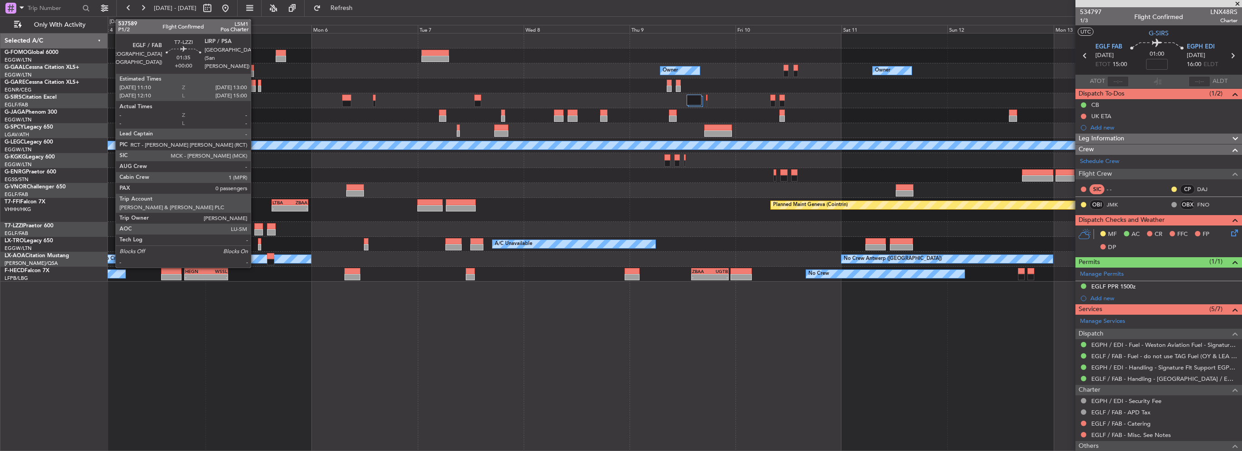
click at [255, 226] on div at bounding box center [258, 226] width 8 height 6
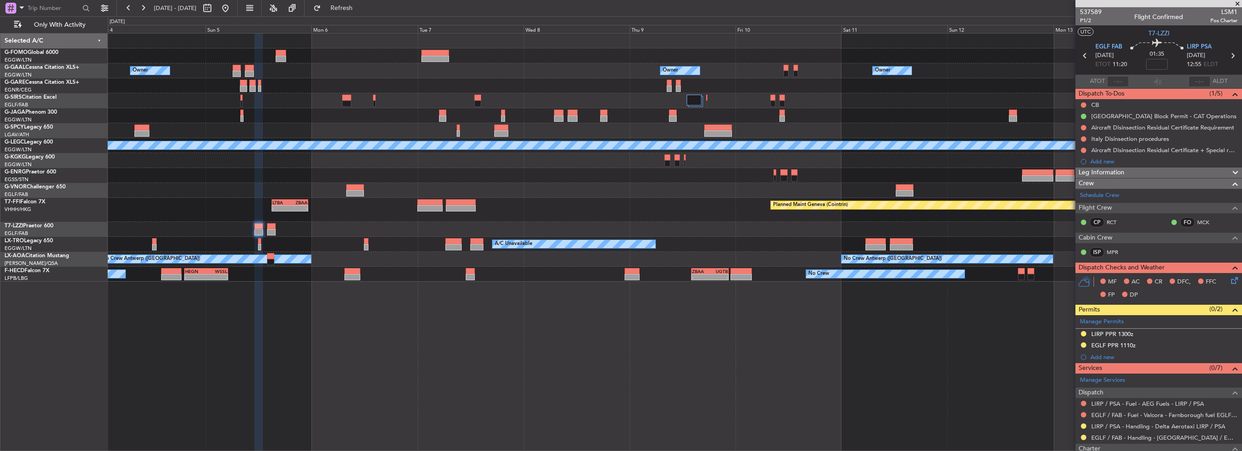
click at [0, 198] on html "04 Oct 2025 - 14 Oct 2025 Refresh Quick Links Only With Activity Owner Owner Ow…" at bounding box center [621, 225] width 1242 height 451
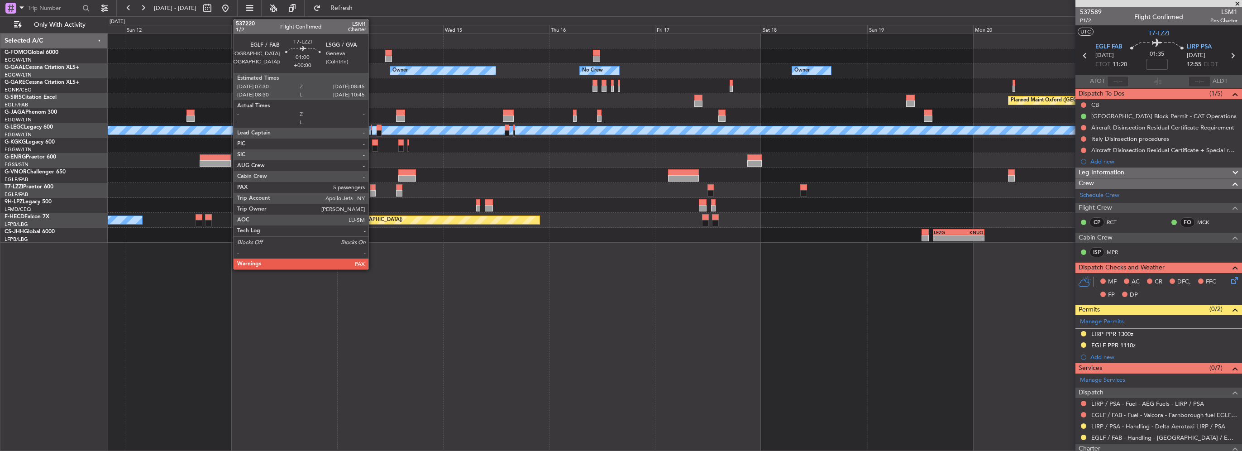
click at [372, 192] on div at bounding box center [373, 193] width 6 height 6
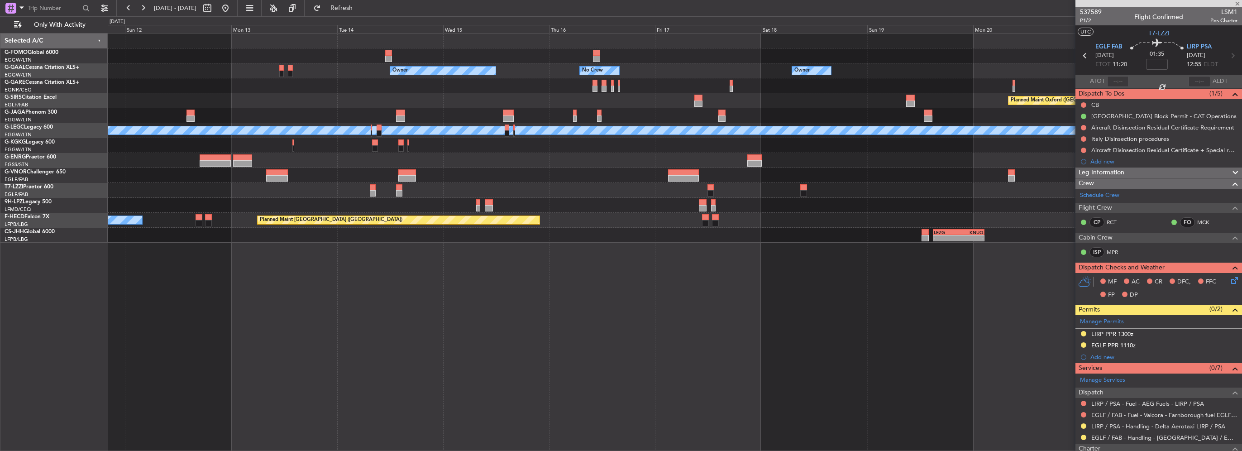
type input "5"
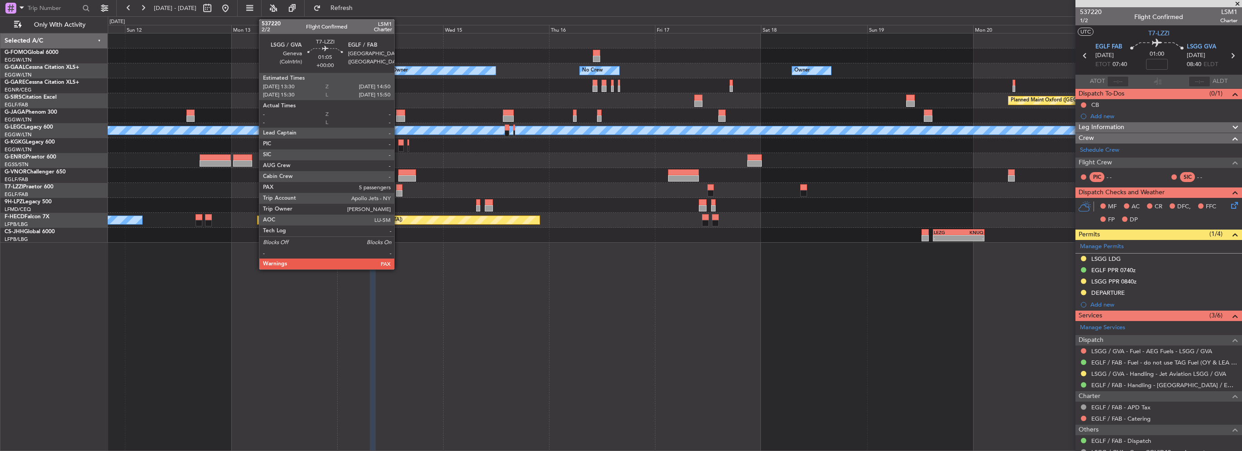
click at [398, 192] on div at bounding box center [399, 193] width 6 height 6
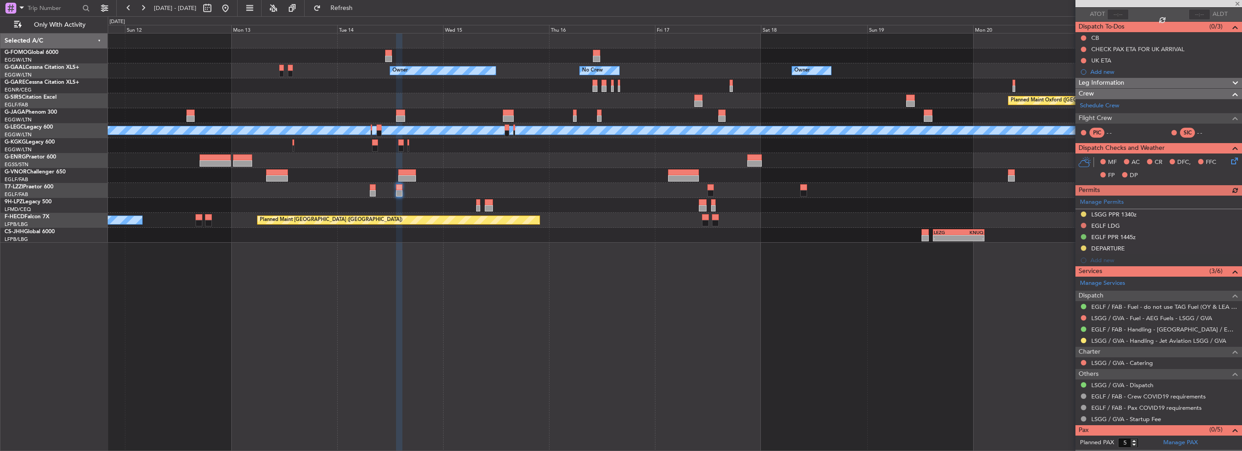
scroll to position [76, 0]
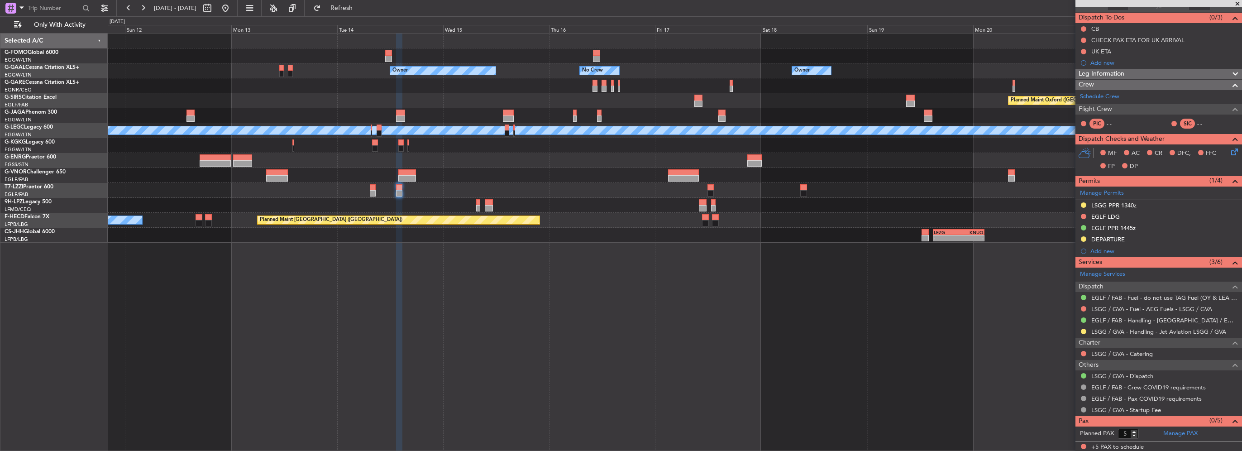
click at [860, 235] on div "- - LEZG 15:00 Z KNUQ 02:35 Z" at bounding box center [674, 235] width 1133 height 15
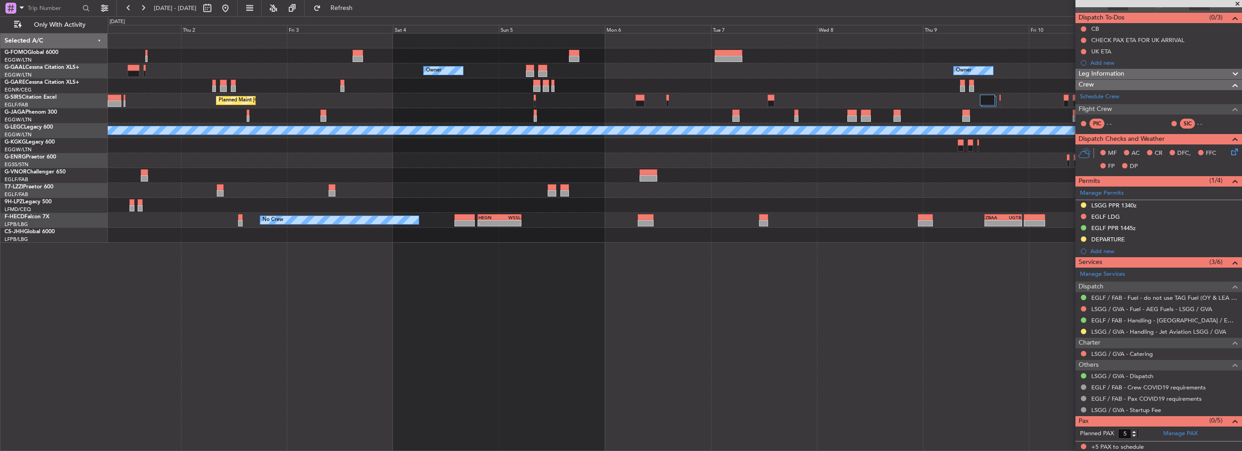
click at [851, 257] on div "Owner Owner Owner Owner Planned Maint London (Luton) A/C Unavailable London (Lu…" at bounding box center [675, 242] width 1134 height 418
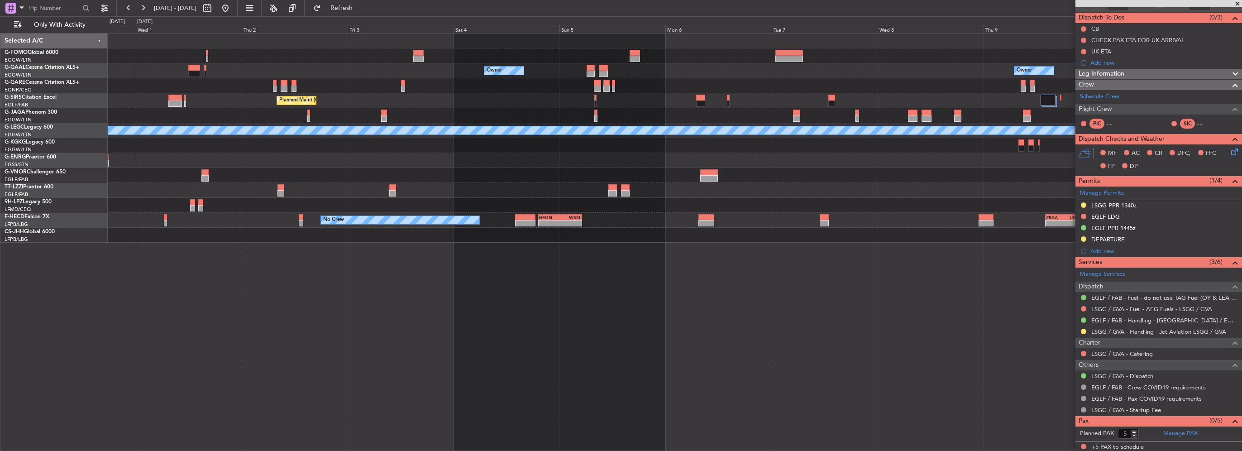
click at [835, 220] on div "Owner Owner Owner Planned Maint London (Luton) A/C Unavailable London (Luton) A…" at bounding box center [674, 137] width 1133 height 209
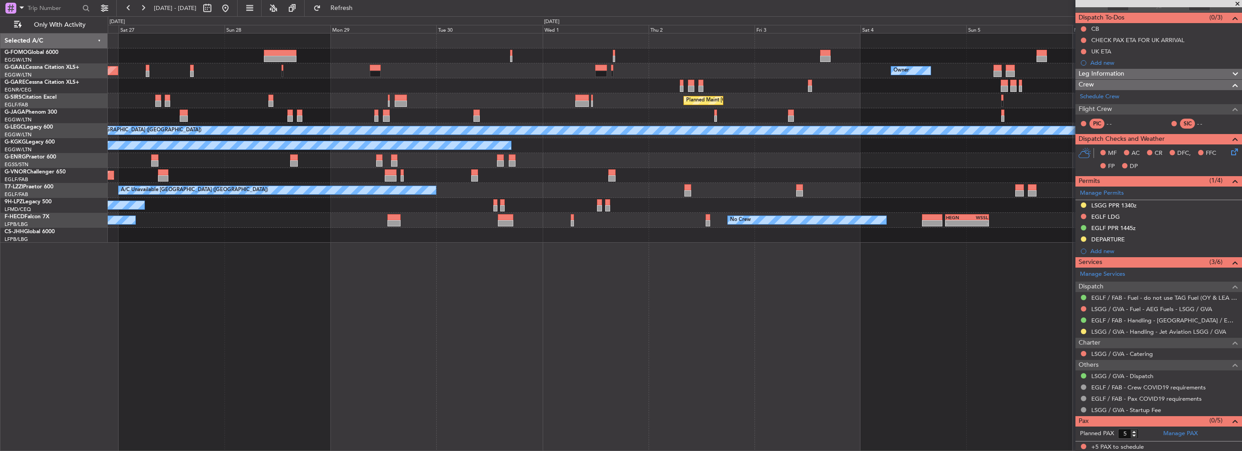
click at [684, 192] on div "Planned Maint London (Luton) Owner Planned Maint Dusseldorf Owner Planned Maint…" at bounding box center [674, 137] width 1133 height 209
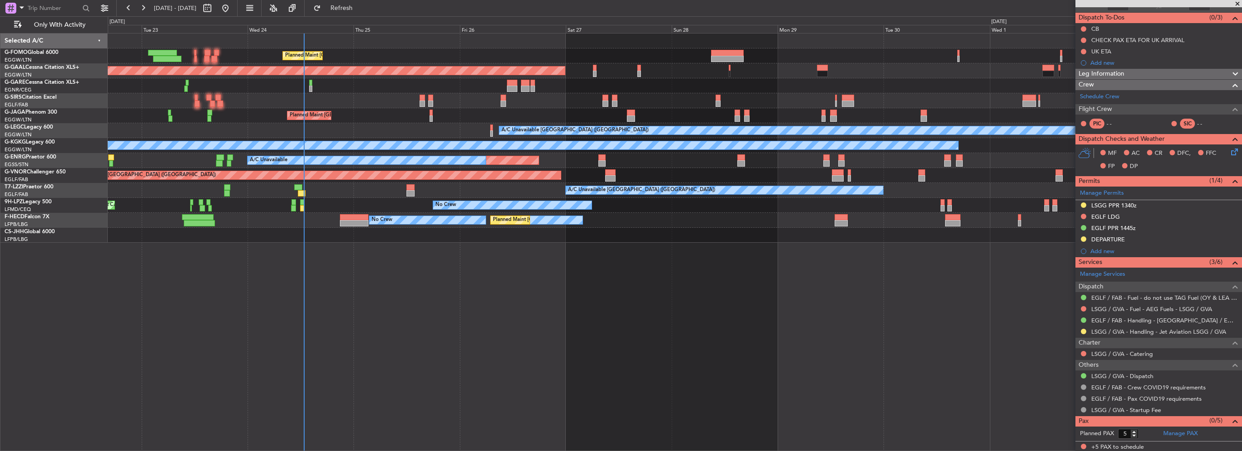
click at [630, 178] on div "Planned Maint [GEOGRAPHIC_DATA] ([GEOGRAPHIC_DATA])" at bounding box center [674, 175] width 1133 height 15
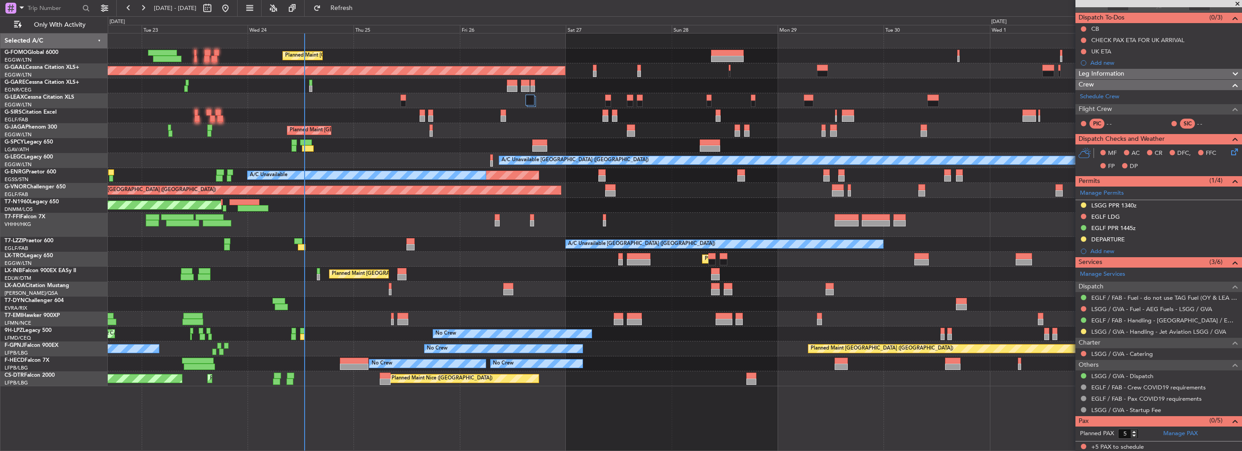
click at [70, 263] on div "Planned Maint London (Luton) Planned Maint Dusseldorf Owner Planned Maint Londo…" at bounding box center [621, 233] width 1242 height 434
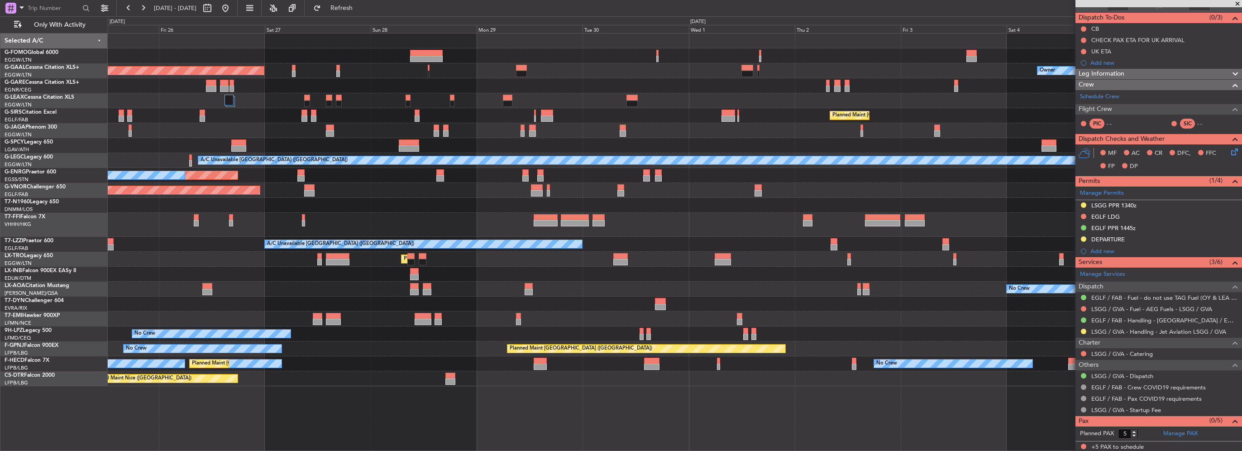
click at [780, 263] on div "Planned Maint London (Luton) Owner Planned Maint Dusseldorf Planned Maint Londo…" at bounding box center [674, 209] width 1133 height 352
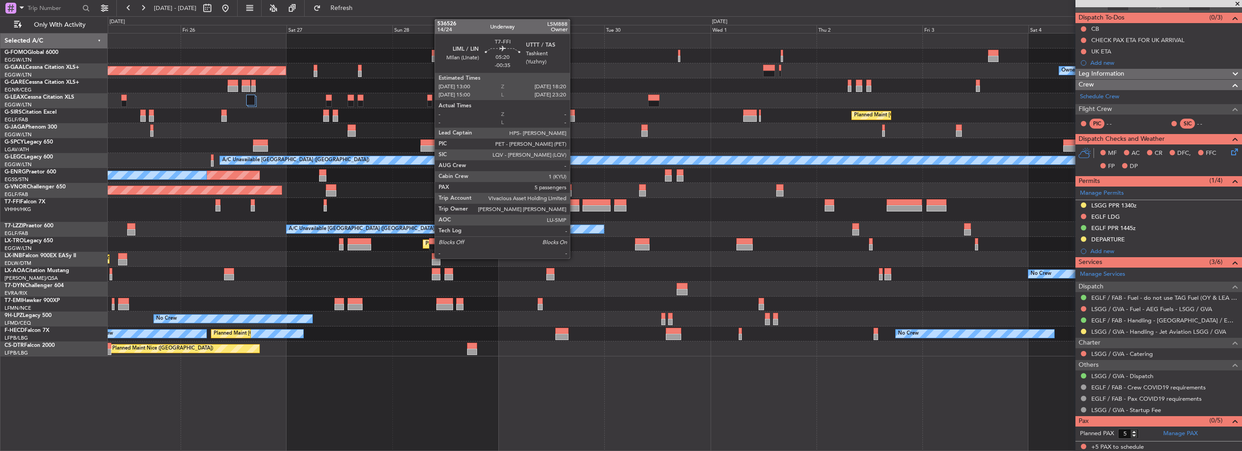
click at [574, 206] on div at bounding box center [567, 208] width 24 height 6
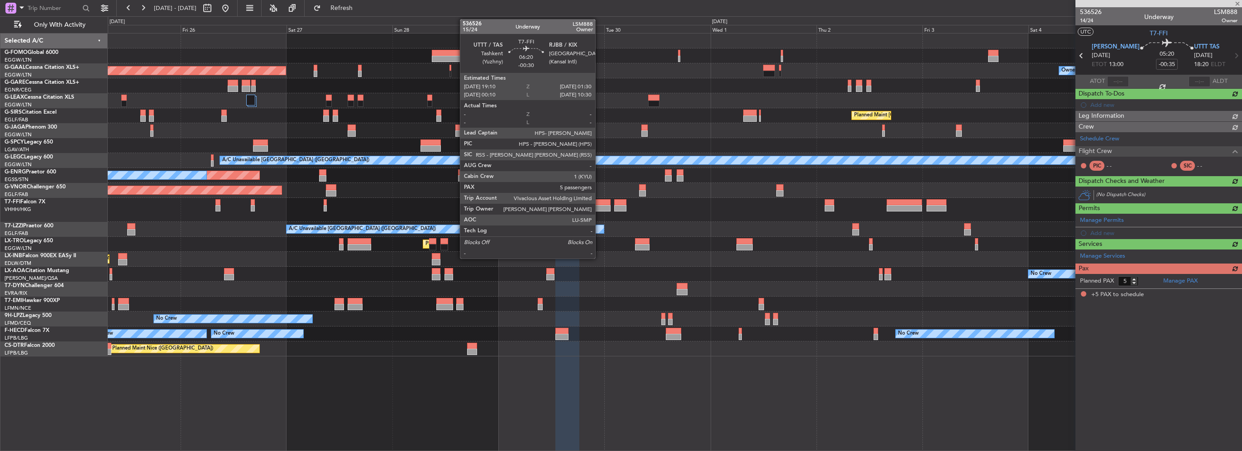
scroll to position [0, 0]
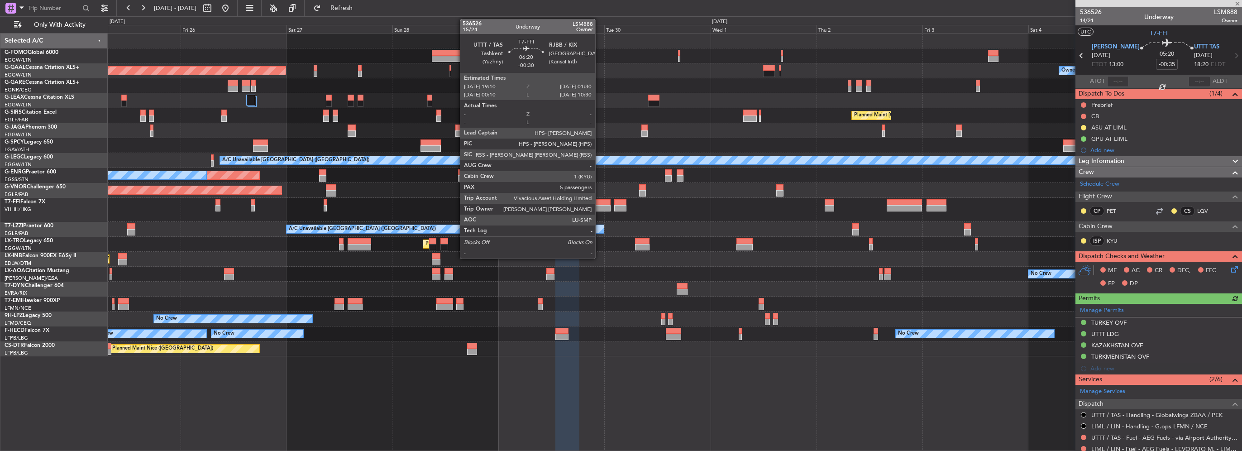
click at [599, 206] on div at bounding box center [596, 208] width 28 height 6
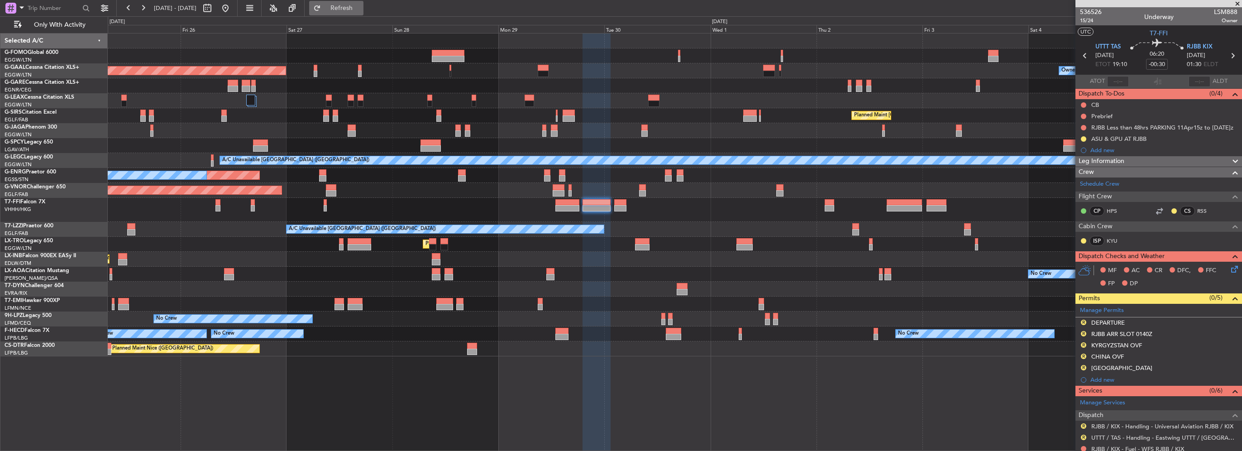
click at [361, 5] on span "Refresh" at bounding box center [342, 8] width 38 height 6
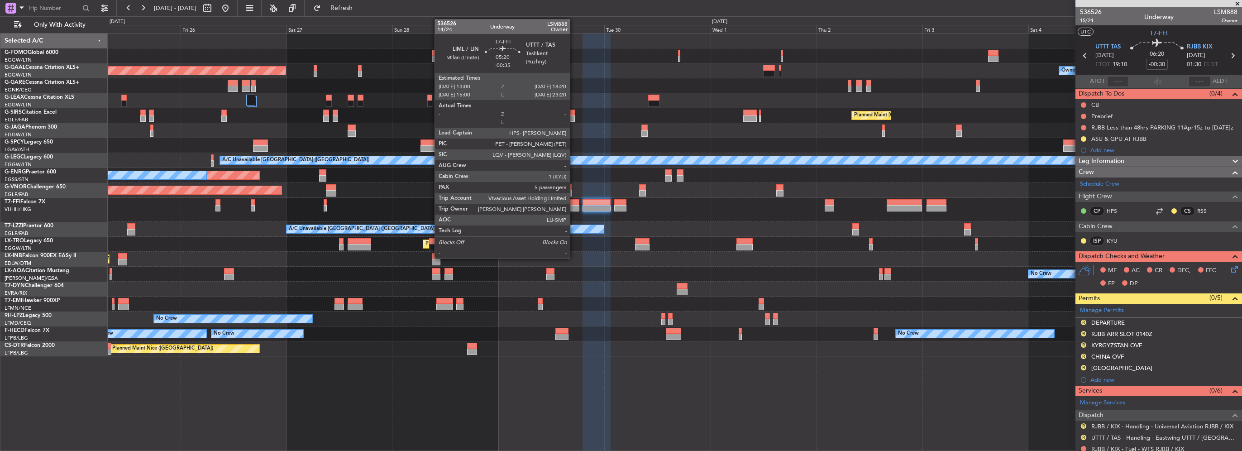
click at [574, 207] on div at bounding box center [567, 208] width 24 height 6
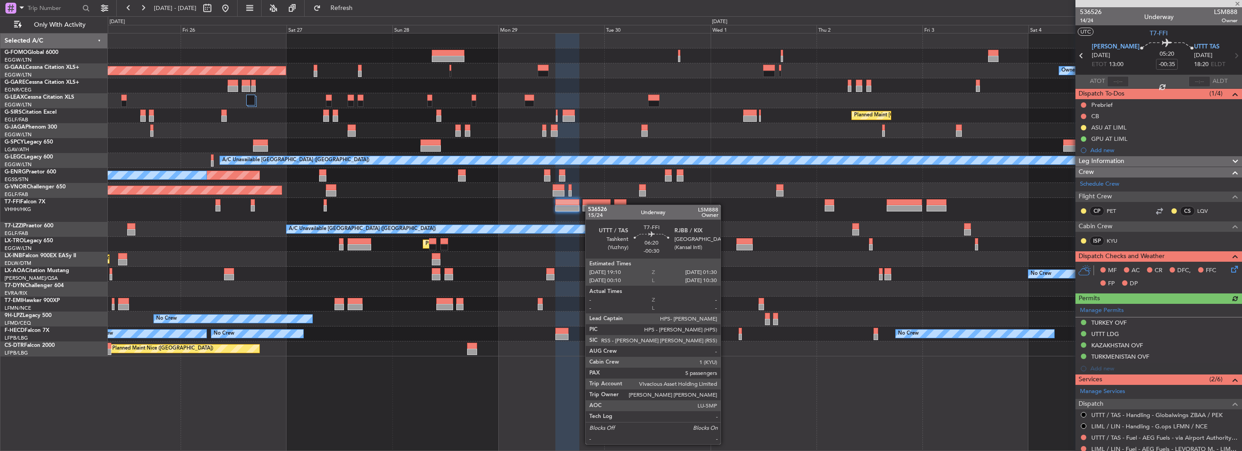
click at [590, 205] on div at bounding box center [596, 208] width 28 height 6
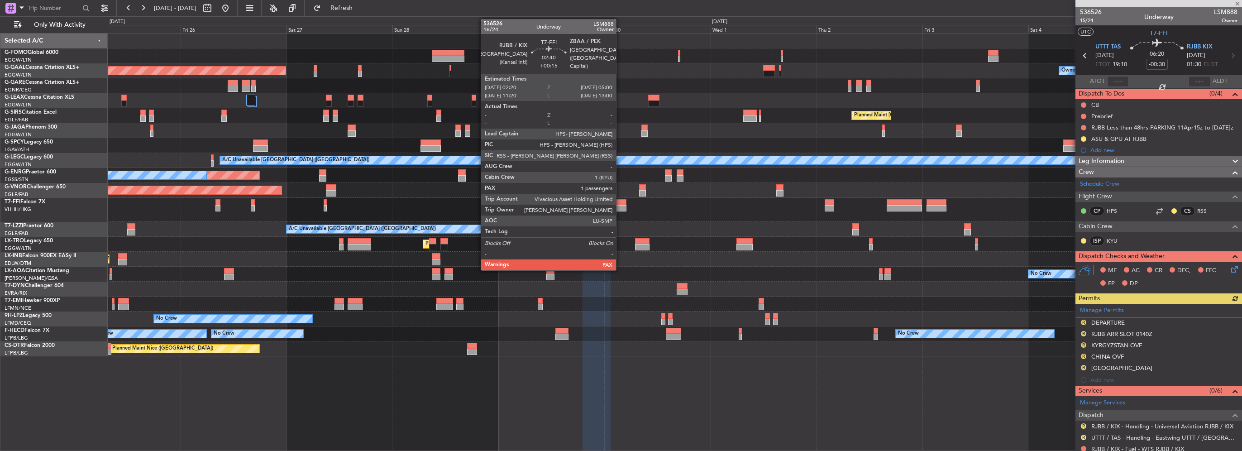
click at [620, 207] on div at bounding box center [620, 208] width 12 height 6
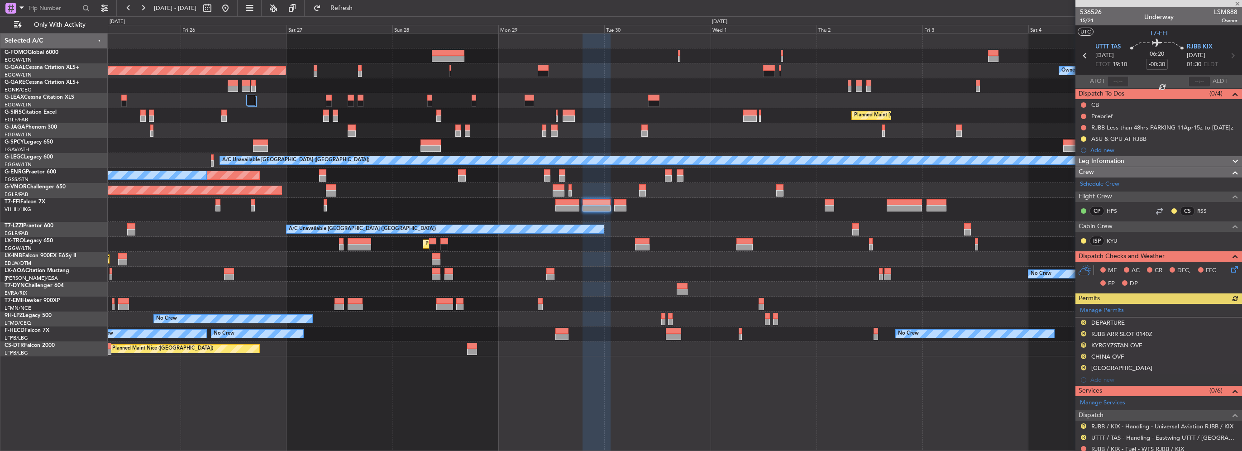
type input "+00:15"
type input "4"
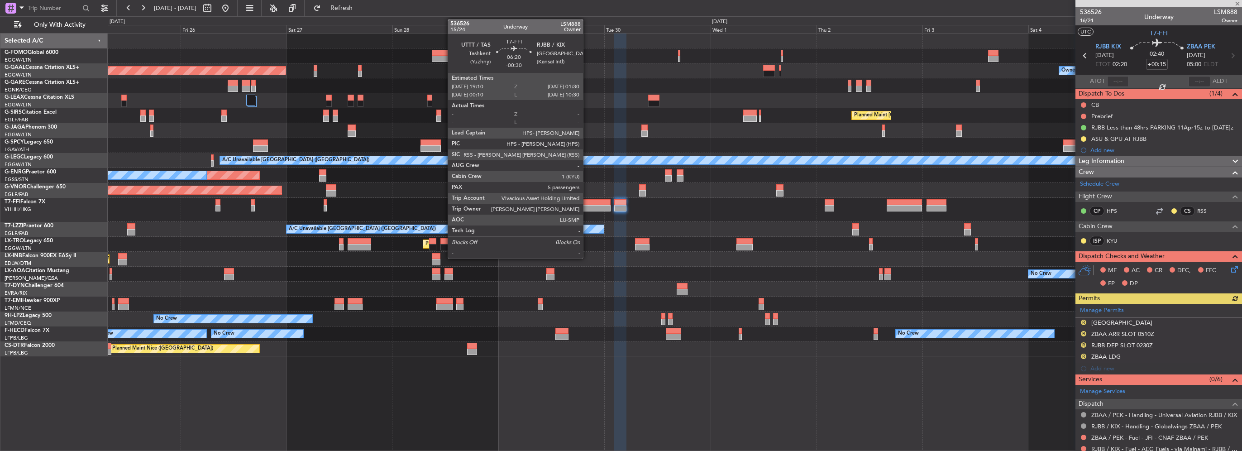
click at [587, 203] on div at bounding box center [596, 202] width 28 height 6
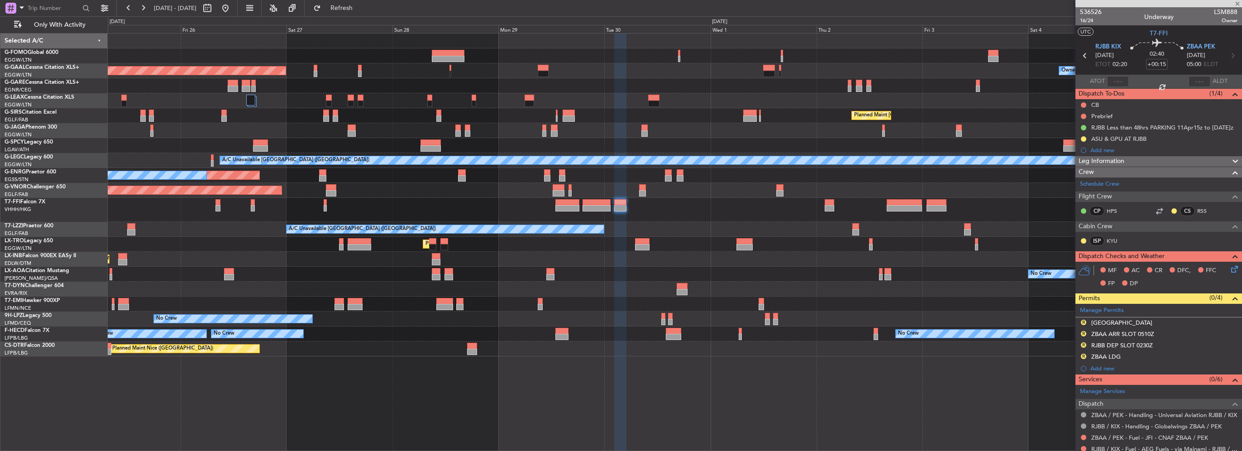
type input "-00:30"
type input "5"
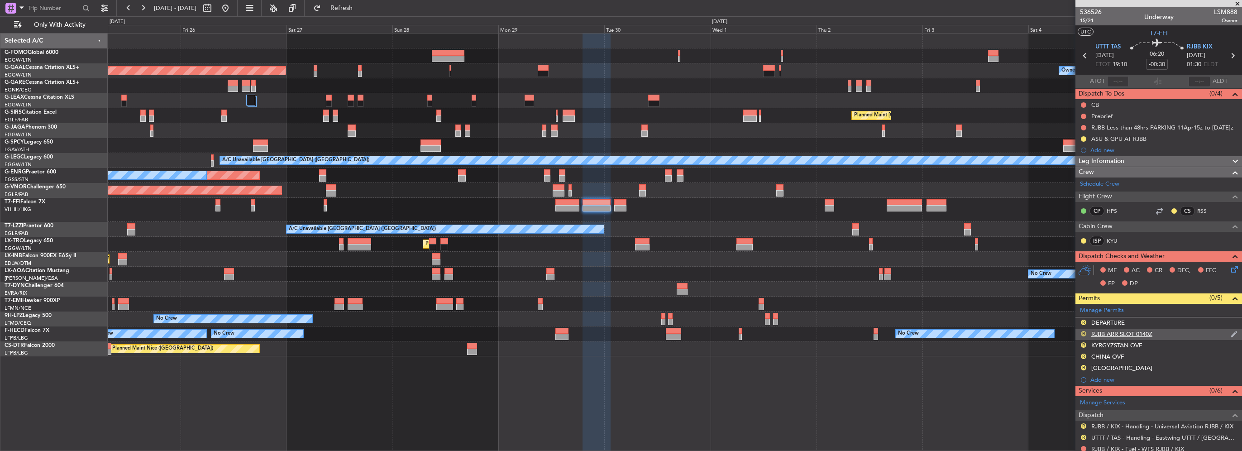
click at [1082, 332] on button "R" at bounding box center [1082, 333] width 5 height 5
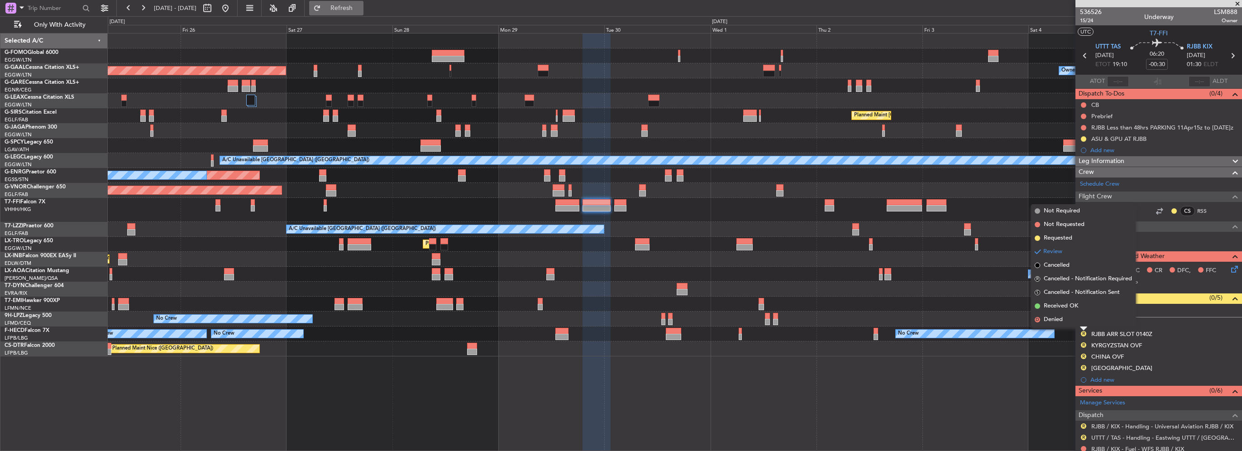
click at [361, 10] on span "Refresh" at bounding box center [342, 8] width 38 height 6
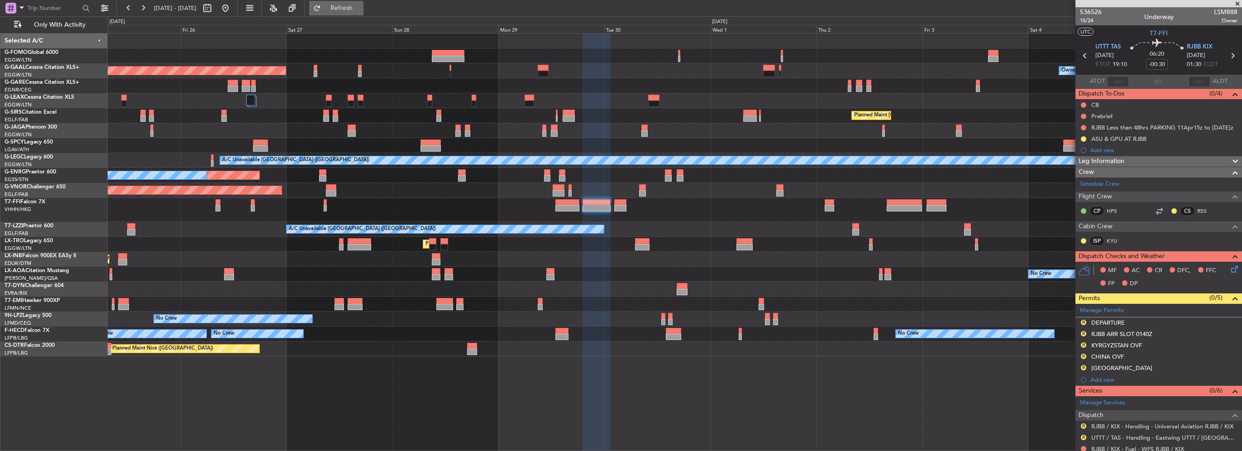
click at [363, 13] on button "Refresh" at bounding box center [336, 8] width 54 height 14
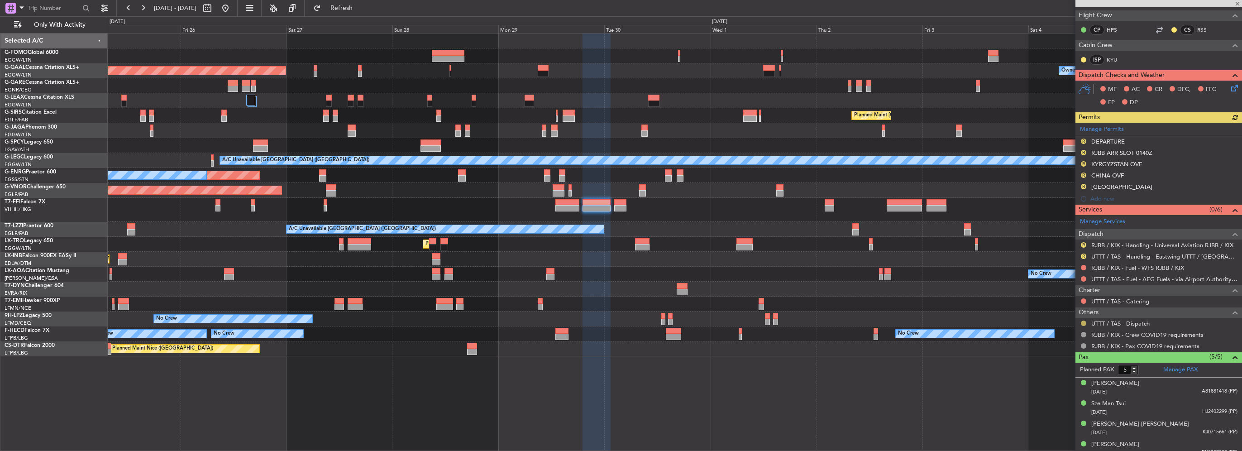
click at [1084, 321] on button at bounding box center [1082, 322] width 5 height 5
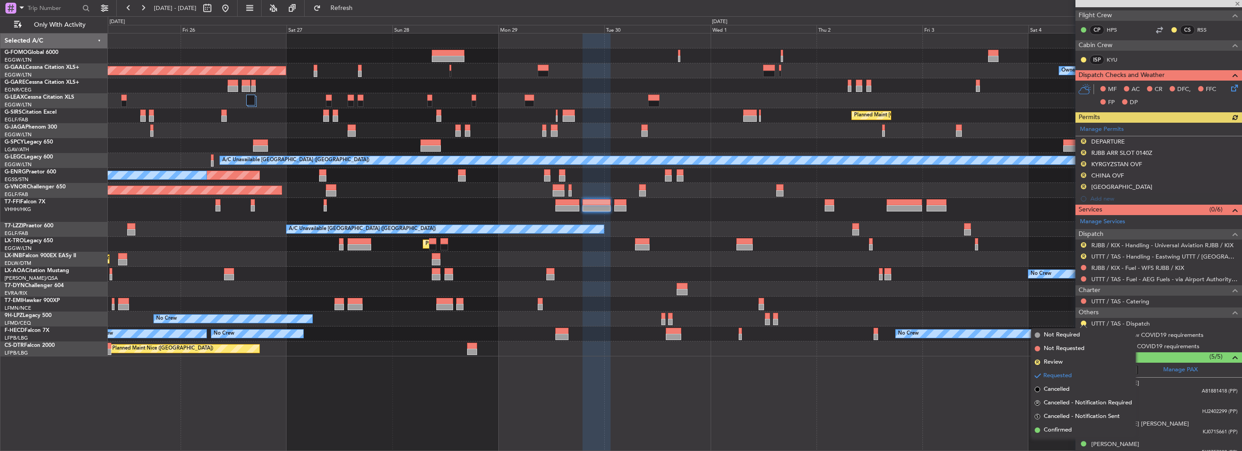
drag, startPoint x: 1052, startPoint y: 428, endPoint x: 1075, endPoint y: 392, distance: 42.5
click at [1052, 428] on span "Confirmed" at bounding box center [1057, 429] width 28 height 9
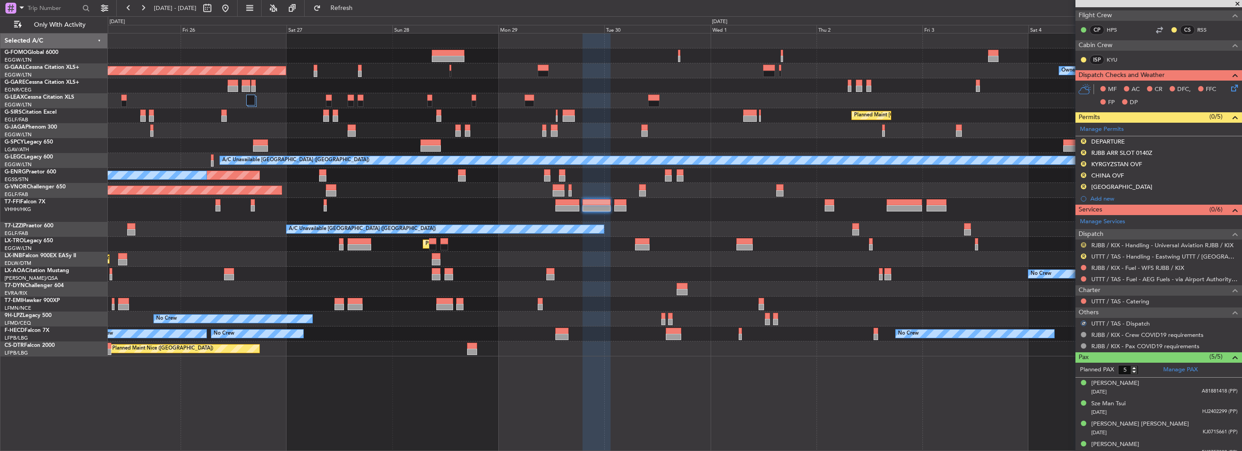
click at [1084, 243] on button "R" at bounding box center [1082, 244] width 5 height 5
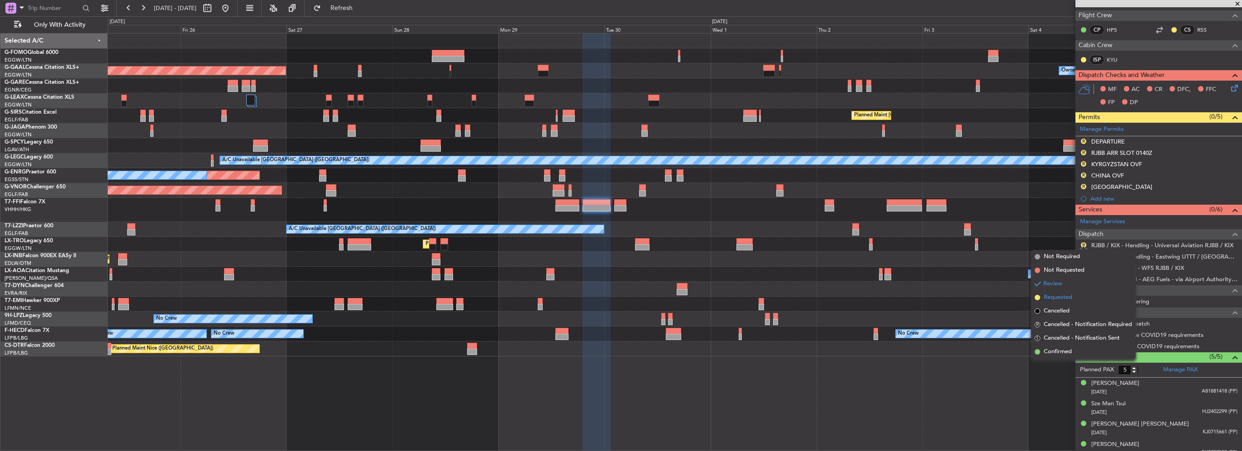
click at [1064, 299] on span "Requested" at bounding box center [1057, 297] width 29 height 9
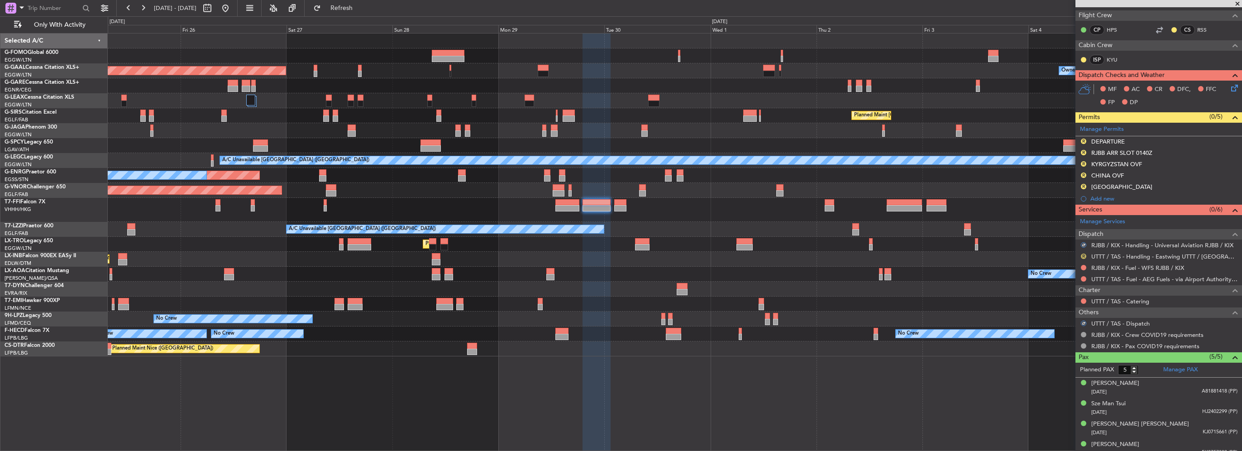
click at [1082, 256] on button "R" at bounding box center [1082, 255] width 5 height 5
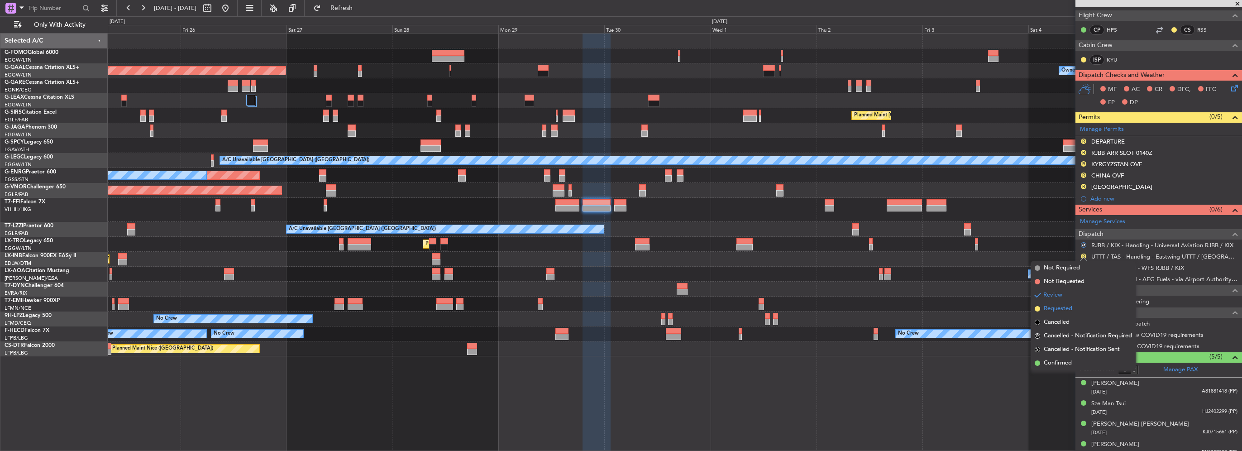
click at [1065, 309] on span "Requested" at bounding box center [1057, 308] width 29 height 9
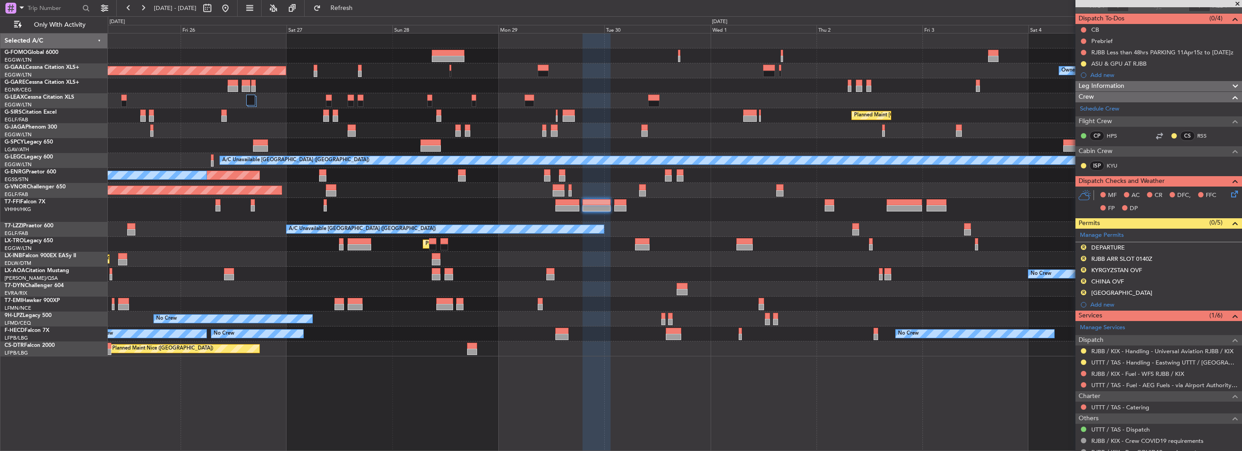
scroll to position [90, 0]
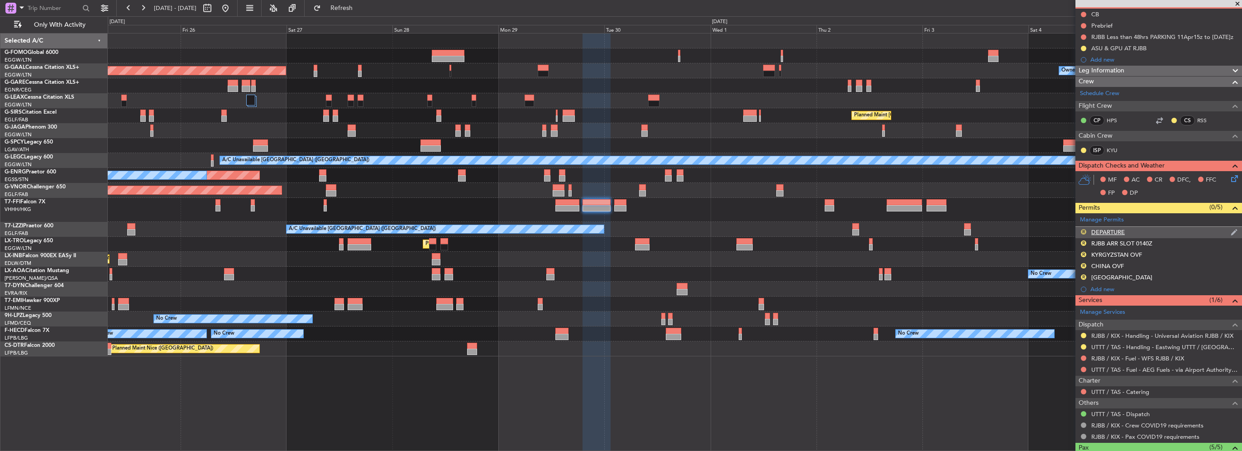
click at [1082, 232] on button "R" at bounding box center [1082, 231] width 5 height 5
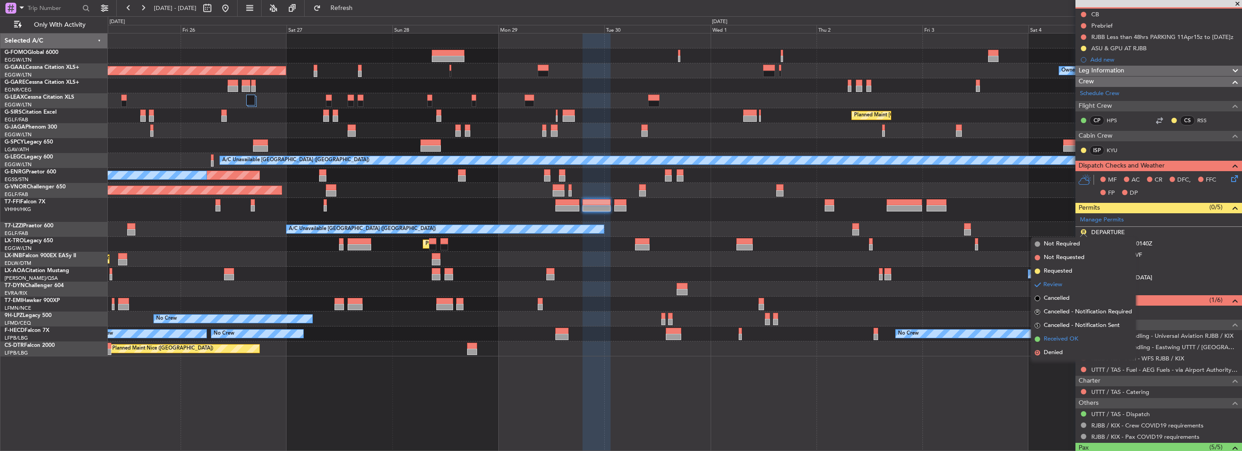
click at [1052, 338] on span "Received OK" at bounding box center [1060, 338] width 34 height 9
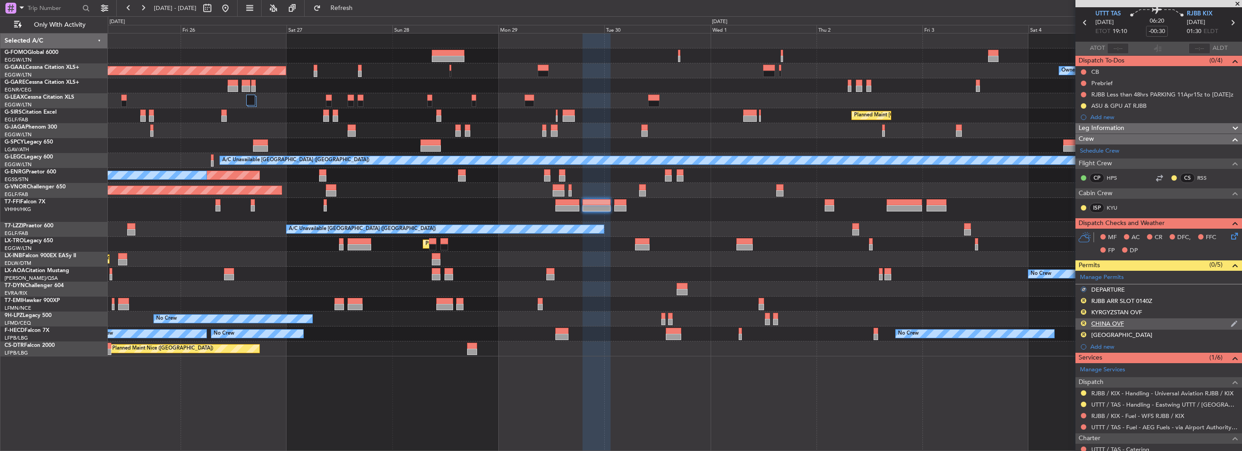
scroll to position [45, 0]
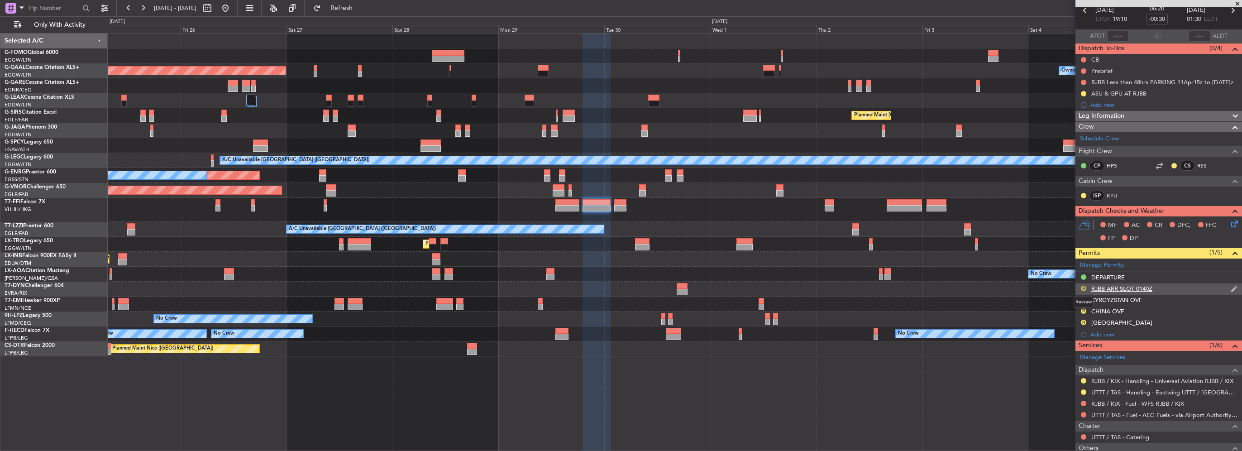
click at [1085, 287] on button "R" at bounding box center [1082, 287] width 5 height 5
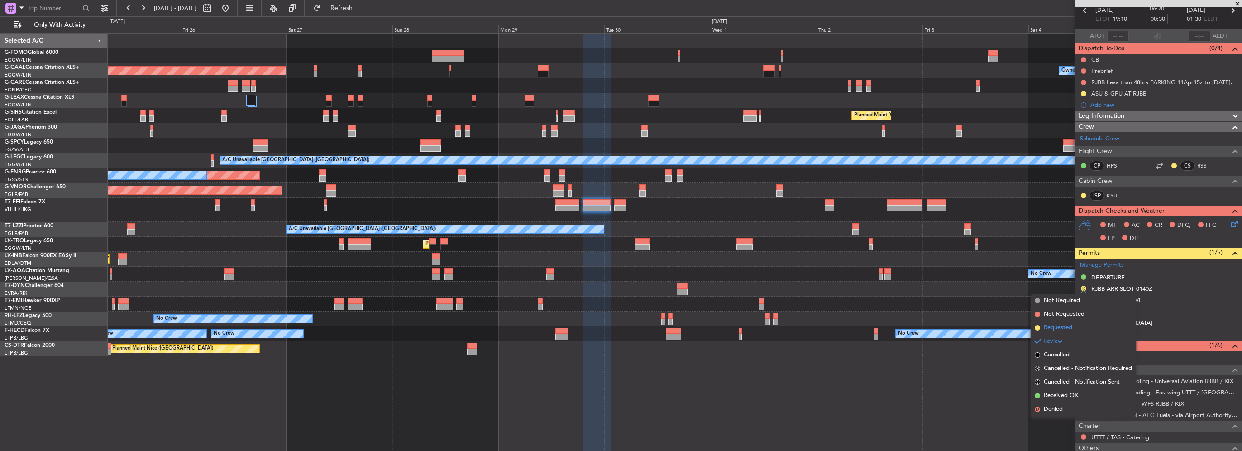
click at [1066, 331] on span "Requested" at bounding box center [1057, 327] width 29 height 9
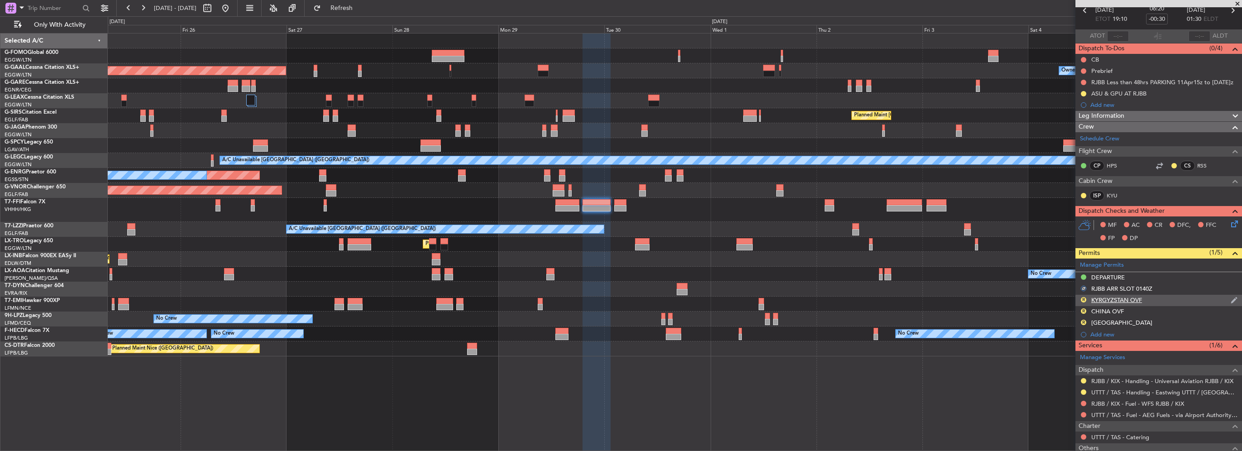
click at [1100, 300] on div "KYRGYZSTAN OVF" at bounding box center [1116, 300] width 51 height 8
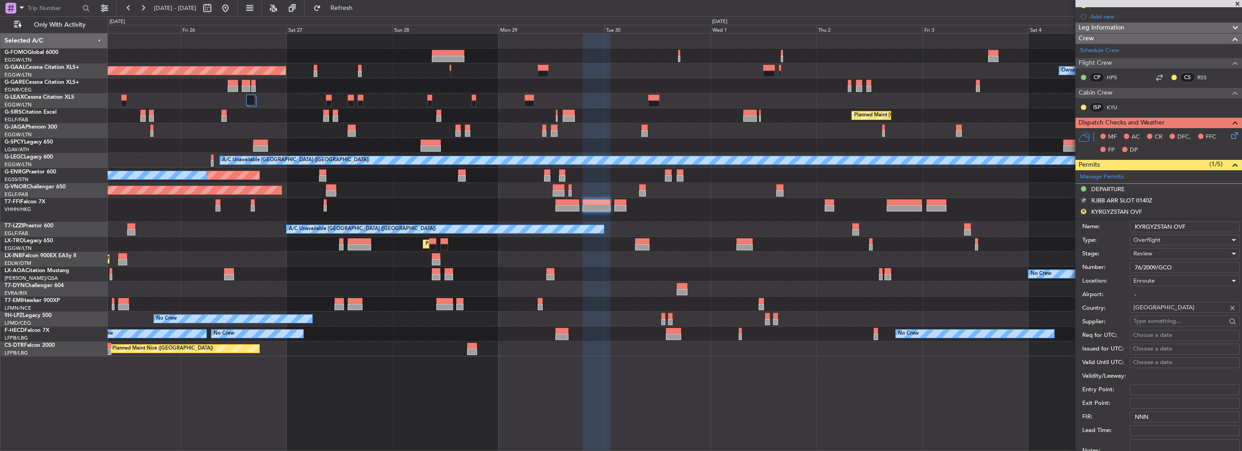
scroll to position [181, 0]
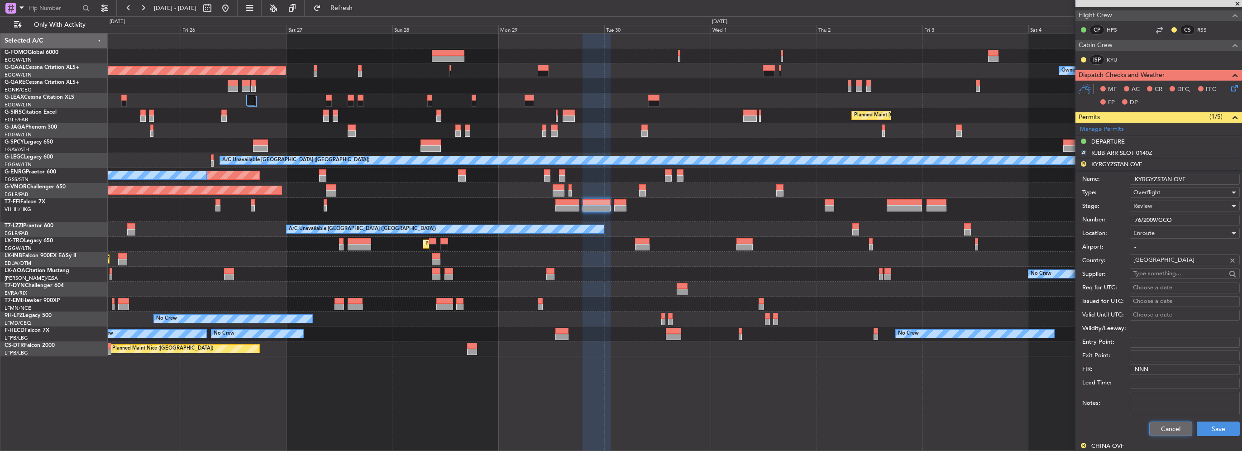
click at [1166, 422] on button "Cancel" at bounding box center [1170, 428] width 43 height 14
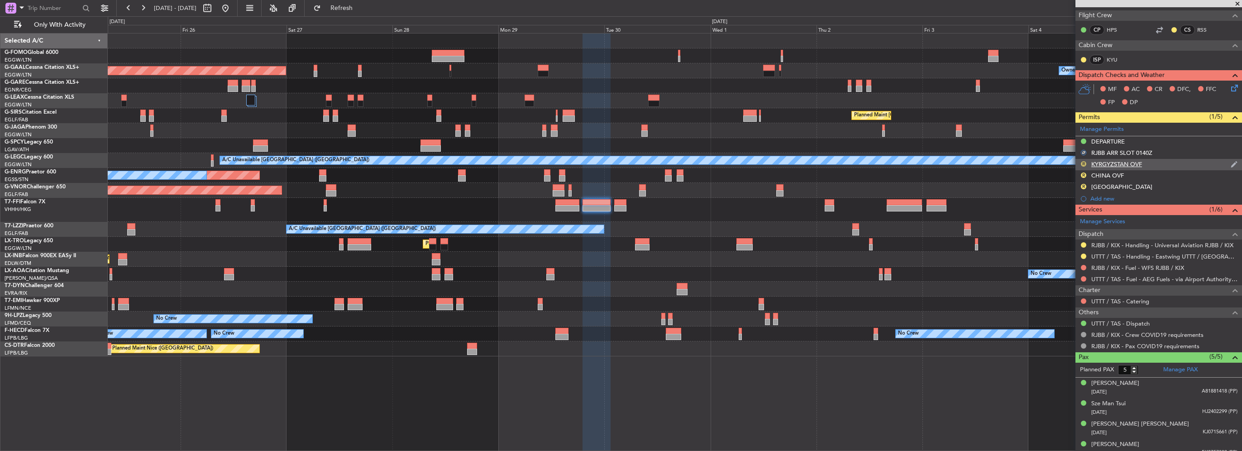
click at [1084, 162] on button "R" at bounding box center [1082, 163] width 5 height 5
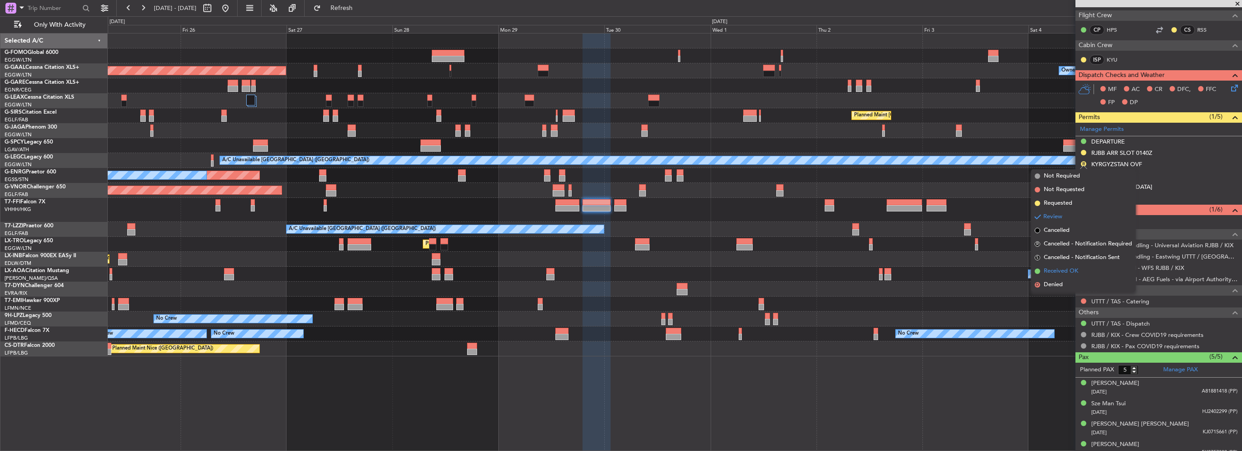
click at [1063, 273] on span "Received OK" at bounding box center [1060, 270] width 34 height 9
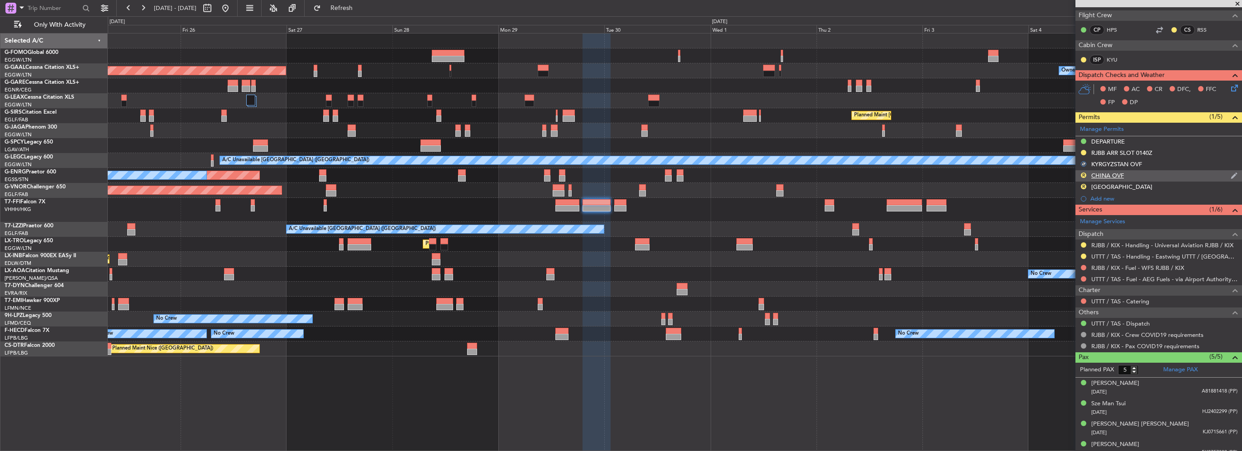
click at [1096, 176] on div "CHINA OVF" at bounding box center [1107, 175] width 33 height 8
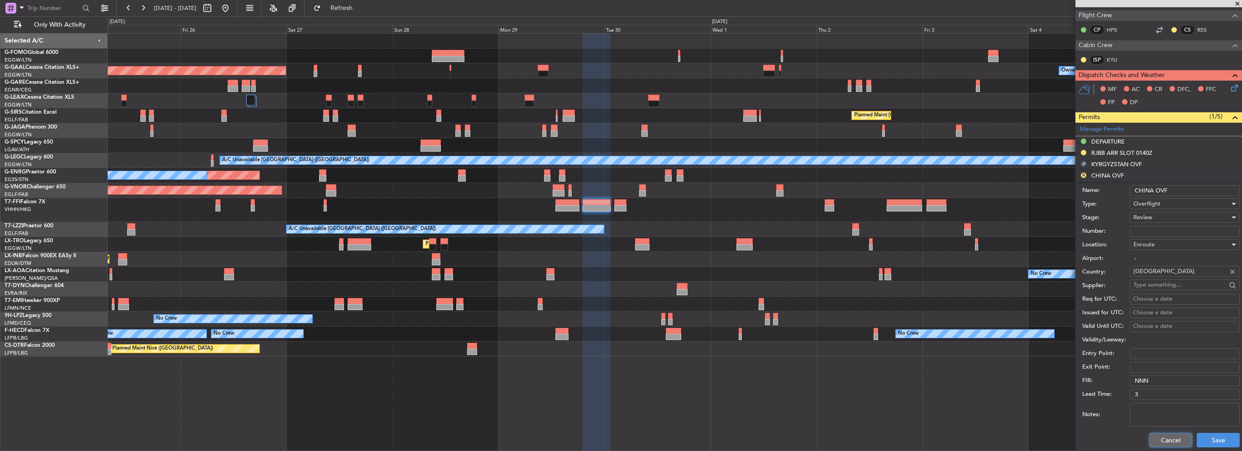
click at [1160, 433] on button "Cancel" at bounding box center [1170, 440] width 43 height 14
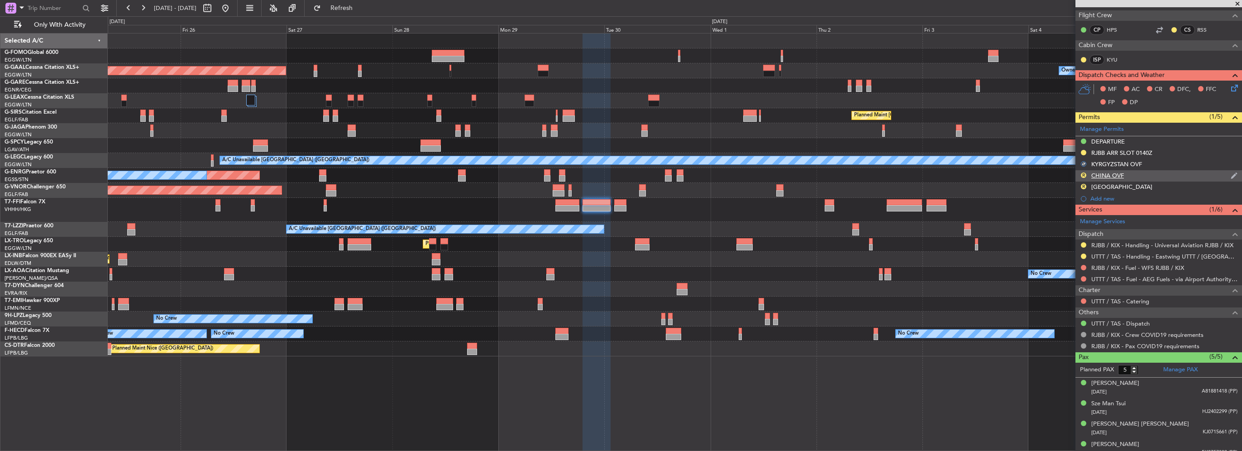
click at [1085, 170] on div "R CHINA OVF" at bounding box center [1158, 175] width 167 height 11
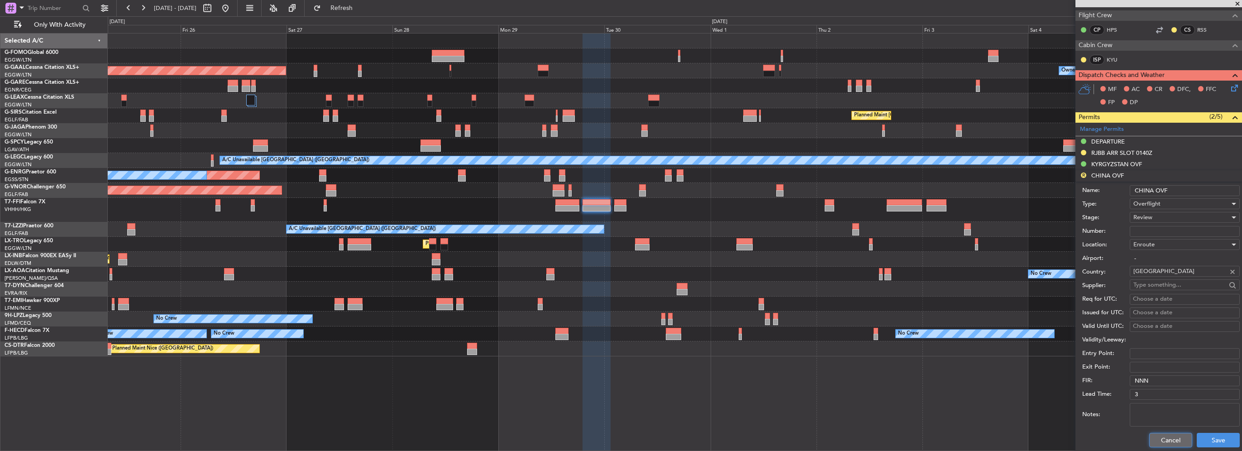
click at [1179, 436] on button "Cancel" at bounding box center [1170, 440] width 43 height 14
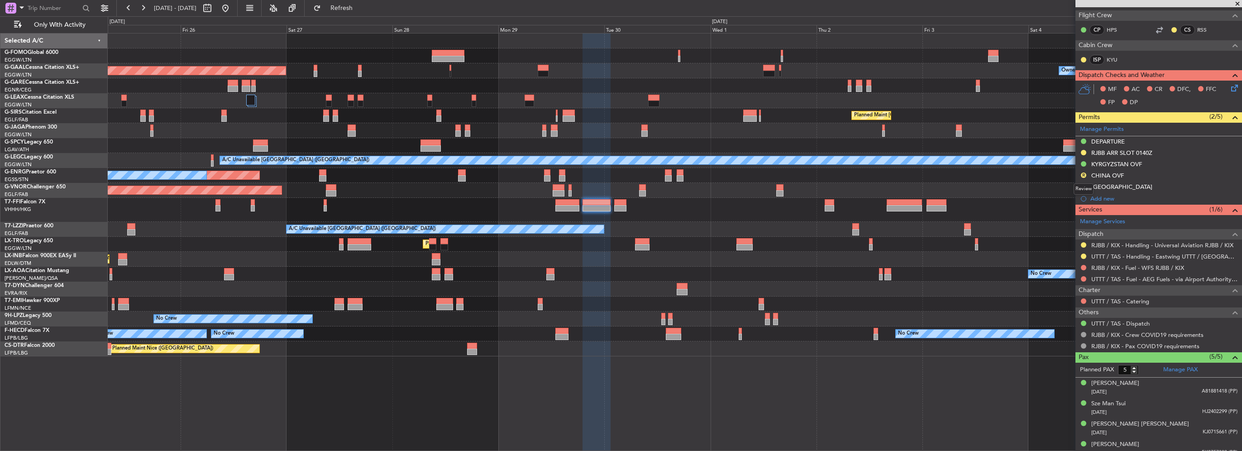
click at [1094, 183] on mat-tooltip-component "Review" at bounding box center [1083, 189] width 33 height 24
click at [1125, 190] on mat-tooltip-component "SOUTH KOREA" at bounding box center [1120, 202] width 68 height 24
click at [1125, 187] on div "SOUTH KOREA" at bounding box center [1121, 187] width 61 height 8
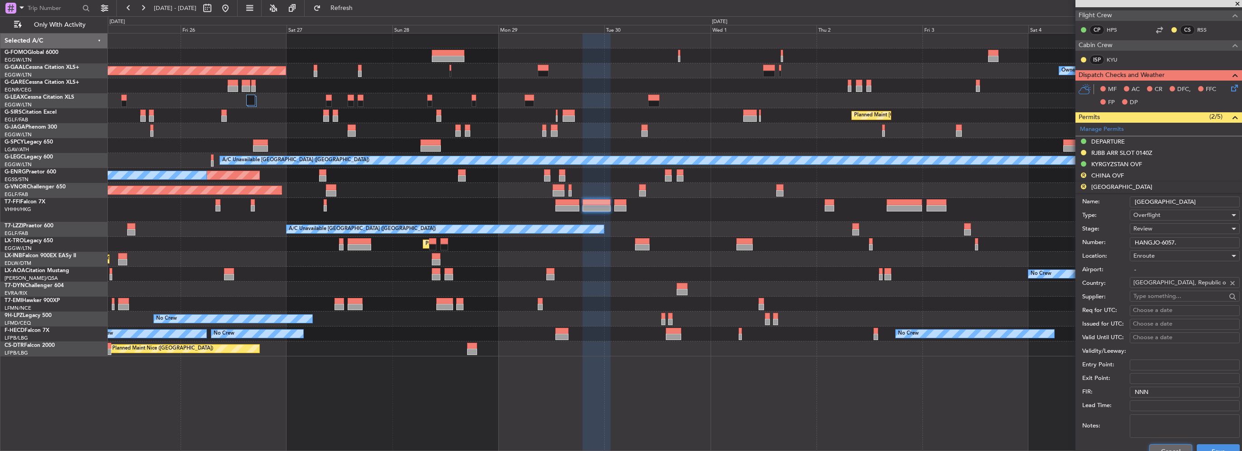
click at [1160, 447] on button "Cancel" at bounding box center [1170, 451] width 43 height 14
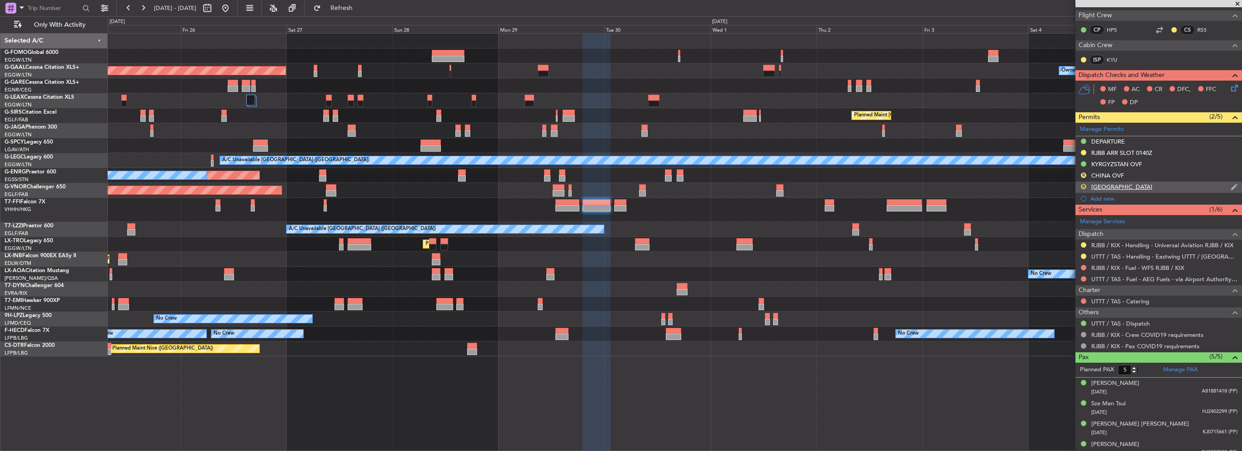
click at [1085, 189] on mat-tooltip-component "Review" at bounding box center [1083, 200] width 33 height 24
click at [1084, 186] on button "R" at bounding box center [1082, 186] width 5 height 5
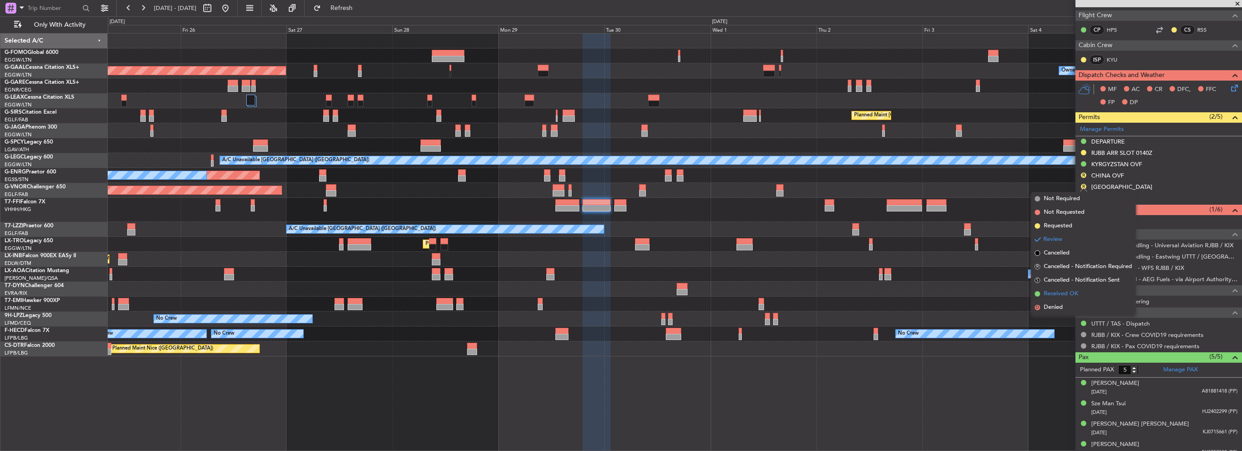
click at [1061, 291] on span "Received OK" at bounding box center [1060, 293] width 34 height 9
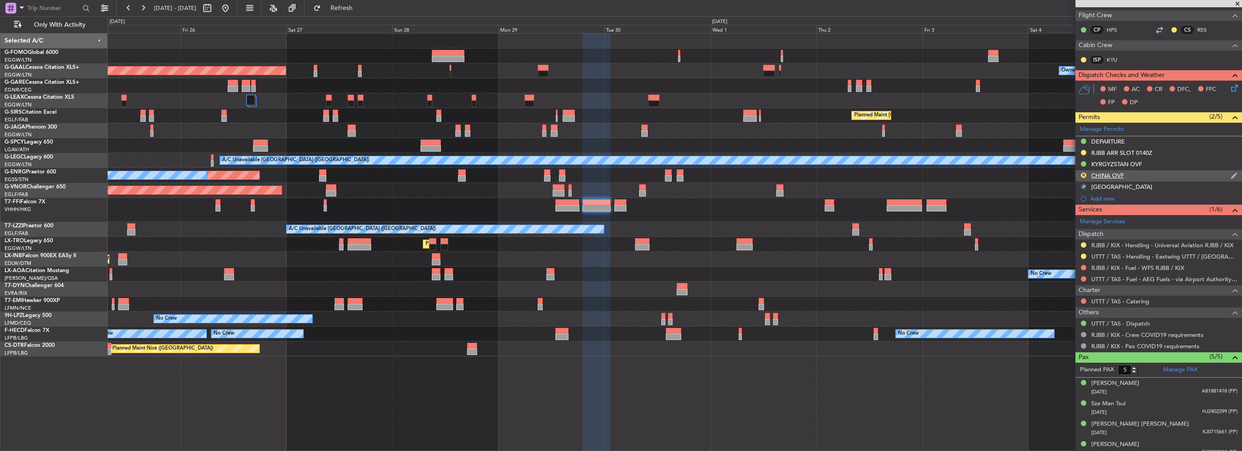
click at [1079, 176] on div "R CHINA OVF" at bounding box center [1158, 175] width 167 height 11
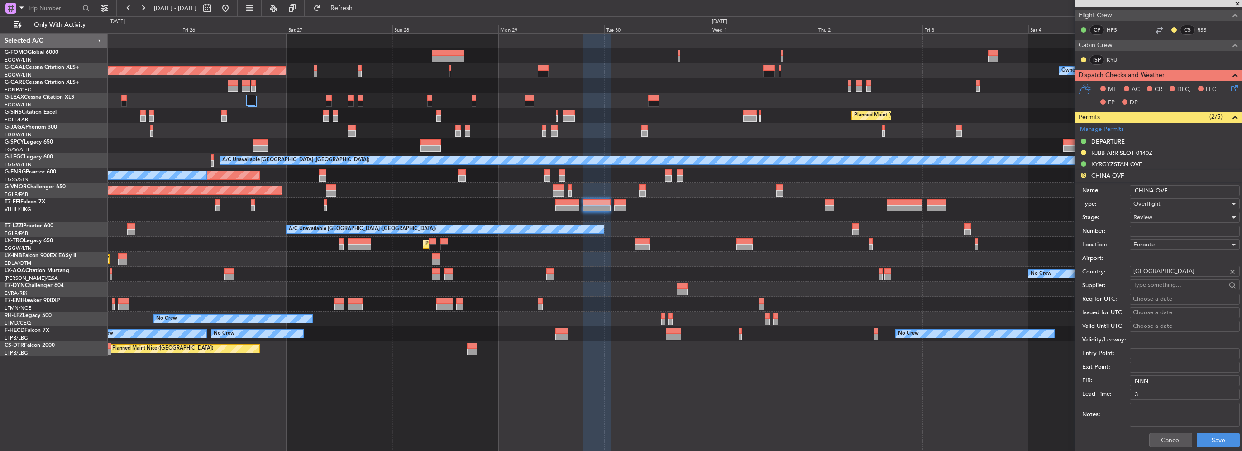
click at [1158, 423] on textarea "Notes:" at bounding box center [1184, 415] width 110 height 24
click at [1161, 430] on div "Cancel Save" at bounding box center [1160, 440] width 157 height 24
click at [1166, 436] on button "Cancel" at bounding box center [1170, 440] width 43 height 14
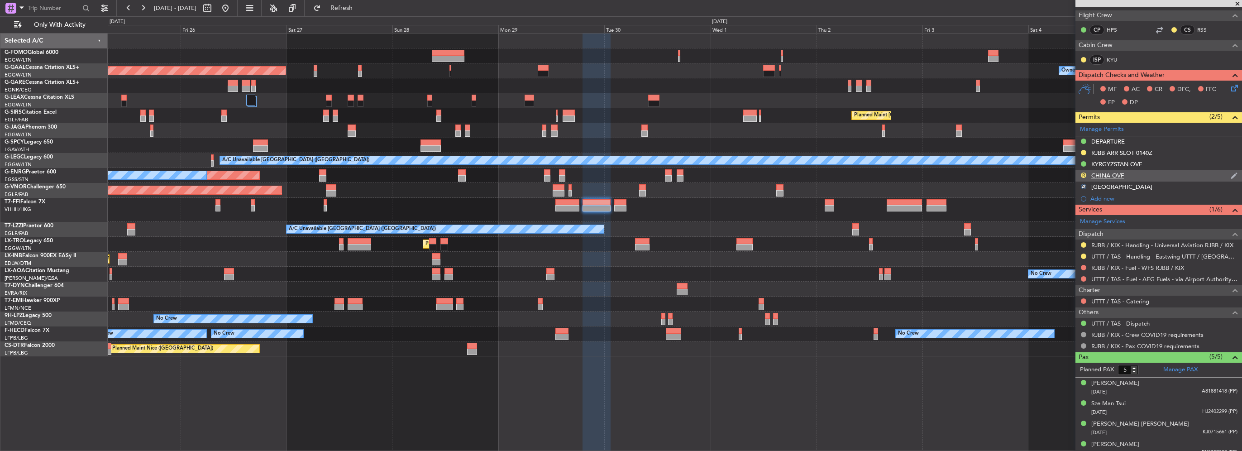
click at [1083, 171] on div "R" at bounding box center [1083, 174] width 7 height 7
click at [1080, 173] on button "R" at bounding box center [1082, 174] width 5 height 5
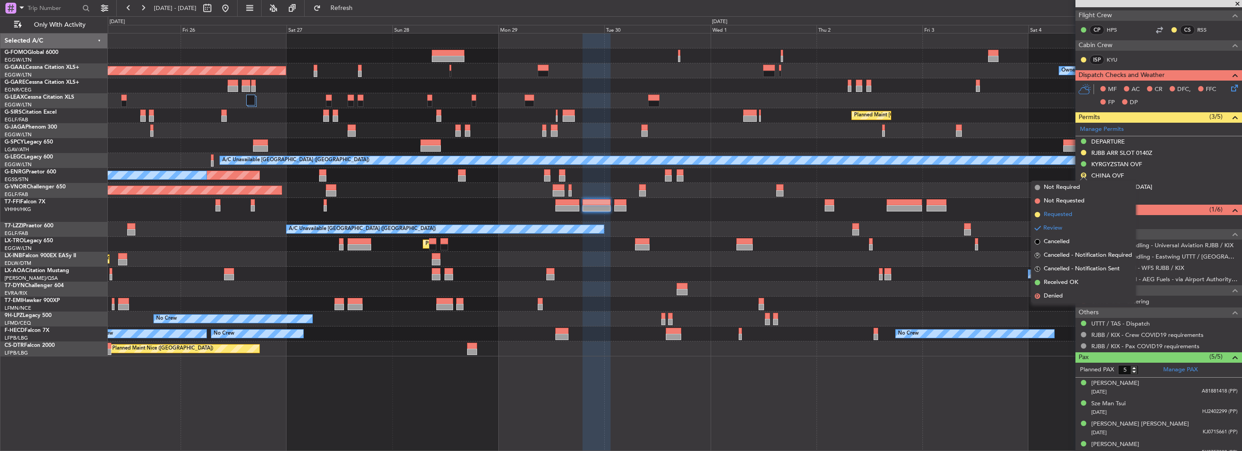
click at [1069, 216] on span "Requested" at bounding box center [1057, 214] width 29 height 9
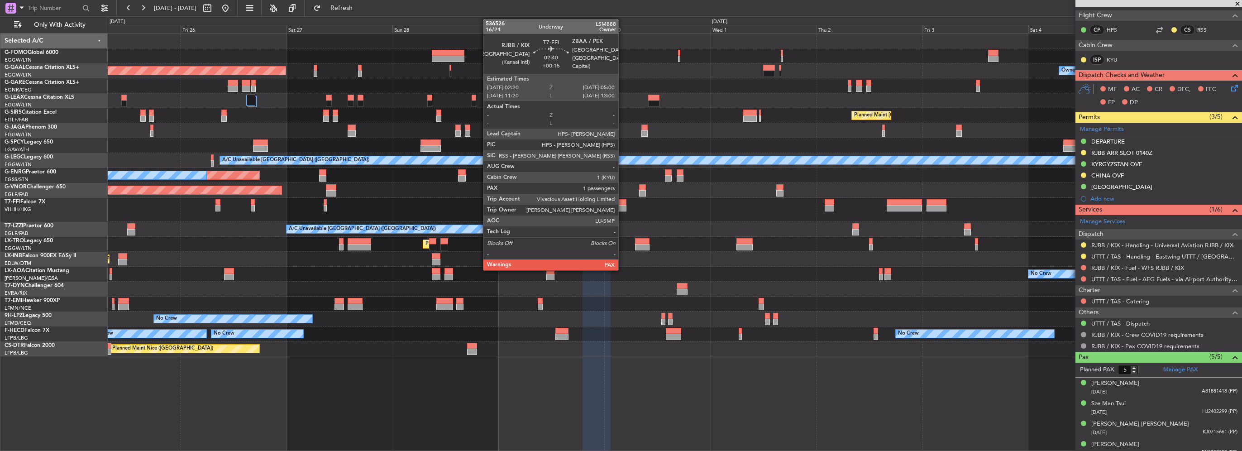
click at [622, 205] on div at bounding box center [620, 208] width 12 height 6
type input "+00:15"
type input "4"
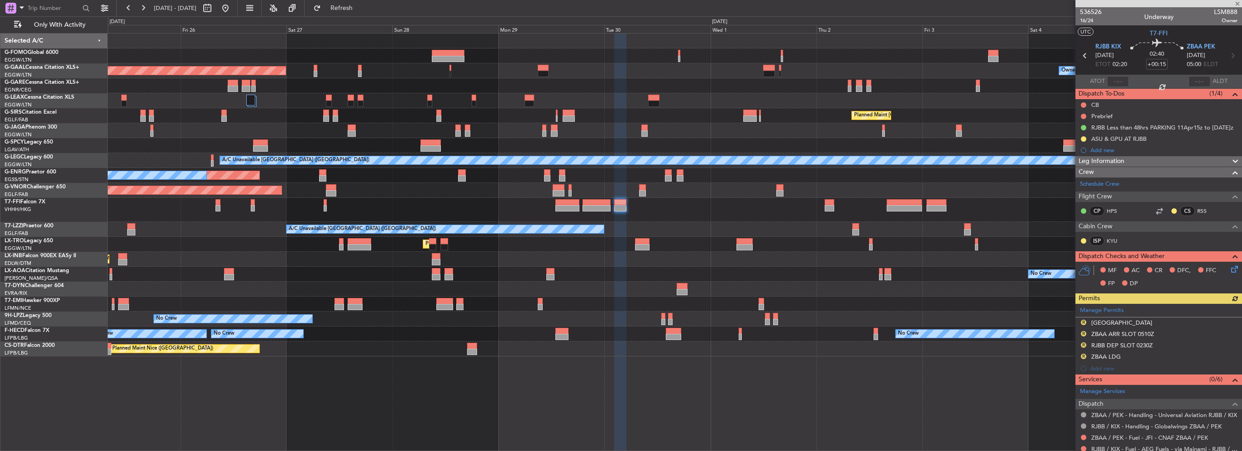
scroll to position [136, 0]
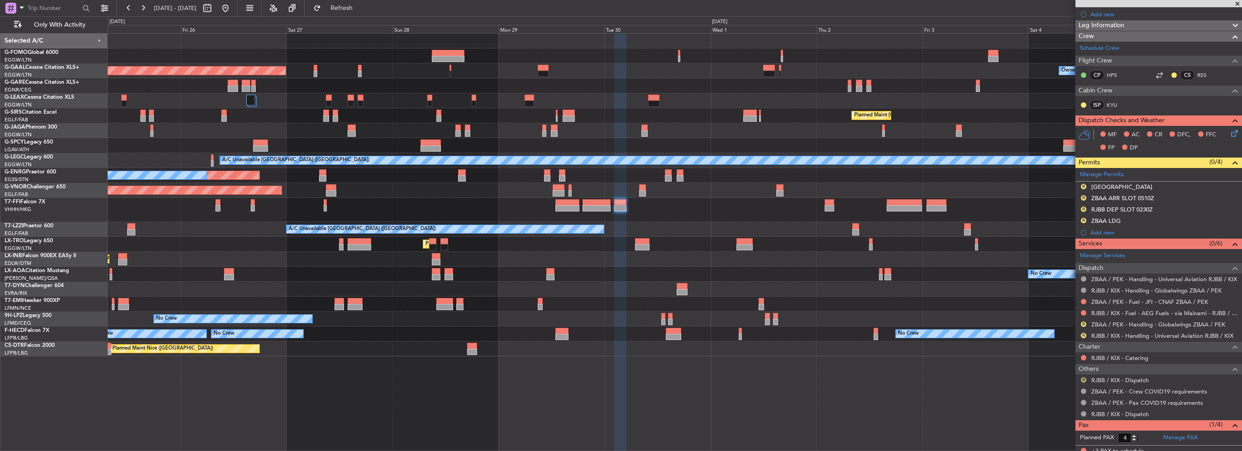
click at [1085, 379] on button "R" at bounding box center [1082, 379] width 5 height 5
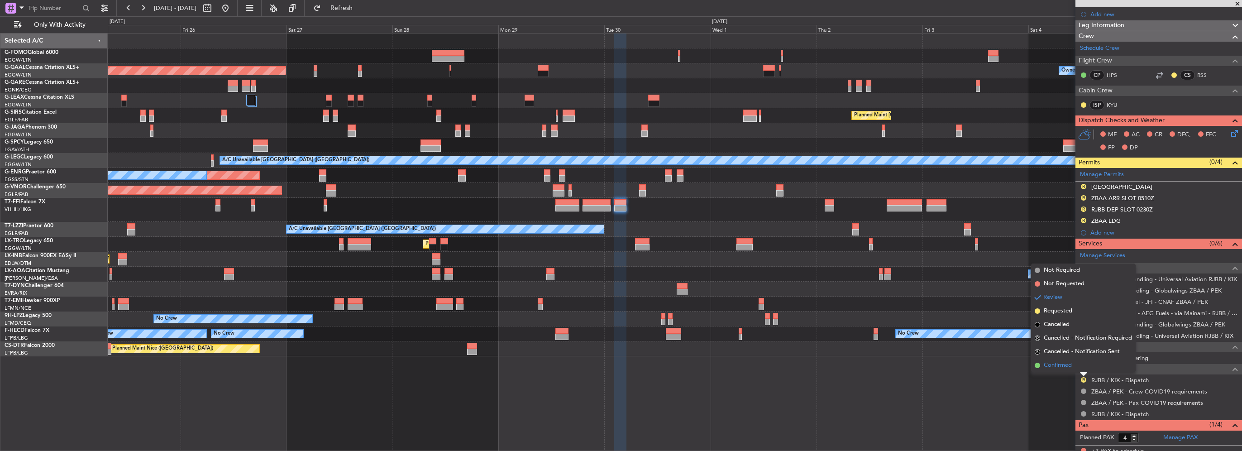
click at [1066, 369] on span "Confirmed" at bounding box center [1057, 365] width 28 height 9
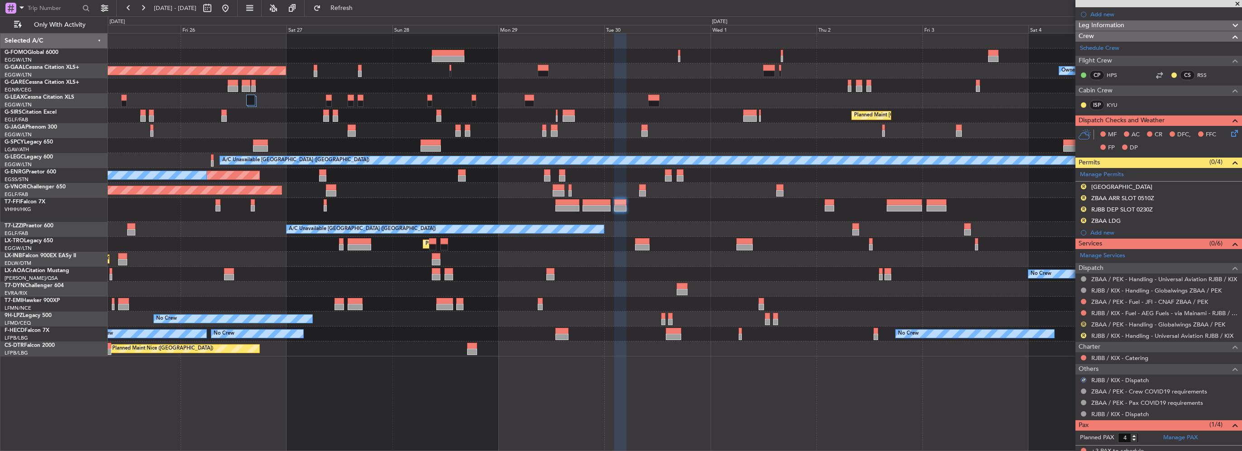
click at [1081, 321] on button "R" at bounding box center [1082, 323] width 5 height 5
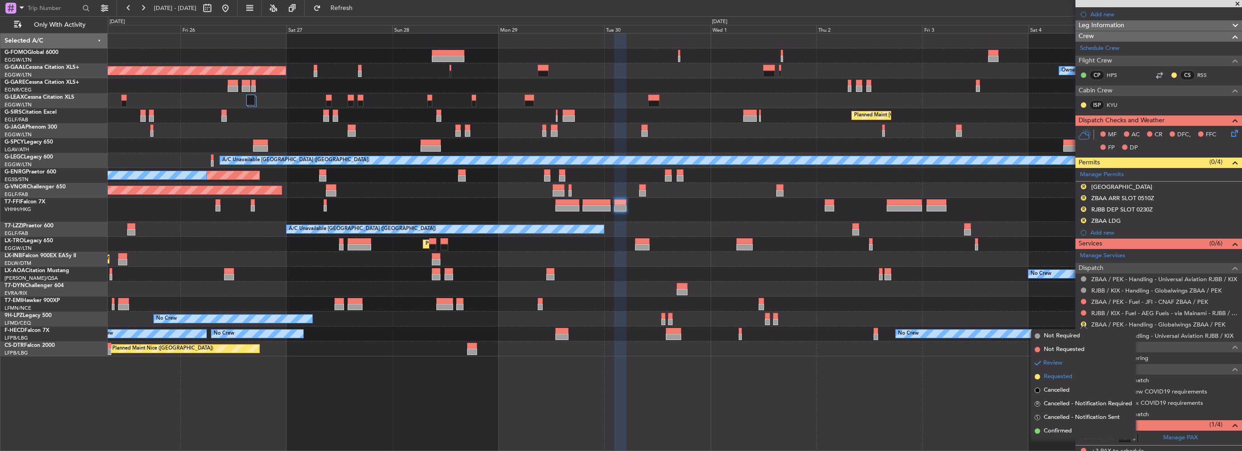
click at [1051, 378] on span "Requested" at bounding box center [1057, 376] width 29 height 9
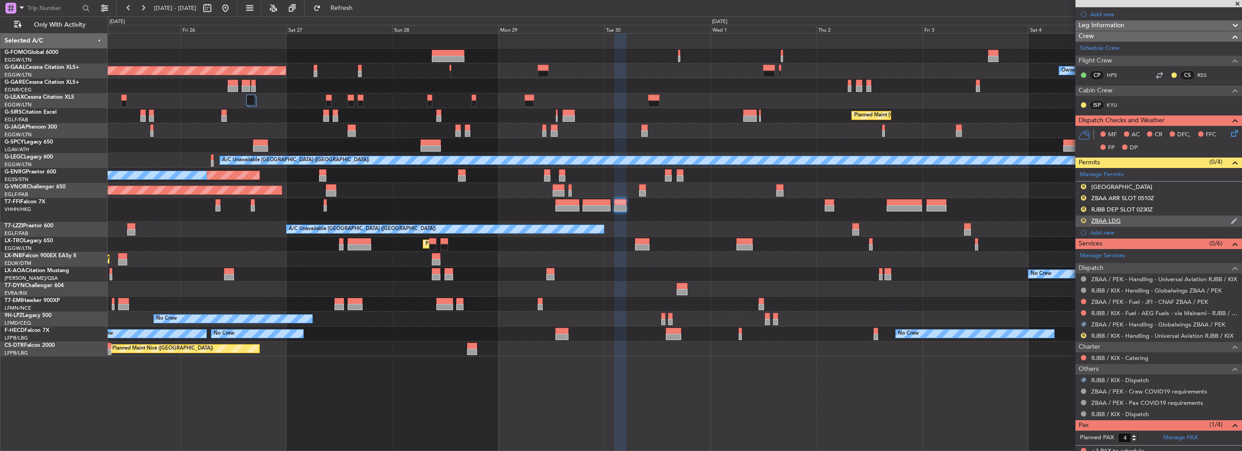
click at [1084, 219] on button "R" at bounding box center [1082, 220] width 5 height 5
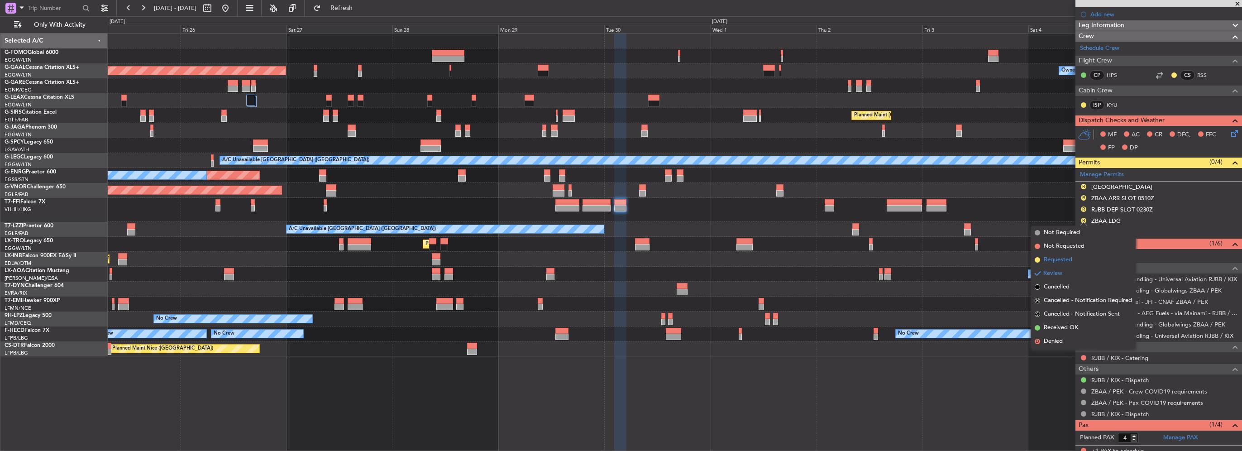
click at [1070, 260] on span "Requested" at bounding box center [1057, 259] width 29 height 9
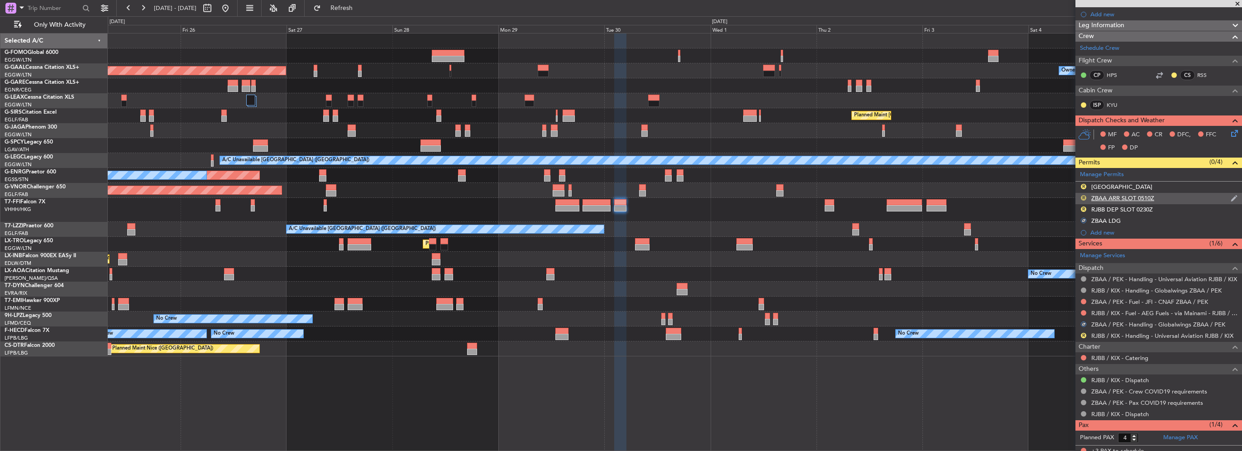
click at [1085, 197] on button "R" at bounding box center [1082, 197] width 5 height 5
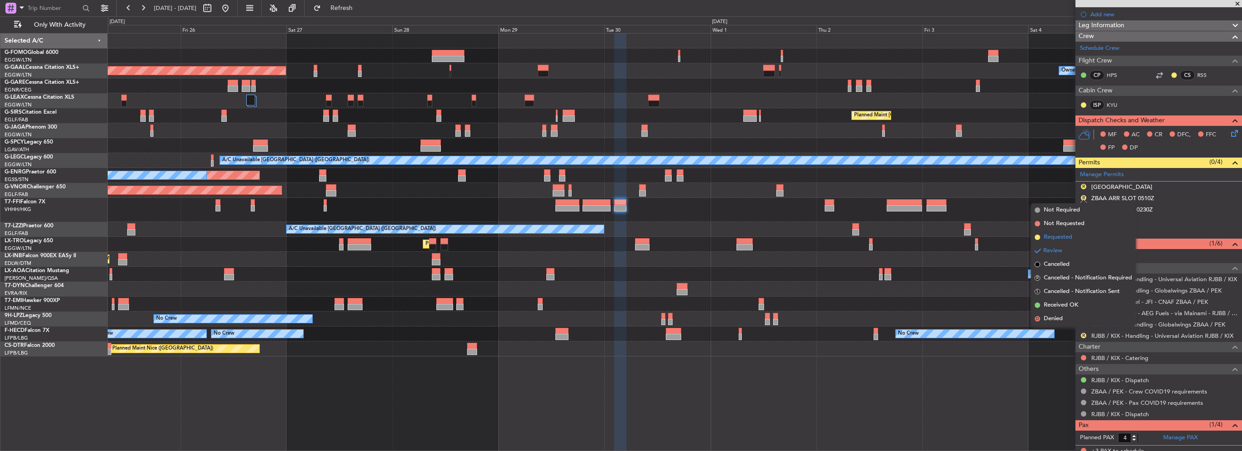
click at [1058, 238] on span "Requested" at bounding box center [1057, 237] width 29 height 9
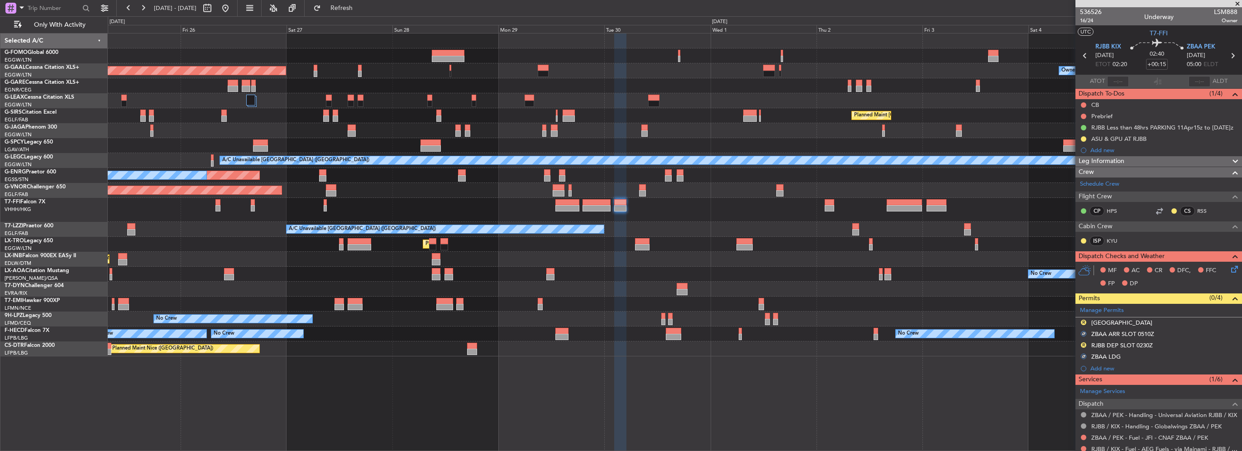
scroll to position [90, 0]
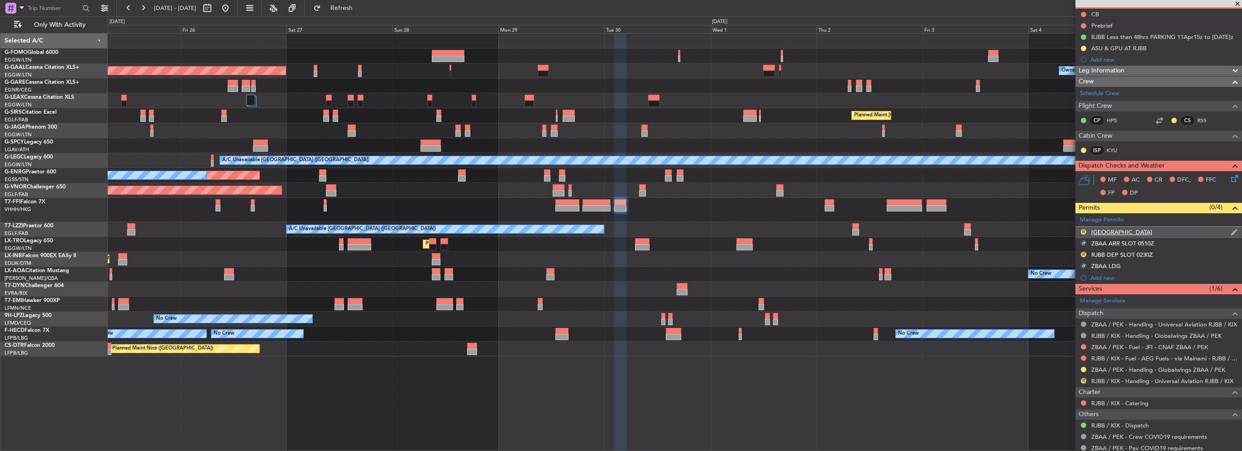
click at [1080, 228] on div "R" at bounding box center [1083, 231] width 7 height 7
click at [1095, 231] on div "SOUTH KOREA" at bounding box center [1121, 232] width 61 height 8
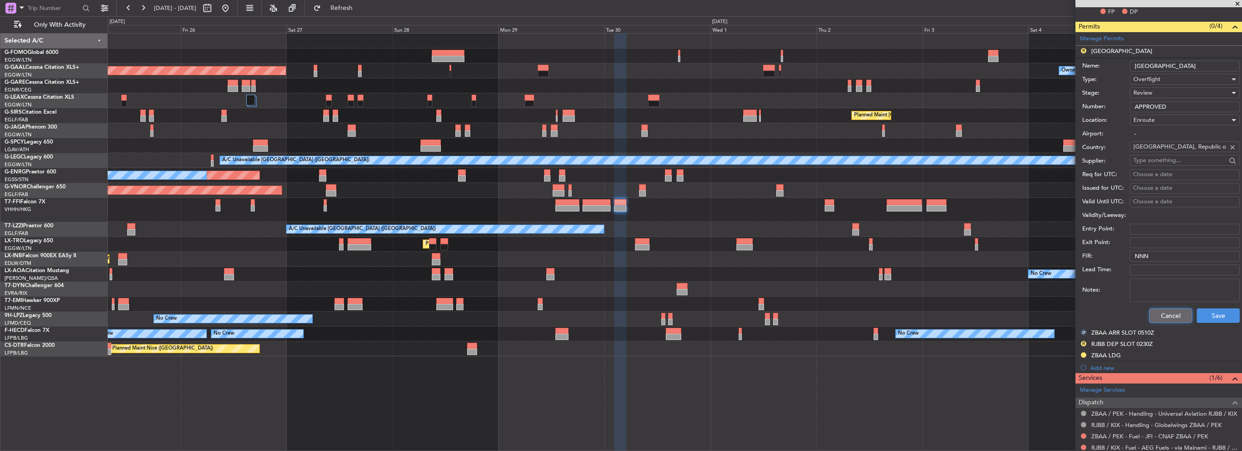
click at [1159, 321] on button "Cancel" at bounding box center [1170, 315] width 43 height 14
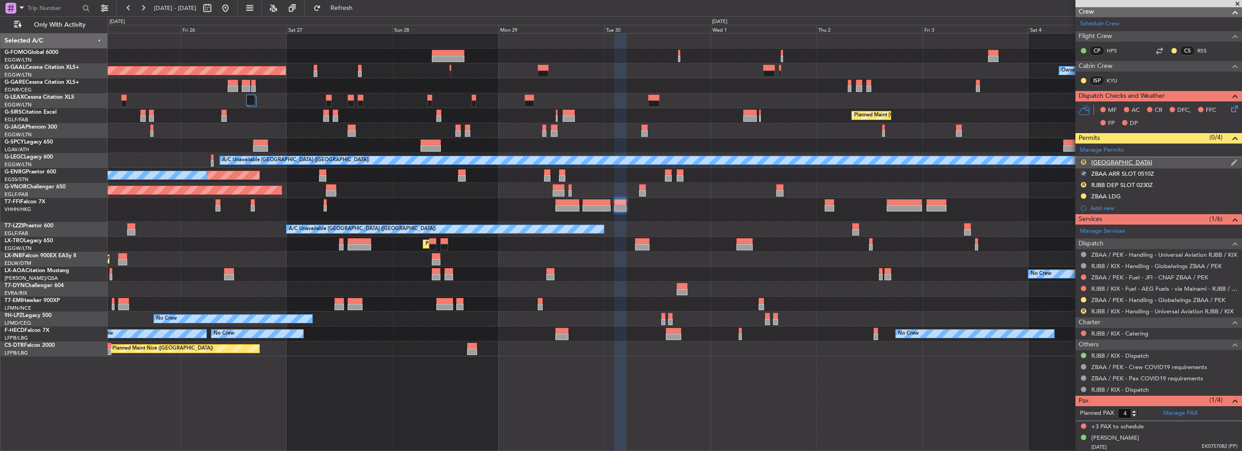
click at [1083, 159] on button "R" at bounding box center [1082, 161] width 5 height 5
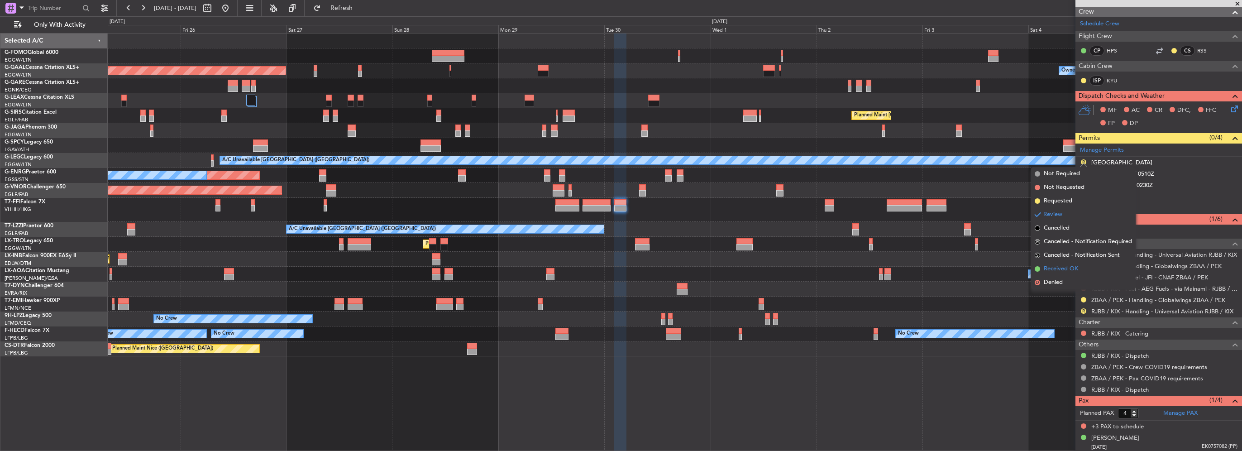
click at [1059, 262] on li "Received OK" at bounding box center [1083, 269] width 105 height 14
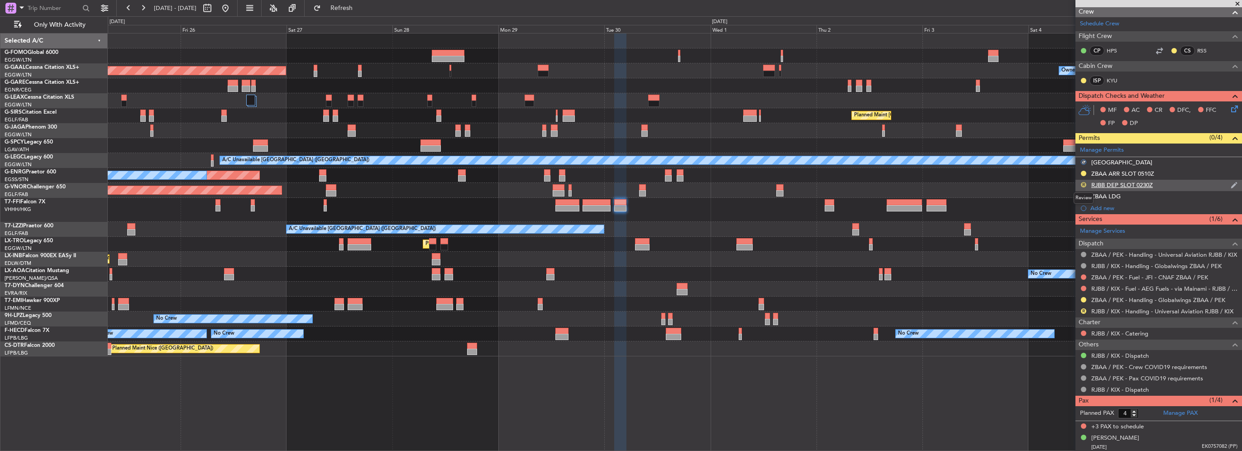
click at [1084, 183] on button "R" at bounding box center [1082, 184] width 5 height 5
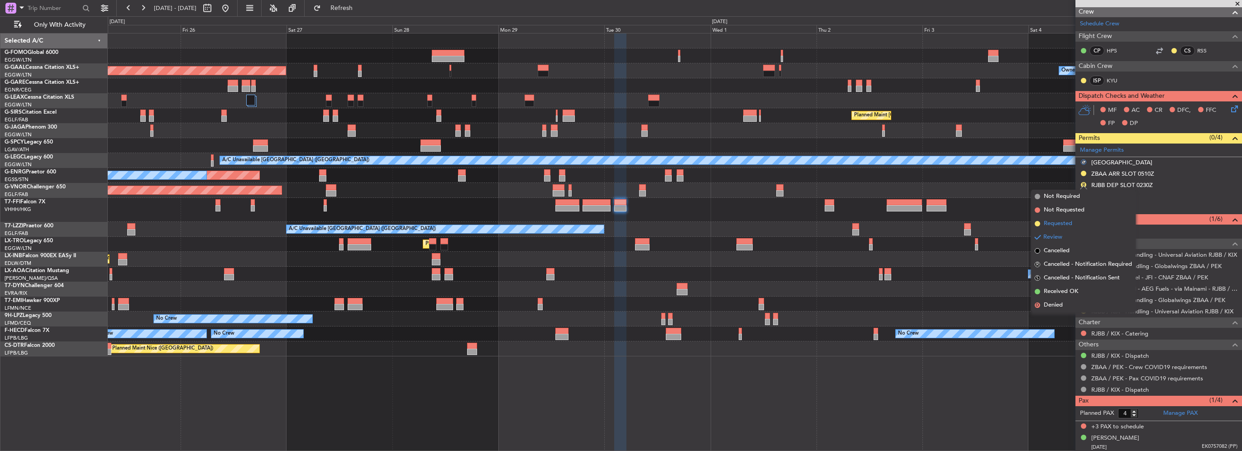
click at [1070, 224] on span "Requested" at bounding box center [1057, 223] width 29 height 9
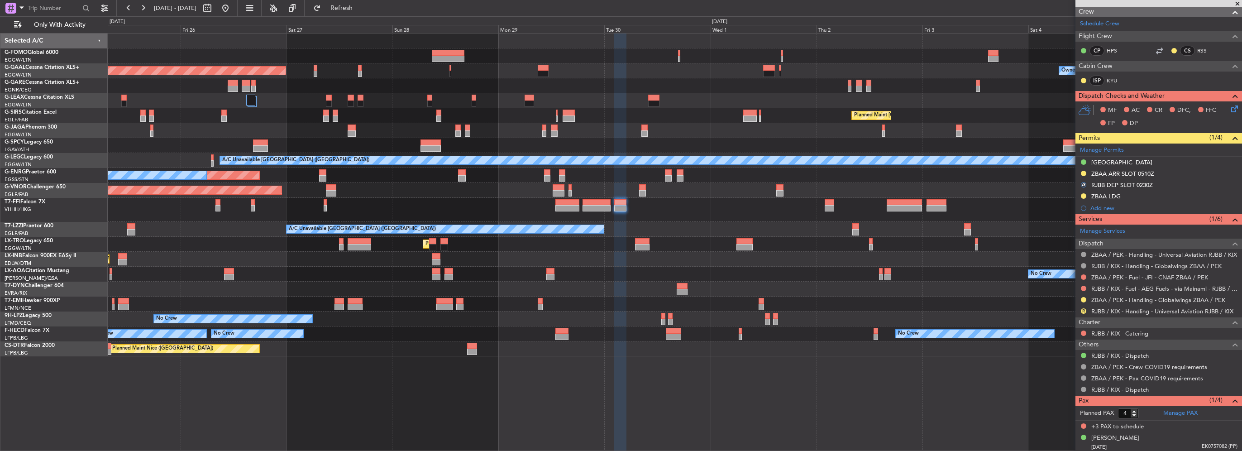
click at [1082, 313] on div "R" at bounding box center [1083, 310] width 7 height 7
click at [1082, 309] on button "R" at bounding box center [1082, 310] width 5 height 5
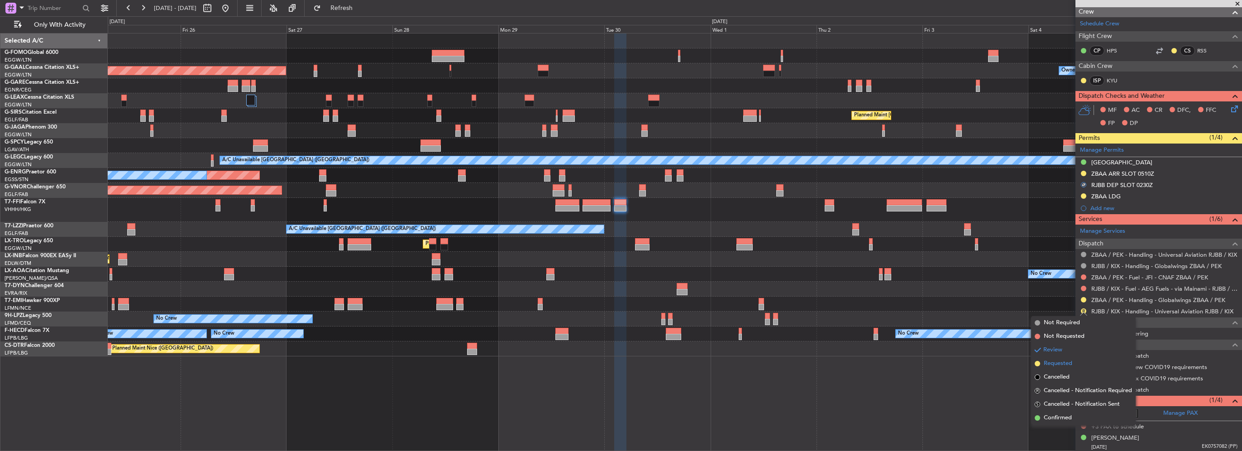
click at [1052, 361] on span "Requested" at bounding box center [1057, 363] width 29 height 9
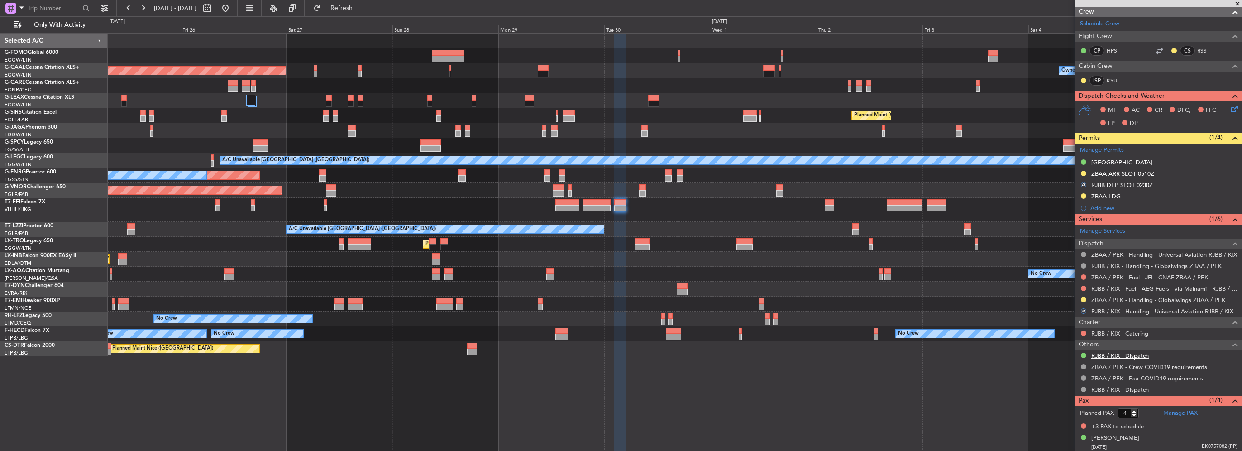
scroll to position [0, 0]
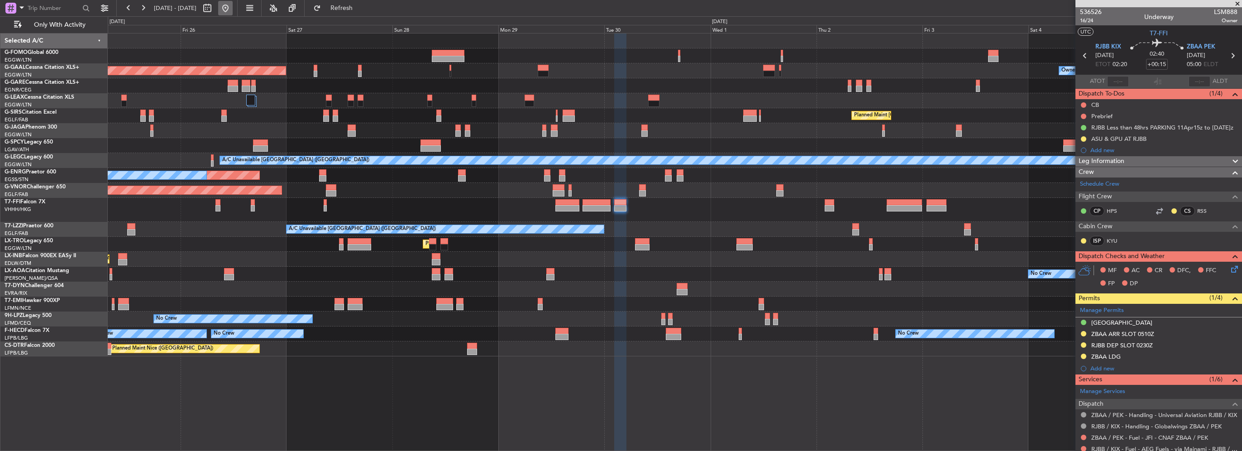
click at [233, 10] on button at bounding box center [225, 8] width 14 height 14
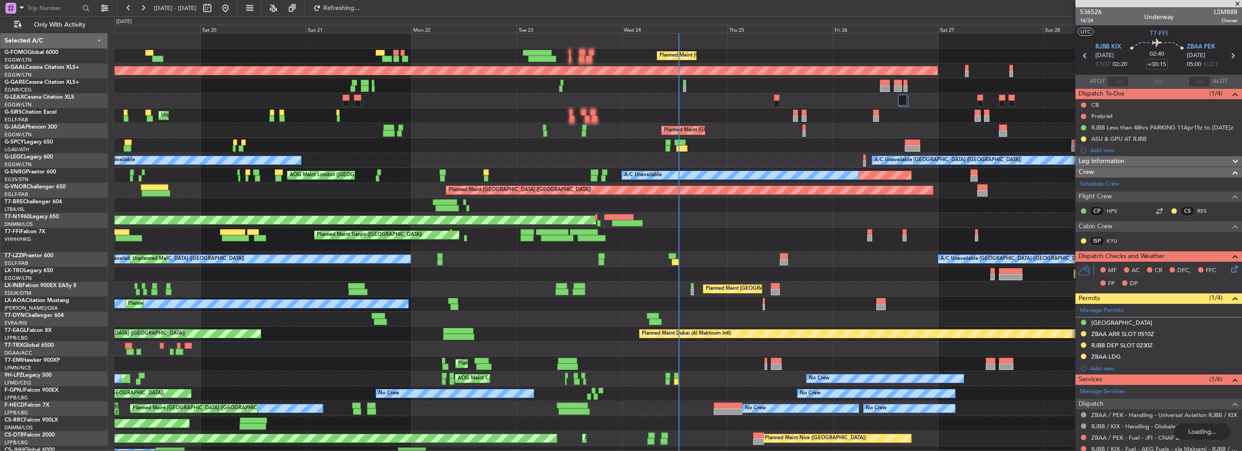
click at [341, 252] on div "A/C Unavailable London (Farnborough) A/C Unavailable London (Farnborough) Unpla…" at bounding box center [677, 259] width 1127 height 15
click at [549, 284] on div "Planned Maint [GEOGRAPHIC_DATA] ([GEOGRAPHIC_DATA])" at bounding box center [677, 288] width 1127 height 15
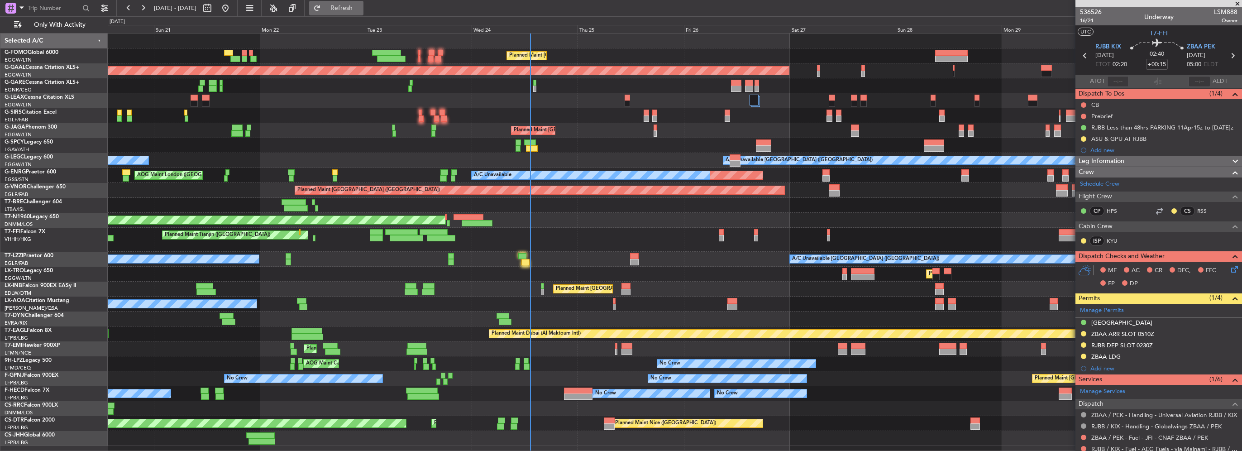
click at [361, 5] on span "Refresh" at bounding box center [342, 8] width 38 height 6
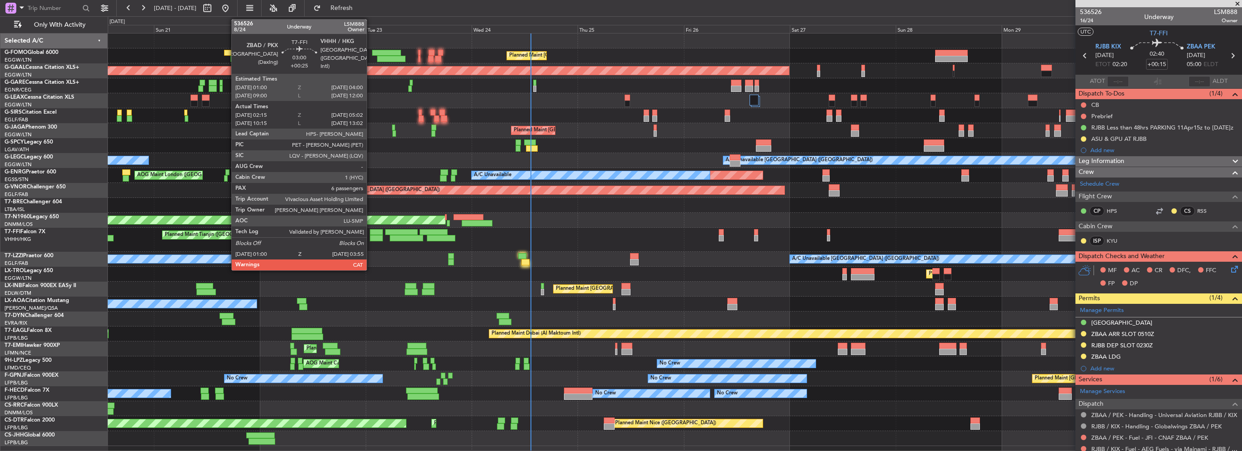
click at [165, 238] on div "Planned Maint Tianjin ([GEOGRAPHIC_DATA])" at bounding box center [674, 240] width 1133 height 24
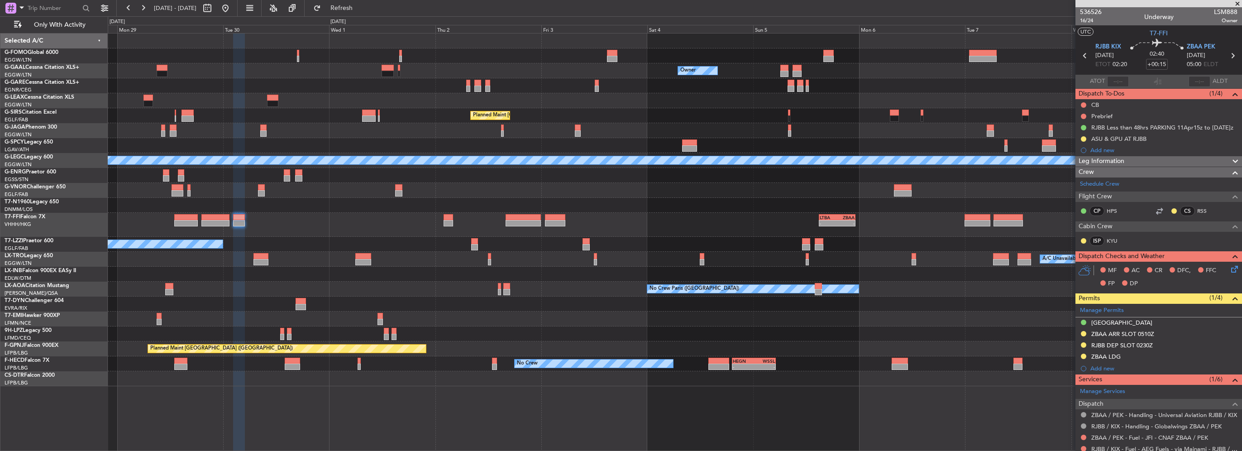
click at [119, 228] on div "Owner Owner Owner Planned Maint Dusseldorf Planned Maint London (Luton) A/C Una…" at bounding box center [674, 209] width 1133 height 352
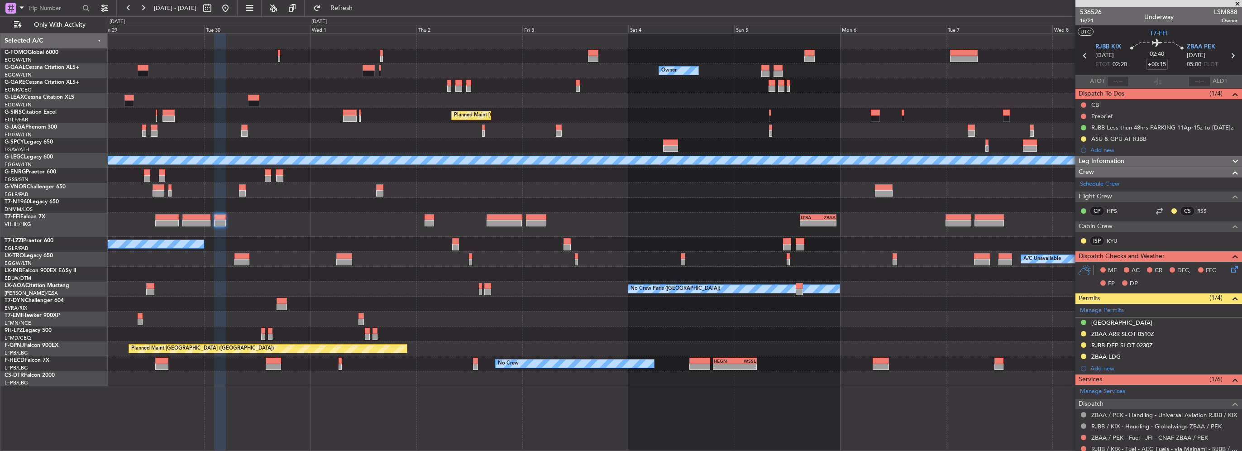
click at [151, 222] on div "Owner Owner Owner Planned Maint Dusseldorf Planned Maint London (Luton) A/C Una…" at bounding box center [674, 209] width 1133 height 352
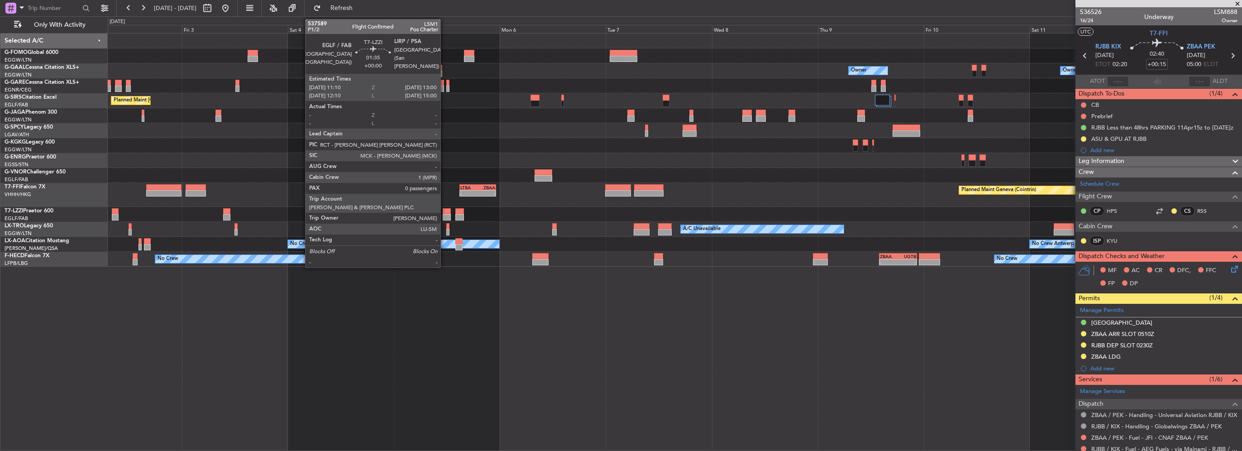
click at [444, 216] on div at bounding box center [447, 217] width 8 height 6
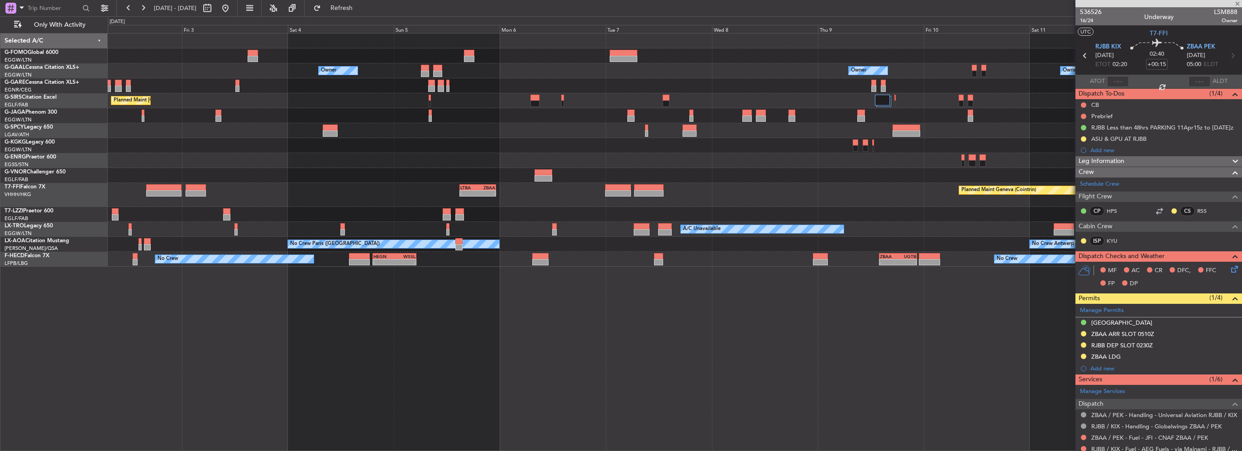
type input "0"
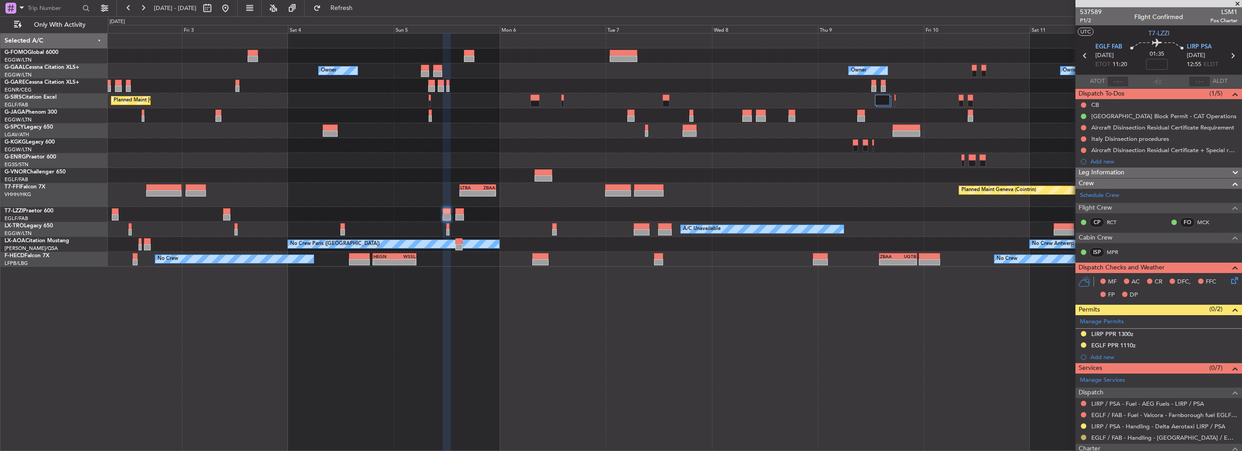
click at [1082, 434] on button at bounding box center [1082, 436] width 5 height 5
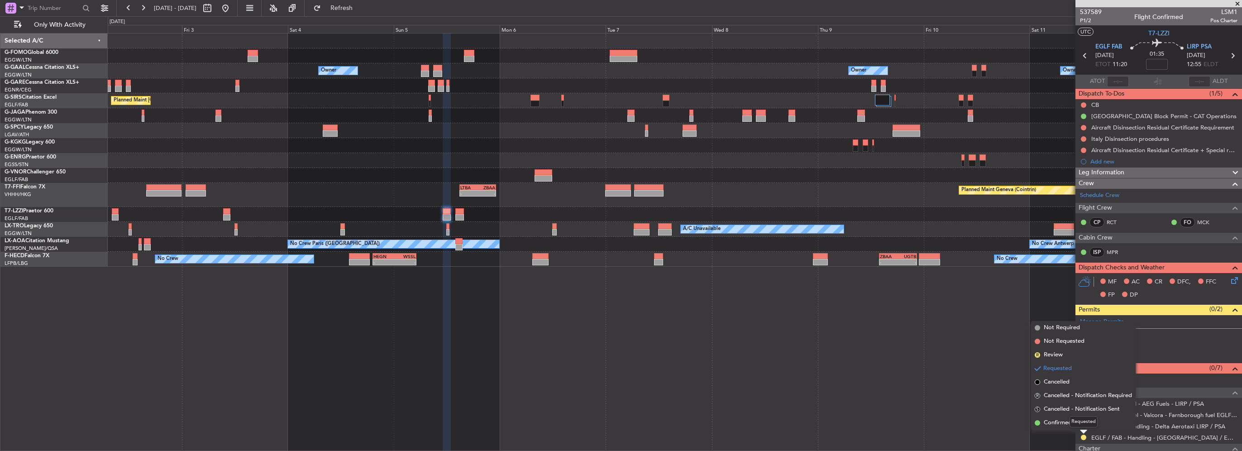
click at [1064, 425] on mat-tooltip-component "Requested" at bounding box center [1083, 421] width 41 height 24
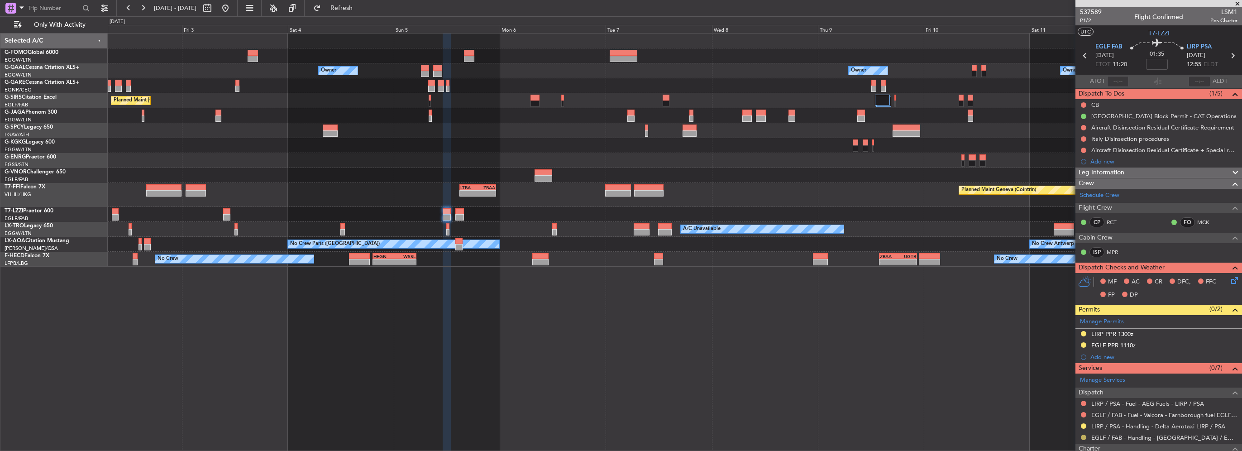
click at [1085, 434] on button at bounding box center [1082, 436] width 5 height 5
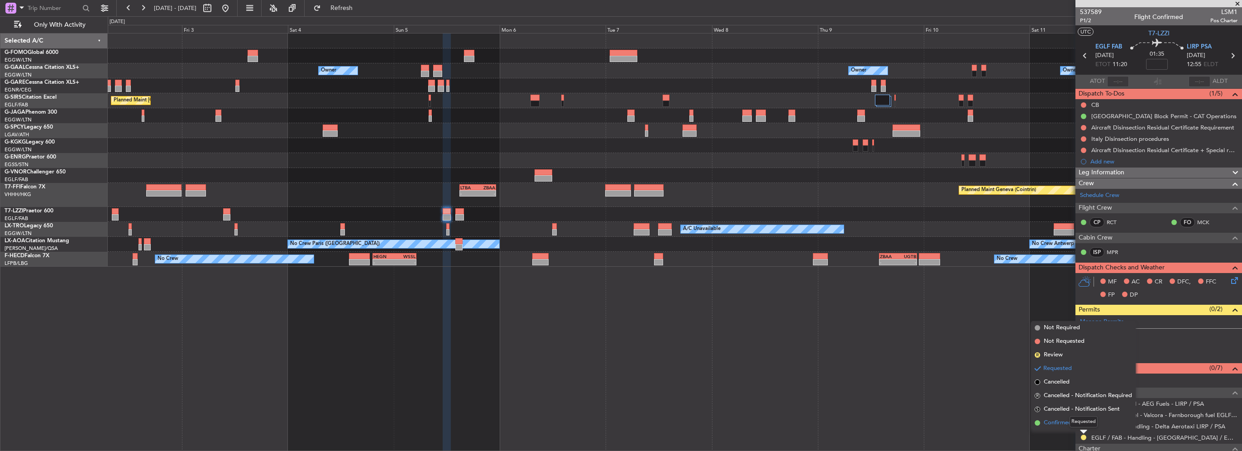
click at [1061, 422] on span "Confirmed" at bounding box center [1057, 422] width 28 height 9
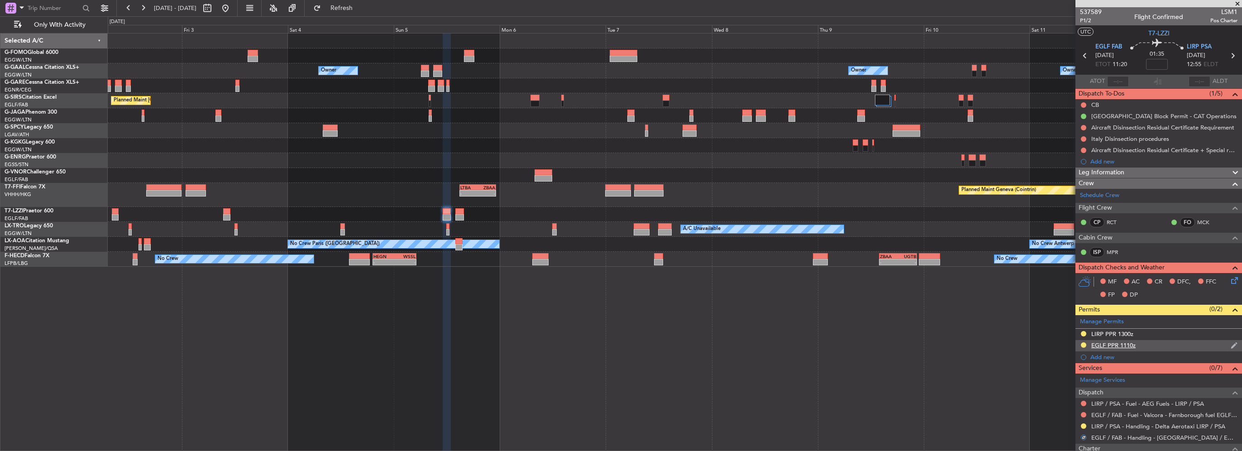
click at [1099, 348] on div "EGLF PPR 1110z" at bounding box center [1158, 345] width 167 height 11
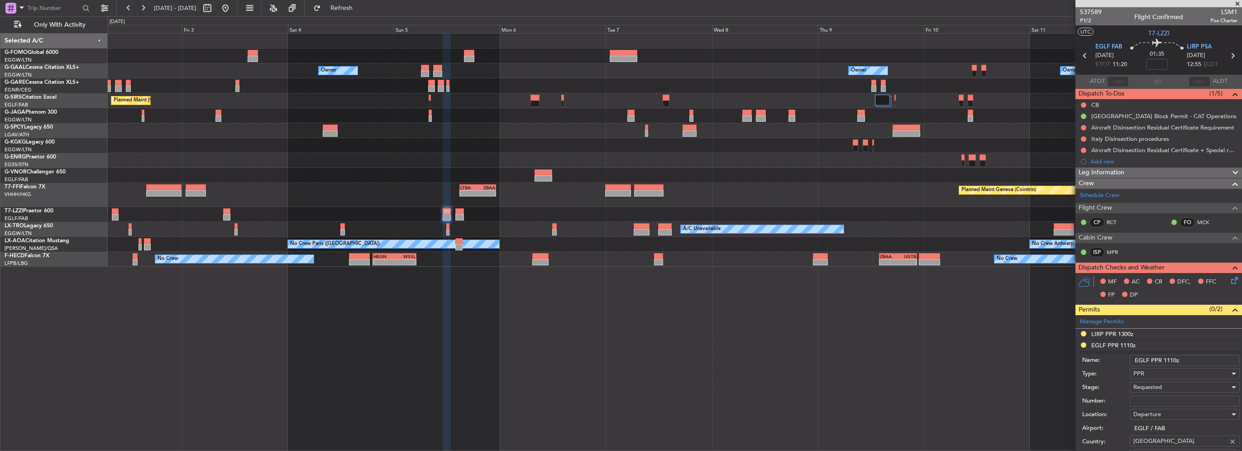
paste input "376598"
type input "376598"
click at [1144, 379] on div "PPR" at bounding box center [1181, 373] width 96 height 14
drag, startPoint x: 1099, startPoint y: 386, endPoint x: 1104, endPoint y: 385, distance: 6.0
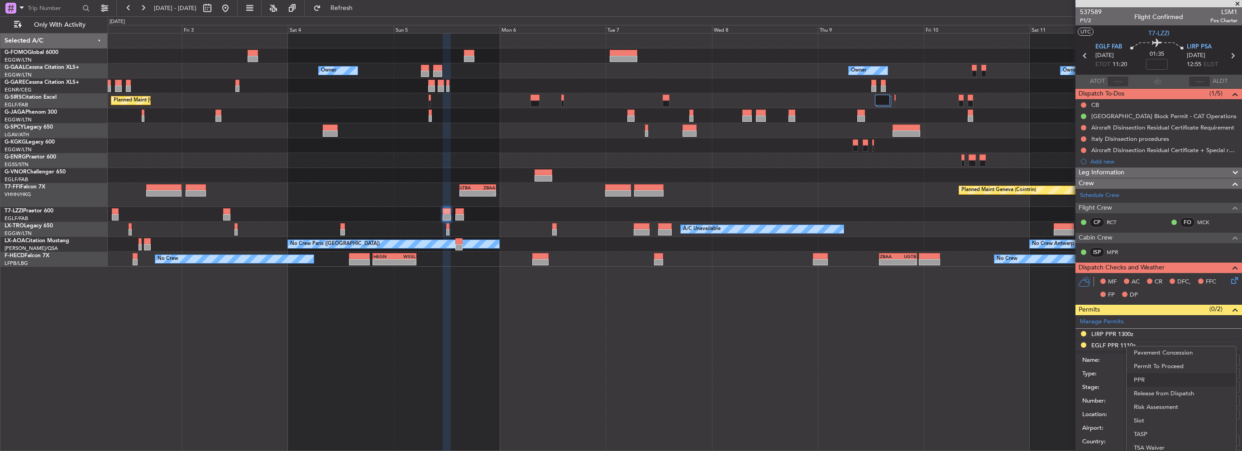
click at [1099, 386] on div at bounding box center [621, 225] width 1242 height 451
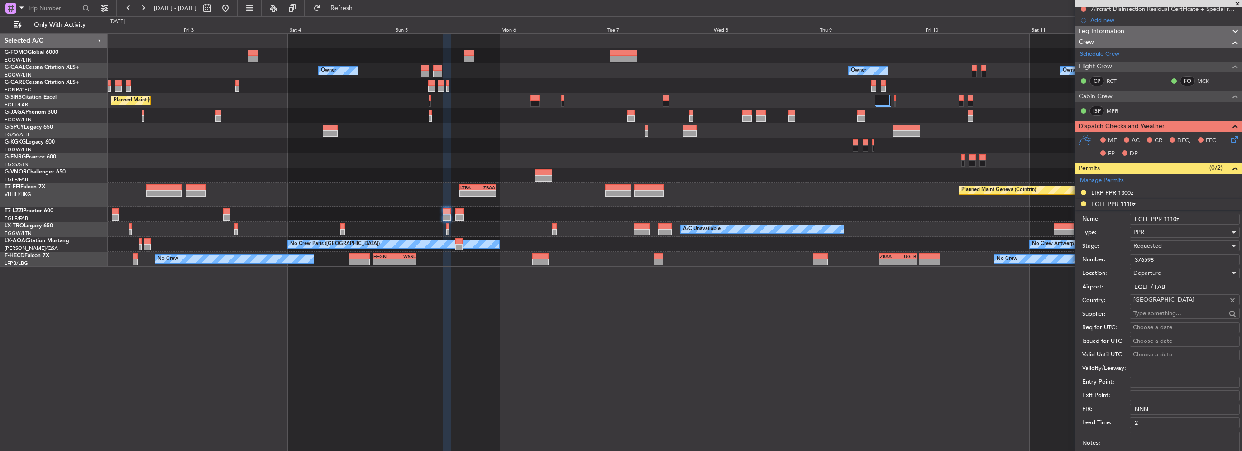
scroll to position [181, 0]
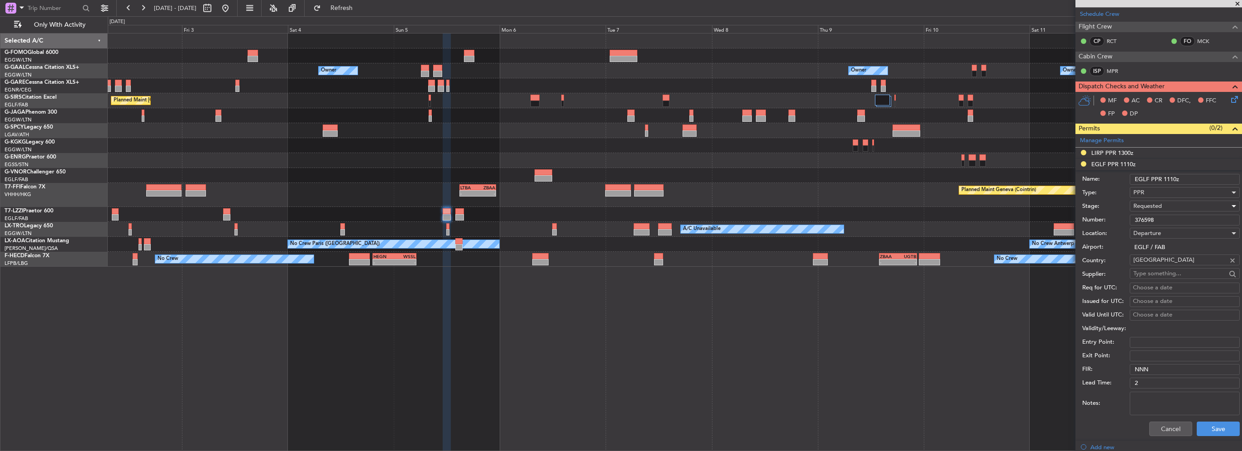
click at [1157, 205] on span "Requested" at bounding box center [1147, 206] width 29 height 8
drag, startPoint x: 1159, startPoint y: 273, endPoint x: 1199, endPoint y: 329, distance: 69.2
click at [1160, 273] on span "Received OK" at bounding box center [1180, 274] width 95 height 14
click at [1222, 431] on button "Save" at bounding box center [1217, 428] width 43 height 14
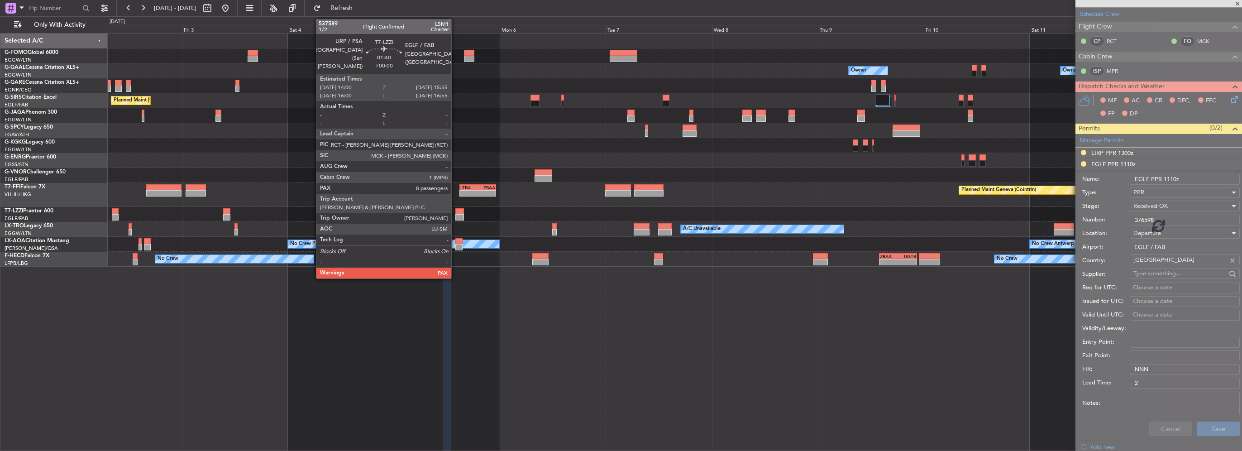
click at [455, 217] on div at bounding box center [459, 217] width 9 height 6
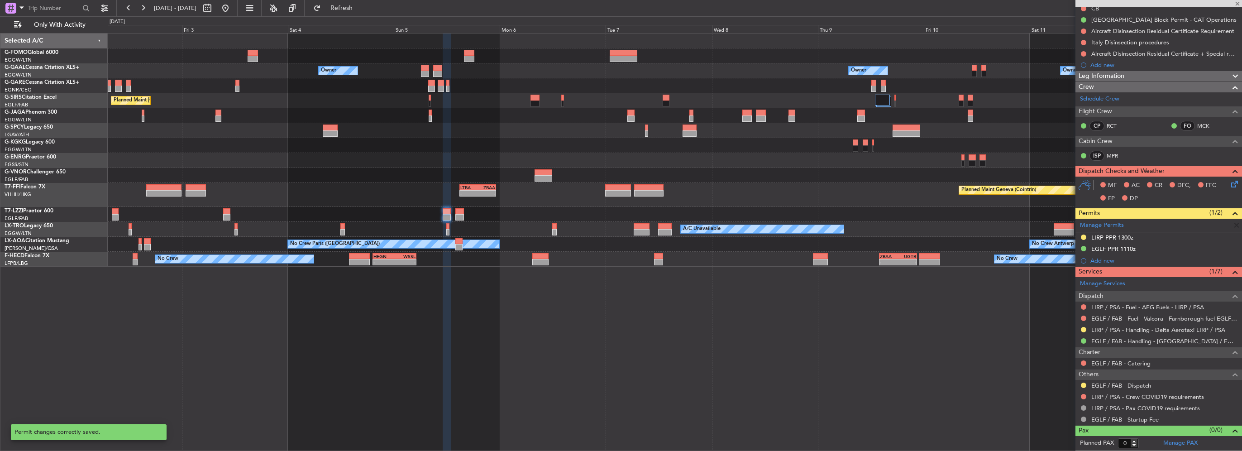
scroll to position [94, 0]
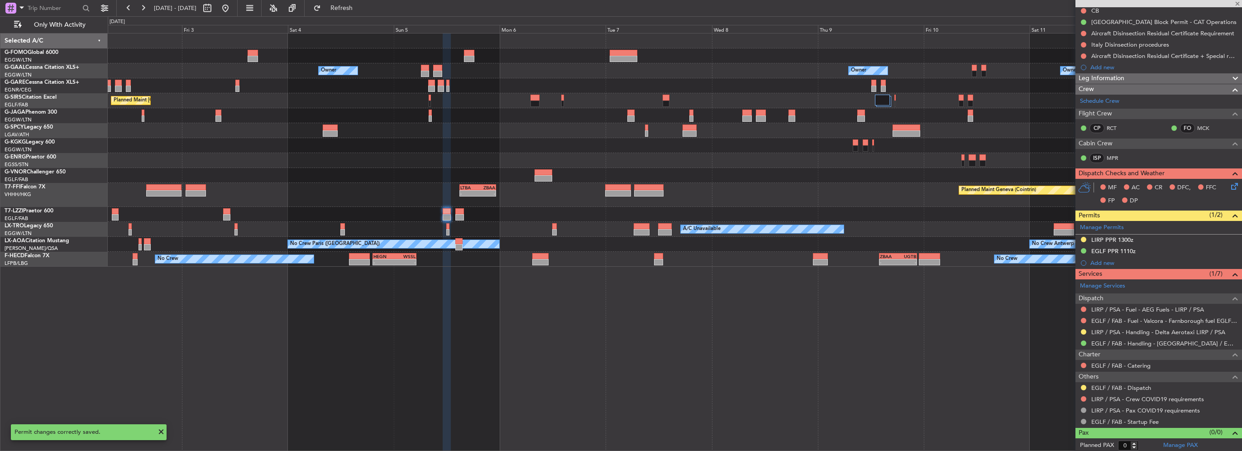
type input "8"
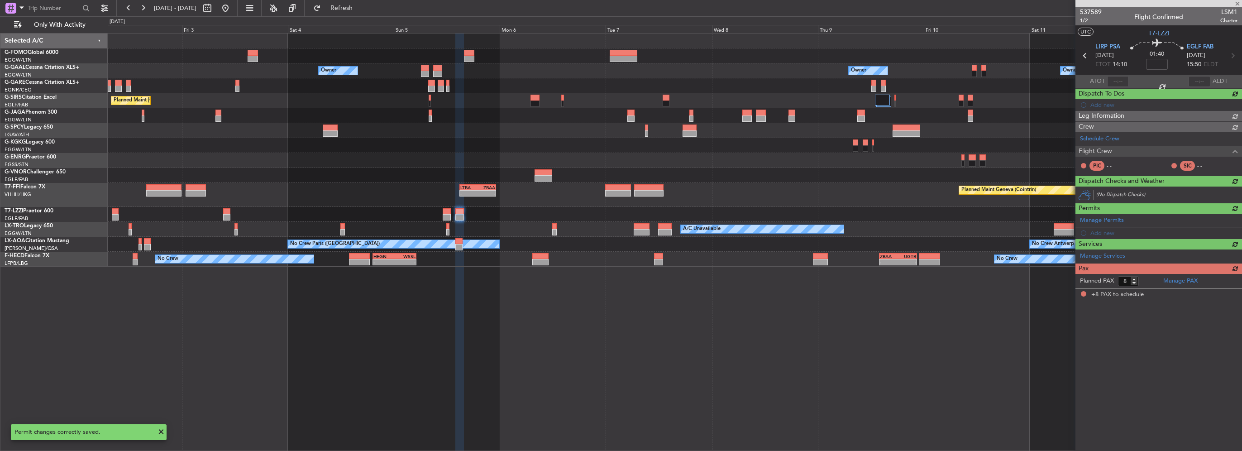
scroll to position [0, 0]
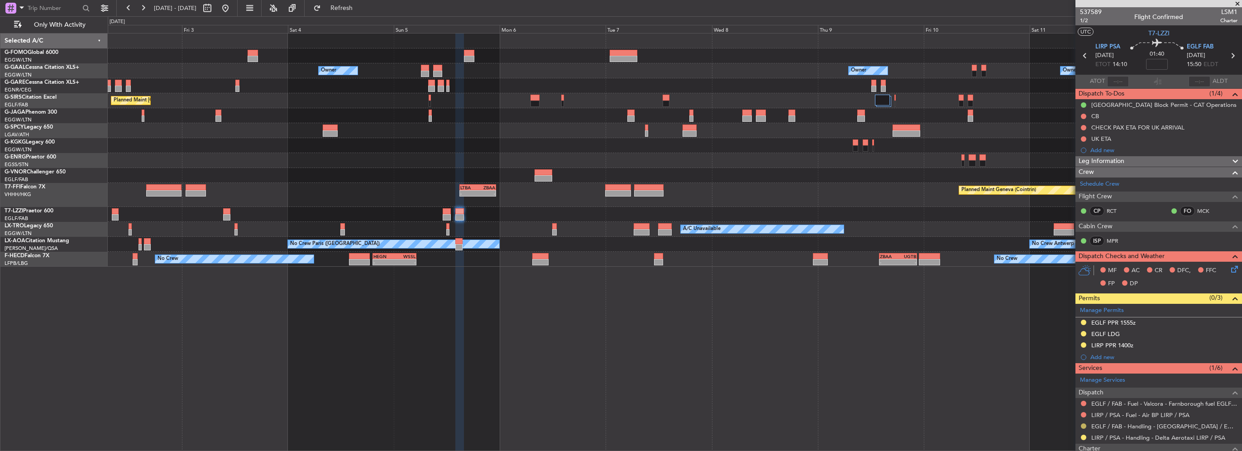
click at [1084, 425] on button at bounding box center [1082, 425] width 5 height 5
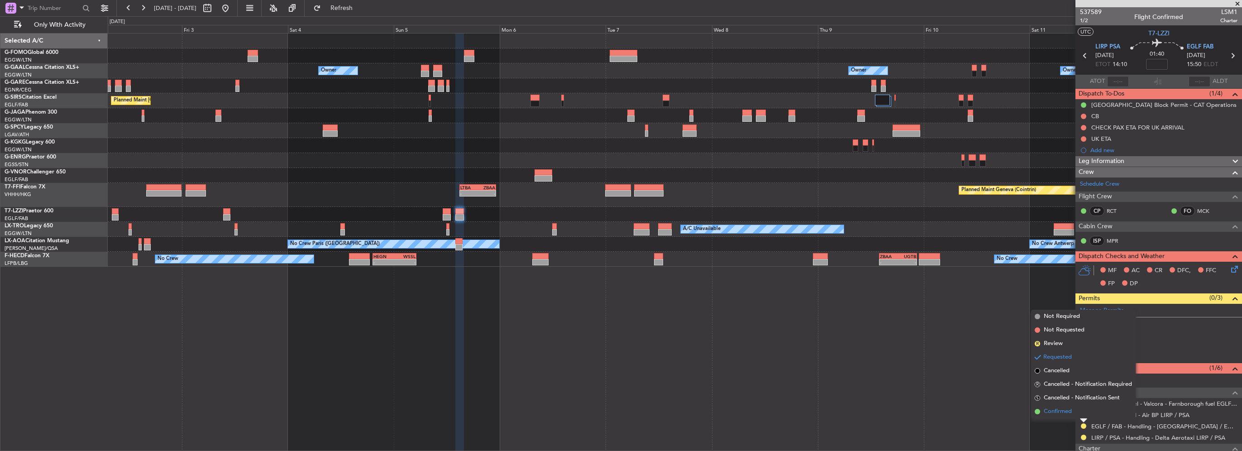
click at [1061, 413] on span "Confirmed" at bounding box center [1057, 411] width 28 height 9
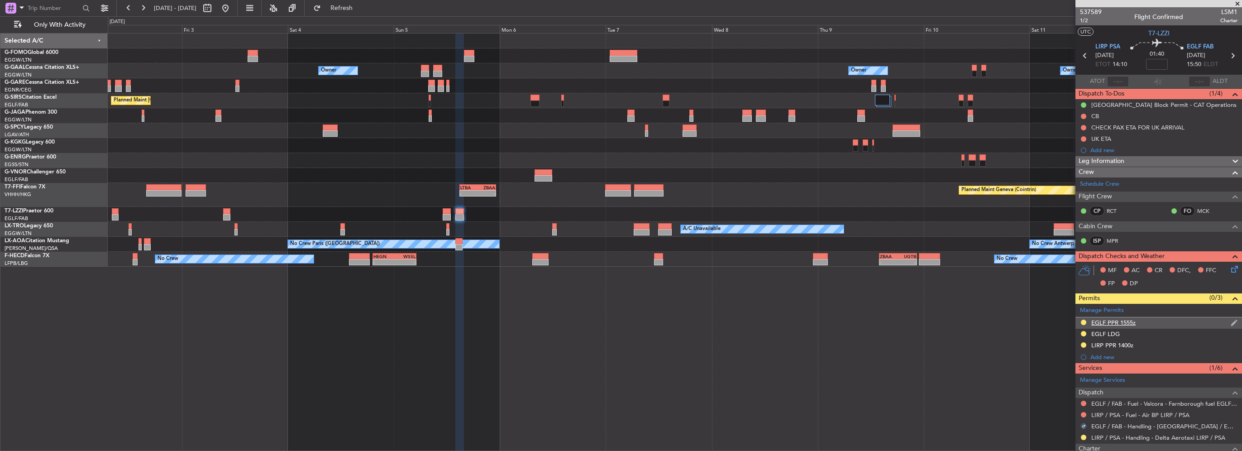
click at [1118, 319] on div "EGLF PPR 1555z" at bounding box center [1113, 323] width 44 height 8
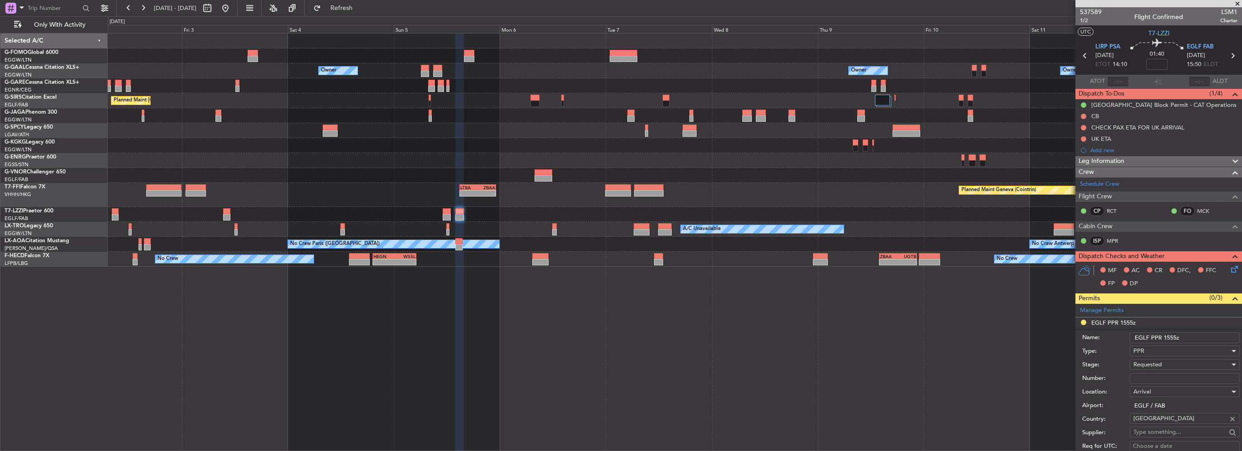
paste input "376599"
type input "376599"
click at [1155, 365] on span "Requested" at bounding box center [1147, 364] width 29 height 8
click at [1166, 435] on span "Received OK" at bounding box center [1180, 436] width 95 height 14
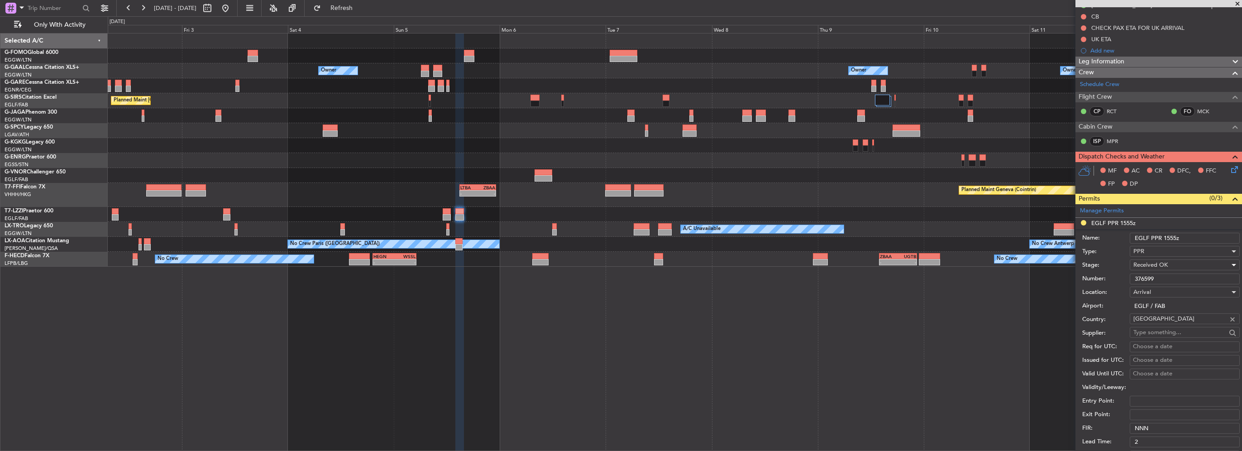
scroll to position [136, 0]
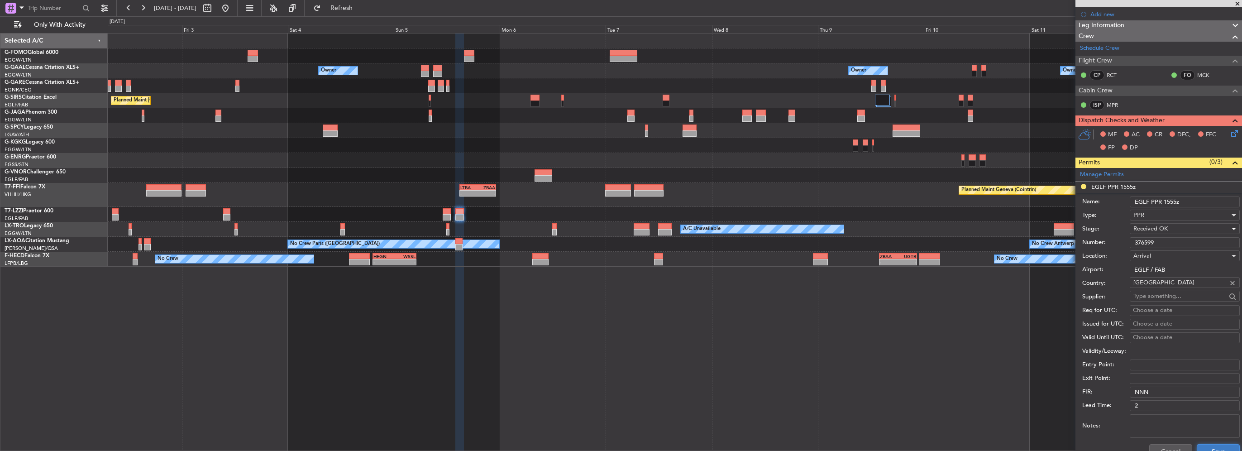
click at [1215, 447] on button "Save" at bounding box center [1217, 451] width 43 height 14
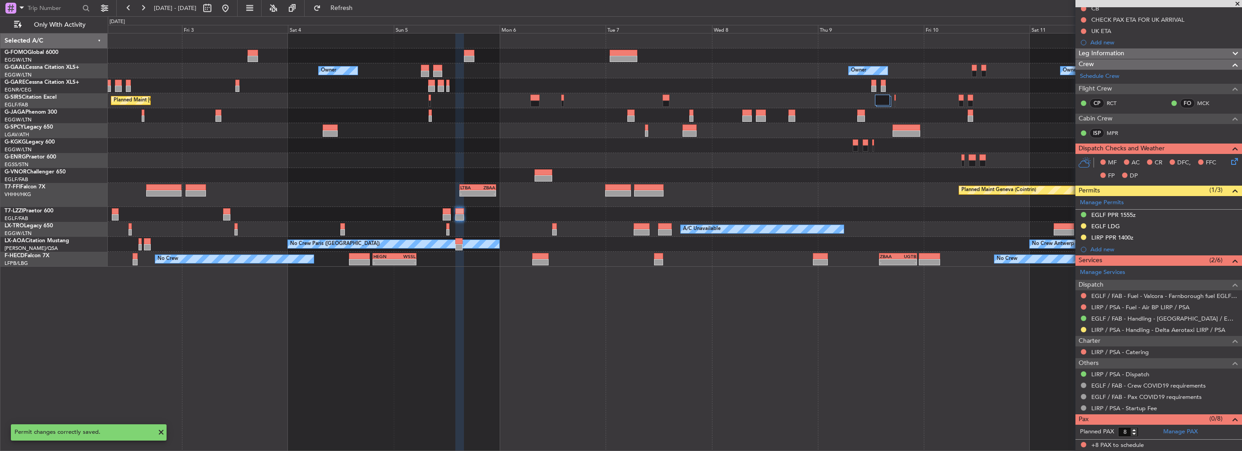
scroll to position [106, 0]
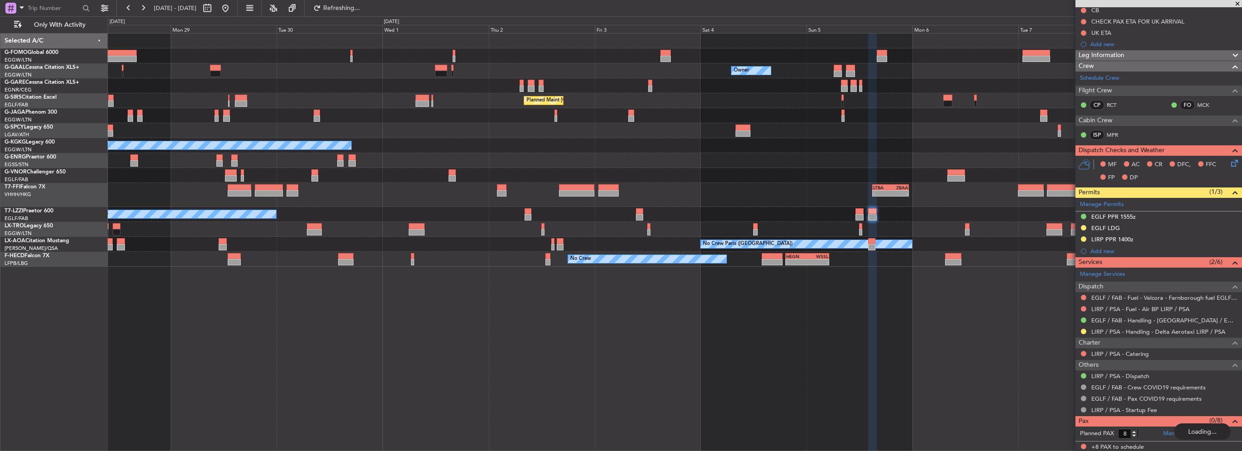
click at [706, 225] on div "Owner Owner Owner Planned Maint Dusseldorf Planned Maint London (Luton) A/C Una…" at bounding box center [674, 149] width 1133 height 233
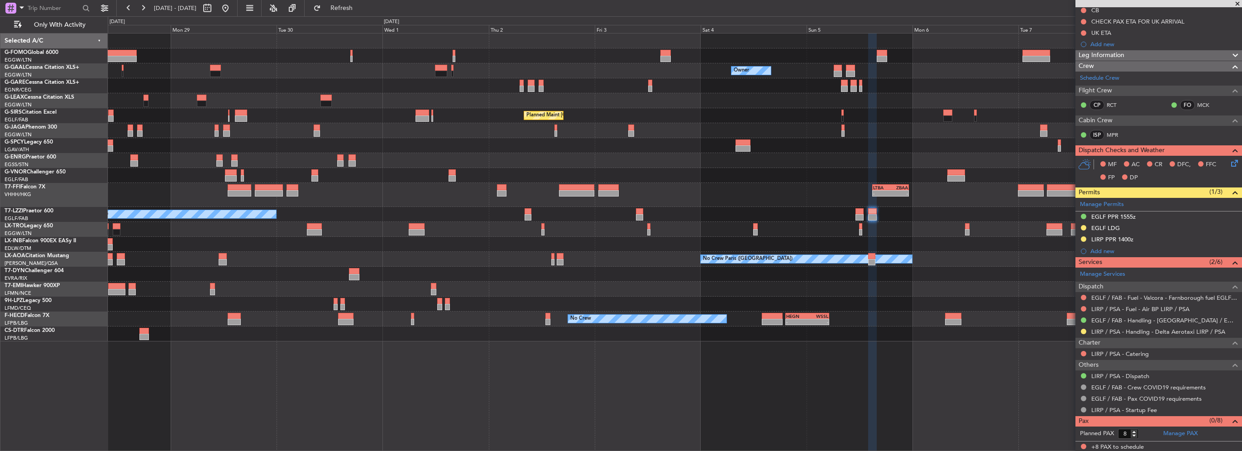
click at [850, 174] on div "Owner Owner Owner Planned Maint Dusseldorf Planned Maint London (Luton) Unplann…" at bounding box center [674, 187] width 1133 height 308
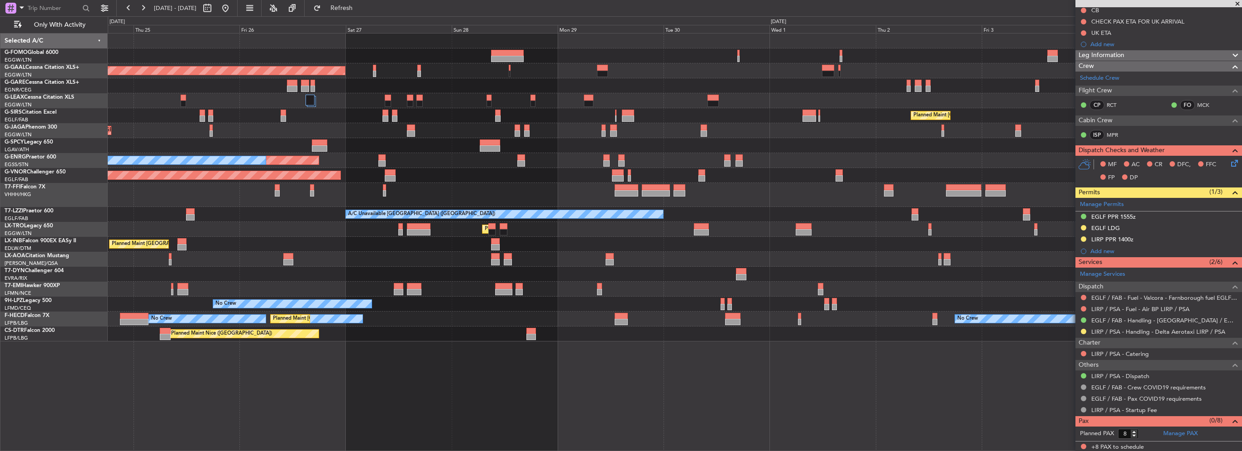
click at [851, 159] on div "Planned Maint London (Luton) Owner Planned Maint Dusseldorf Planned Maint Londo…" at bounding box center [674, 187] width 1133 height 308
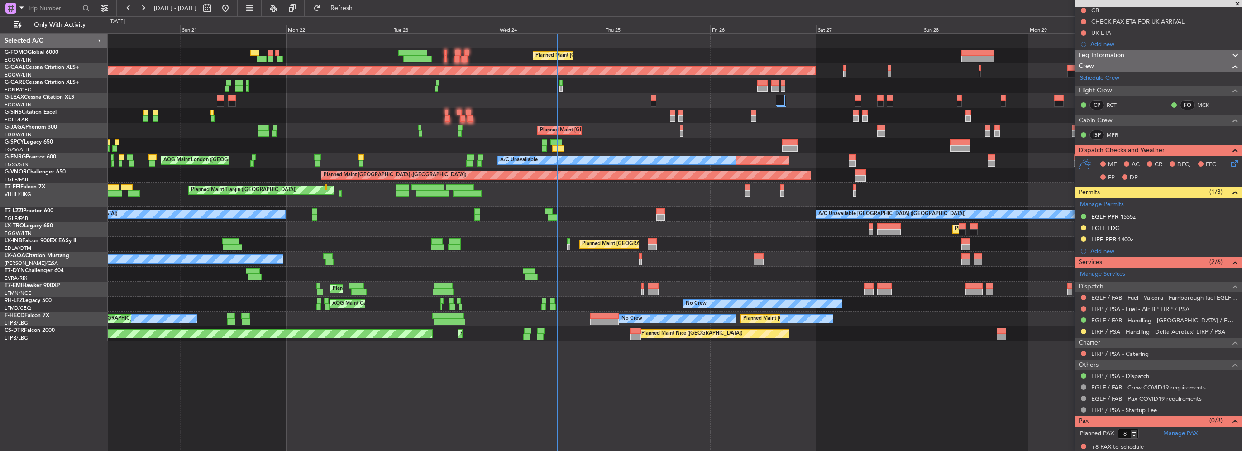
click at [205, 128] on div "Planned Maint [GEOGRAPHIC_DATA] ([GEOGRAPHIC_DATA])" at bounding box center [674, 130] width 1133 height 15
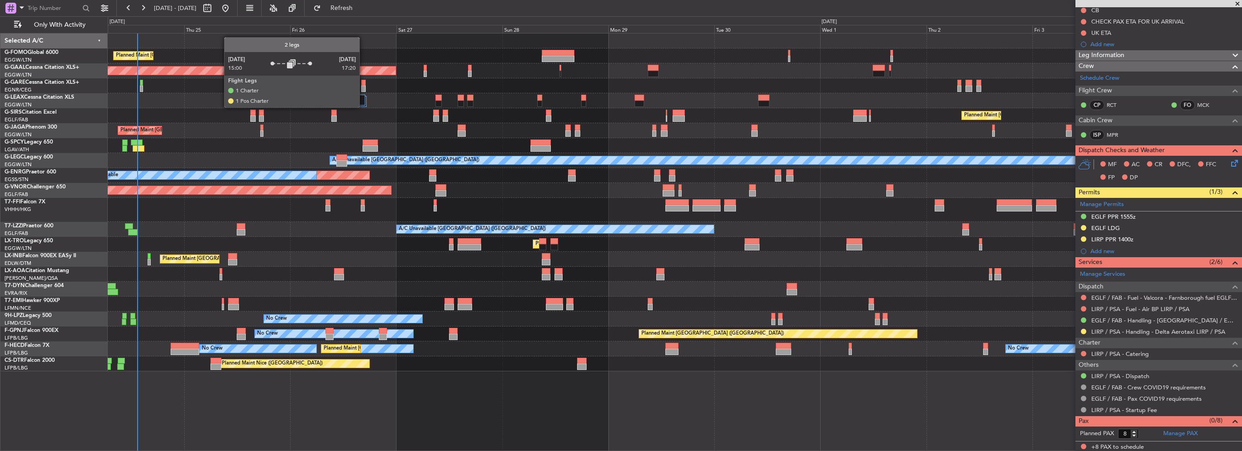
click at [366, 109] on div at bounding box center [361, 104] width 10 height 19
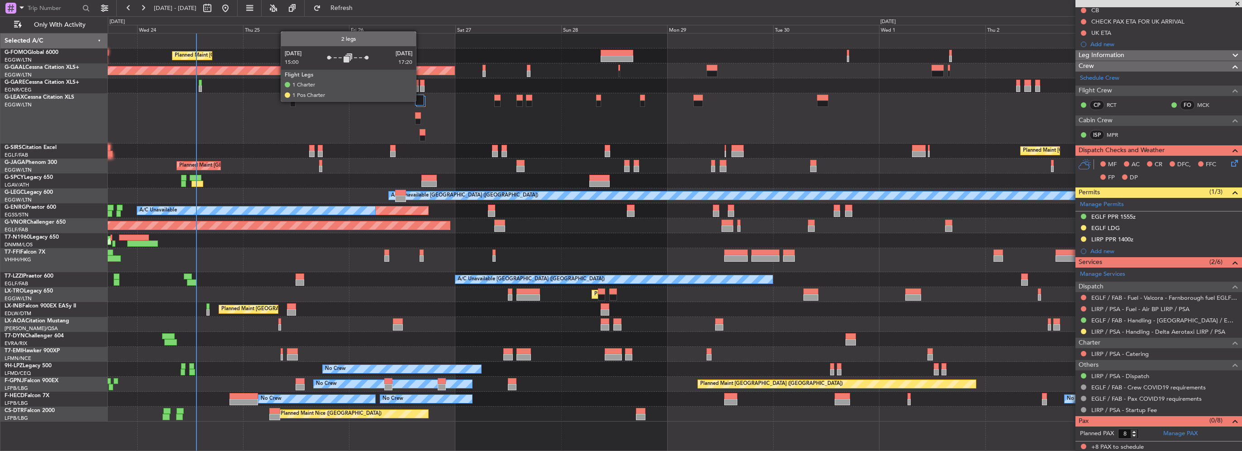
click at [419, 101] on div at bounding box center [419, 100] width 9 height 11
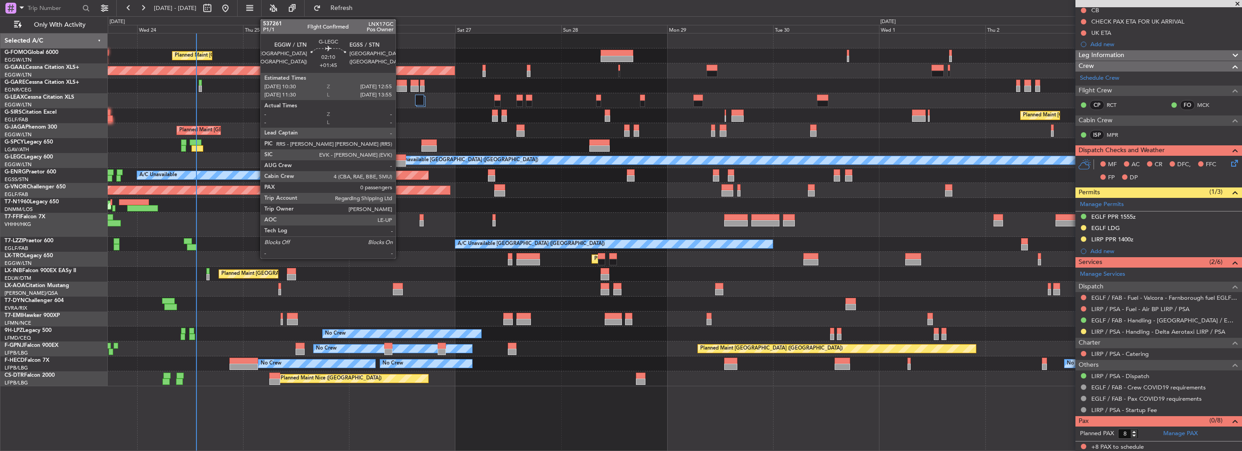
click at [400, 157] on div at bounding box center [400, 157] width 11 height 6
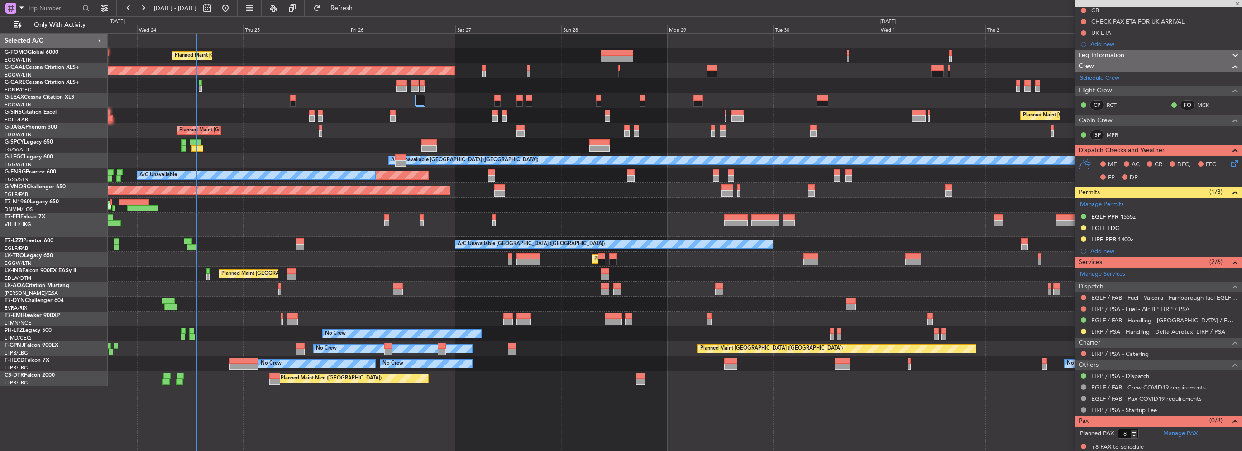
type input "+01:45"
type input "0"
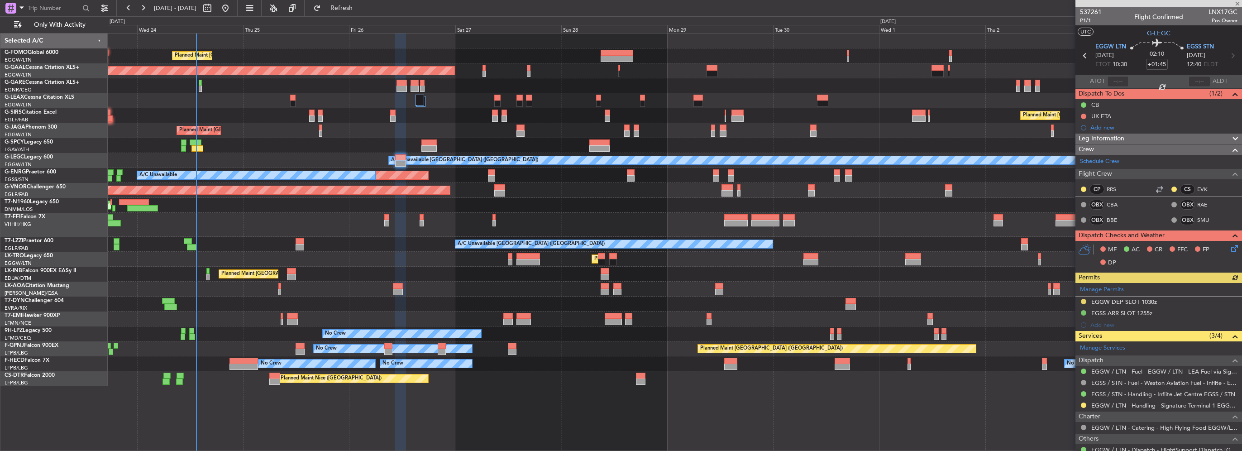
click at [1137, 139] on div "Leg Information" at bounding box center [1158, 138] width 167 height 10
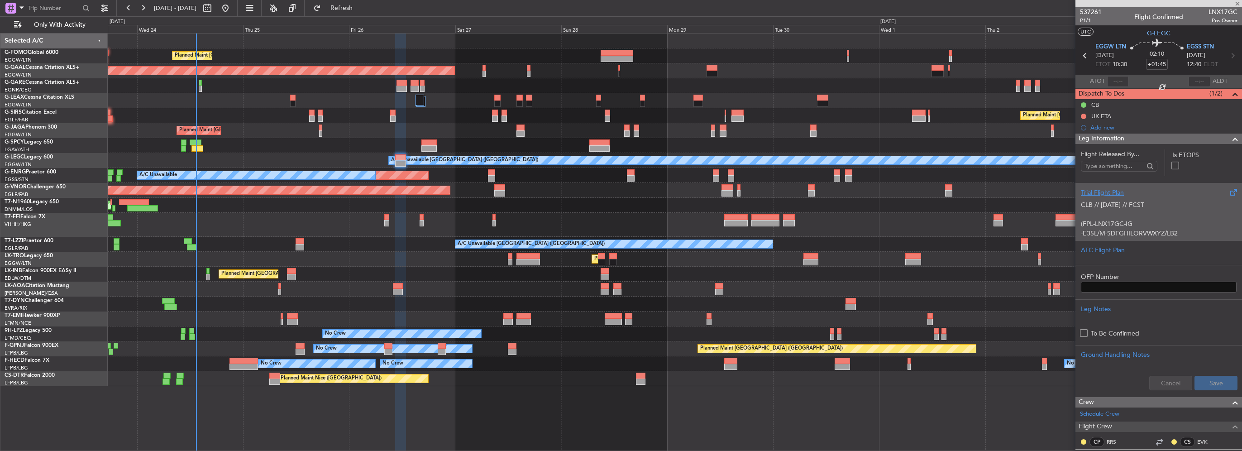
click at [1123, 210] on p at bounding box center [1158, 214] width 156 height 10
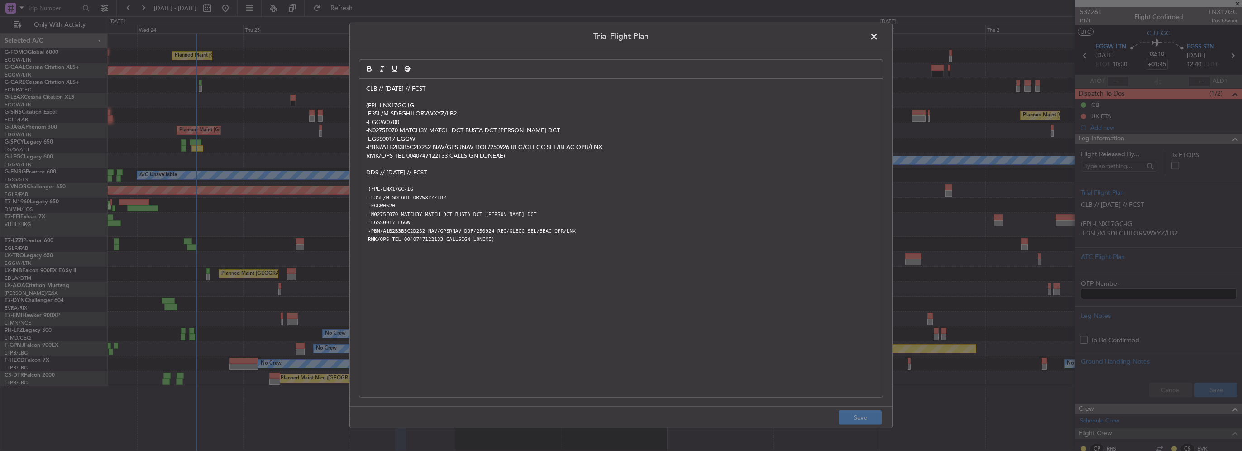
click at [878, 36] on span at bounding box center [878, 39] width 0 height 18
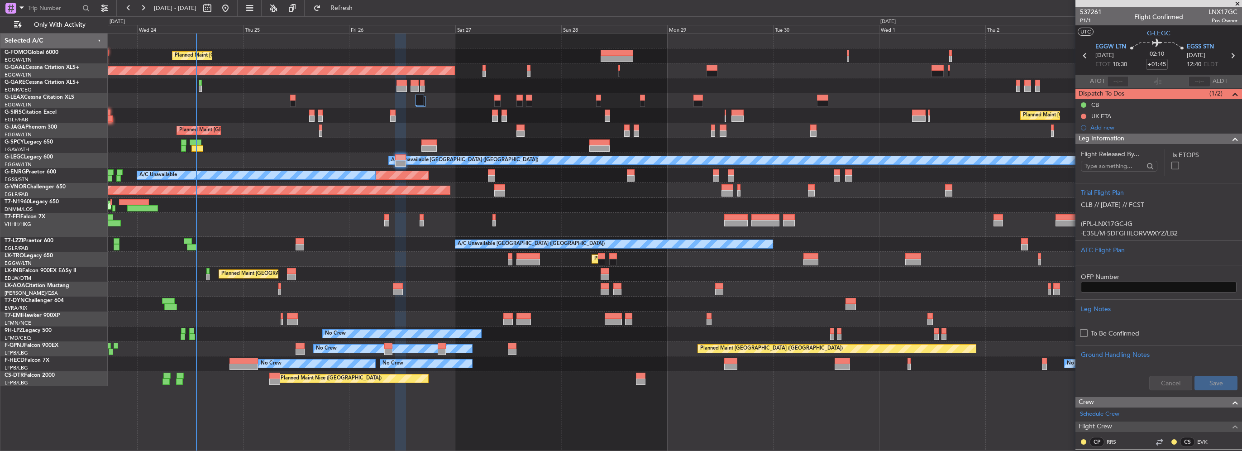
click at [1229, 138] on span at bounding box center [1234, 138] width 11 height 11
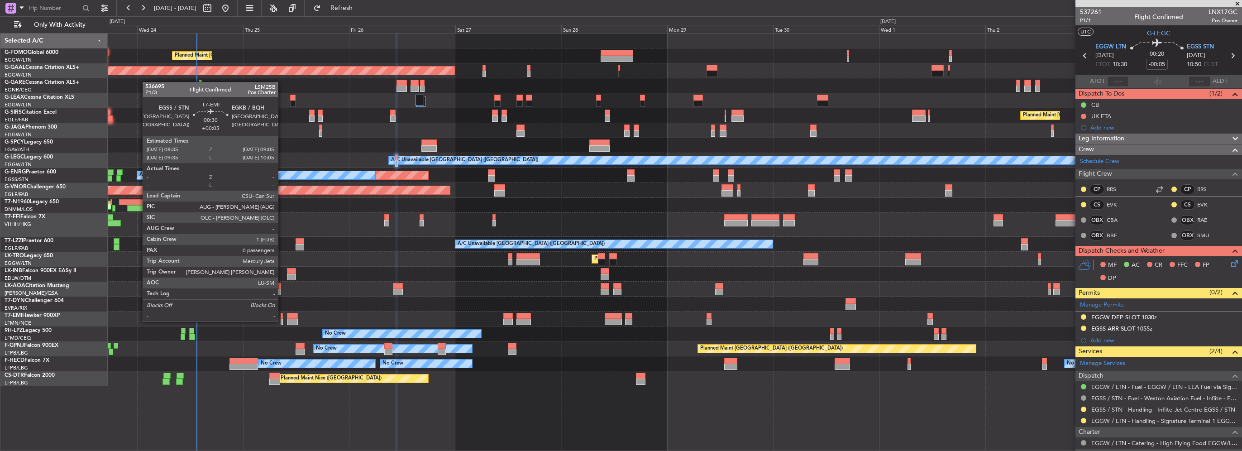
click at [282, 320] on div at bounding box center [282, 322] width 2 height 6
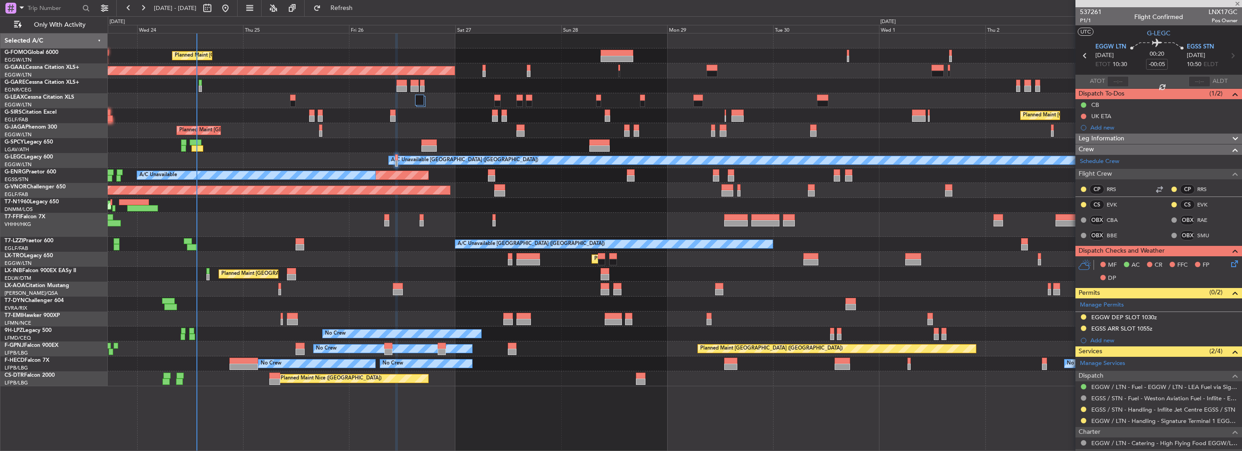
type input "+00:05"
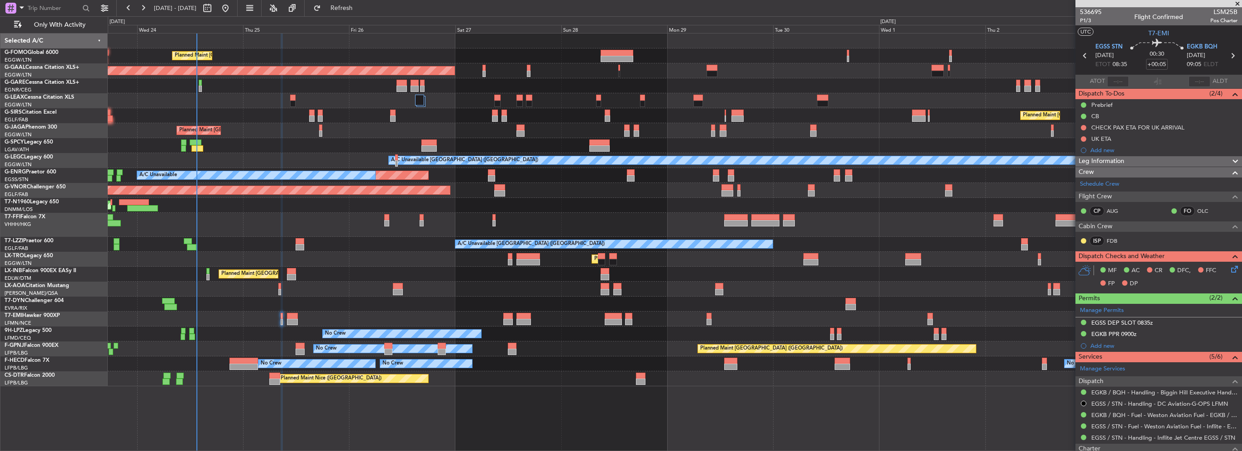
drag, startPoint x: 380, startPoint y: 8, endPoint x: 364, endPoint y: 21, distance: 20.9
click at [361, 8] on span "Refresh" at bounding box center [342, 8] width 38 height 6
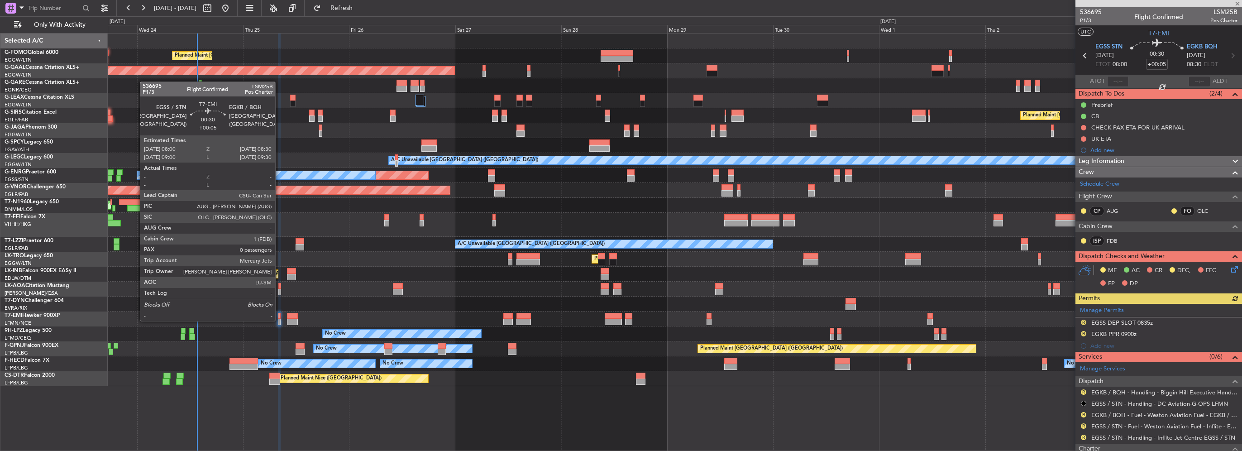
click at [279, 320] on div at bounding box center [279, 322] width 2 height 6
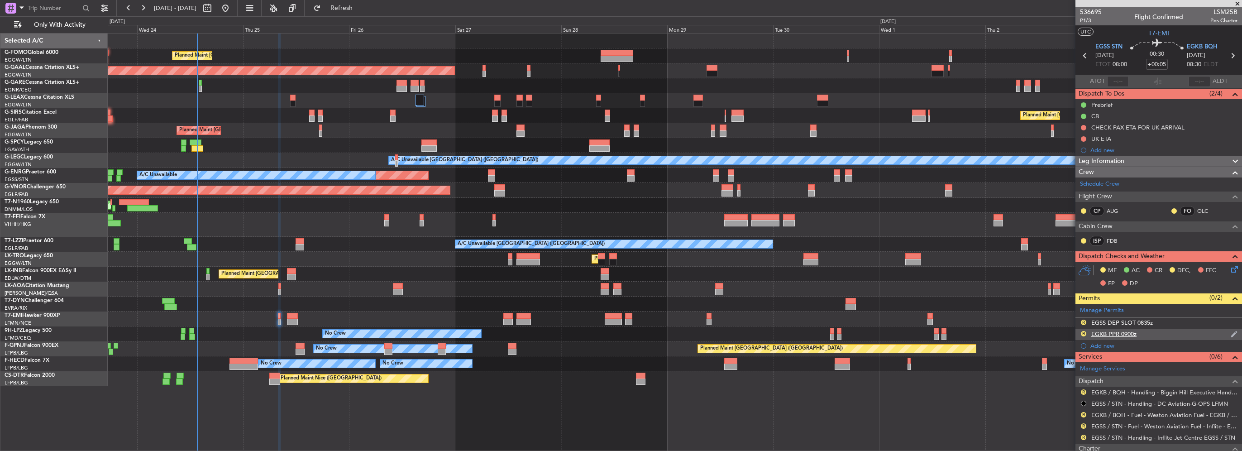
click at [1137, 335] on div "R EGKB PPR 0900z" at bounding box center [1158, 333] width 167 height 11
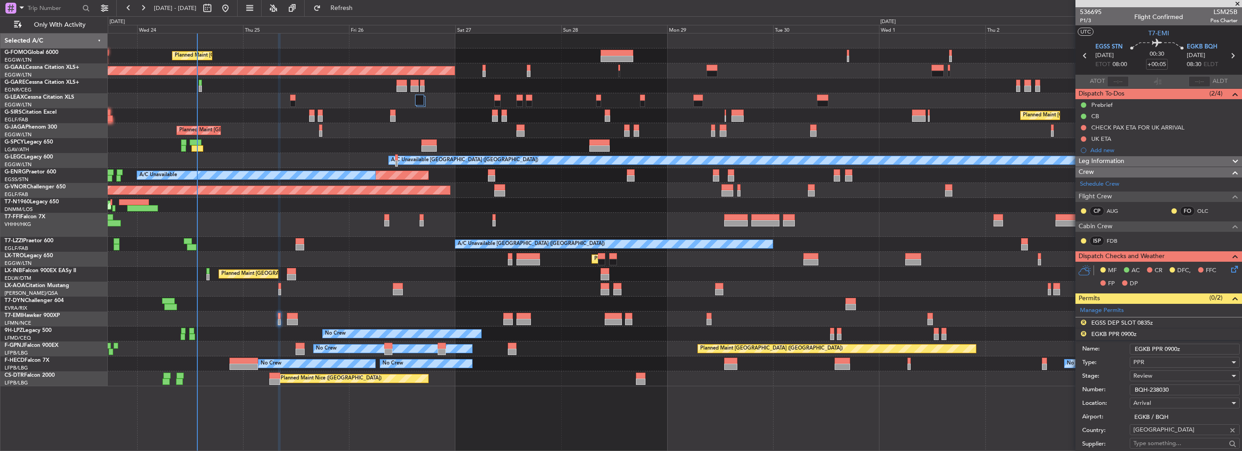
drag, startPoint x: 1173, startPoint y: 347, endPoint x: 1166, endPoint y: 347, distance: 6.4
click at [1166, 347] on input "EGKB PPR 0900z" at bounding box center [1184, 348] width 110 height 11
type input "EGKB PPR 0830z"
click at [1165, 376] on div "Review" at bounding box center [1181, 376] width 96 height 14
click at [1159, 433] on span "Requested" at bounding box center [1180, 434] width 95 height 14
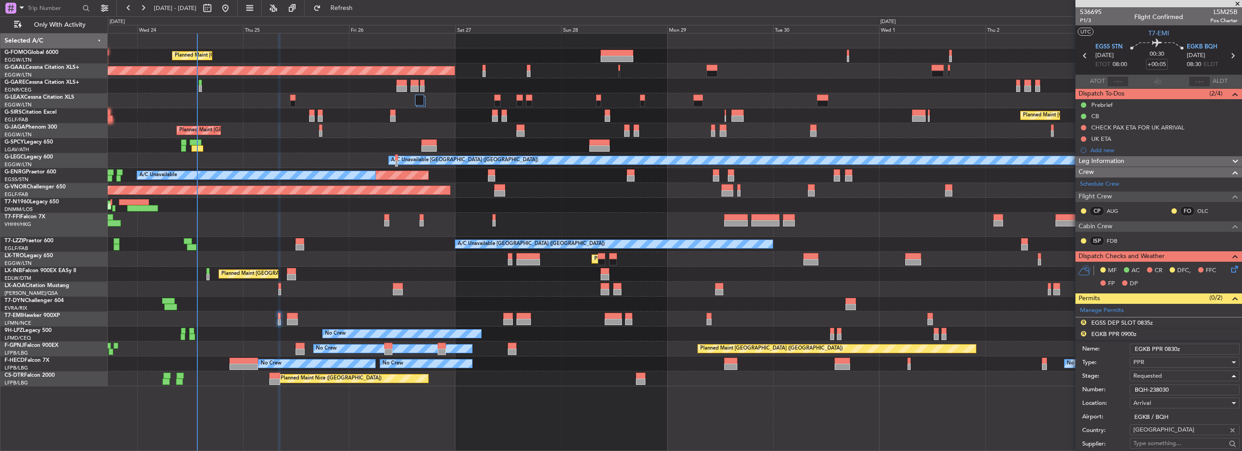
scroll to position [181, 0]
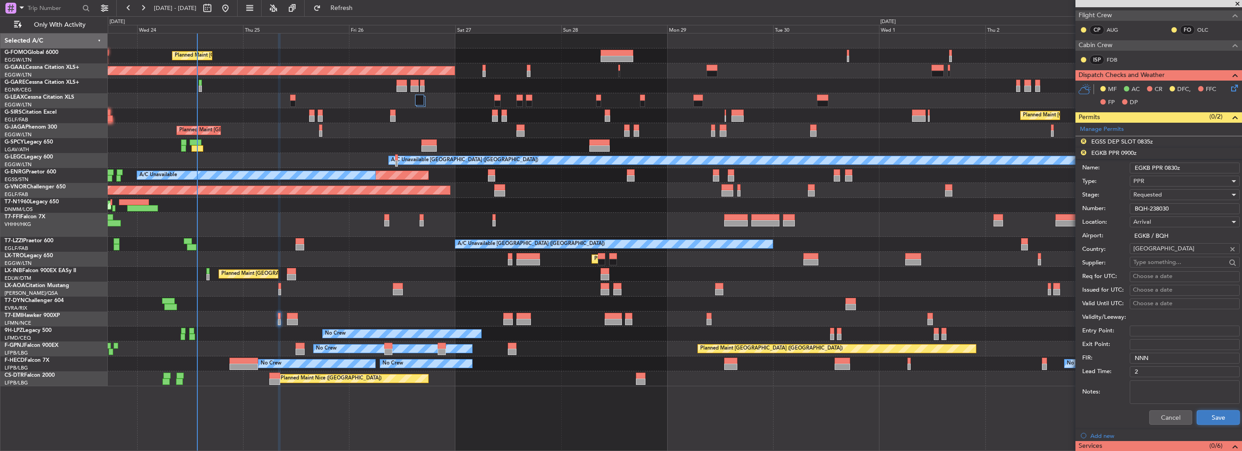
click at [1204, 411] on button "Save" at bounding box center [1217, 417] width 43 height 14
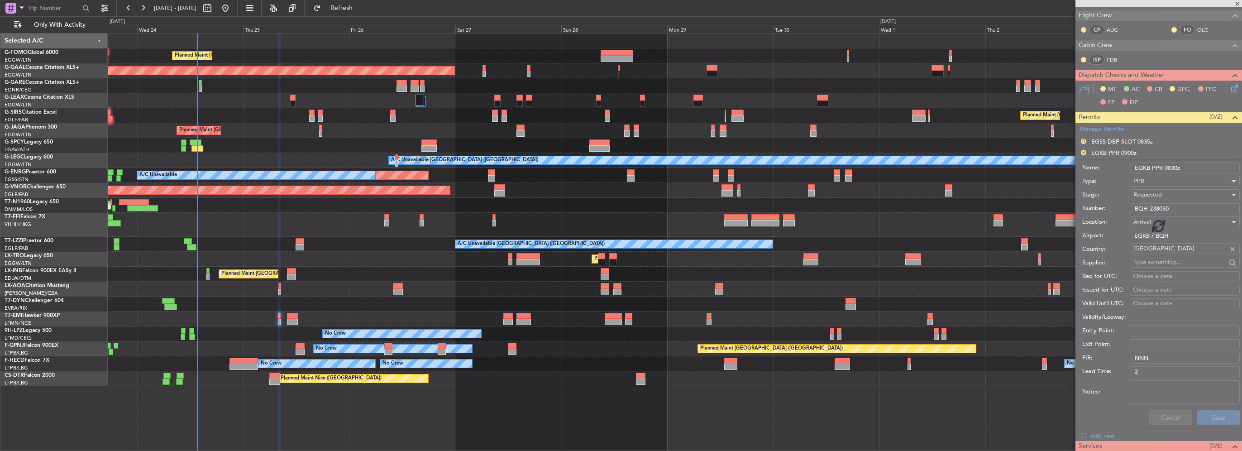
scroll to position [72, 0]
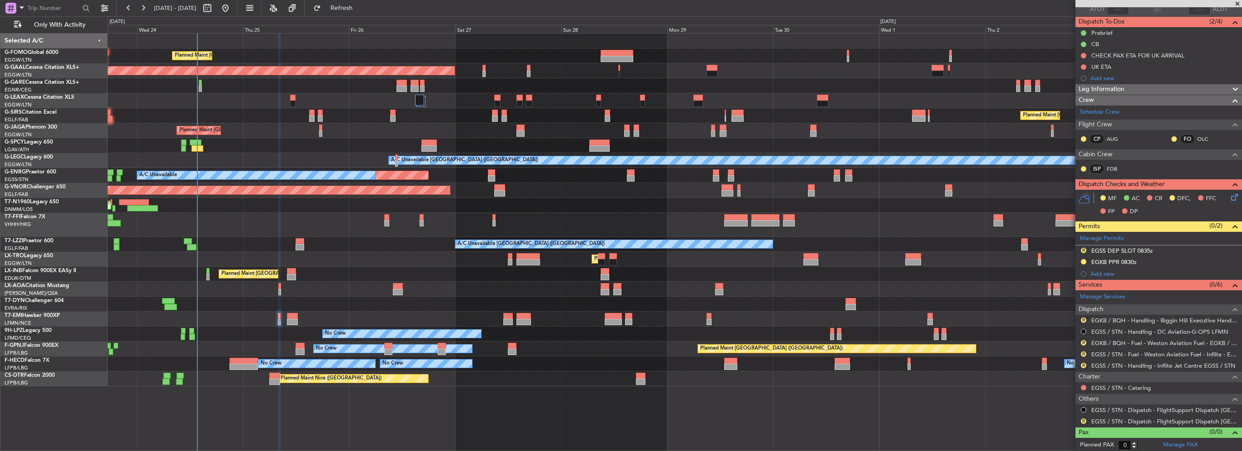
click at [1082, 417] on div "R" at bounding box center [1083, 420] width 7 height 7
click at [1083, 419] on button "R" at bounding box center [1082, 420] width 5 height 5
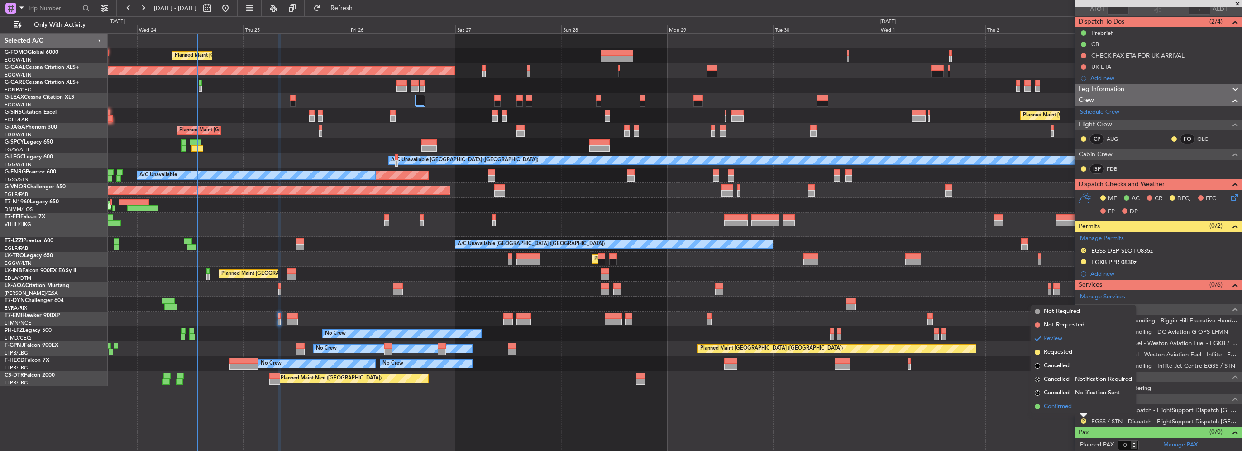
click at [1077, 409] on li "Confirmed" at bounding box center [1083, 407] width 105 height 14
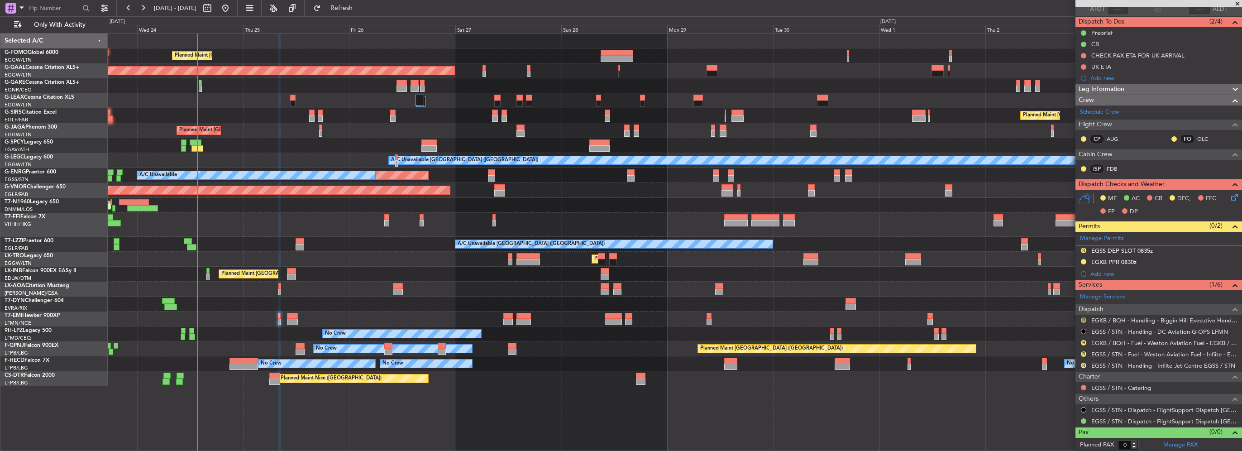
click at [1084, 317] on button "R" at bounding box center [1082, 319] width 5 height 5
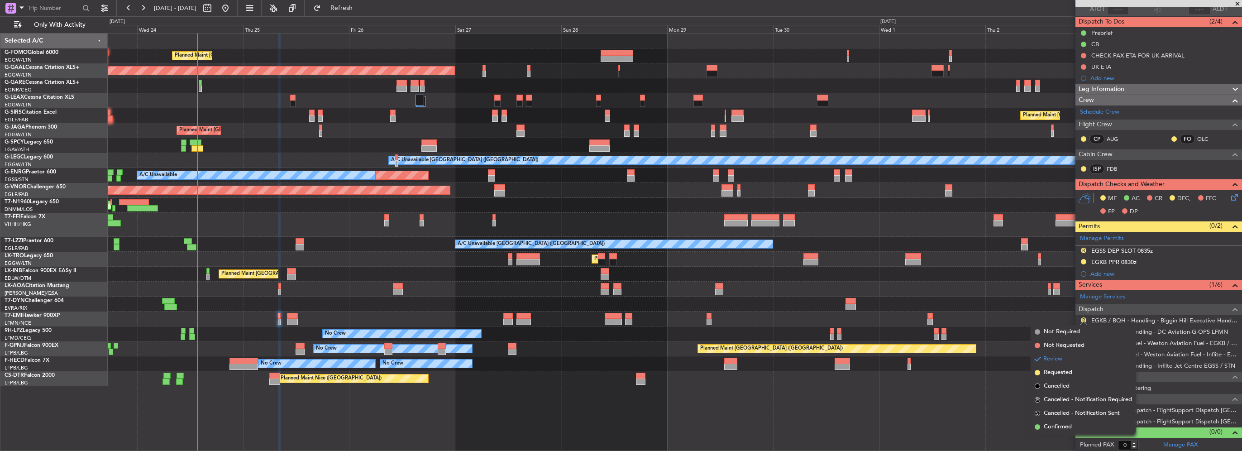
click at [1057, 373] on span "Requested" at bounding box center [1057, 372] width 29 height 9
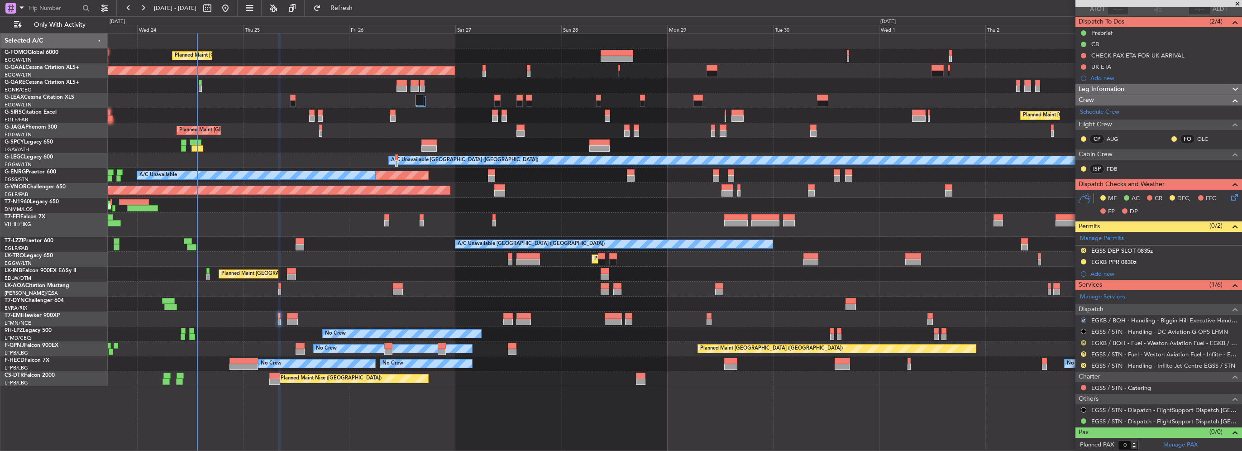
click at [1082, 341] on button "R" at bounding box center [1082, 342] width 5 height 5
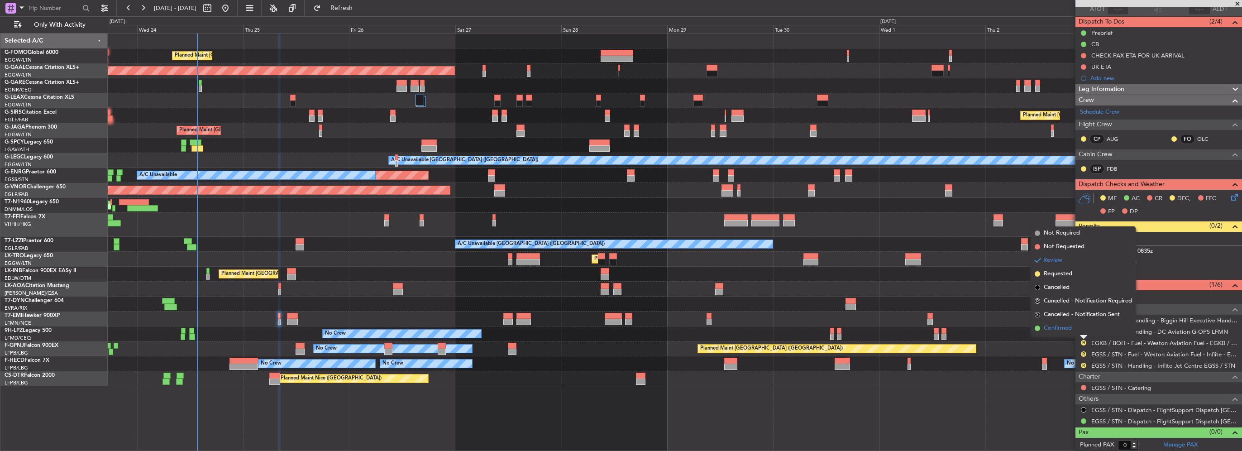
click at [1062, 328] on span "Confirmed" at bounding box center [1057, 328] width 28 height 9
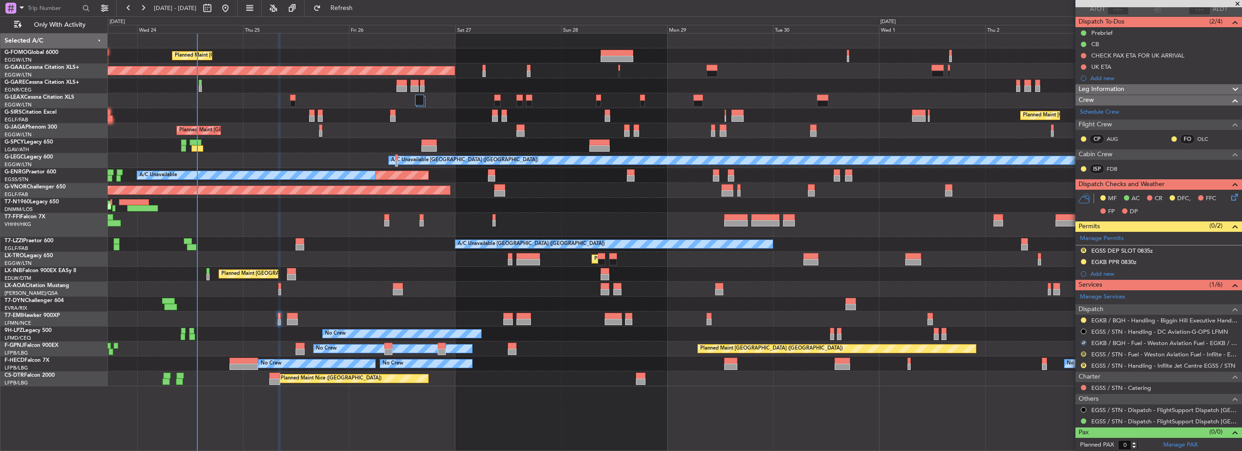
click at [1082, 353] on button "R" at bounding box center [1082, 353] width 5 height 5
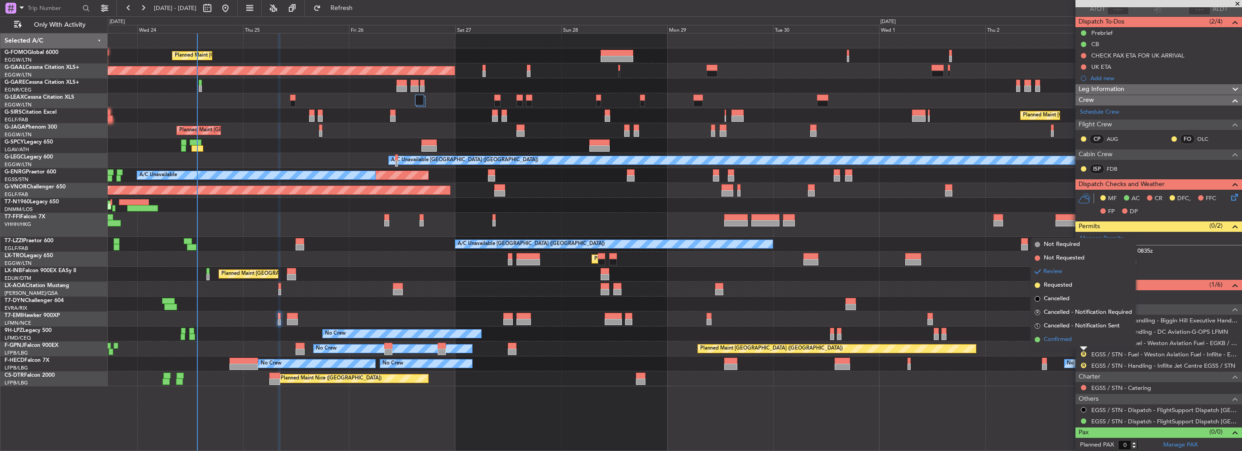
click at [1066, 340] on span "Confirmed" at bounding box center [1057, 339] width 28 height 9
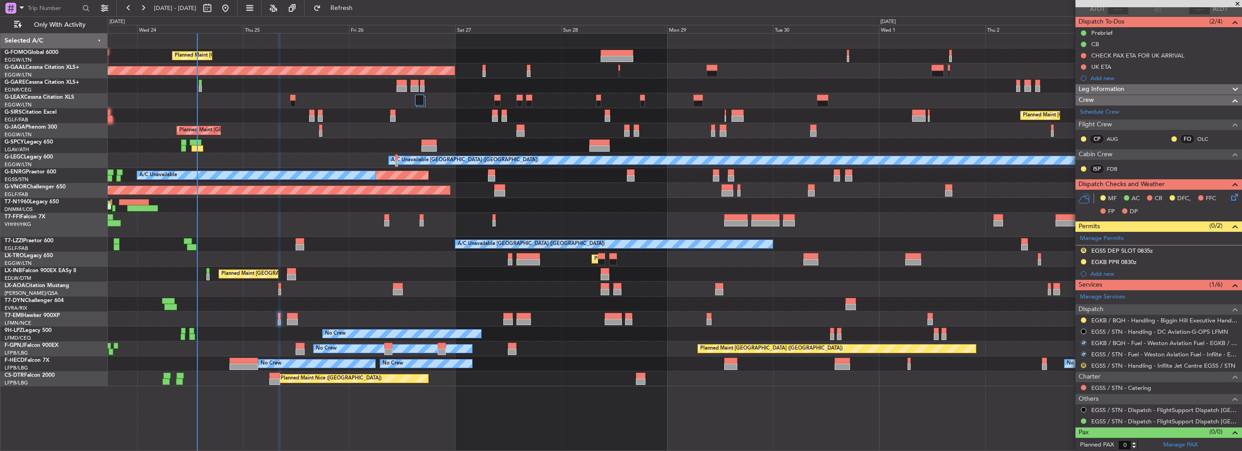
click at [1082, 364] on button "R" at bounding box center [1082, 364] width 5 height 5
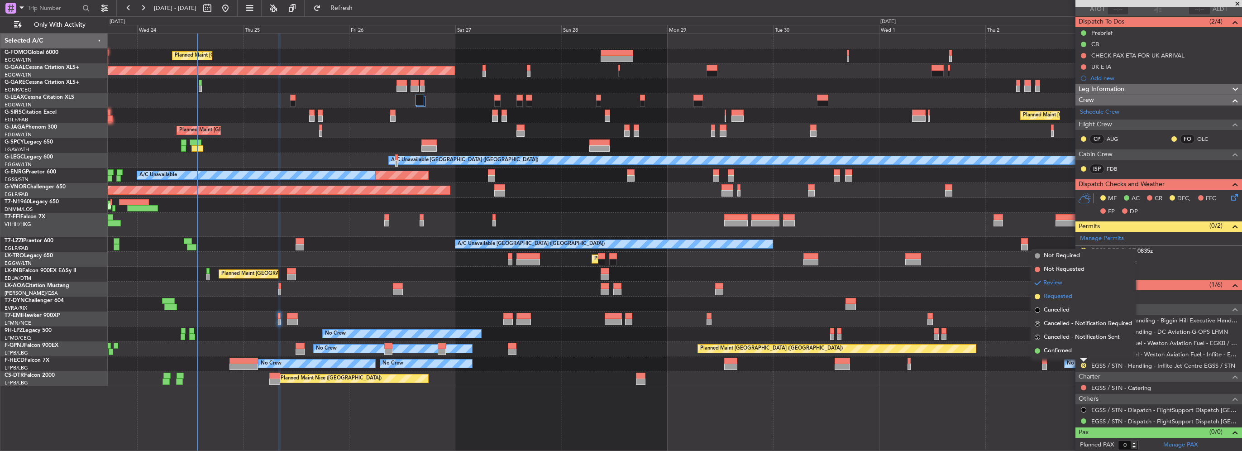
click at [1055, 297] on span "Requested" at bounding box center [1057, 296] width 29 height 9
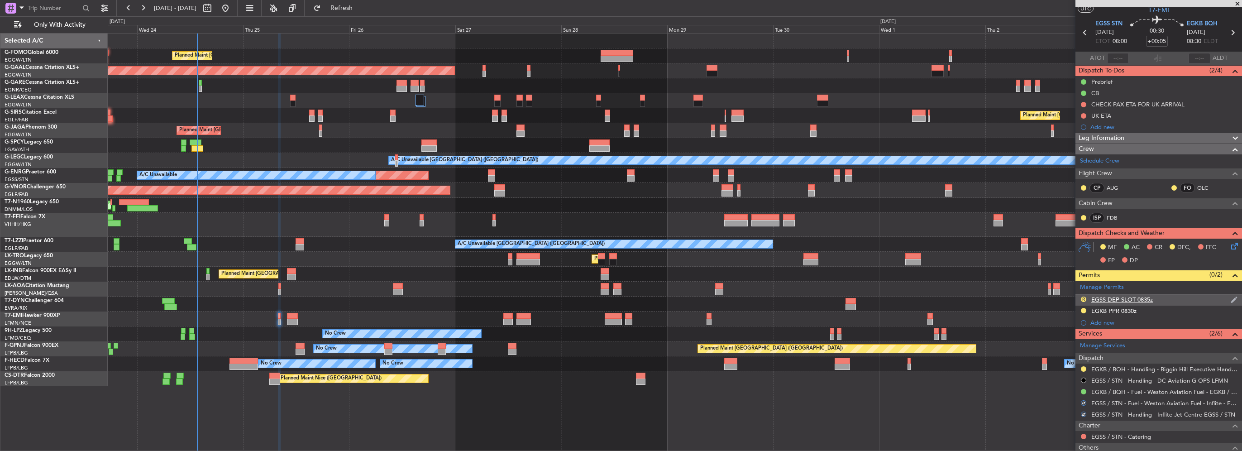
scroll to position [0, 0]
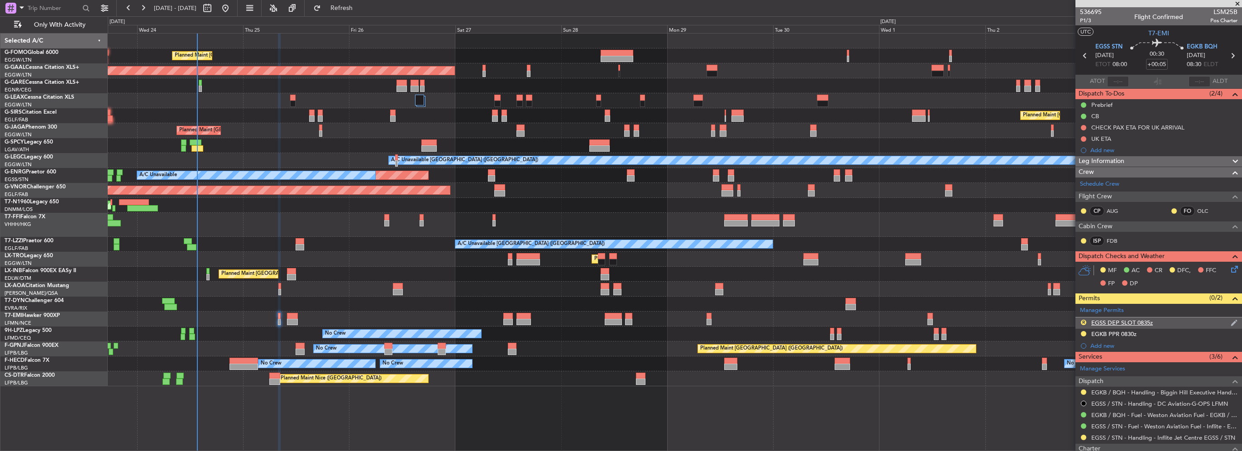
click at [1164, 319] on div "R EGSS DEP SLOT 0835z" at bounding box center [1158, 322] width 167 height 11
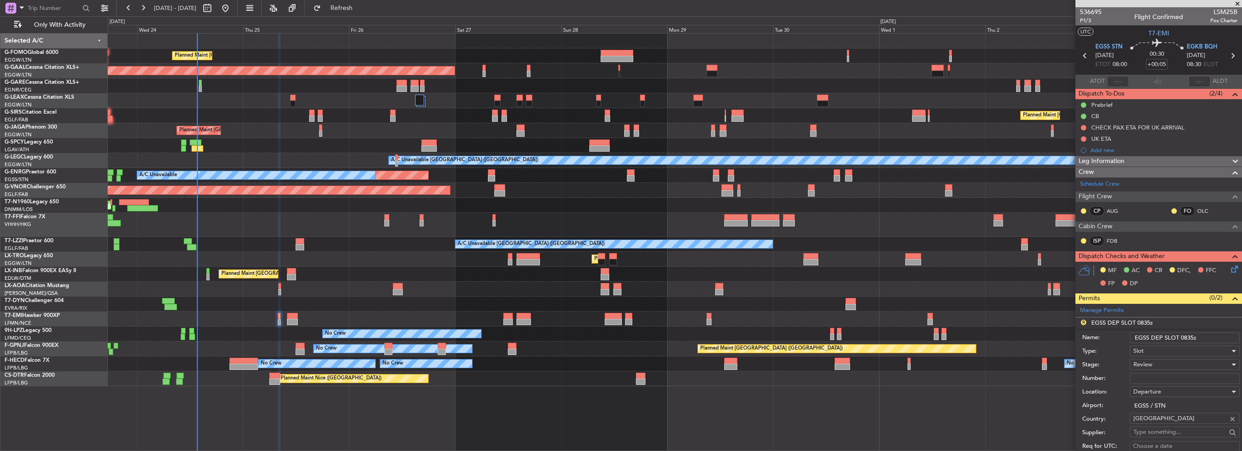
drag, startPoint x: 1194, startPoint y: 335, endPoint x: 1185, endPoint y: 336, distance: 8.2
click at [1185, 336] on input "EGSS DEP SLOT 0835z" at bounding box center [1184, 337] width 110 height 11
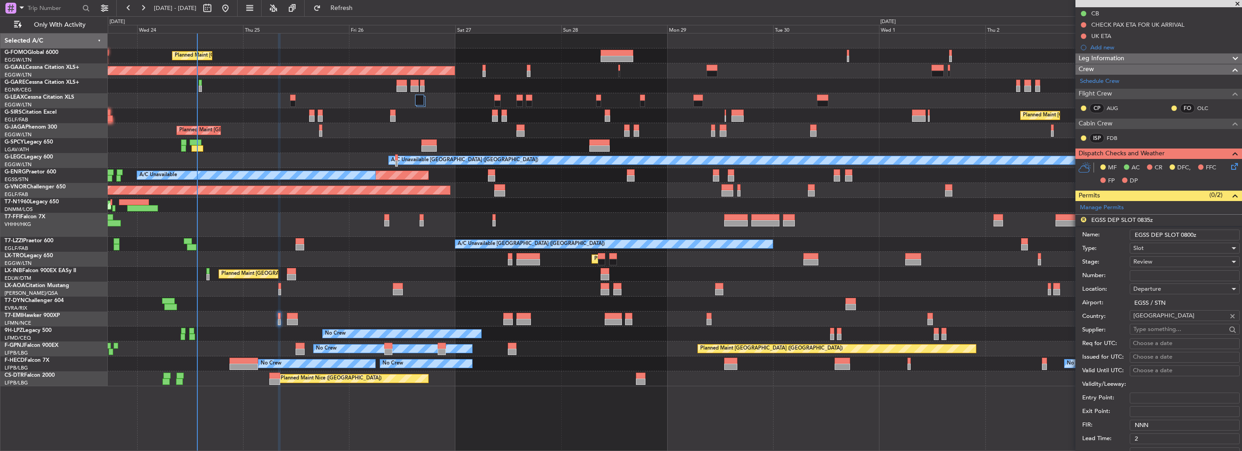
scroll to position [136, 0]
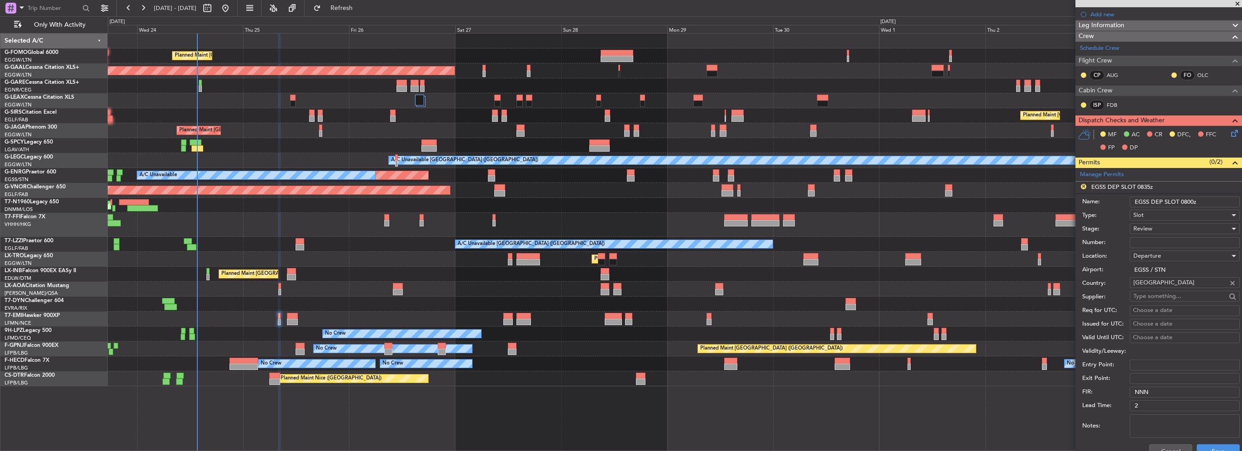
type input "EGSS DEP SLOT 0800z"
click at [1144, 232] on div "Review" at bounding box center [1181, 229] width 96 height 14
click at [1148, 290] on span "Requested" at bounding box center [1180, 287] width 95 height 14
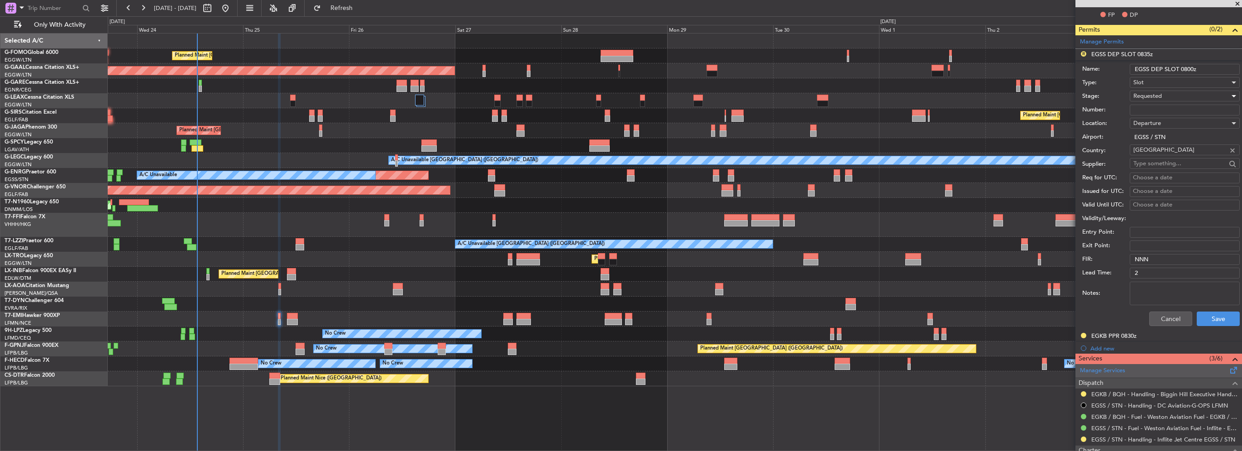
scroll to position [271, 0]
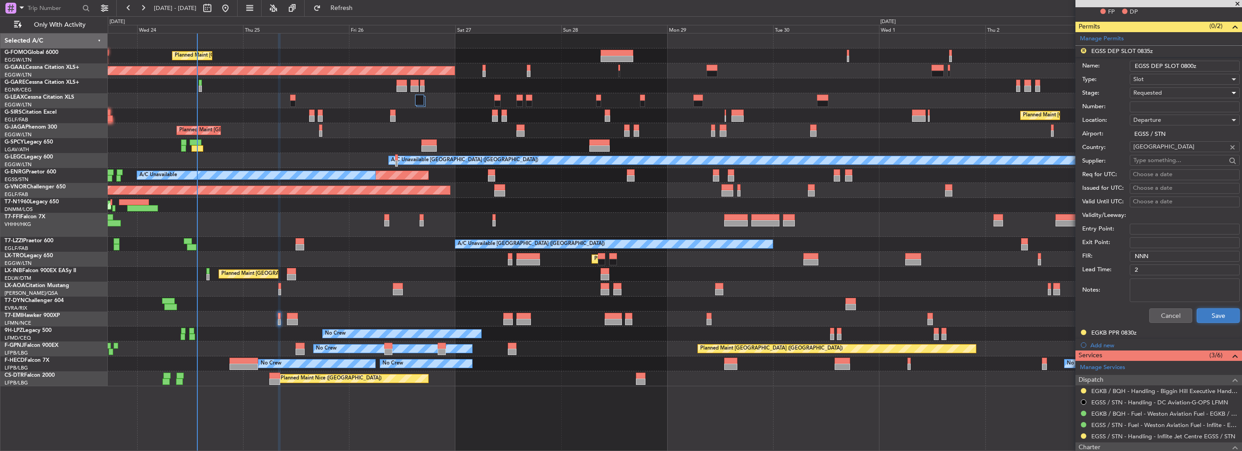
click at [1209, 311] on button "Save" at bounding box center [1217, 315] width 43 height 14
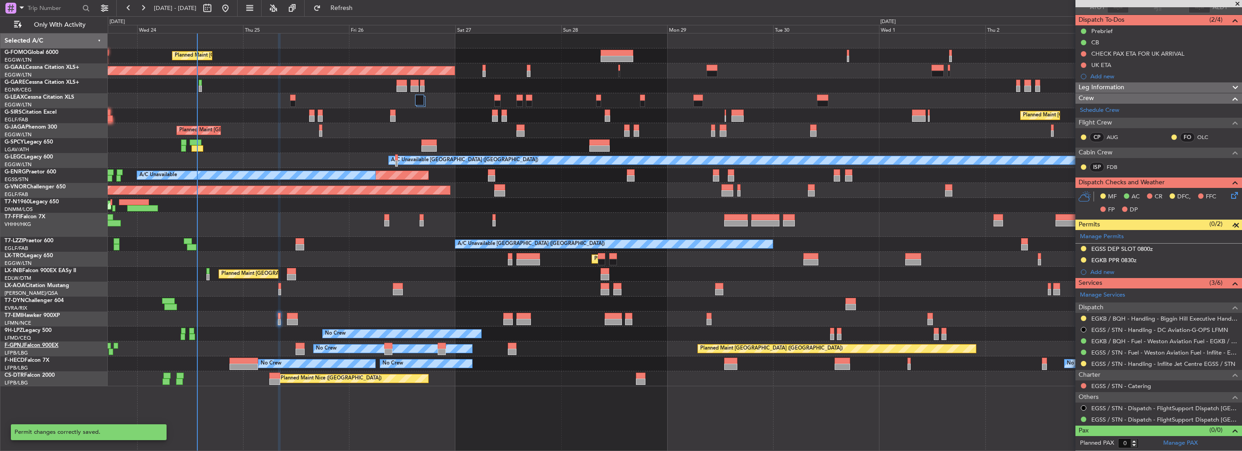
scroll to position [72, 0]
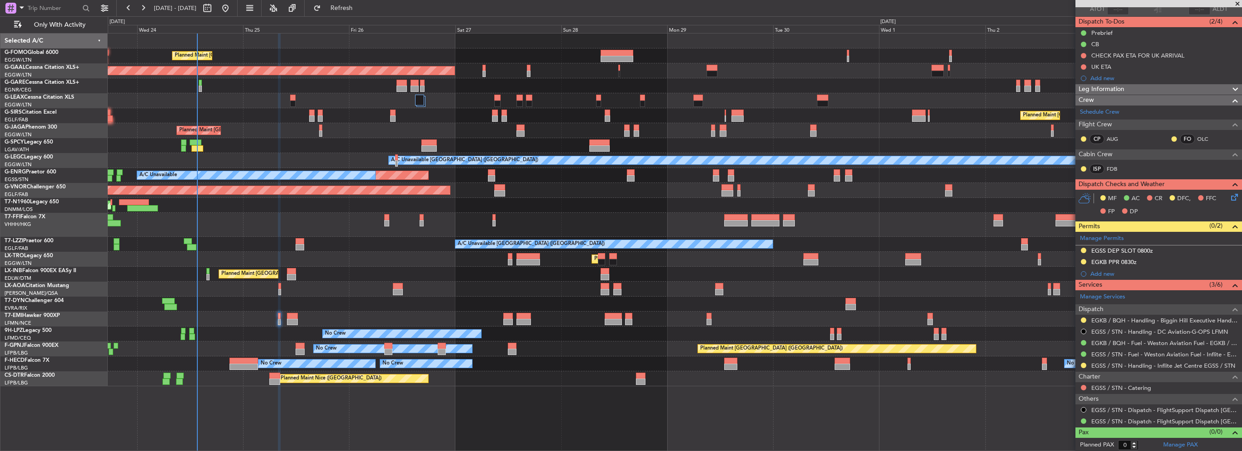
click at [1229, 196] on icon at bounding box center [1232, 195] width 7 height 7
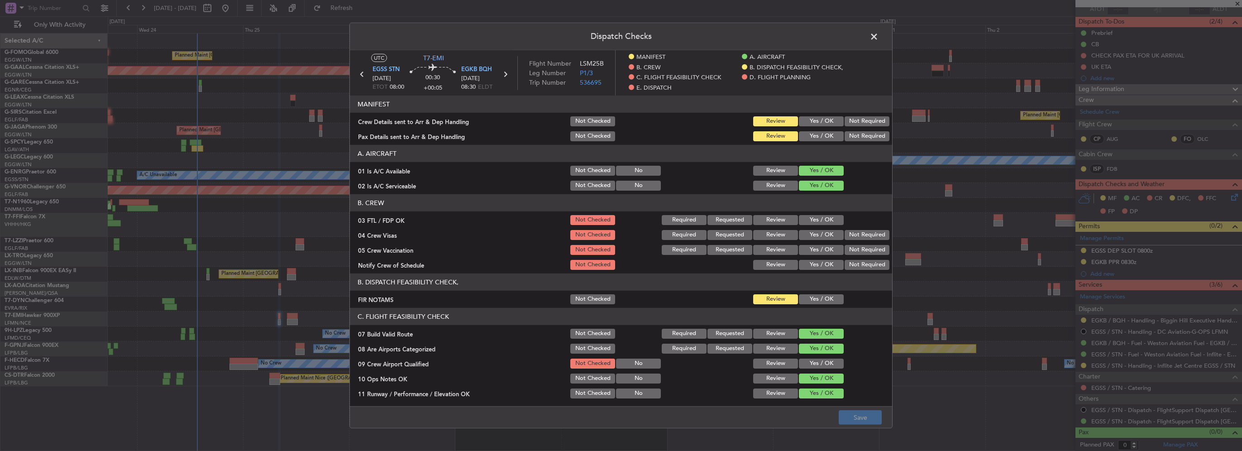
click at [818, 118] on button "Yes / OK" at bounding box center [821, 121] width 45 height 10
click at [818, 135] on button "Yes / OK" at bounding box center [821, 136] width 45 height 10
click at [826, 308] on header "C. FLIGHT FEASIBILITY CHECK" at bounding box center [621, 316] width 542 height 17
click at [823, 299] on button "Yes / OK" at bounding box center [821, 299] width 45 height 10
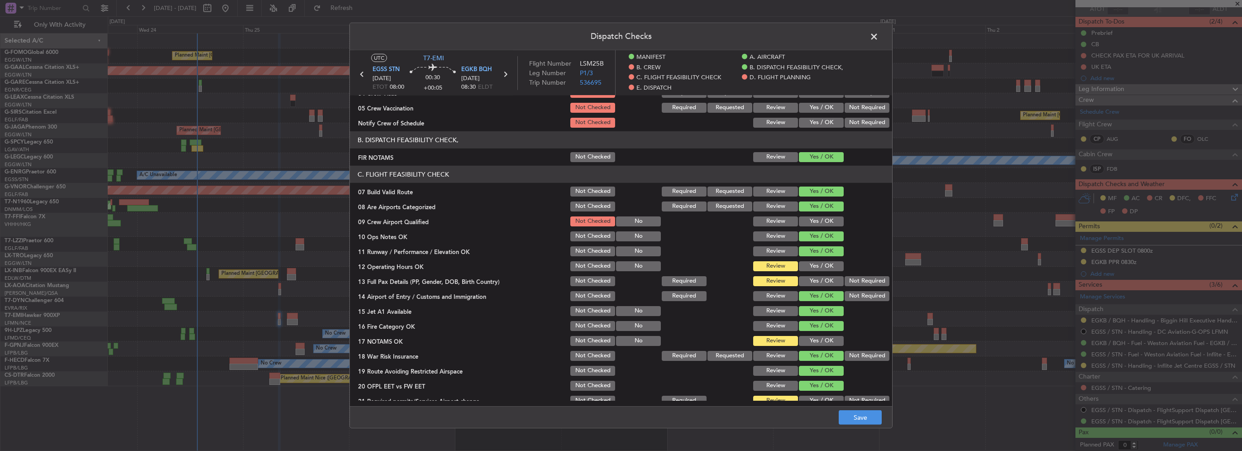
scroll to position [181, 0]
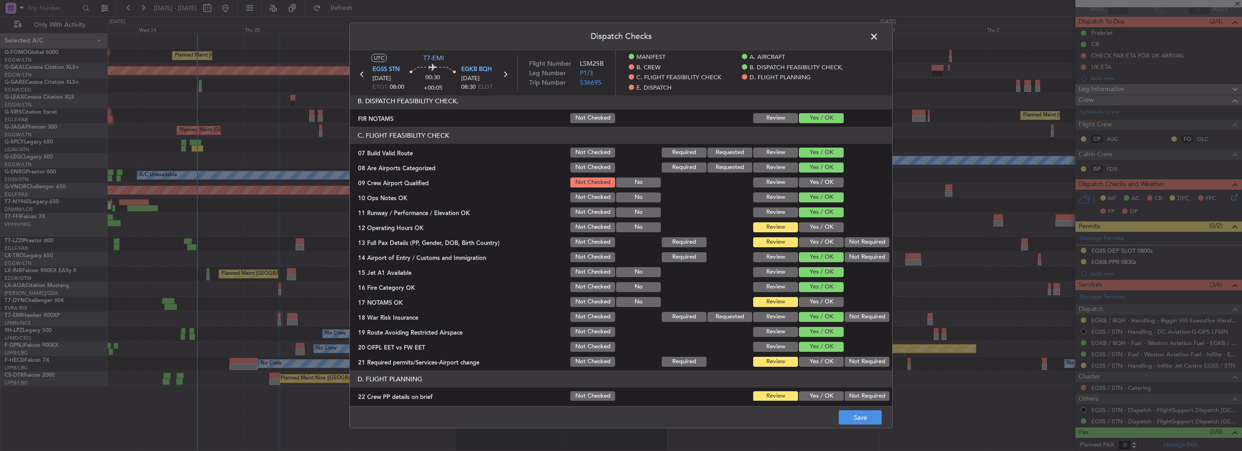
click at [818, 226] on button "Yes / OK" at bounding box center [821, 227] width 45 height 10
click at [819, 239] on button "Yes / OK" at bounding box center [821, 242] width 45 height 10
click at [820, 302] on button "Yes / OK" at bounding box center [821, 302] width 45 height 10
click at [816, 357] on button "Yes / OK" at bounding box center [821, 362] width 45 height 10
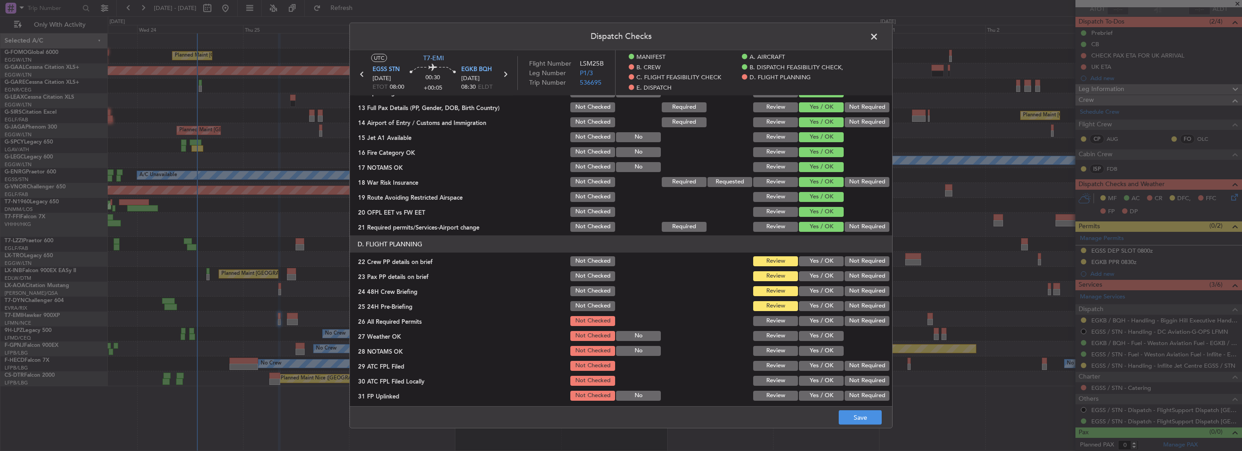
scroll to position [317, 0]
click at [826, 259] on button "Yes / OK" at bounding box center [821, 260] width 45 height 10
click at [825, 278] on button "Yes / OK" at bounding box center [821, 275] width 45 height 10
click at [829, 289] on button "Yes / OK" at bounding box center [821, 290] width 45 height 10
click at [851, 306] on button "Not Required" at bounding box center [866, 305] width 45 height 10
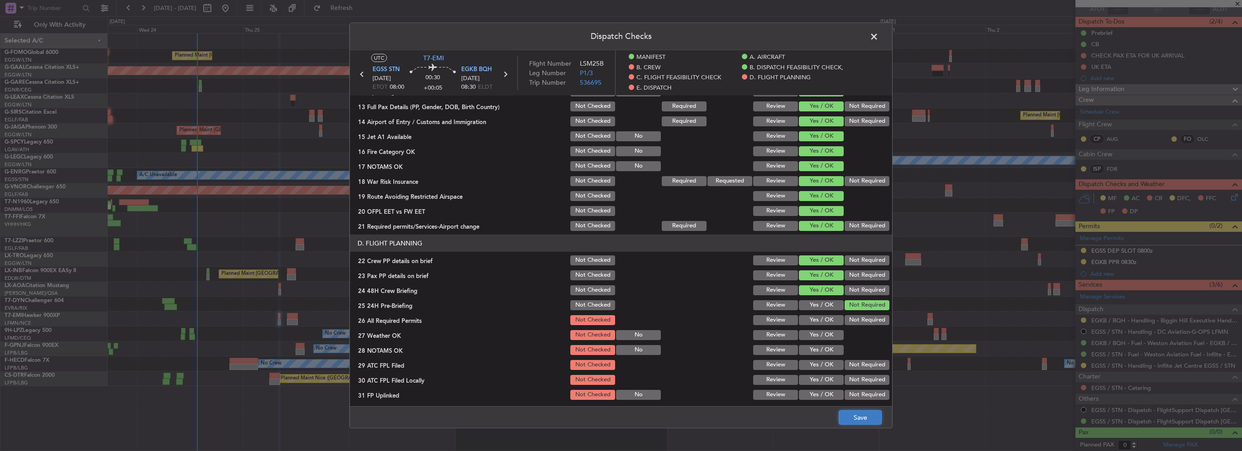
click at [866, 420] on button "Save" at bounding box center [859, 417] width 43 height 14
click at [878, 37] on span at bounding box center [878, 39] width 0 height 18
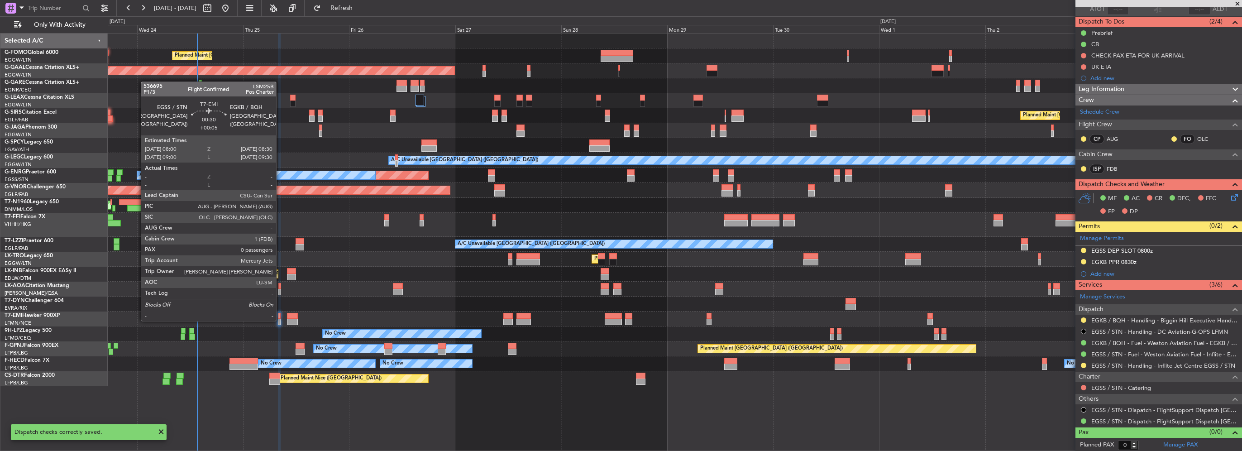
click at [280, 319] on div at bounding box center [279, 322] width 2 height 6
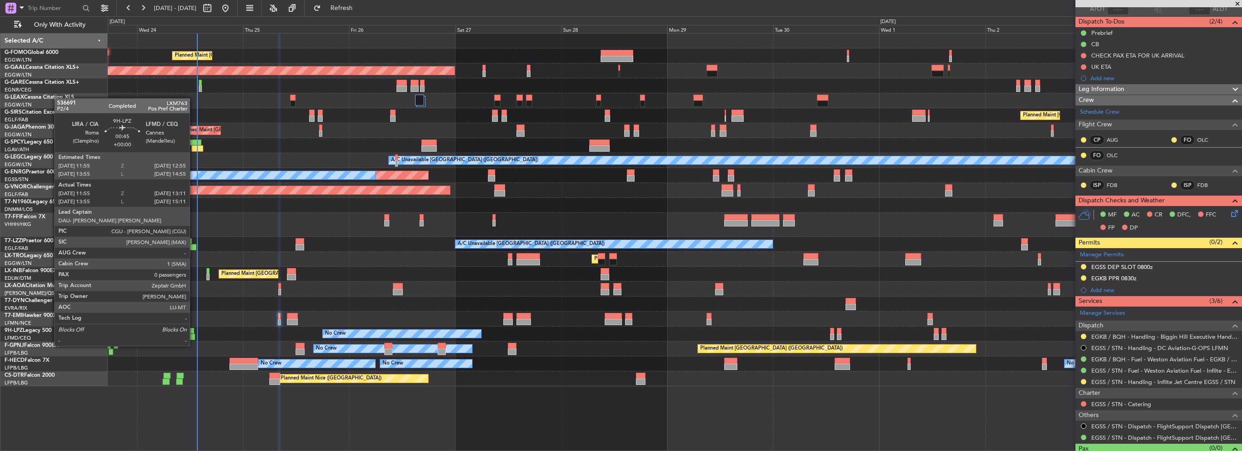
click at [194, 337] on div at bounding box center [192, 336] width 6 height 6
click at [191, 335] on div at bounding box center [192, 336] width 6 height 6
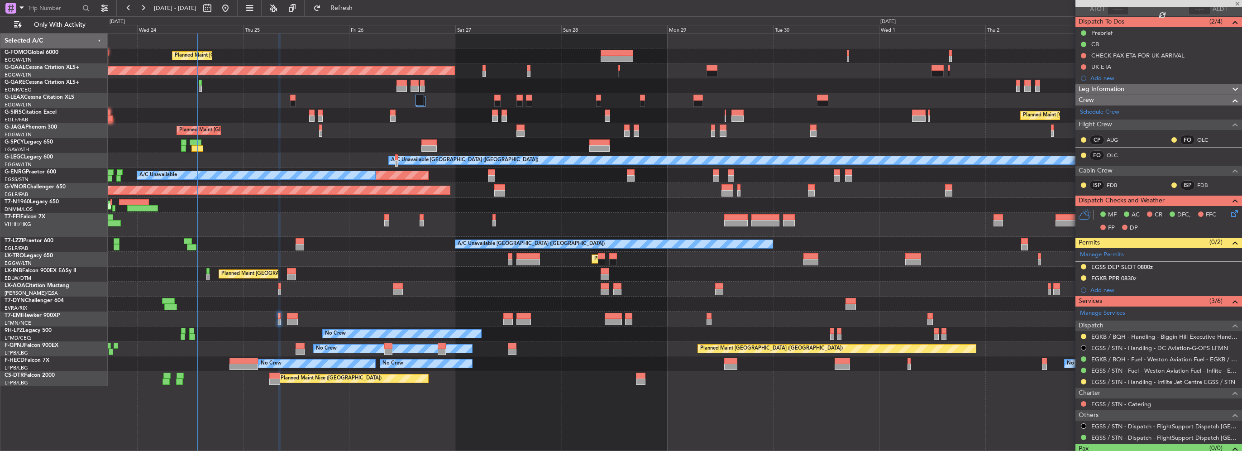
type input "12:05"
type input "13:06"
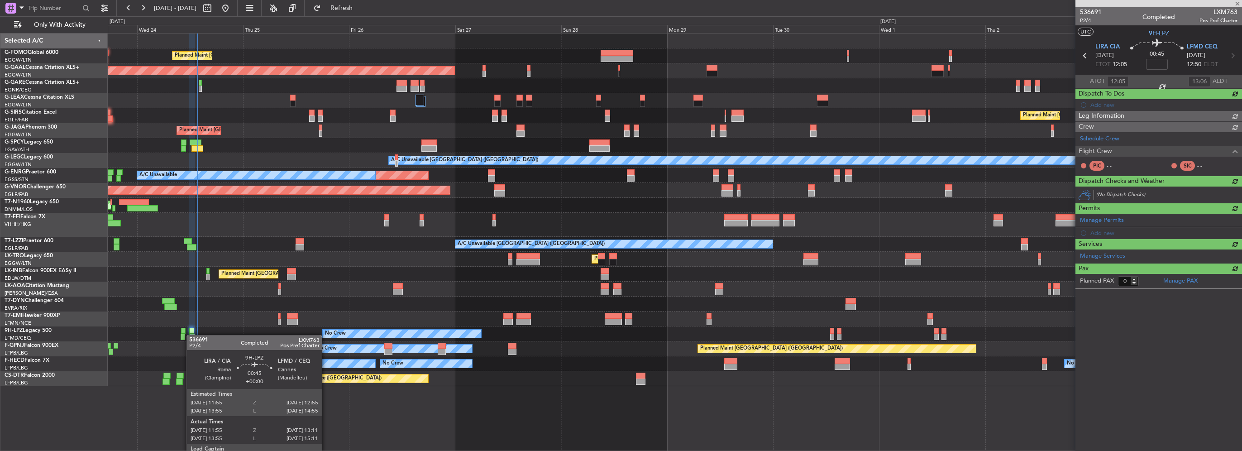
scroll to position [0, 0]
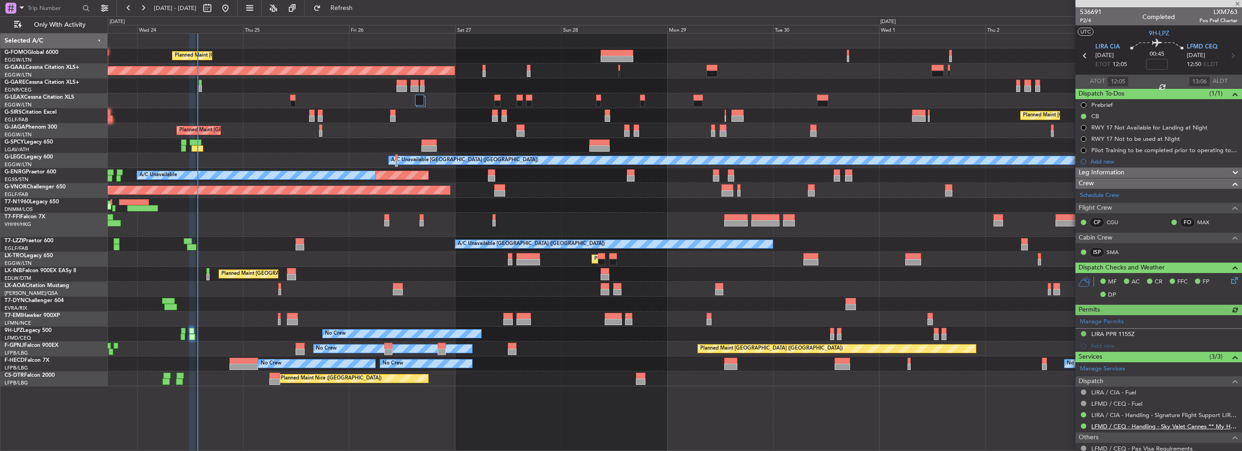
click at [1116, 425] on link "LFMD / CEQ - Handling - Sky Valet Cannes ** My Handling**LFMD / CEQ" at bounding box center [1164, 426] width 146 height 8
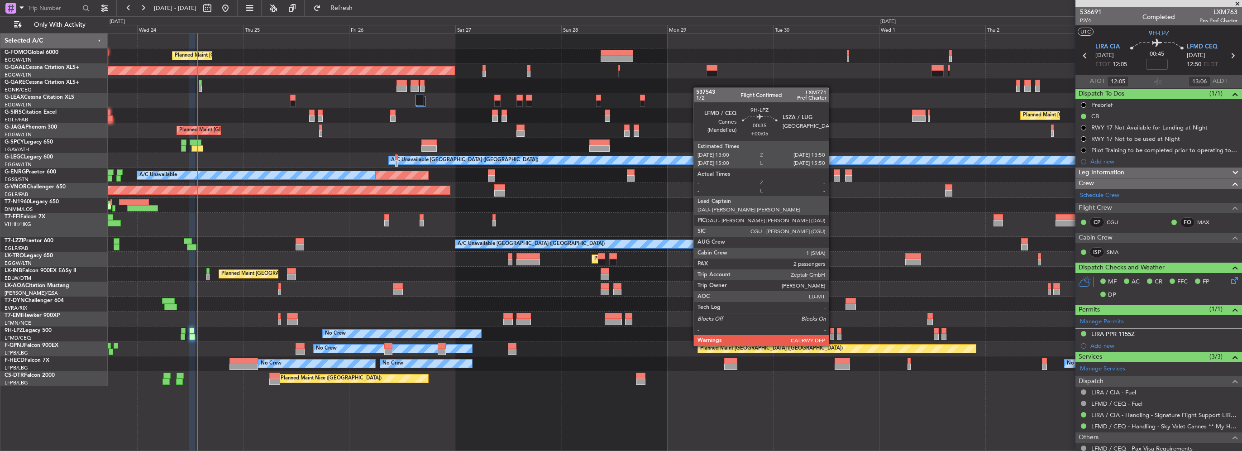
click at [833, 337] on div at bounding box center [832, 336] width 4 height 6
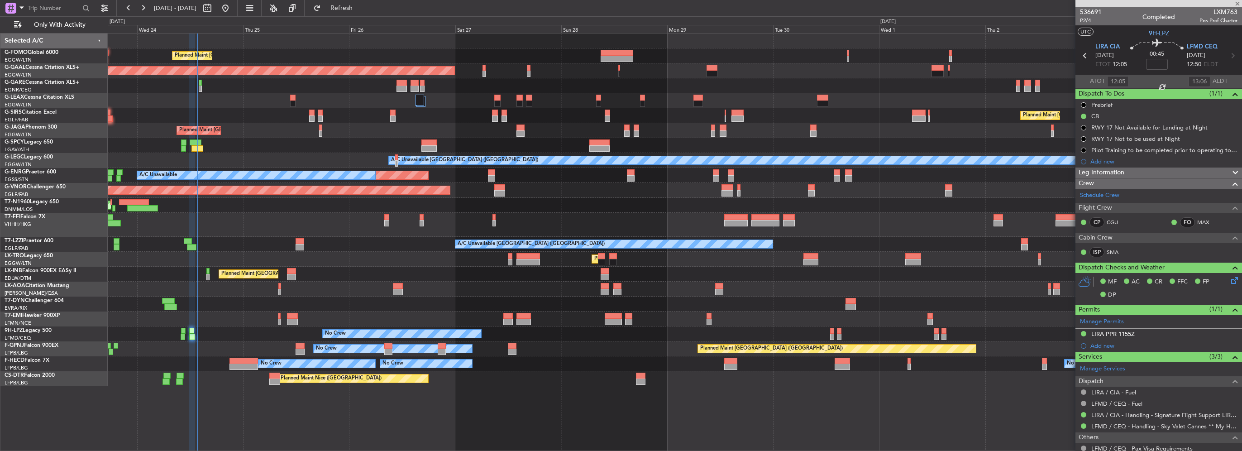
type input "+00:05"
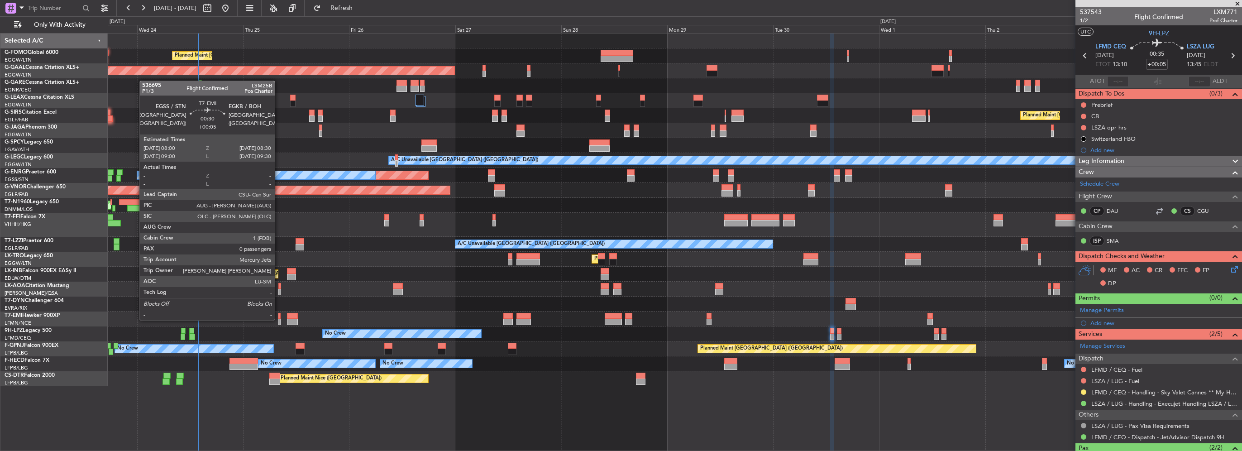
click at [279, 319] on div at bounding box center [279, 322] width 2 height 6
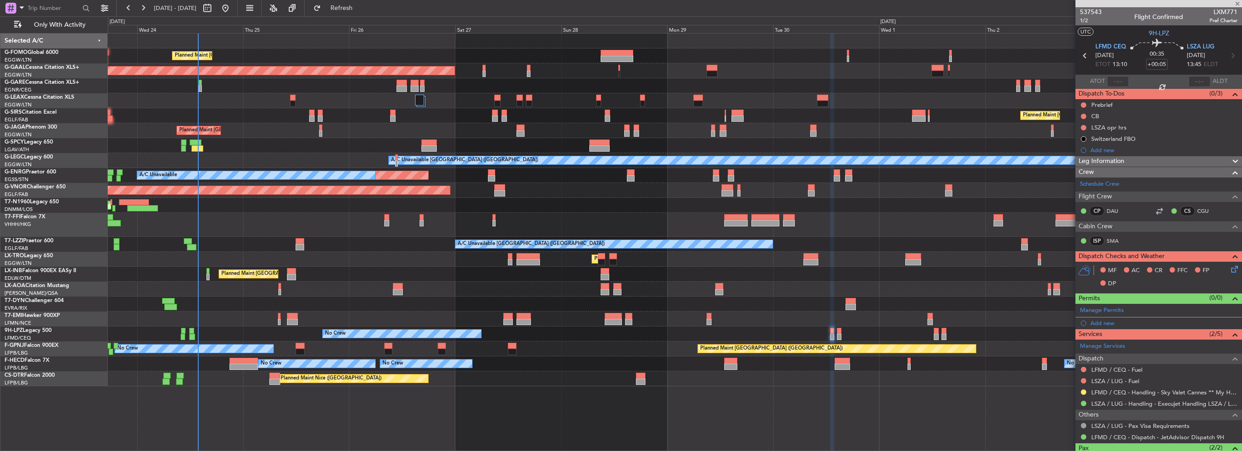
type input "0"
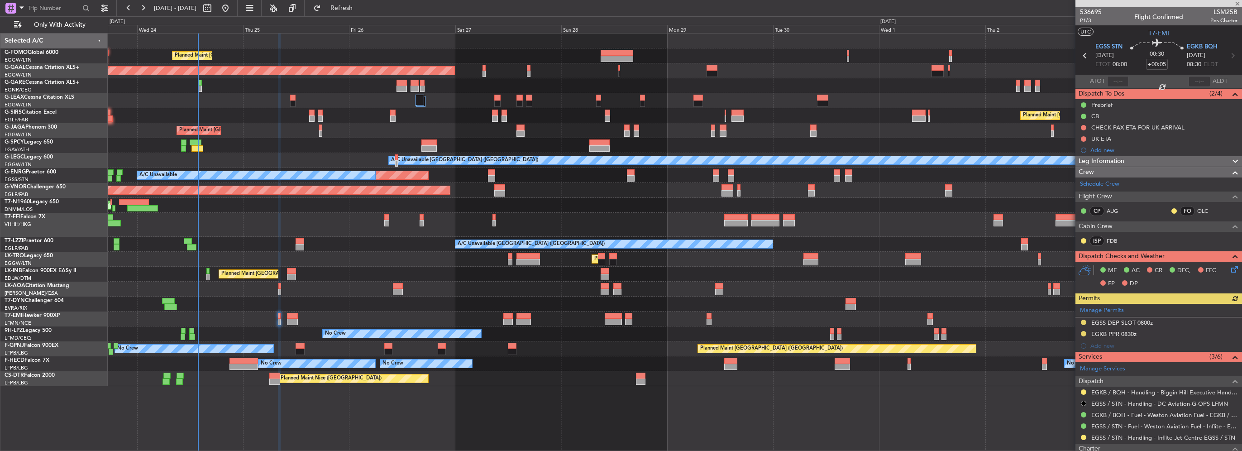
click at [1086, 389] on div at bounding box center [1083, 391] width 7 height 7
click at [1083, 389] on button at bounding box center [1082, 391] width 5 height 5
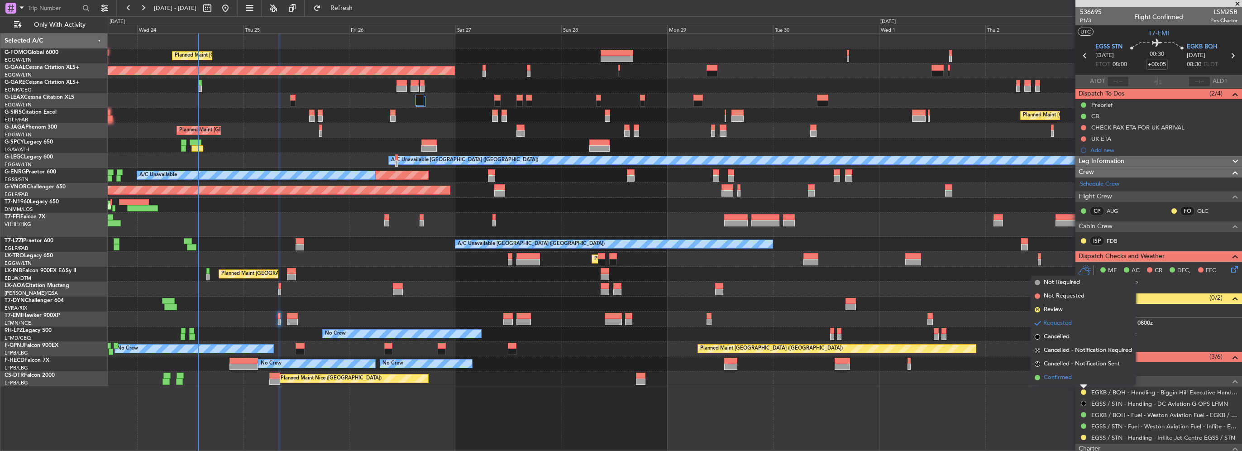
click at [1070, 379] on span "Confirmed" at bounding box center [1057, 377] width 28 height 9
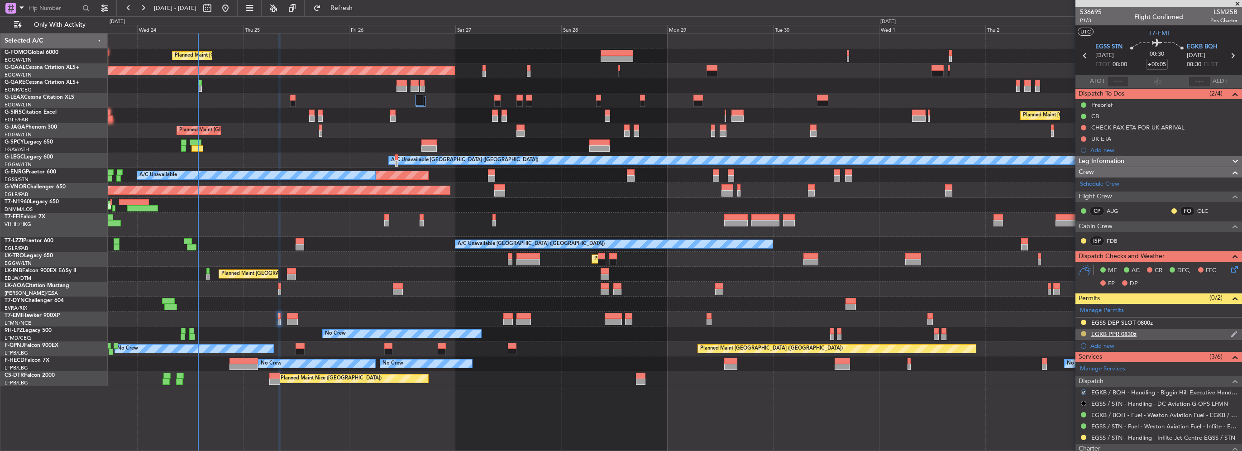
click at [1081, 331] on button at bounding box center [1082, 333] width 5 height 5
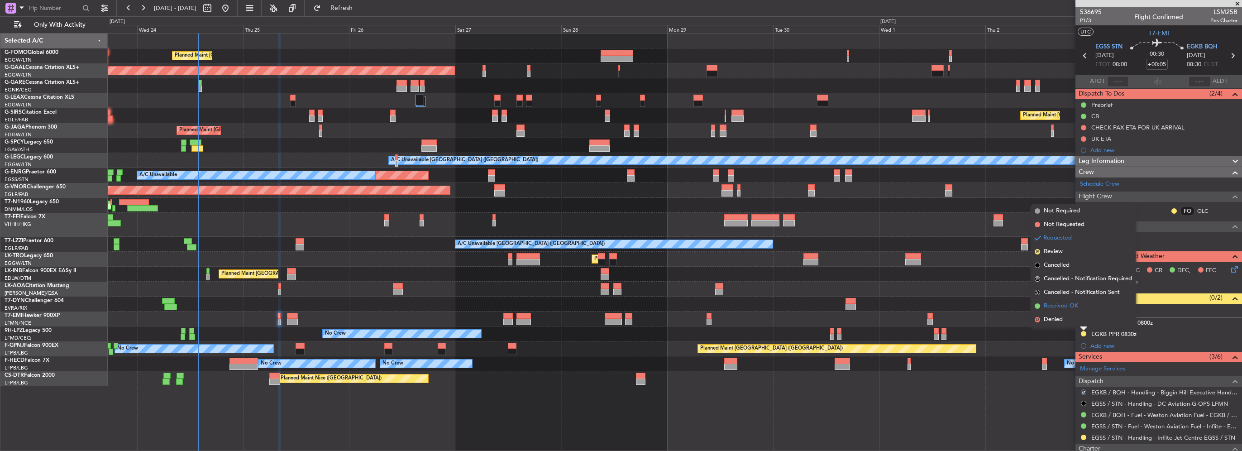
click at [1052, 306] on span "Received OK" at bounding box center [1060, 305] width 34 height 9
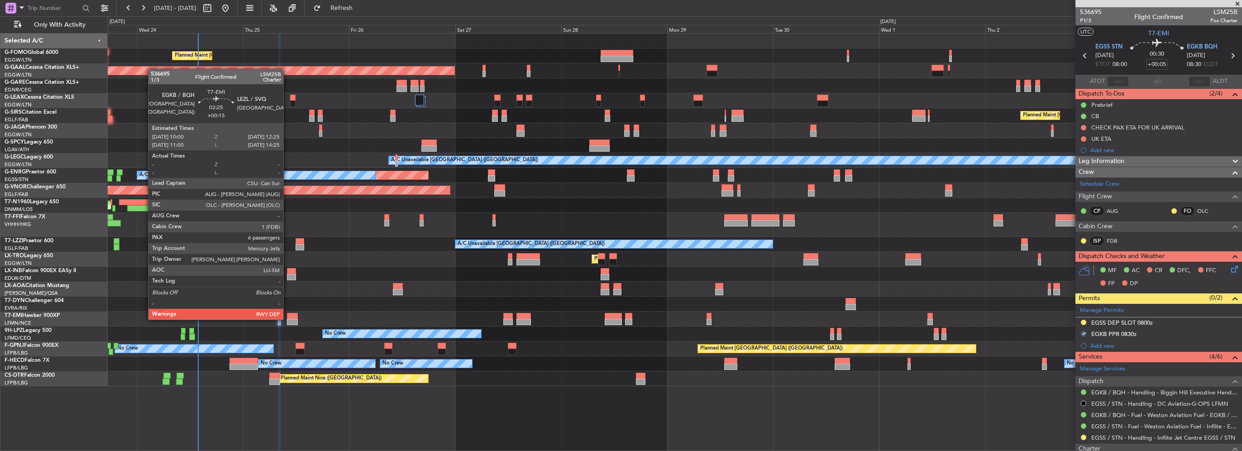
click at [287, 319] on div at bounding box center [292, 322] width 11 height 6
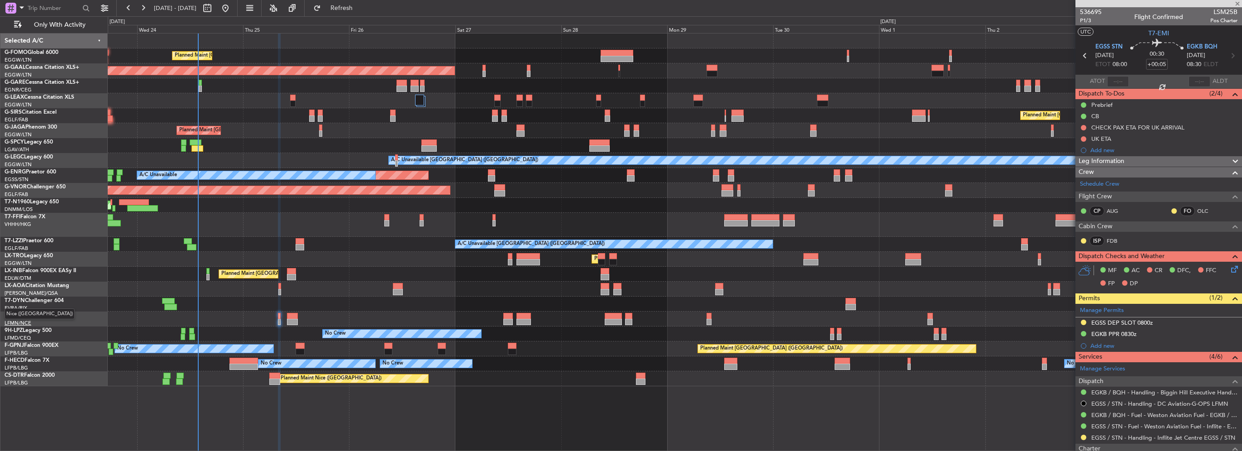
type input "+00:15"
type input "6"
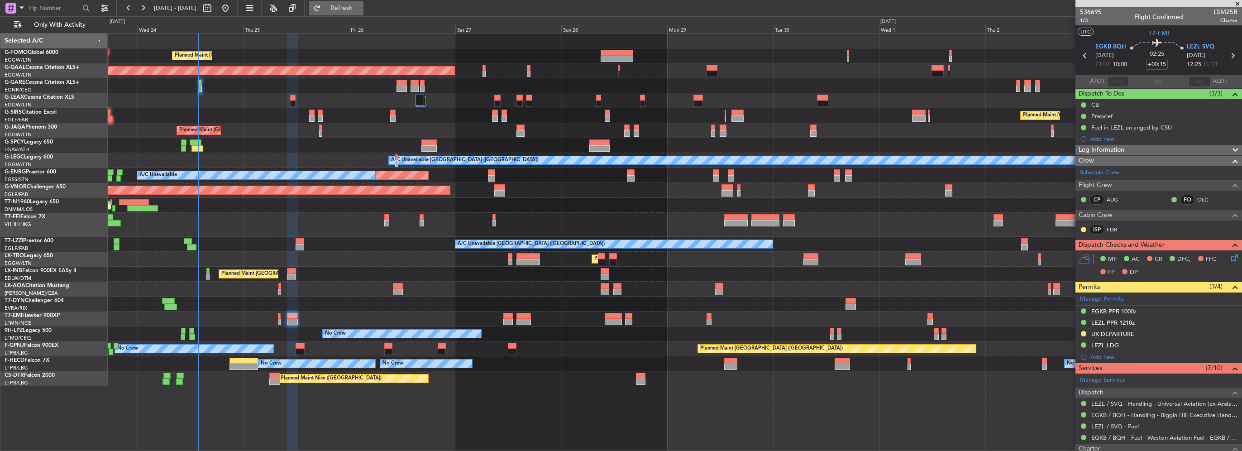
click at [361, 10] on span "Refresh" at bounding box center [342, 8] width 38 height 6
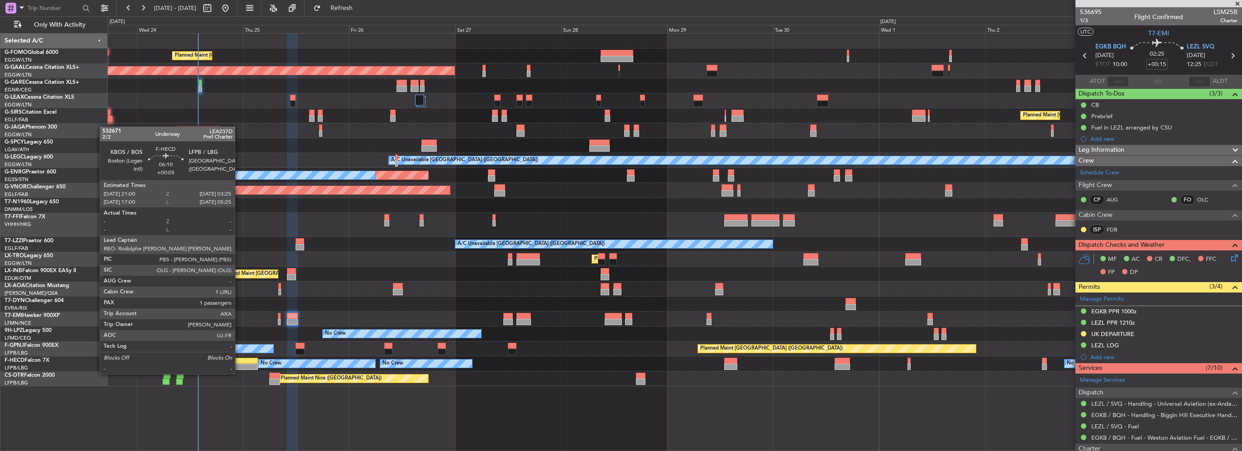
click at [239, 365] on div at bounding box center [243, 366] width 29 height 6
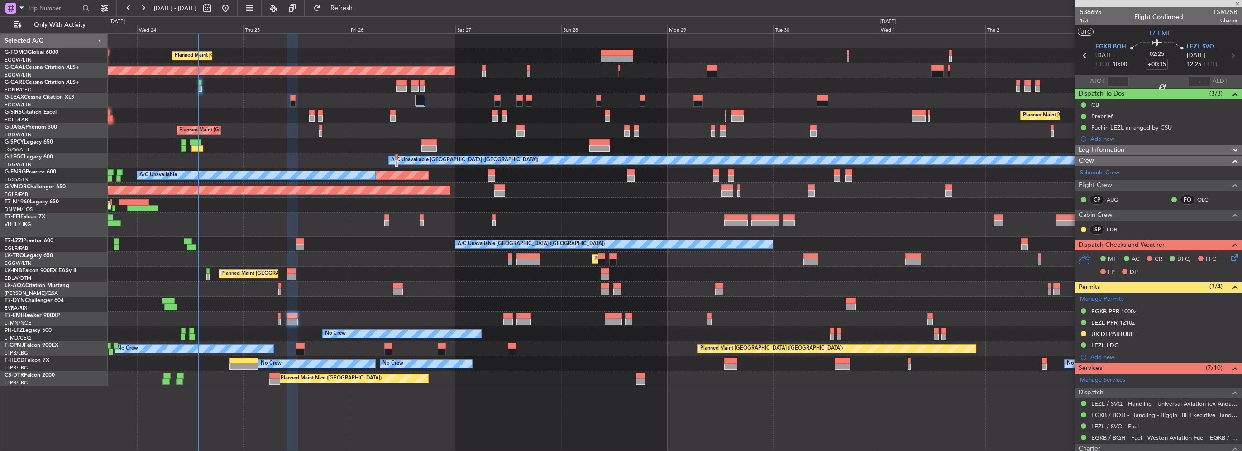
type input "+00:05"
type input "1"
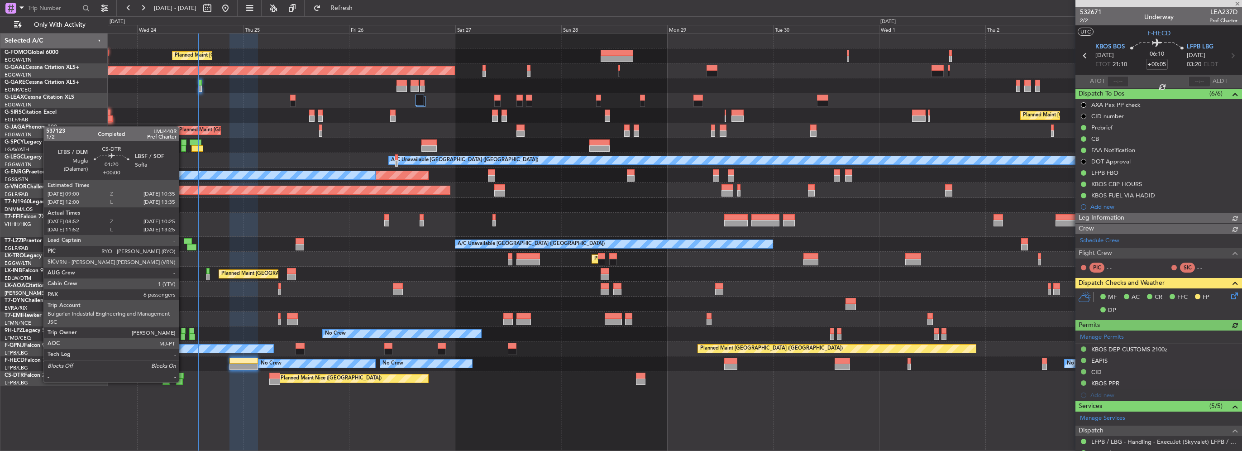
click at [183, 381] on div at bounding box center [179, 381] width 7 height 6
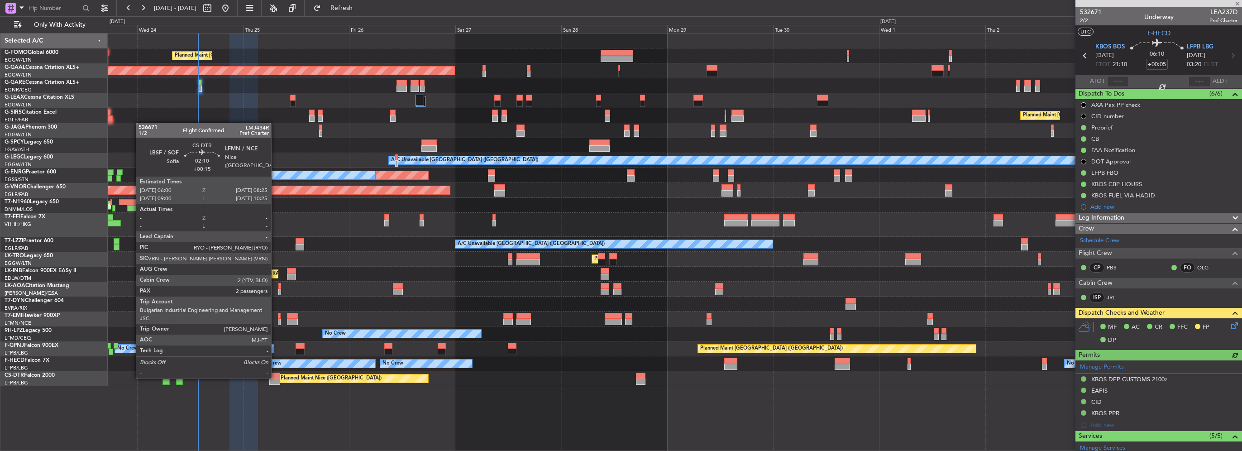
type input "09:02"
type input "10:20"
type input "6"
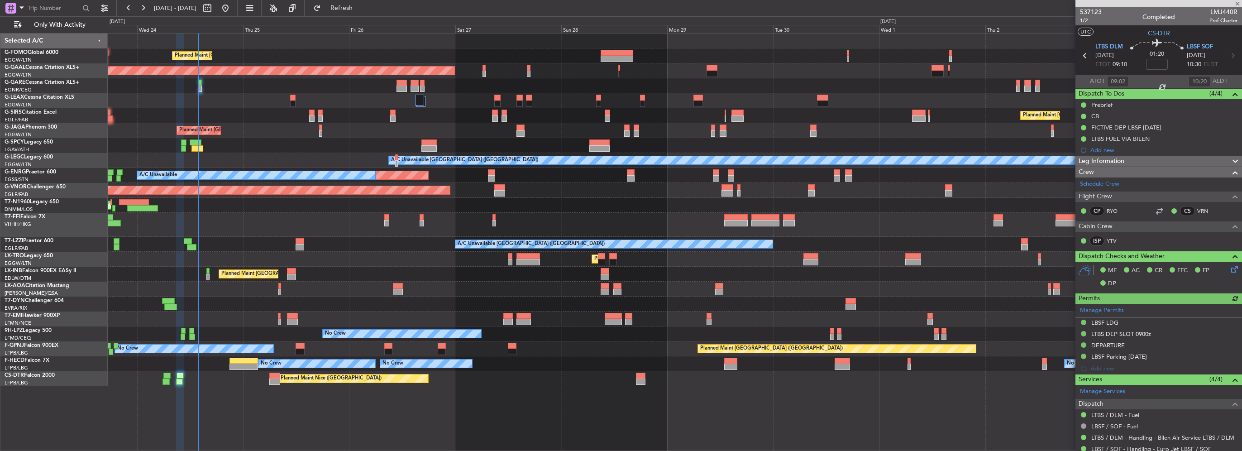
click at [158, 364] on div "Planned Maint Paris (Le Bourget) No Crew No Crew No Crew - - HEGN 19:15 Z WSSL …" at bounding box center [674, 363] width 1133 height 15
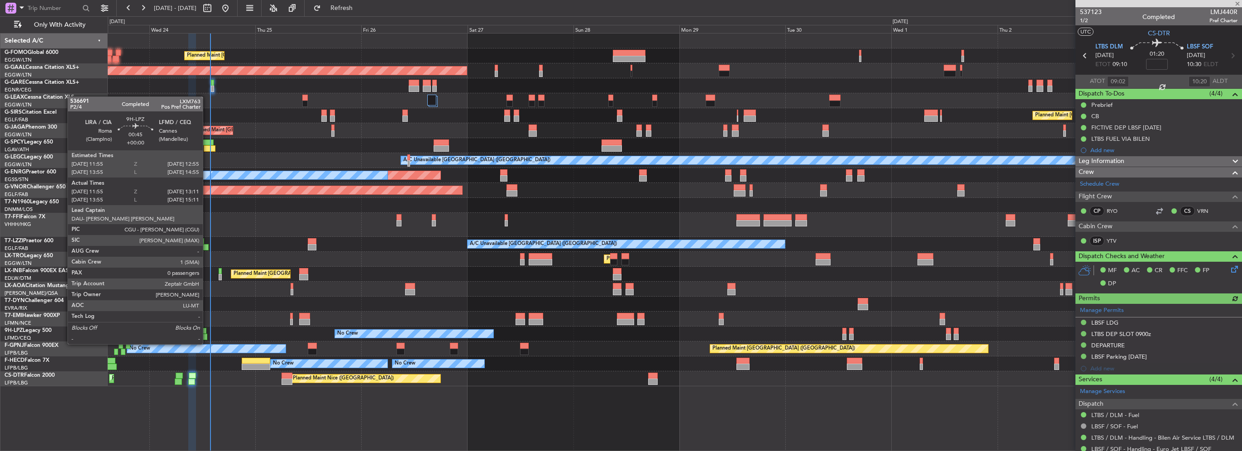
click at [207, 335] on div at bounding box center [204, 336] width 6 height 6
type input "12:05"
type input "13:06"
type input "0"
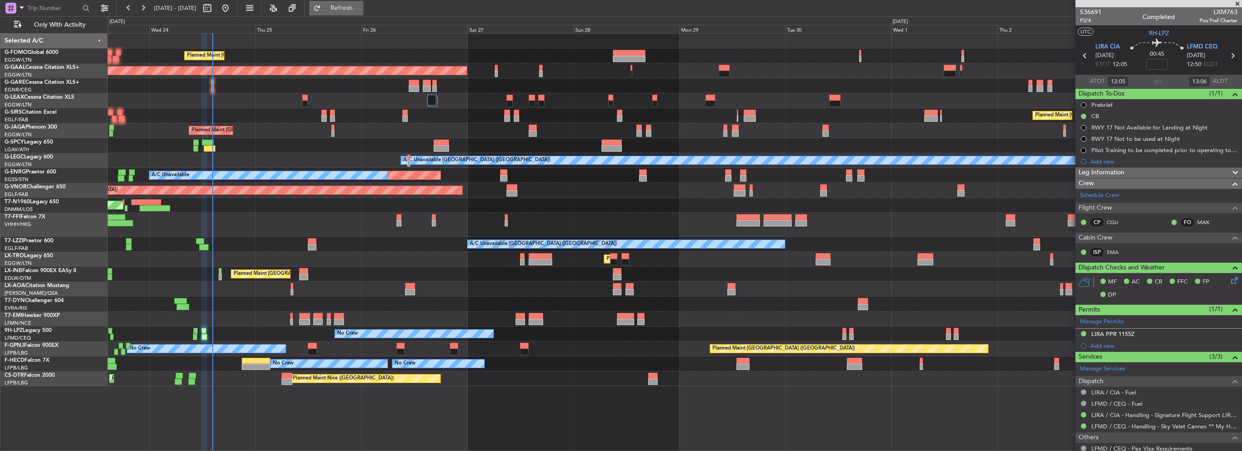
click at [361, 11] on span "Refresh" at bounding box center [342, 8] width 38 height 6
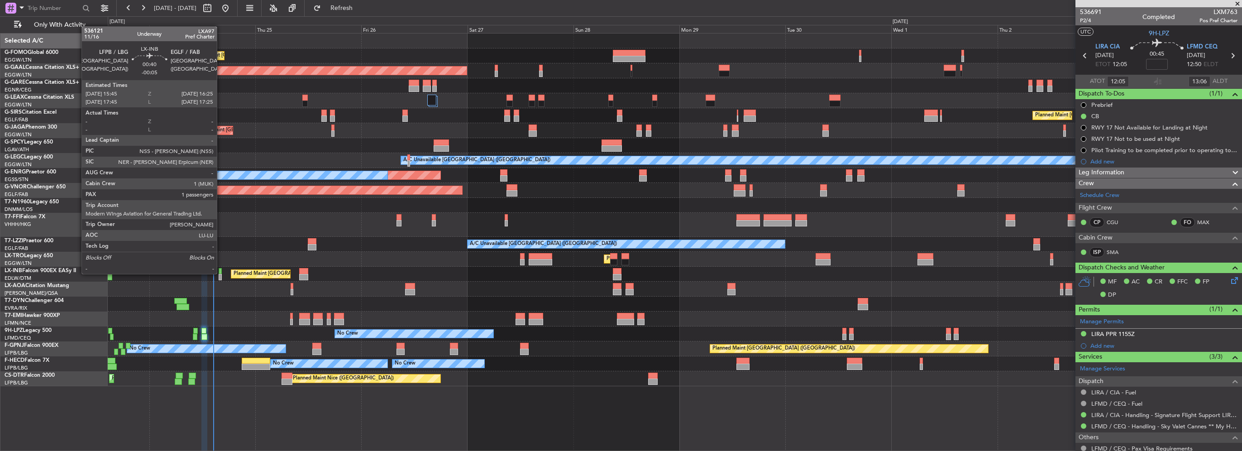
click at [221, 273] on div at bounding box center [220, 271] width 3 height 6
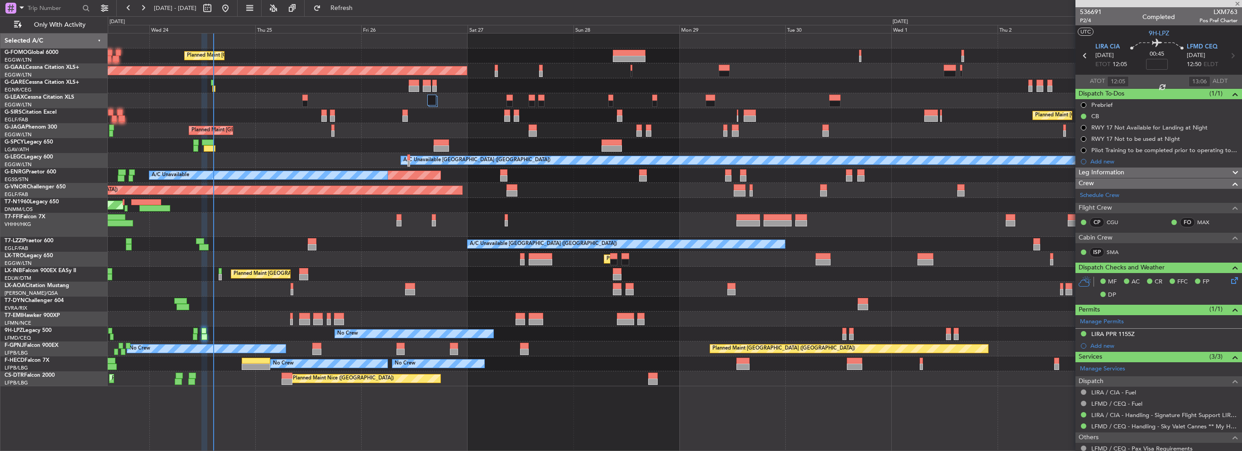
type input "-00:05"
type input "1"
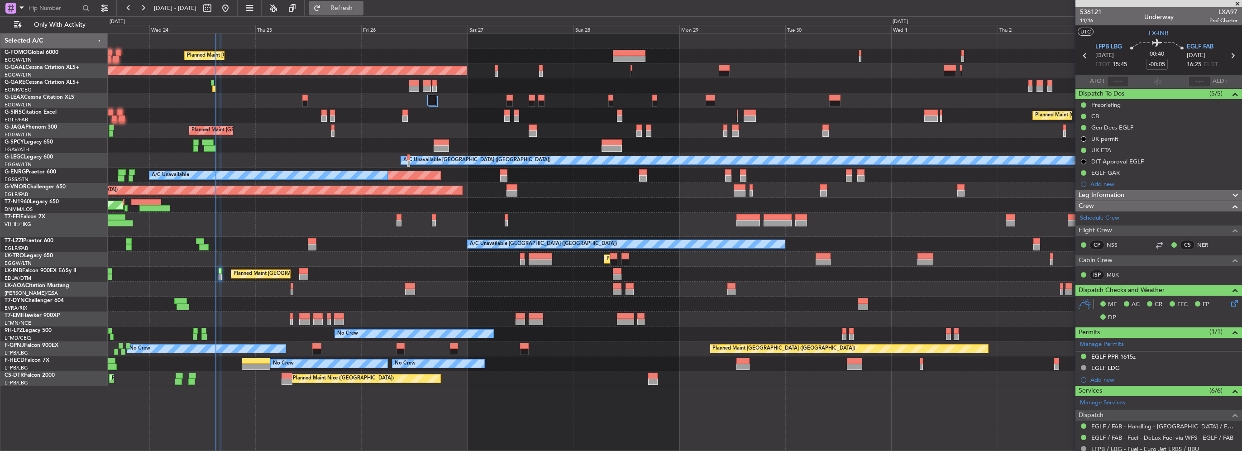
click at [361, 7] on span "Refresh" at bounding box center [342, 8] width 38 height 6
click at [358, 10] on span "Refresh" at bounding box center [342, 8] width 38 height 6
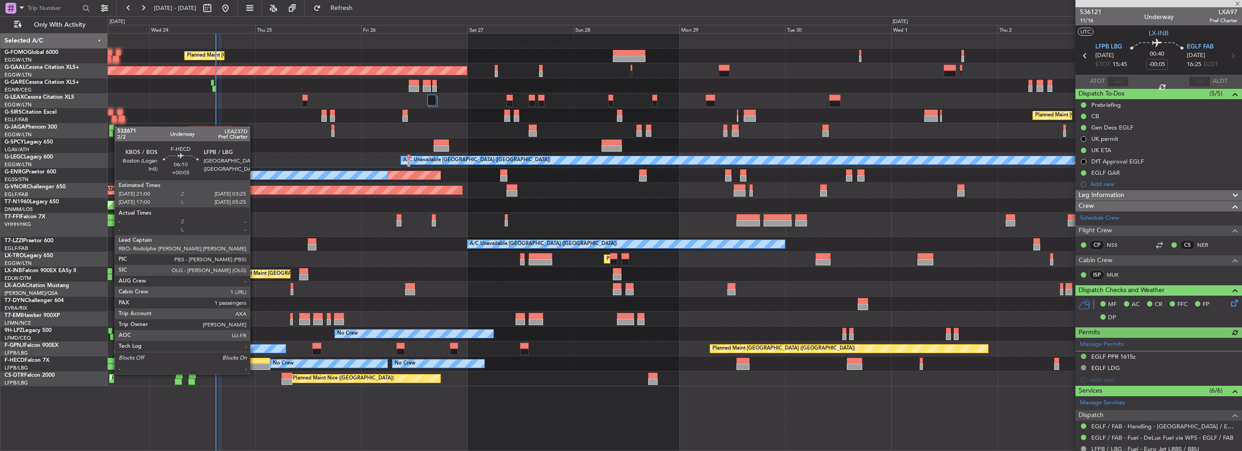
click at [254, 365] on div at bounding box center [256, 366] width 29 height 6
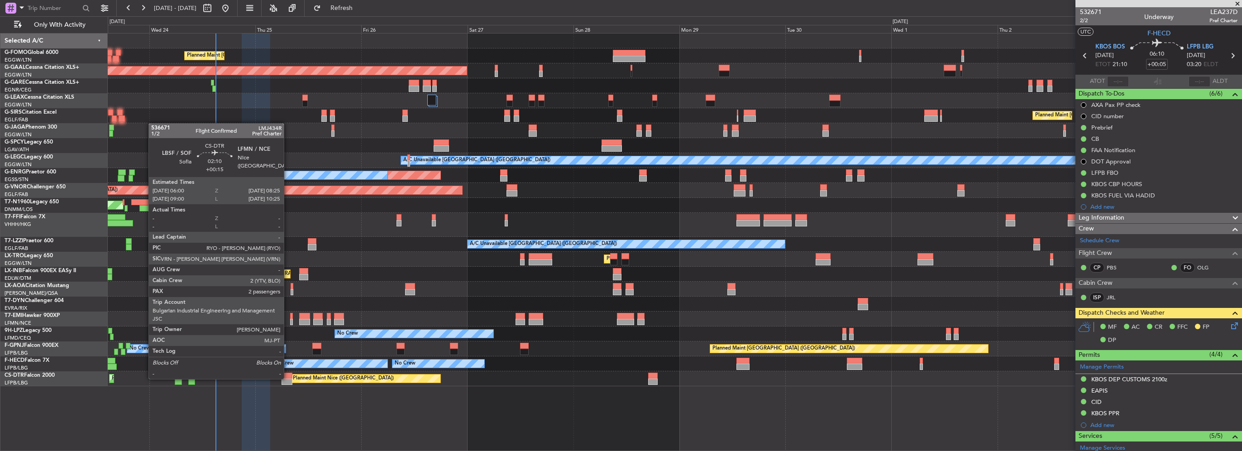
click at [288, 378] on div at bounding box center [286, 381] width 11 height 6
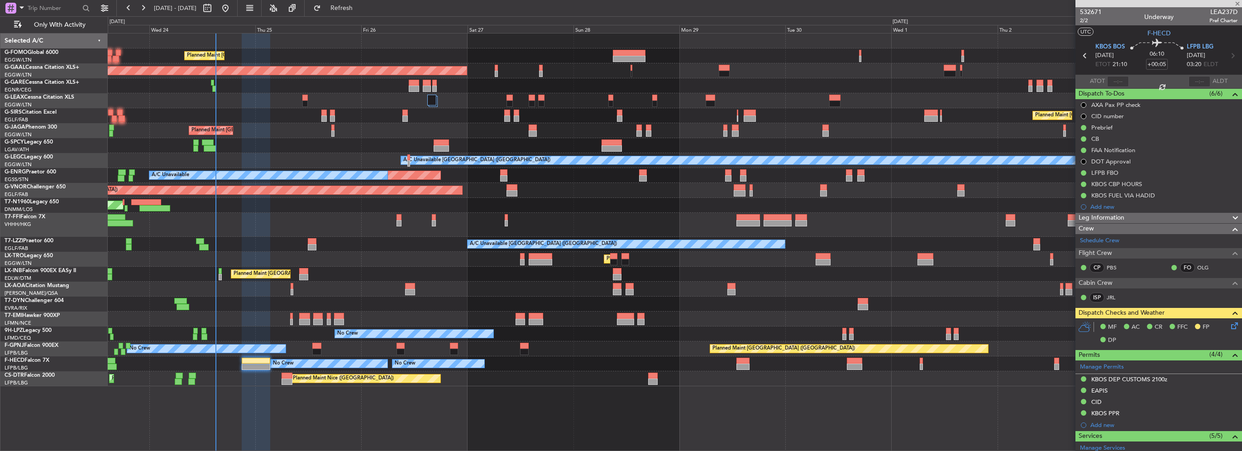
type input "+00:15"
type input "2"
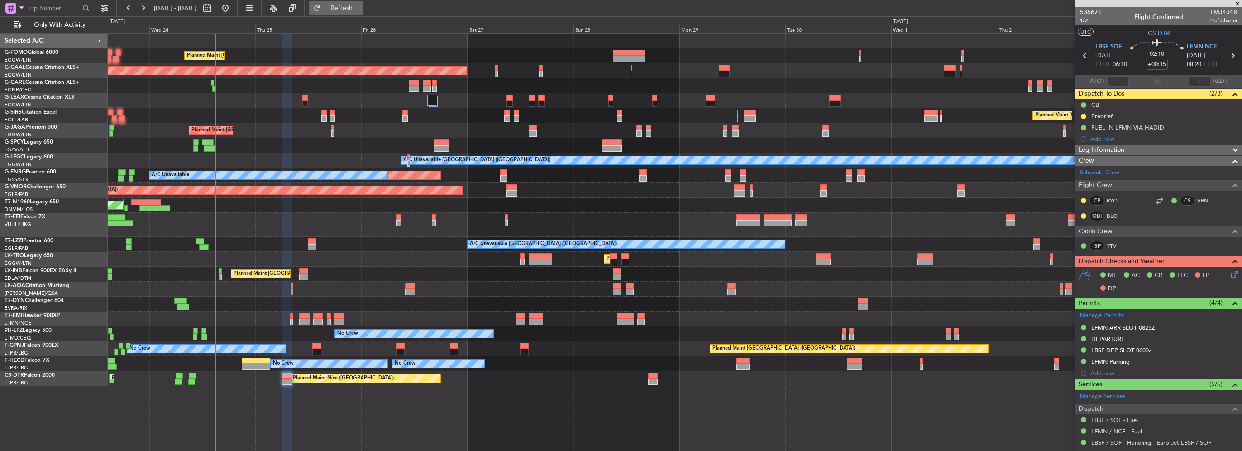
click at [361, 7] on span "Refresh" at bounding box center [342, 8] width 38 height 6
click at [361, 8] on span "Refresh" at bounding box center [342, 8] width 38 height 6
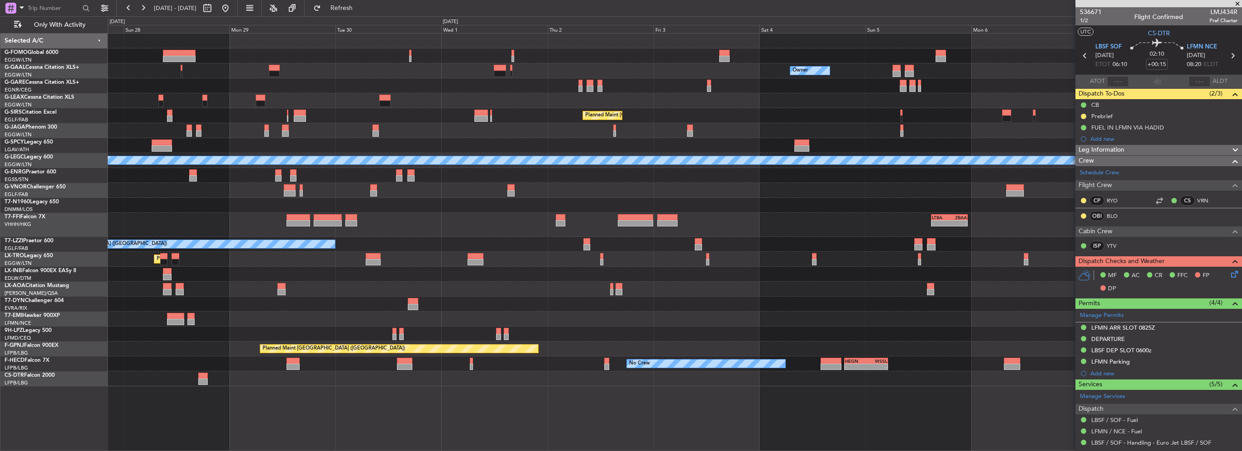
click at [612, 308] on div at bounding box center [674, 303] width 1133 height 15
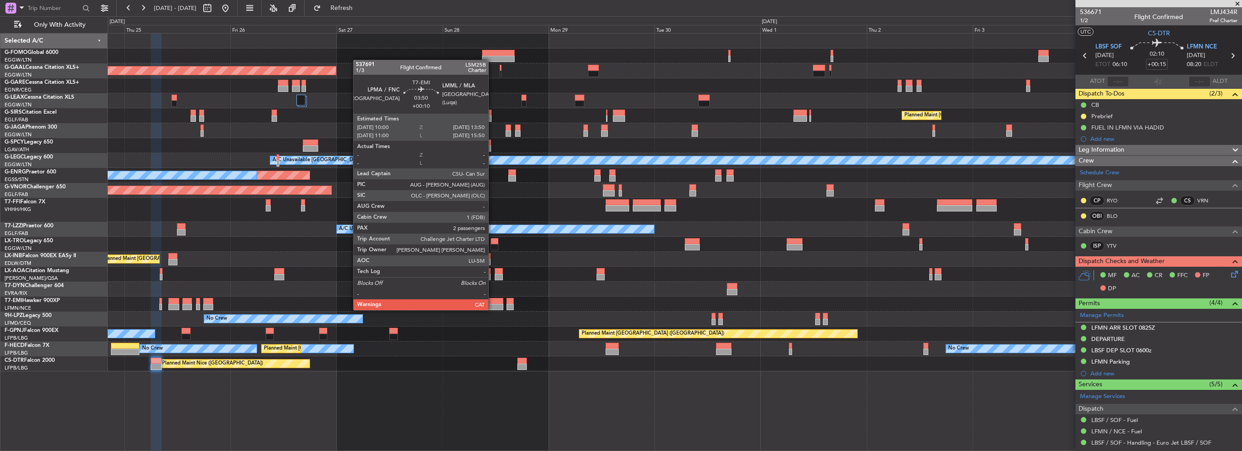
click at [492, 309] on div at bounding box center [494, 307] width 17 height 6
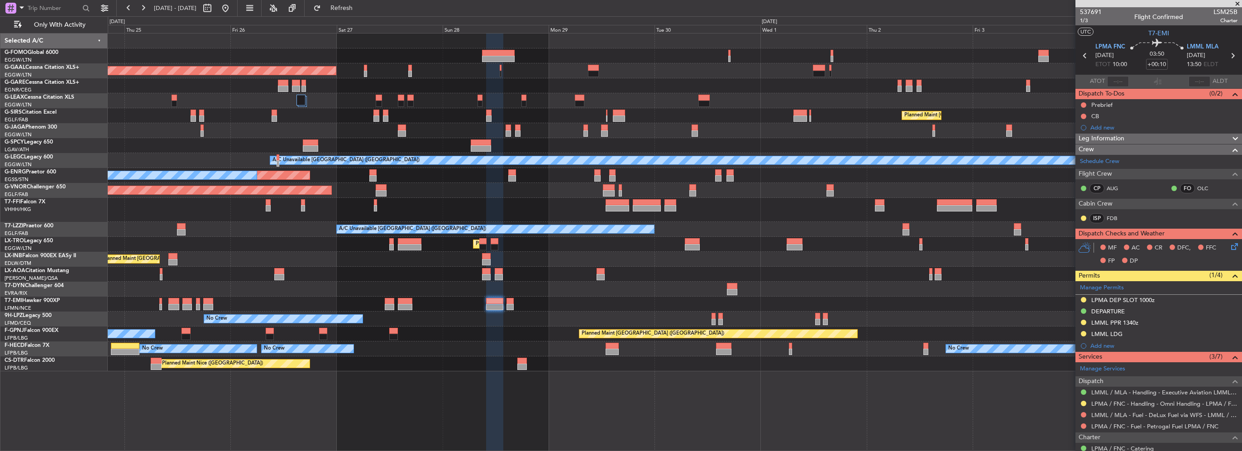
click at [527, 284] on div "Planned Maint London (Luton) Planned Maint Dusseldorf Owner Planned Maint Londo…" at bounding box center [674, 202] width 1133 height 338
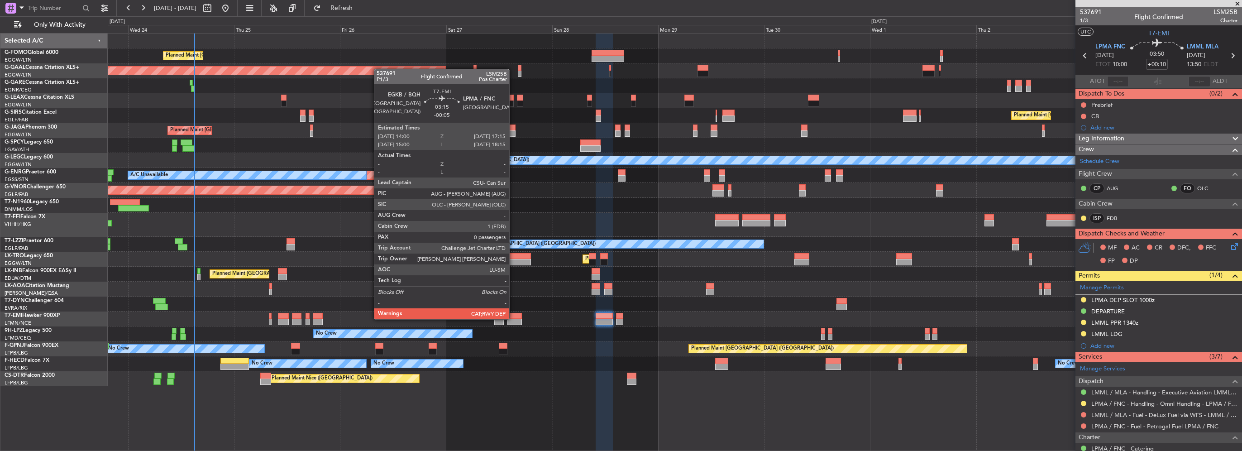
click at [513, 319] on div at bounding box center [514, 322] width 14 height 6
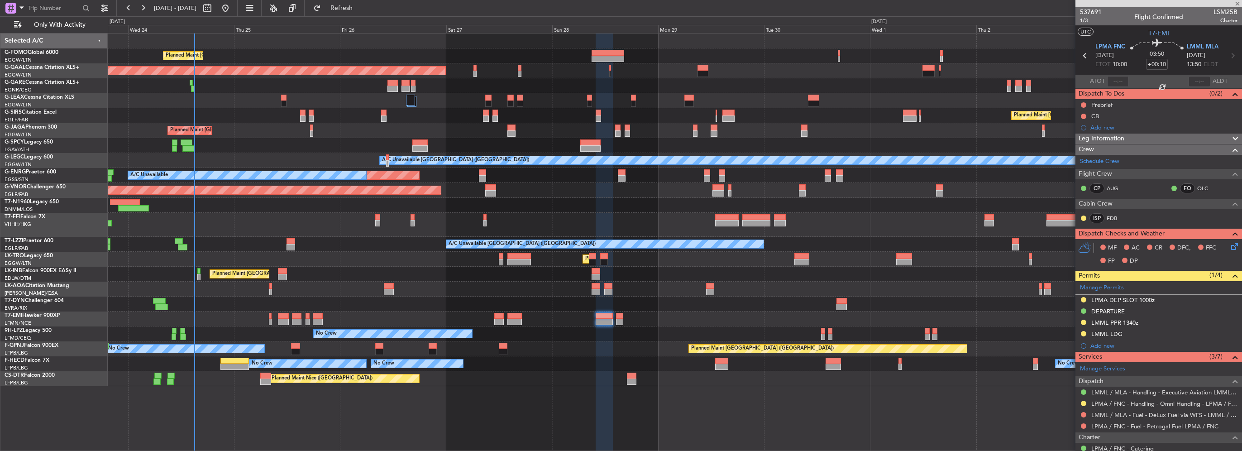
type input "-00:05"
type input "0"
